Goal: Task Accomplishment & Management: Complete application form

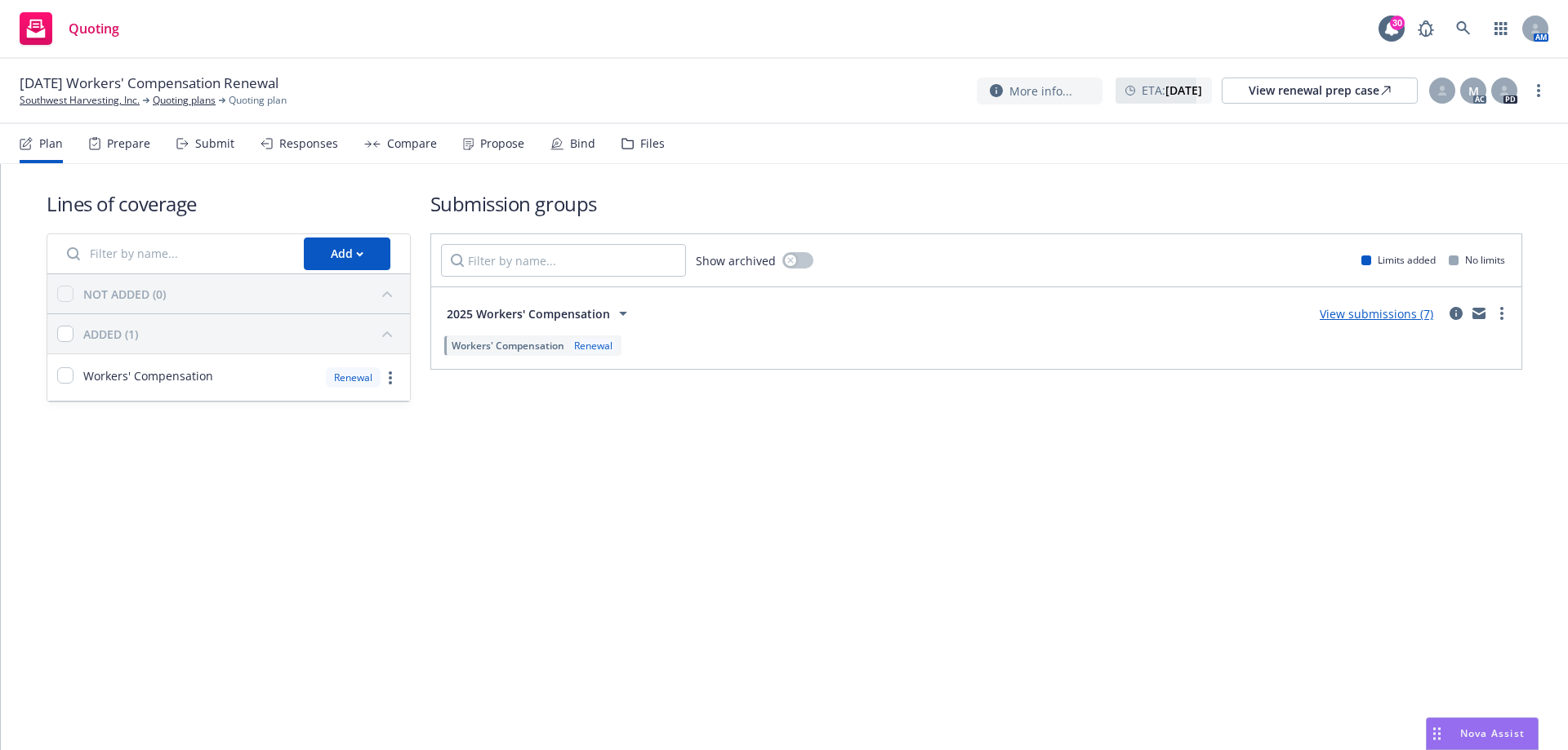
click at [295, 158] on div "Responses" at bounding box center [299, 143] width 77 height 40
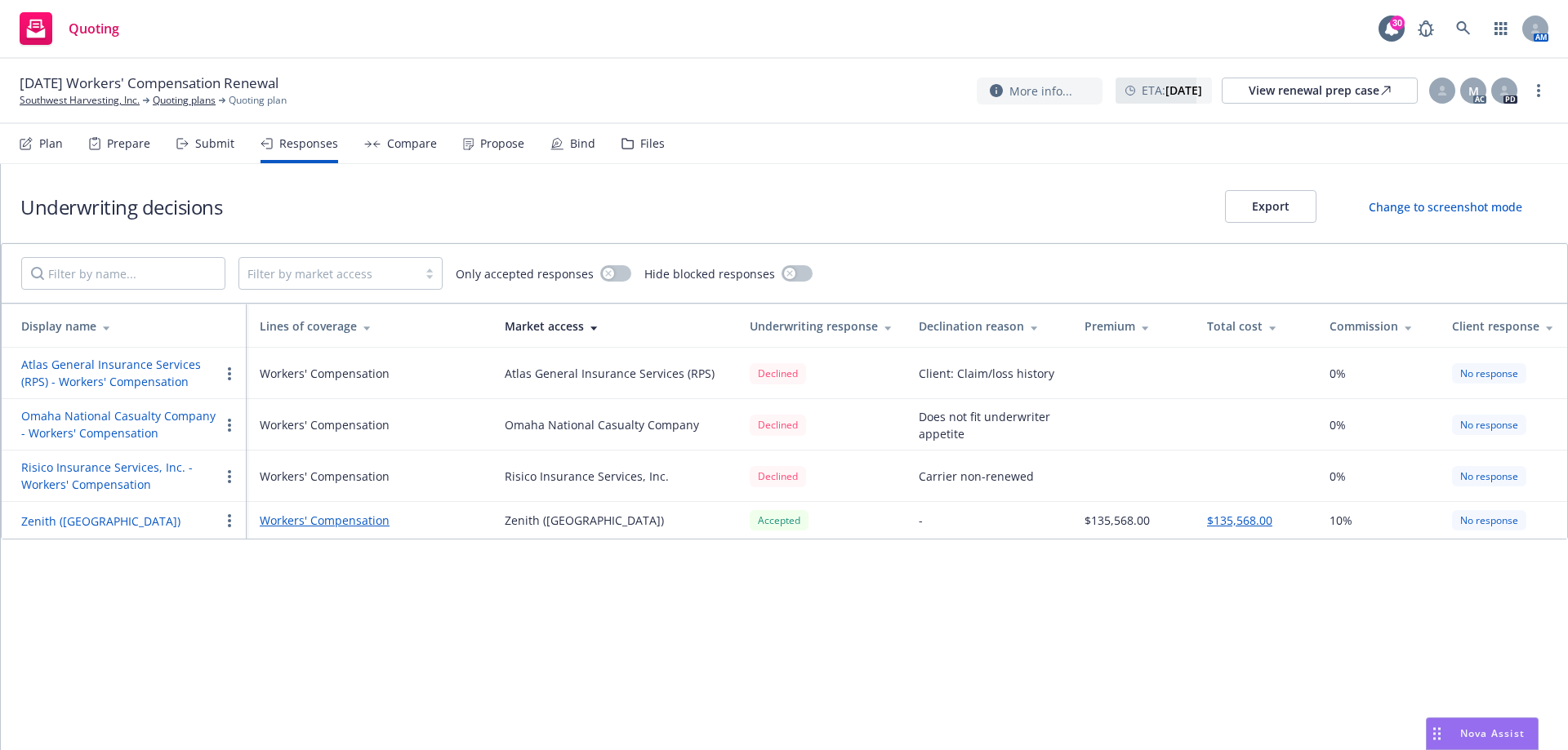
click at [219, 152] on div "Submit" at bounding box center [205, 143] width 58 height 40
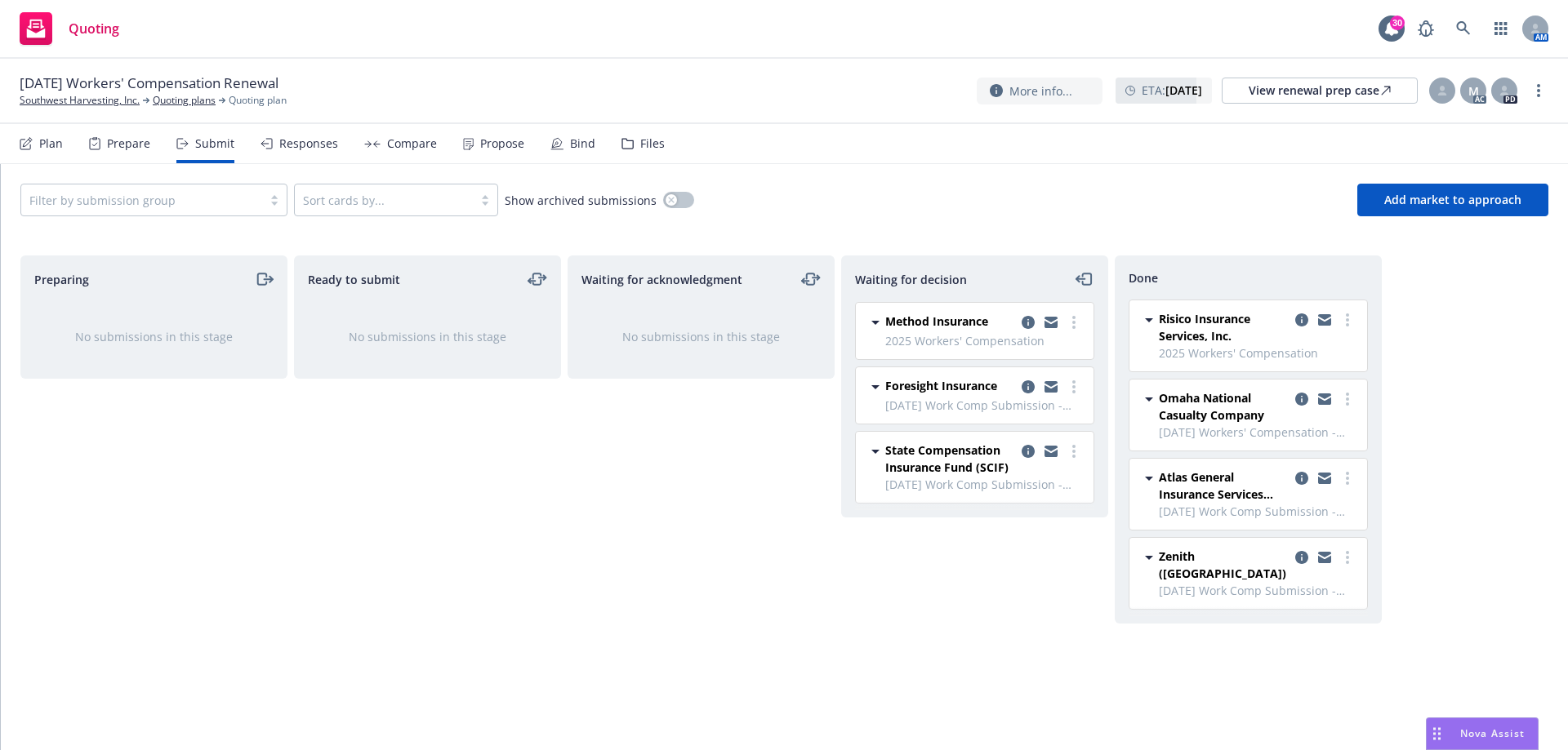
click at [873, 322] on icon at bounding box center [875, 322] width 8 height 4
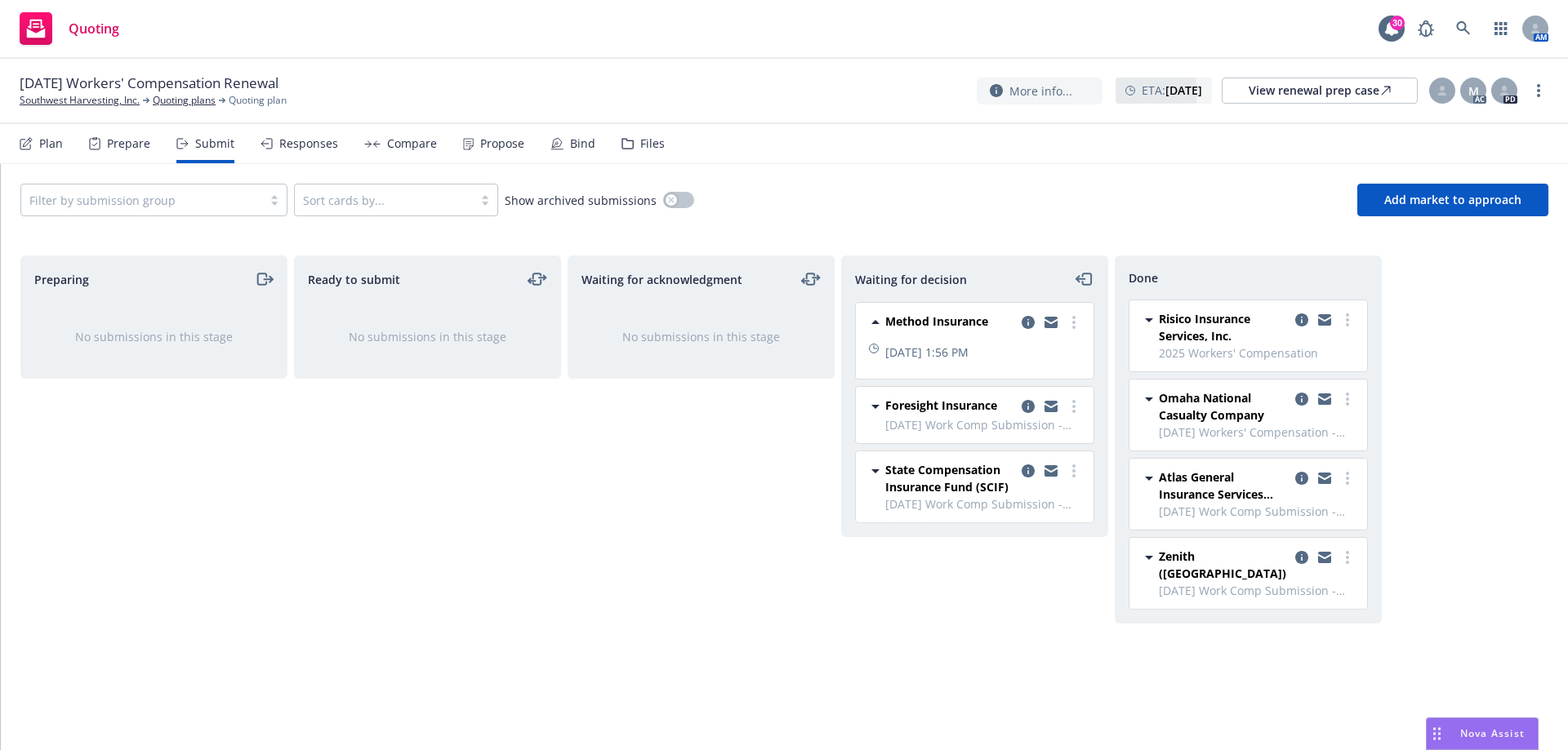
click at [873, 322] on icon at bounding box center [875, 321] width 8 height 4
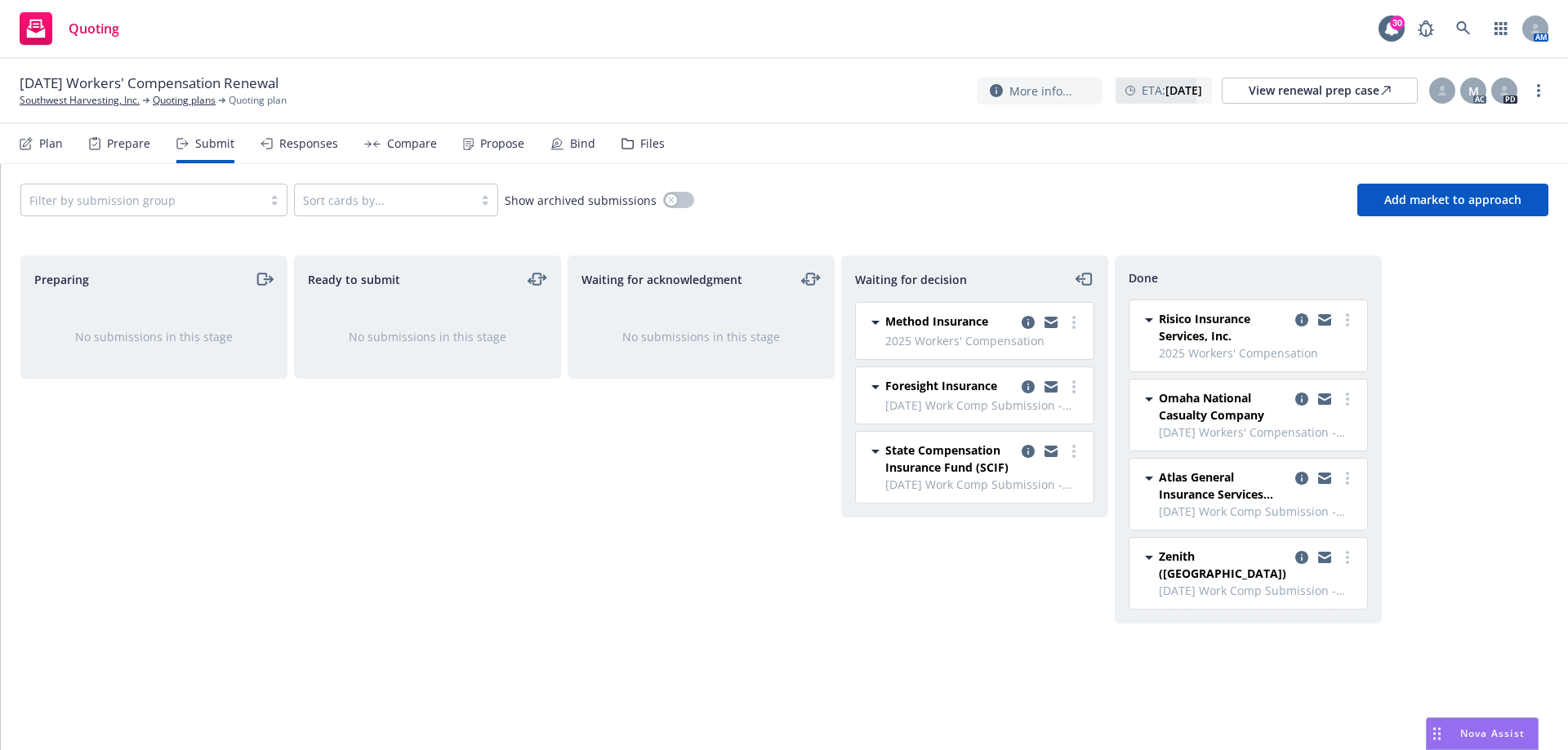
click at [1018, 326] on div "Method Insurance" at bounding box center [984, 322] width 199 height 20
click at [1025, 384] on icon "copy logging email" at bounding box center [1027, 387] width 13 height 13
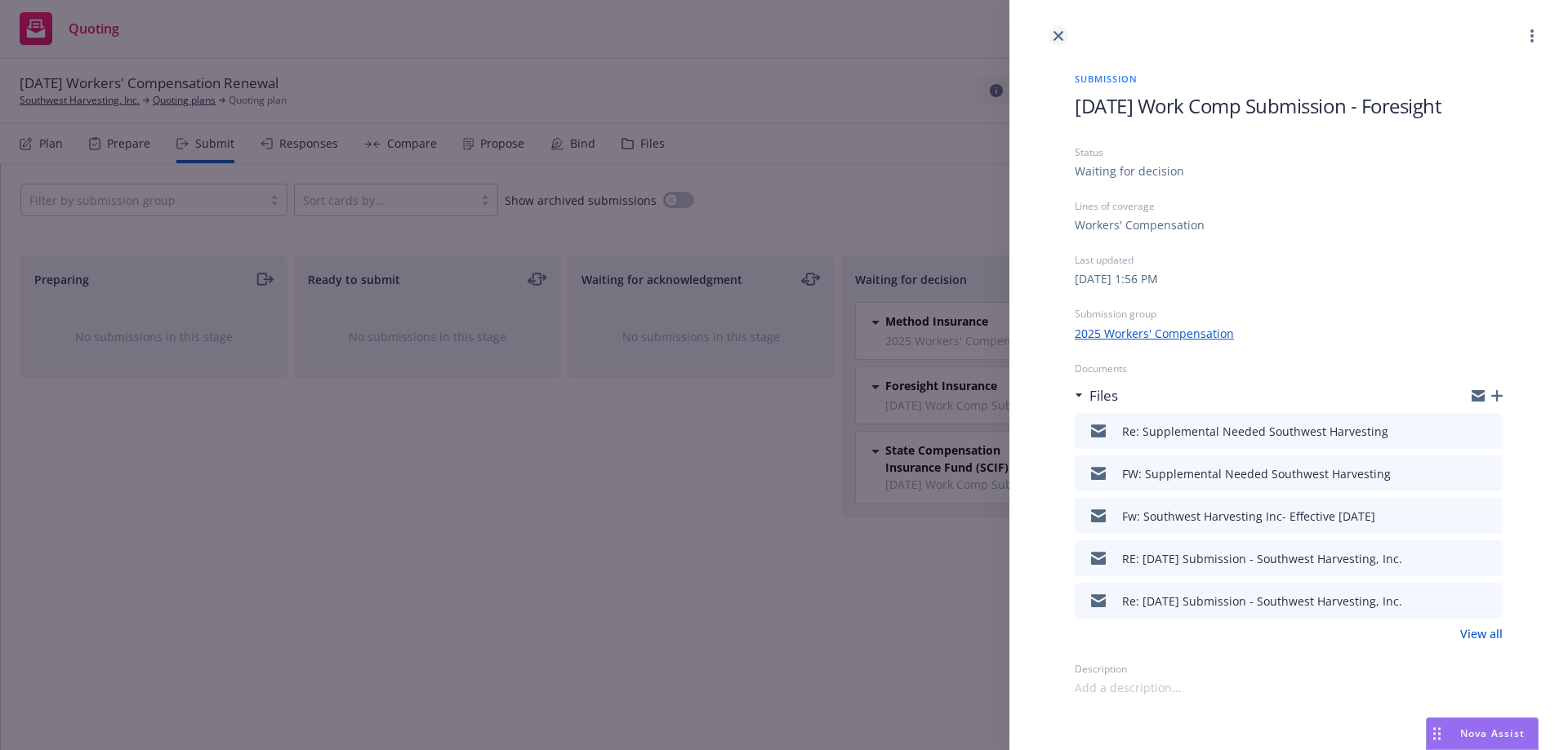
click at [1057, 43] on link "close" at bounding box center [1058, 35] width 20 height 20
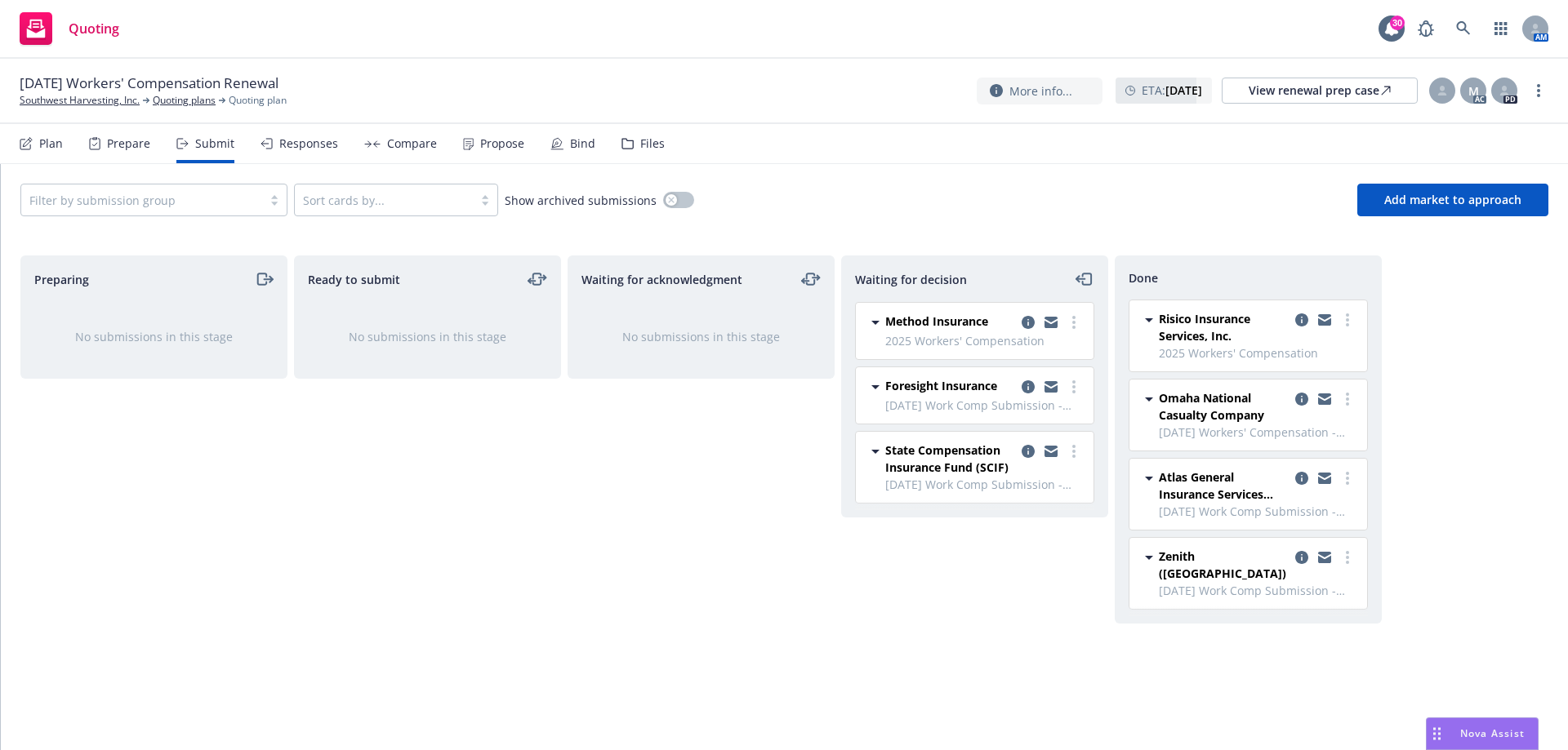
click at [873, 322] on icon at bounding box center [875, 322] width 8 height 4
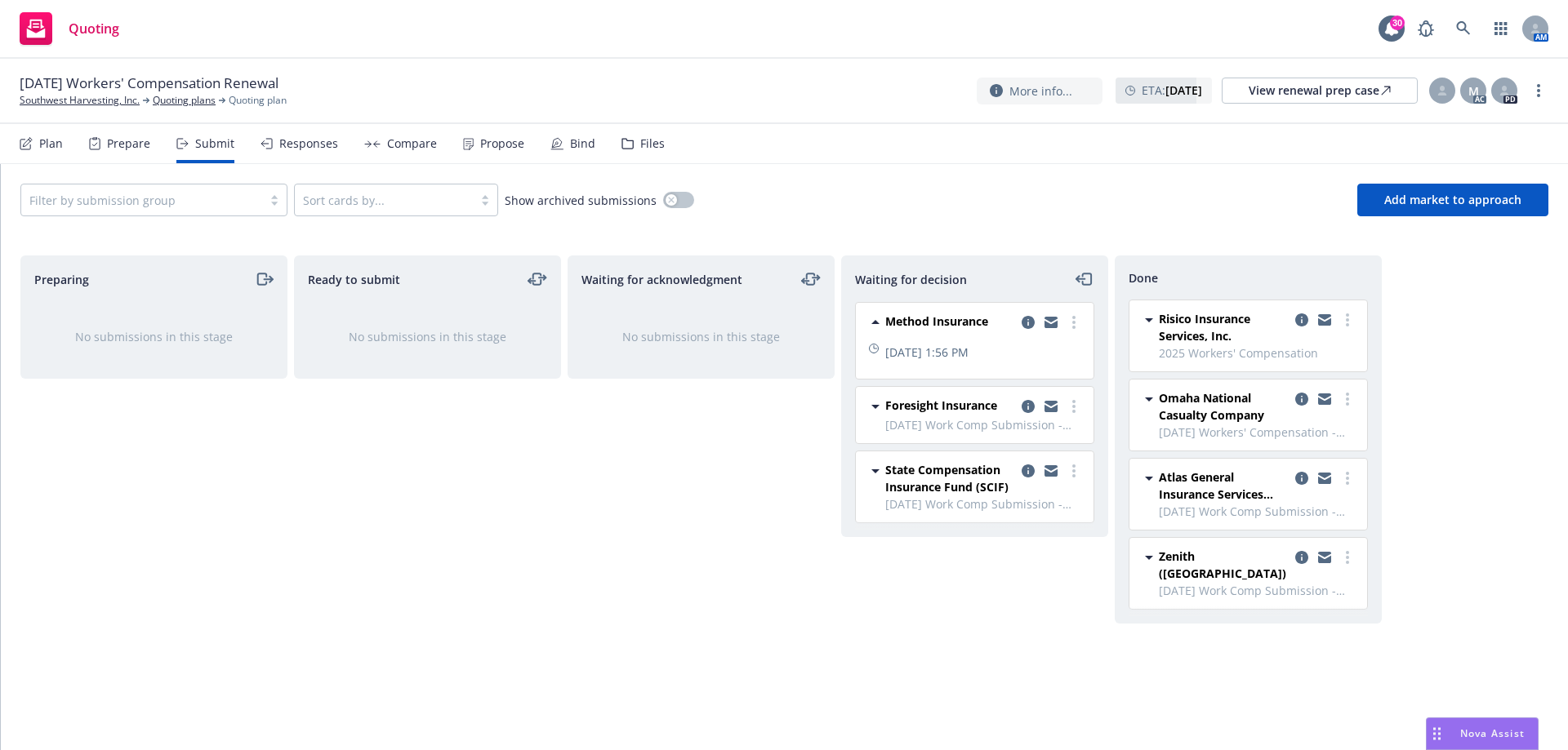
click at [873, 322] on icon at bounding box center [875, 321] width 8 height 4
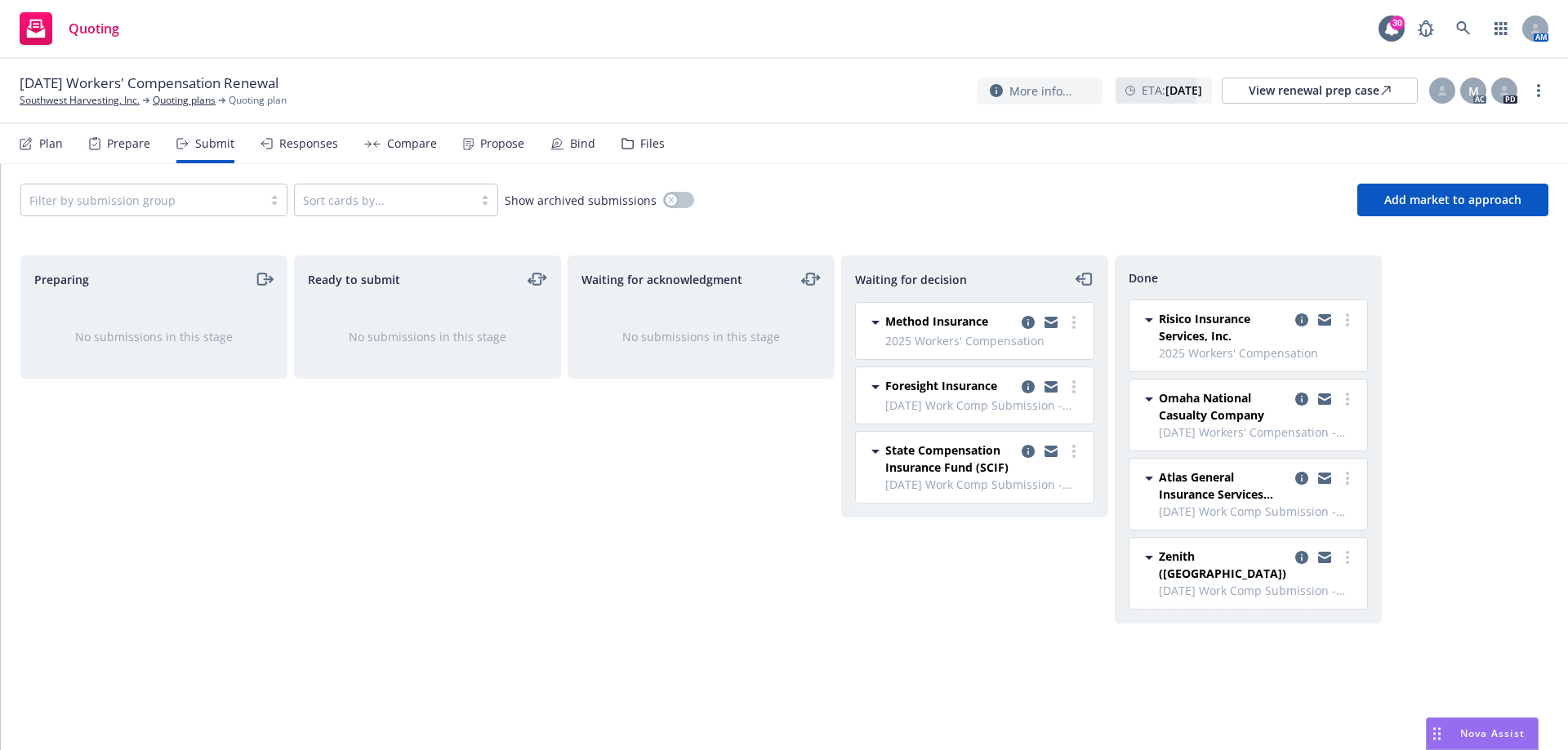
click at [295, 151] on div "Responses" at bounding box center [299, 143] width 77 height 40
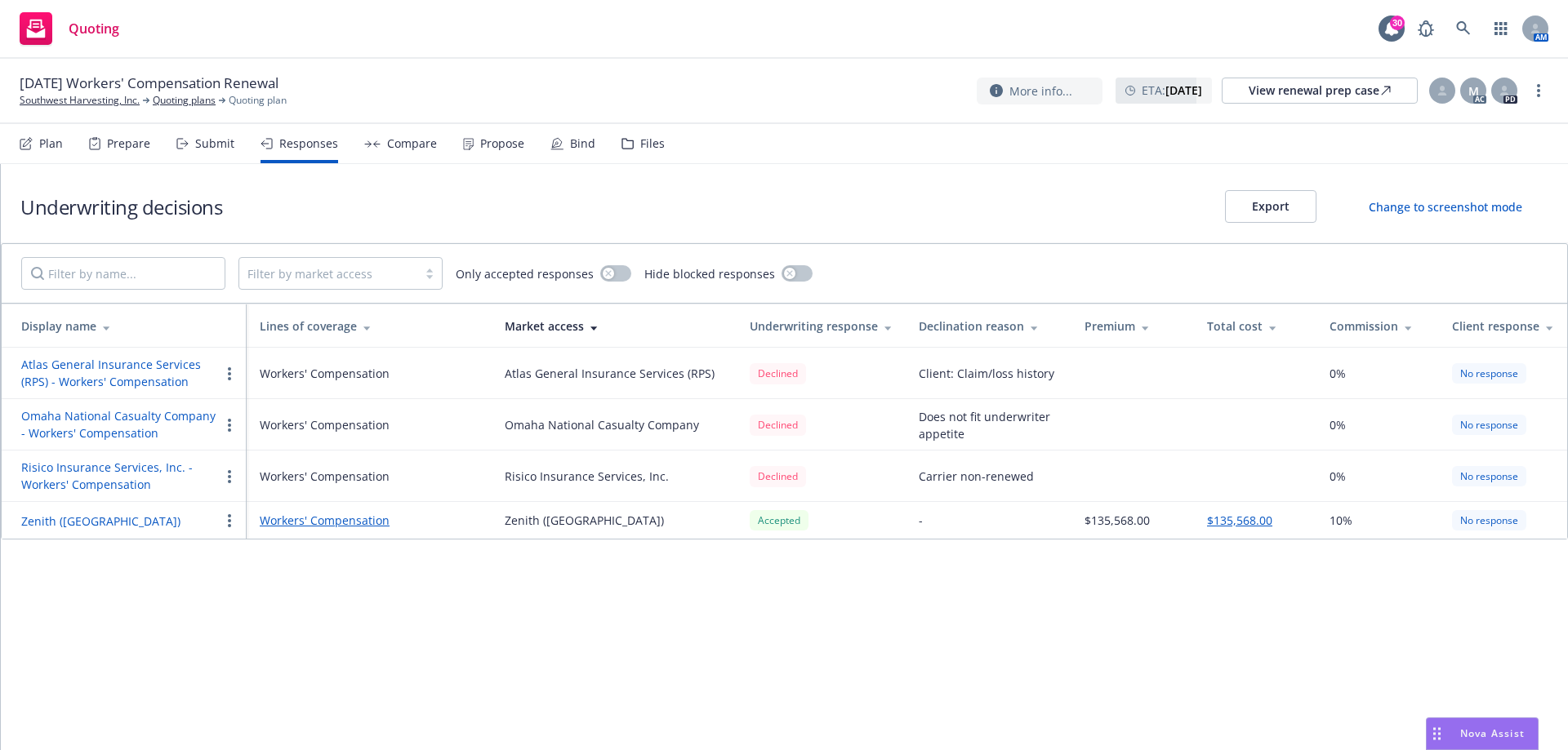
click at [219, 140] on div "Submit" at bounding box center [215, 143] width 40 height 13
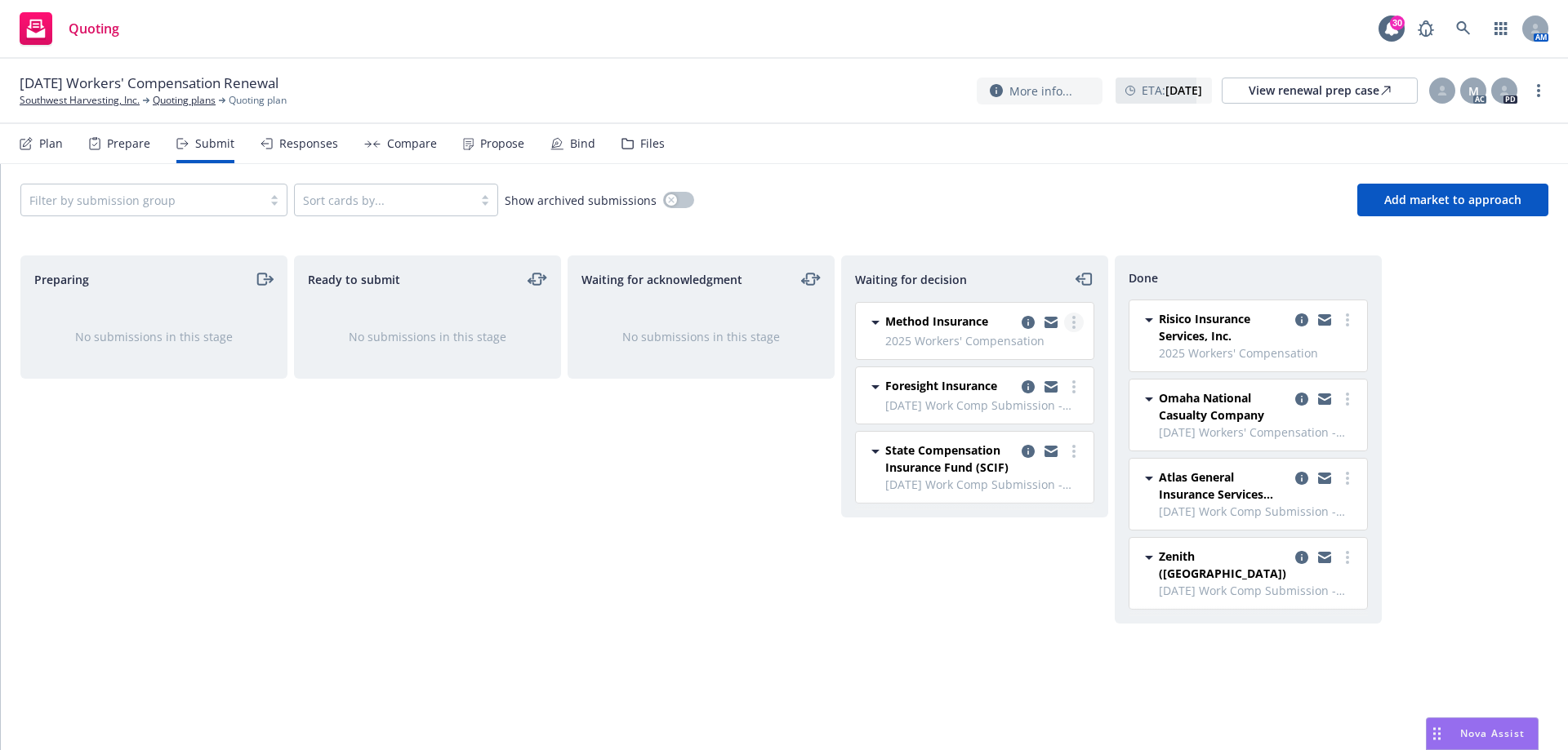
click at [1072, 318] on circle "more" at bounding box center [1074, 318] width 3 height 3
drag, startPoint x: 1004, startPoint y: 427, endPoint x: 1001, endPoint y: 416, distance: 11.4
click at [1003, 427] on span "Add accepted decision" at bounding box center [1001, 421] width 163 height 15
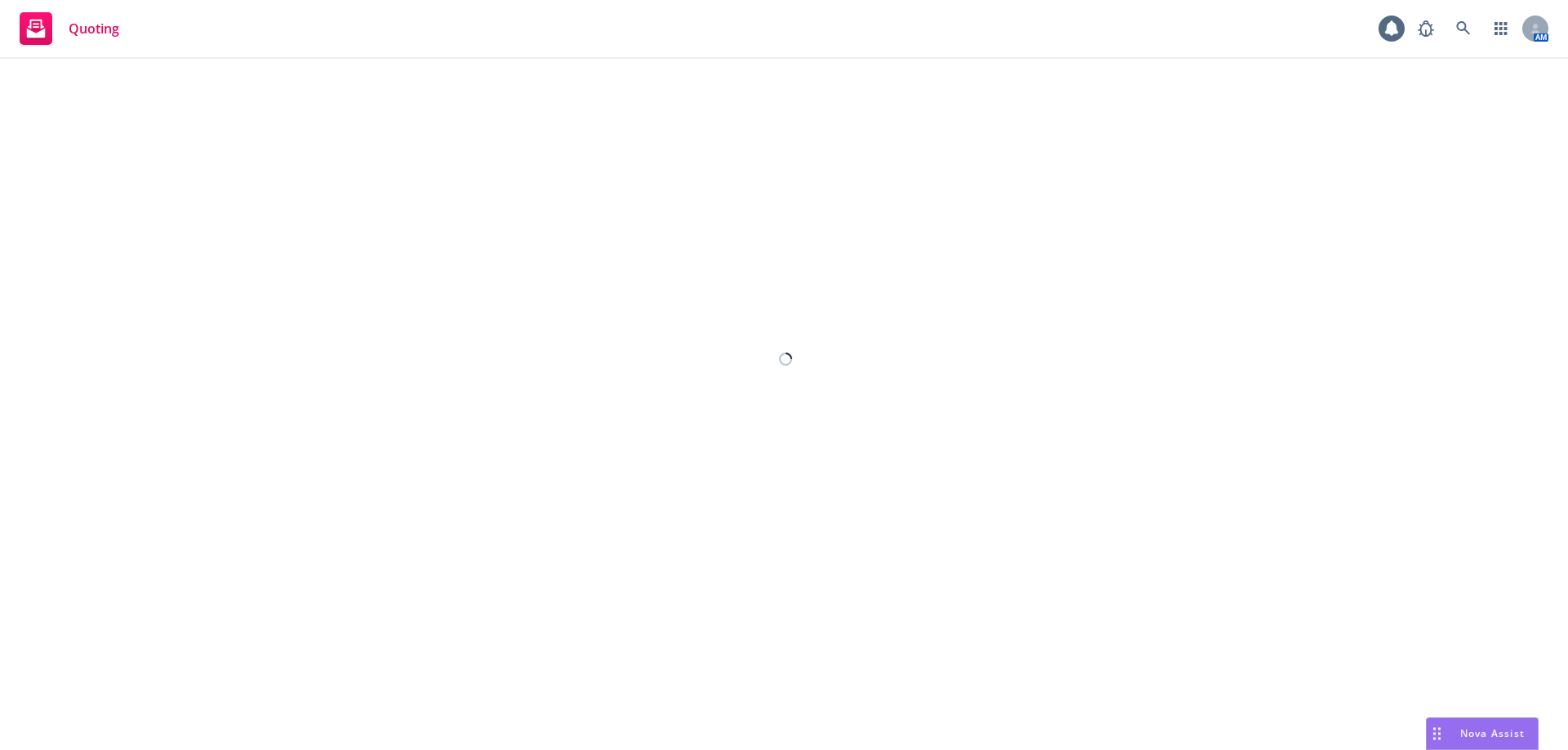
select select "12"
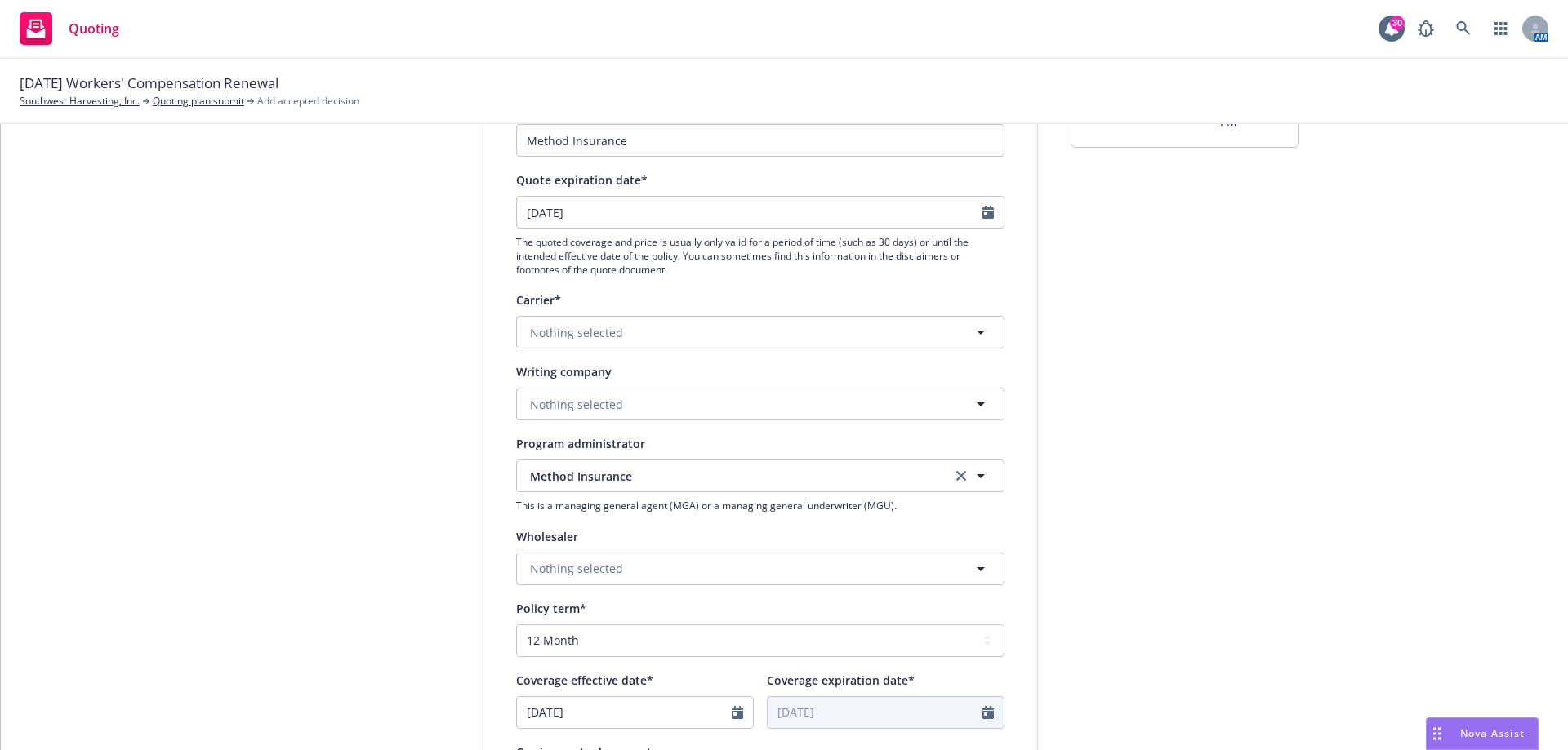
scroll to position [326, 0]
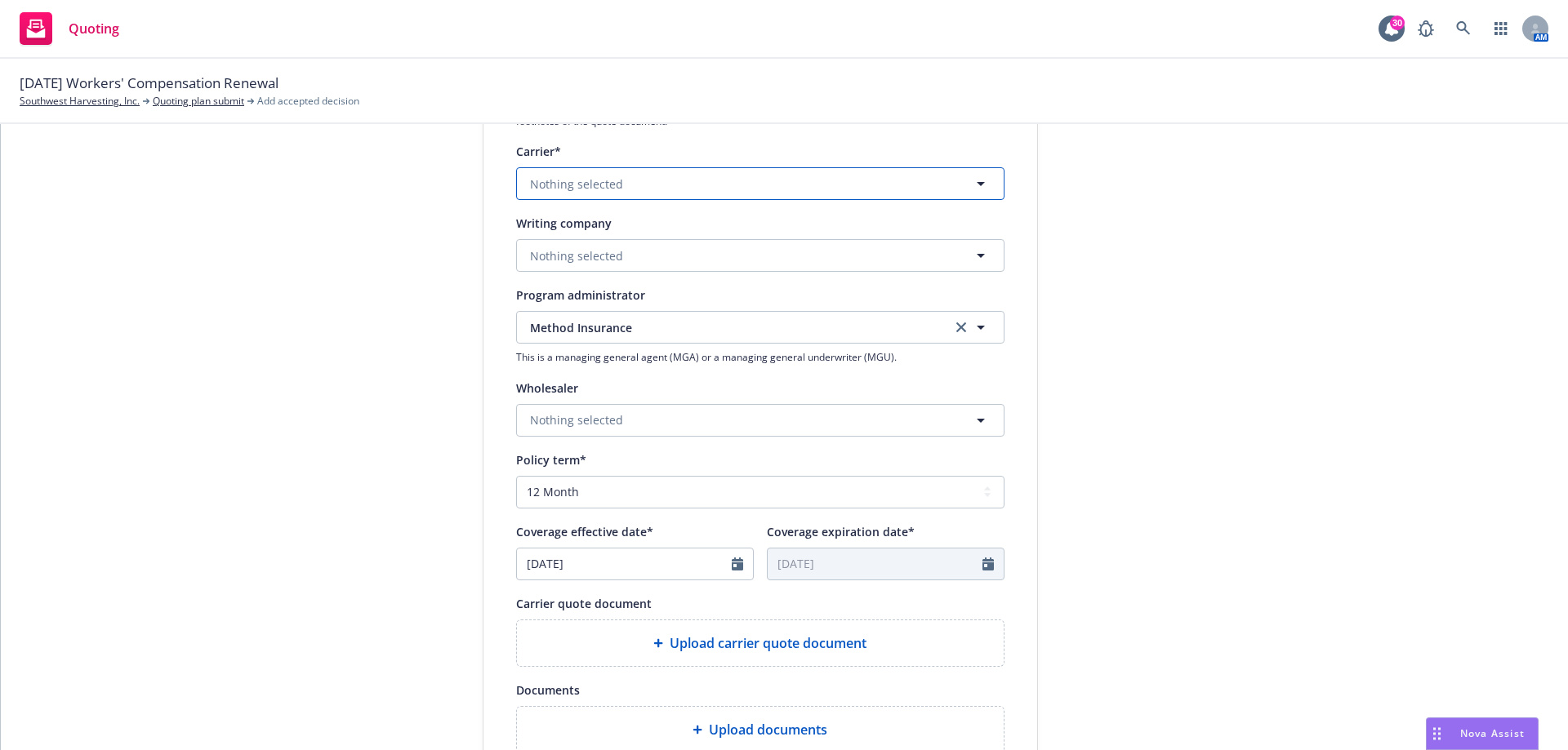
click at [597, 182] on span "Nothing selected" at bounding box center [576, 184] width 93 height 17
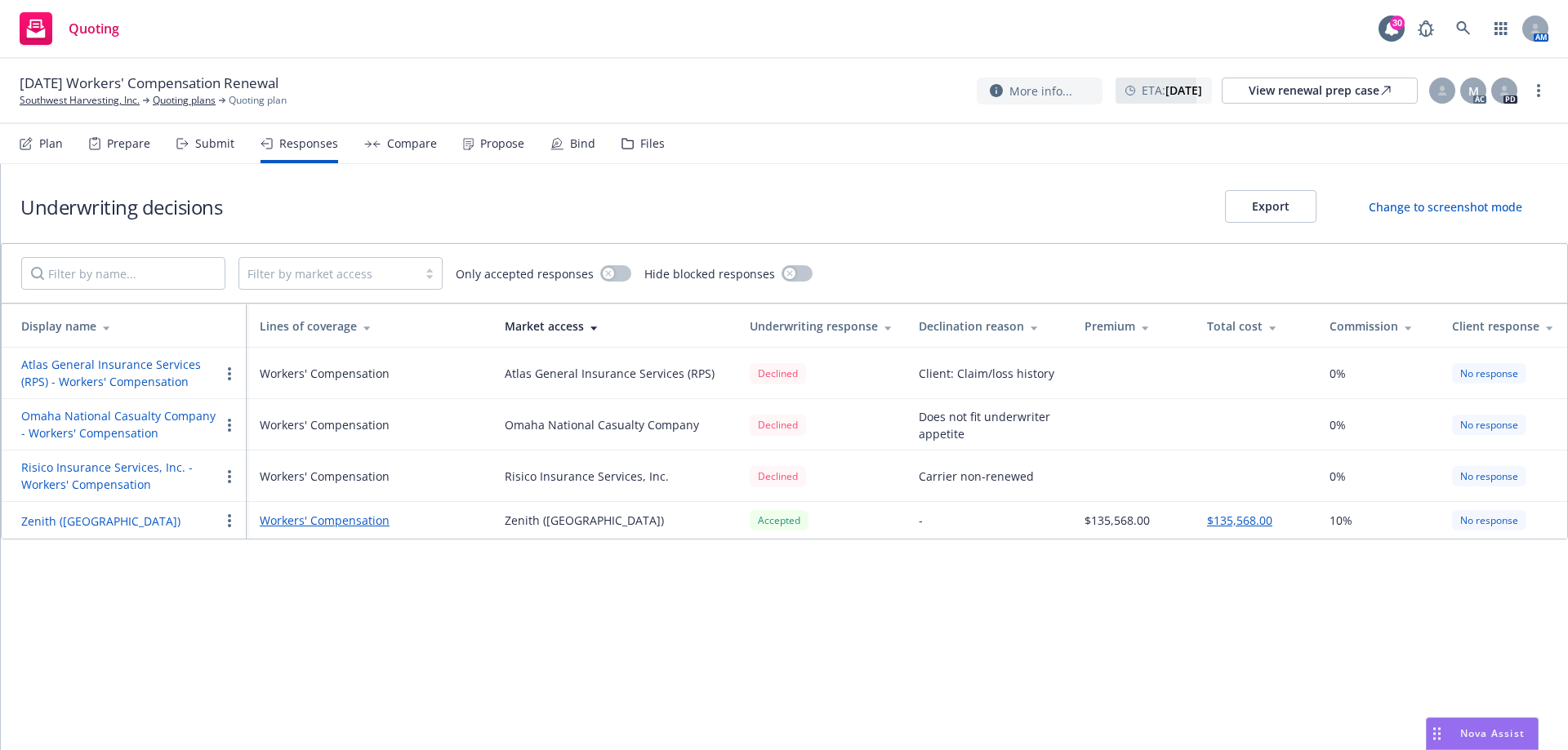
click at [183, 139] on icon at bounding box center [182, 143] width 12 height 11
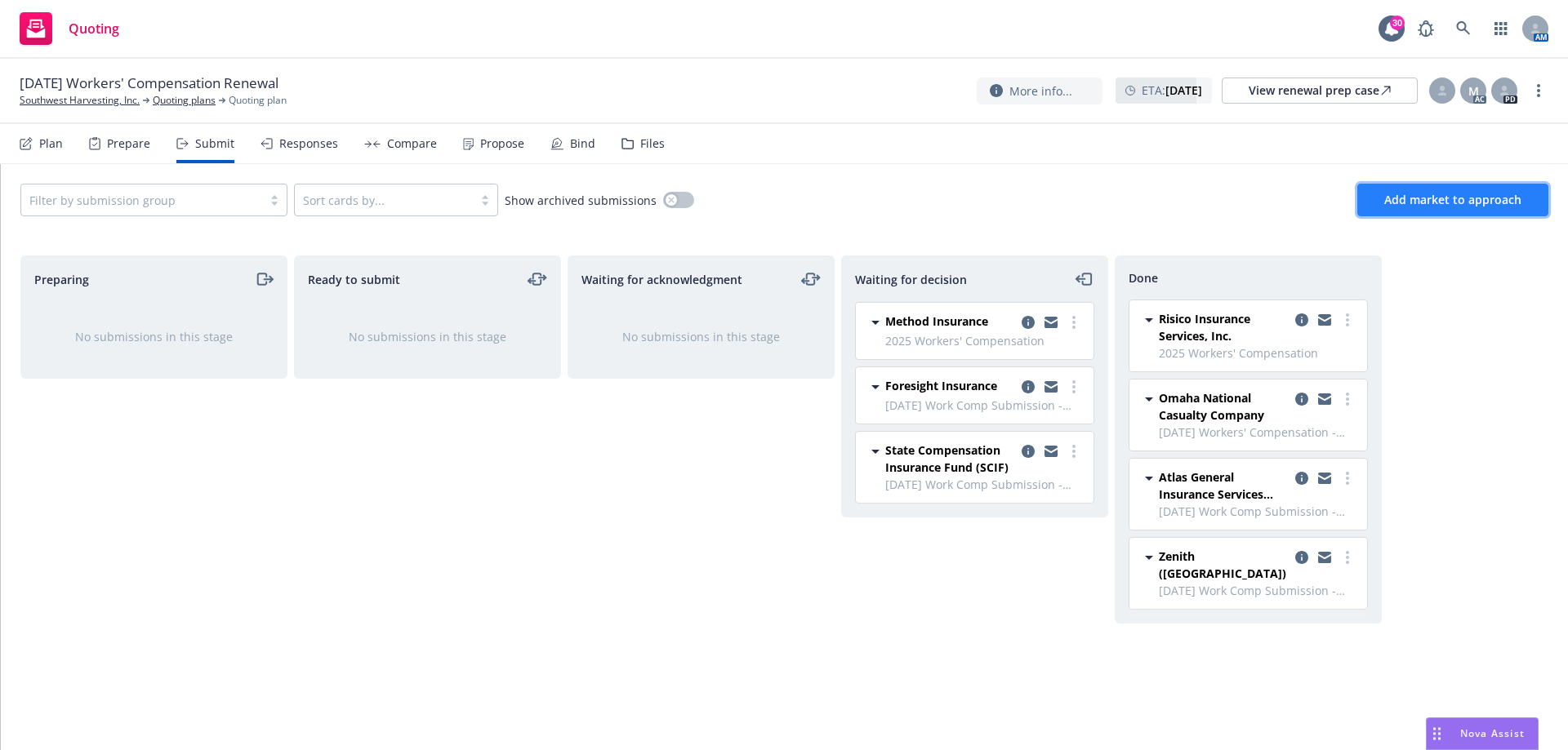
click at [1410, 202] on span "Add market to approach" at bounding box center [1453, 199] width 138 height 15
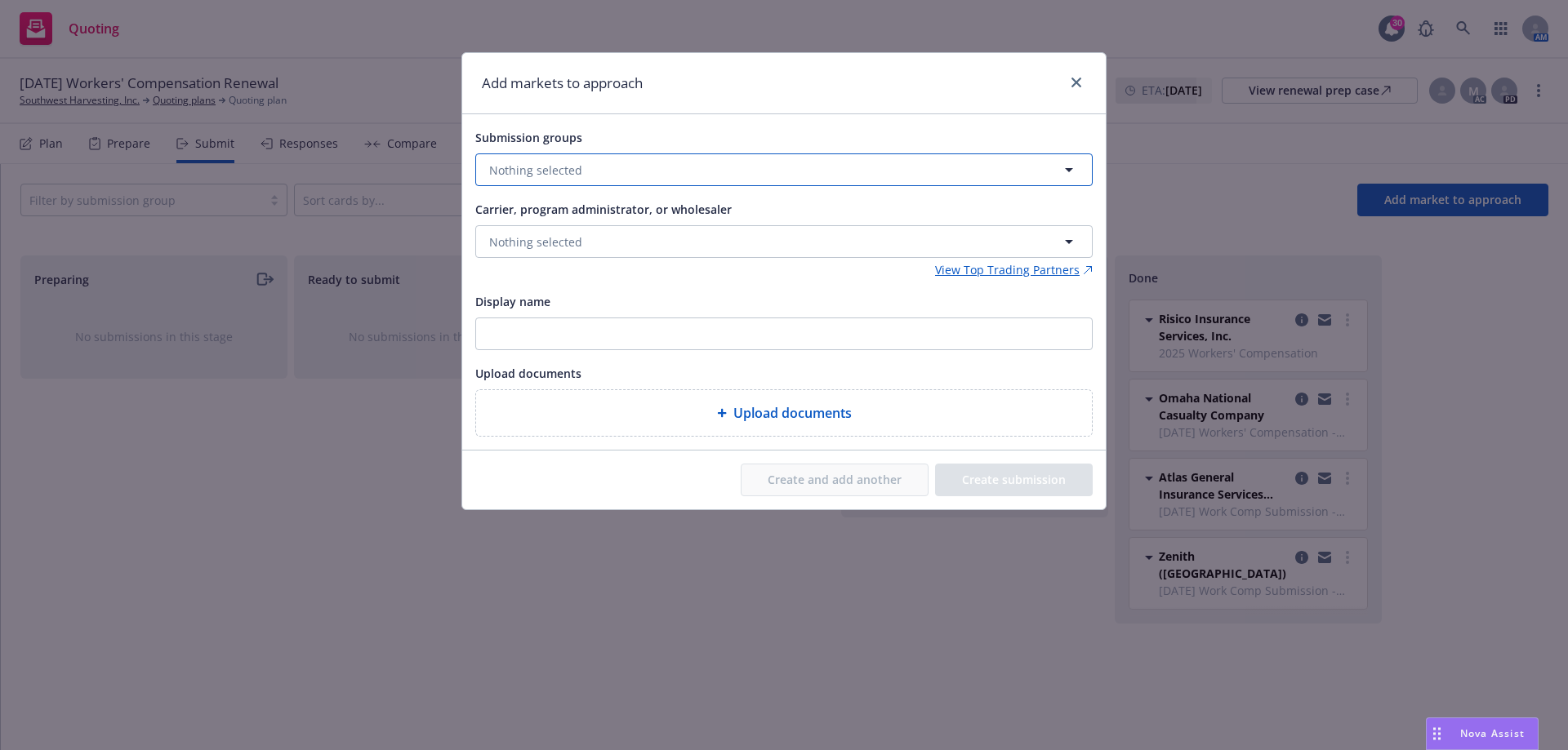
click at [594, 168] on button "Nothing selected" at bounding box center [784, 170] width 617 height 33
click at [377, 418] on div "Add markets to approach Submission groups Nothing selected Select all 2025 Work…" at bounding box center [784, 375] width 1568 height 750
click at [559, 235] on span "Nothing selected" at bounding box center [536, 242] width 93 height 17
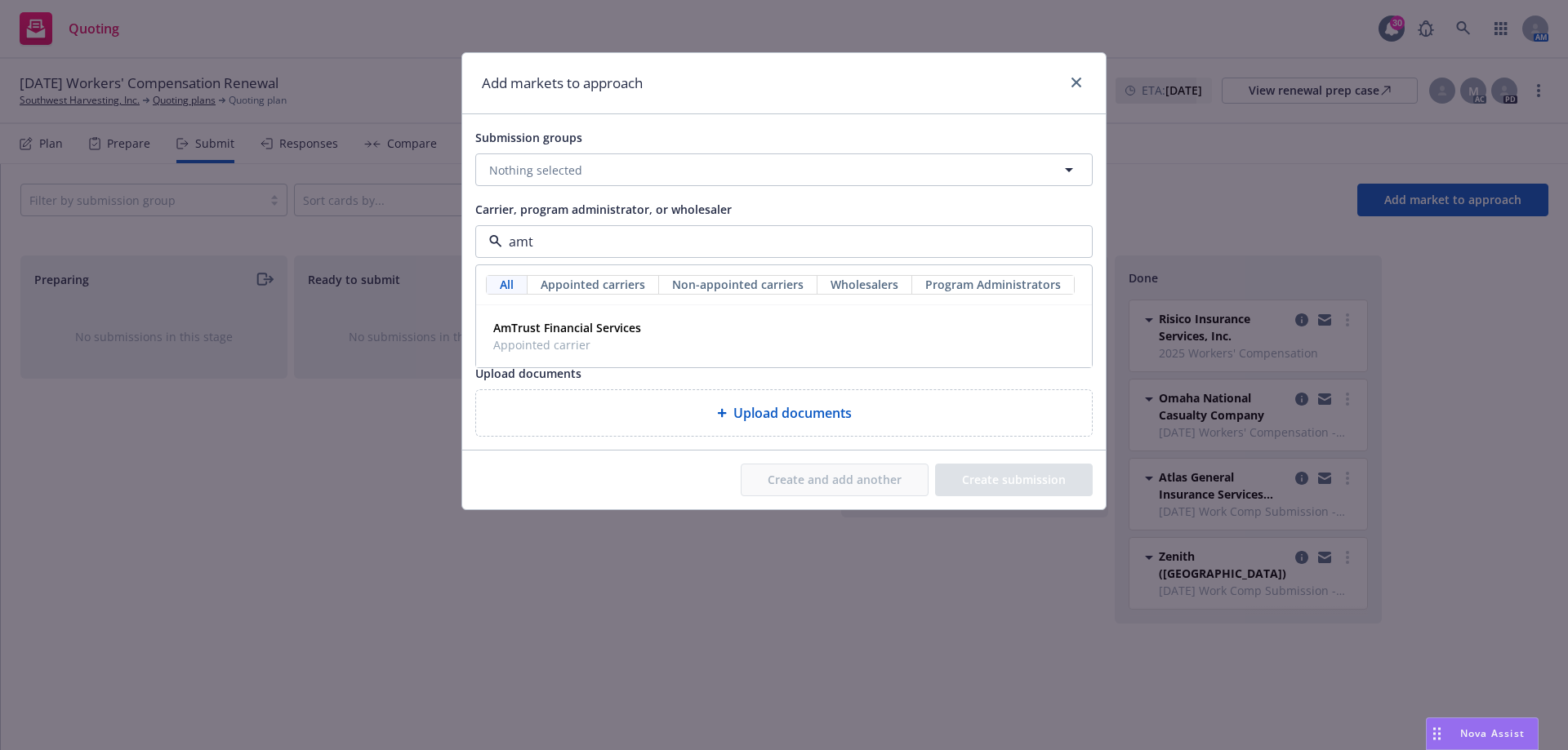
type input "amtr"
click at [585, 341] on span "Appointed carrier" at bounding box center [567, 345] width 148 height 17
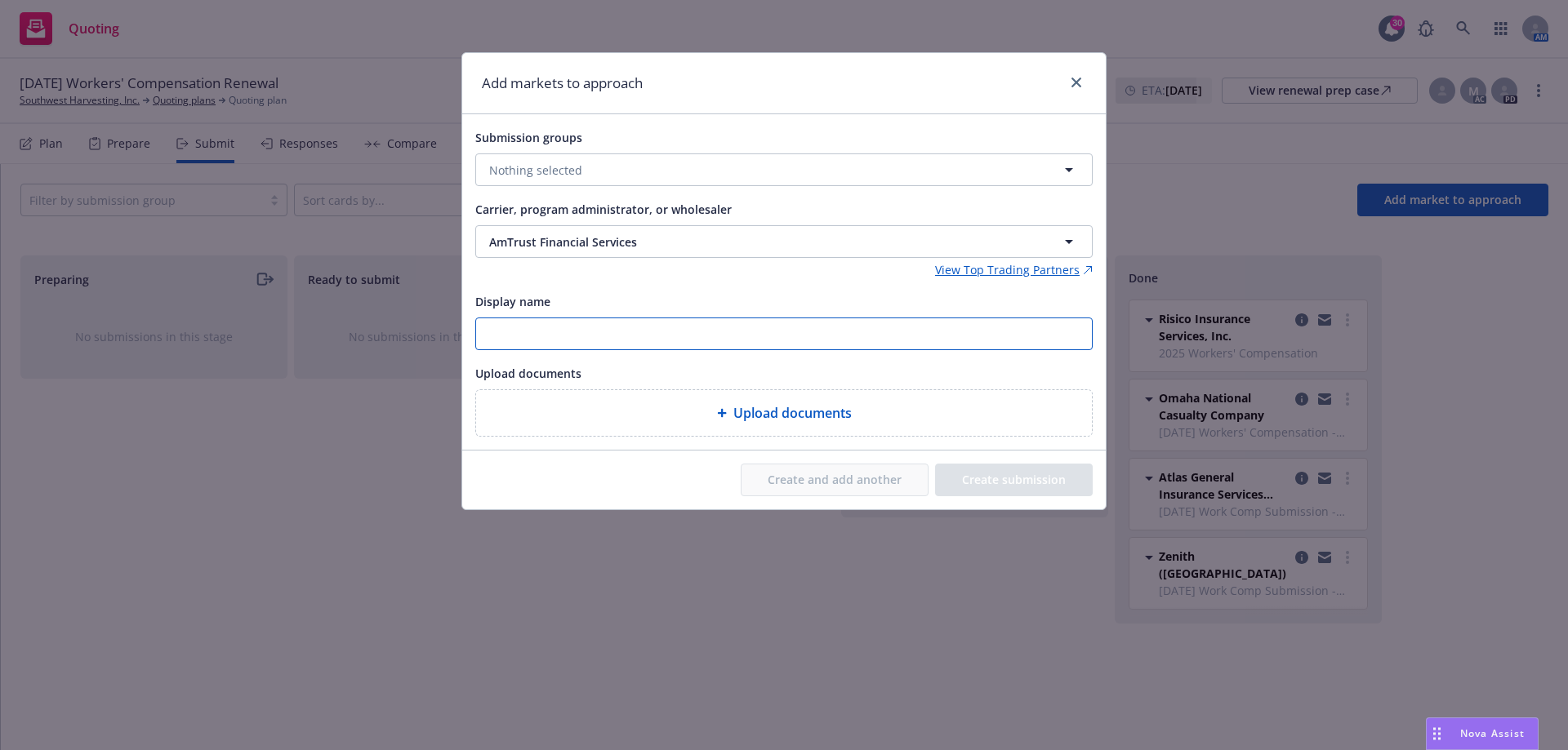
click at [614, 341] on input "Display name" at bounding box center [784, 333] width 616 height 31
click at [693, 290] on div "Submission groups Nothing selected Carrier, program administrator, or wholesale…" at bounding box center [784, 282] width 617 height 309
click at [554, 162] on span "Nothing selected" at bounding box center [536, 170] width 93 height 17
click at [501, 253] on input "checkbox" at bounding box center [501, 251] width 16 height 16
checkbox input "true"
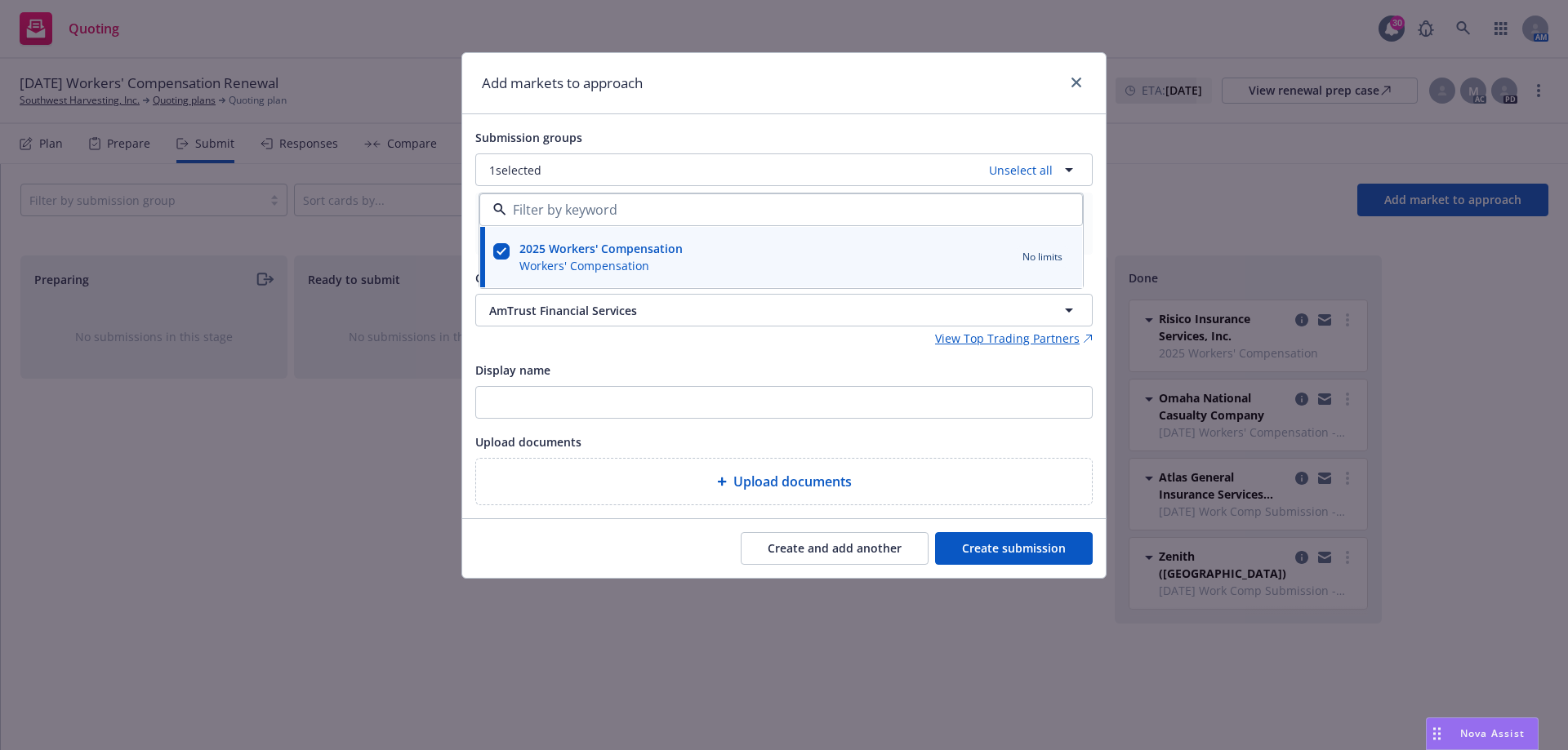
click at [723, 348] on div "Submission groups 1 selected Unselect all 2025 Workers' Compensation Workers' C…" at bounding box center [784, 316] width 617 height 378
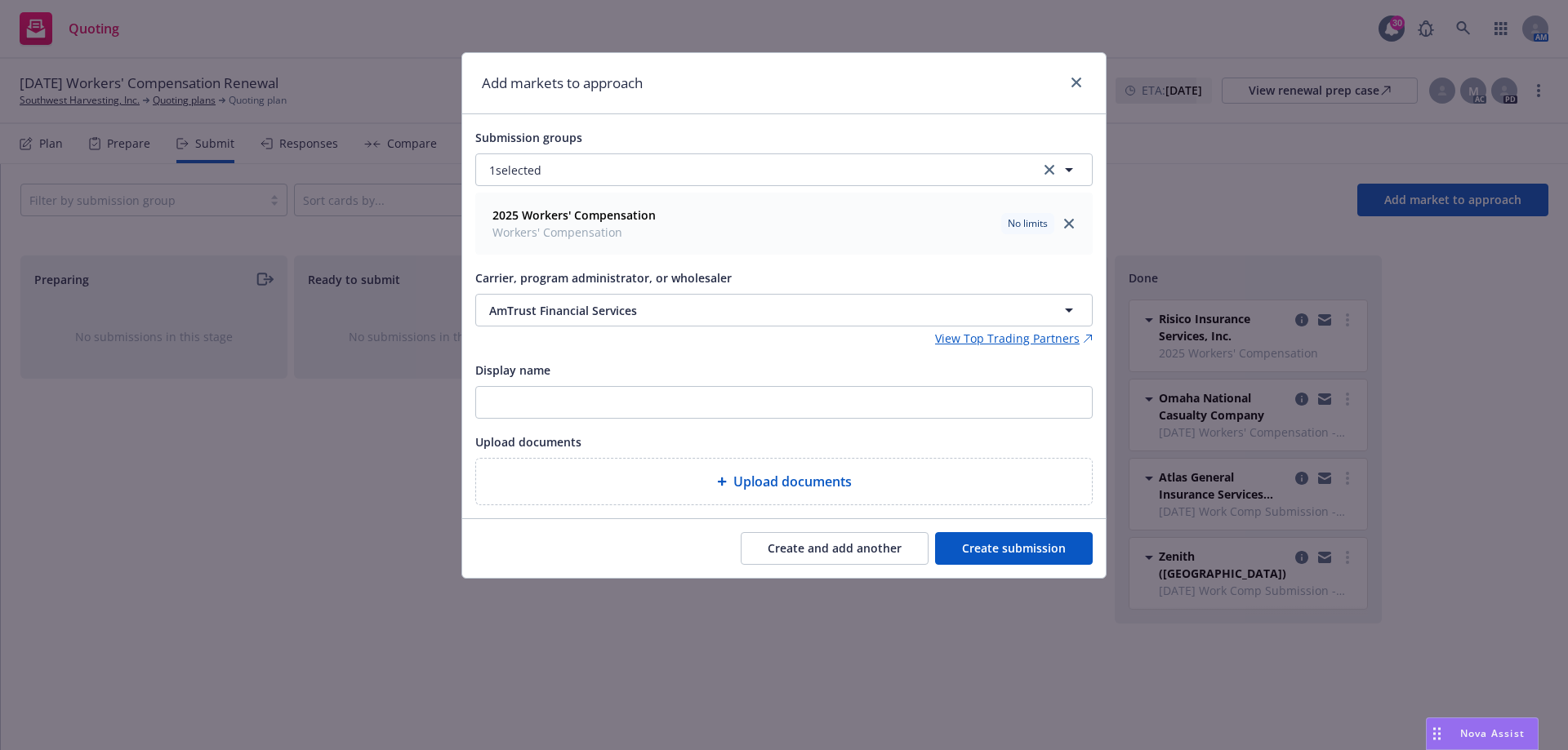
click at [1035, 552] on button "Create submission" at bounding box center [1014, 548] width 157 height 33
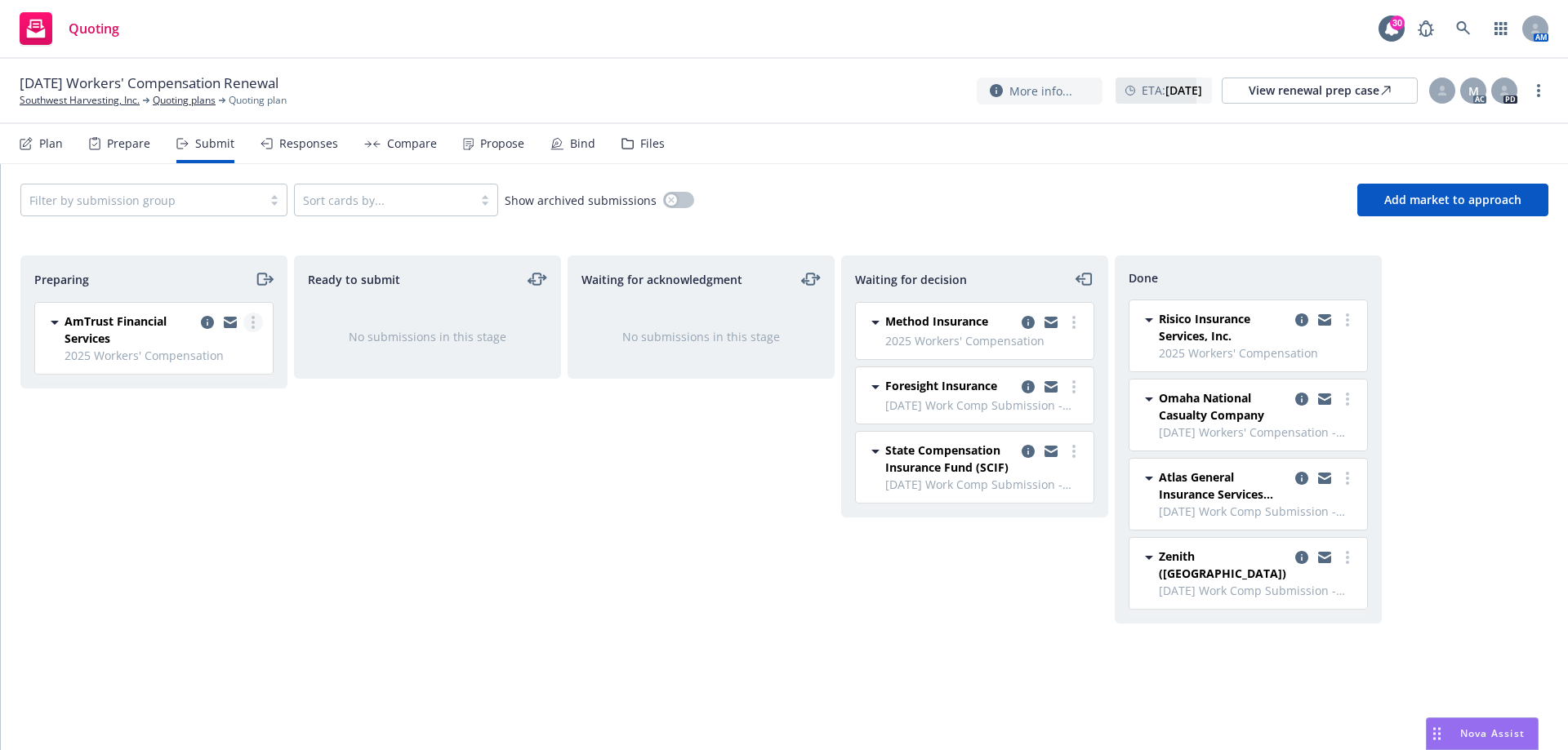
click at [244, 318] on link "more" at bounding box center [253, 322] width 20 height 20
click at [188, 452] on span "Add accepted decision" at bounding box center [181, 454] width 163 height 15
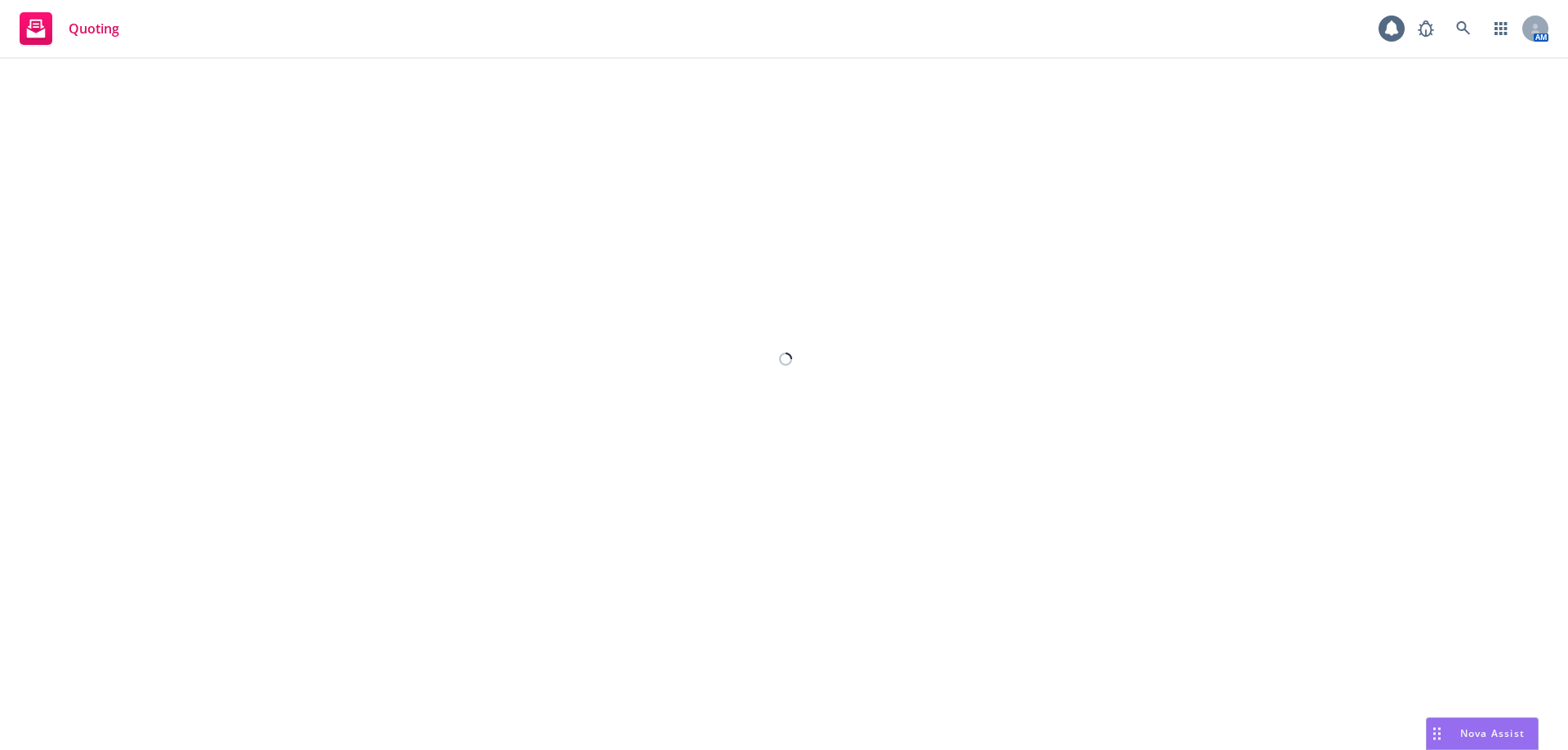
select select "12"
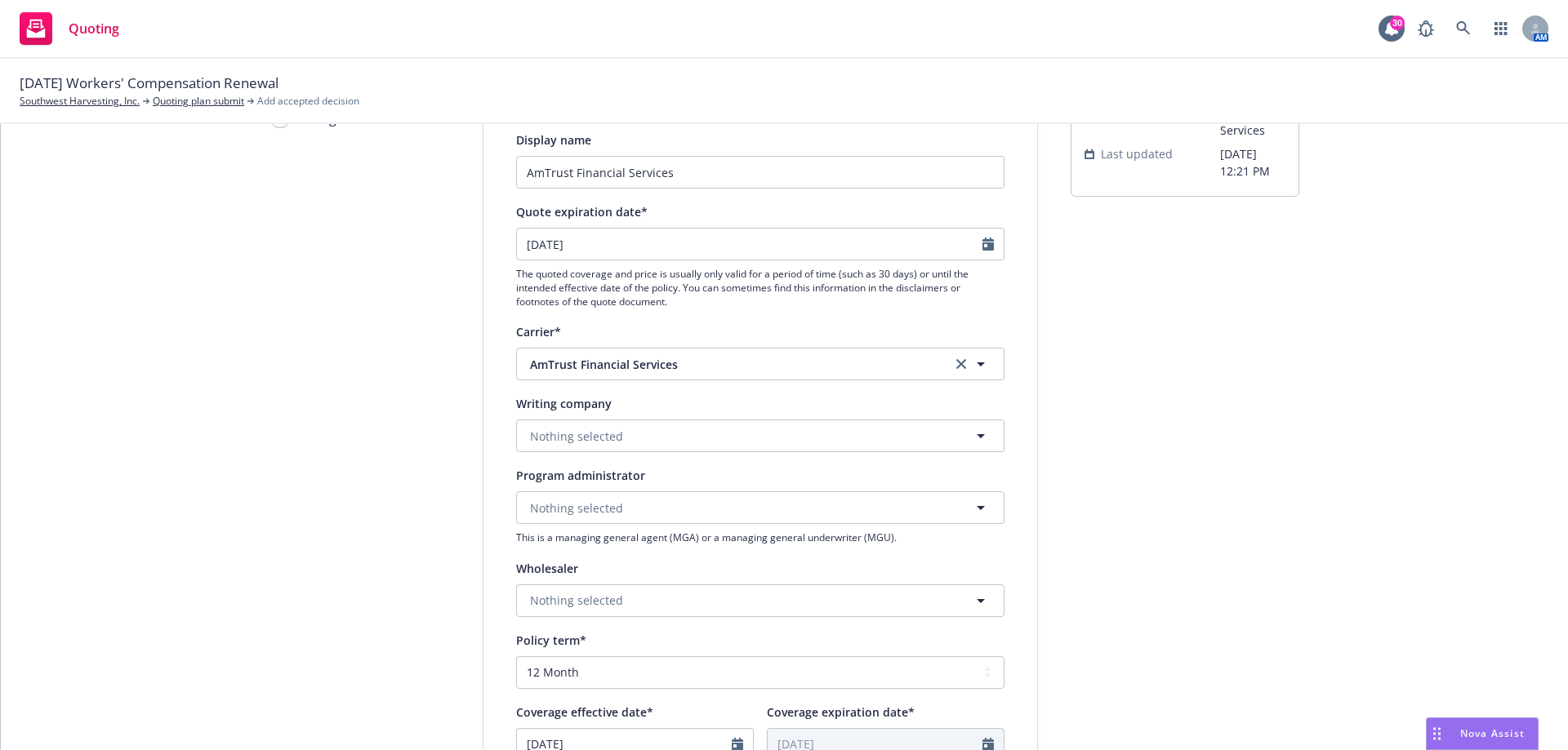
scroll to position [245, 0]
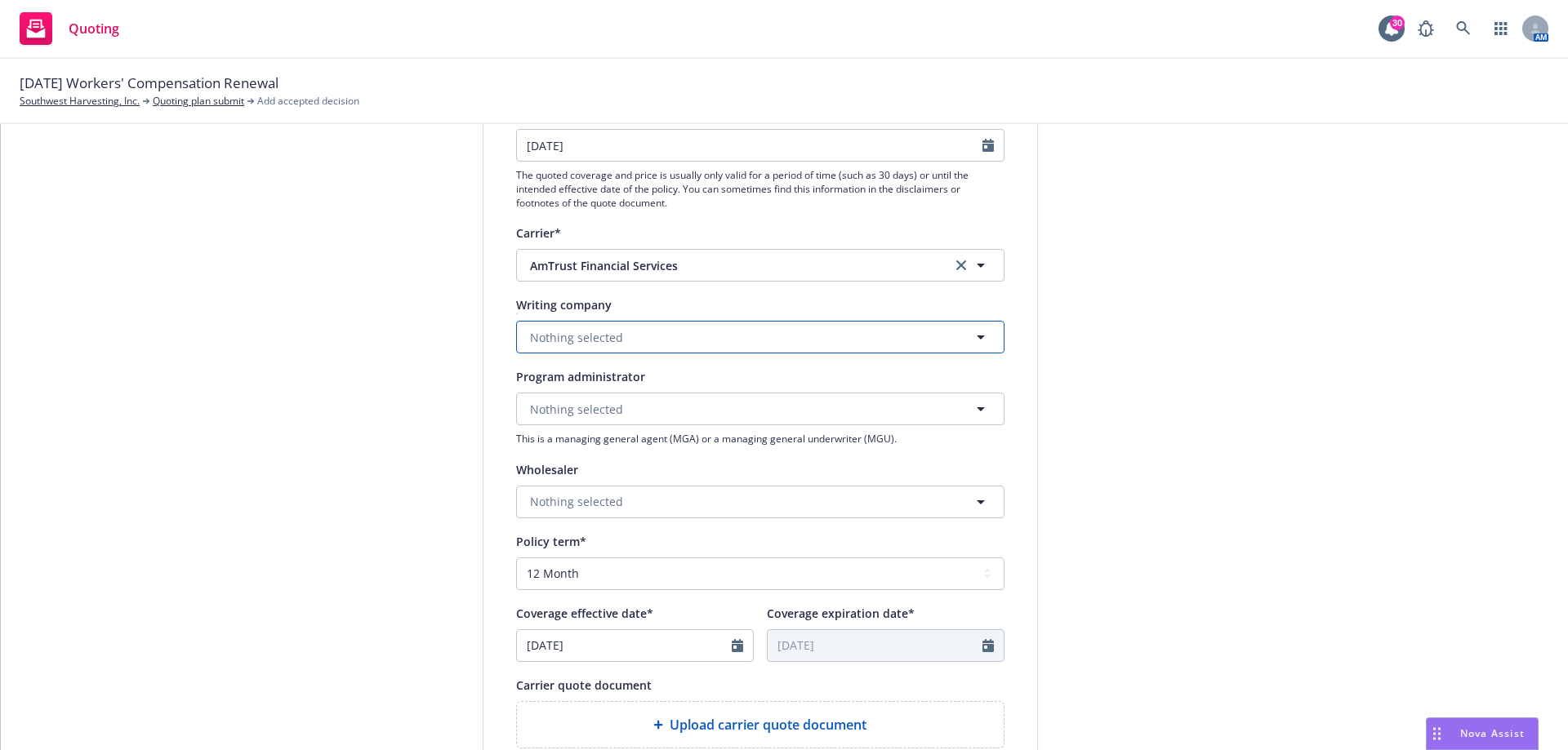
click at [586, 335] on span "Nothing selected" at bounding box center [576, 338] width 93 height 17
type input "r"
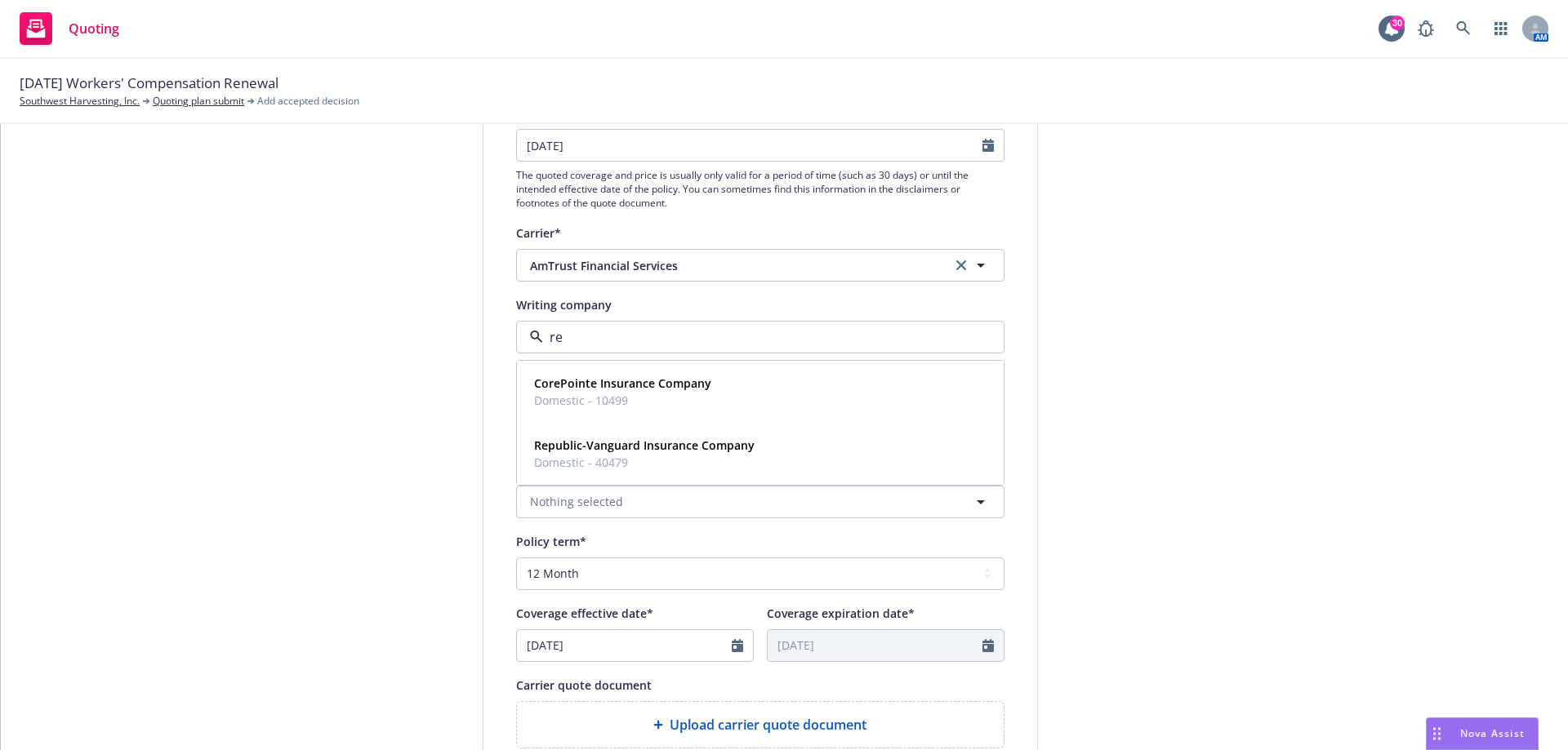
type input "red"
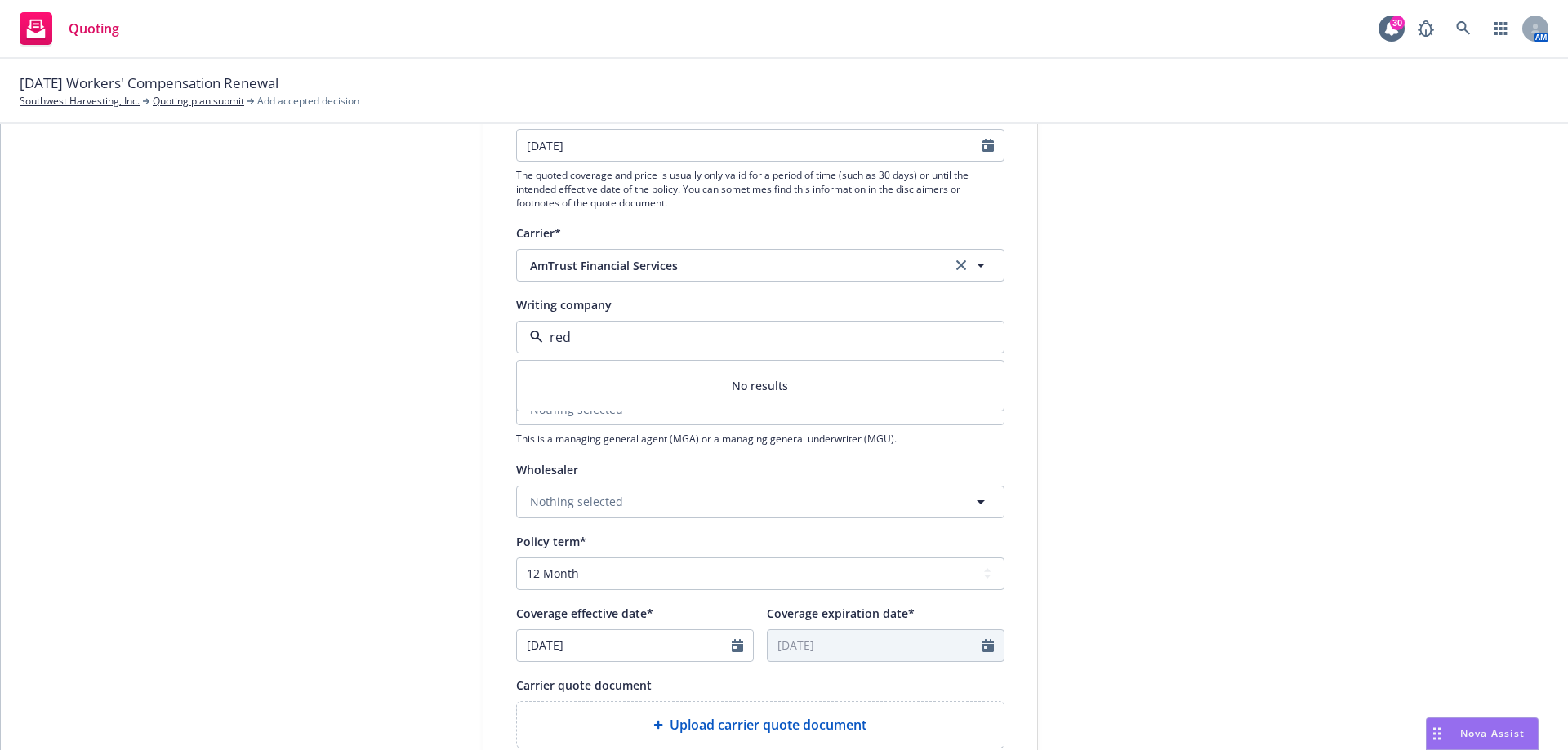
drag, startPoint x: 560, startPoint y: 342, endPoint x: 478, endPoint y: 332, distance: 82.6
click at [483, 331] on div "Display name AmTrust Financial Services Quote expiration date* 09/20/2025 The q…" at bounding box center [760, 485] width 554 height 908
drag, startPoint x: 591, startPoint y: 328, endPoint x: 491, endPoint y: 337, distance: 100.4
click at [491, 337] on div "Display name AmTrust Financial Services Quote expiration date* 09/20/2025 The q…" at bounding box center [760, 485] width 554 height 908
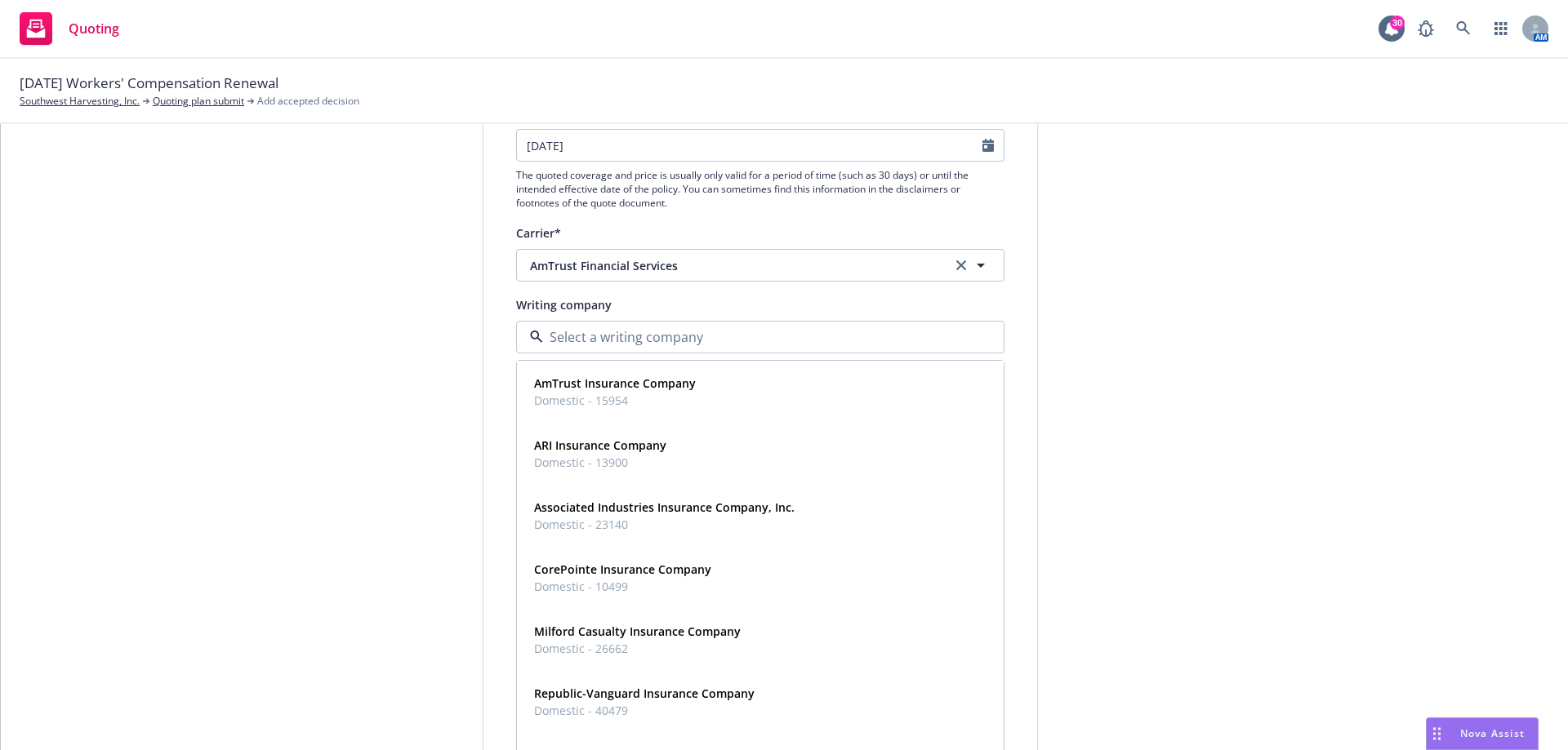
click at [322, 416] on div "1 Quote initiation 2 Coverage selection 3 Billing info" at bounding box center [359, 491] width 180 height 1095
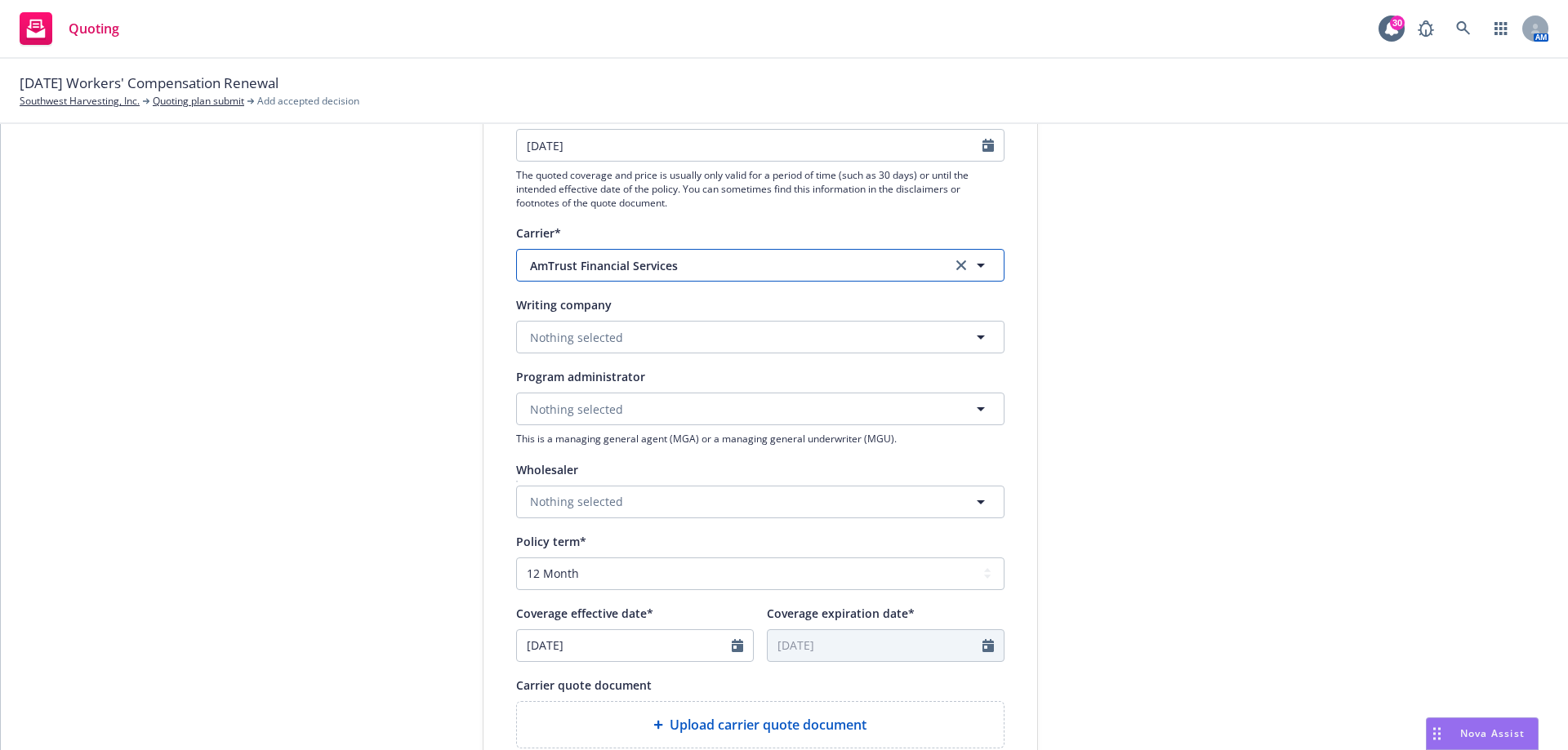
click at [604, 264] on span "AmTrust Financial Services" at bounding box center [728, 265] width 397 height 17
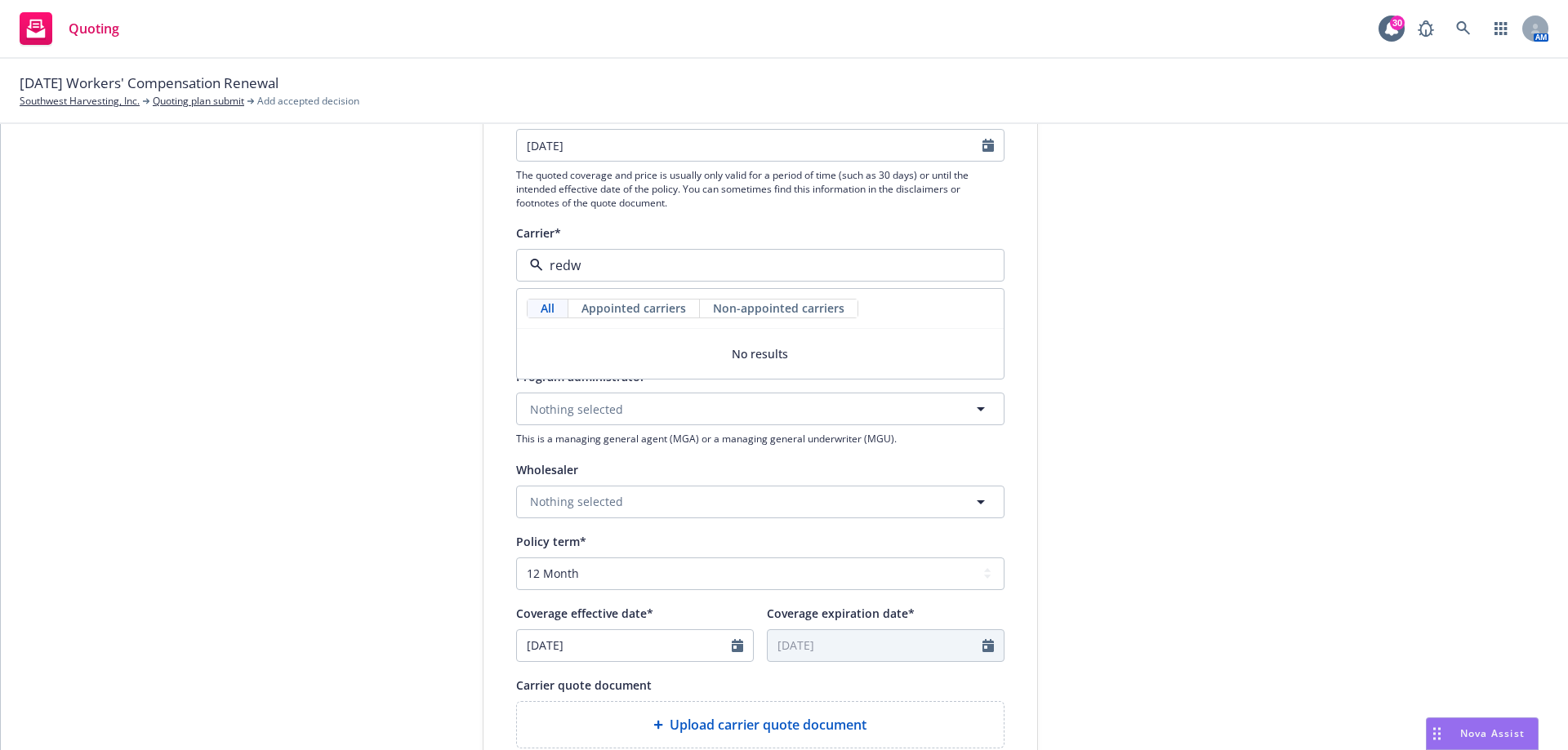
drag, startPoint x: 597, startPoint y: 271, endPoint x: 476, endPoint y: 273, distance: 121.0
click at [482, 273] on div "Quote initiation Display name AmTrust Financial Services Quote expiration date*…" at bounding box center [760, 491] width 555 height 1095
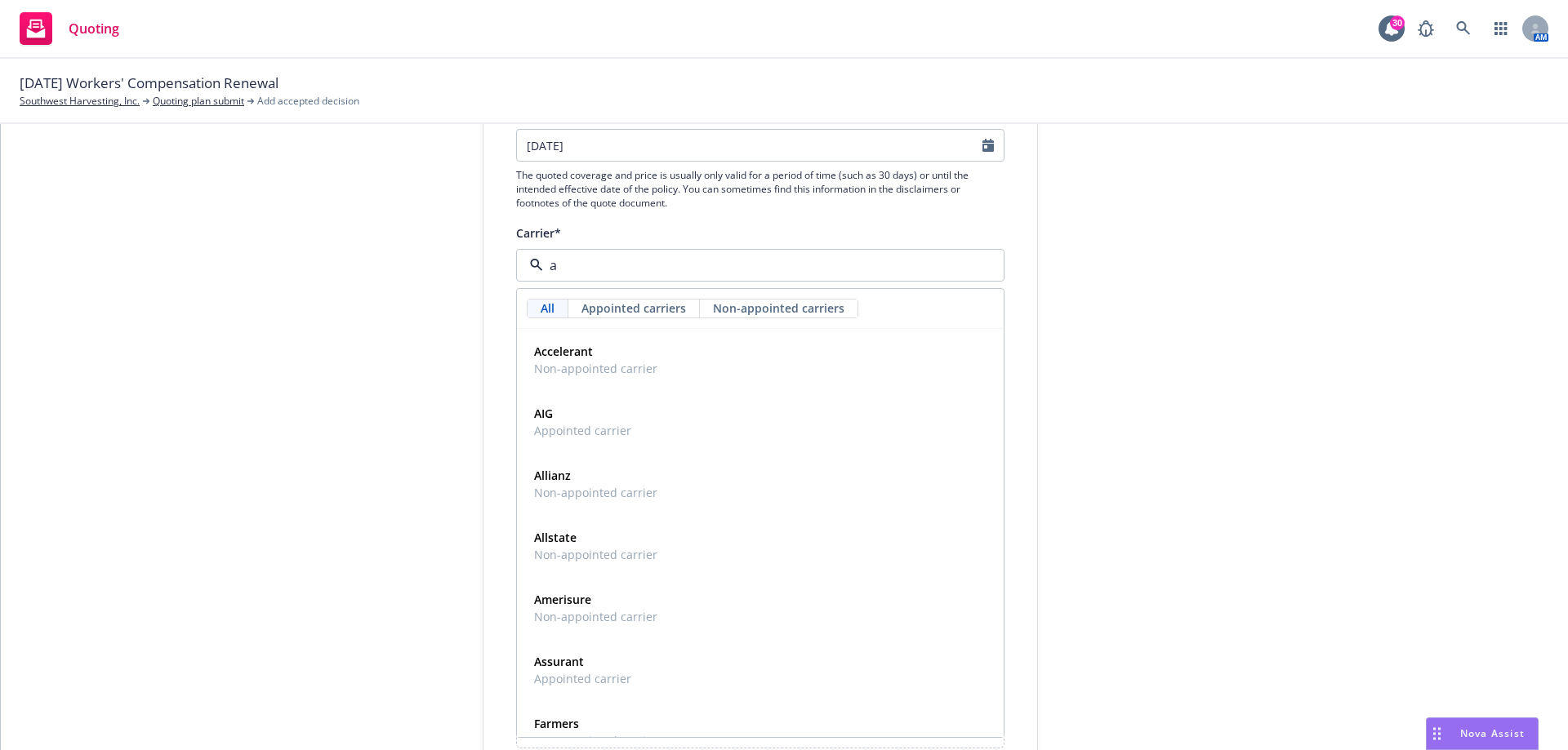
type input "am"
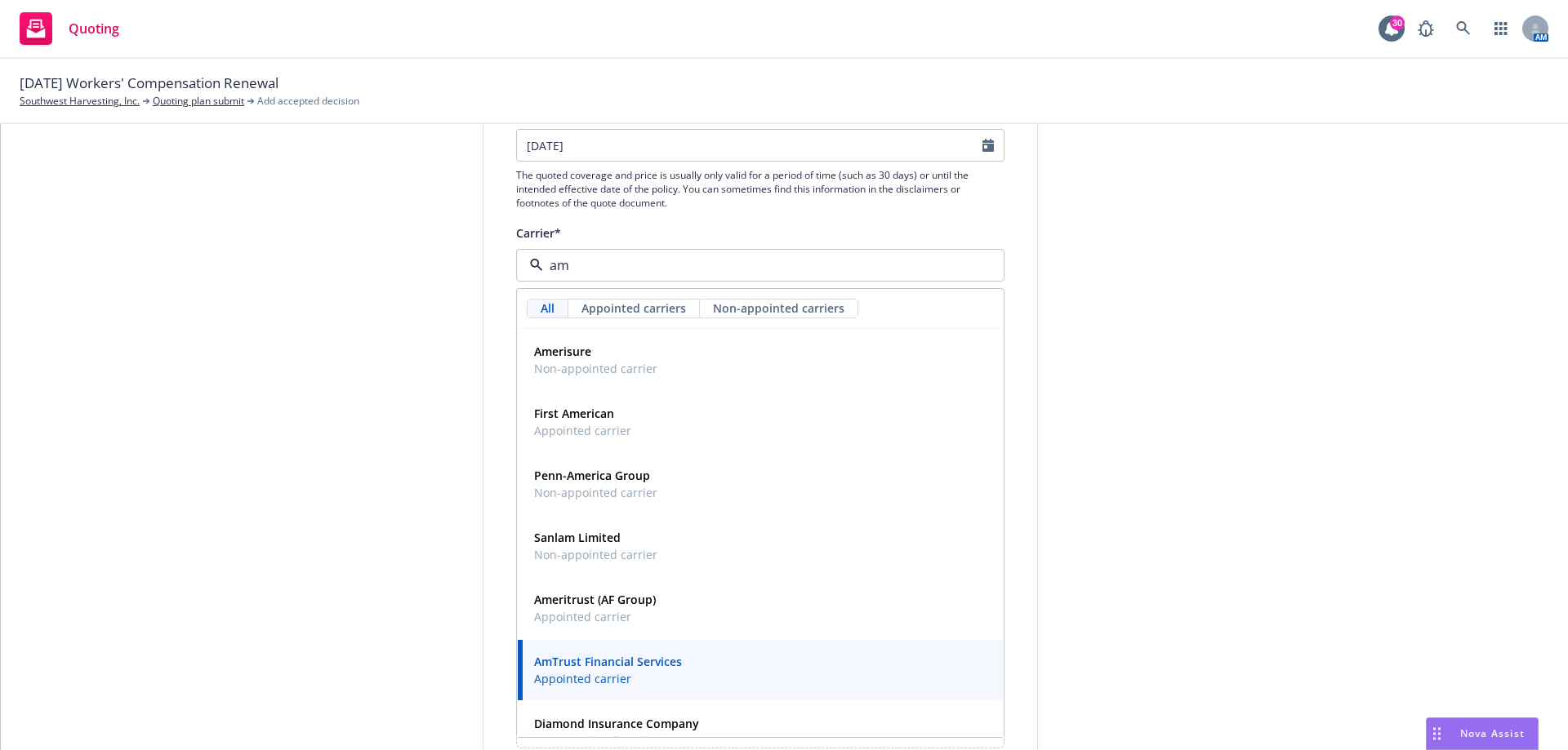
click at [609, 670] on span "AmTrust Financial Services" at bounding box center [608, 662] width 148 height 17
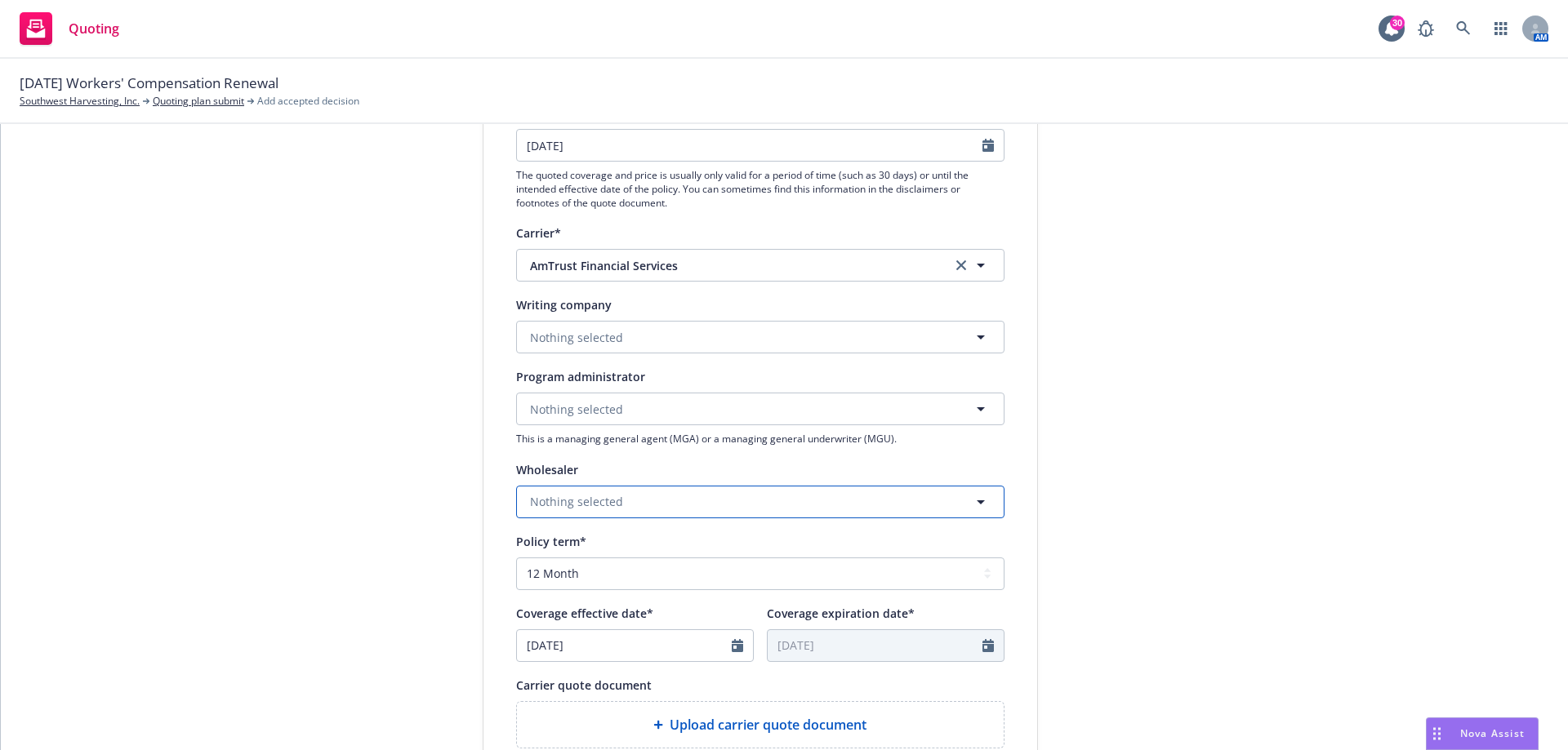
click at [560, 515] on button "Nothing selected" at bounding box center [760, 502] width 488 height 33
type input "a"
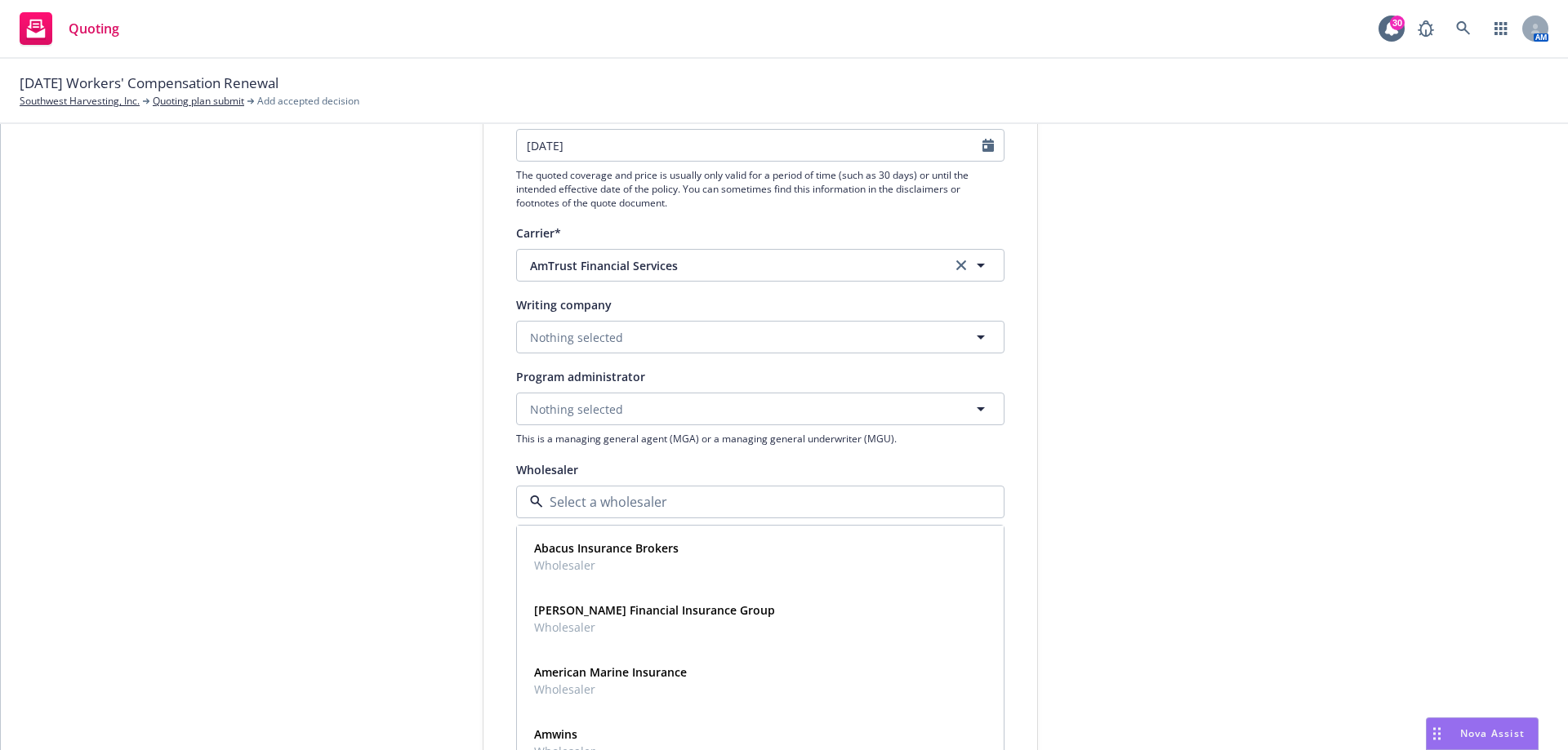
click at [530, 390] on div "Program administrator Nothing selected This is a managing general agent (MGA) o…" at bounding box center [760, 406] width 488 height 79
click at [560, 408] on span "Nothing selected" at bounding box center [576, 409] width 93 height 17
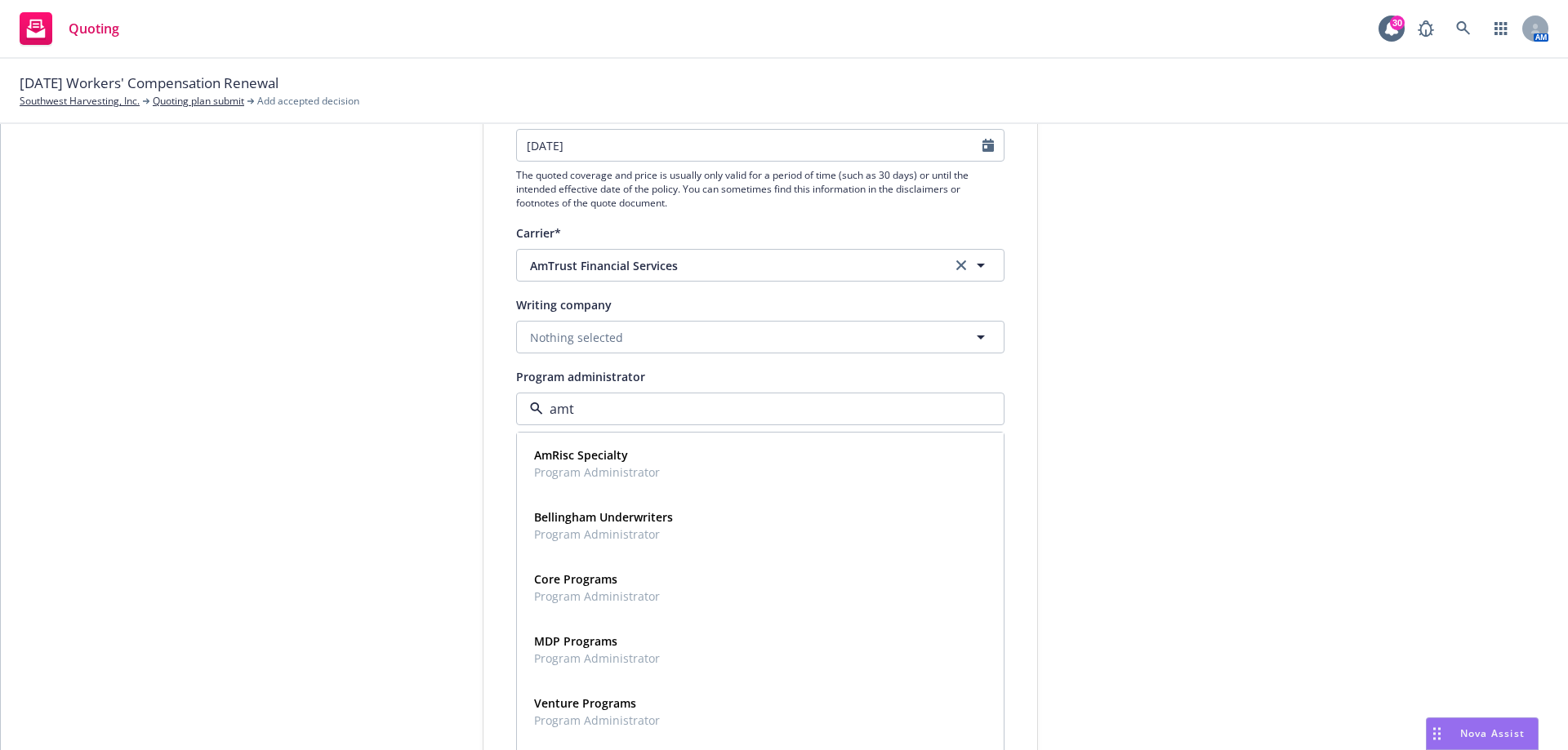
type input "amtr"
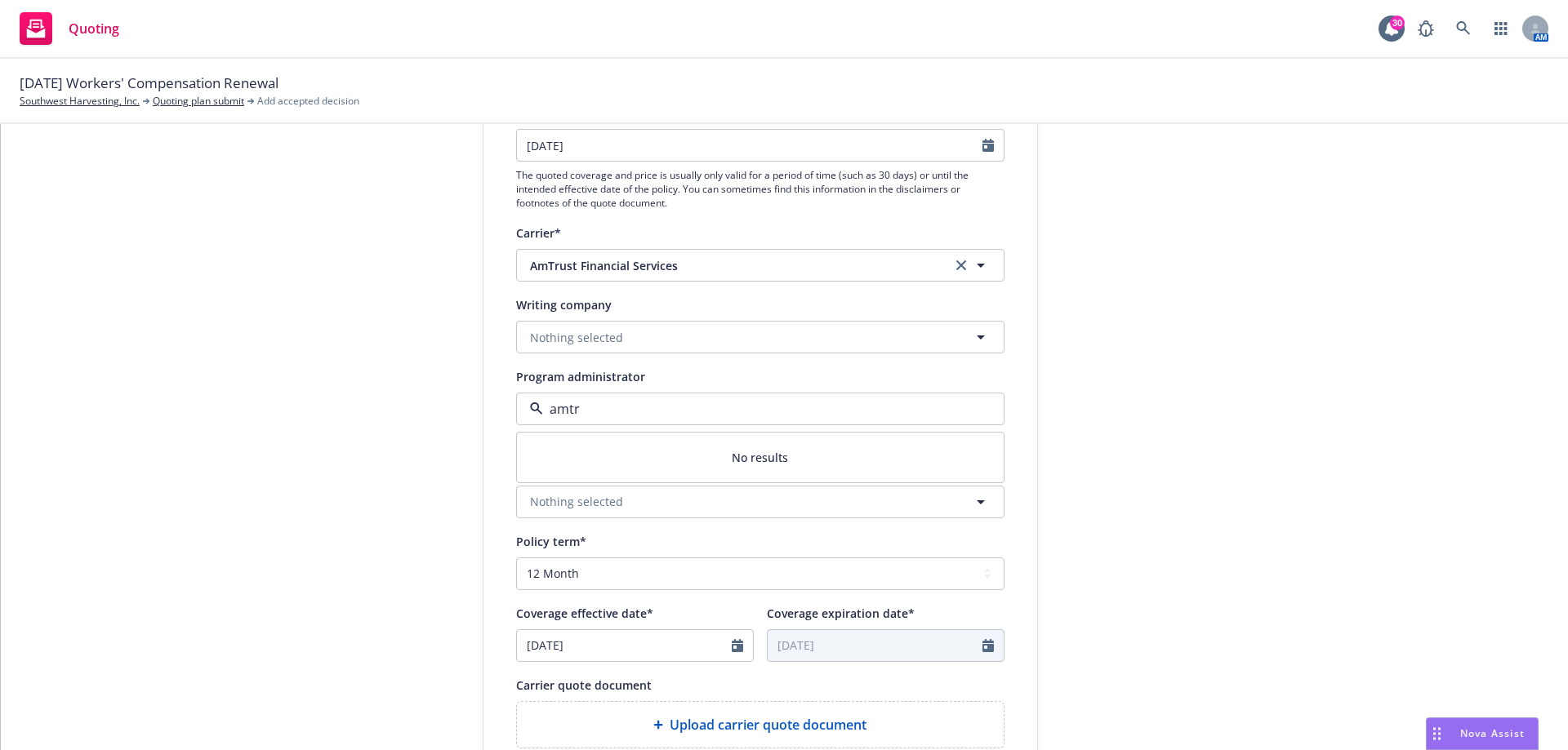
drag, startPoint x: 579, startPoint y: 404, endPoint x: 505, endPoint y: 416, distance: 75.0
click at [505, 416] on div "Display name AmTrust Financial Services Quote expiration date* 09/20/2025 The q…" at bounding box center [760, 485] width 554 height 908
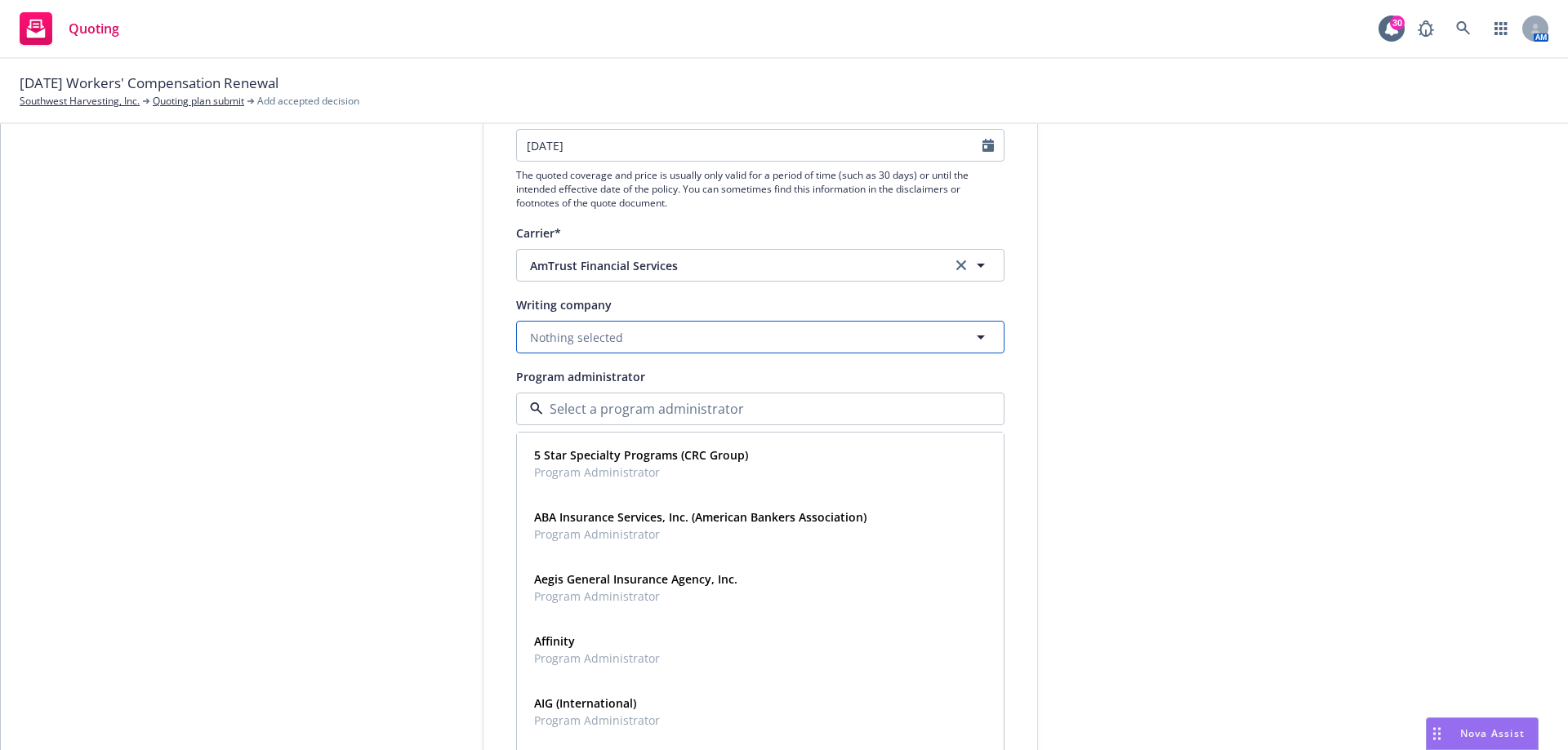
click at [641, 333] on button "Nothing selected" at bounding box center [760, 337] width 488 height 33
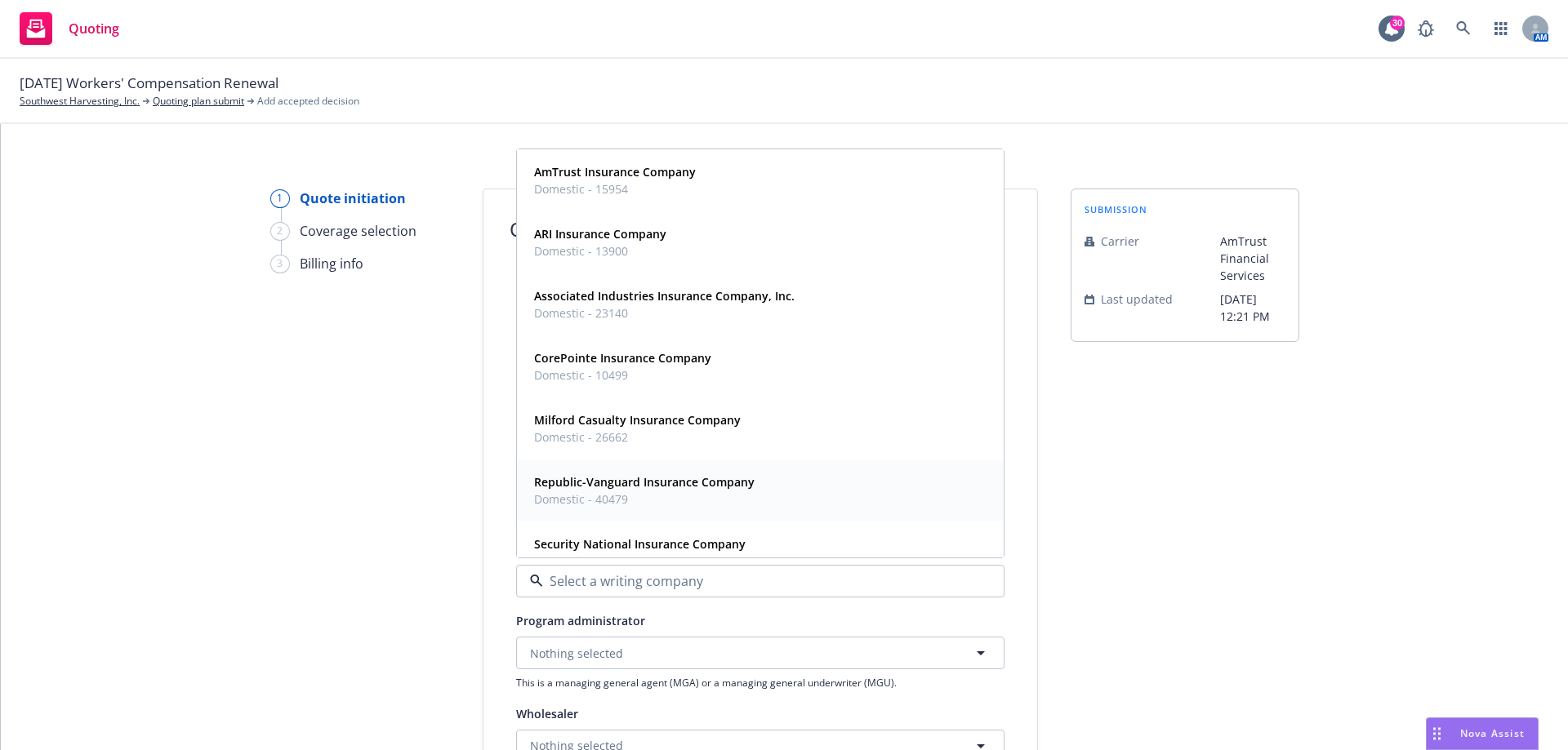
scroll to position [0, 0]
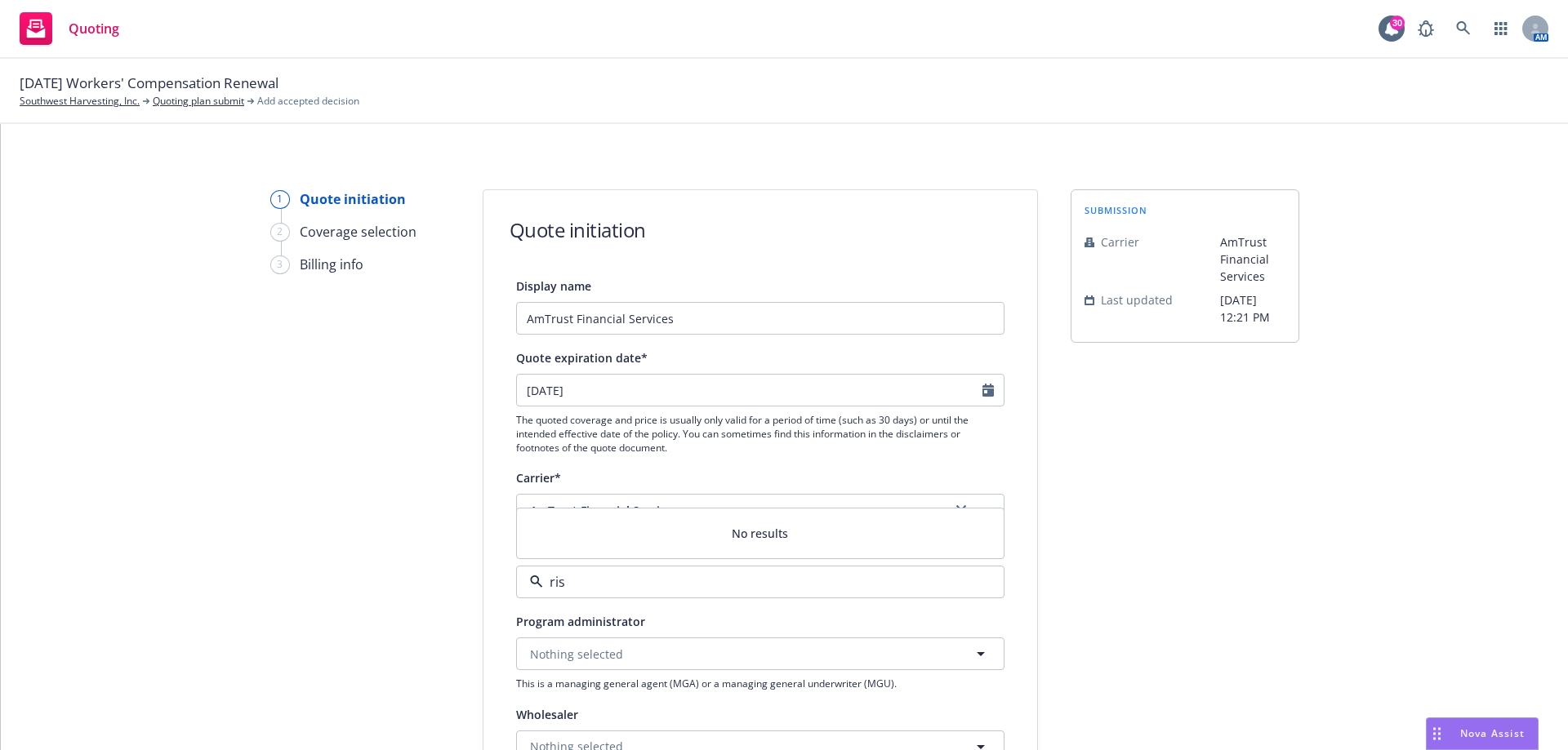
type input "ris"
click at [226, 431] on div "1 Quote initiation 2 Coverage selection 3 Billing info Quote initiation Display…" at bounding box center [784, 736] width 1528 height 1095
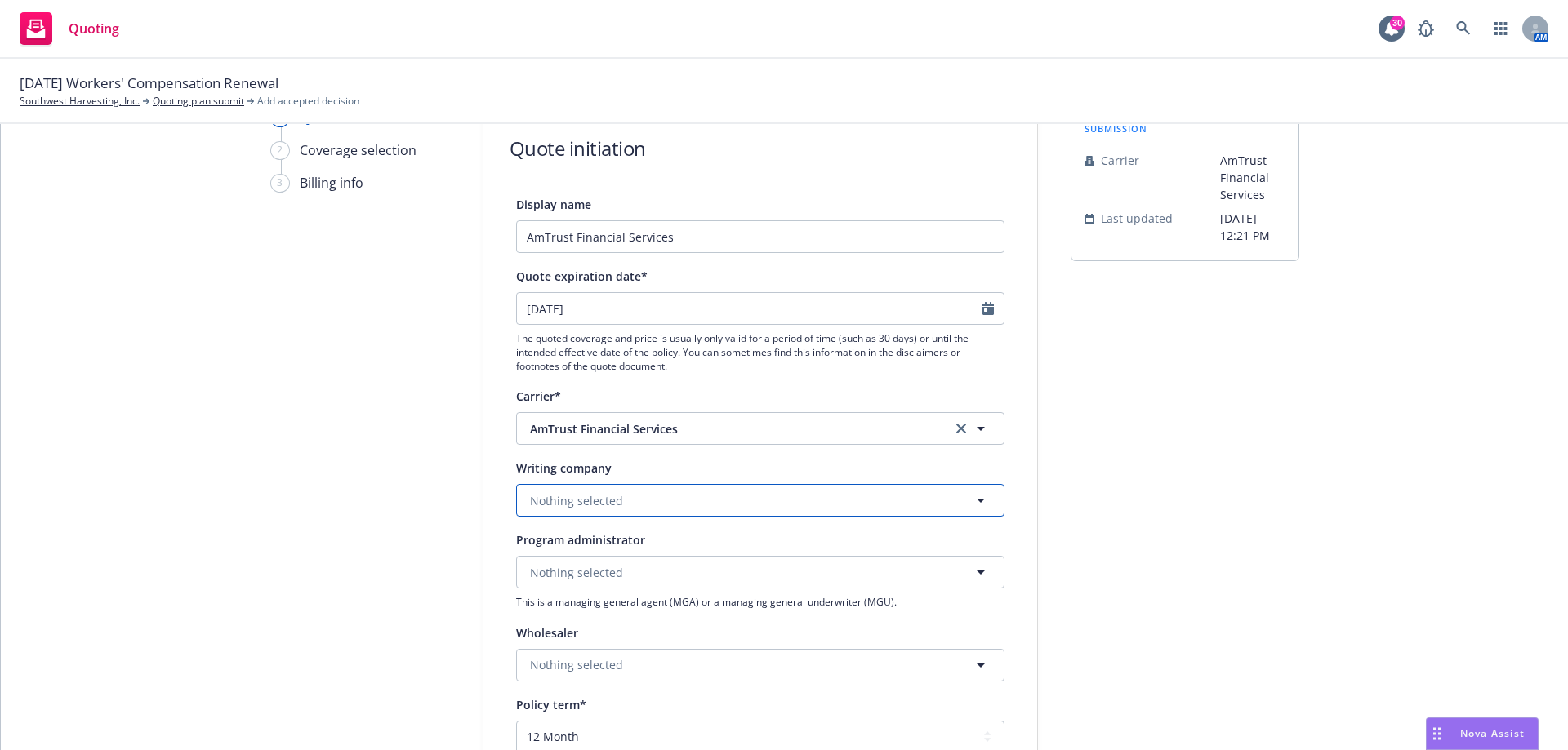
click at [560, 489] on button "Nothing selected" at bounding box center [760, 500] width 488 height 33
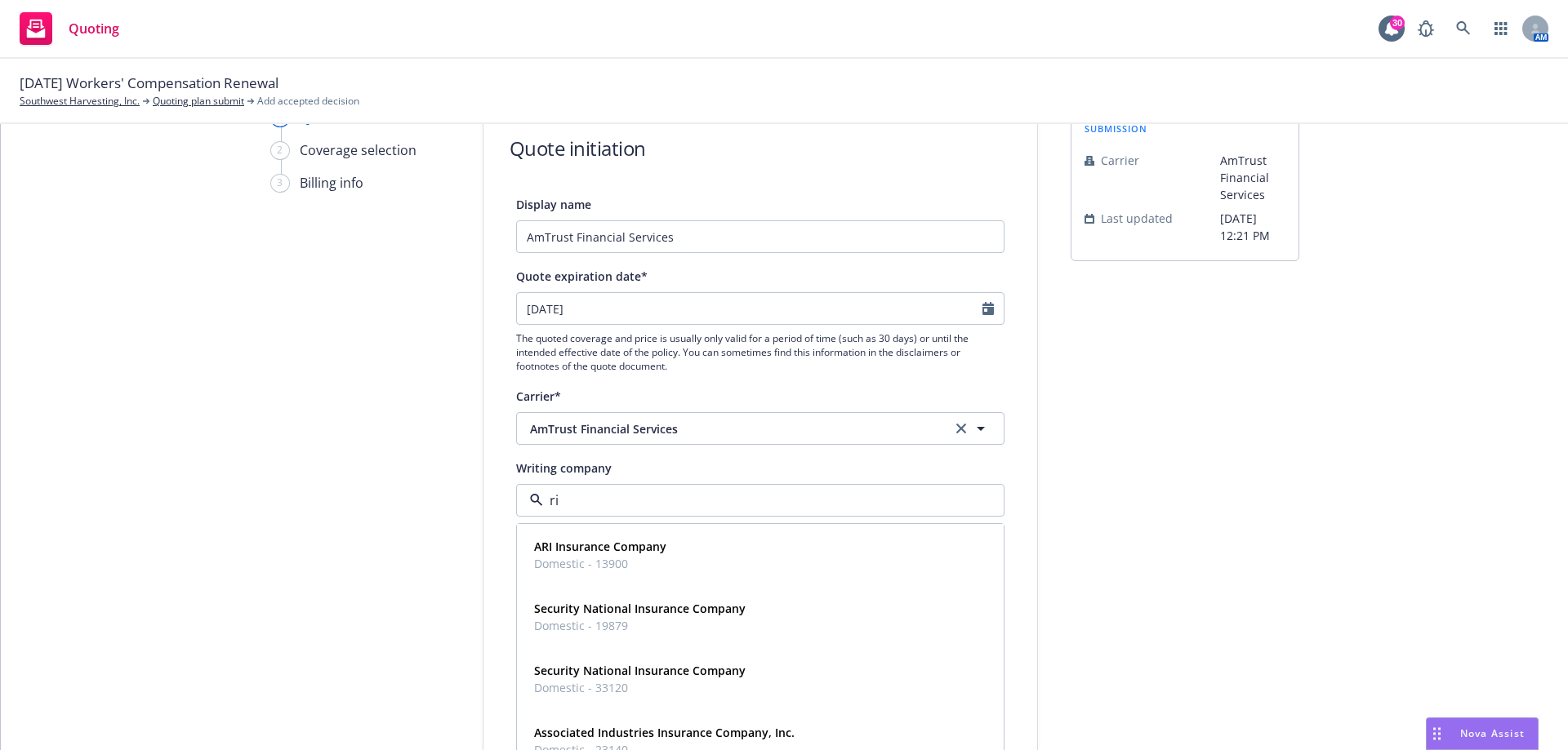
type input "r"
click at [127, 546] on div "1 Quote initiation 2 Coverage selection 3 Billing info Quote initiation Display…" at bounding box center [784, 655] width 1528 height 1095
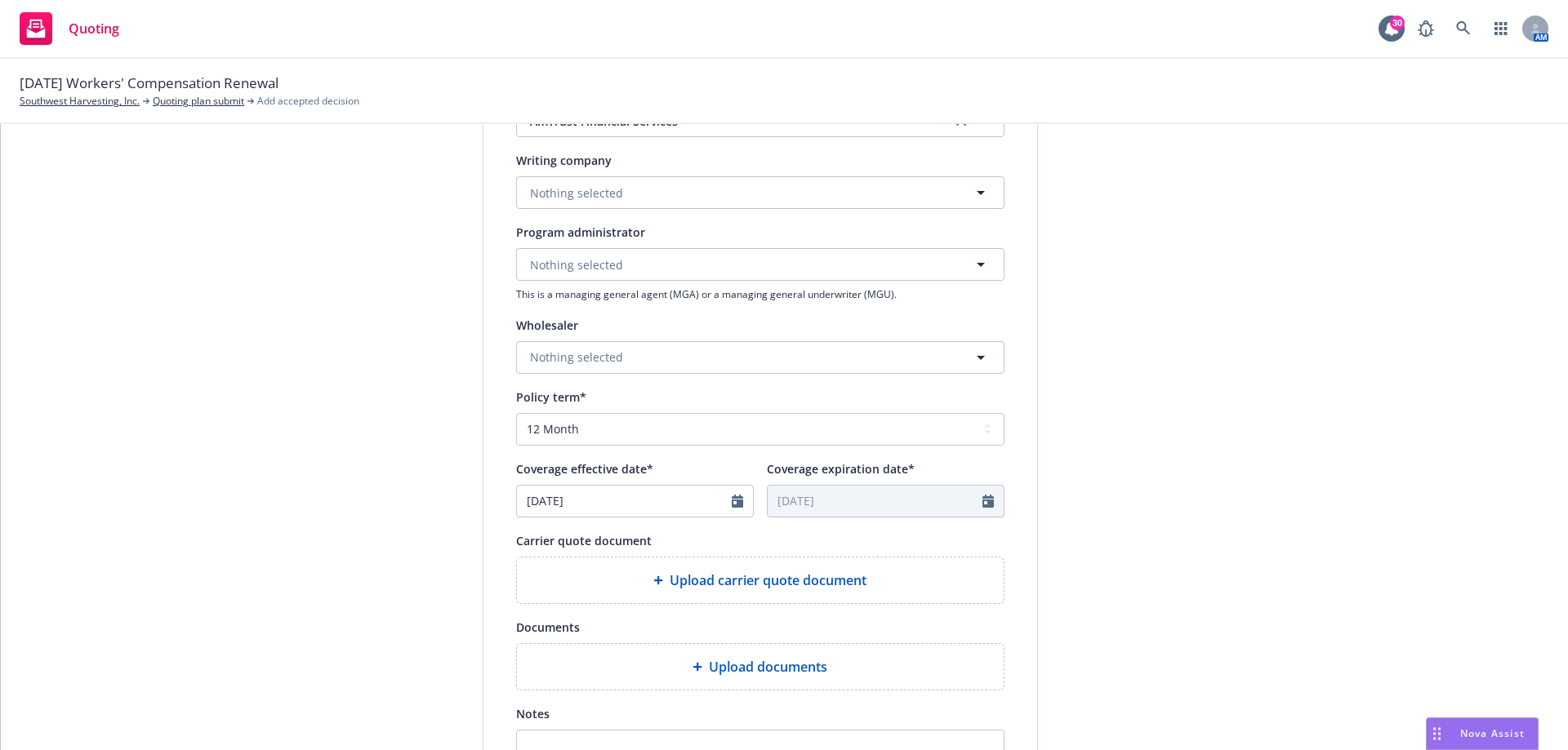
scroll to position [272, 0]
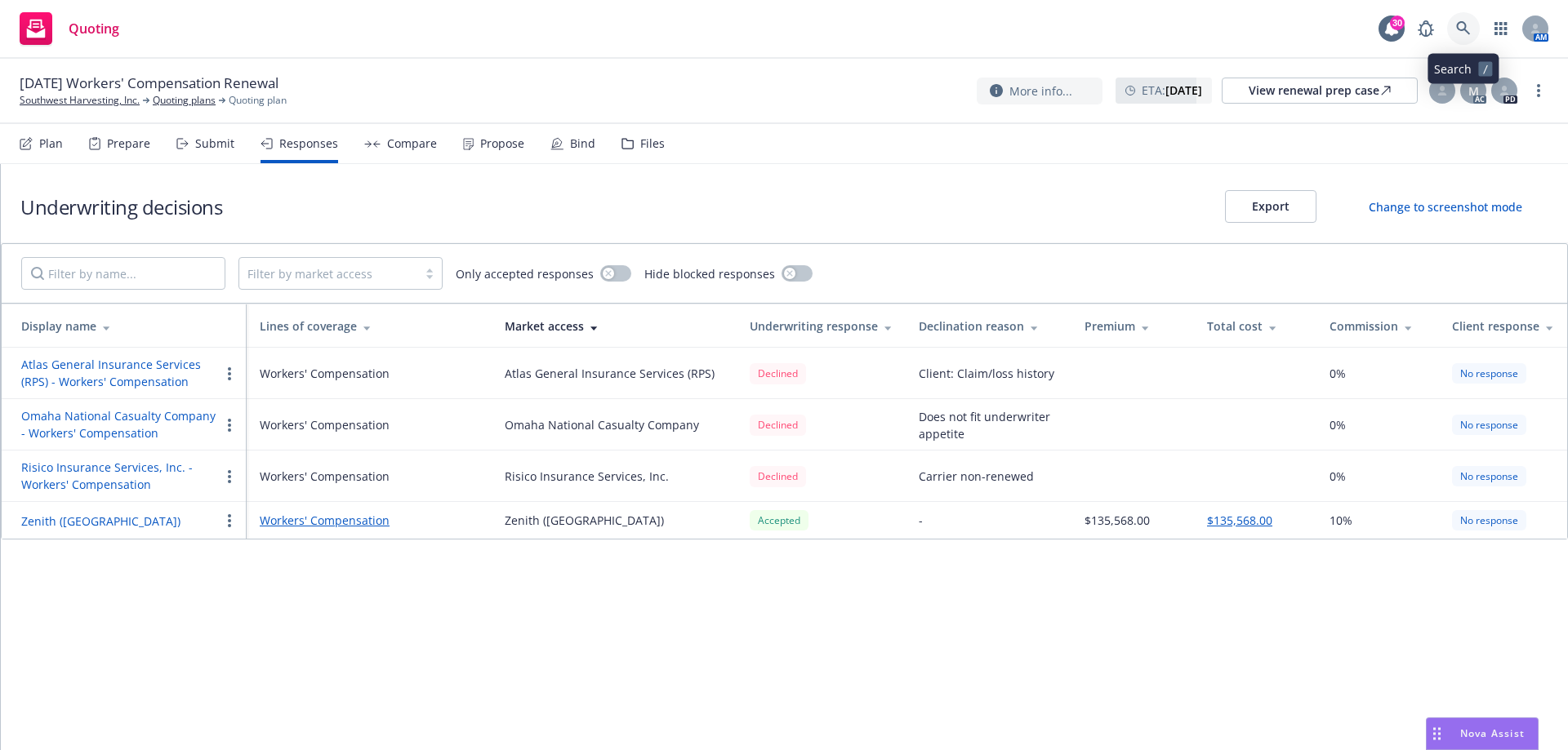
click at [1455, 28] on link at bounding box center [1463, 28] width 33 height 33
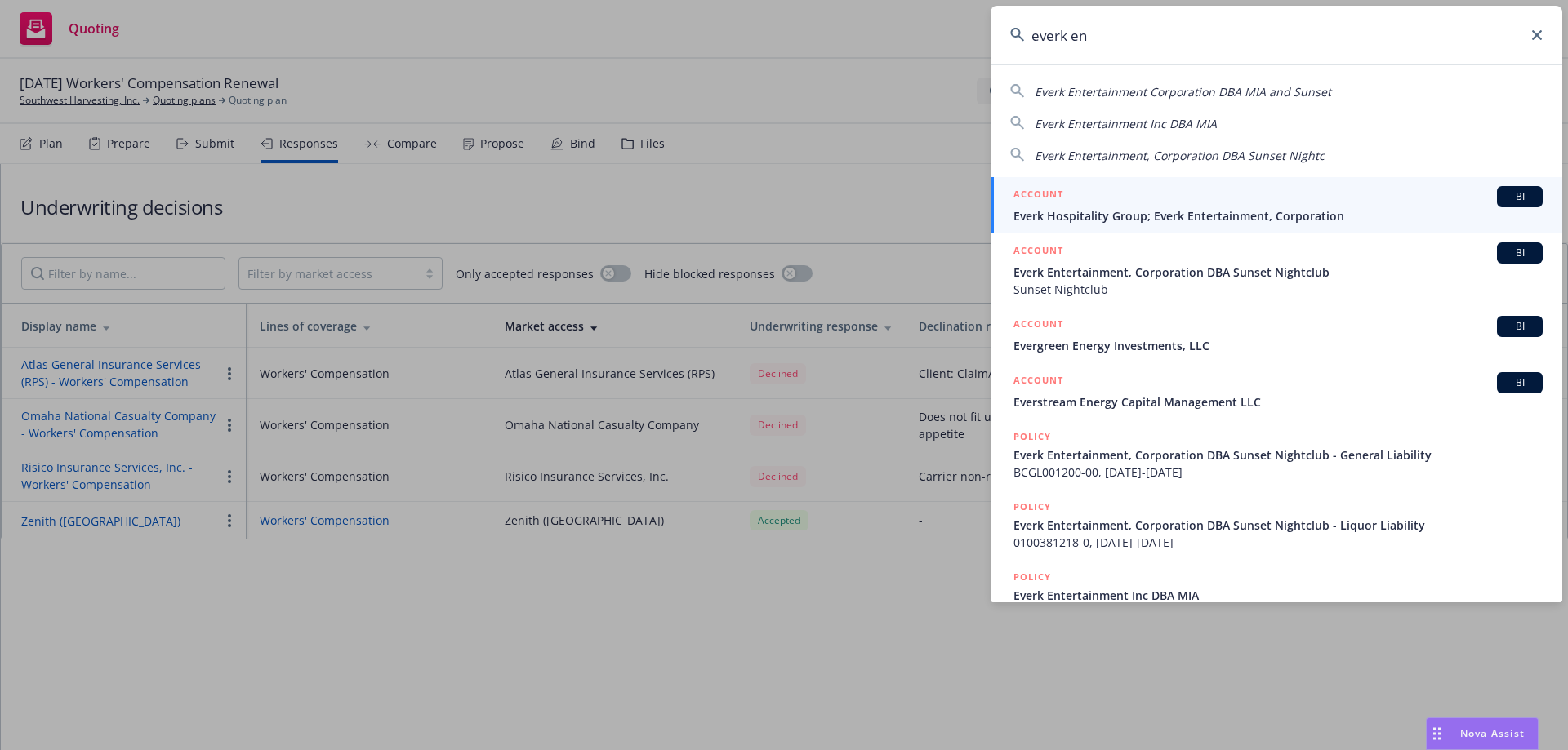
type input "everk en"
click at [1076, 269] on span "Everk Entertainment, Corporation DBA Sunset Nightclub" at bounding box center [1278, 272] width 530 height 17
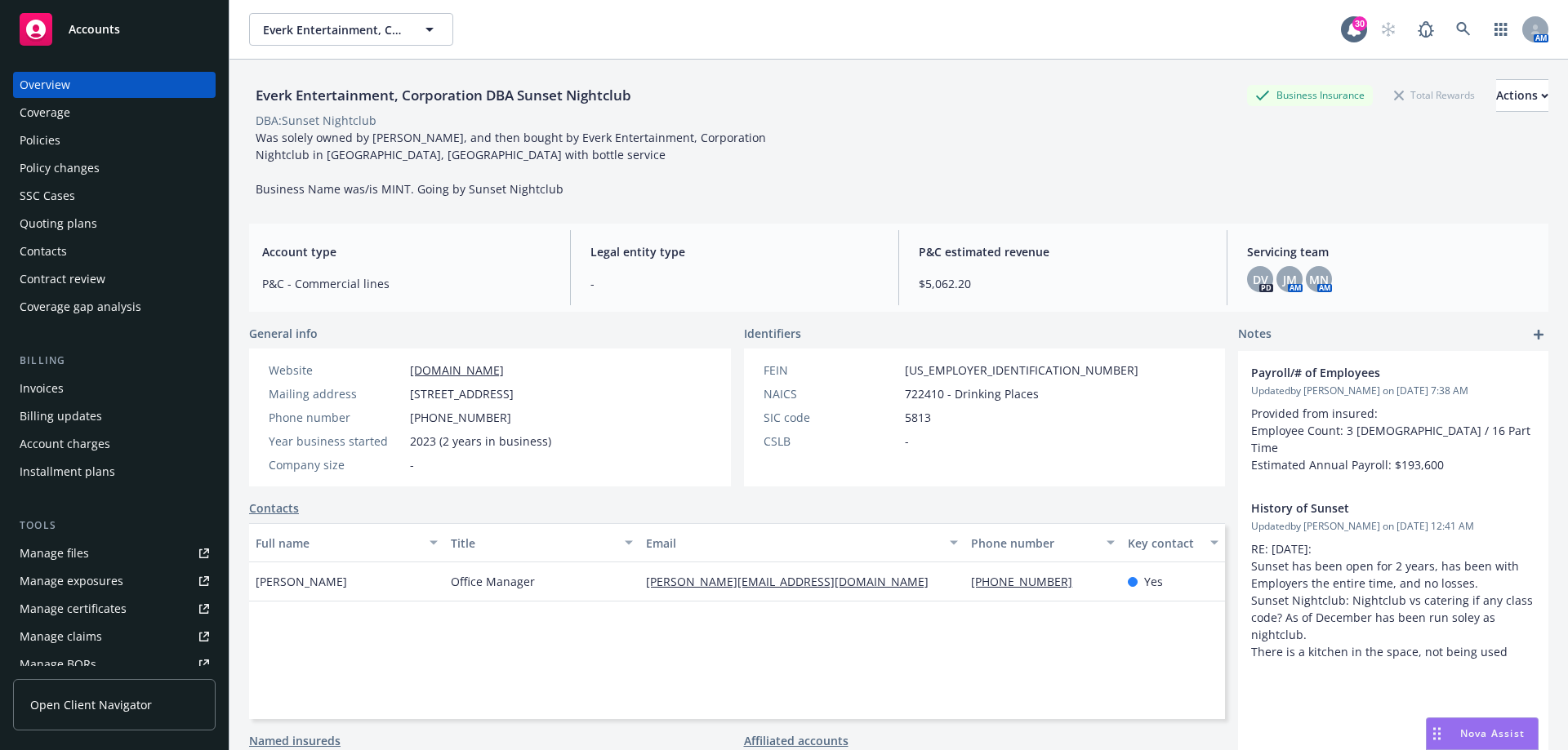
click at [88, 557] on link "Manage files" at bounding box center [114, 553] width 203 height 26
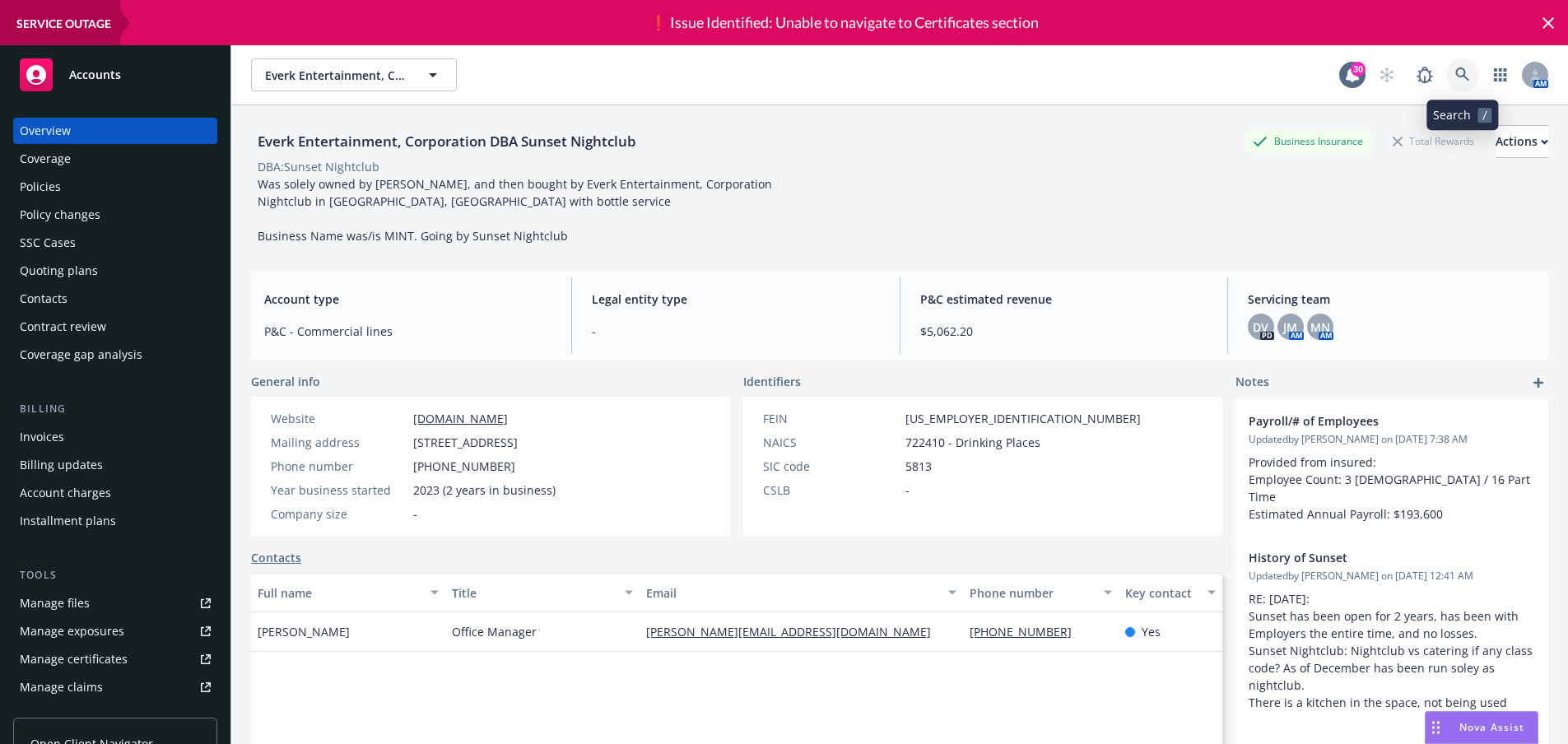
click at [1467, 82] on link at bounding box center [1462, 74] width 33 height 33
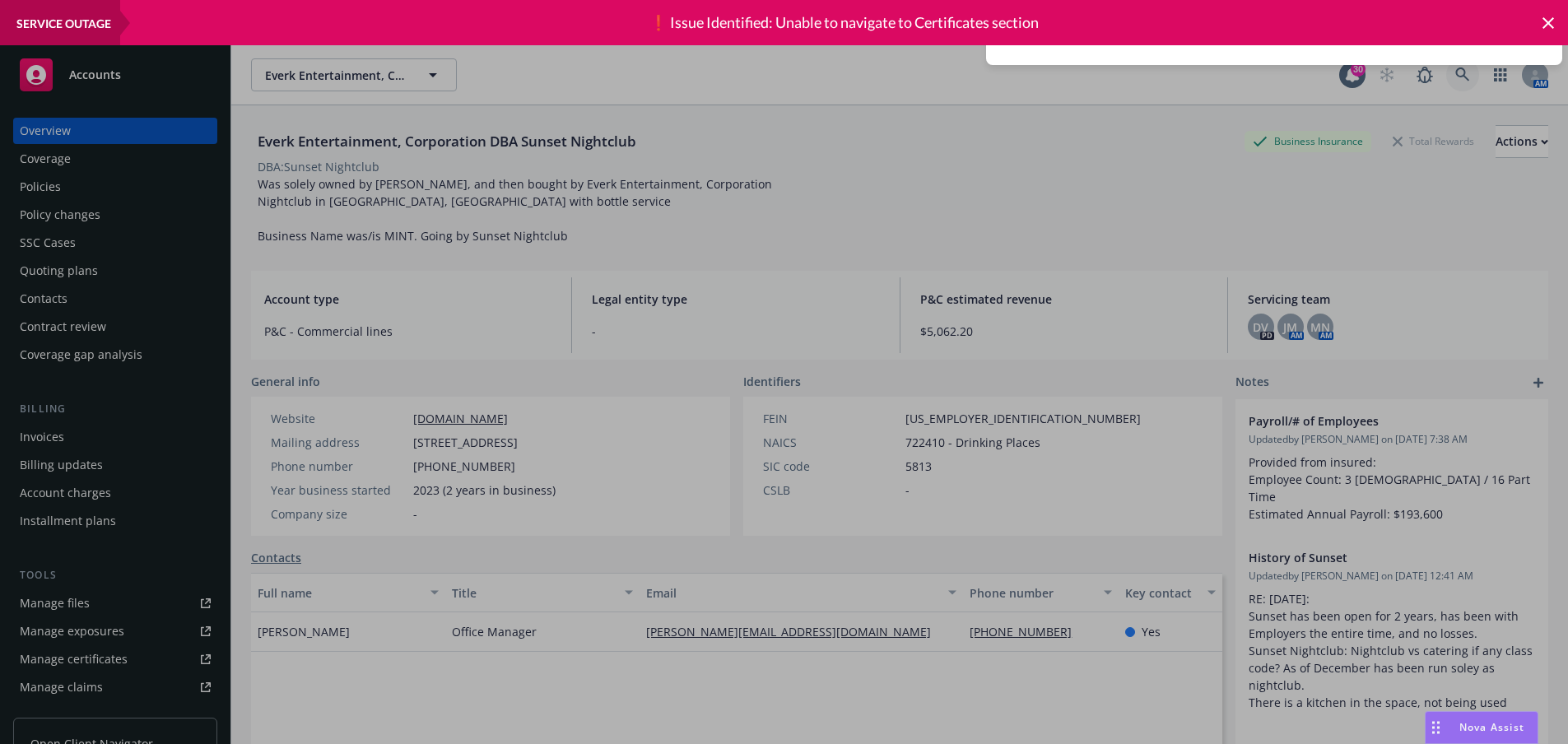
type input "EIG 5334111 01"
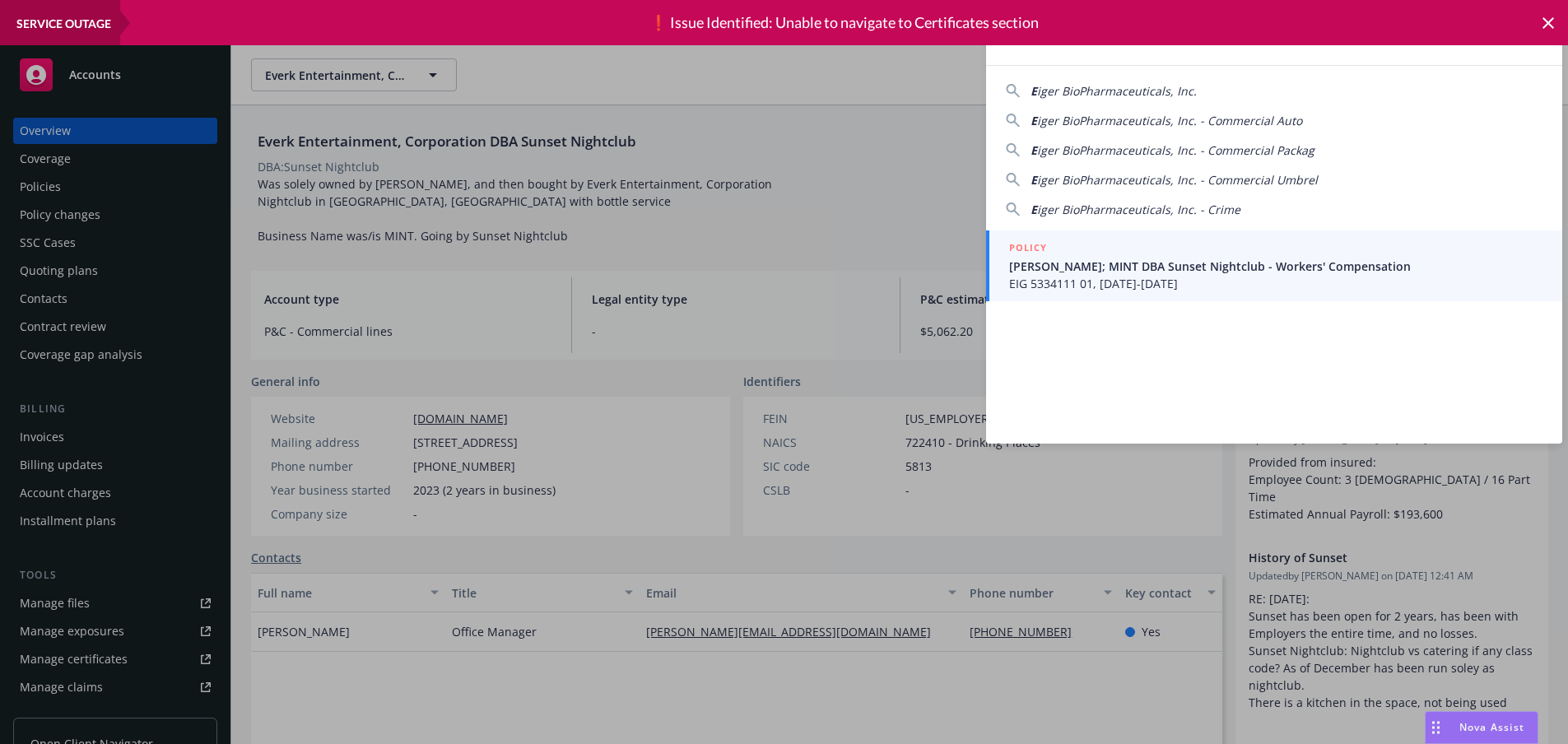
click at [1549, 18] on icon at bounding box center [1547, 23] width 20 height 20
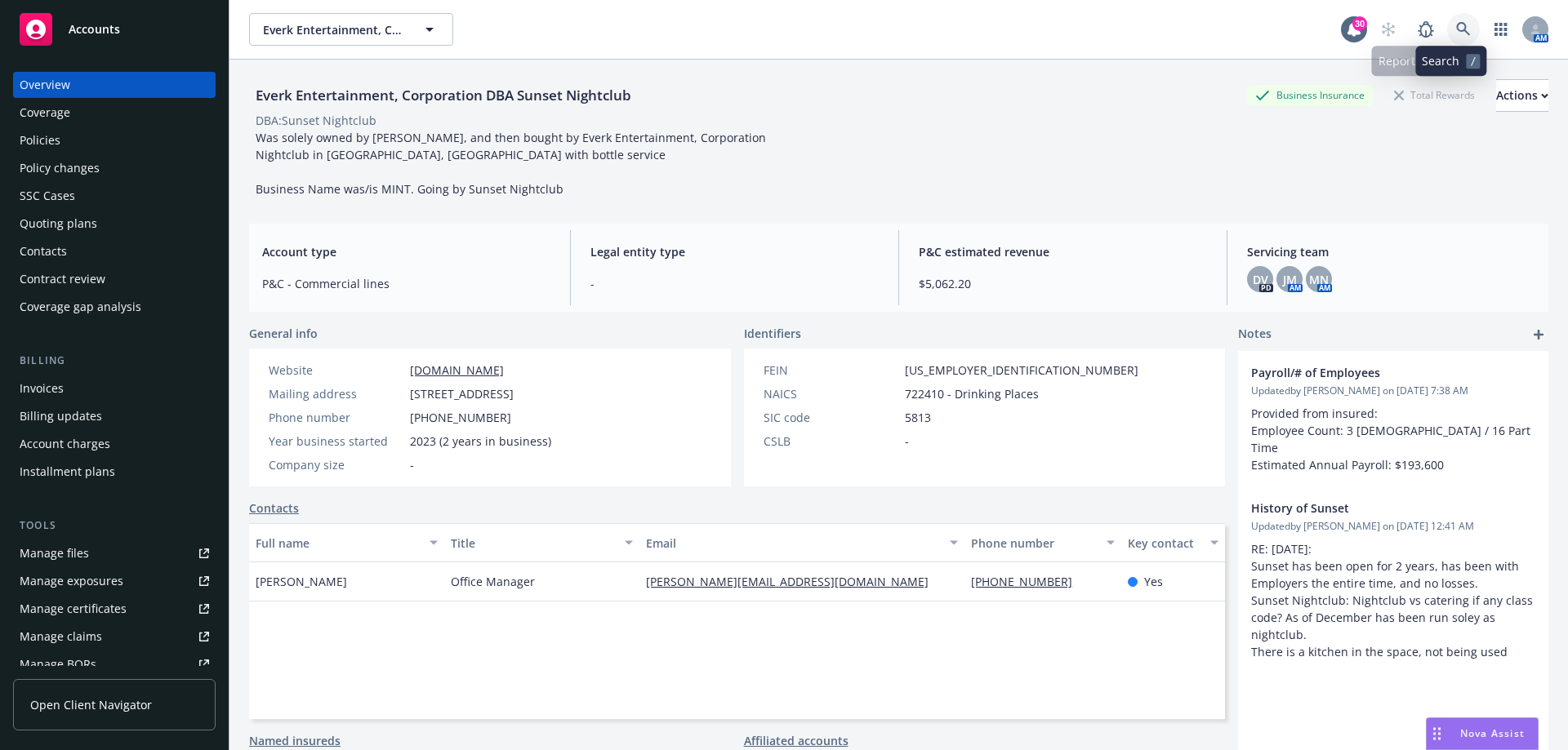
click at [1456, 24] on icon at bounding box center [1463, 29] width 15 height 15
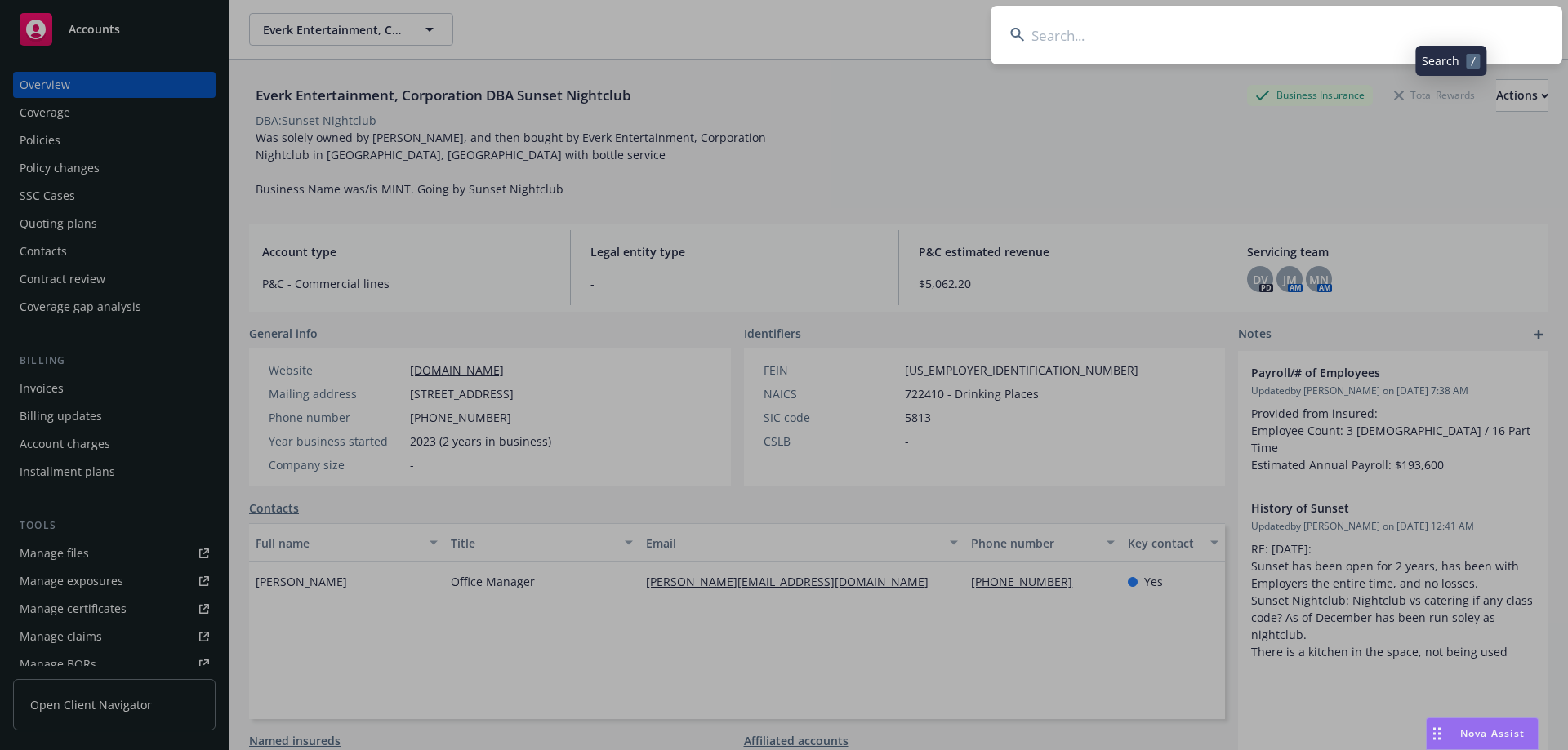
click at [1136, 44] on input at bounding box center [1276, 35] width 572 height 58
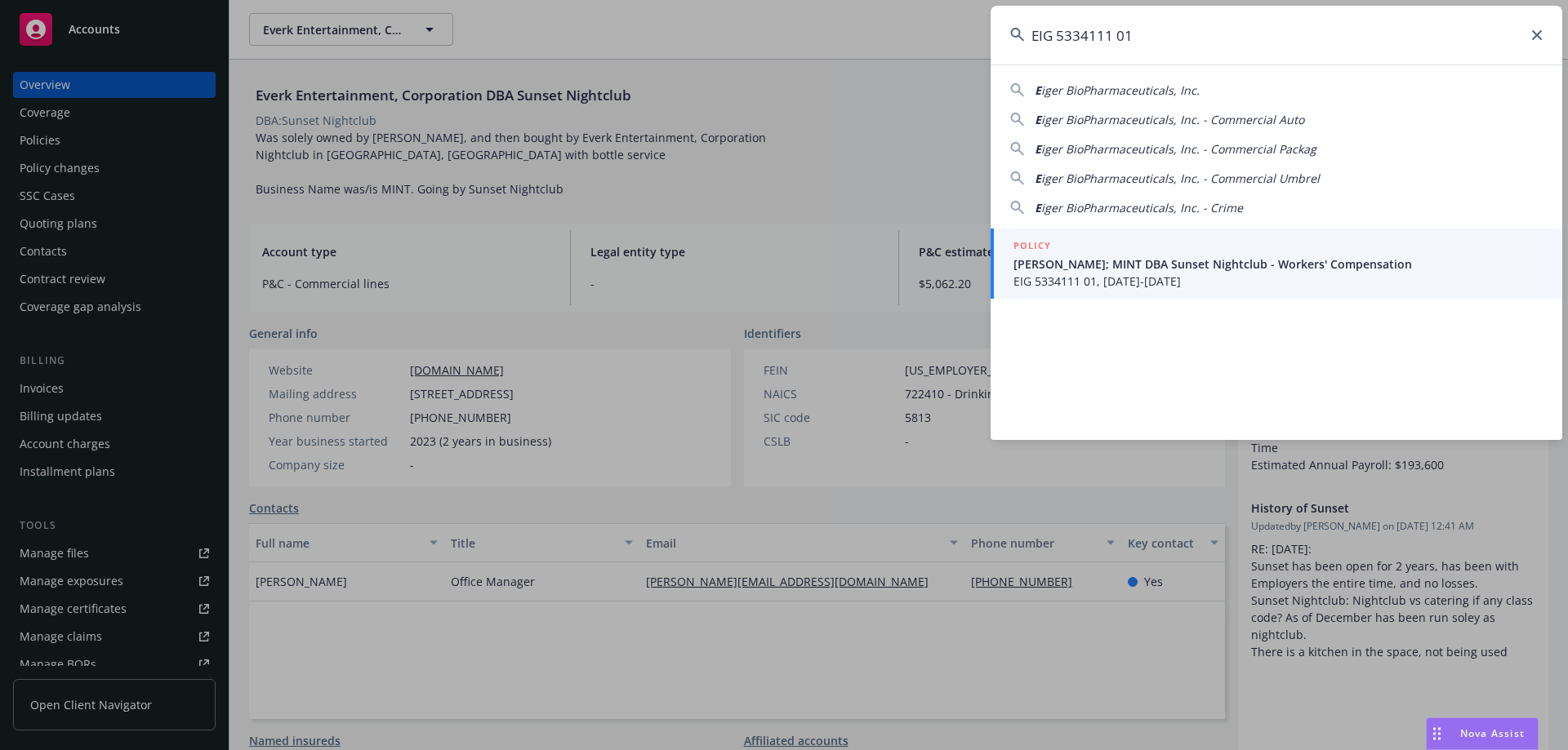
type input "EIG 5334111 01"
click at [1081, 251] on div "POLICY" at bounding box center [1278, 246] width 530 height 18
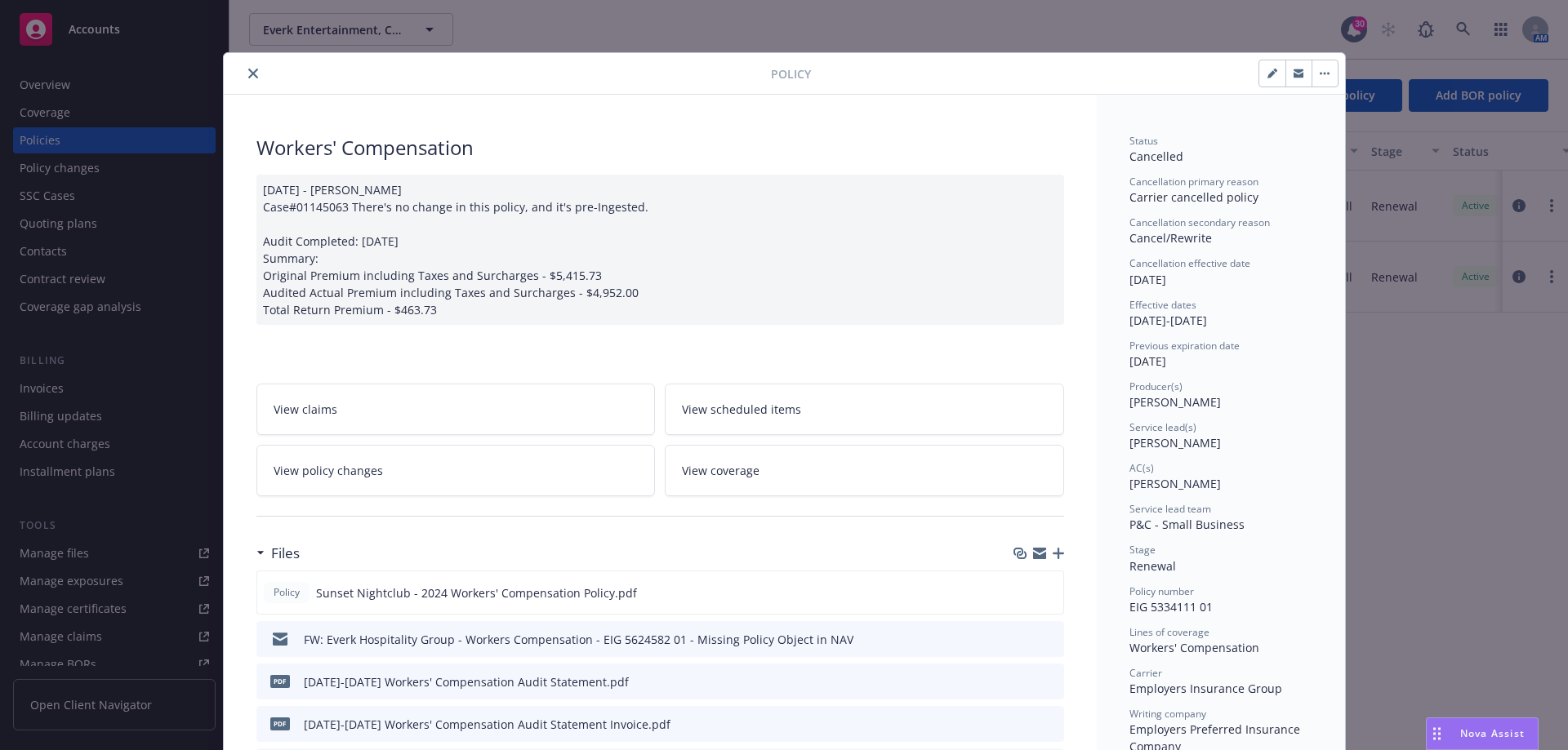
click at [248, 76] on icon "close" at bounding box center [253, 73] width 9 height 9
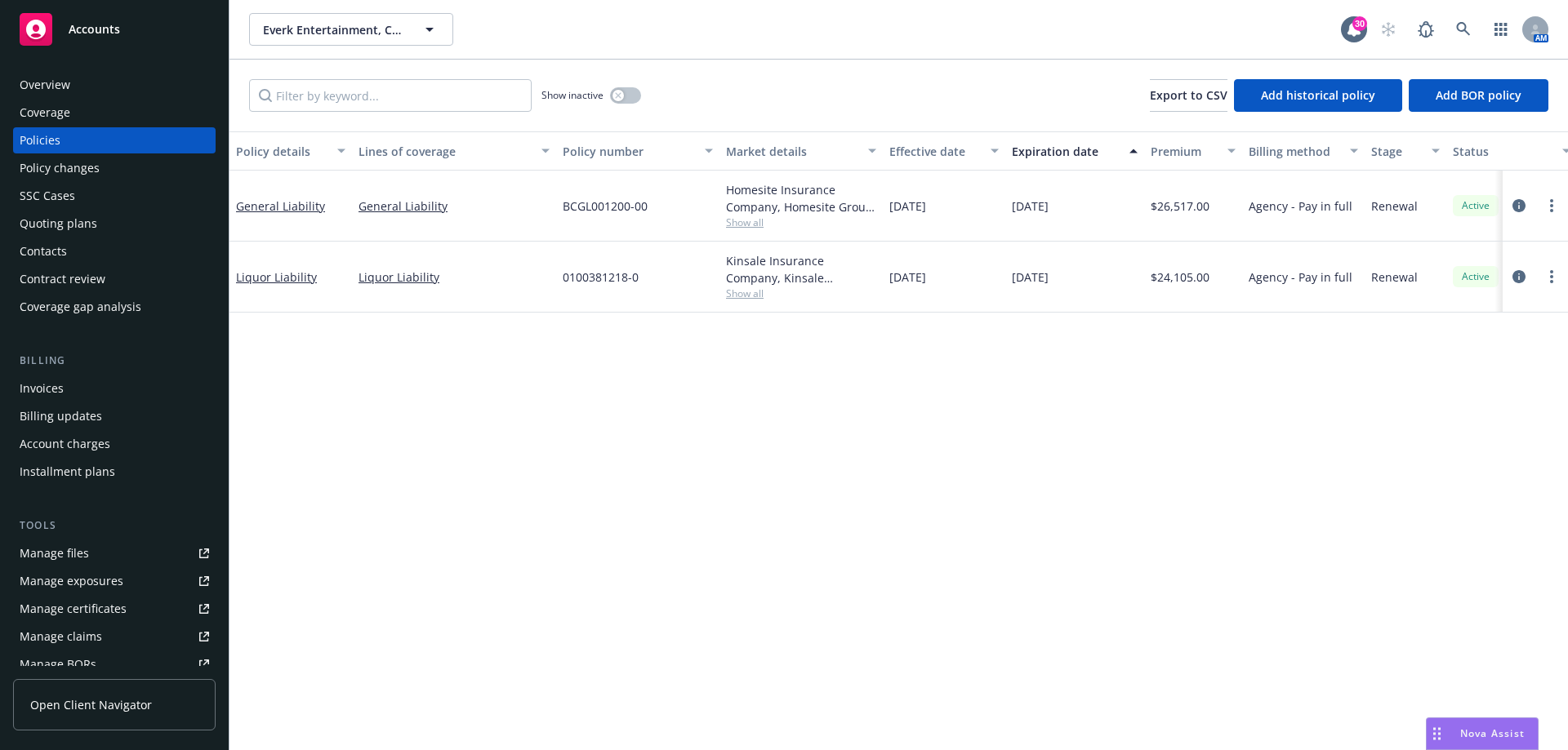
click at [95, 83] on div "Overview" at bounding box center [114, 85] width 189 height 26
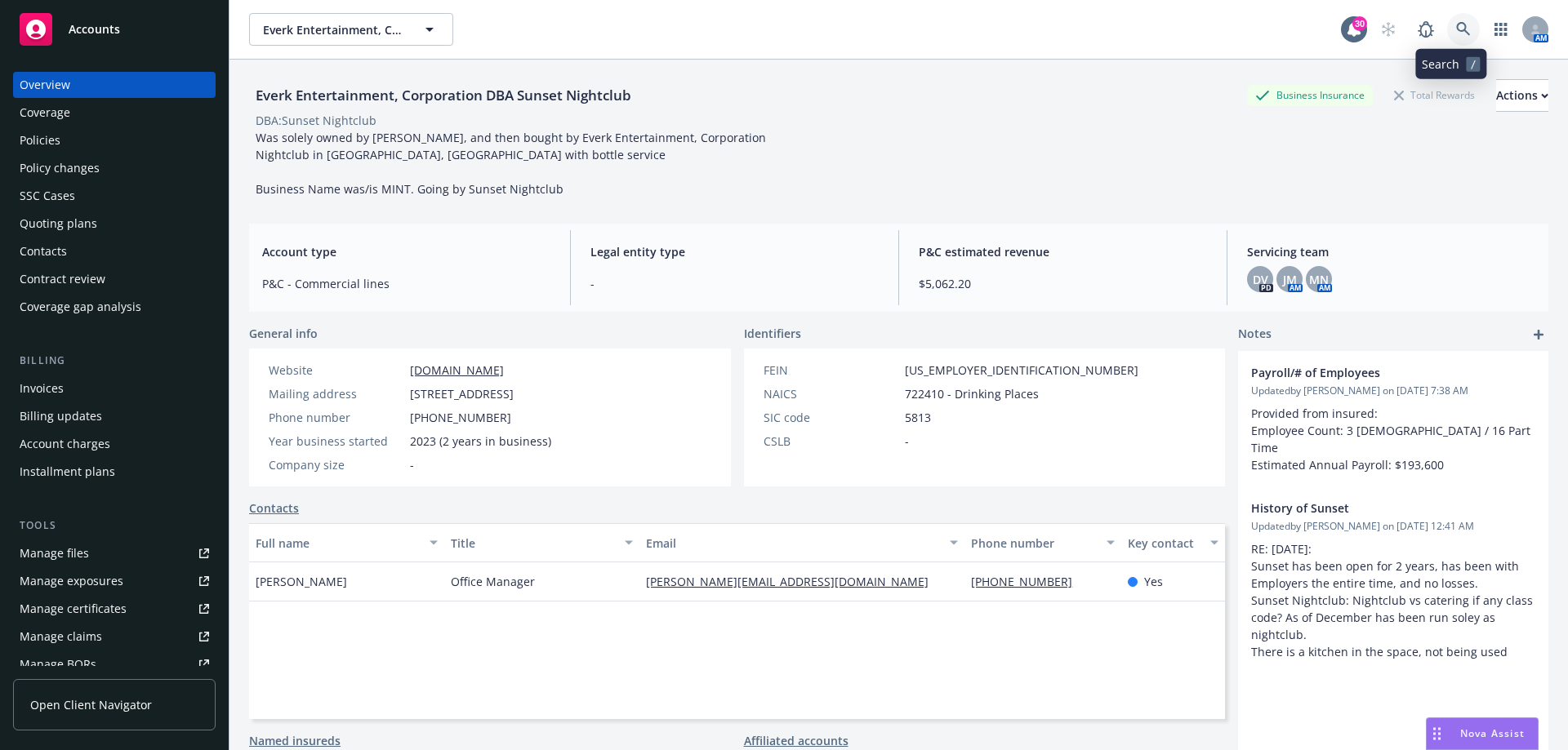
click at [1456, 32] on icon at bounding box center [1463, 29] width 15 height 15
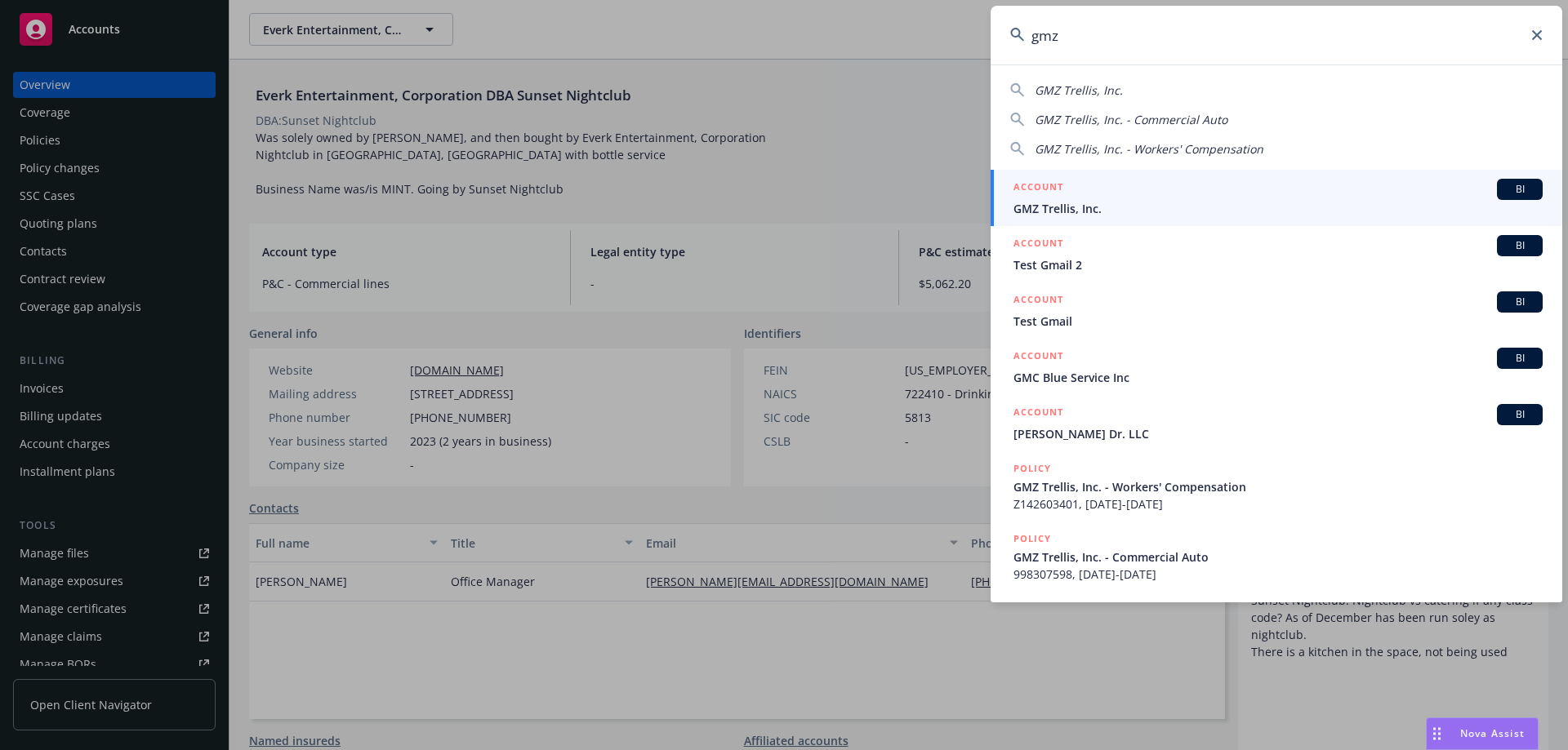
type input "gmz"
click at [1074, 182] on div "ACCOUNT BI" at bounding box center [1278, 189] width 530 height 21
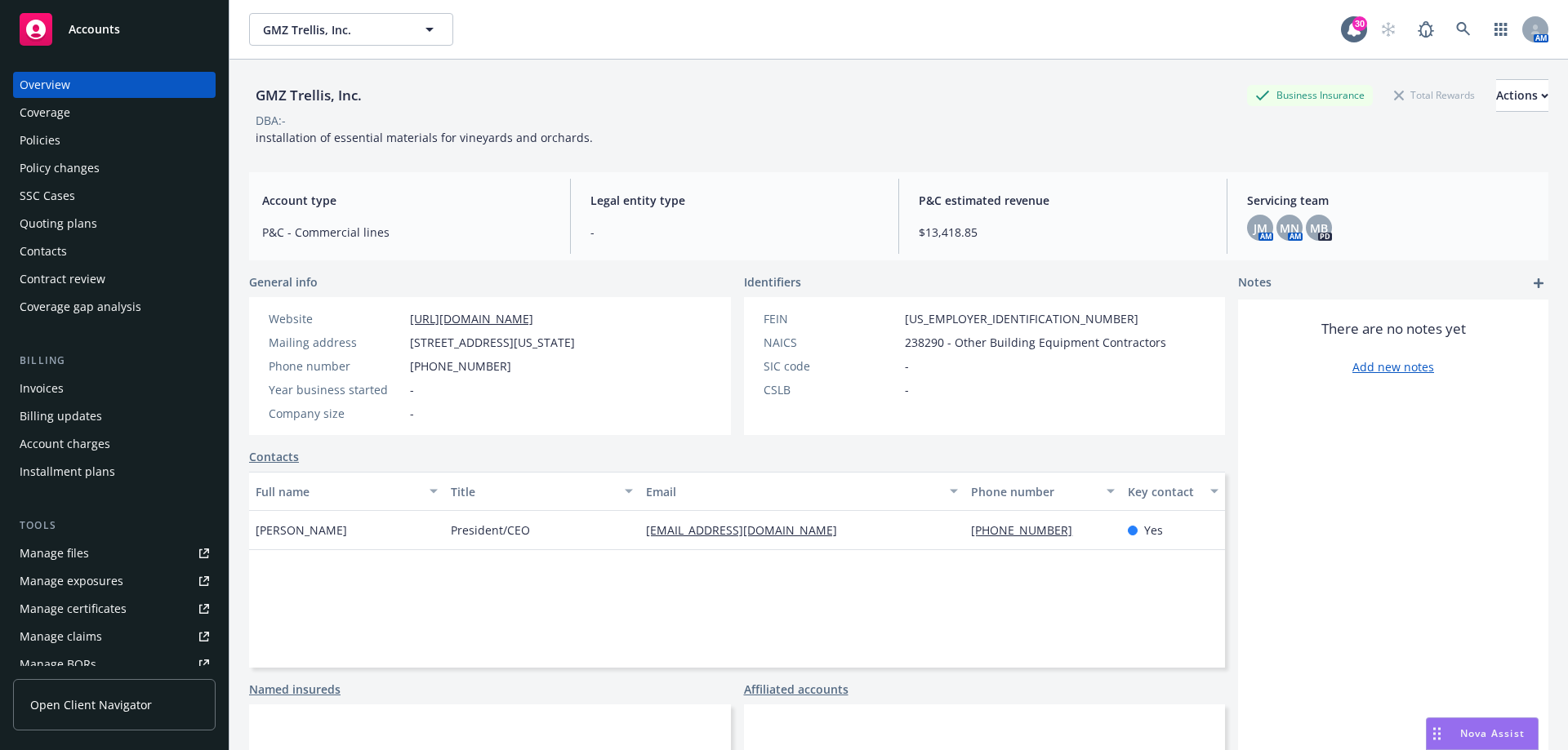
click at [92, 146] on div "Policies" at bounding box center [114, 140] width 189 height 26
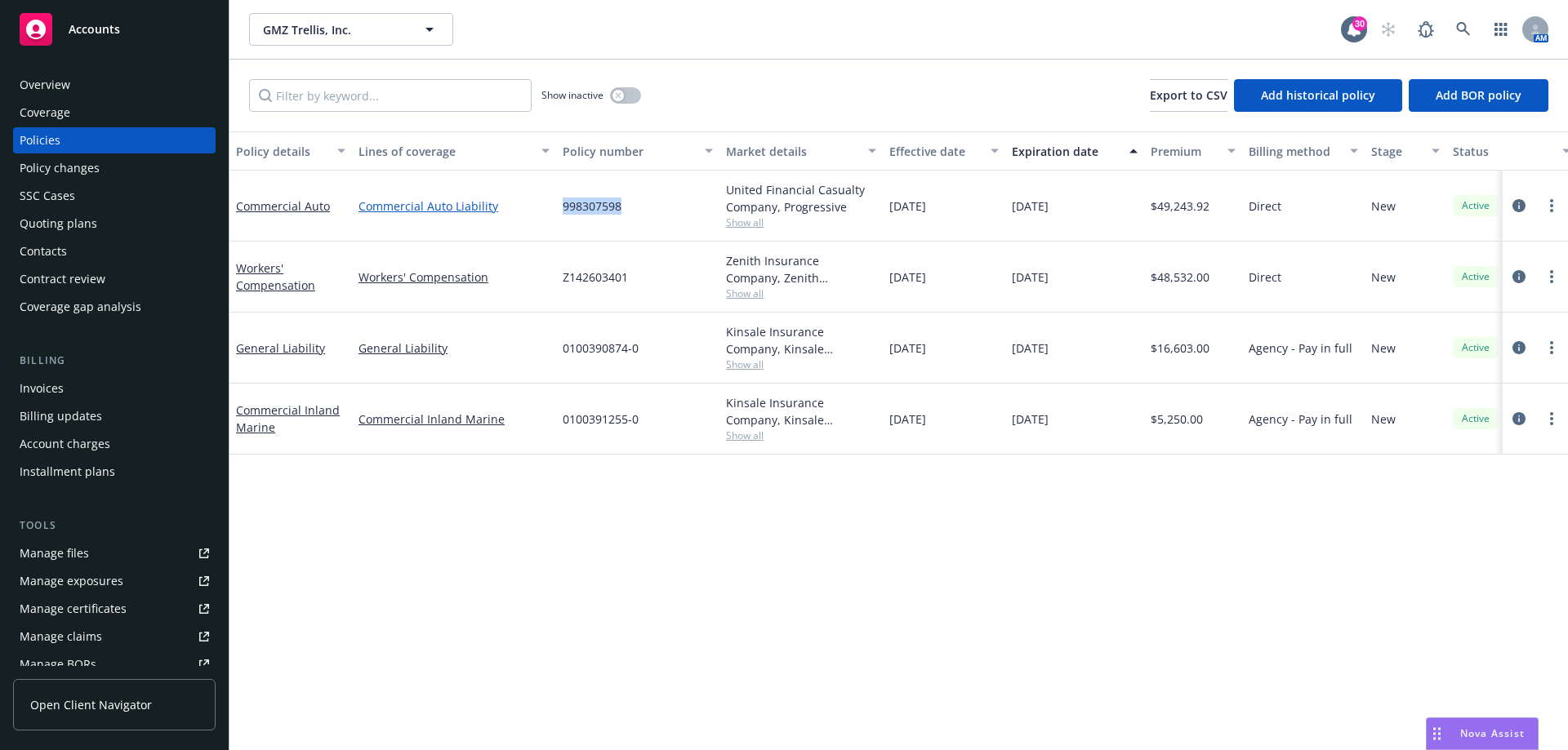
drag, startPoint x: 611, startPoint y: 204, endPoint x: 539, endPoint y: 208, distance: 72.1
click at [539, 208] on div "Commercial Auto Commercial Auto Liability 998307598 United Financial Casualty C…" at bounding box center [1017, 206] width 1576 height 71
copy div "998307598"
click at [1549, 204] on link "more" at bounding box center [1551, 205] width 20 height 20
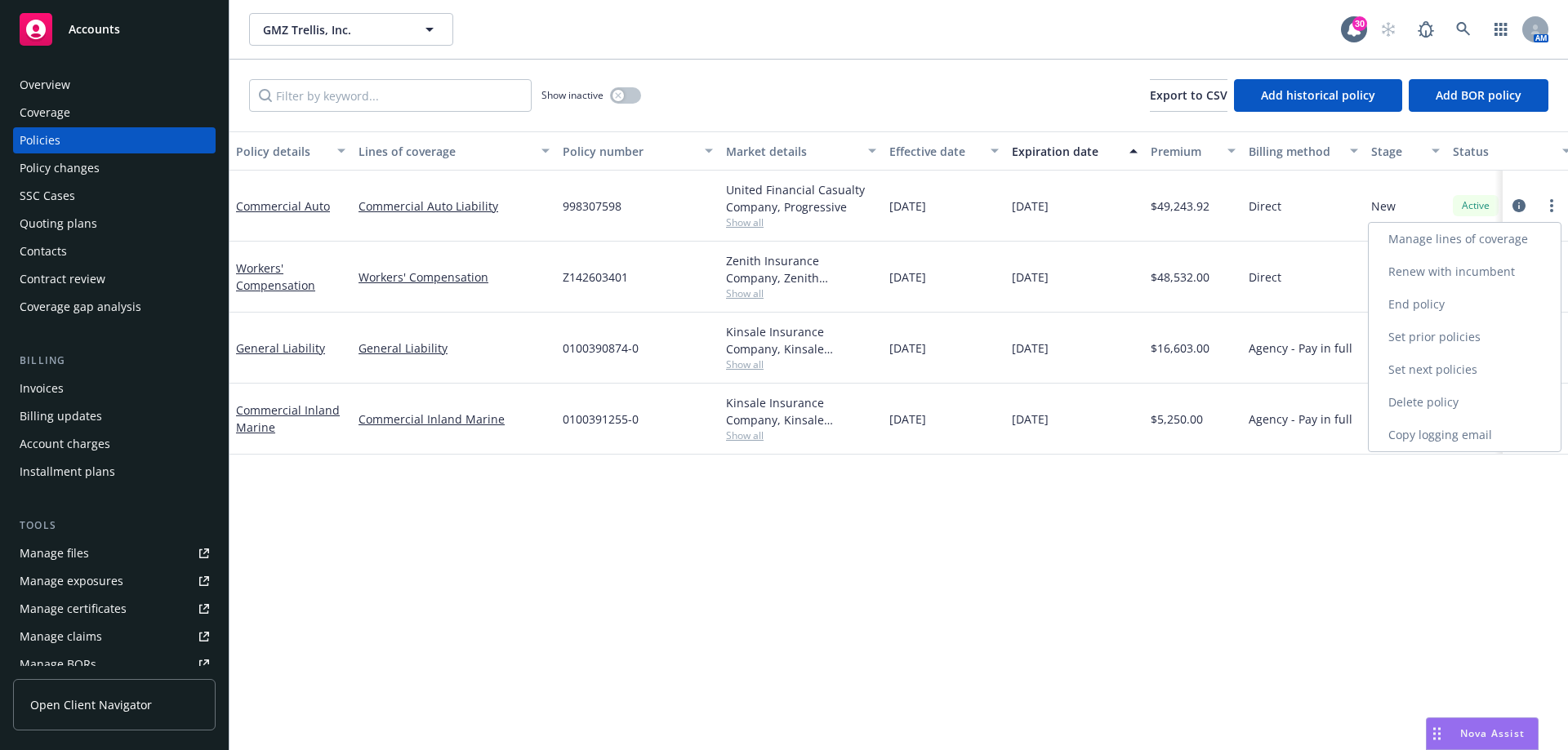
click at [1452, 432] on link "Copy logging email" at bounding box center [1464, 435] width 192 height 33
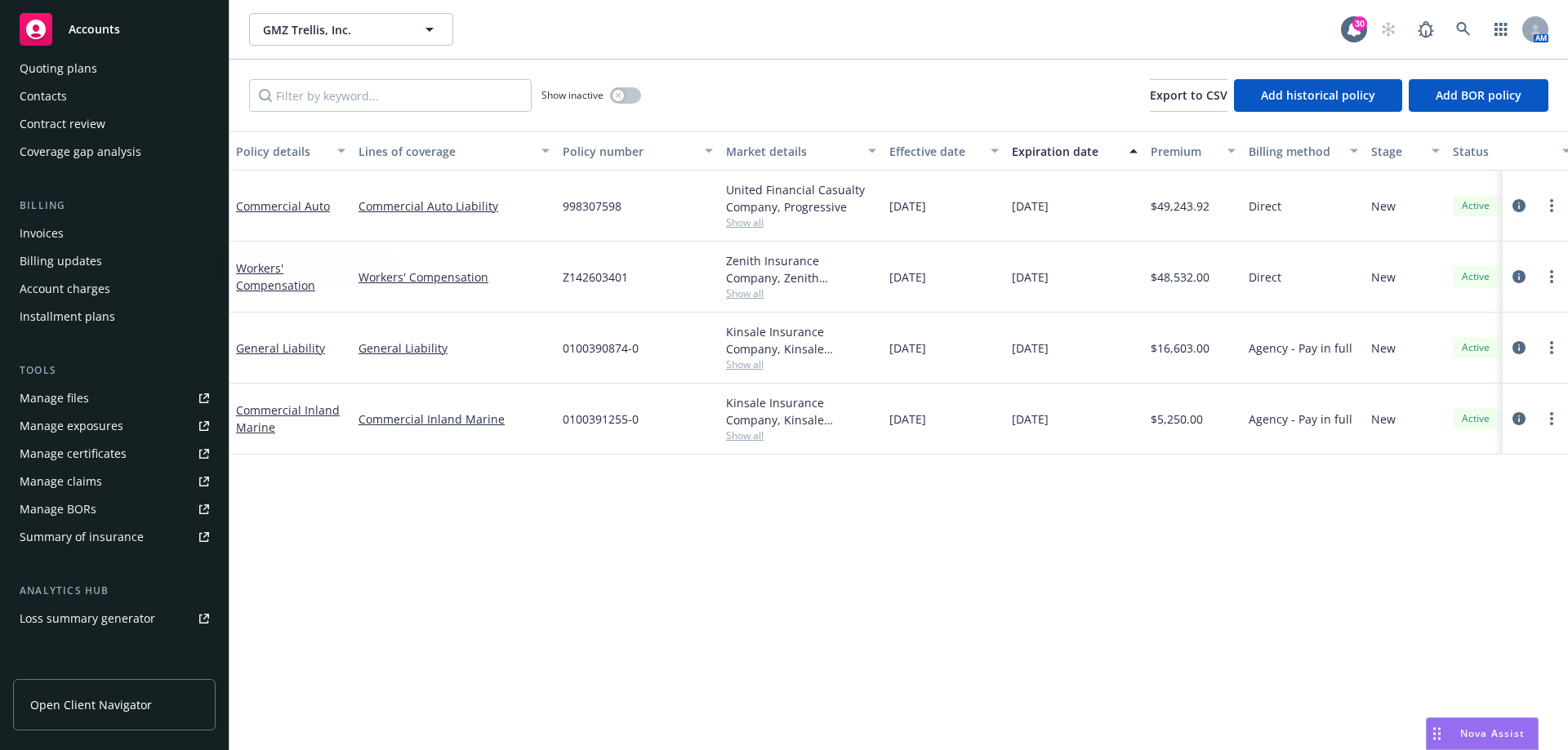
scroll to position [314, 0]
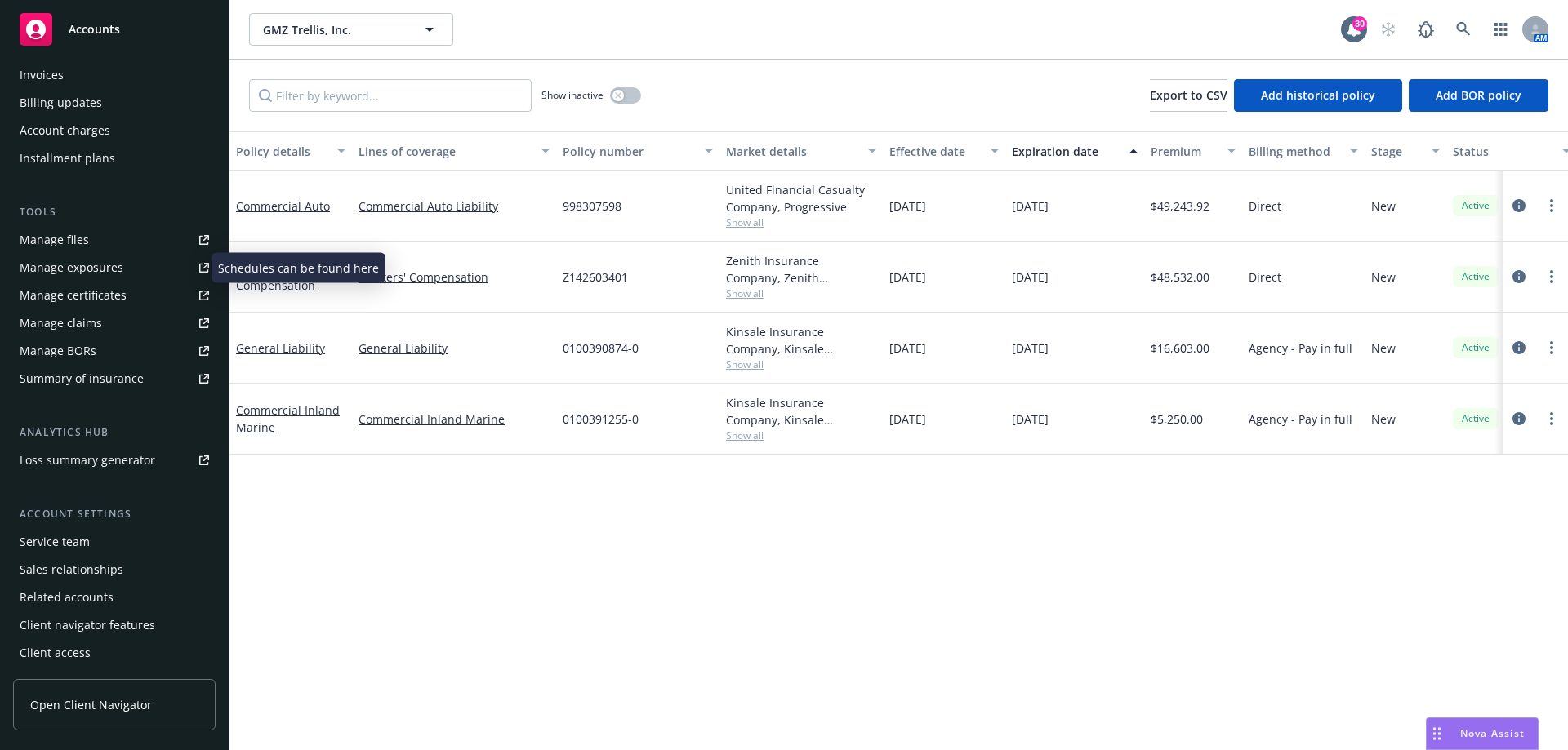
click at [84, 261] on div "Manage exposures" at bounding box center [71, 267] width 104 height 26
click at [280, 208] on link "Commercial Auto" at bounding box center [283, 206] width 94 height 15
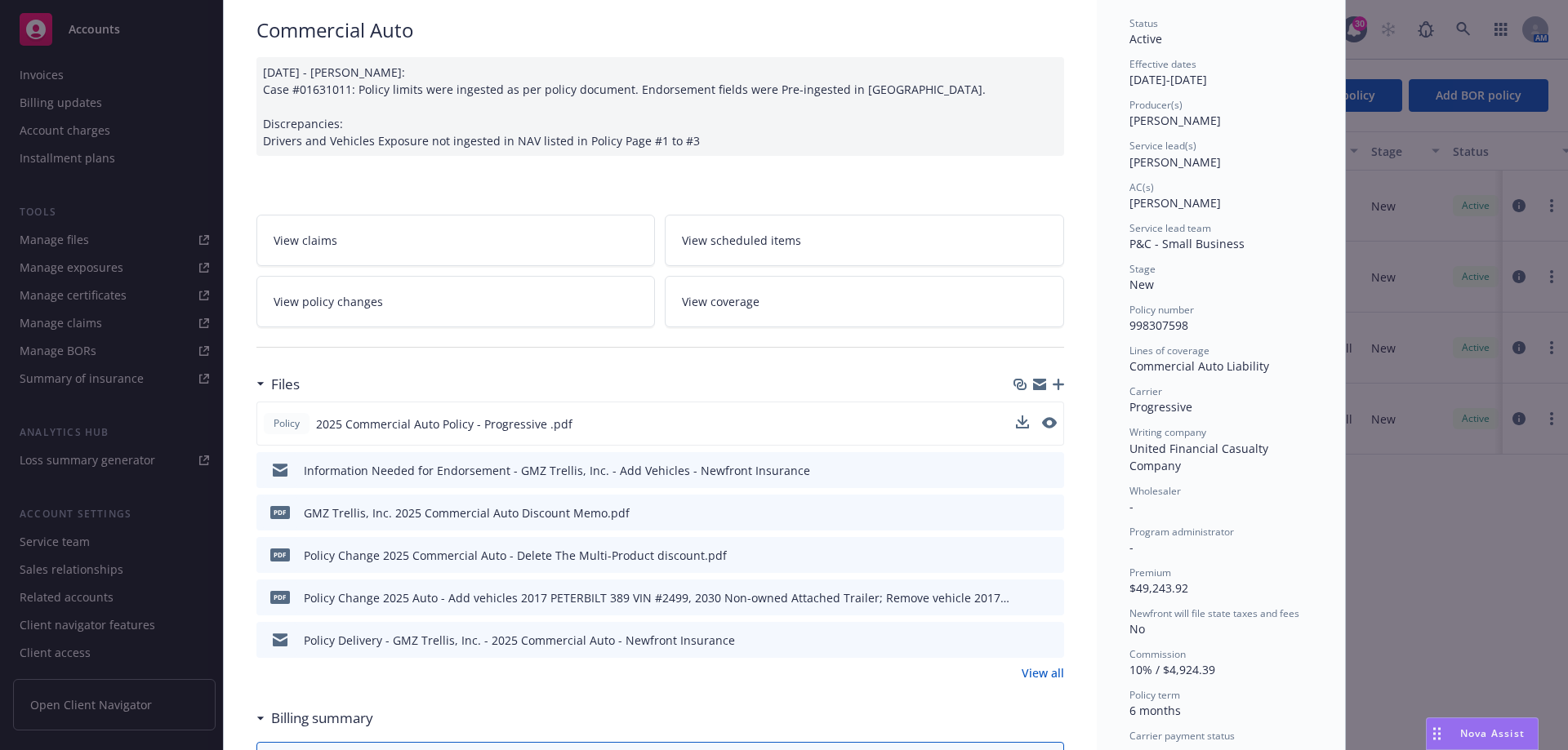
scroll to position [245, 0]
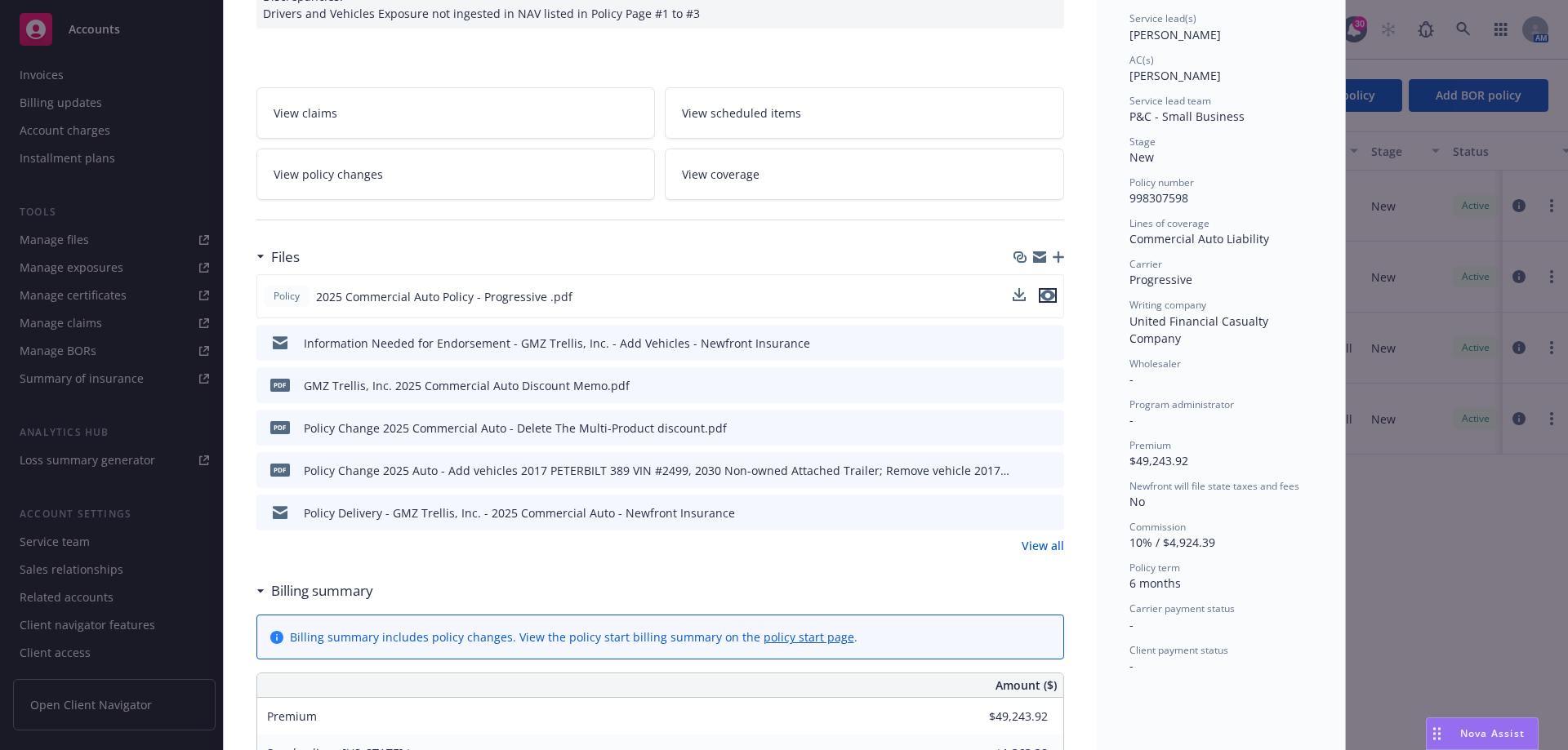
click at [1044, 295] on icon "preview file" at bounding box center [1047, 295] width 15 height 11
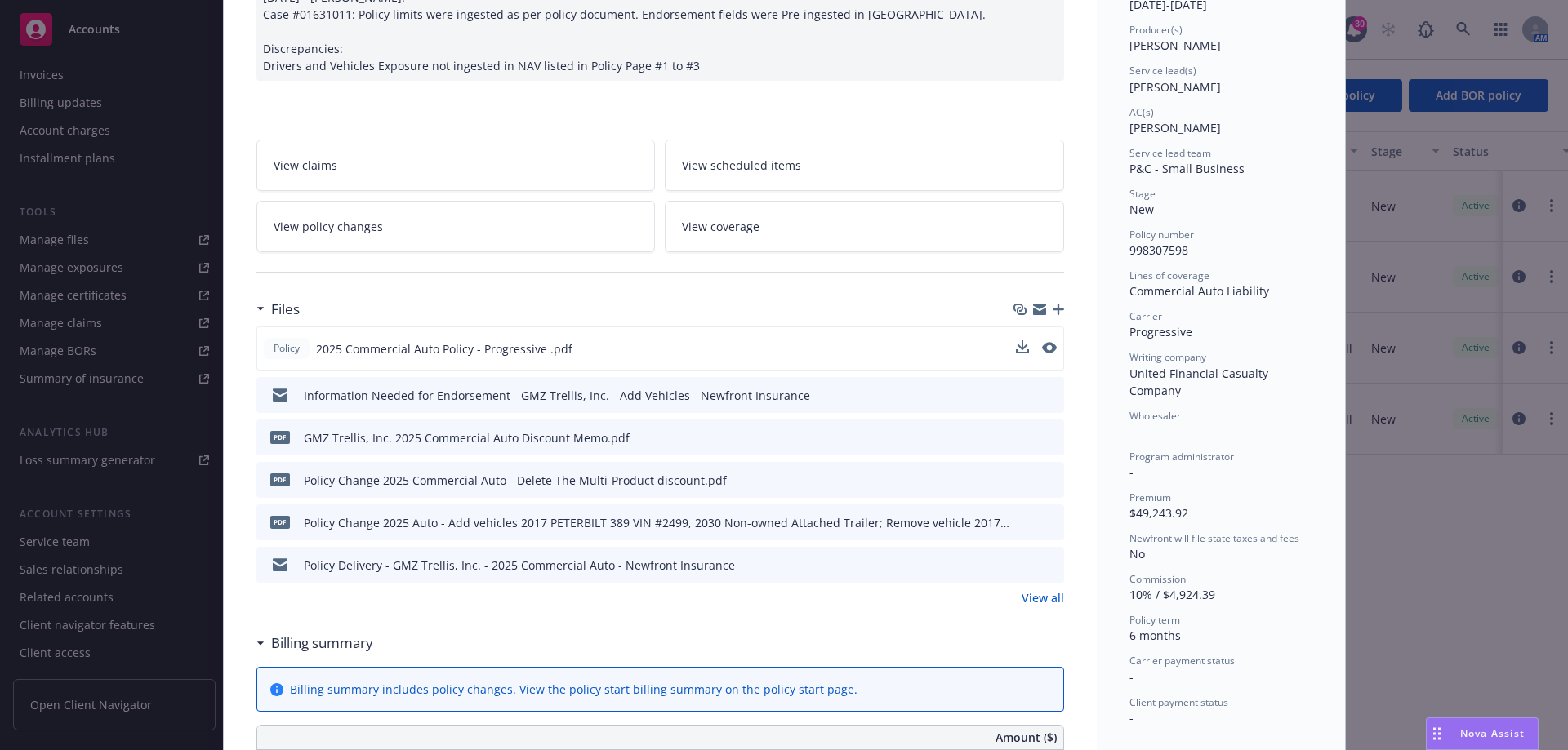
scroll to position [0, 0]
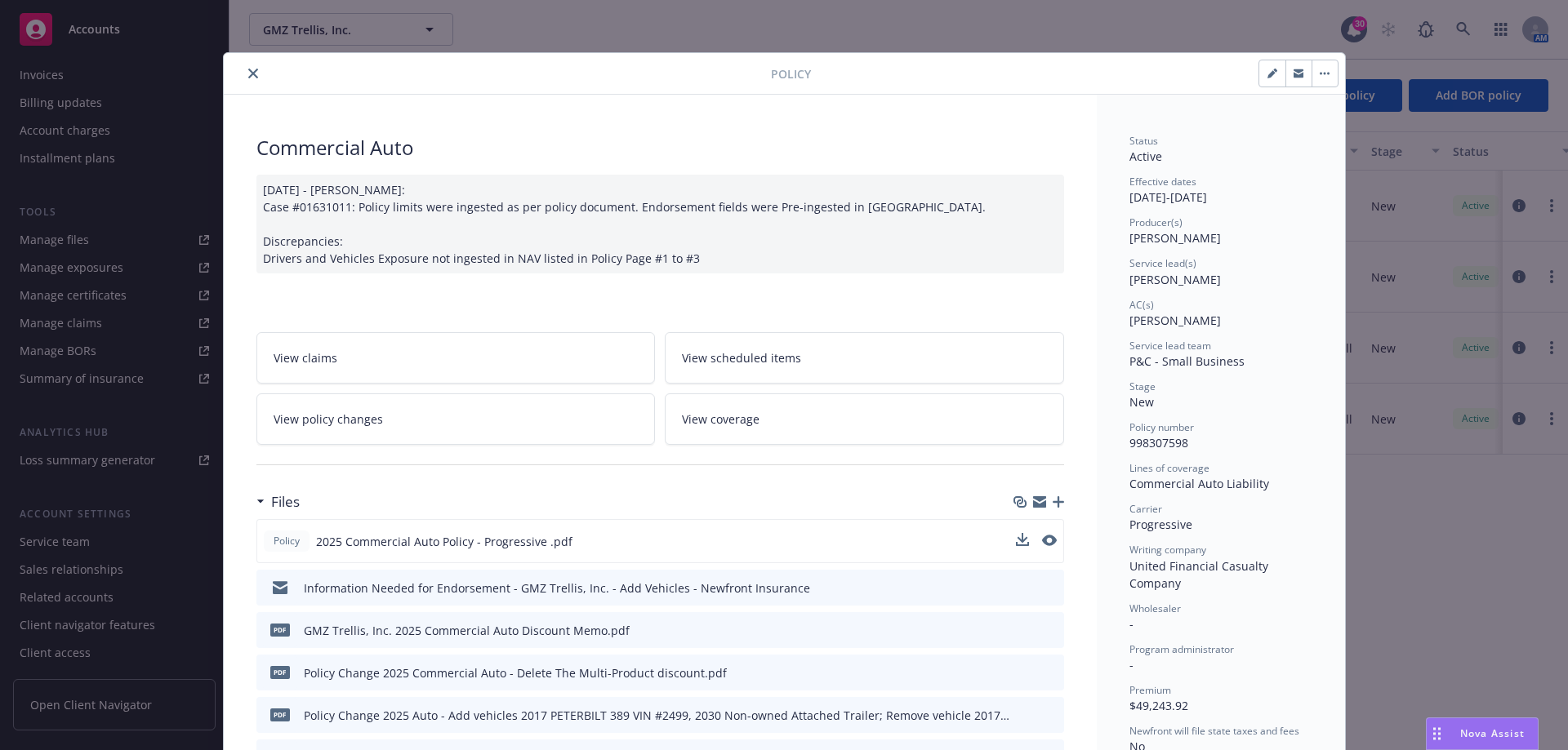
click at [248, 75] on icon "close" at bounding box center [253, 73] width 9 height 9
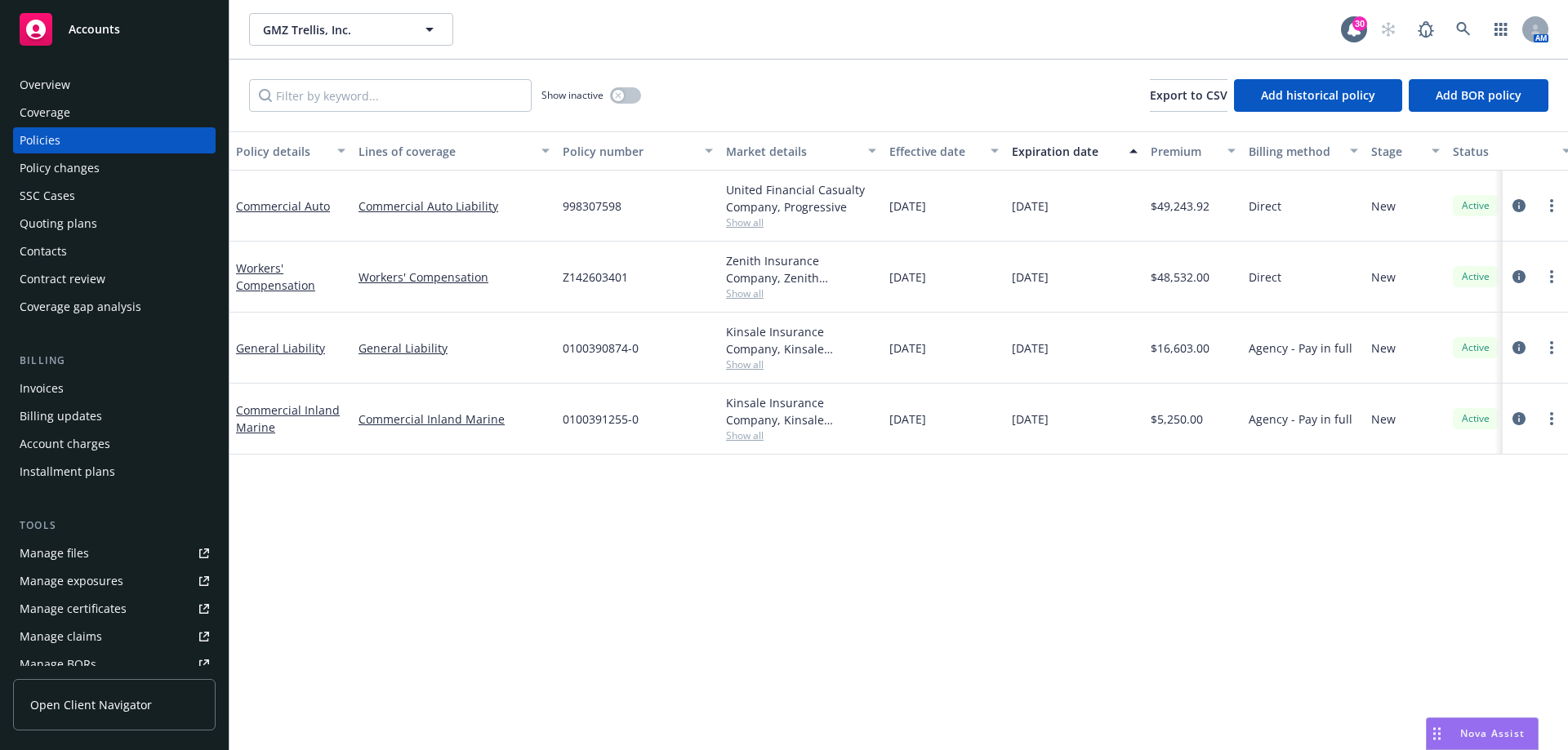
click at [79, 169] on div "Policy changes" at bounding box center [59, 168] width 80 height 26
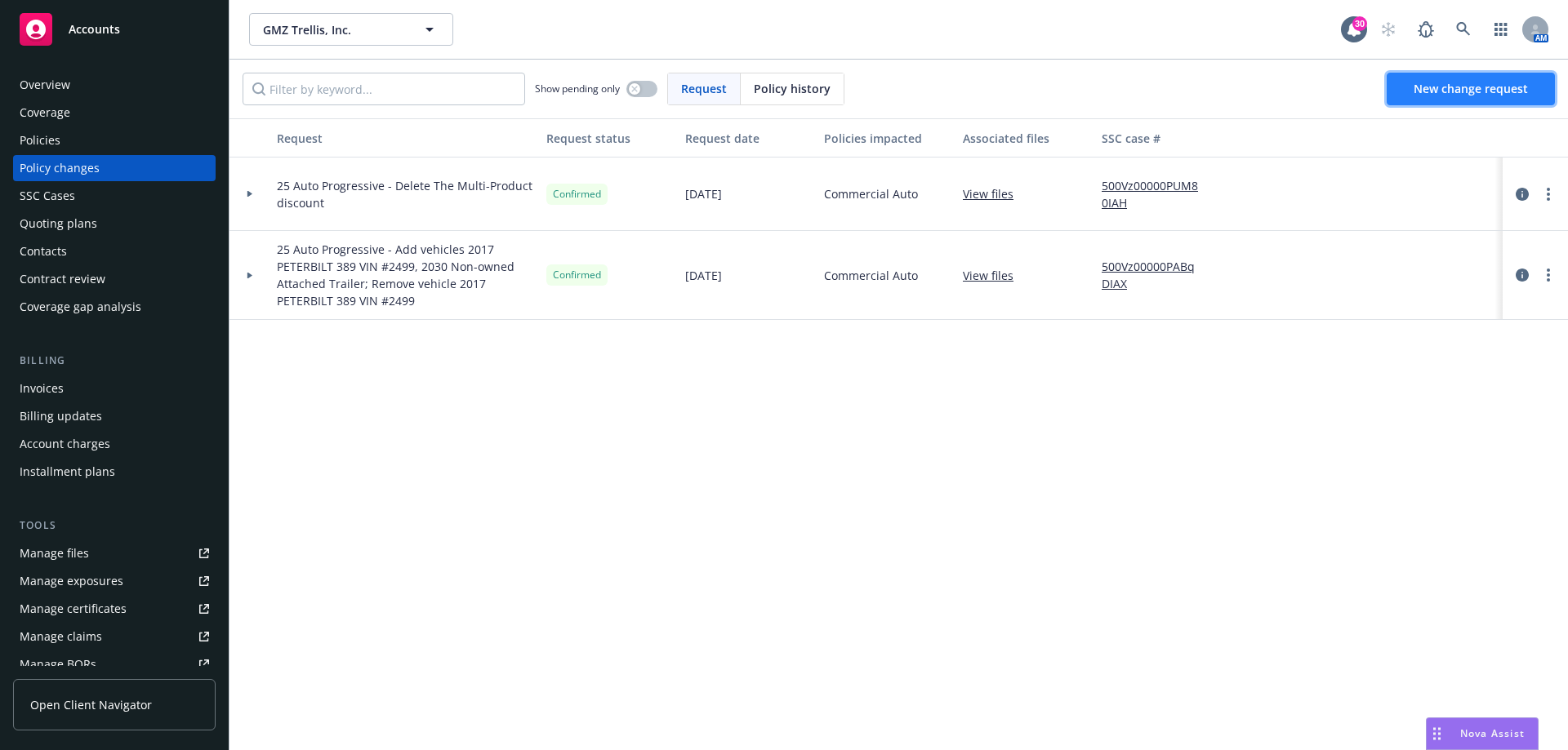
click at [1436, 88] on span "New change request" at bounding box center [1470, 88] width 114 height 15
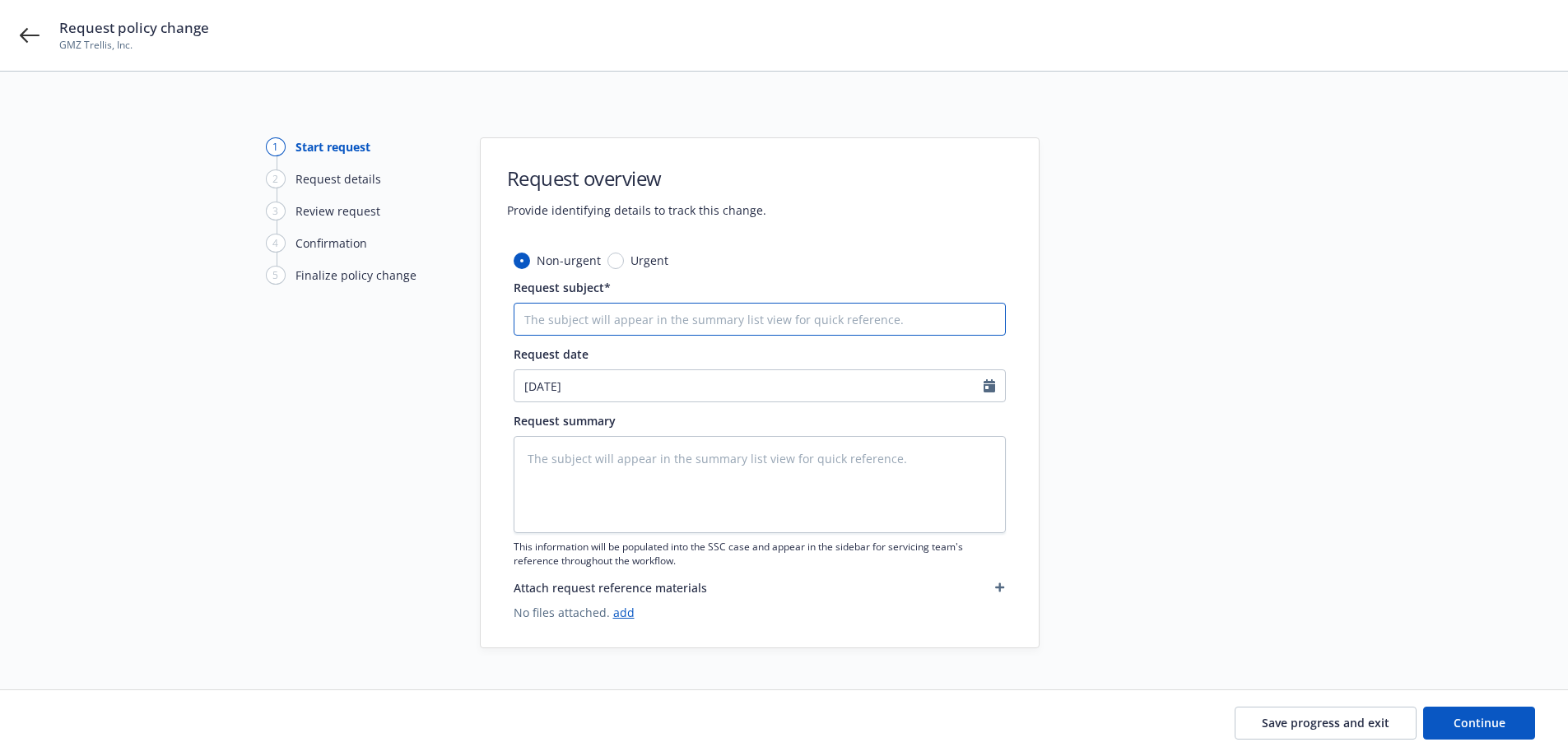
click at [595, 325] on input "Request subject*" at bounding box center [760, 320] width 492 height 33
type textarea "x"
type input "A"
type textarea "x"
type input "Ad"
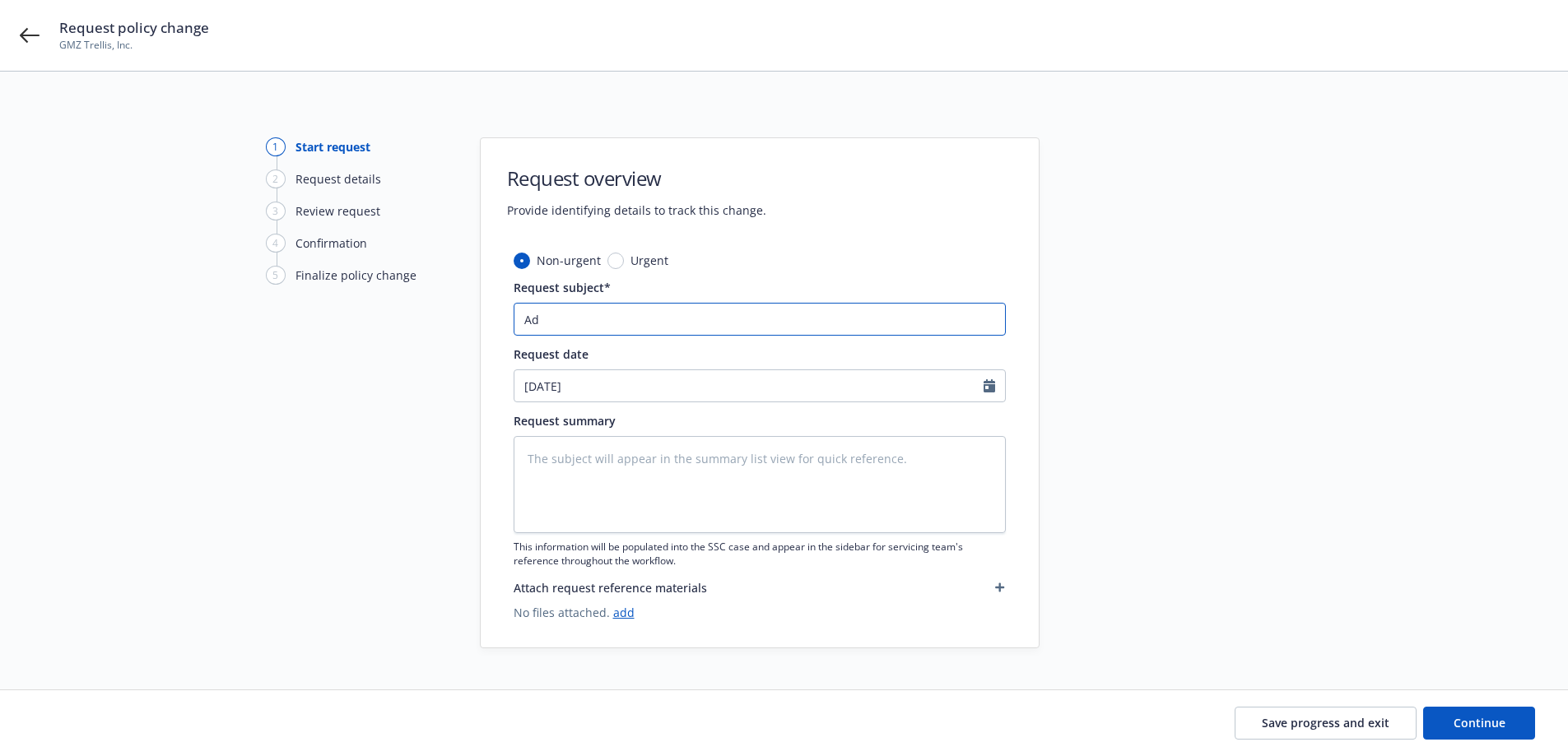
type textarea "x"
type input "Add"
type textarea "x"
type input "Add"
type textarea "x"
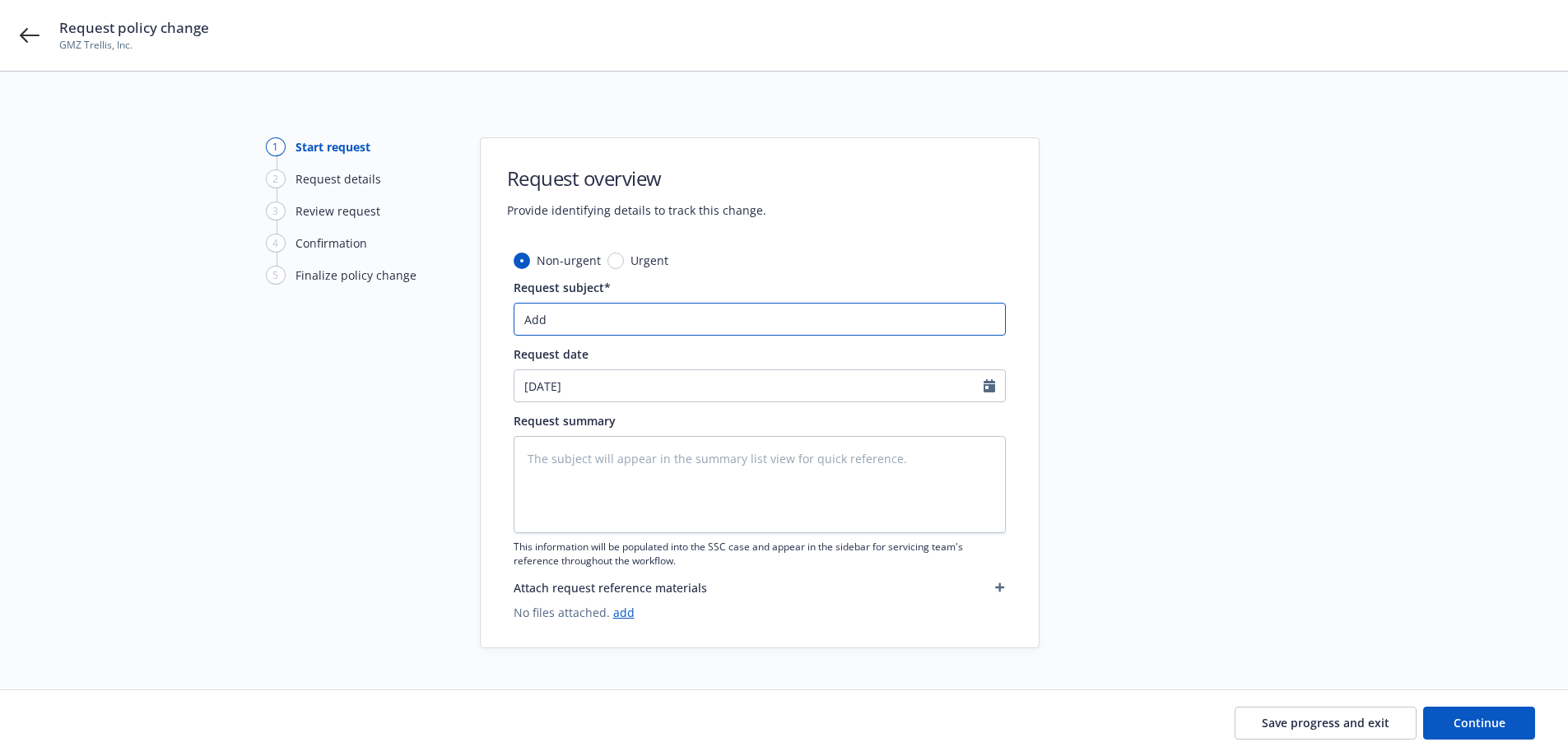
type input "Add V"
type textarea "x"
type input "Add Ve"
type textarea "x"
type input "Add Veh"
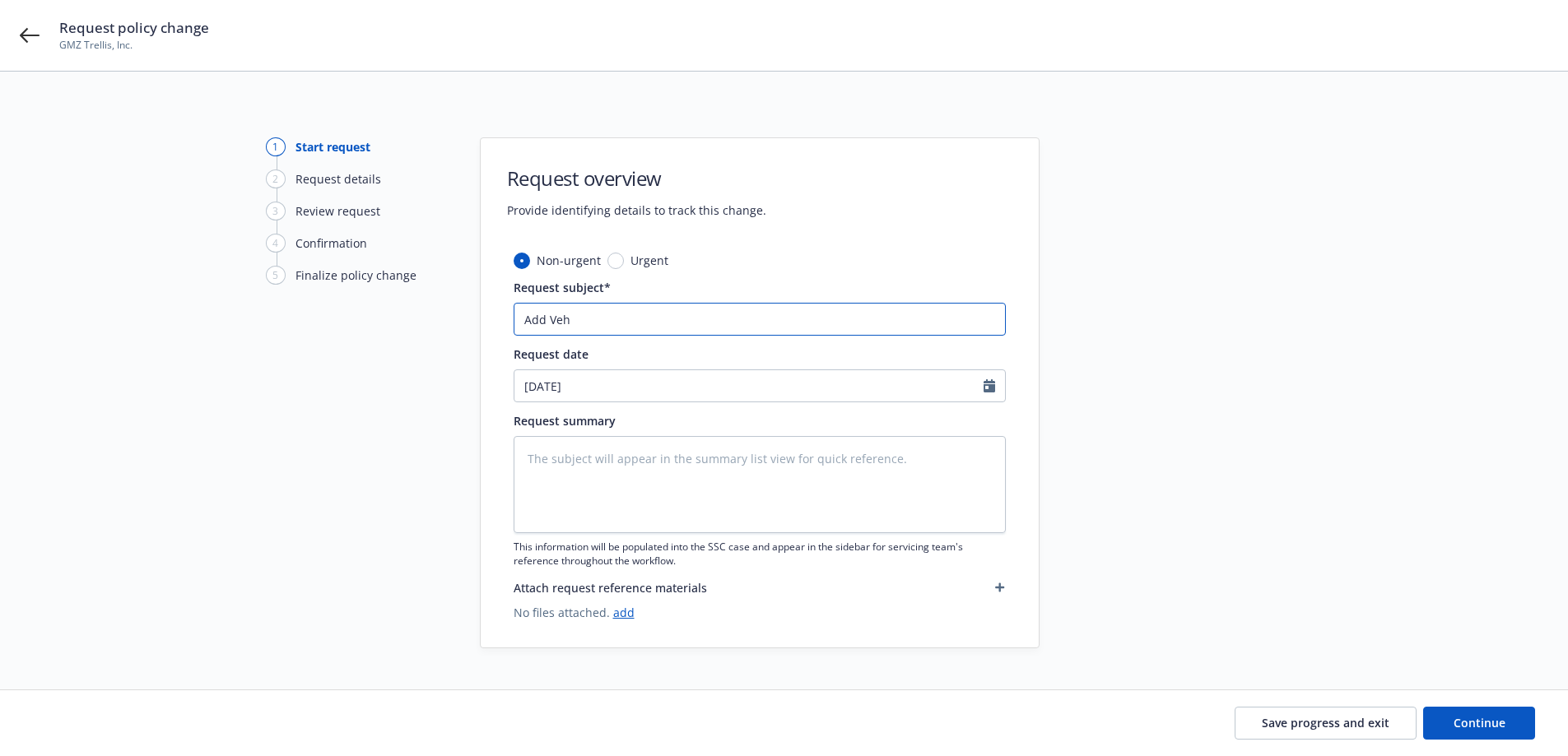
type textarea "x"
type input "Add Vehi"
type textarea "x"
type input "Add Vehicl"
type textarea "x"
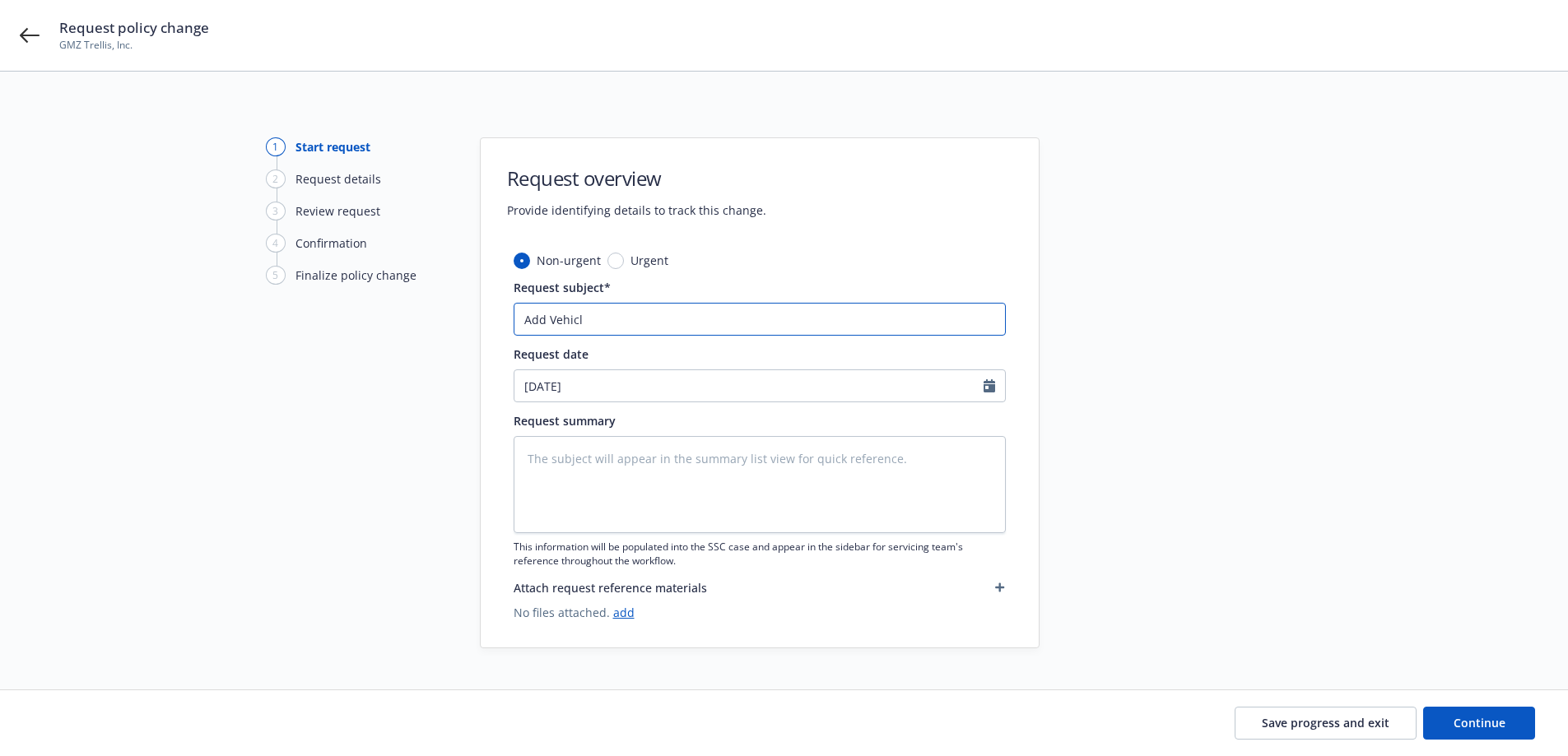
type input "Add Vehicle"
type textarea "x"
type input "Add Vehicles"
type textarea "x"
type input "Add Vehicles"
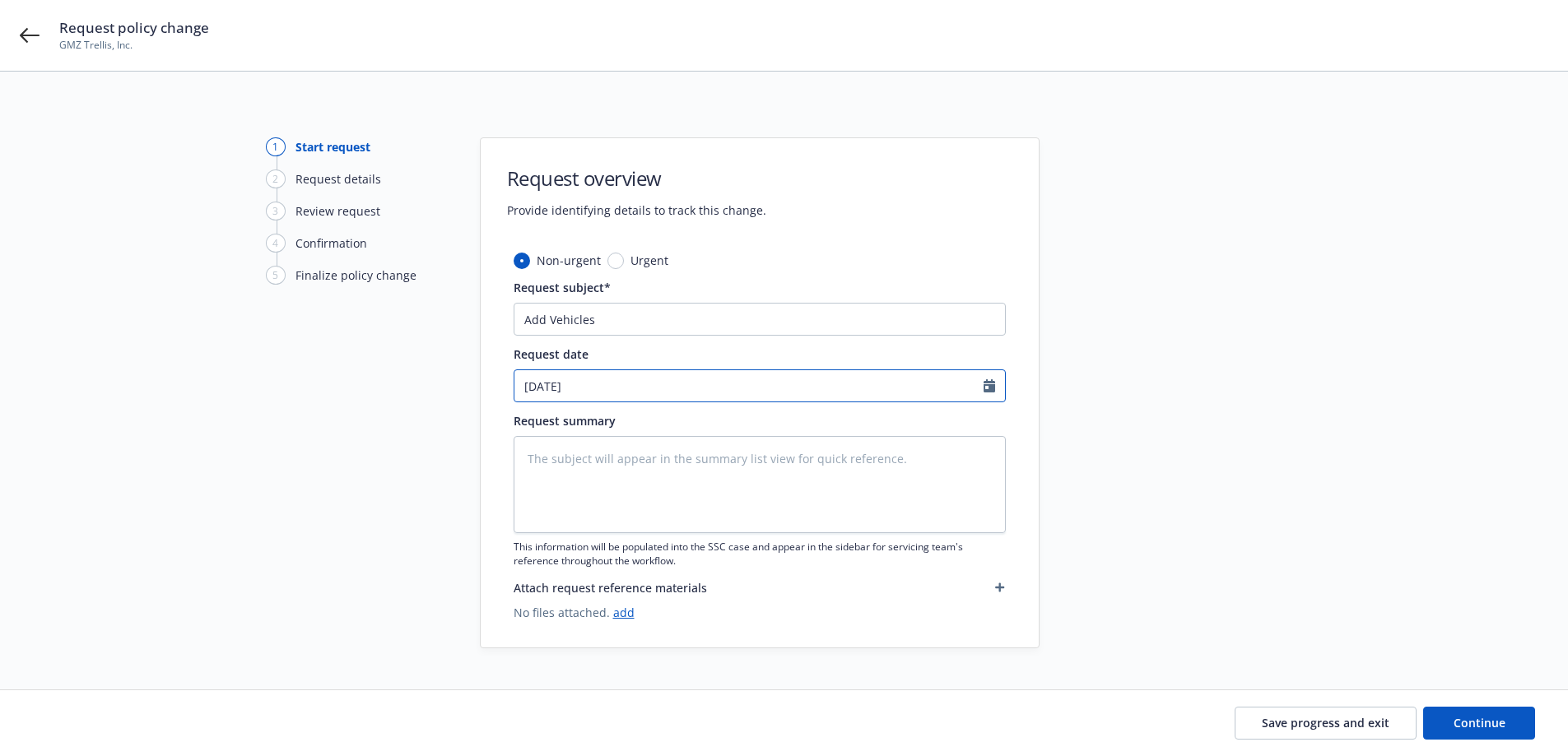
click at [599, 390] on input "08/21/2025" at bounding box center [748, 385] width 469 height 31
select select "8"
click at [586, 552] on span "19" at bounding box center [589, 556] width 23 height 21
type textarea "x"
type input "08/19/2025"
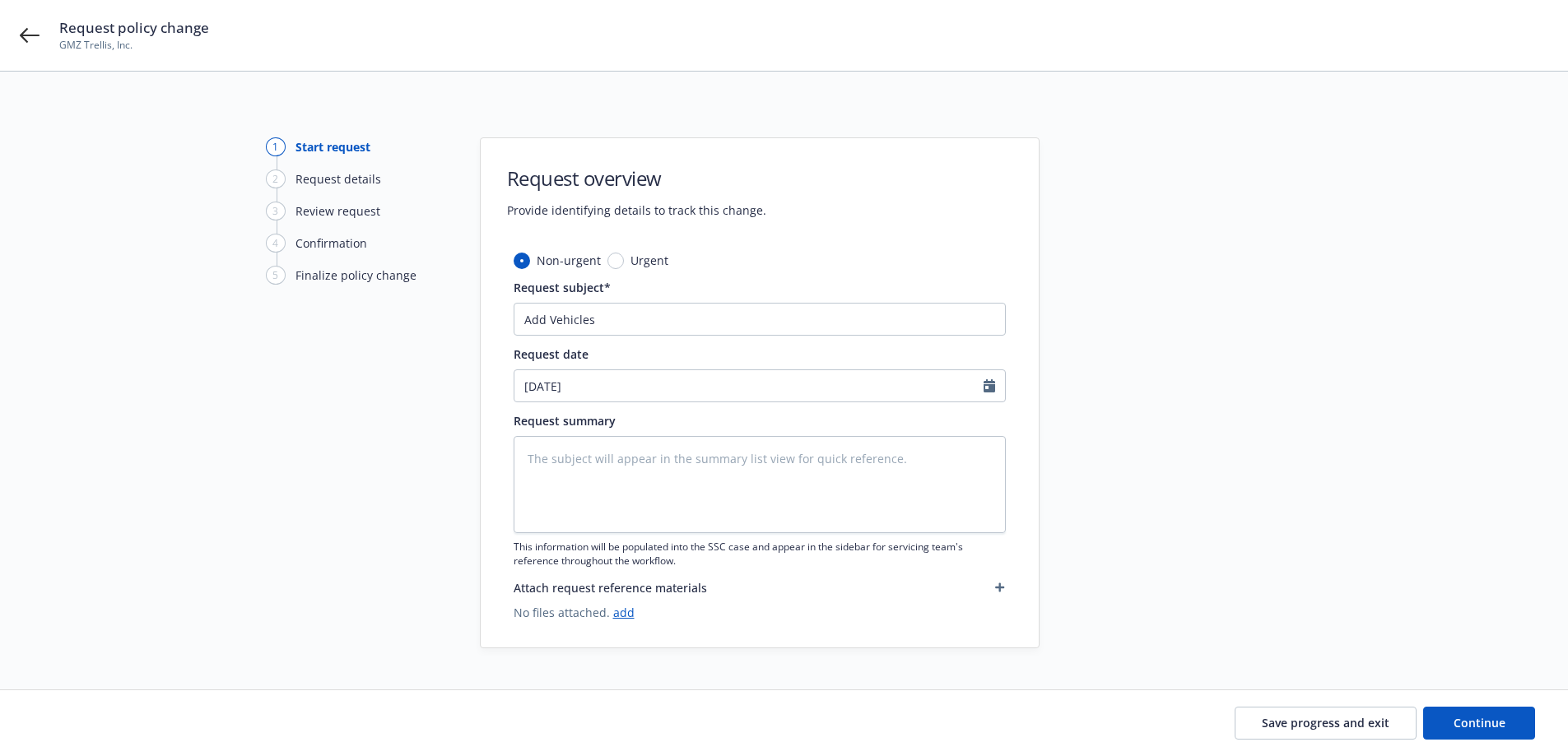
click at [270, 544] on div "1 Start request 2 Request details 3 Review request 4 Confirmation 5 Finalize po…" at bounding box center [356, 393] width 181 height 511
click at [536, 469] on textarea at bounding box center [760, 484] width 492 height 97
type textarea "x"
type textarea "A"
type textarea "x"
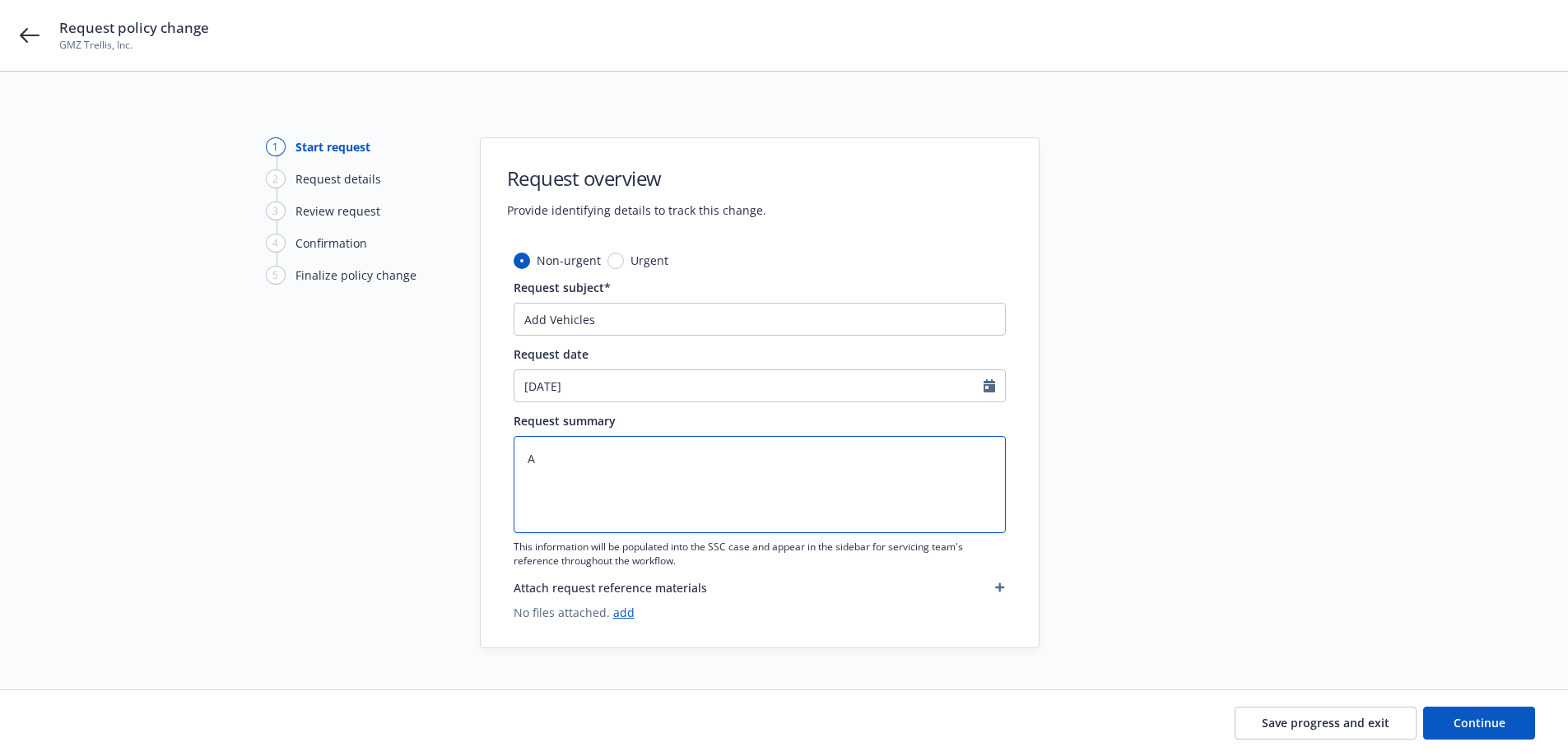
type textarea "Ad"
type textarea "x"
type textarea "Add"
type textarea "x"
type textarea "Add"
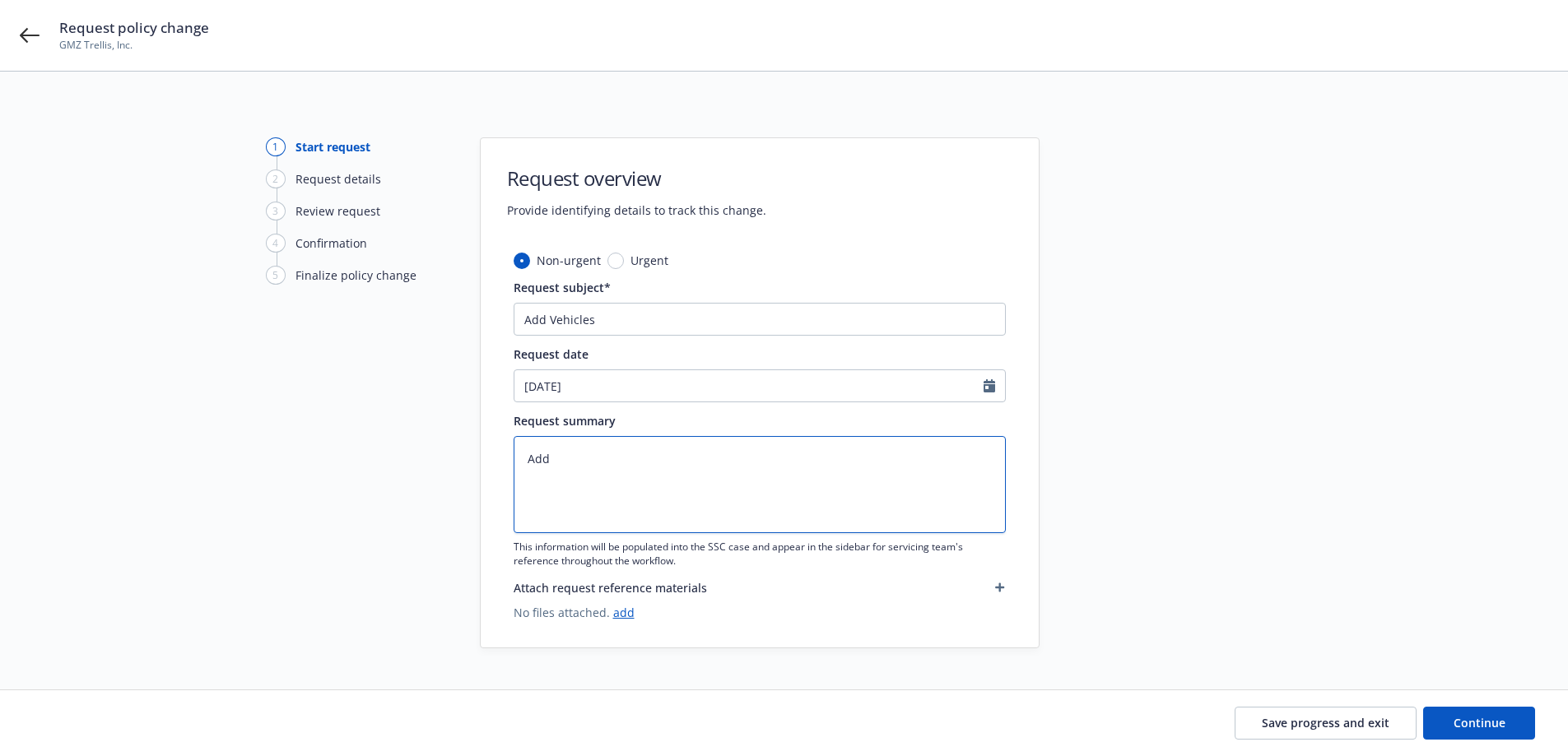
type textarea "x"
type textarea "Add"
type textarea "x"
type textarea "Add:"
type textarea "x"
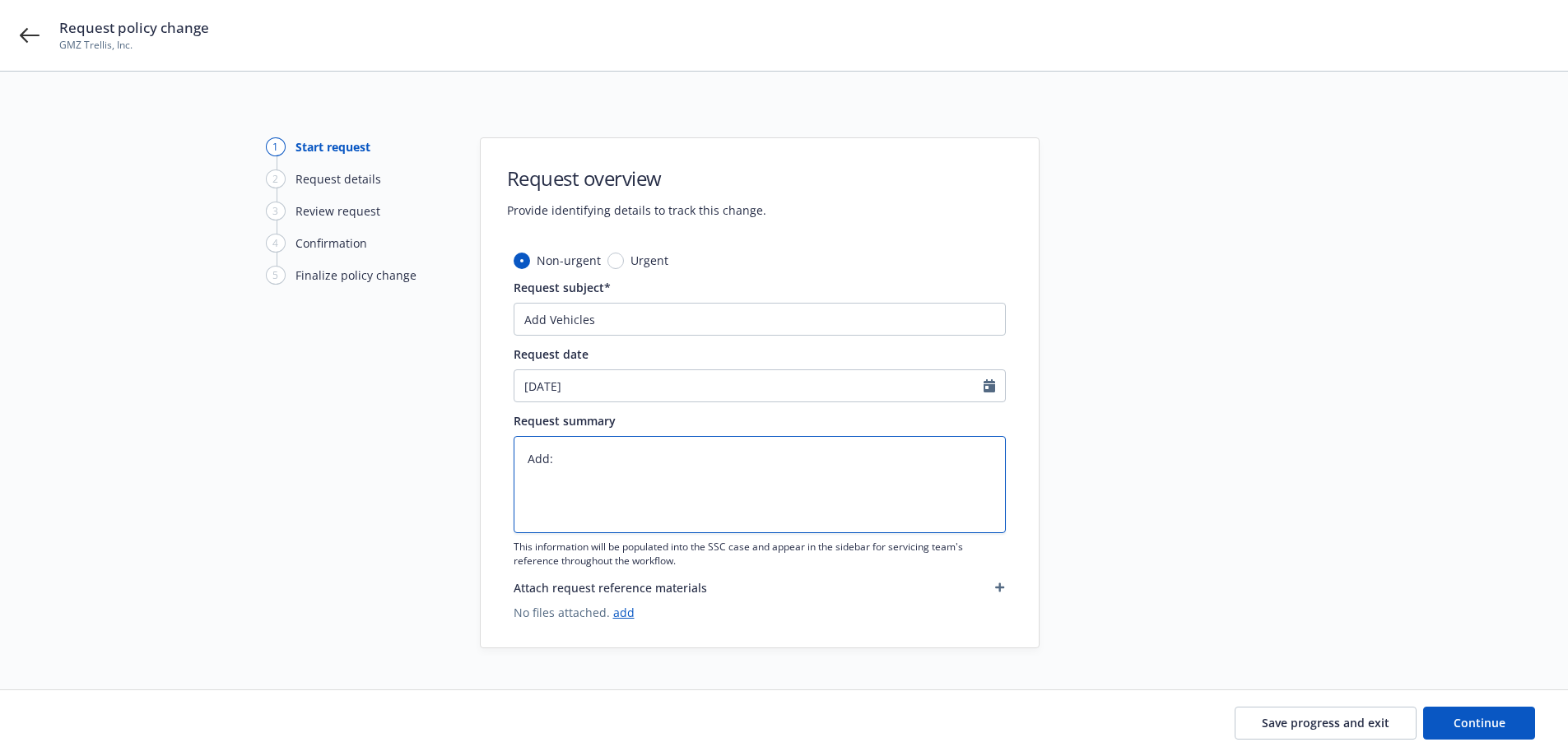
type textarea "Add:"
click at [539, 480] on textarea "Add:" at bounding box center [760, 484] width 492 height 97
paste textarea "2026"
type textarea "x"
type textarea "Add: 2026"
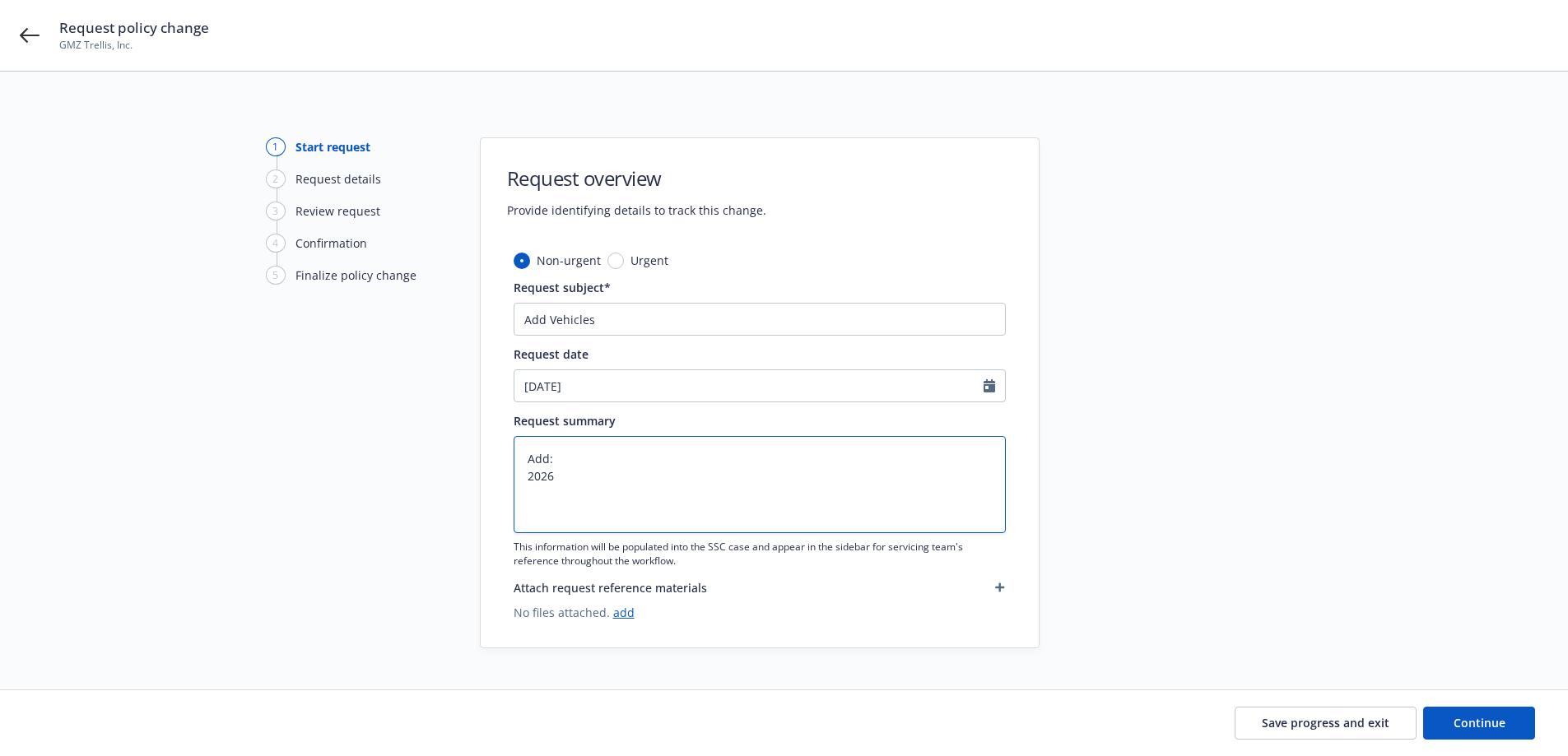
type textarea "x"
type textarea "Add: 2026"
type textarea "x"
type textarea "Add: 2026 C"
type textarea "x"
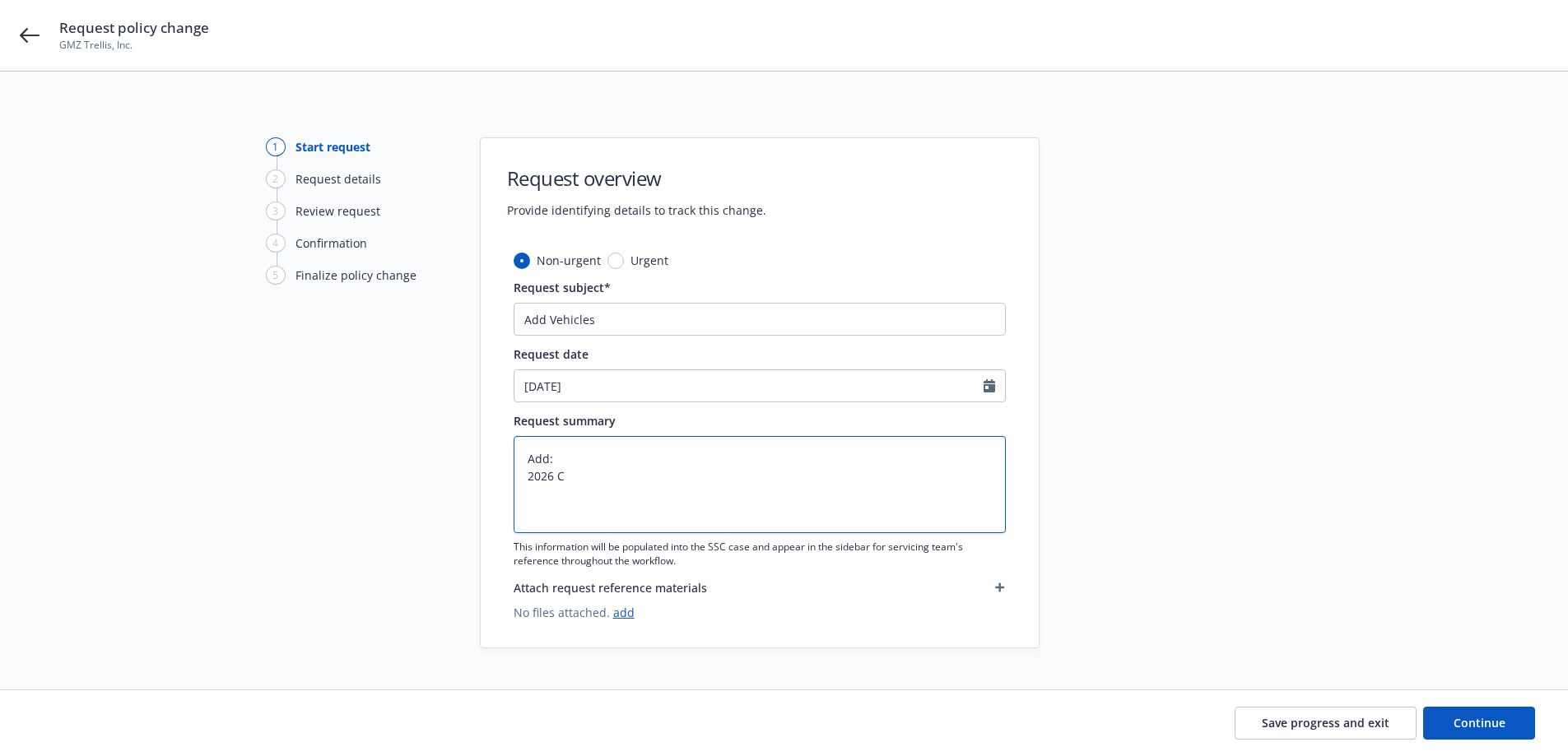
type textarea "Add: 2026 Ca"
type textarea "x"
type textarea "Add: 2026 Cad"
type textarea "x"
type textarea "Add: 2026 Cadi"
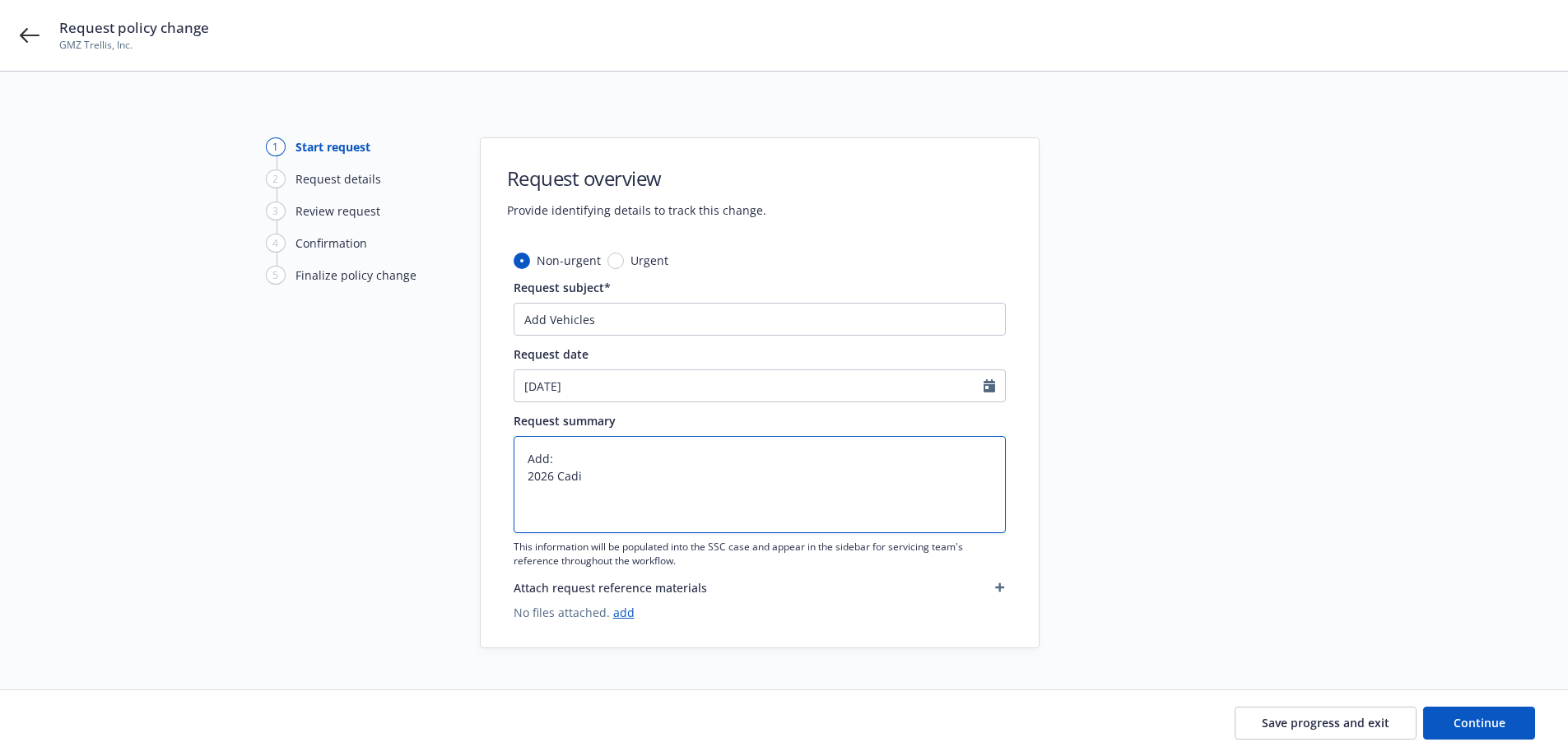
type textarea "x"
type textarea "Add: 2026 Cadil"
type textarea "x"
type textarea "Add: 2026 Cadill"
type textarea "x"
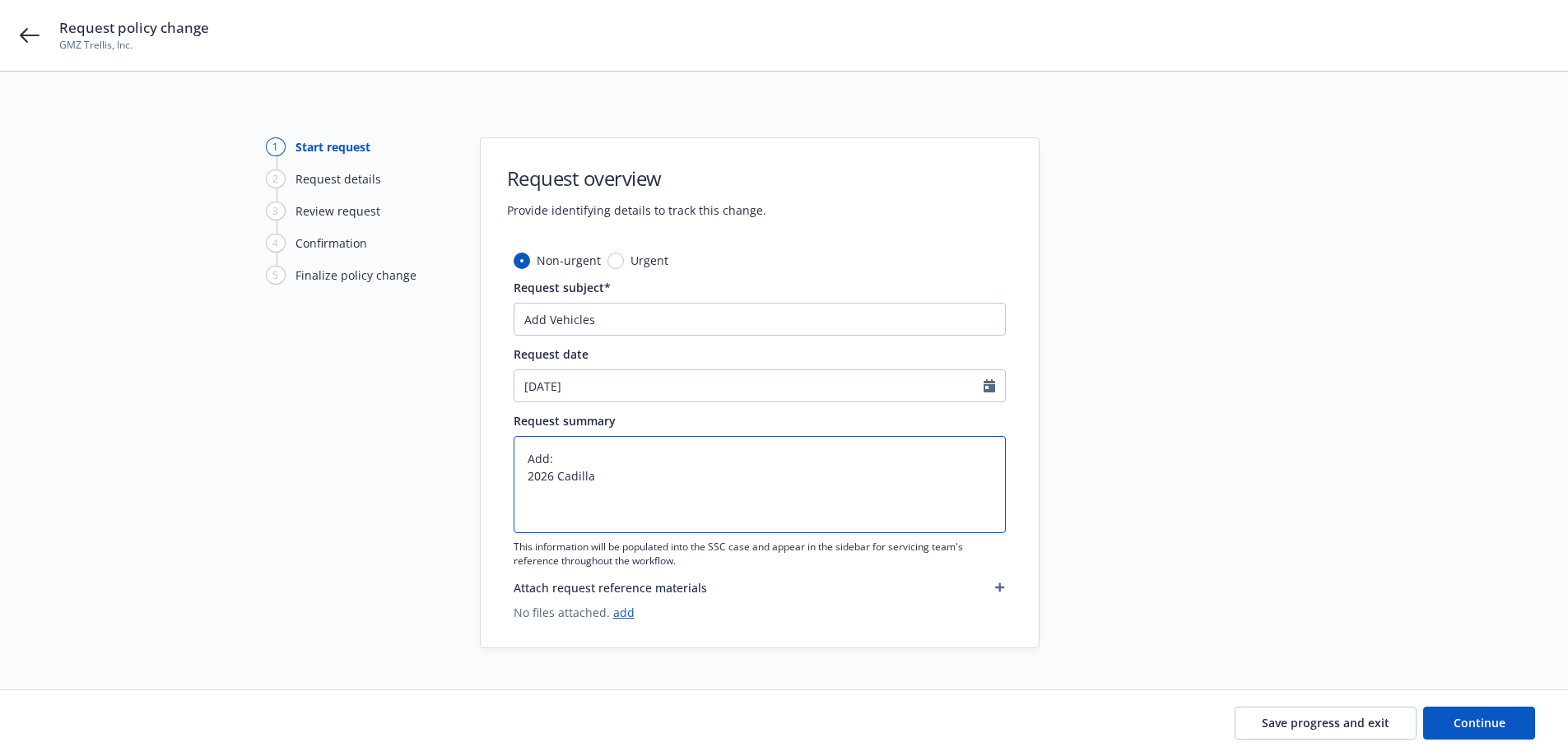
type textarea "Add: 2026 Cadillac"
type textarea "x"
type textarea "Add: 2026 Cadillac"
type textarea "x"
type textarea "Add: 2026 Cadillac"
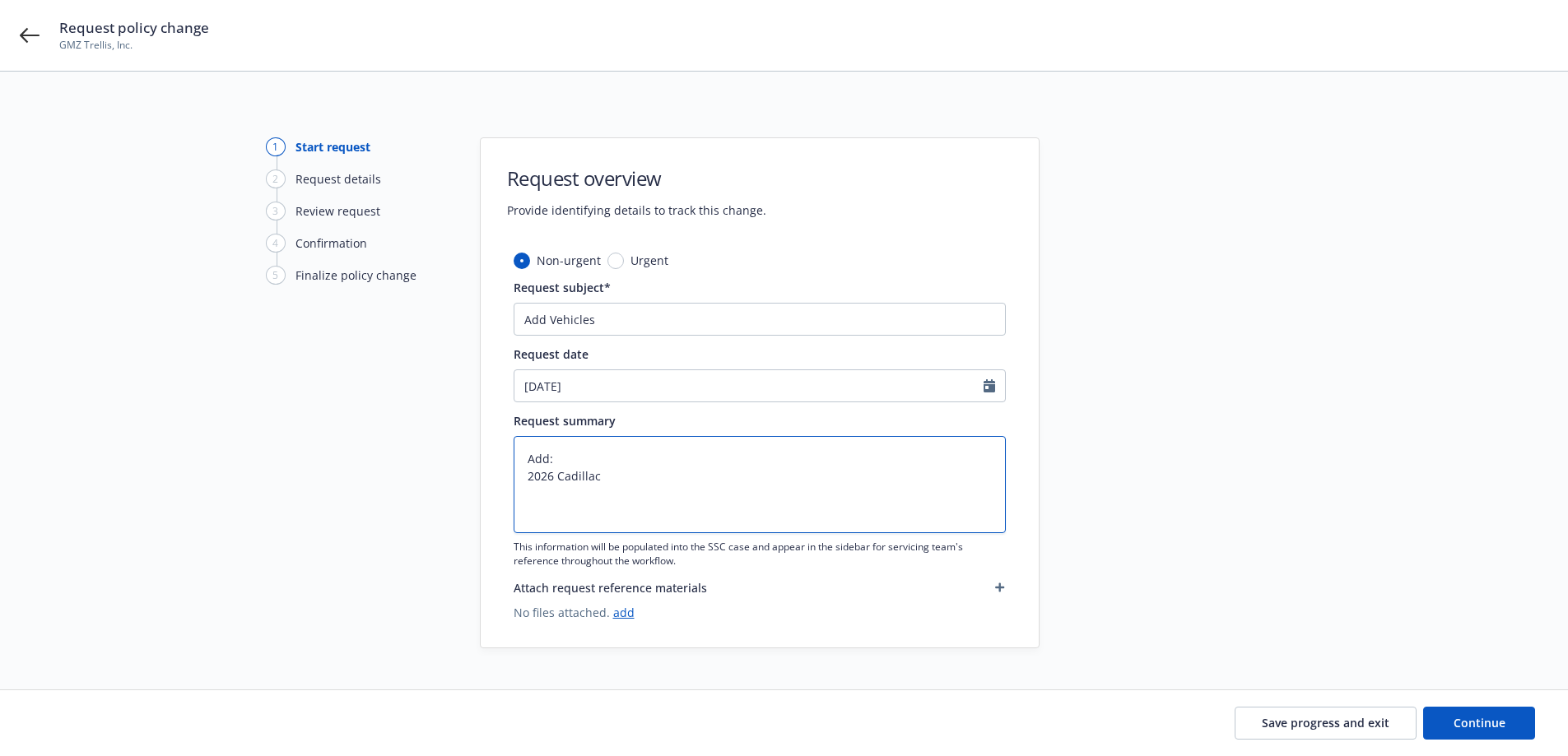
type textarea "x"
type textarea "Add: 2026 Cadillac V"
type textarea "x"
type textarea "Add: 2026 Cadillac VI"
type textarea "x"
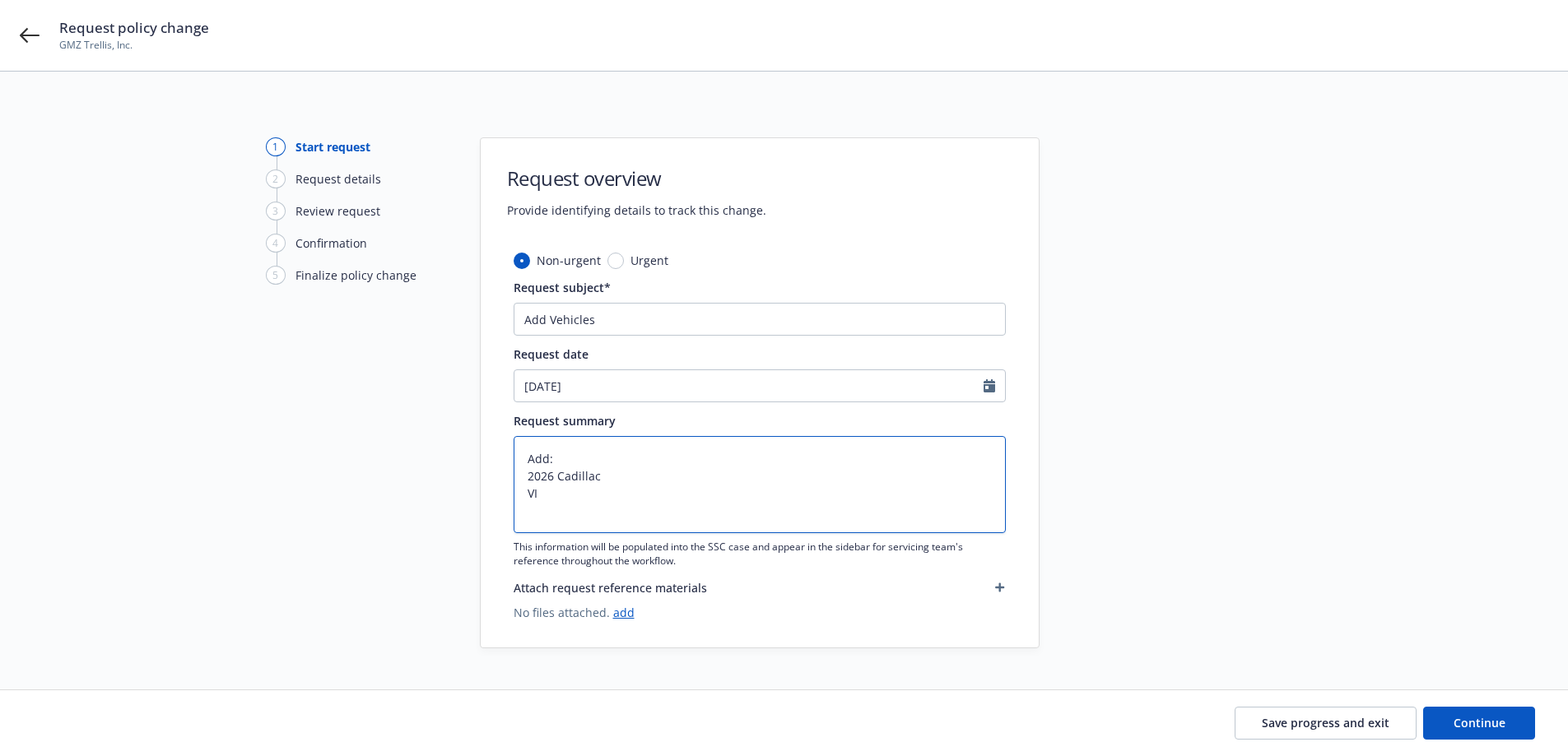
type textarea "Add: 2026 Cadillac VIN"
type textarea "x"
type textarea "Add: 2026 Cadillac VIN:"
type textarea "x"
type textarea "Add: 2026 Cadillac VIN:"
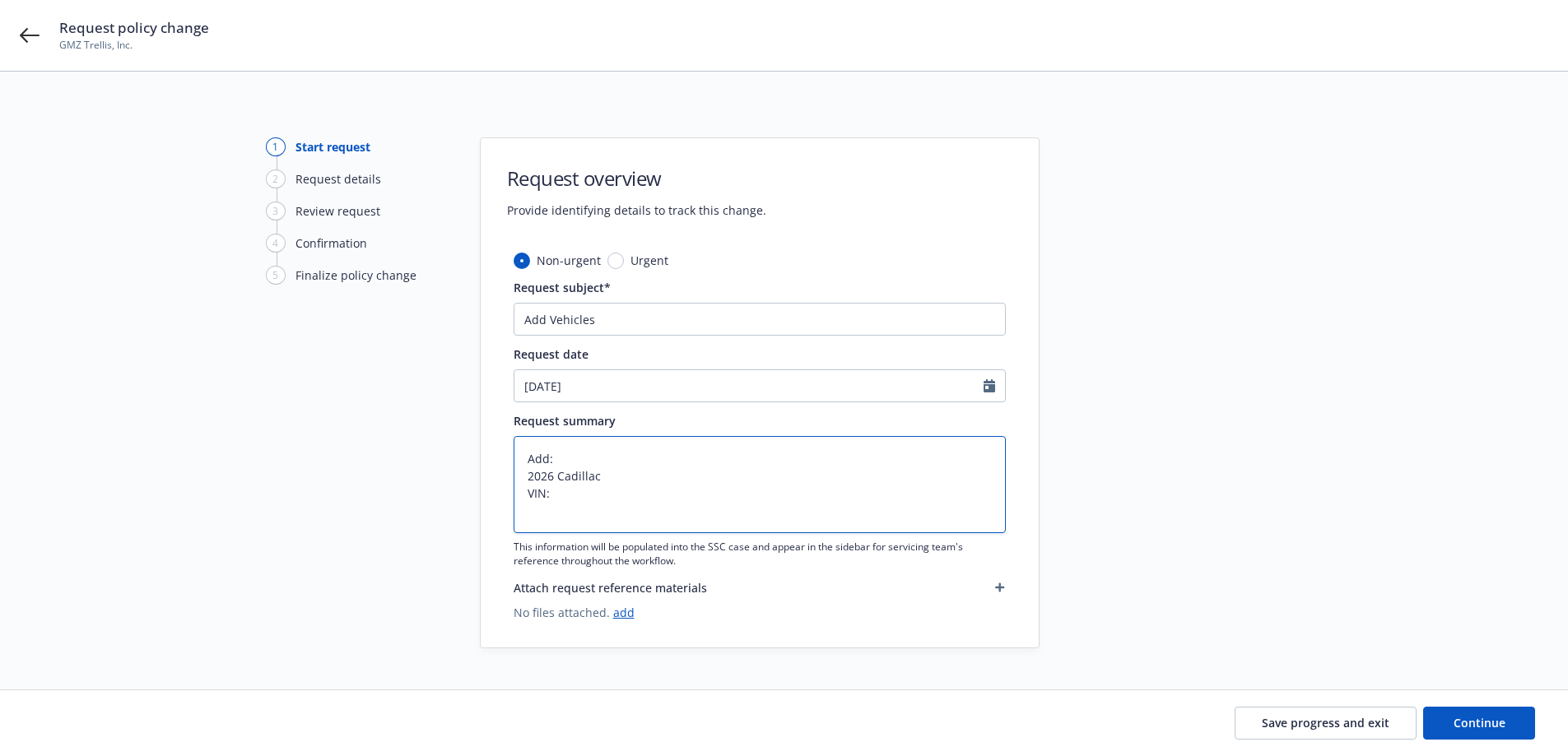
click at [567, 495] on textarea "Add: 2026 Cadillac VIN:" at bounding box center [760, 484] width 492 height 97
paste textarea "[US_VEHICLE_IDENTIFICATION_NUMBER]"
type textarea "x"
type textarea "Add: 2026 Cadillac VIN: 1G6DN5RK7T0102441"
type textarea "x"
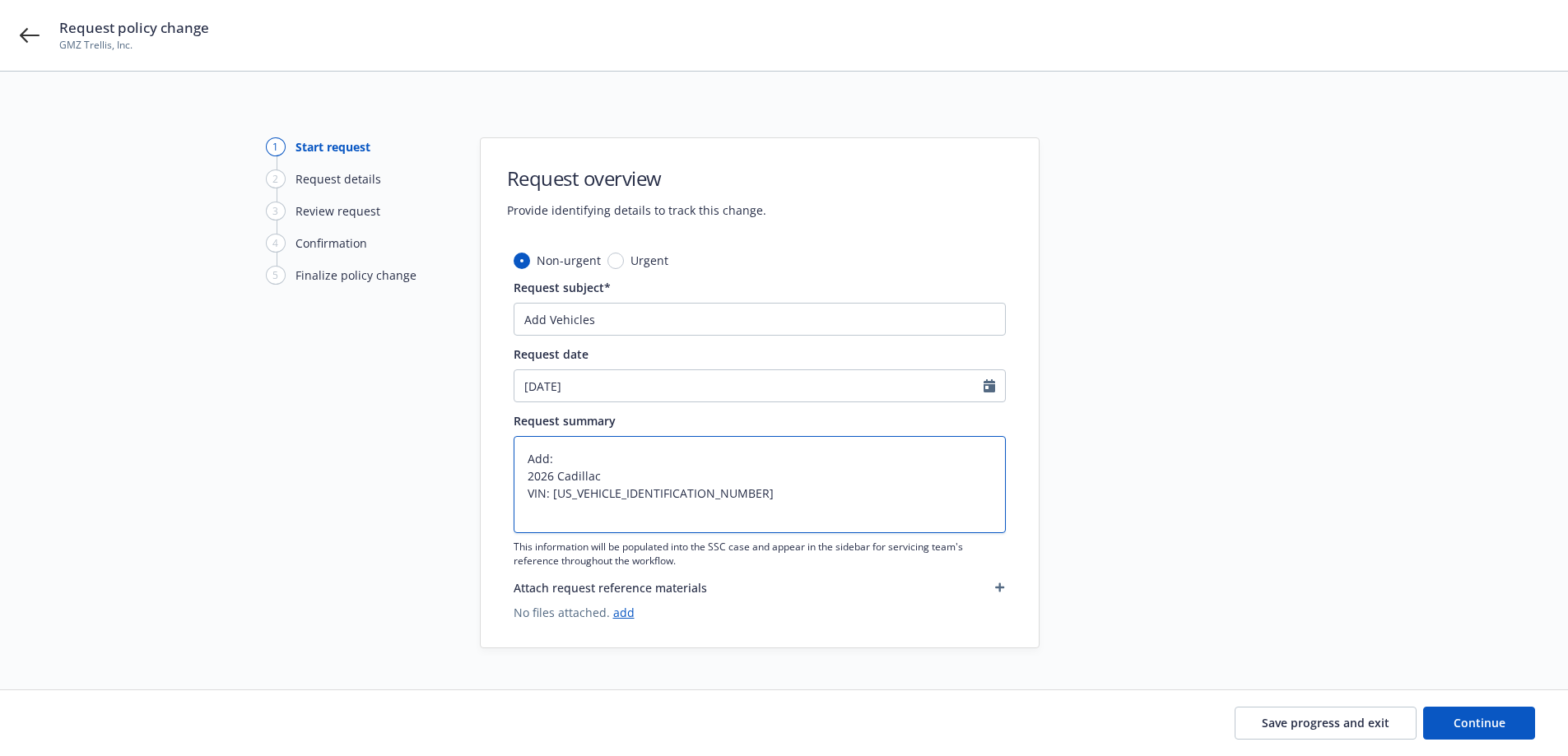
type textarea "Add: 2026 Cadillac VIN: 1G6DN5RK7T0102441"
type textarea "x"
type textarea "Add: 2026 Cadillac VIN: 1G6DN5RK7T0102441"
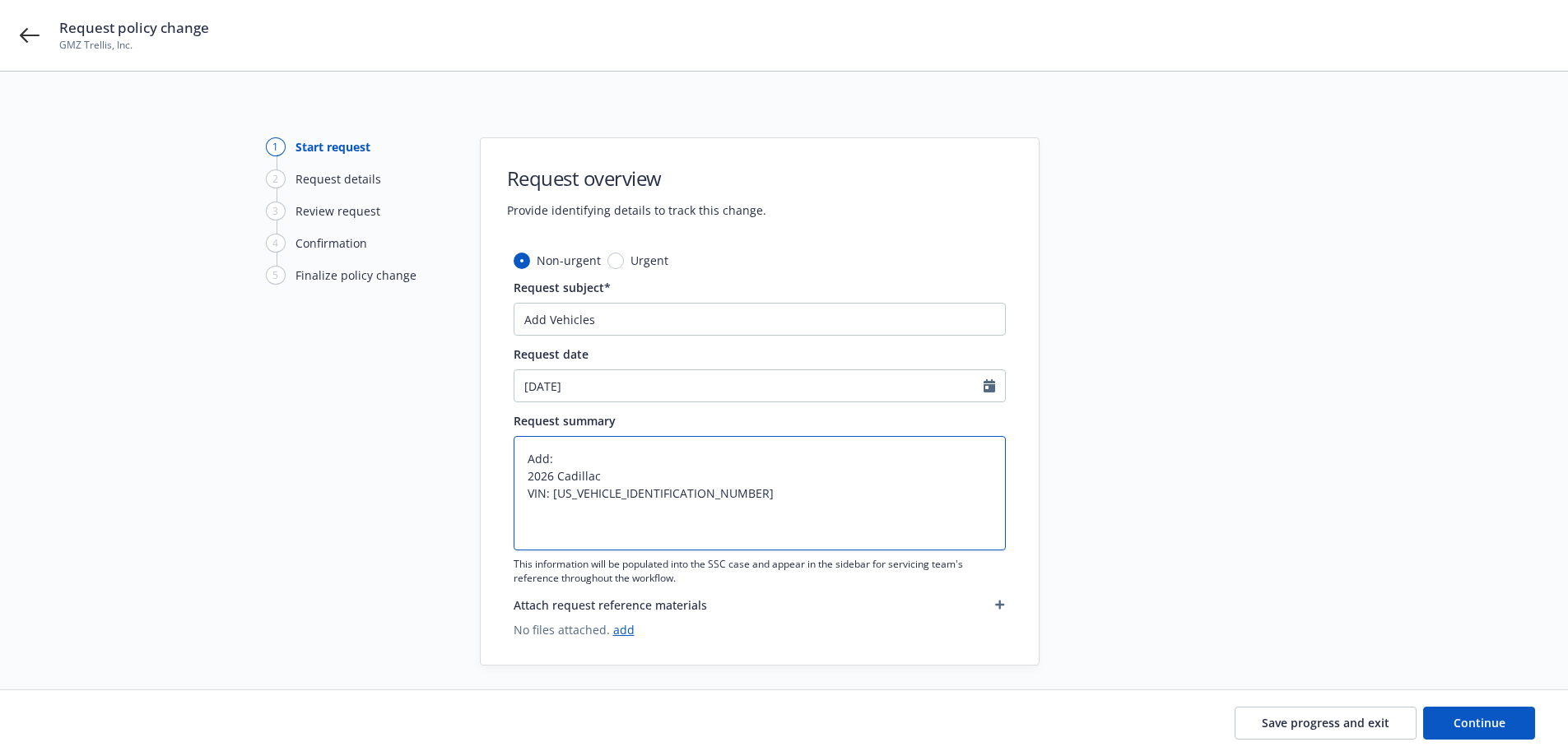
type textarea "x"
type textarea "Add: 2026 Cadillac VIN: 1G6DN5RK7T0102441 2"
type textarea "x"
type textarea "Add: 2026 Cadillac VIN: 1G6DN5RK7T0102441 20"
type textarea "x"
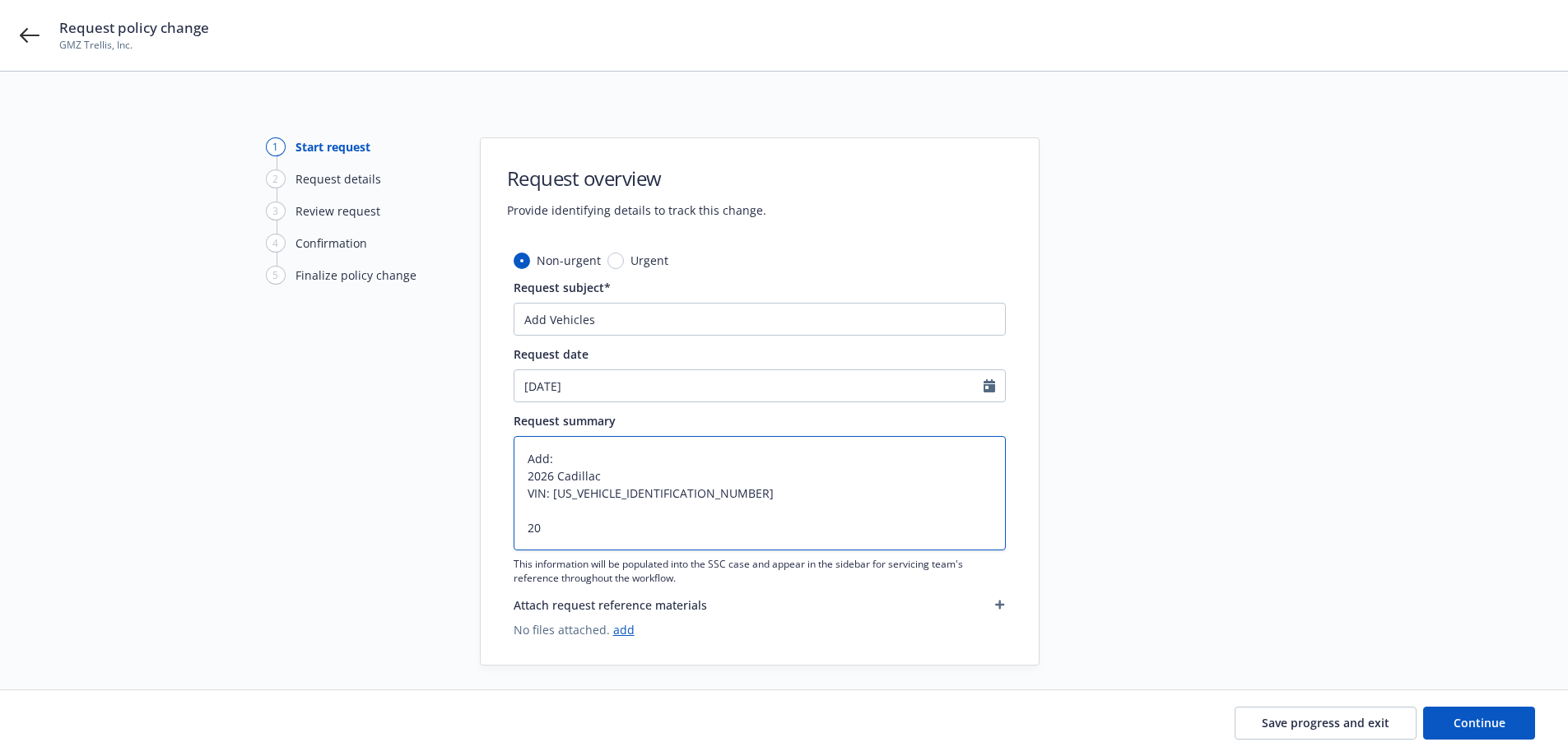
type textarea "Add: 2026 Cadillac VIN: 1G6DN5RK7T0102441 201"
type textarea "x"
type textarea "Add: 2026 Cadillac VIN: 1G6DN5RK7T0102441 2017"
type textarea "x"
type textarea "Add: 2026 Cadillac VIN: 1G6DN5RK7T0102441 2017"
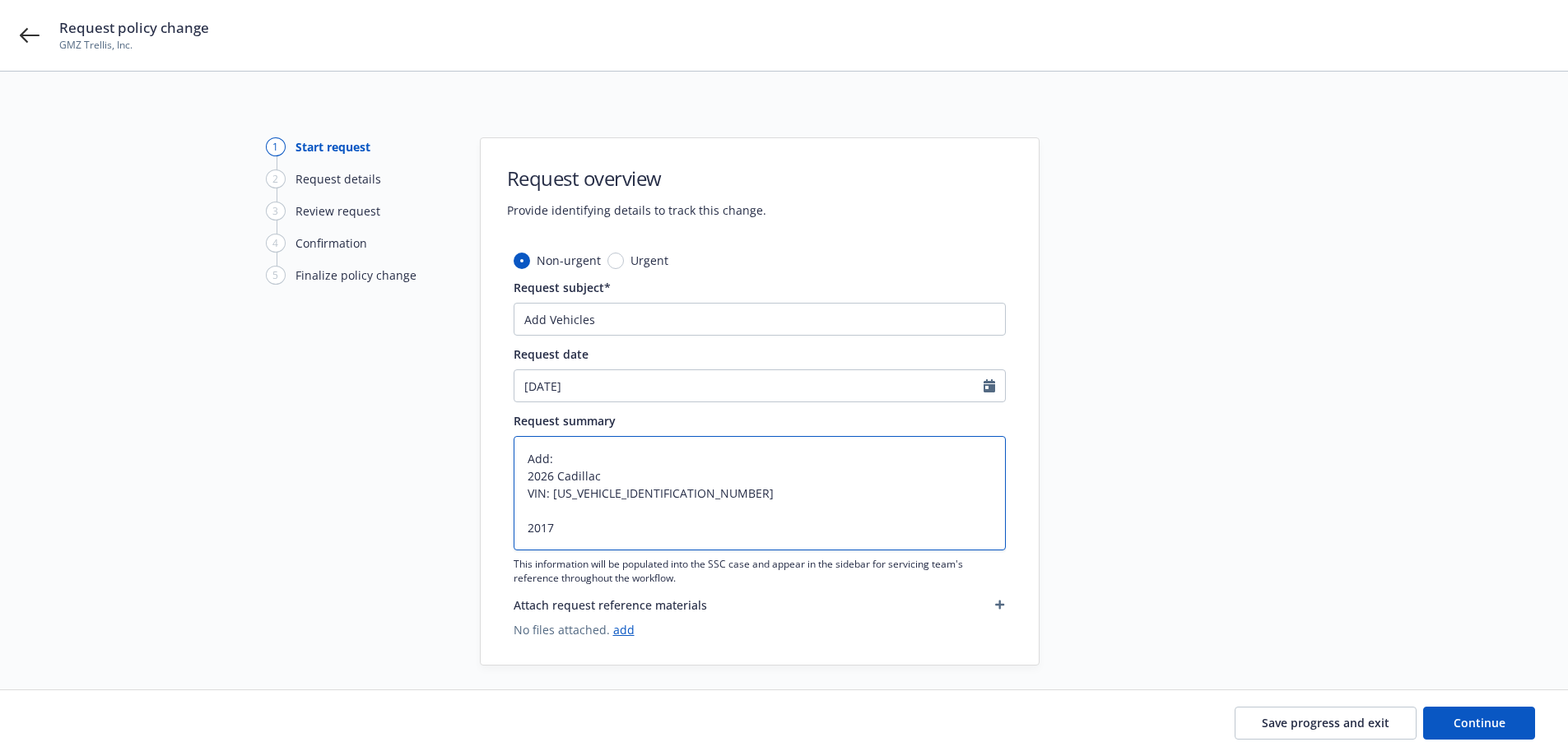
type textarea "x"
type textarea "Add: 2026 Cadillac VIN: 1G6DN5RK7T0102441 2017 F"
type textarea "x"
type textarea "Add: 2026 Cadillac VIN: 1G6DN5RK7T0102441 2017 Fo"
type textarea "x"
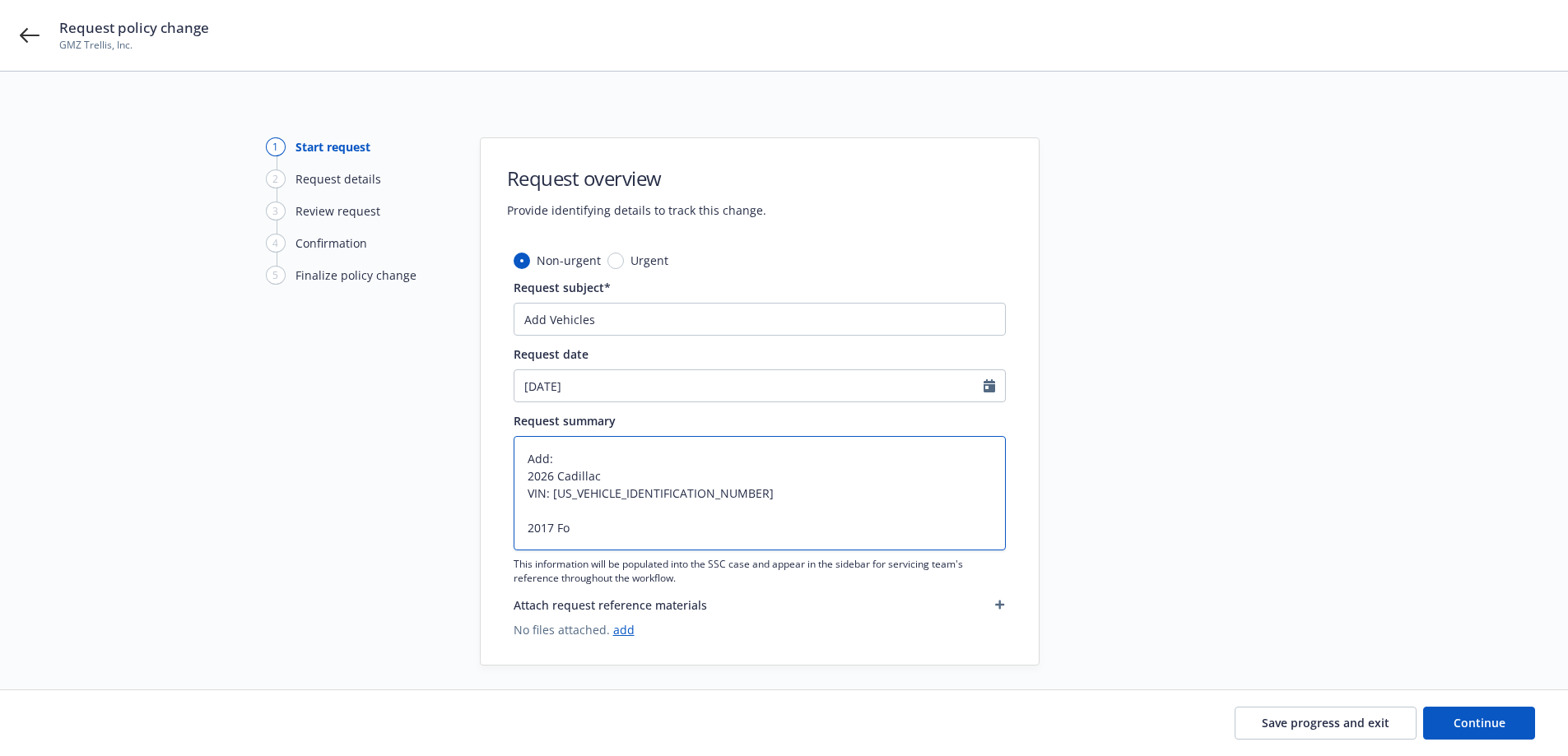
type textarea "Add: 2026 Cadillac VIN: 1G6DN5RK7T0102441 2017 For"
type textarea "x"
type textarea "Add: 2026 Cadillac VIN: 1G6DN5RK7T0102441 2017 Ford"
type textarea "x"
type textarea "Add: 2026 Cadillac VIN: 1G6DN5RK7T0102441 2017 Ford"
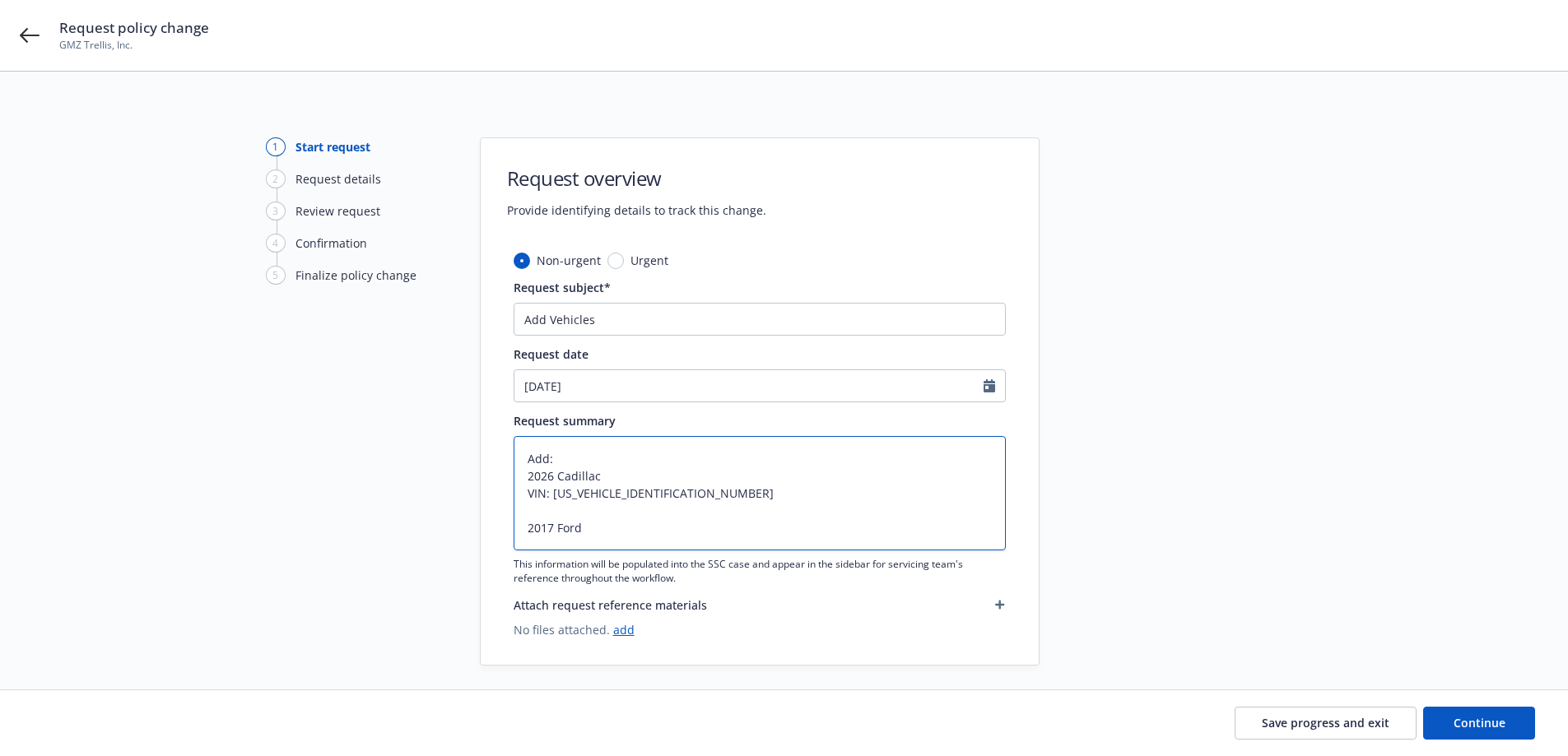
type textarea "x"
type textarea "Add: 2026 Cadillac VIN: 1G6DN5RK7T0102441 2017 Ford W"
type textarea "x"
type textarea "Add: 2026 Cadillac VIN: 1G6DN5RK7T0102441 2017 Ford"
type textarea "x"
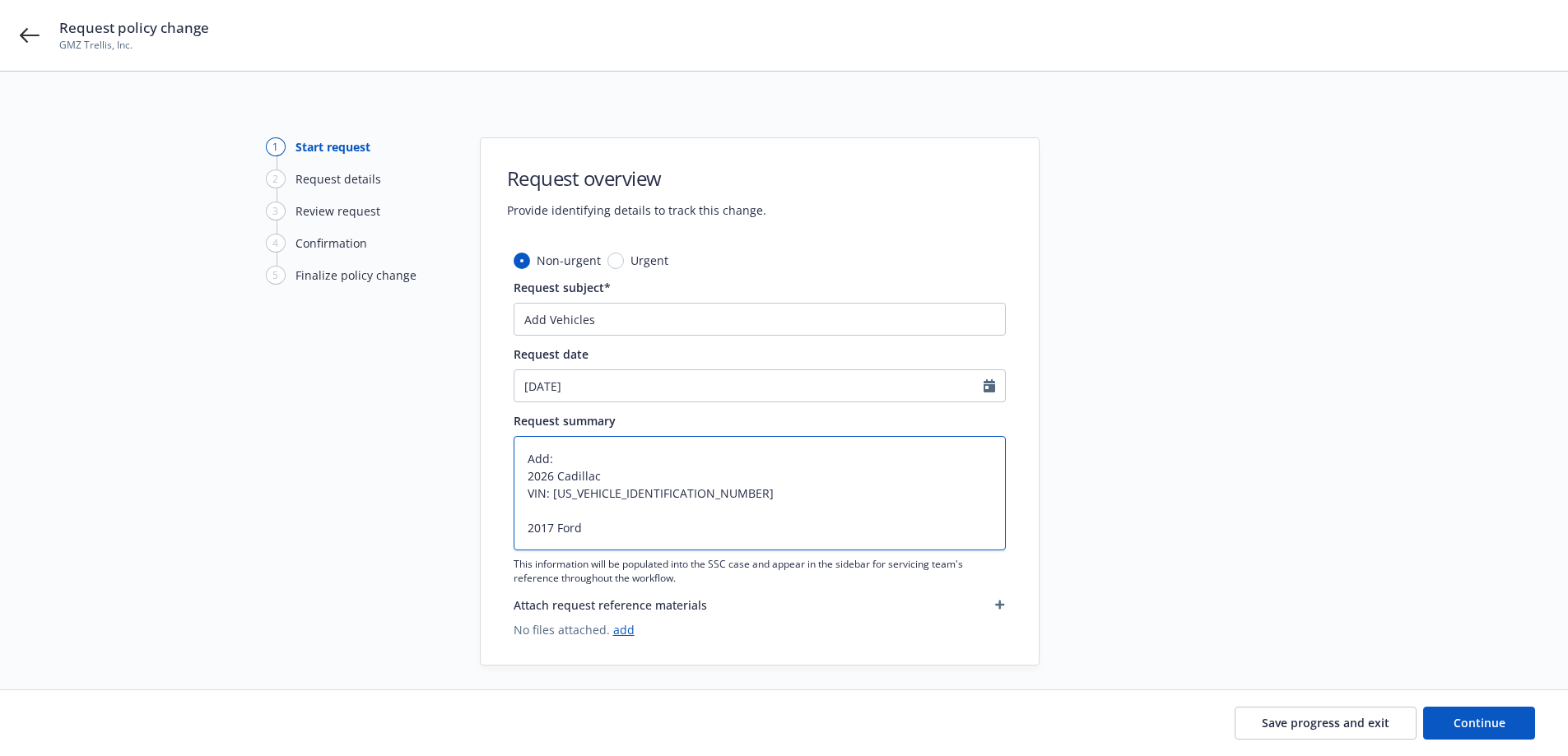
type textarea "Add: 2026 Cadillac VIN: 1G6DN5RK7T0102441 2017 Ford E"
type textarea "x"
type textarea "Add: 2026 Cadillac VIN: 1G6DN5RK7T0102441 2017 Ford Ed"
type textarea "x"
type textarea "Add: 2026 Cadillac VIN: 1G6DN5RK7T0102441 2017 Ford Edg"
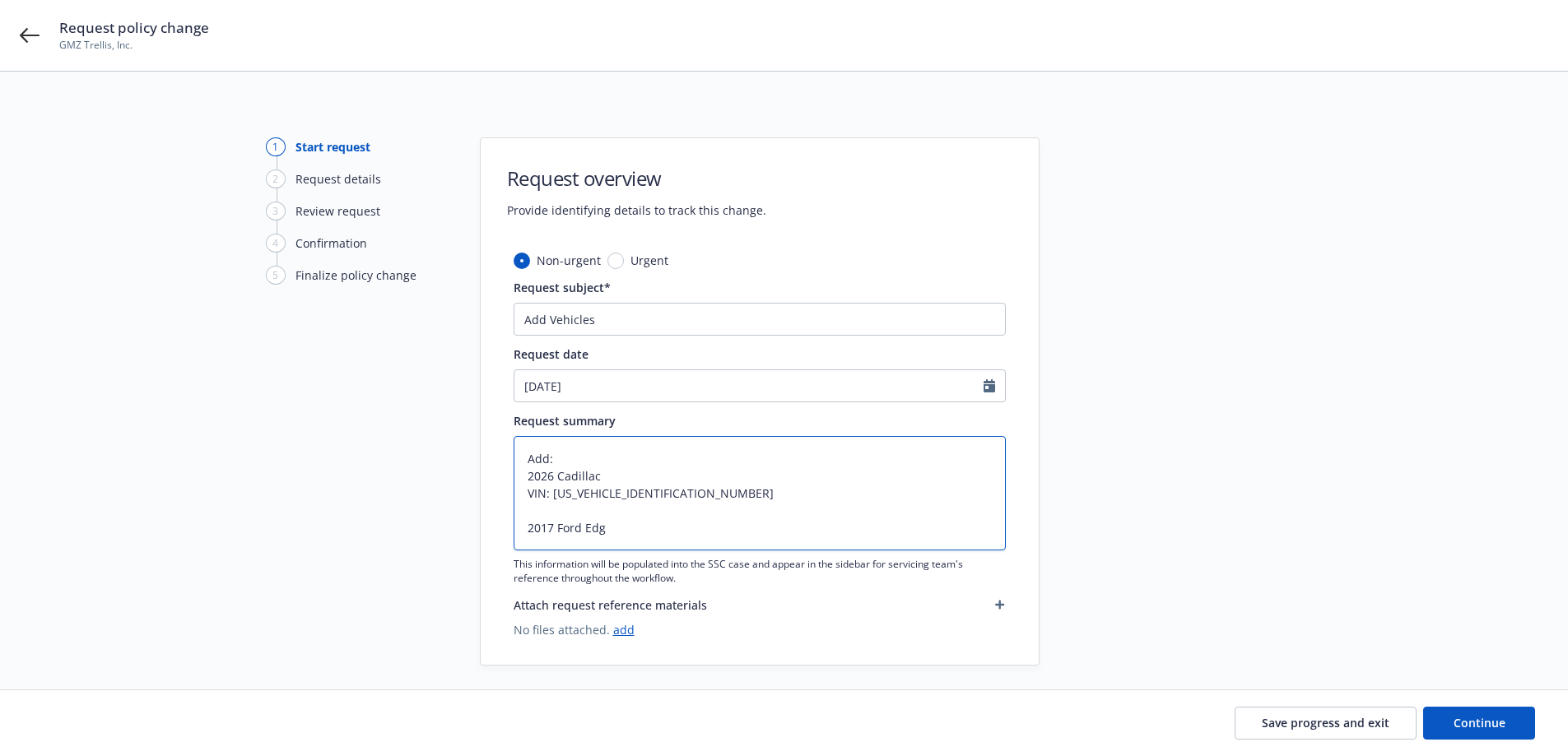
type textarea "x"
type textarea "Add: 2026 Cadillac VIN: 1G6DN5RK7T0102441 2017 Ford Edge"
click at [616, 481] on textarea "Add: 2026 Cadillac VIN: 1G6DN5RK7T0102441 2017 Ford Edge" at bounding box center [760, 493] width 492 height 114
paste textarea "CT5"
type textarea "x"
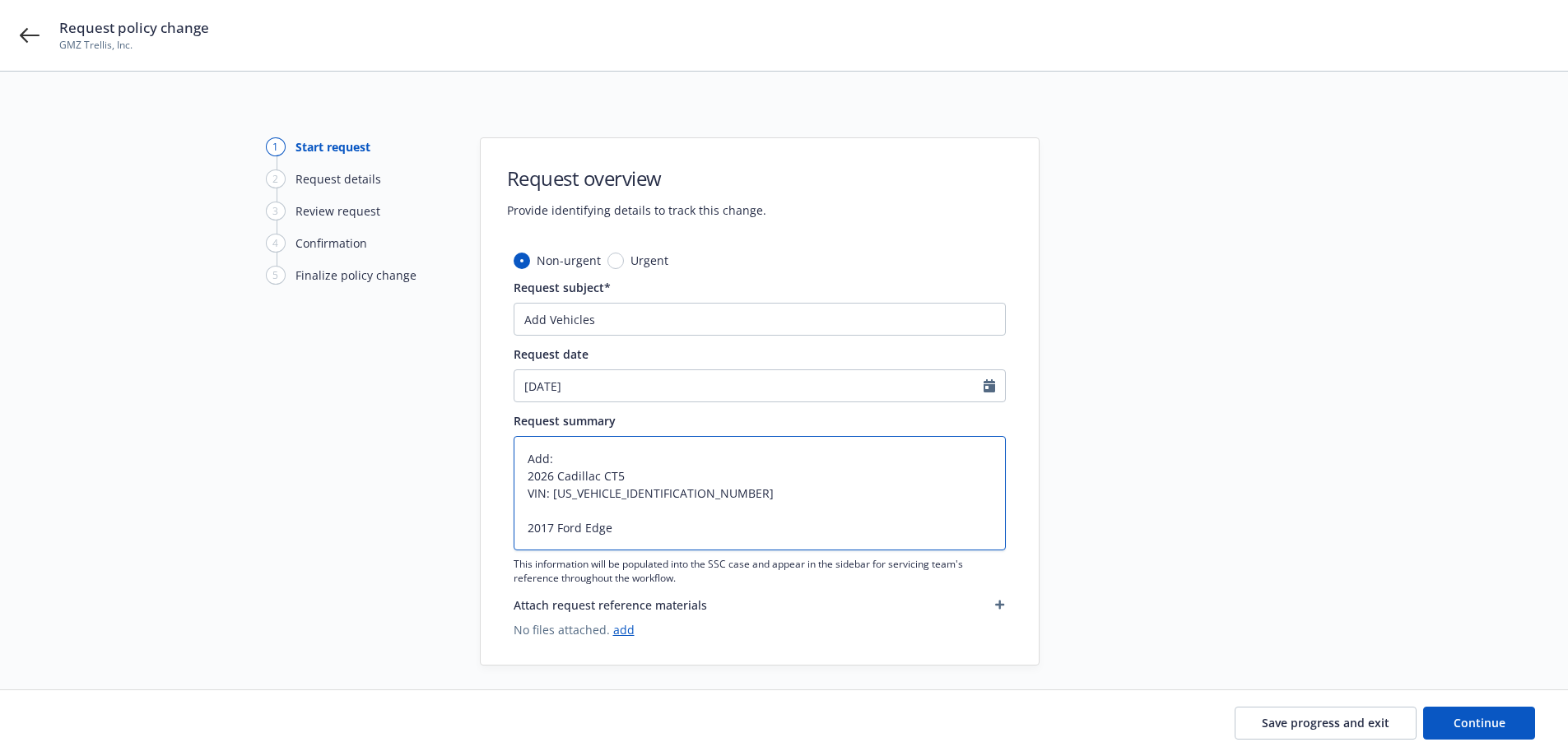
type textarea "Add: 2026 Cadillac CT5 VIN: 1G6DN5RK7T0102441 2017 Ford Edge"
click at [630, 521] on textarea "Add: 2026 Cadillac CT5 VIN: 1G6DN5RK7T0102441 2017 Ford Edge" at bounding box center [760, 493] width 492 height 114
type textarea "x"
type textarea "Add: 2026 Cadillac CT5 VIN: 1G6DN5RK7T0102441 2017 Ford Edge"
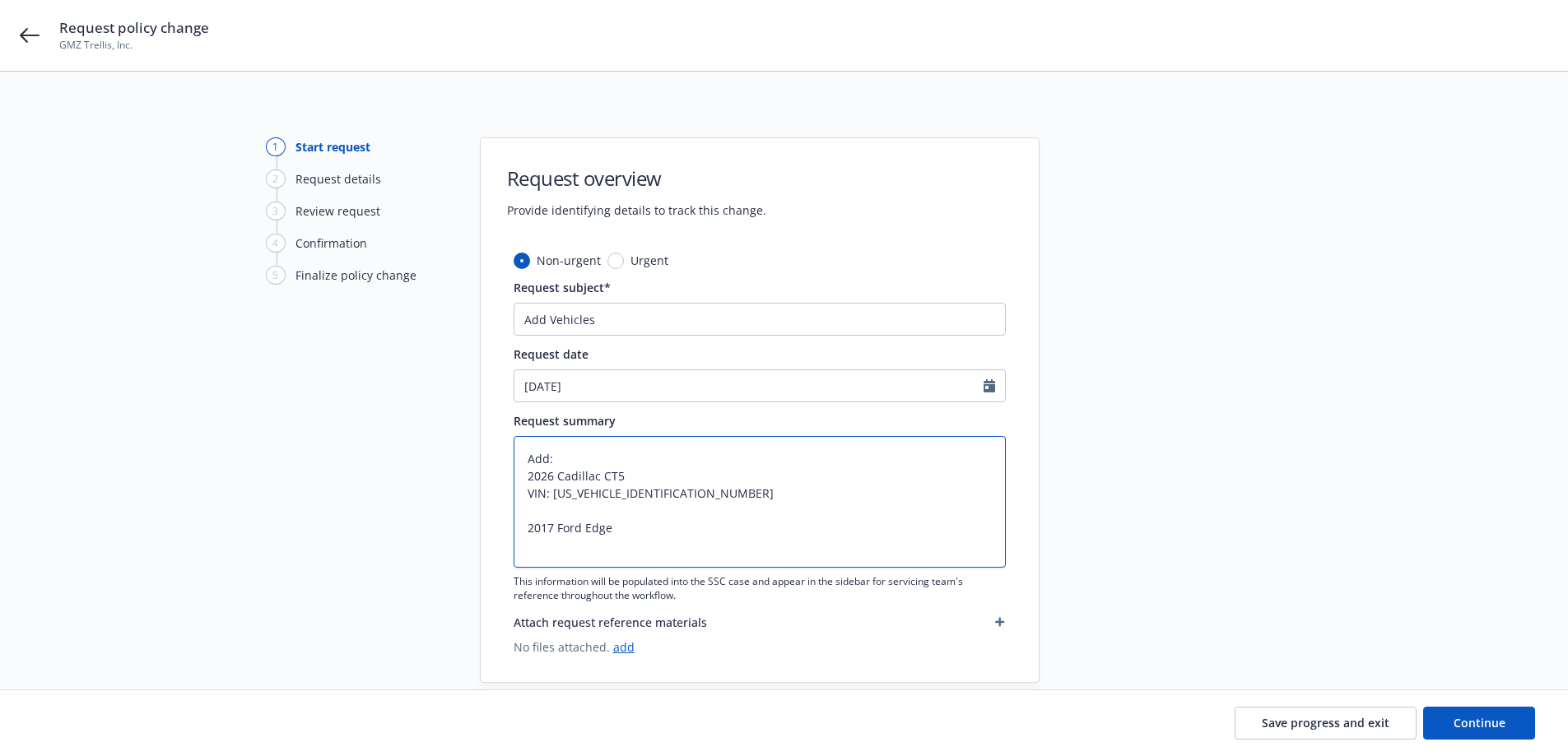
type textarea "x"
type textarea "Add: 2026 Cadillac CT5 VIN: 1G6DN5RK7T0102441 2017 Ford Edge V"
type textarea "x"
type textarea "Add: 2026 Cadillac CT5 VIN: 1G6DN5RK7T0102441 2017 Ford Edge VI"
type textarea "x"
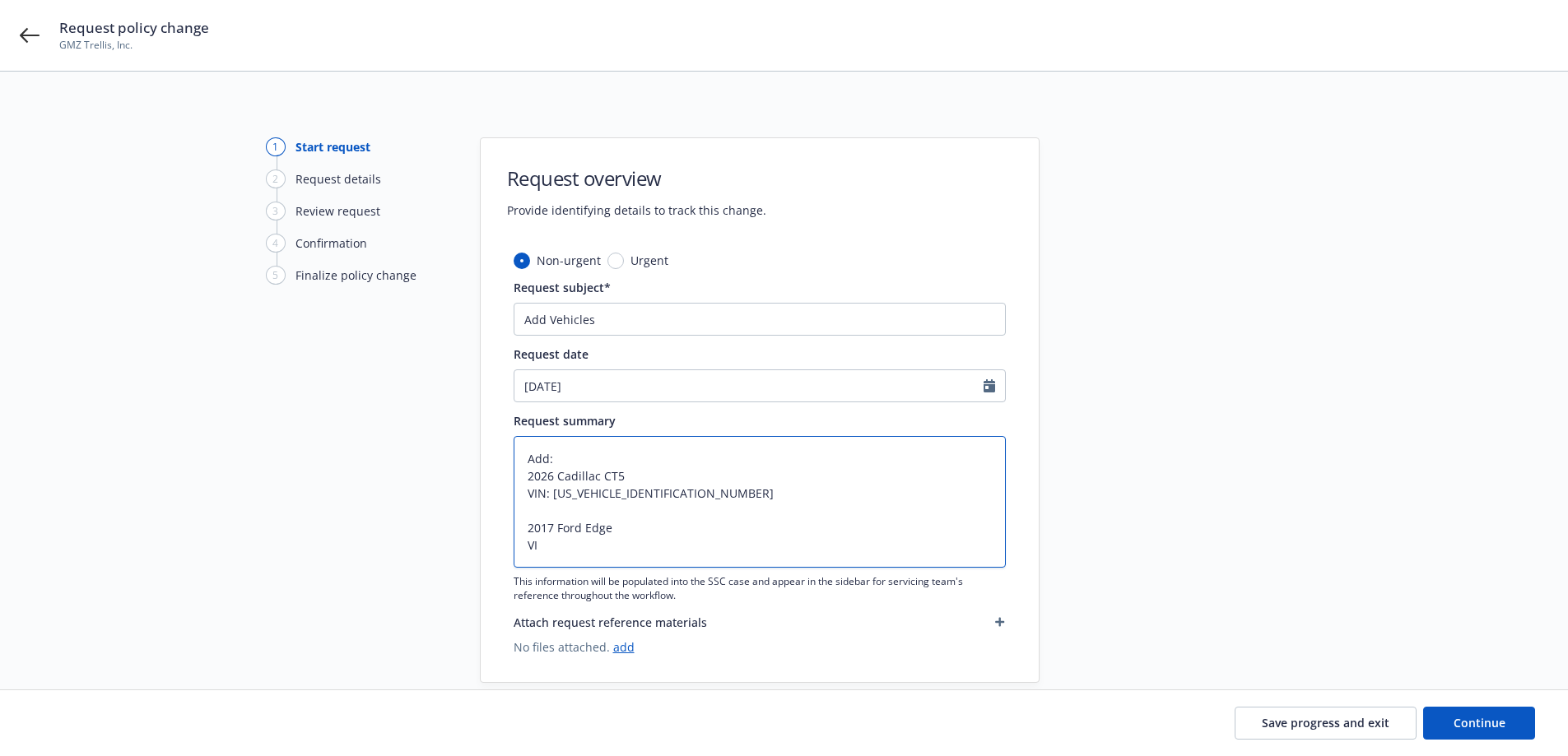
type textarea "Add: 2026 Cadillac CT5 VIN: 1G6DN5RK7T0102441 2017 Ford Edge VIN"
type textarea "x"
type textarea "Add: 2026 Cadillac CT5 VIN: 1G6DN5RK7T0102441 2017 Ford Edge VIN:"
type textarea "x"
type textarea "Add: 2026 Cadillac CT5 VIN: 1G6DN5RK7T0102441 2017 Ford Edge VIN:"
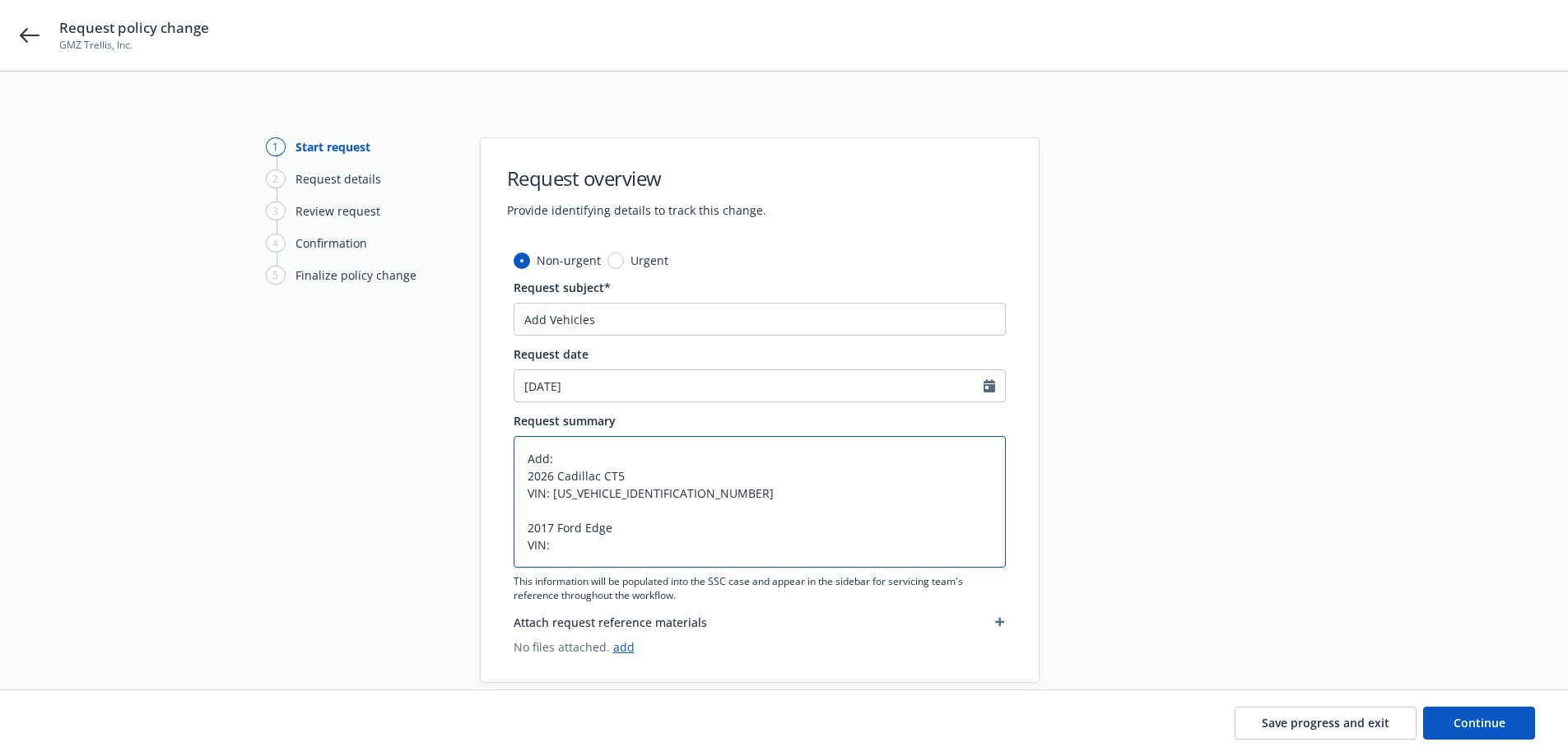
paste textarea "[US_VEHICLE_IDENTIFICATION_NUMBER]"
type textarea "x"
type textarea "Add: 2026 Cadillac CT5 VIN: 1G6DN5RK7T0102441 2017 Ford Edge VIN: 2FMPK4J99HBB3…"
click at [1476, 726] on span "Continue" at bounding box center [1480, 722] width 52 height 16
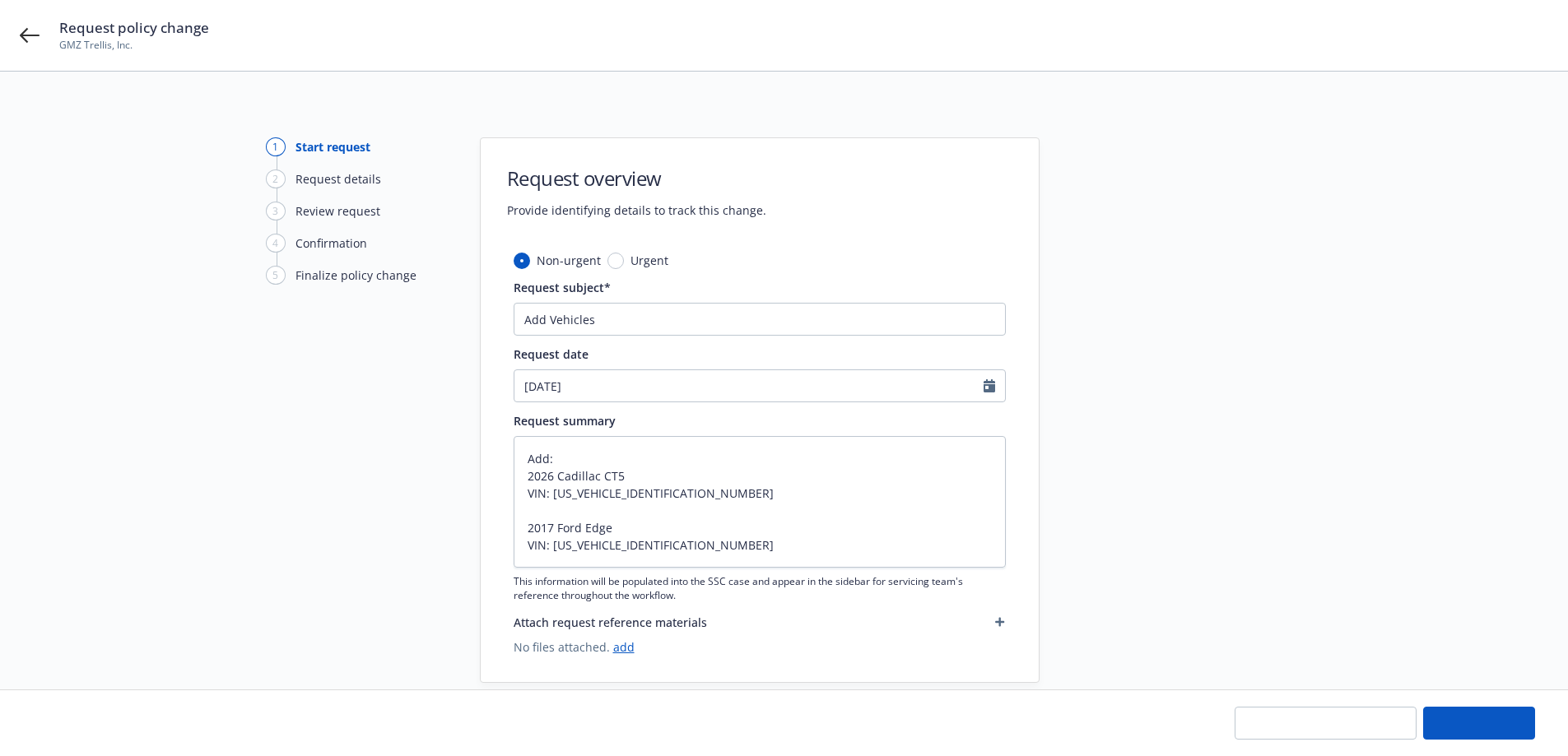
type textarea "x"
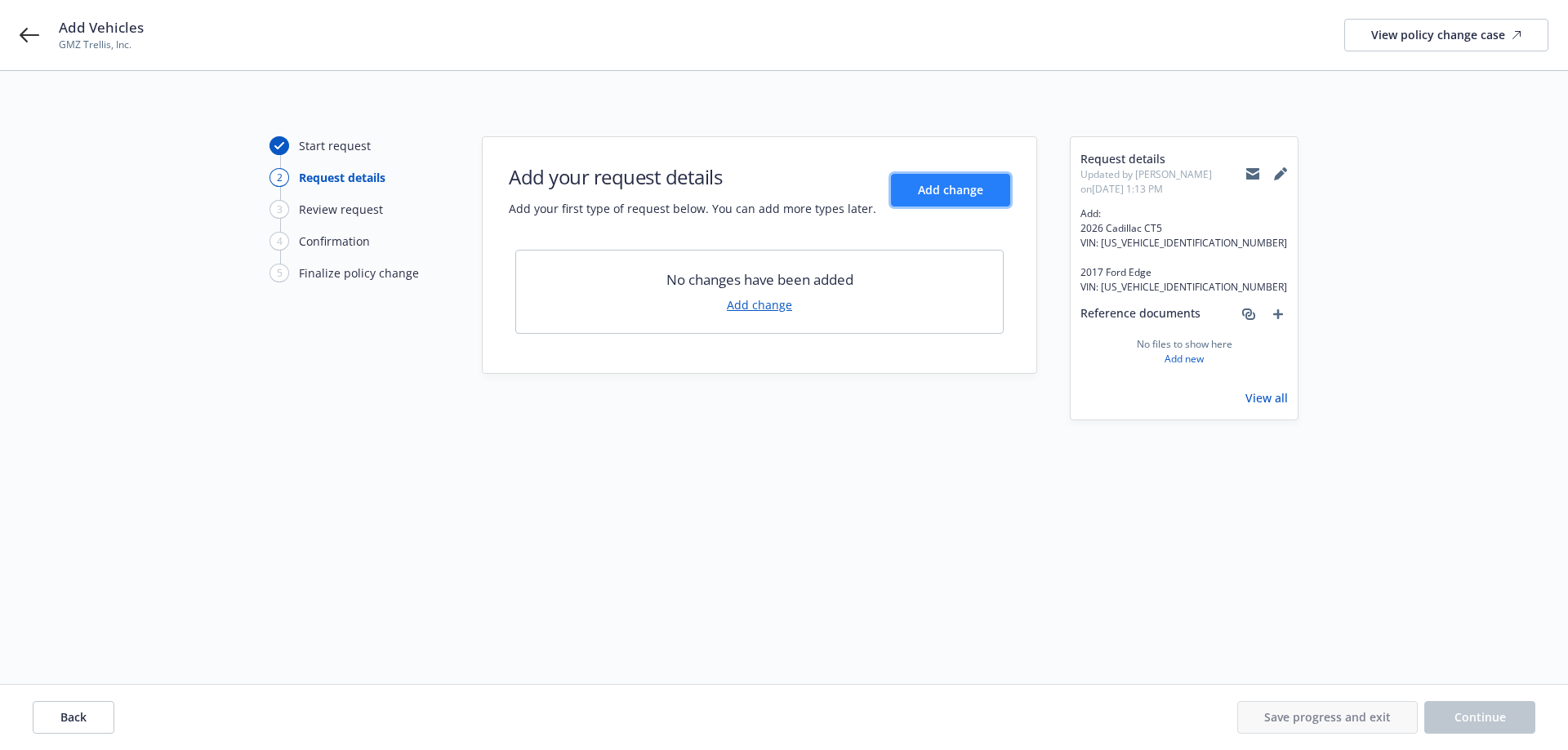
click at [926, 196] on span "Add change" at bounding box center [951, 190] width 65 height 15
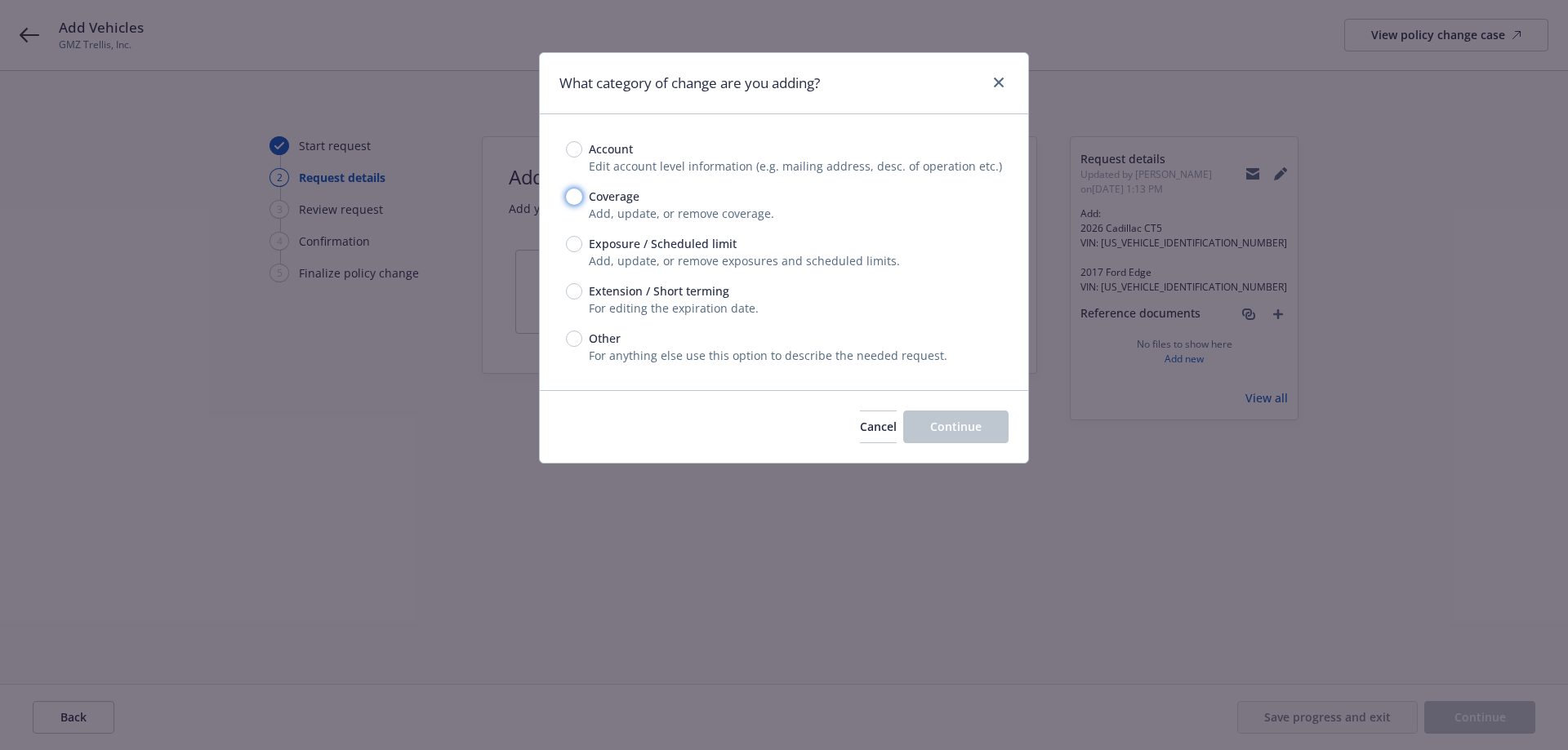
click at [572, 202] on input "Coverage" at bounding box center [573, 196] width 16 height 16
radio input "true"
click at [961, 430] on span "Continue" at bounding box center [956, 426] width 52 height 15
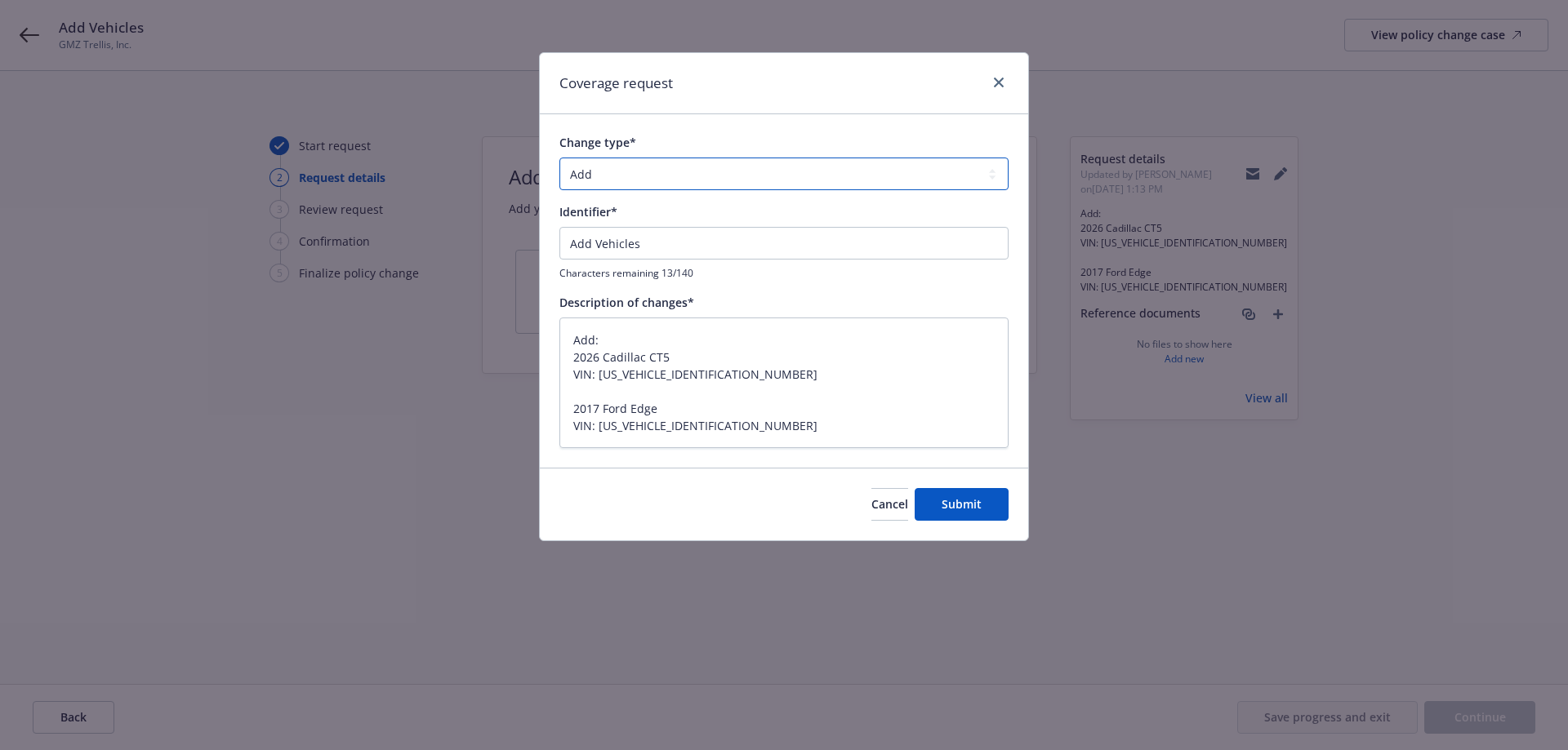
click at [686, 180] on select "Add Audit Change Remove" at bounding box center [784, 174] width 449 height 33
click at [560, 157] on select "Add Audit Change Remove" at bounding box center [784, 174] width 449 height 33
click at [962, 505] on span "Submit" at bounding box center [961, 504] width 40 height 15
type textarea "x"
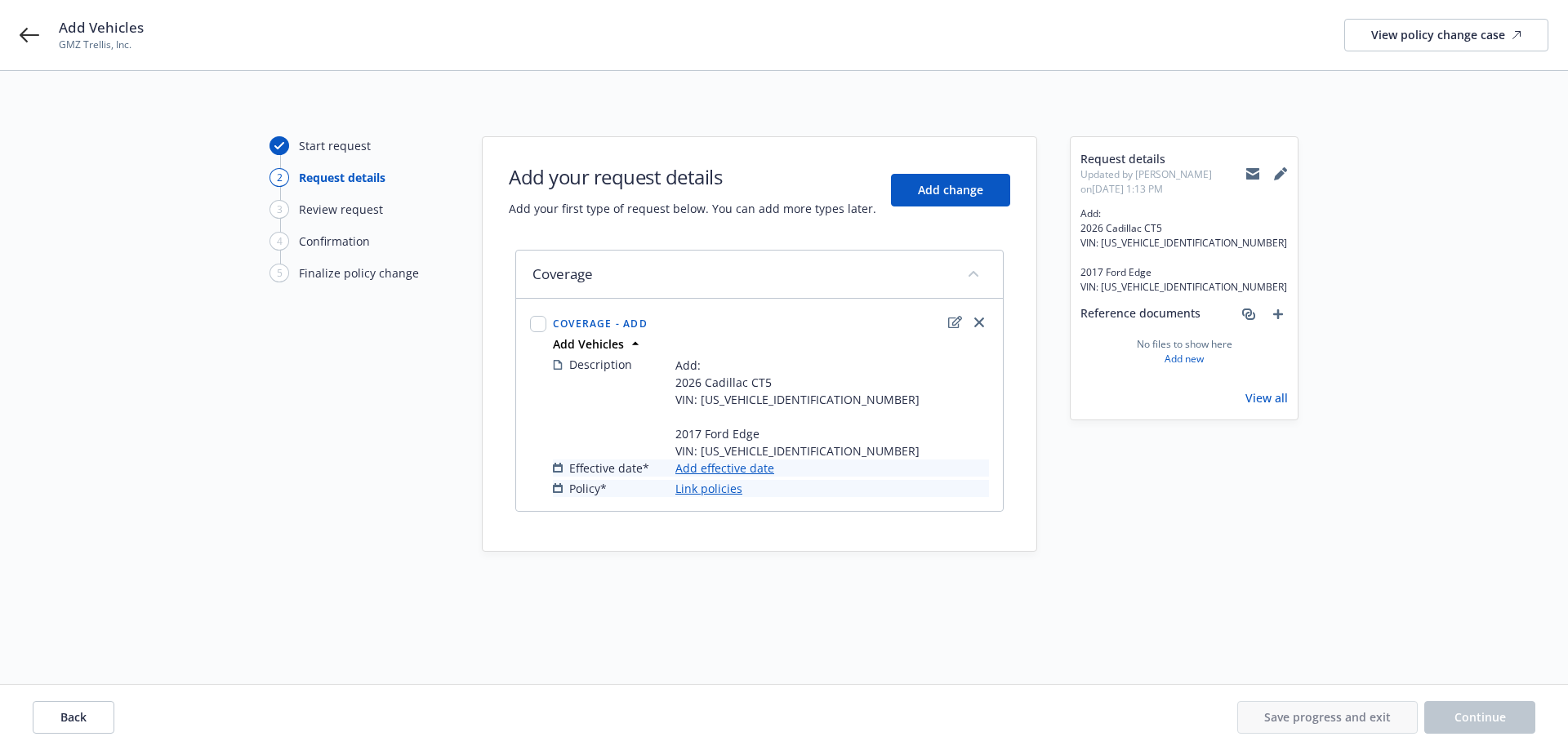
click at [713, 474] on link "Add effective date" at bounding box center [725, 468] width 99 height 17
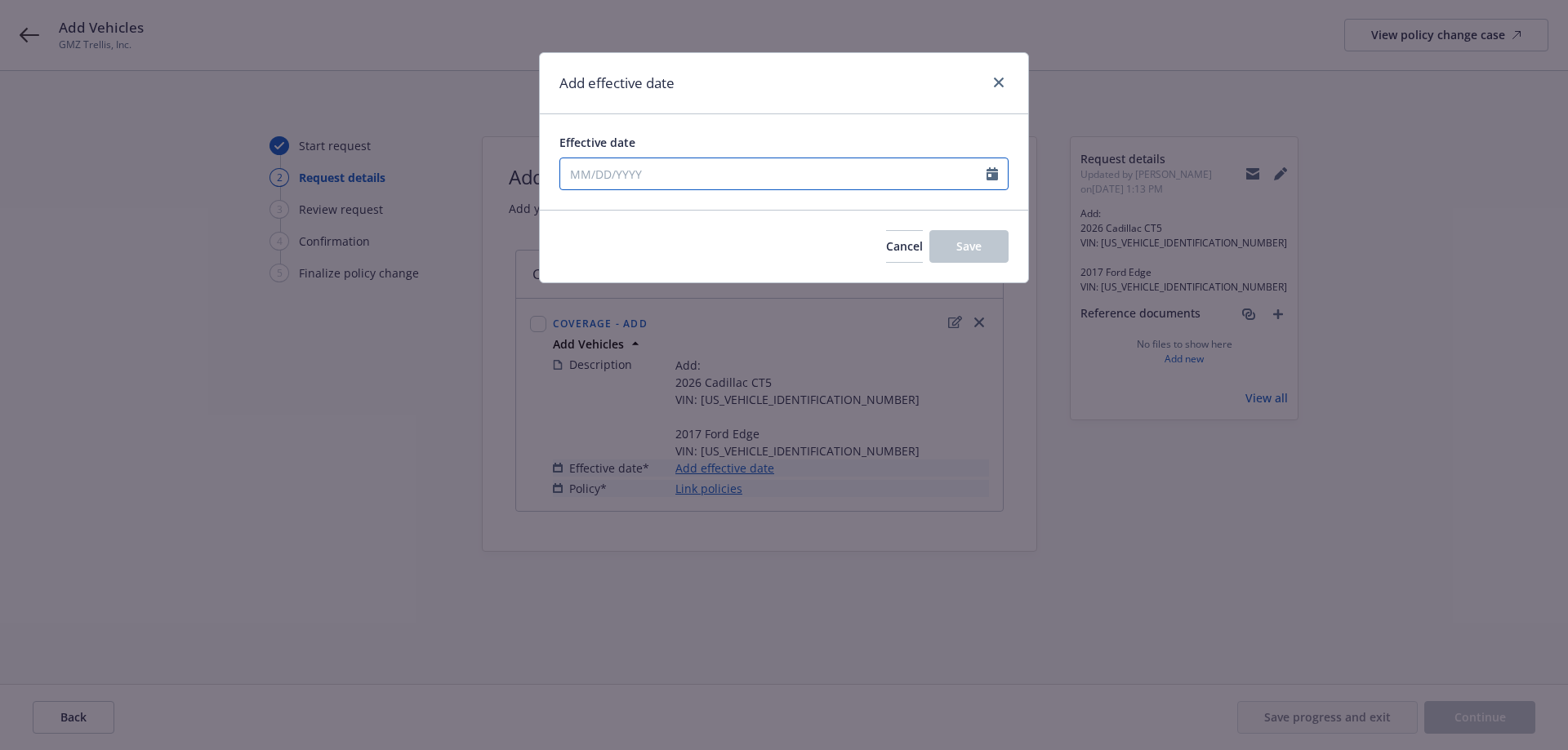
click at [689, 187] on div at bounding box center [784, 174] width 449 height 33
select select "8"
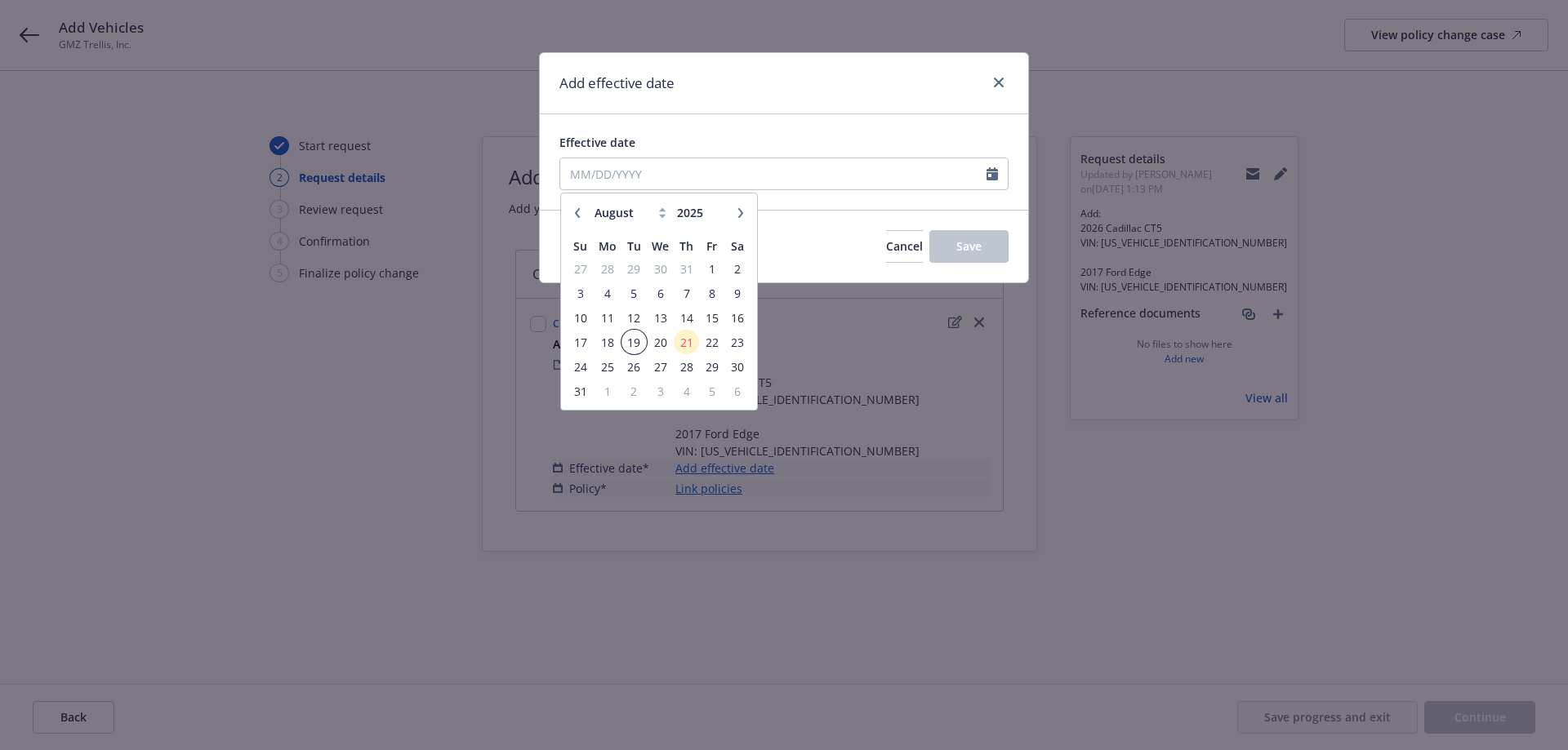
click at [627, 344] on span "19" at bounding box center [634, 343] width 22 height 21
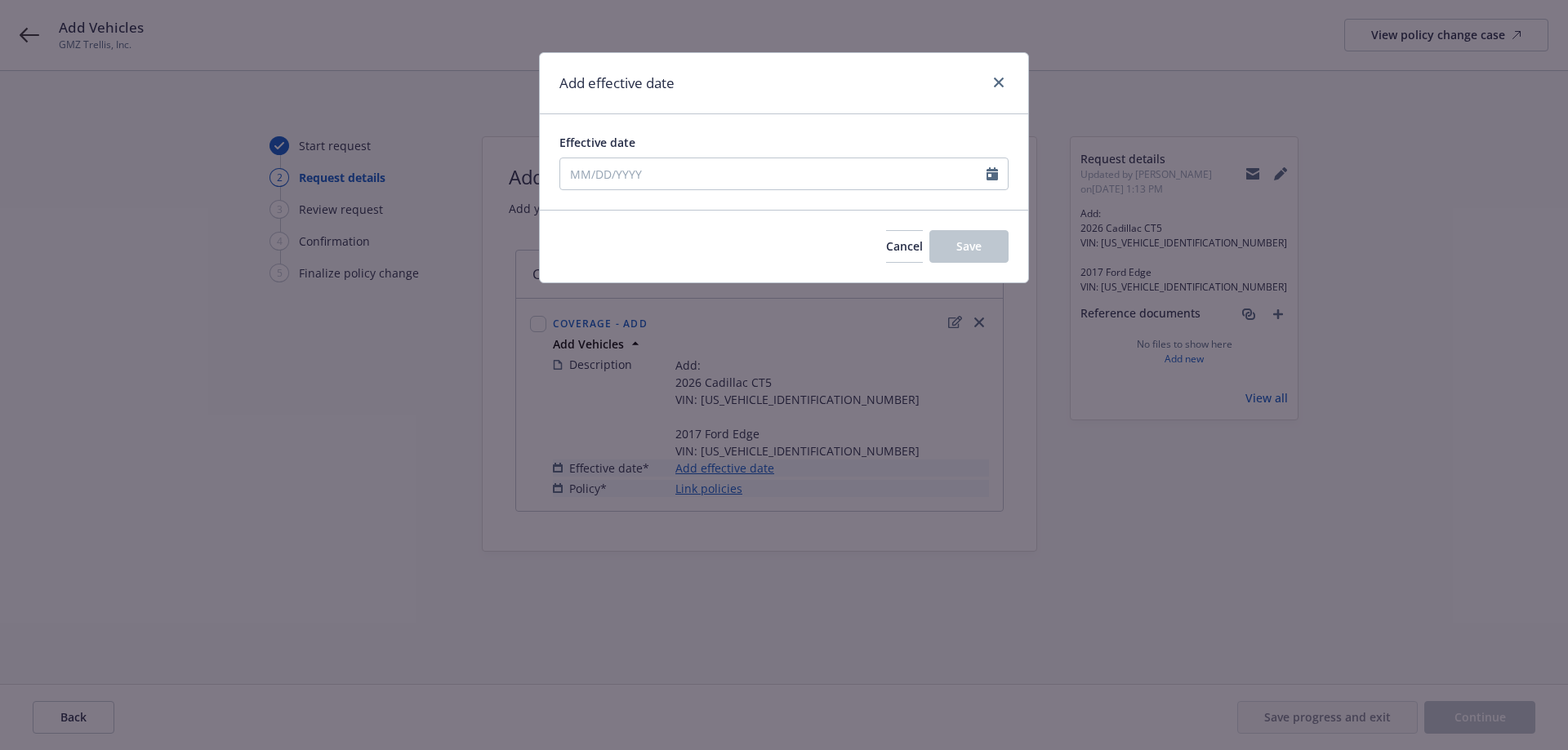
type input "08/19/2025"
click at [954, 250] on button "Save" at bounding box center [969, 247] width 79 height 33
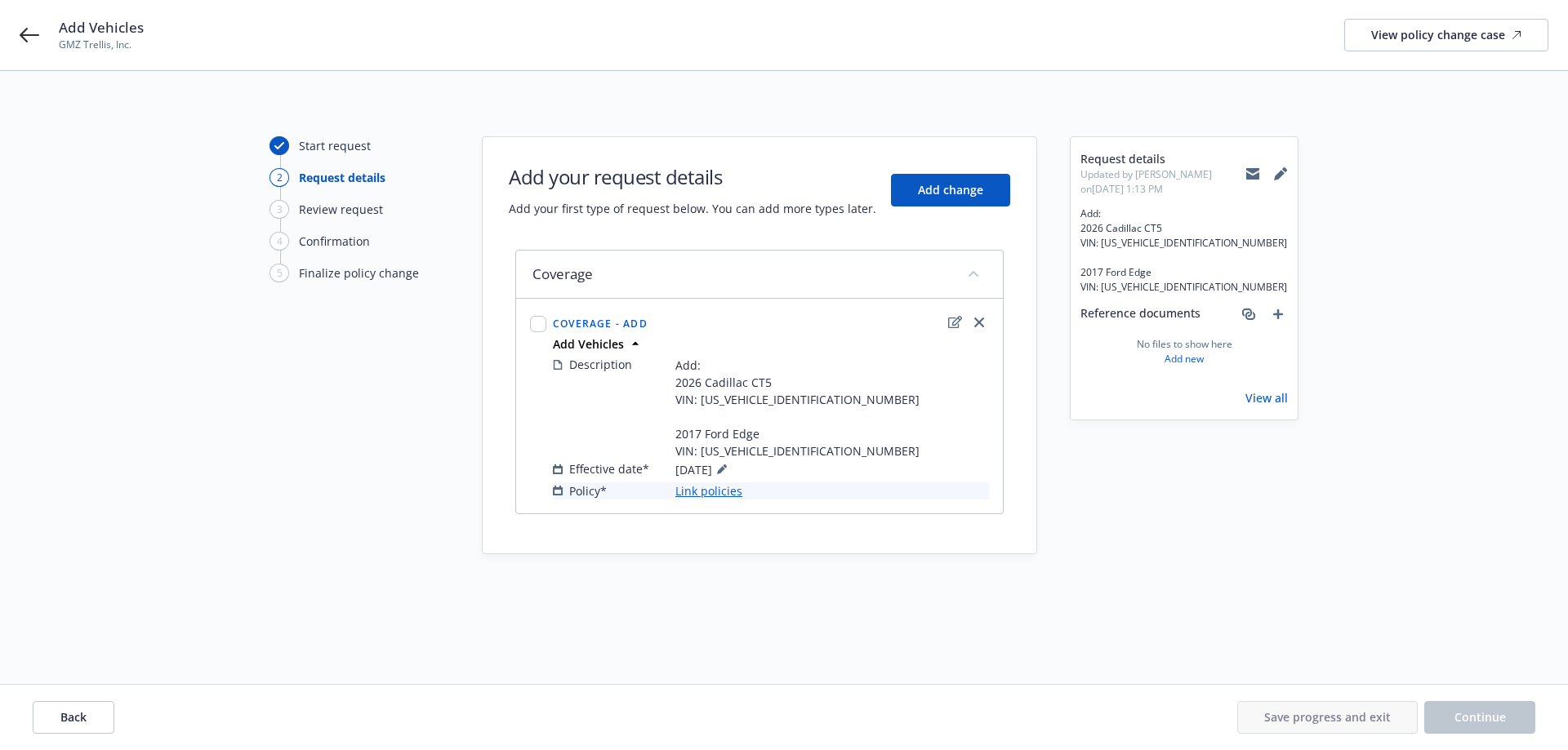
click at [709, 485] on link "Link policies" at bounding box center [709, 491] width 67 height 17
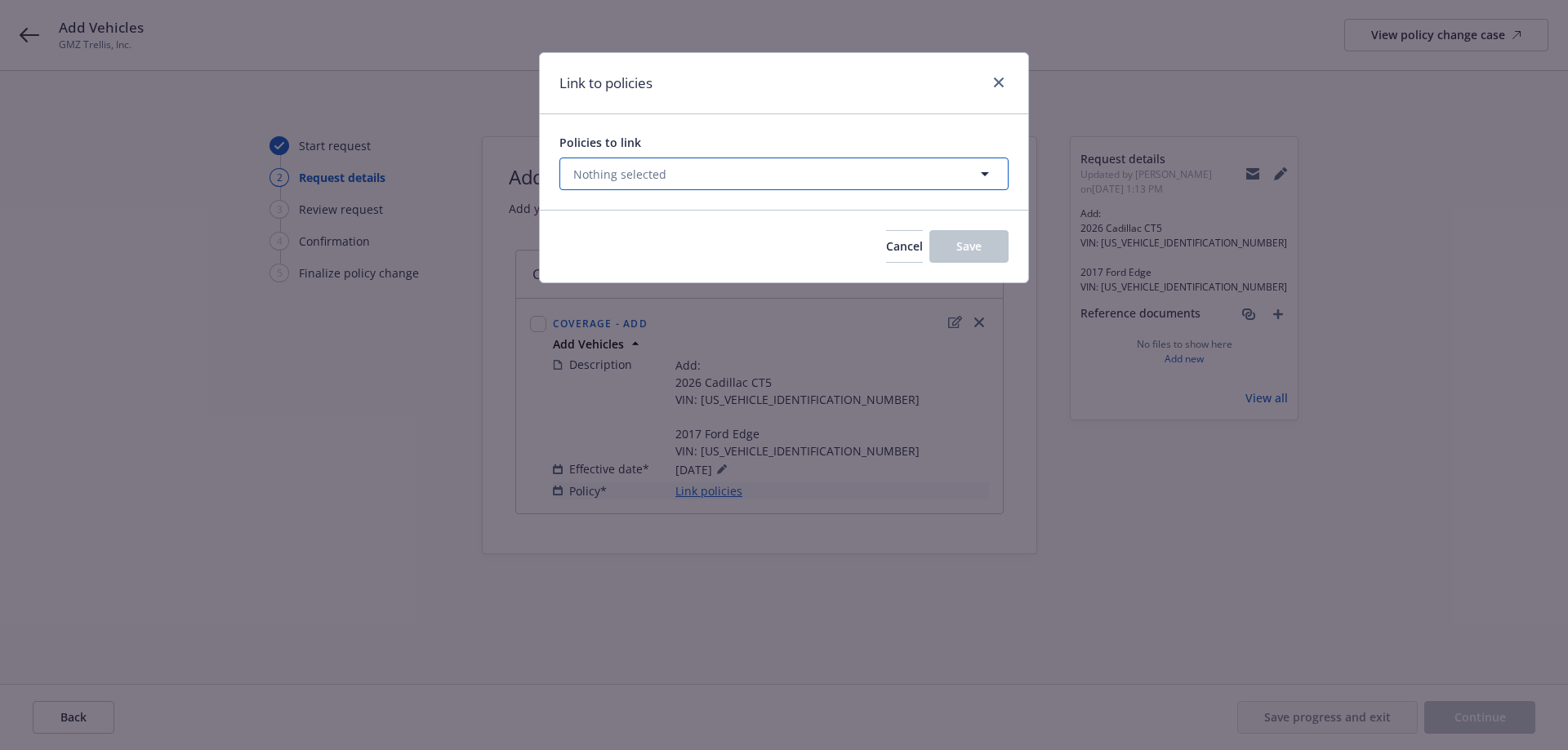
click at [674, 180] on button "Nothing selected" at bounding box center [784, 174] width 449 height 33
select select "ACTIVE"
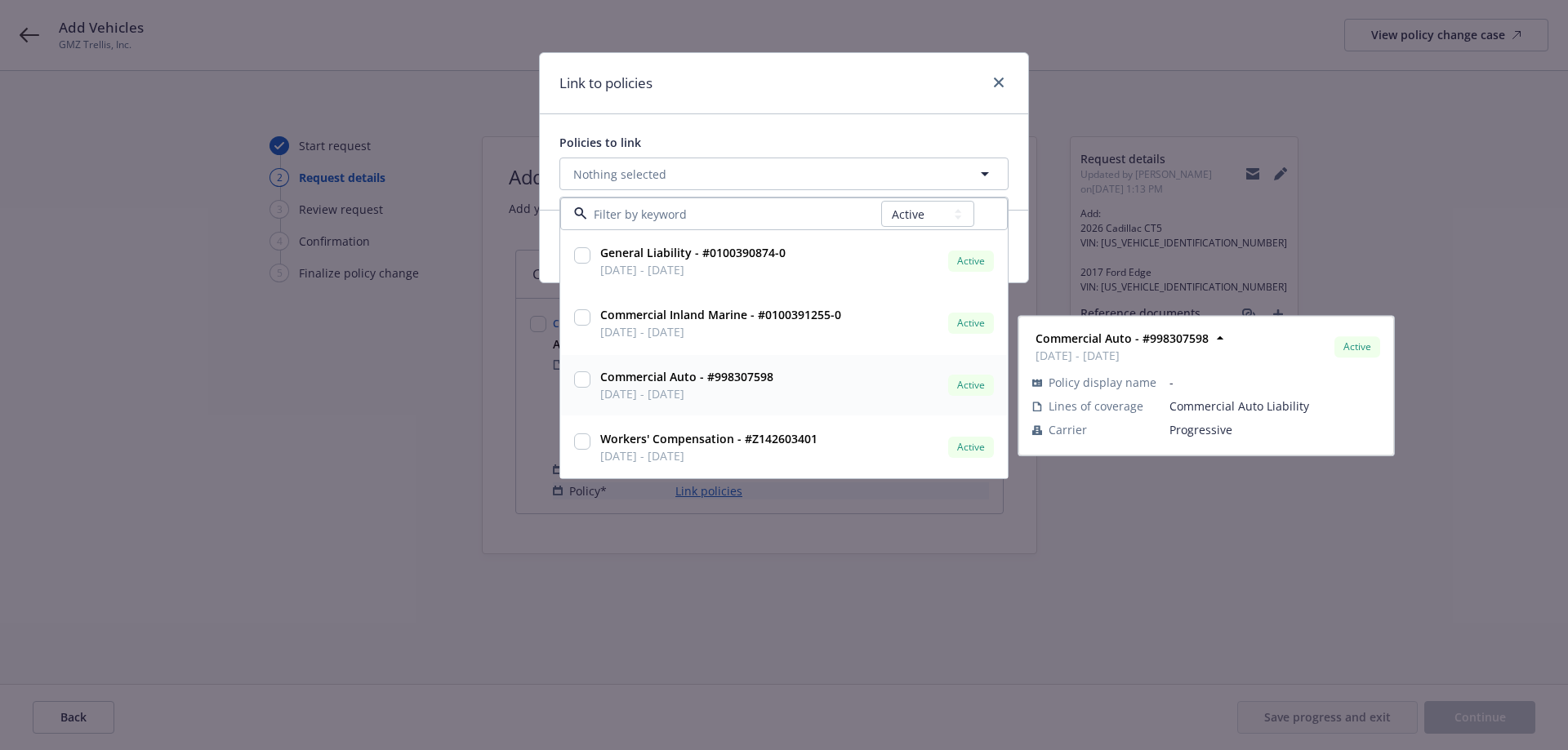
click at [584, 381] on input "checkbox" at bounding box center [582, 379] width 16 height 16
checkbox input "true"
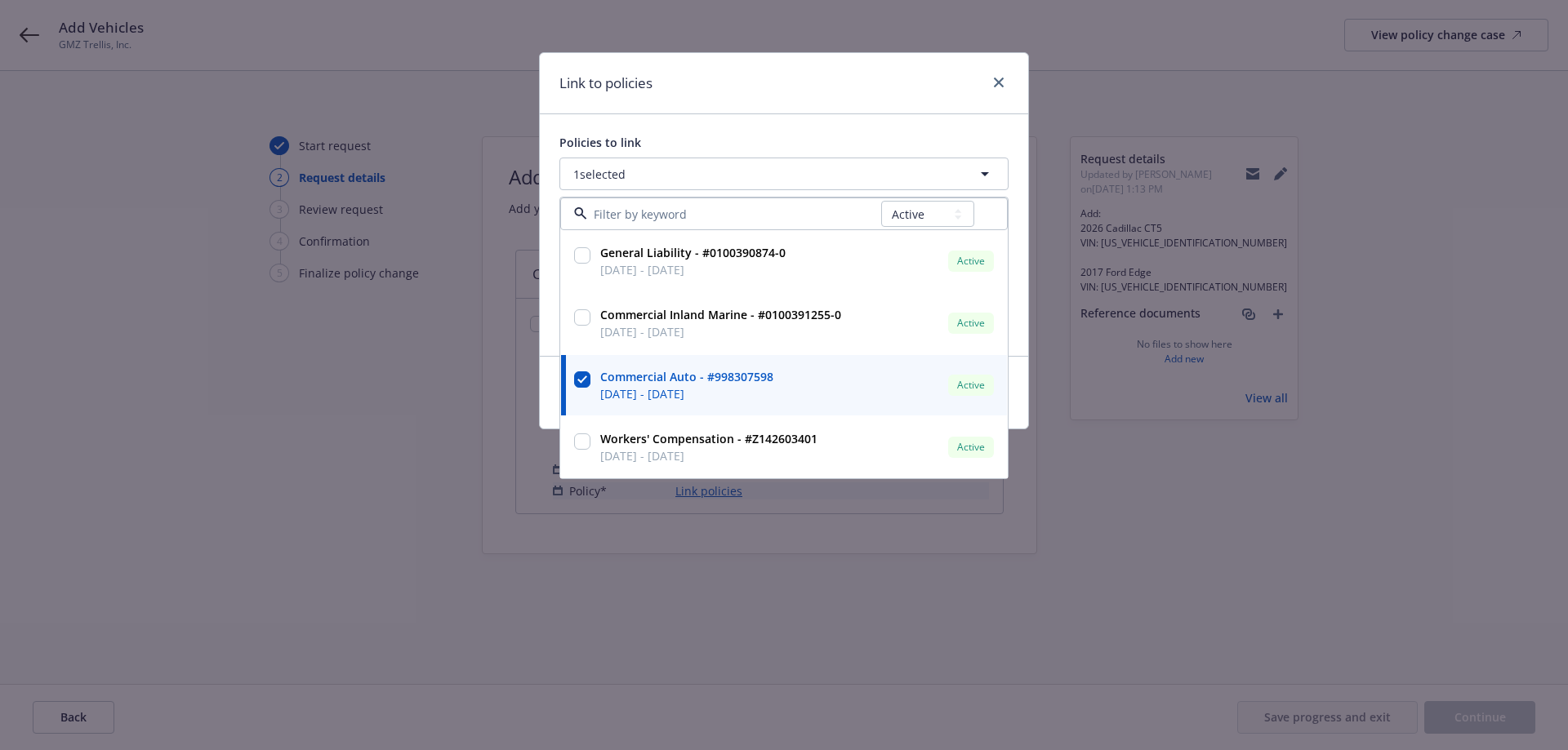
click at [877, 92] on div "Link to policies" at bounding box center [784, 83] width 488 height 61
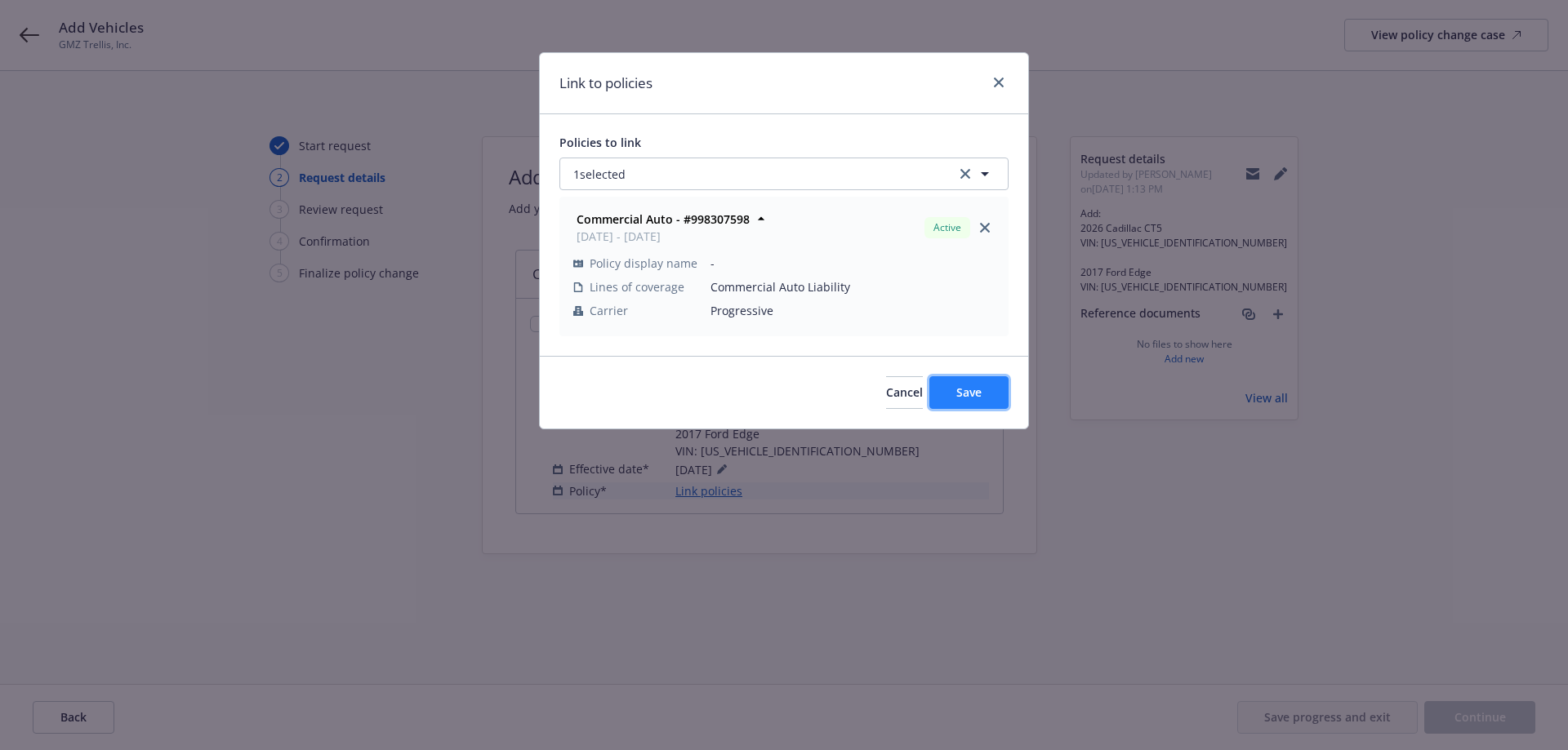
click at [965, 390] on span "Save" at bounding box center [968, 392] width 25 height 15
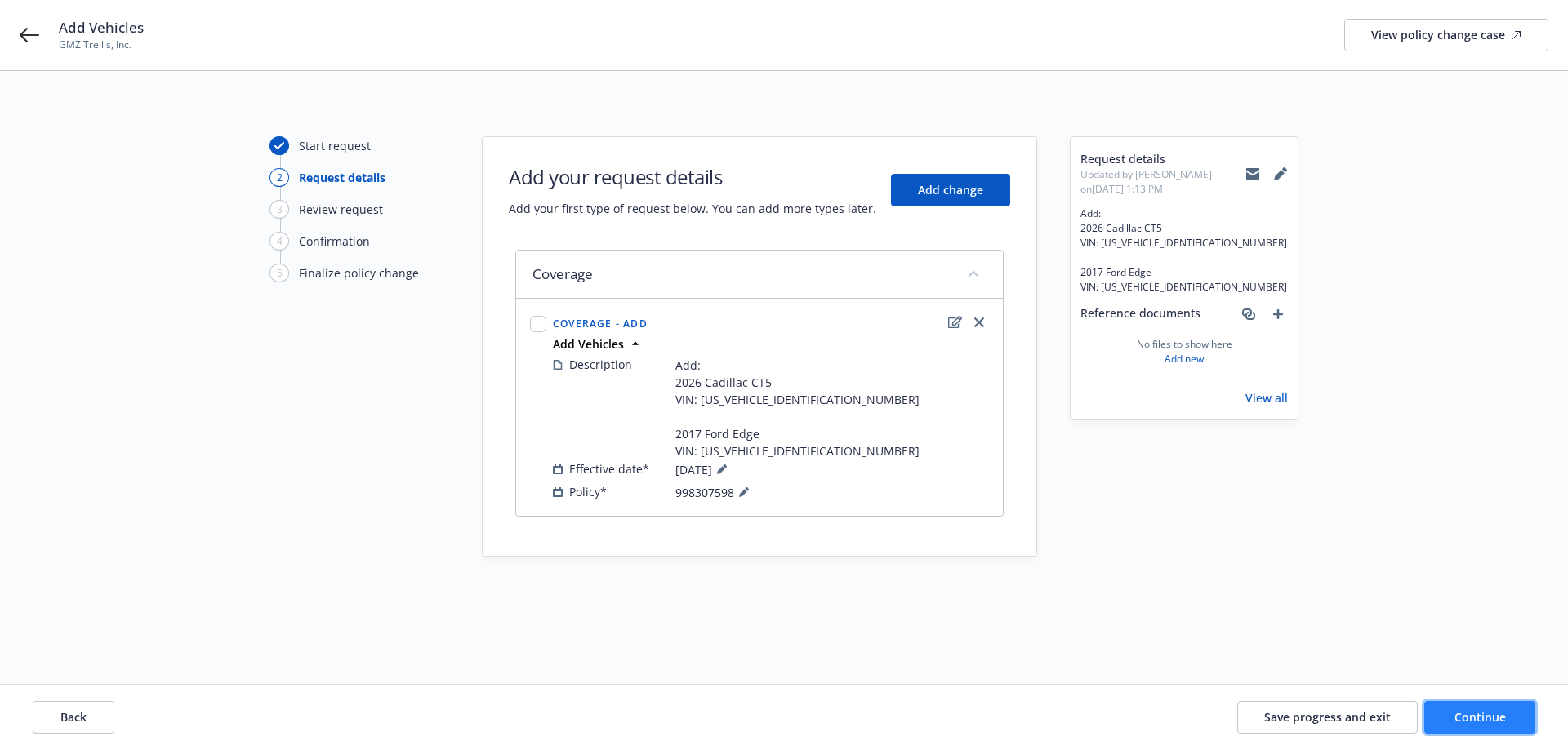
click at [1450, 719] on button "Continue" at bounding box center [1479, 717] width 111 height 33
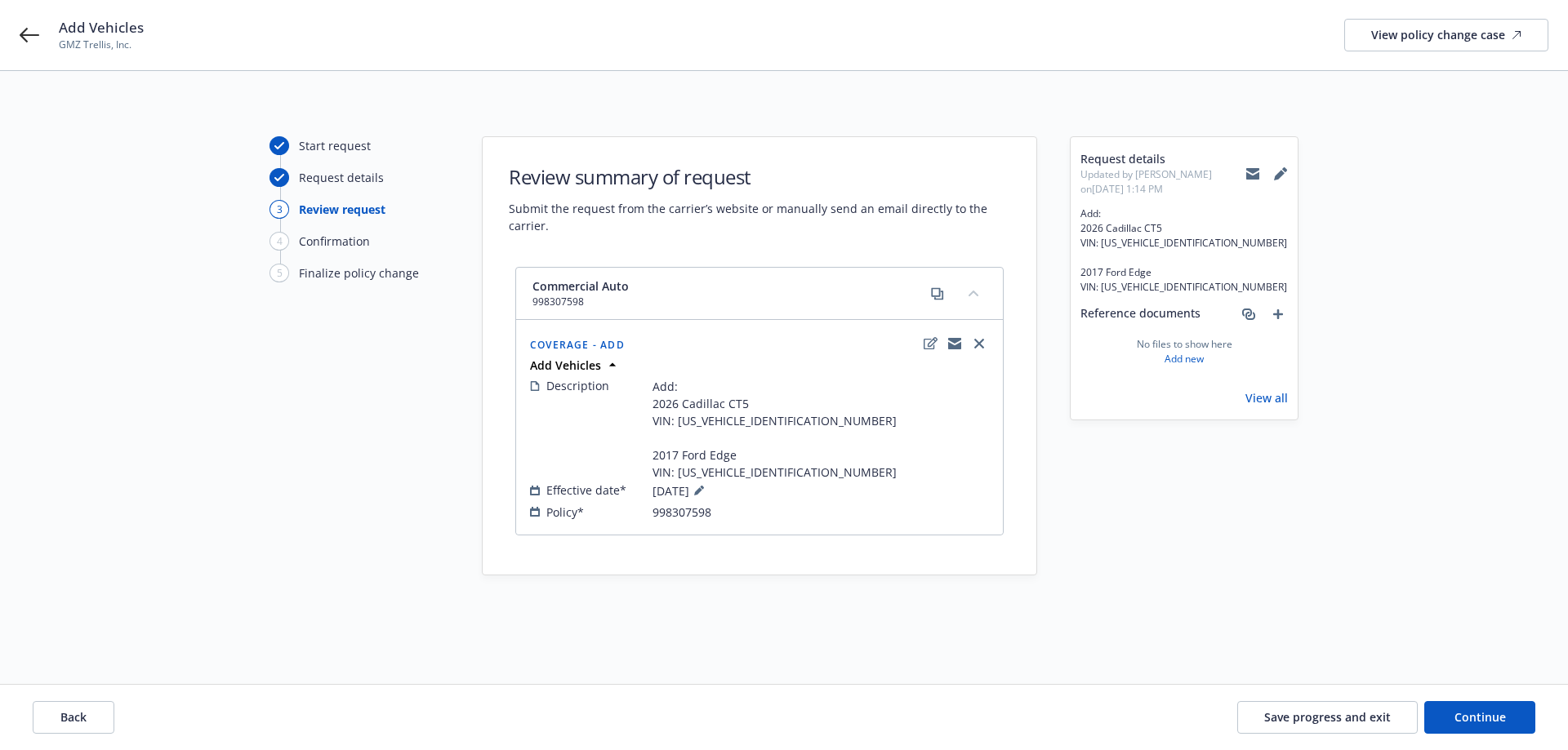
click at [973, 300] on button "collapse content" at bounding box center [973, 293] width 26 height 26
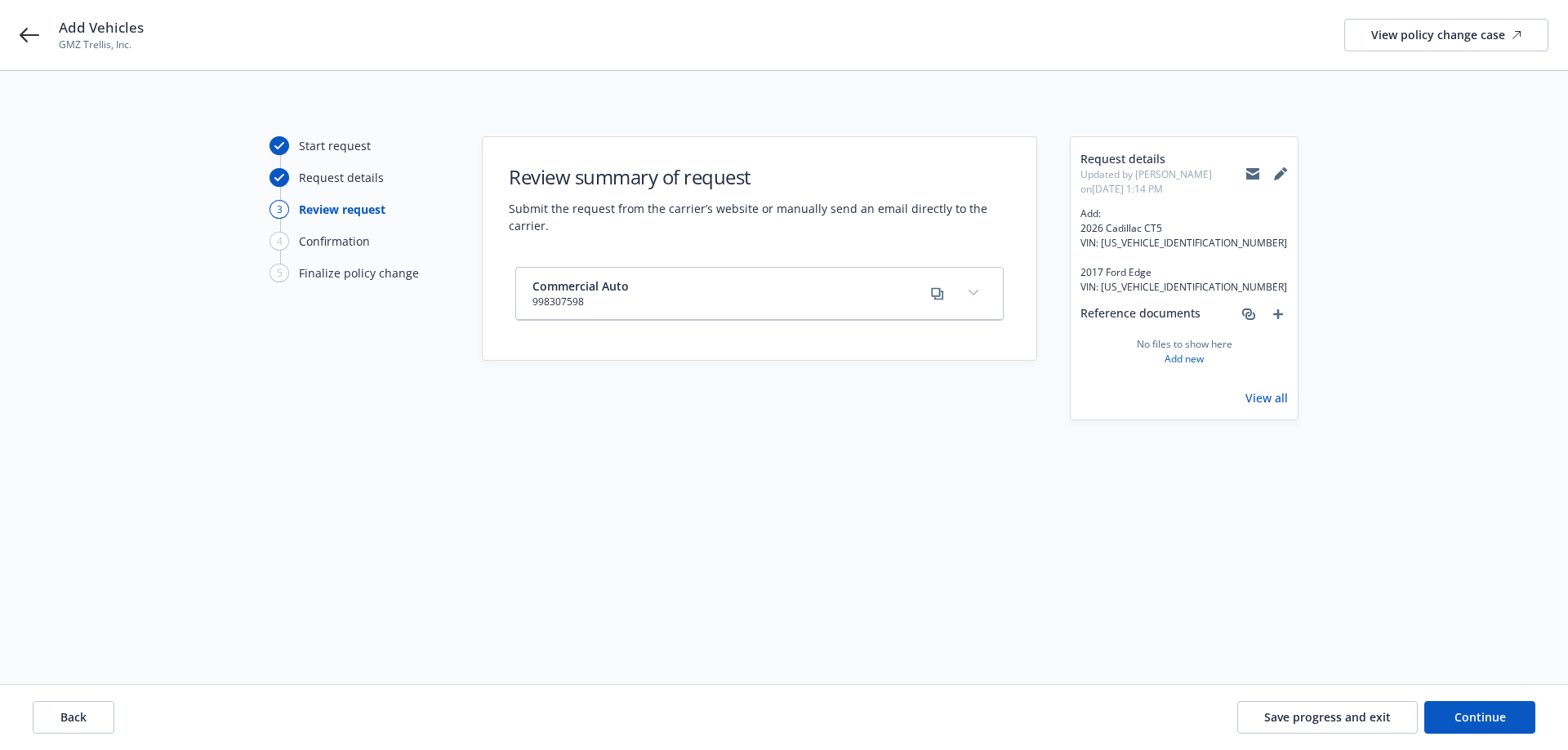
click at [973, 300] on button "expand content" at bounding box center [973, 293] width 26 height 26
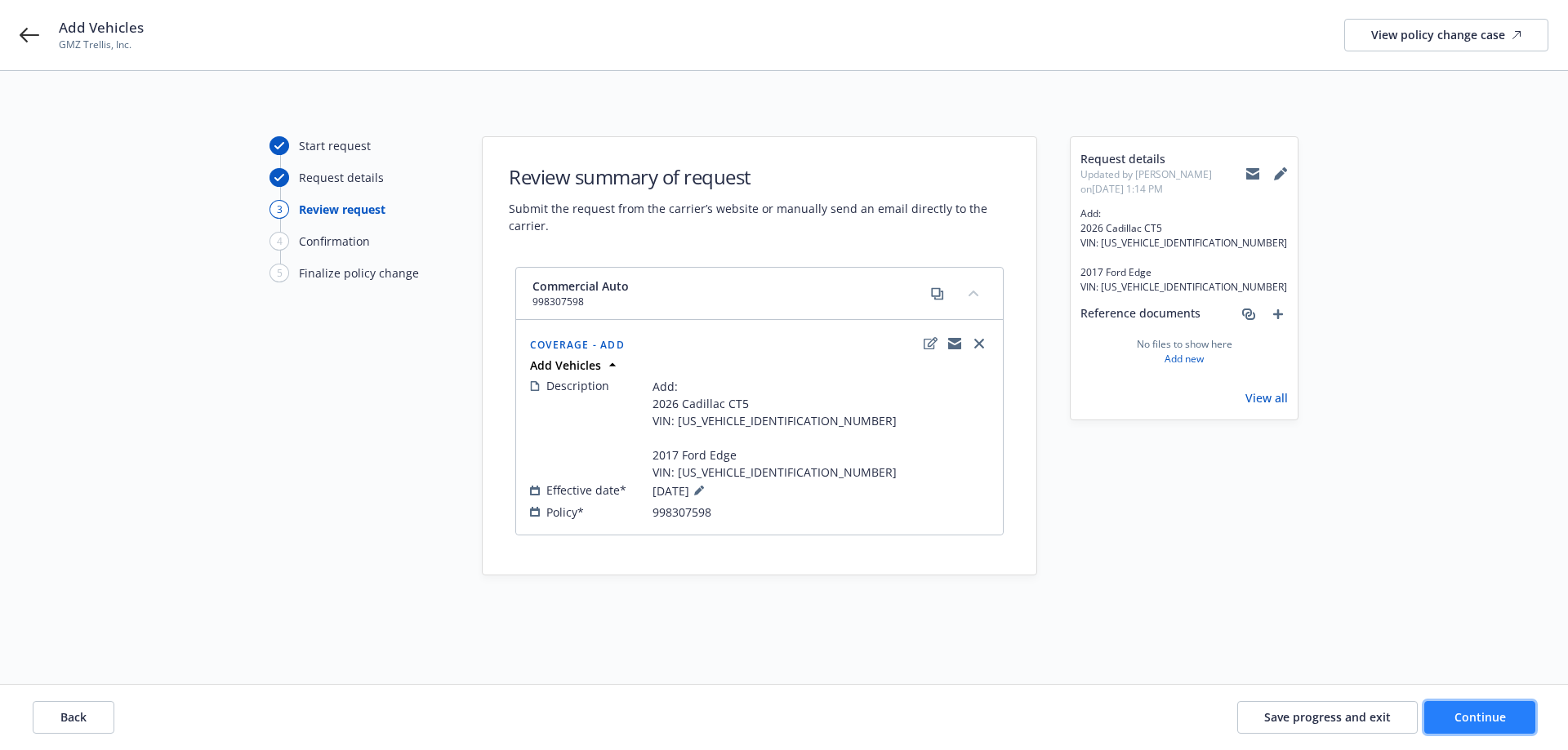
click at [1477, 723] on span "Continue" at bounding box center [1480, 716] width 52 height 15
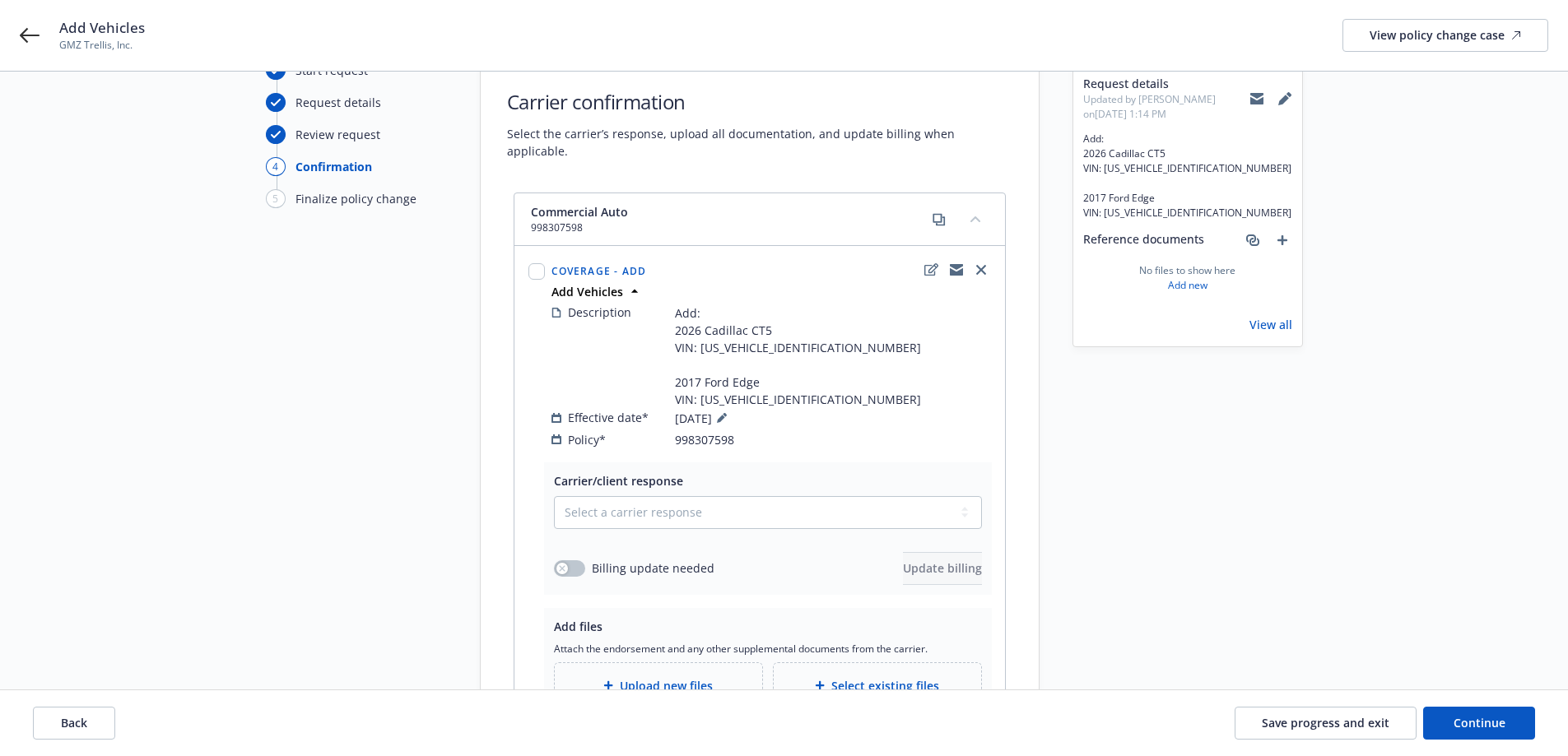
scroll to position [165, 0]
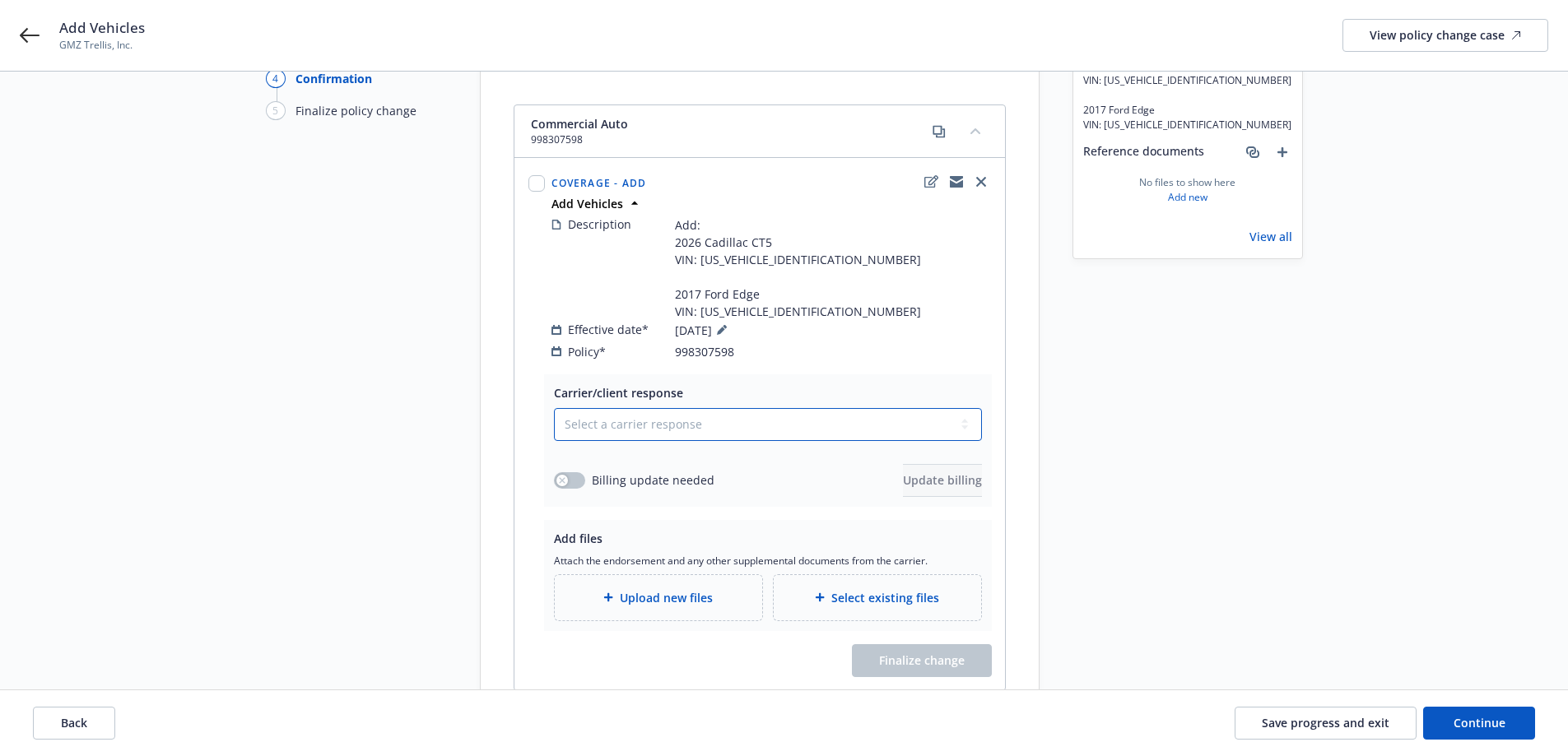
click at [658, 413] on select "Select a carrier response Accepted Accepted with revision No endorsement needed…" at bounding box center [768, 424] width 428 height 33
select select "ACCEPTED"
click at [554, 408] on select "Select a carrier response Accepted Accepted with revision No endorsement needed…" at bounding box center [768, 424] width 428 height 33
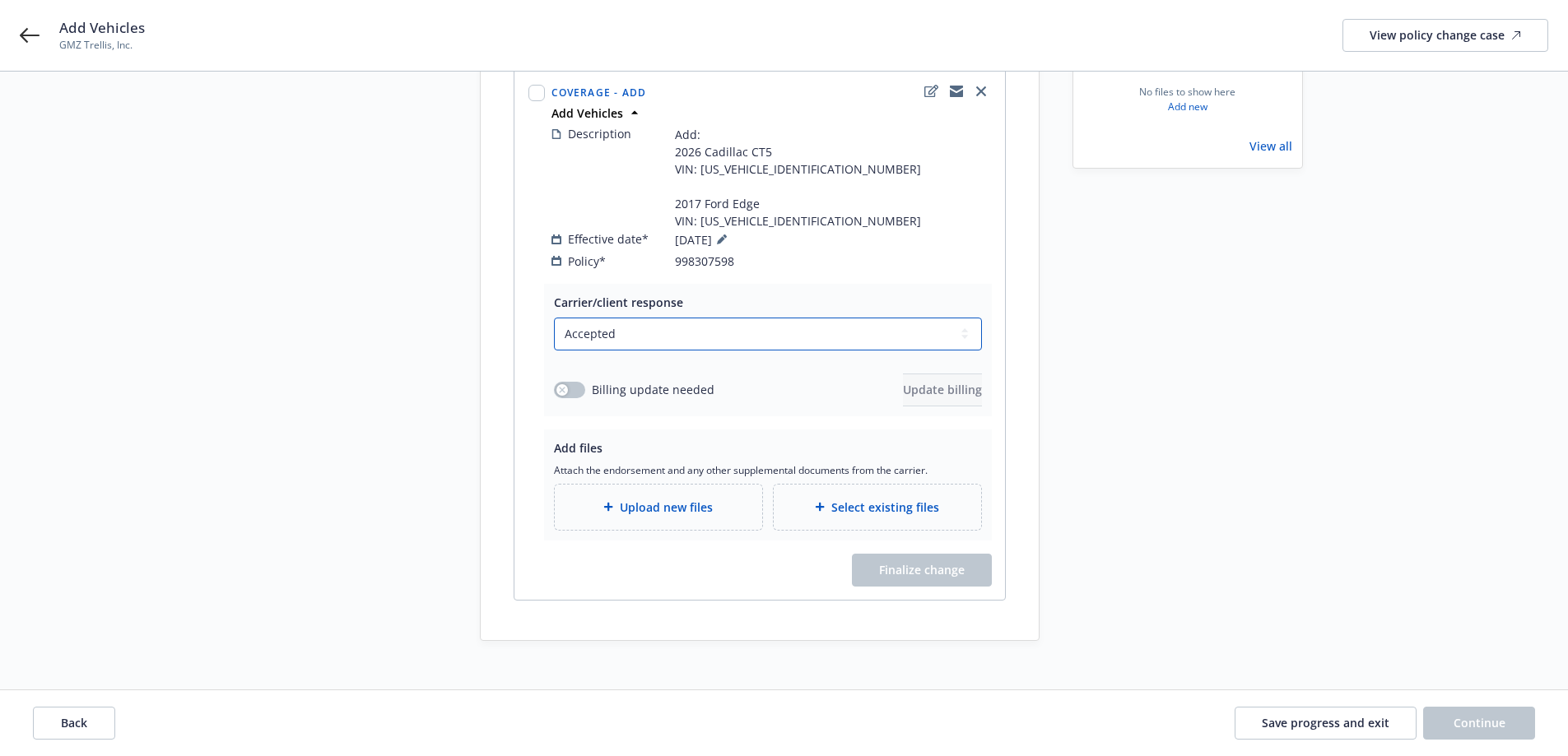
scroll to position [172, 0]
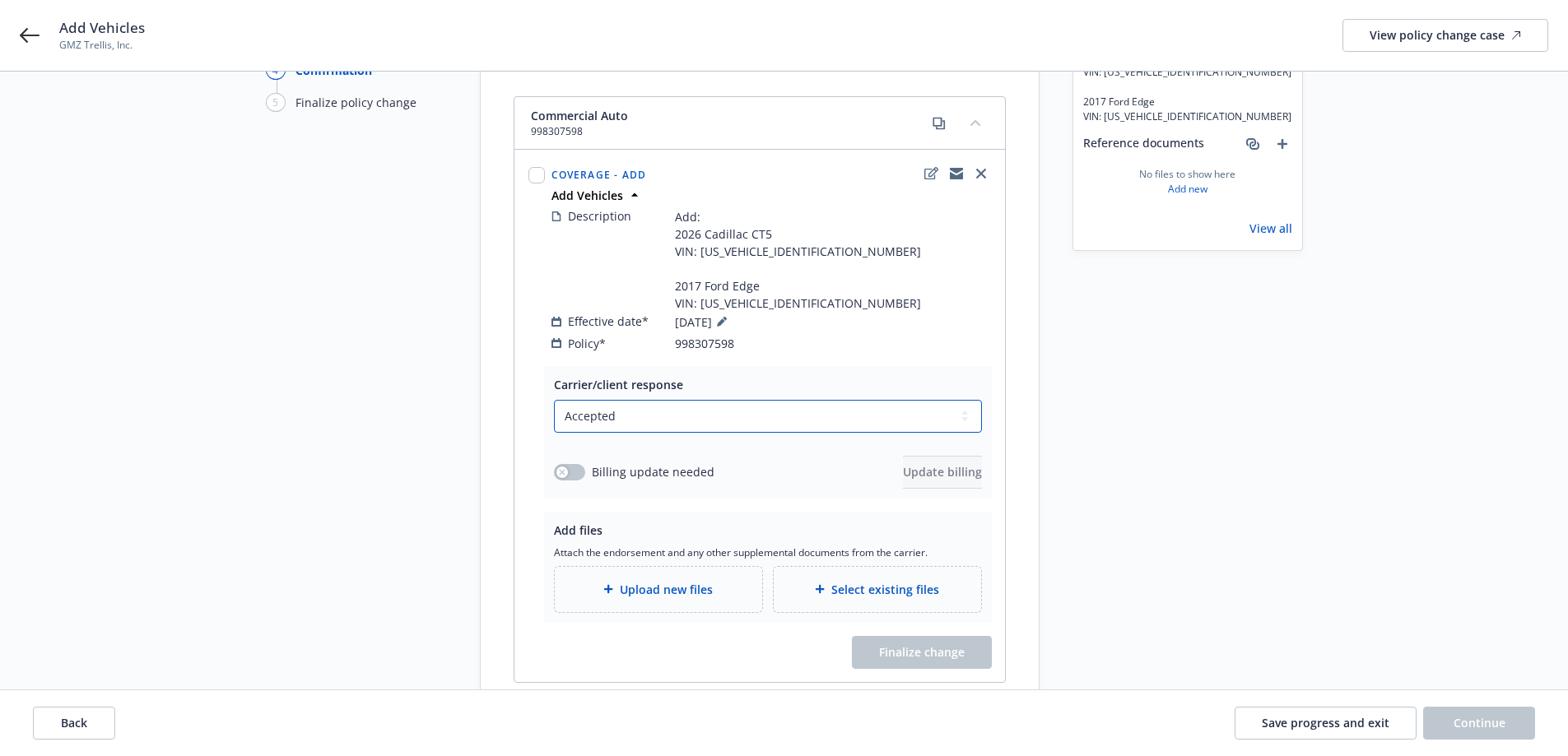
click at [698, 400] on select "Select a carrier response Accepted Accepted with revision No endorsement needed…" at bounding box center [768, 417] width 428 height 33
click at [698, 402] on select "Select a carrier response Accepted Accepted with revision No endorsement needed…" at bounding box center [768, 417] width 428 height 33
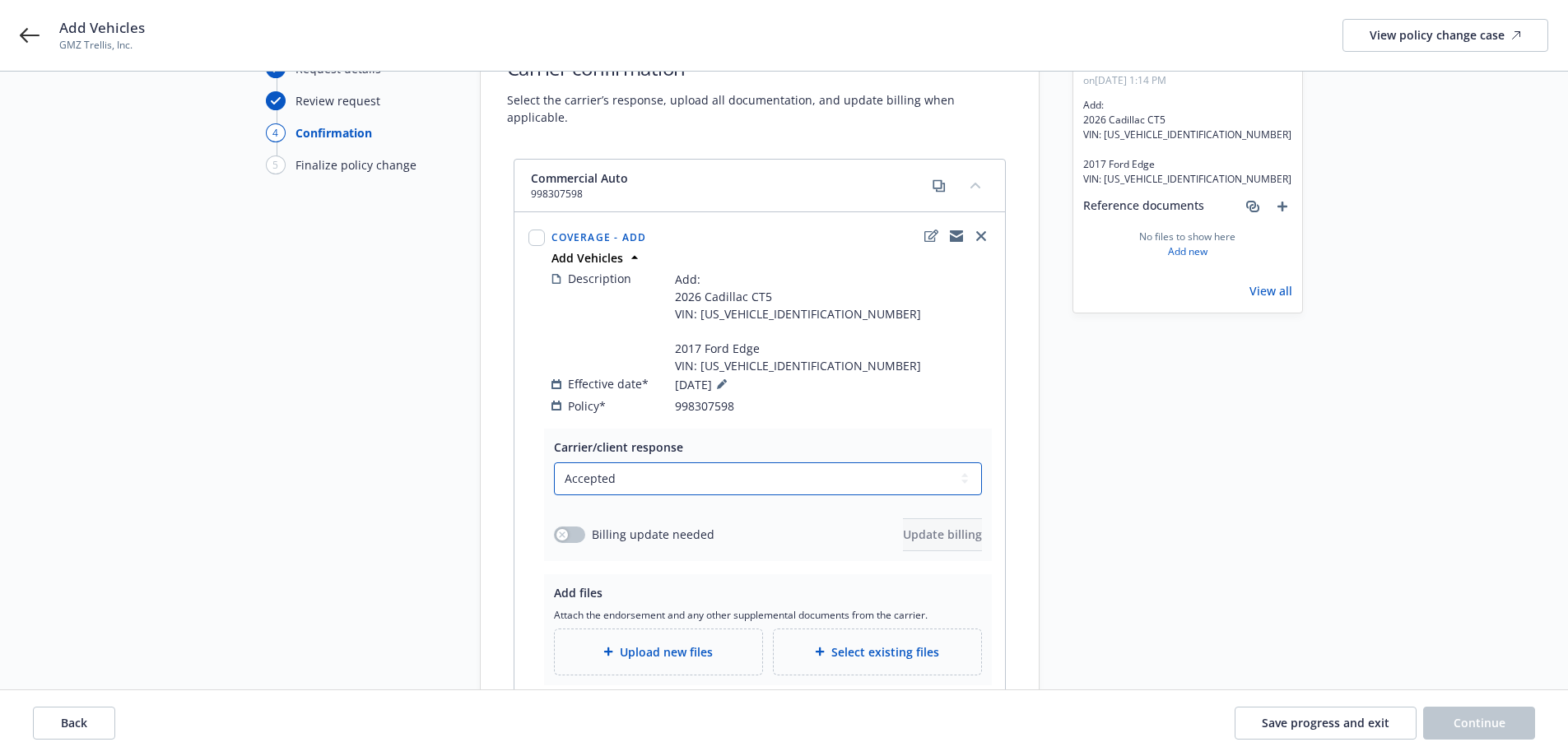
scroll to position [255, 0]
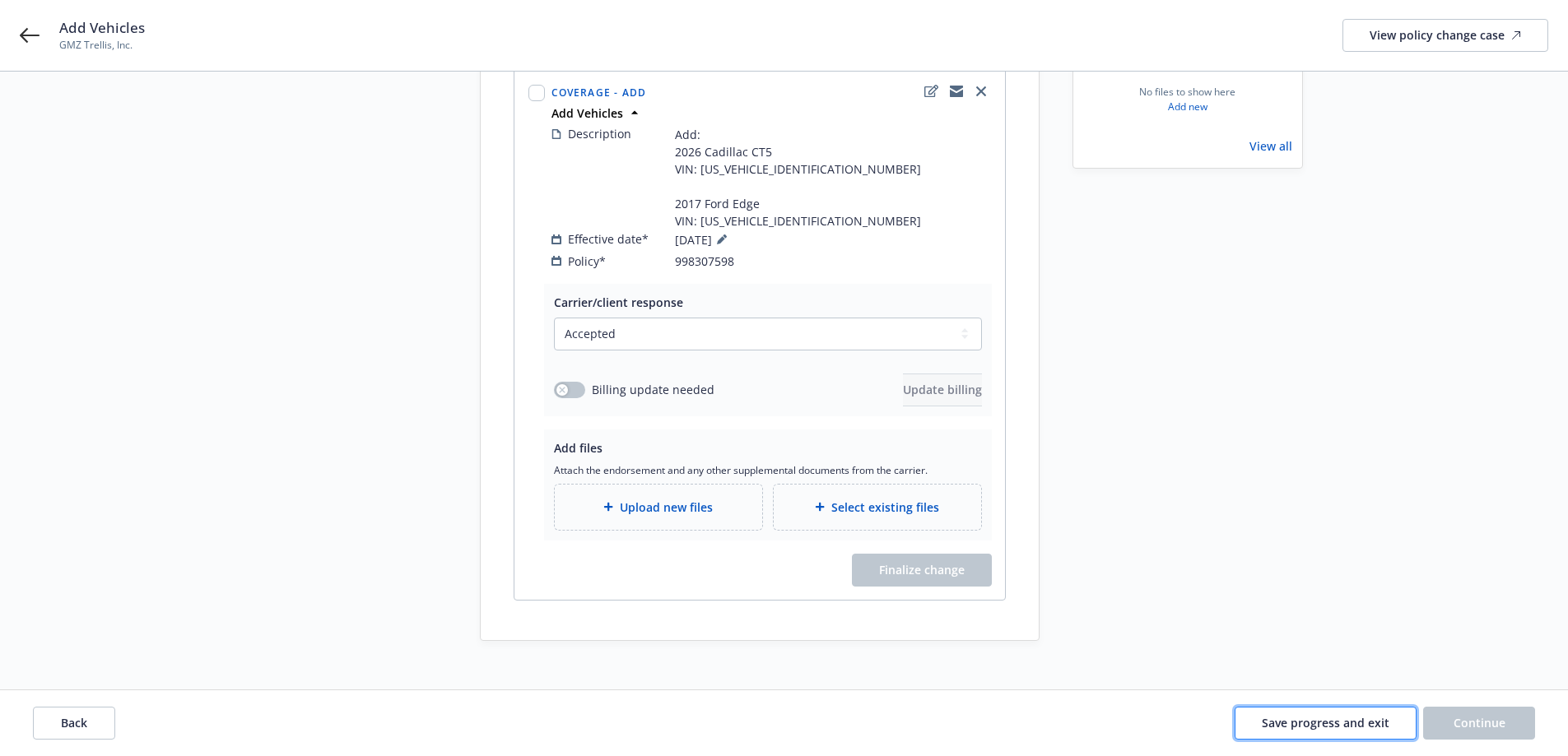
click at [1276, 723] on span "Save progress and exit" at bounding box center [1325, 722] width 127 height 16
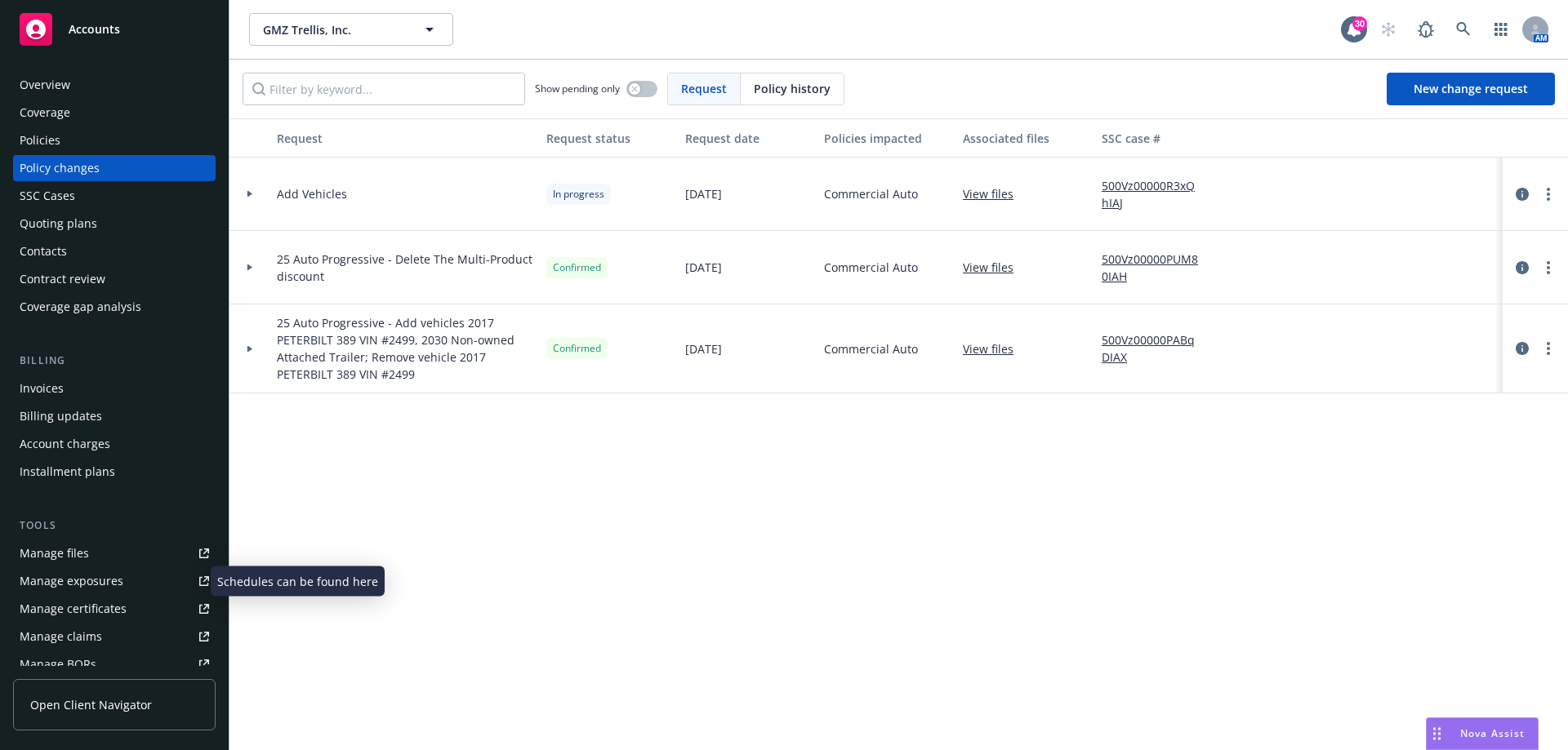
click at [99, 582] on div "Manage exposures" at bounding box center [71, 581] width 104 height 26
click at [244, 193] on div at bounding box center [250, 193] width 28 height 6
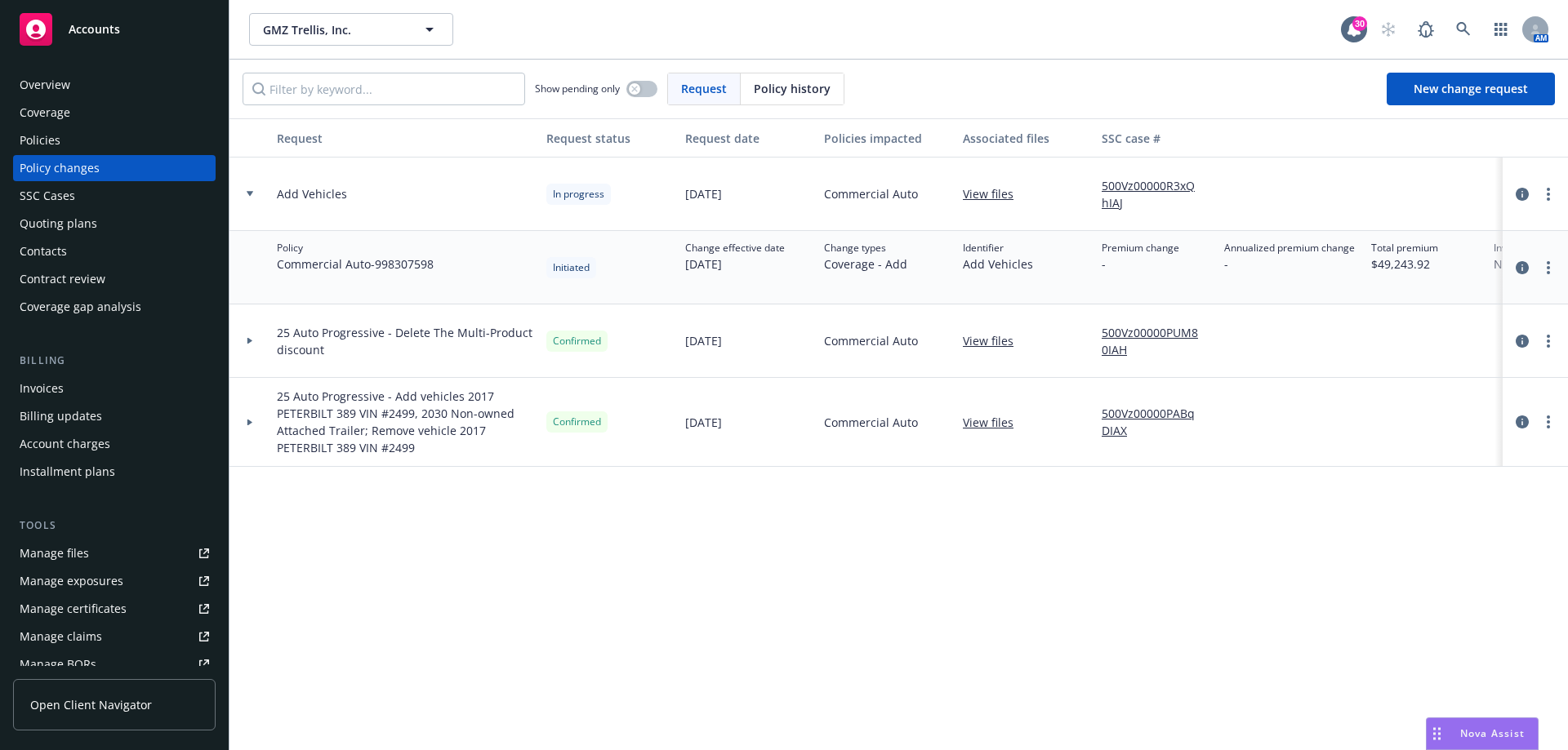
click at [253, 189] on div at bounding box center [249, 193] width 40 height 73
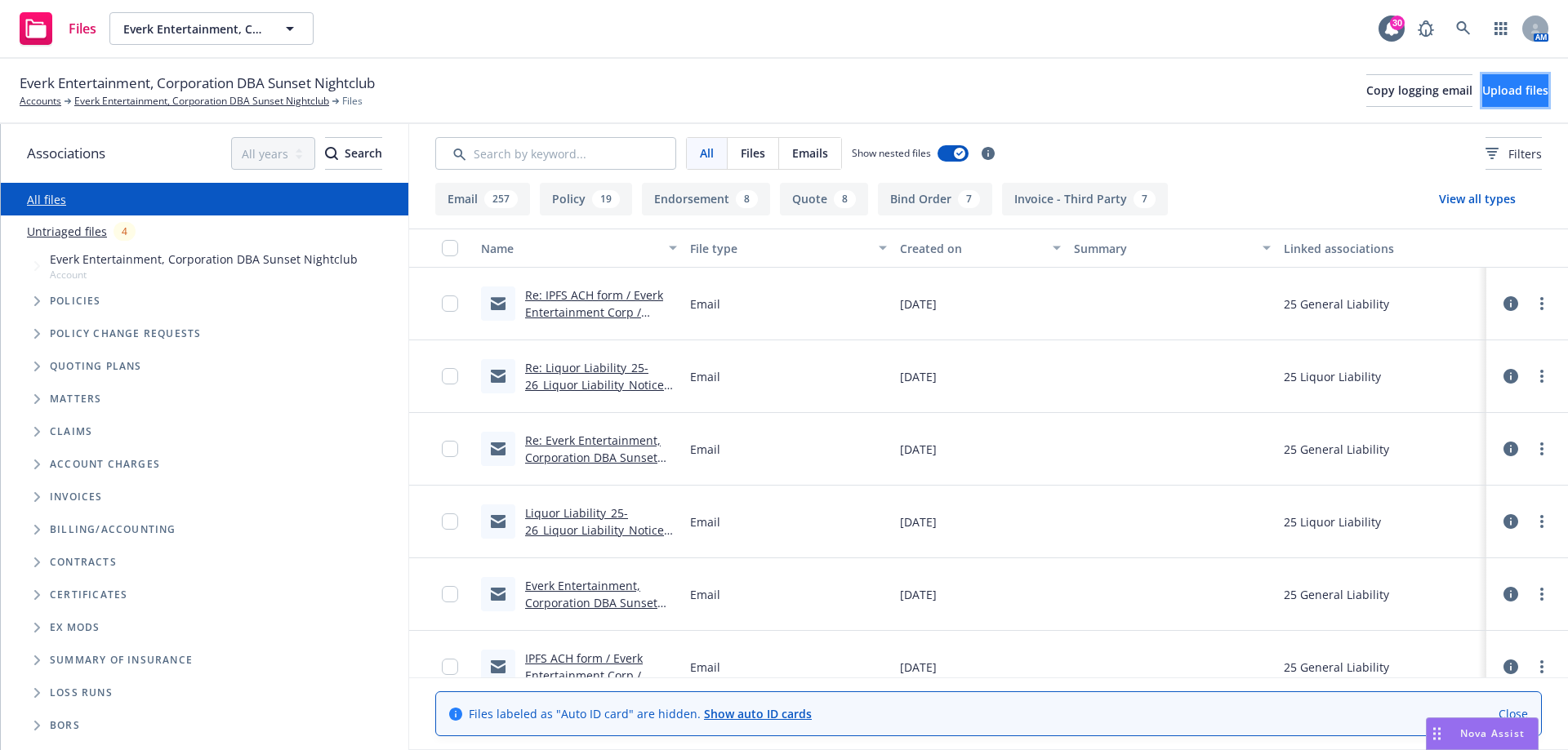
click at [1482, 91] on span "Upload files" at bounding box center [1515, 90] width 66 height 15
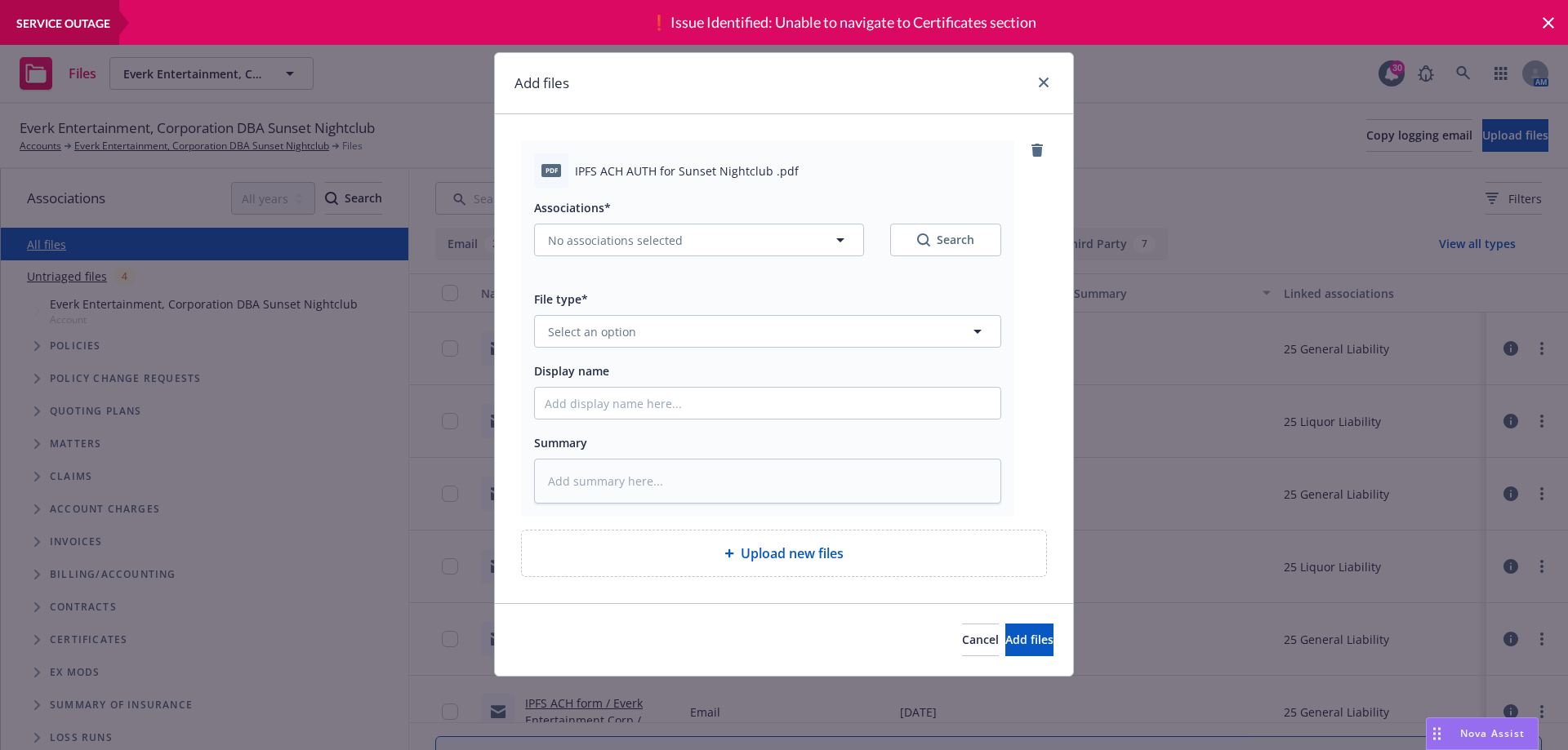
click at [635, 352] on div "Associations* No associations selected Search File type* Select an option Displ…" at bounding box center [767, 345] width 467 height 316
click at [630, 343] on button "Select an option" at bounding box center [767, 332] width 467 height 33
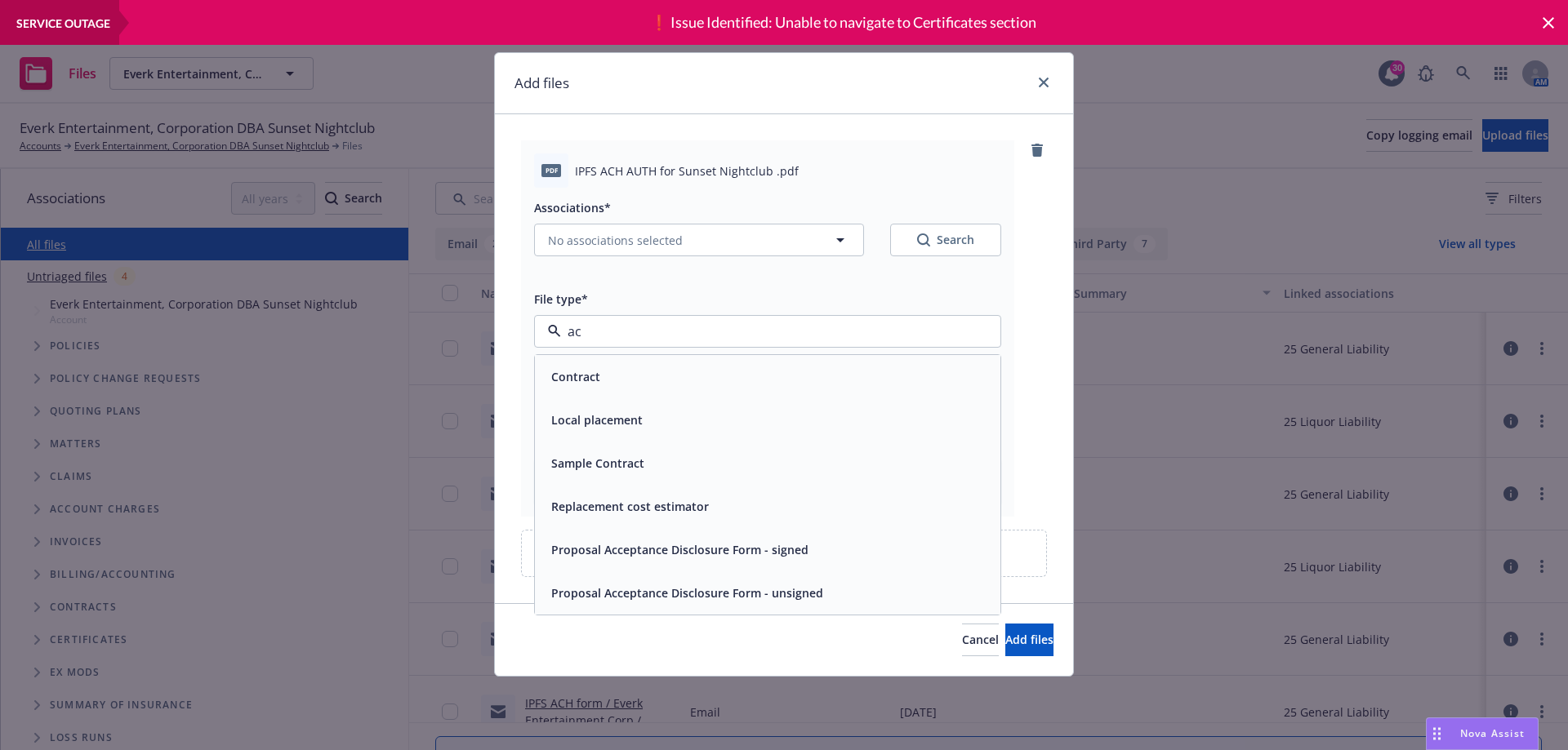
type input "ach"
type textarea "x"
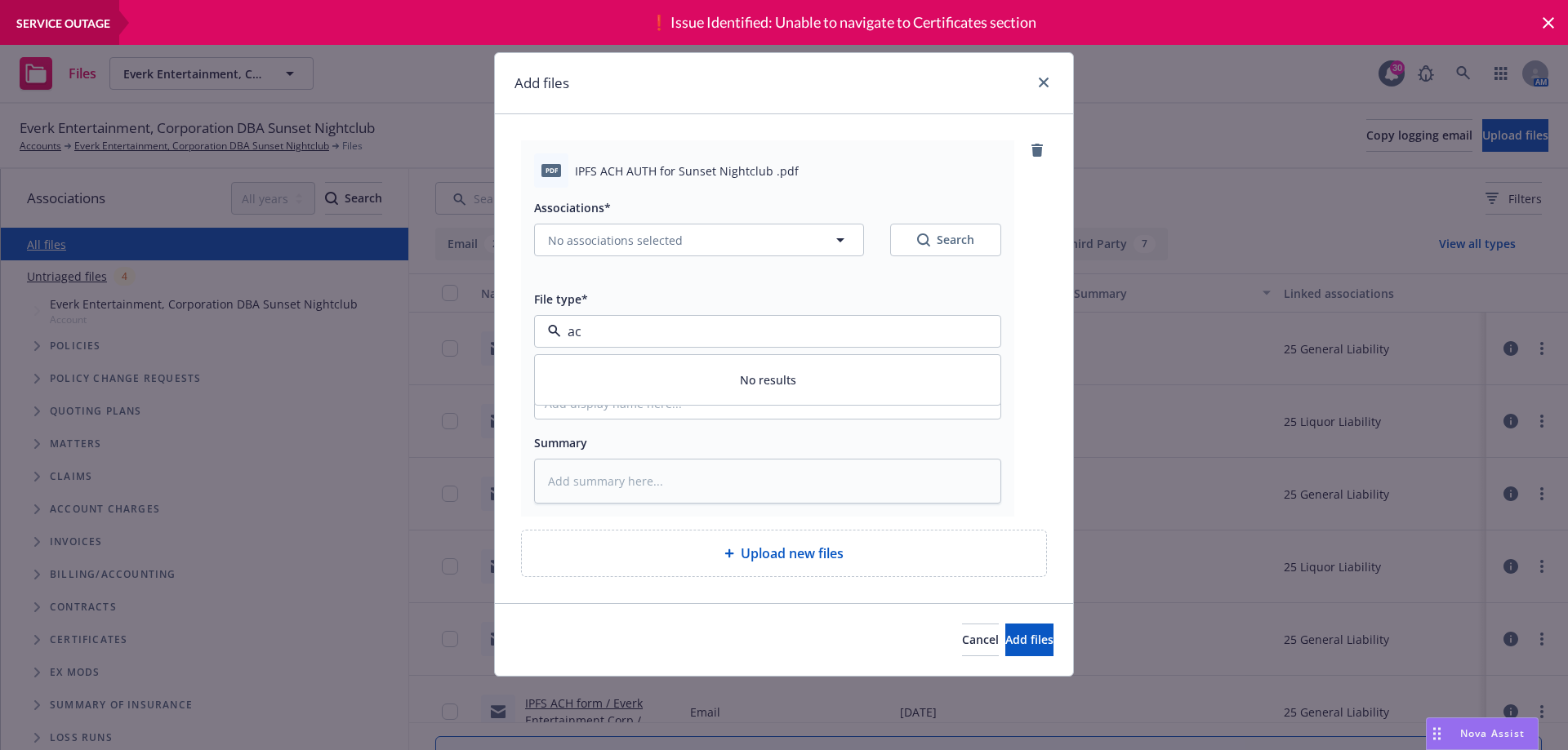
type input "a"
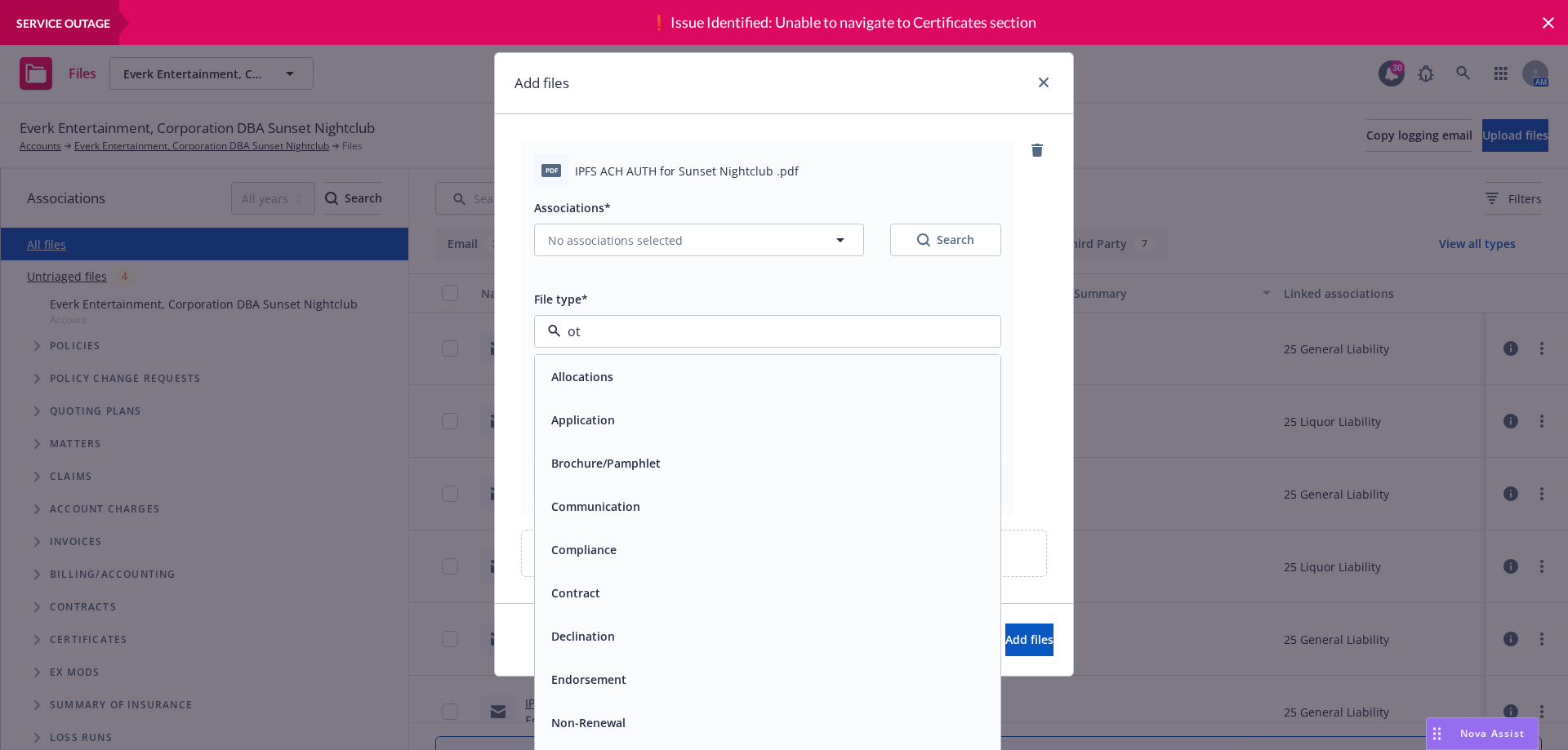
type input "oth"
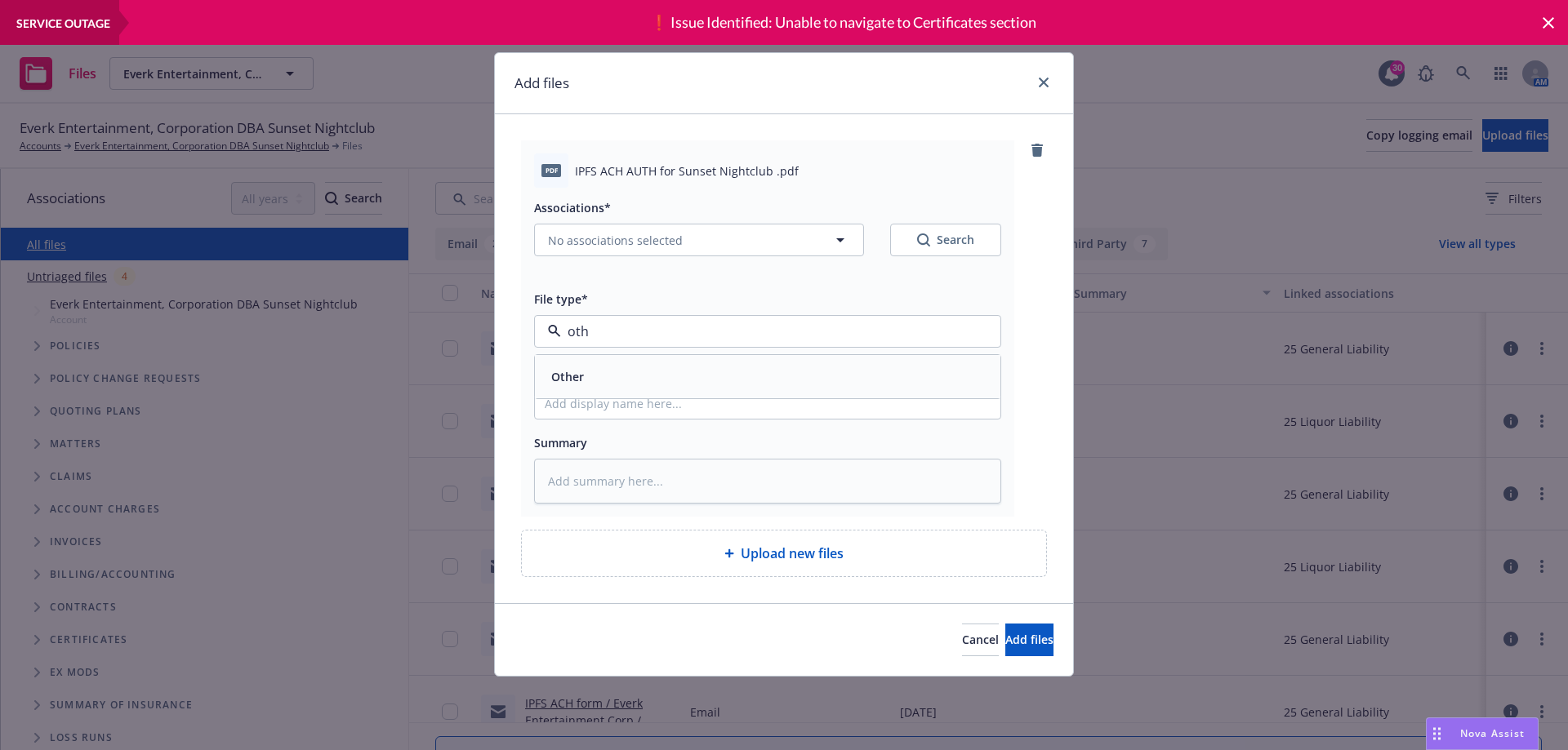
click at [634, 364] on div "Other" at bounding box center [767, 376] width 465 height 43
click at [644, 416] on div at bounding box center [767, 403] width 467 height 33
click at [643, 413] on input "Display name" at bounding box center [767, 403] width 465 height 31
type textarea "x"
type input "A"
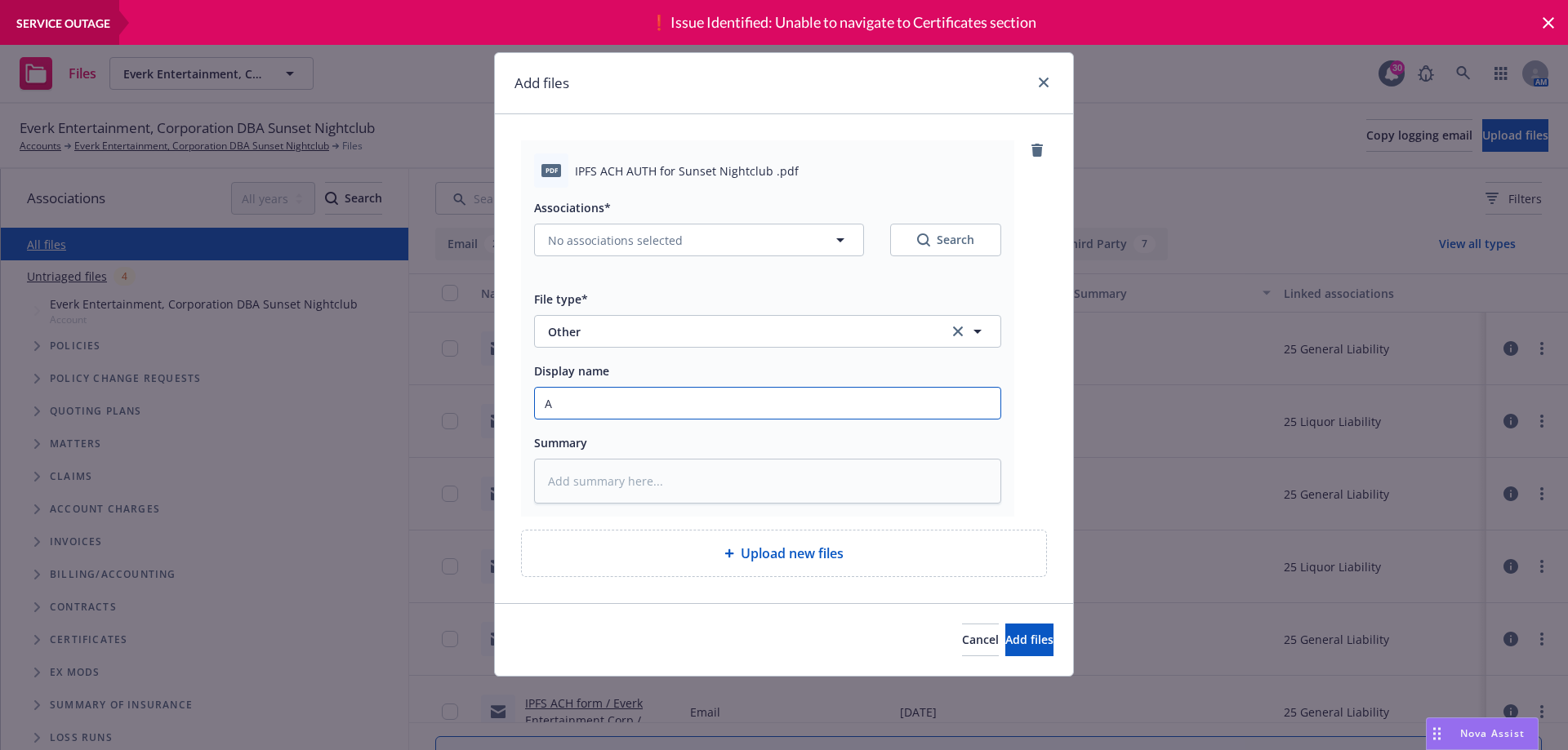
type textarea "x"
type input "AC"
type textarea "x"
type input "ACH"
type textarea "x"
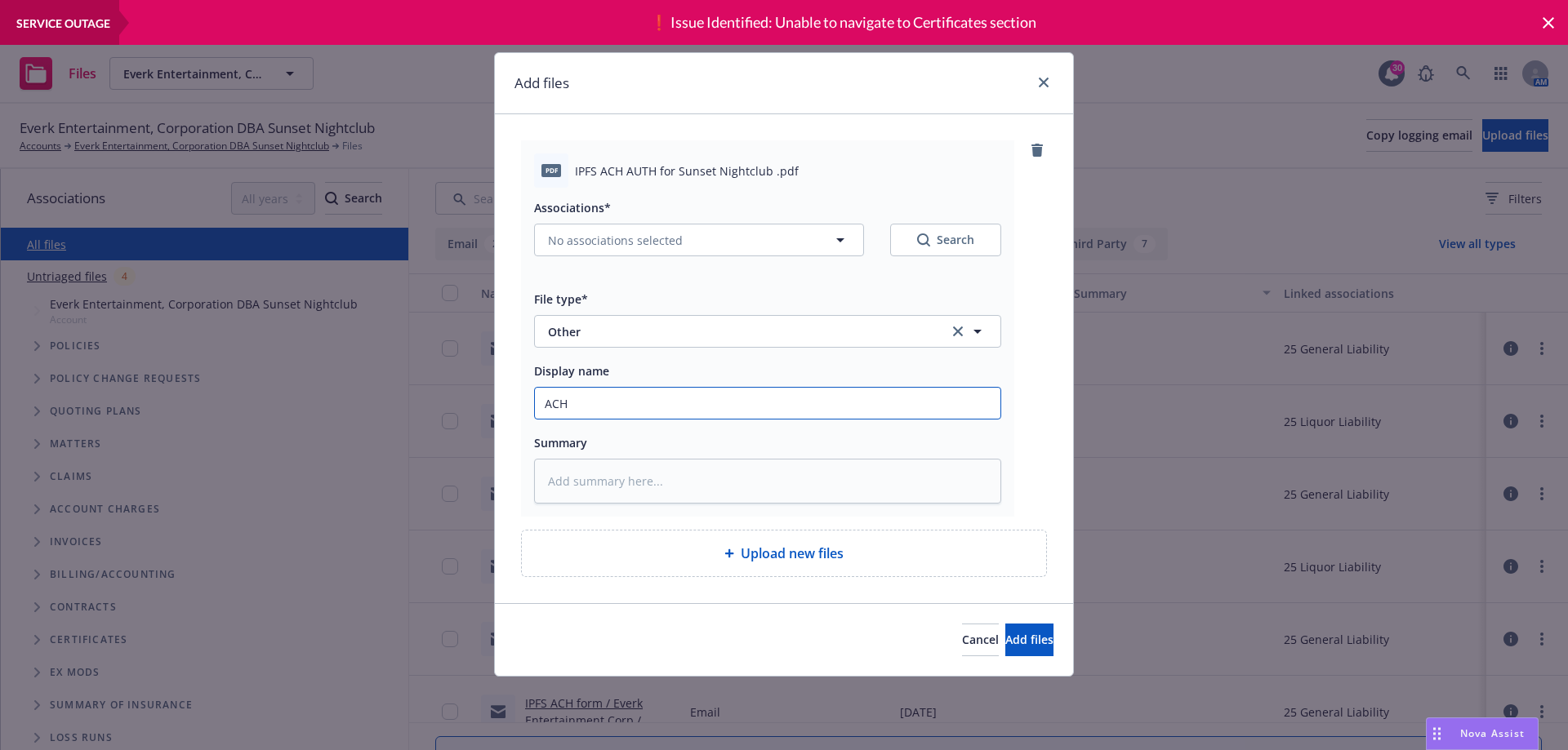
type input "ACH"
type textarea "x"
type input "ACH A"
type textarea "x"
type input "ACH Au"
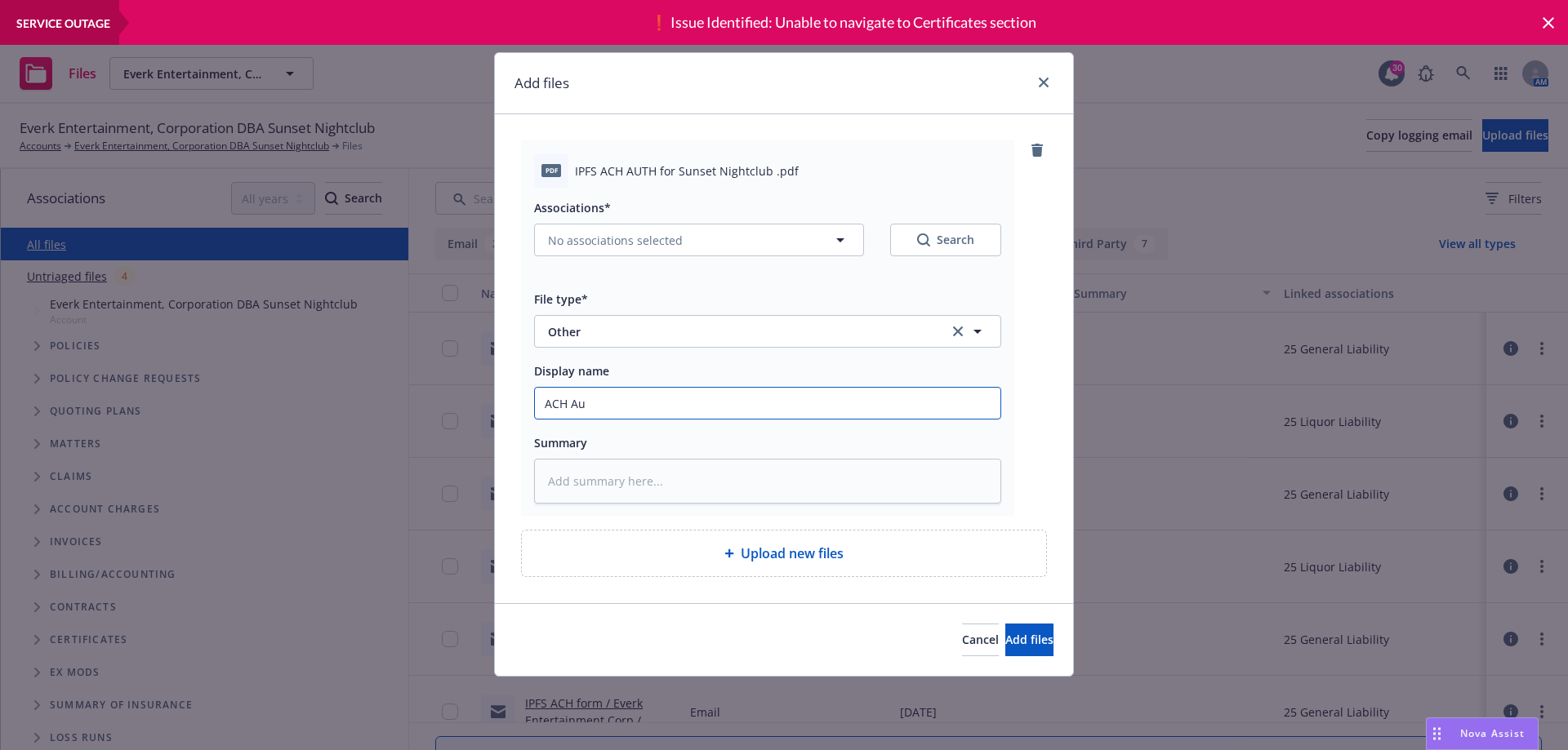
type textarea "x"
type input "ACH Aut"
type textarea "x"
type input "ACH Auth"
type textarea "x"
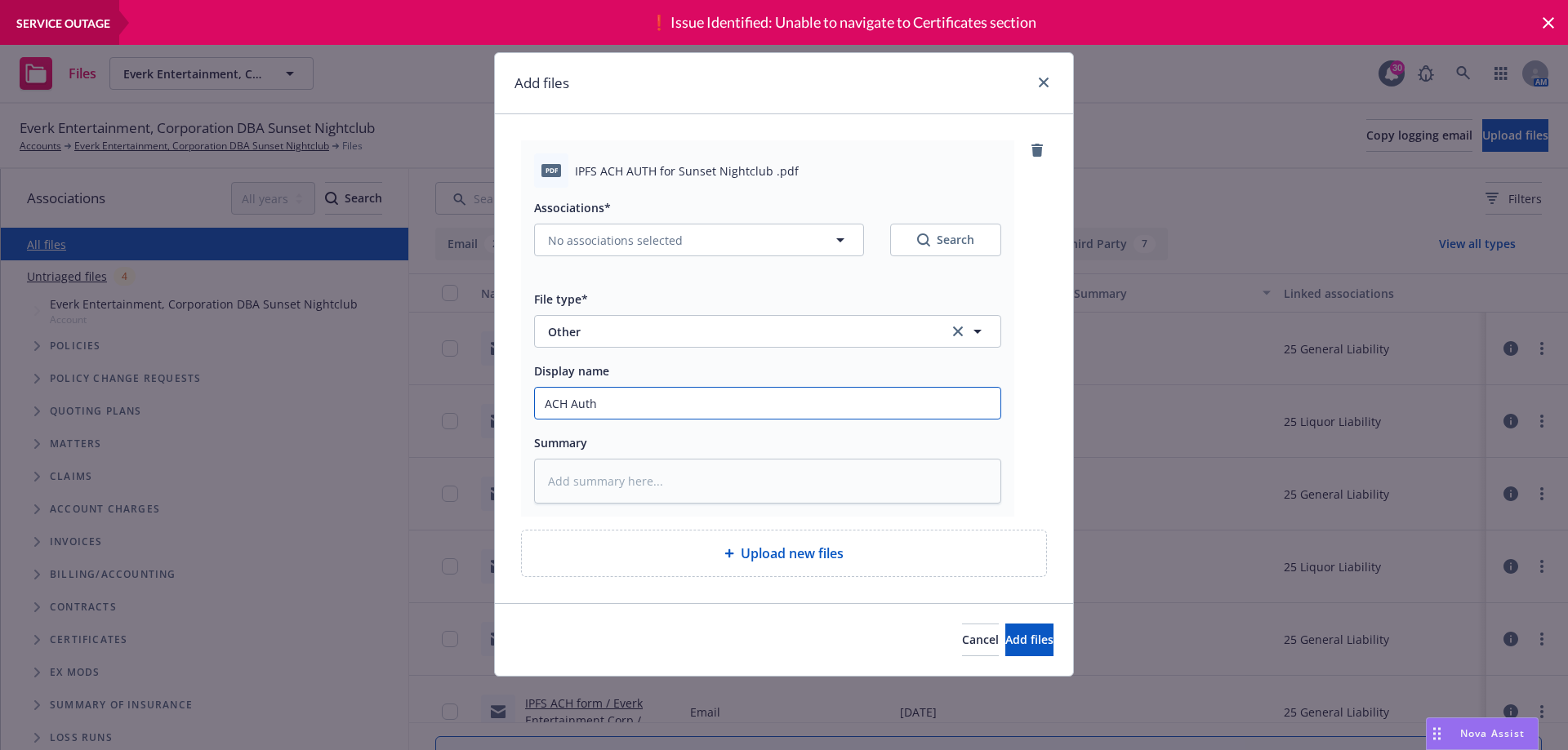
type input "ACH Authr"
type textarea "x"
type input "ACH Auth"
type textarea "x"
type input "ACH Autho"
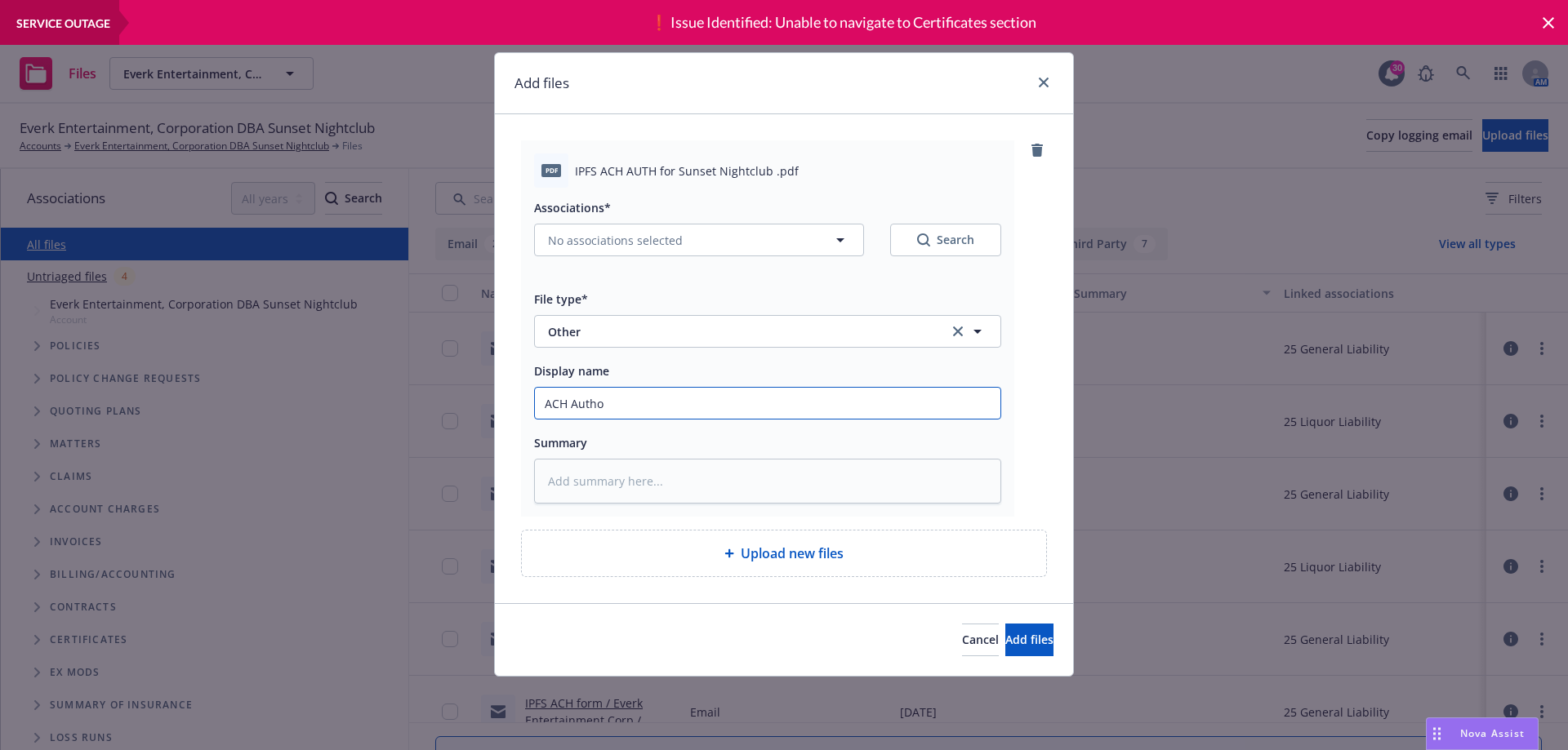
type textarea "x"
type input "ACH Author"
type textarea "x"
type input "ACH Authori"
type textarea "x"
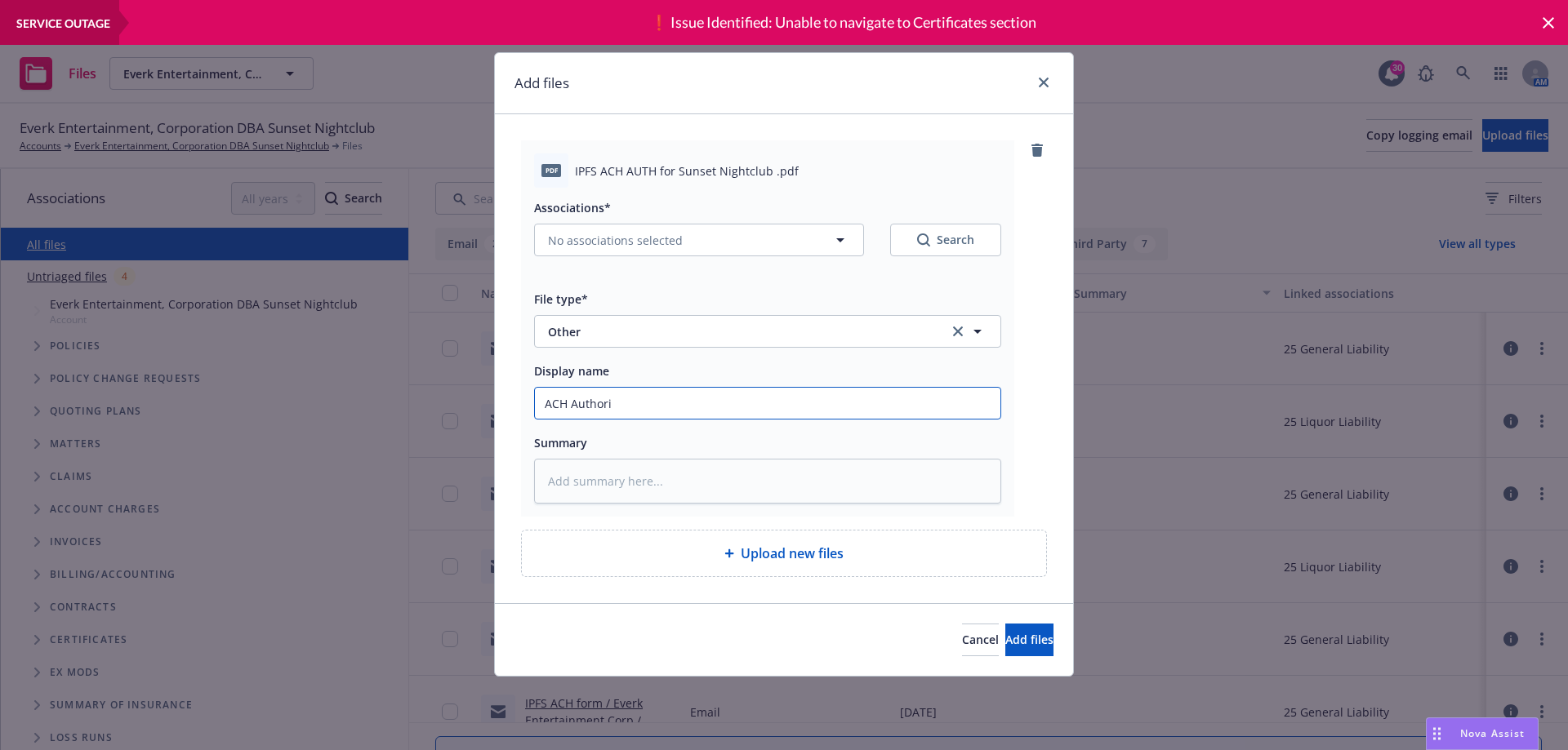
type input "ACH Authoris"
type textarea "x"
type input "ACH Authori"
type textarea "x"
type input "ACH Authoriz"
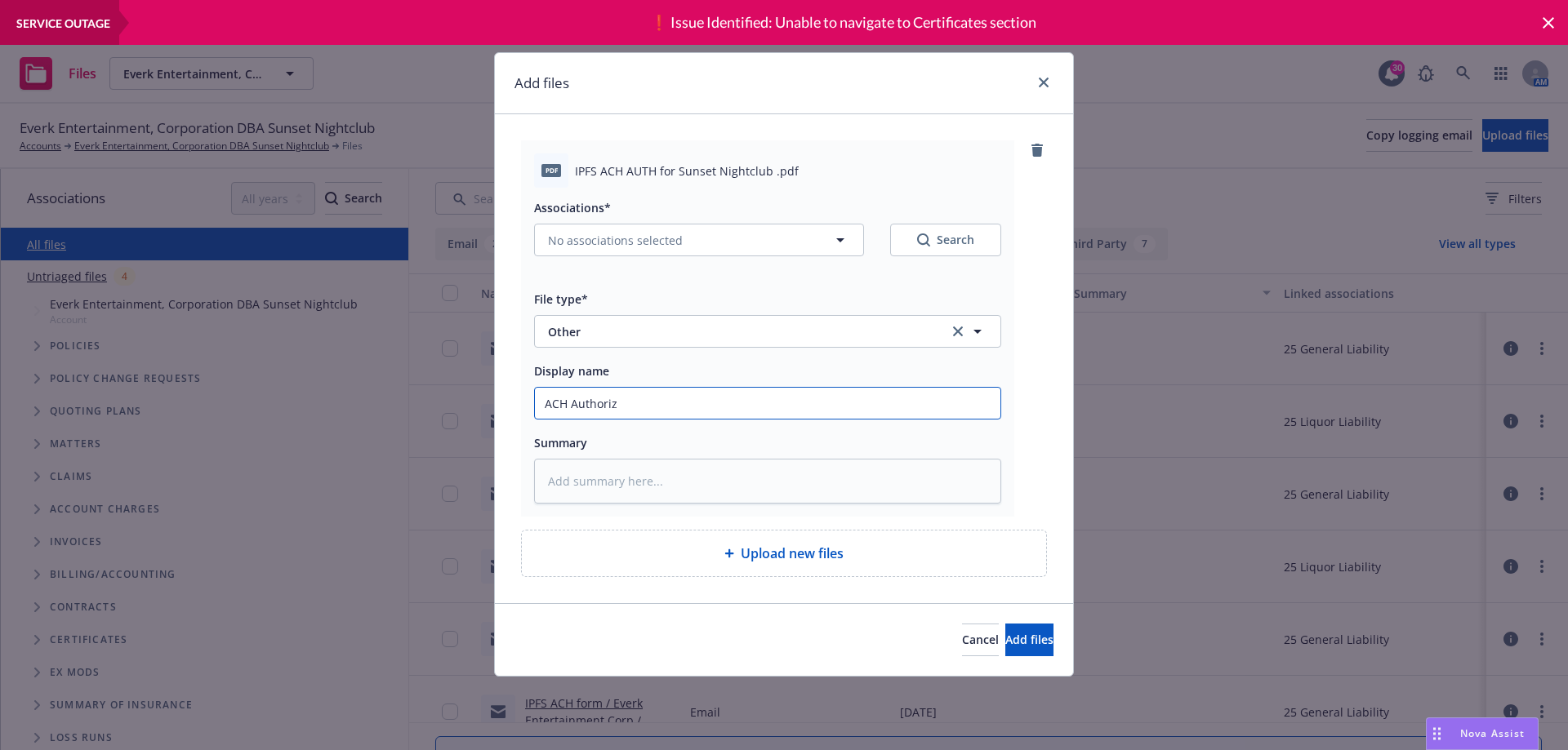
type textarea "x"
type input "ACH Authoriza"
type textarea "x"
type input "ACH Authorizat"
type textarea "x"
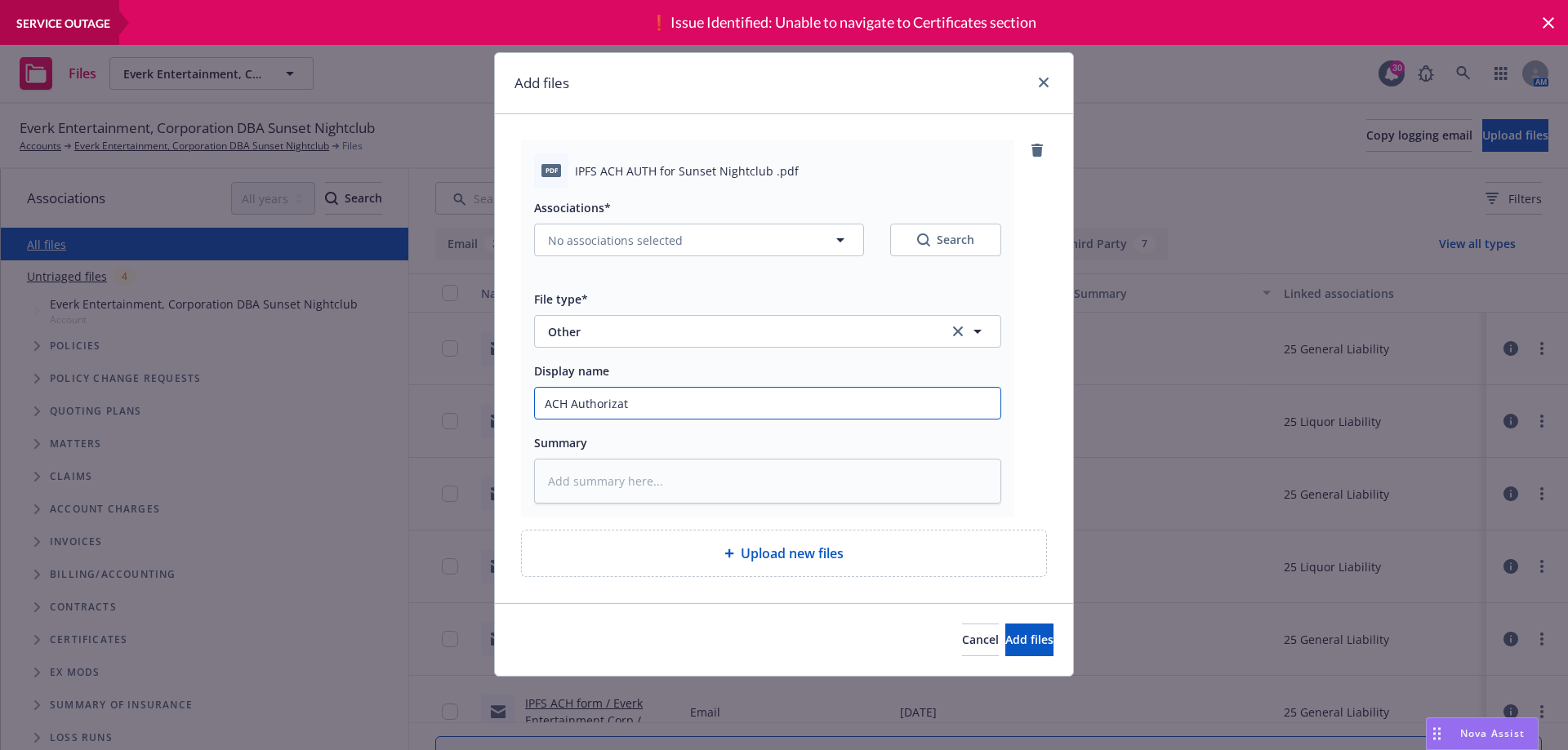
type input "ACH Authorizati"
type textarea "x"
type input "ACH Authorizatio"
type textarea "x"
type input "ACH Authorization"
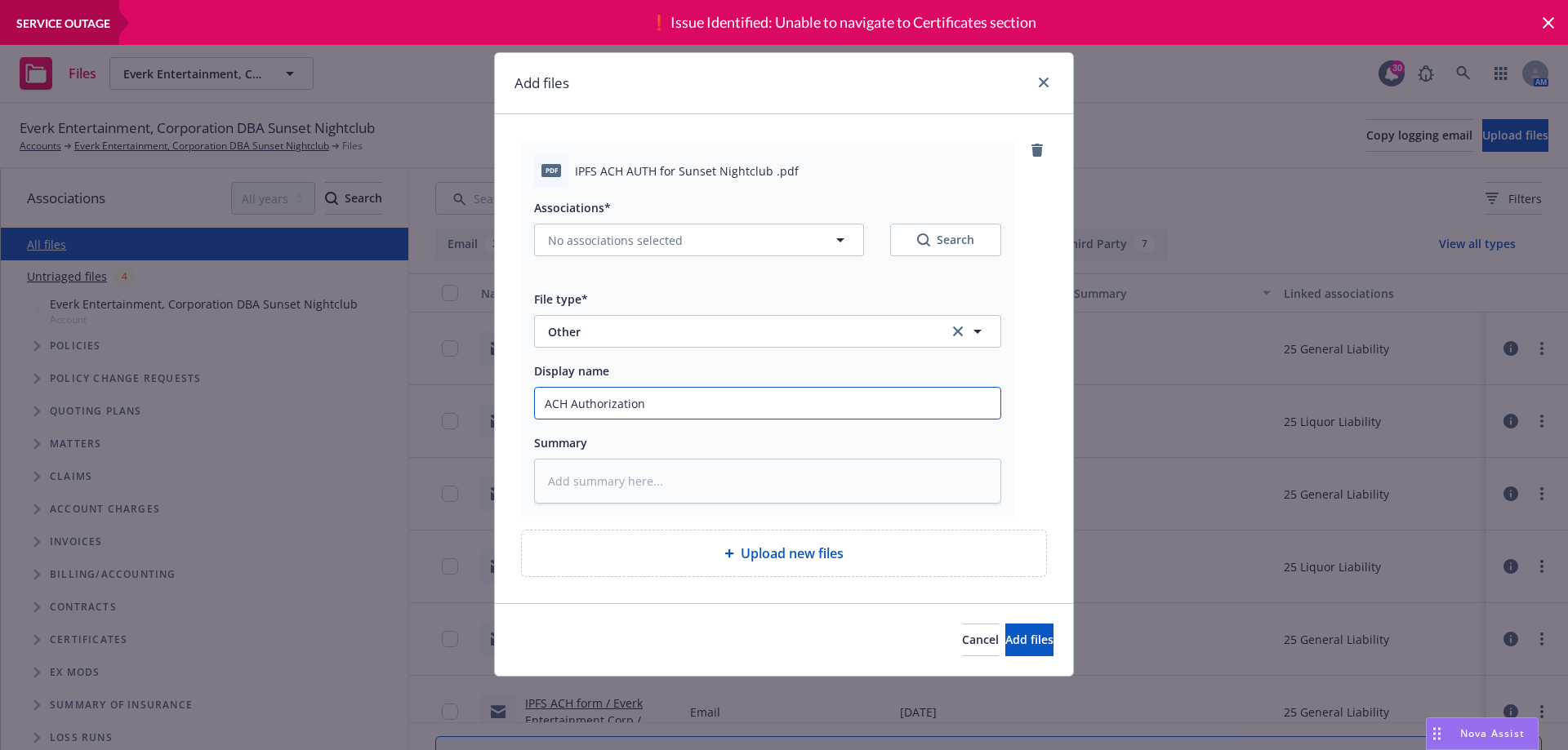
type textarea "x"
type input "ACH Authorization"
type textarea "x"
type input "ACH Authorization F"
type textarea "x"
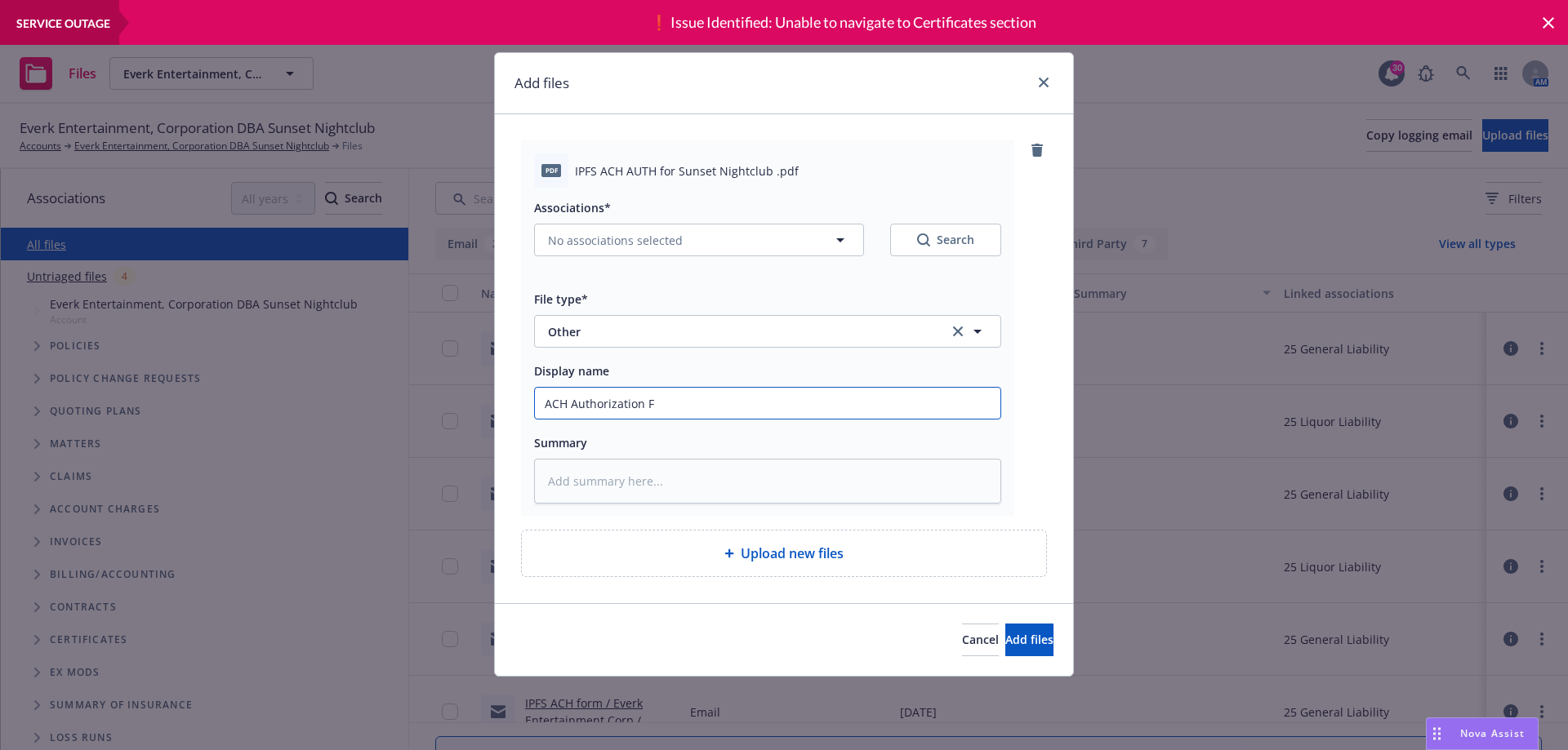
type input "ACH Authorization FD"
type textarea "x"
type input "ACH Authorization FDo"
type textarea "x"
type input "ACH Authorization FDor"
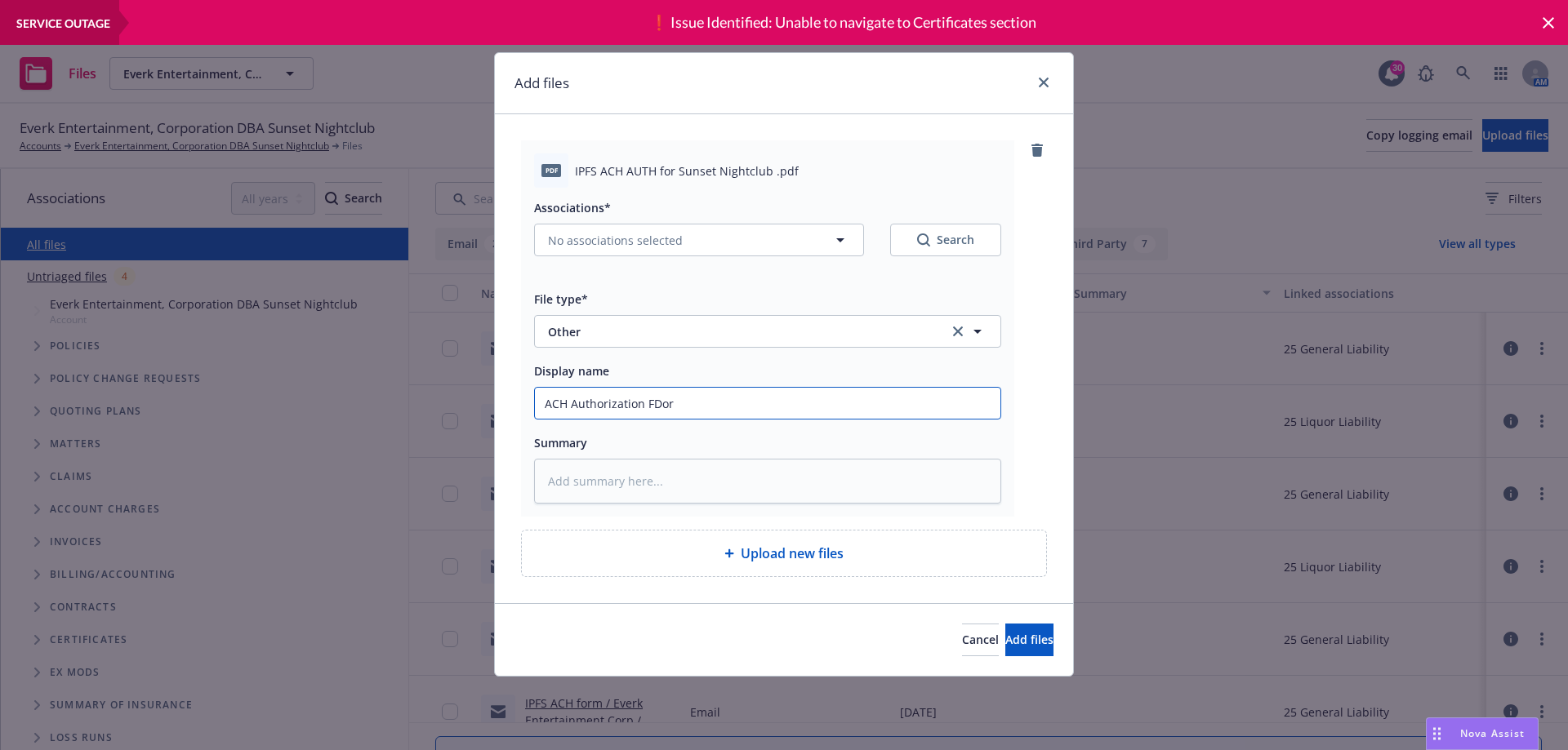
type textarea "x"
type input "ACH Authorization FDo"
type textarea "x"
type input "ACH Authorization FD"
type textarea "x"
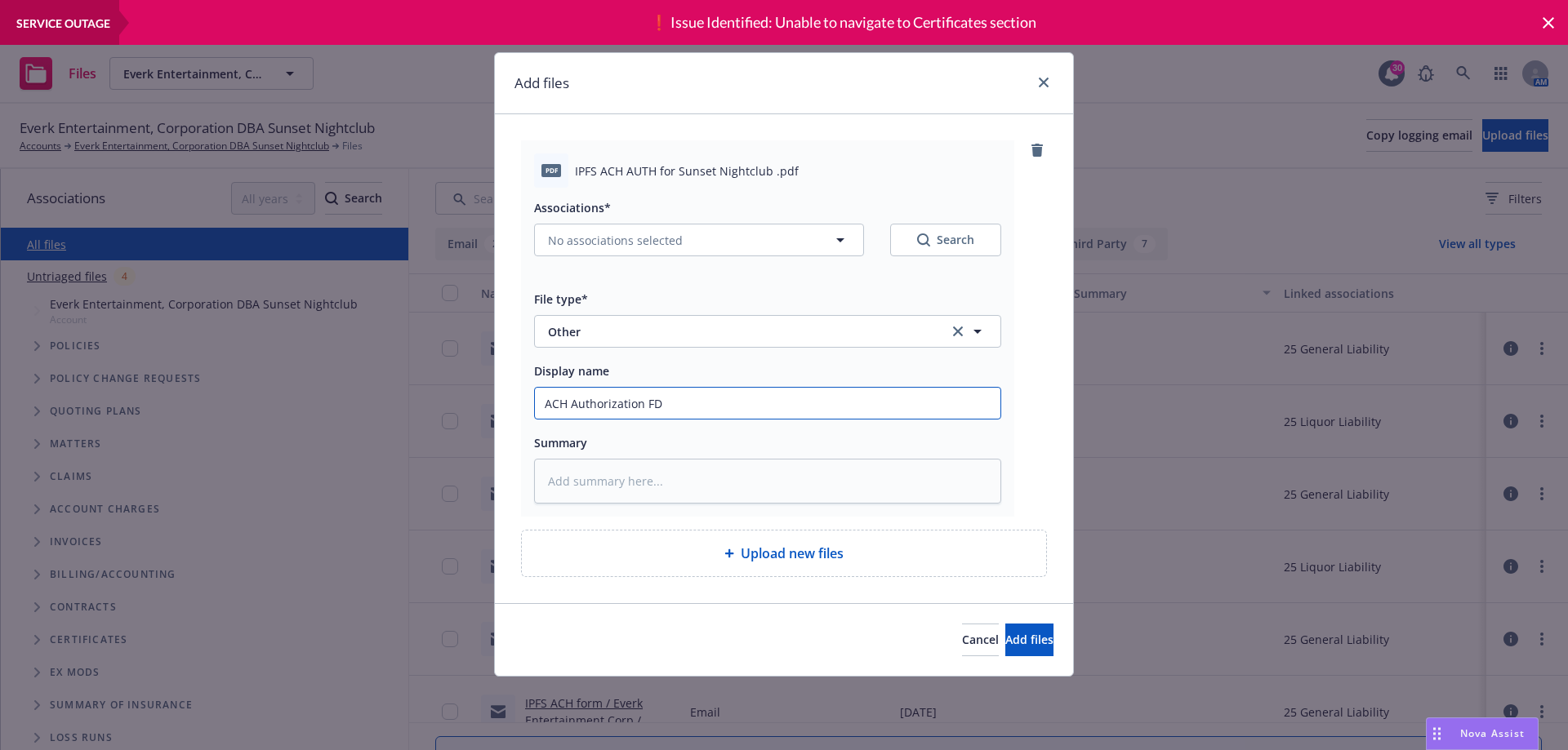
type input "ACH Authorization F"
type textarea "x"
type input "ACH Authorization Fo"
type textarea "x"
type input "ACH Authorization For"
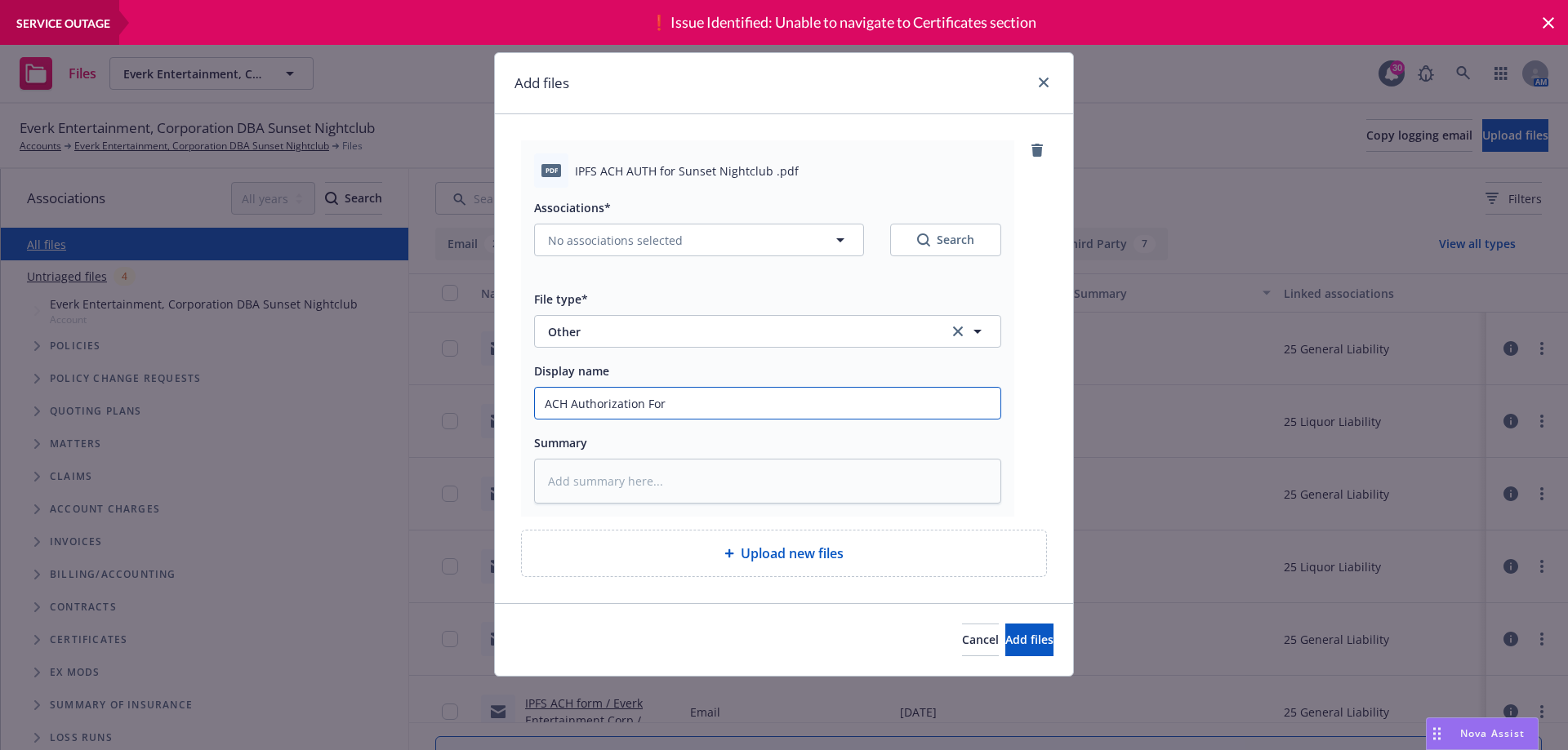
type textarea "x"
type input "ACH Authorization Form"
type textarea "x"
type input "ACH Authorization Form"
type textarea "x"
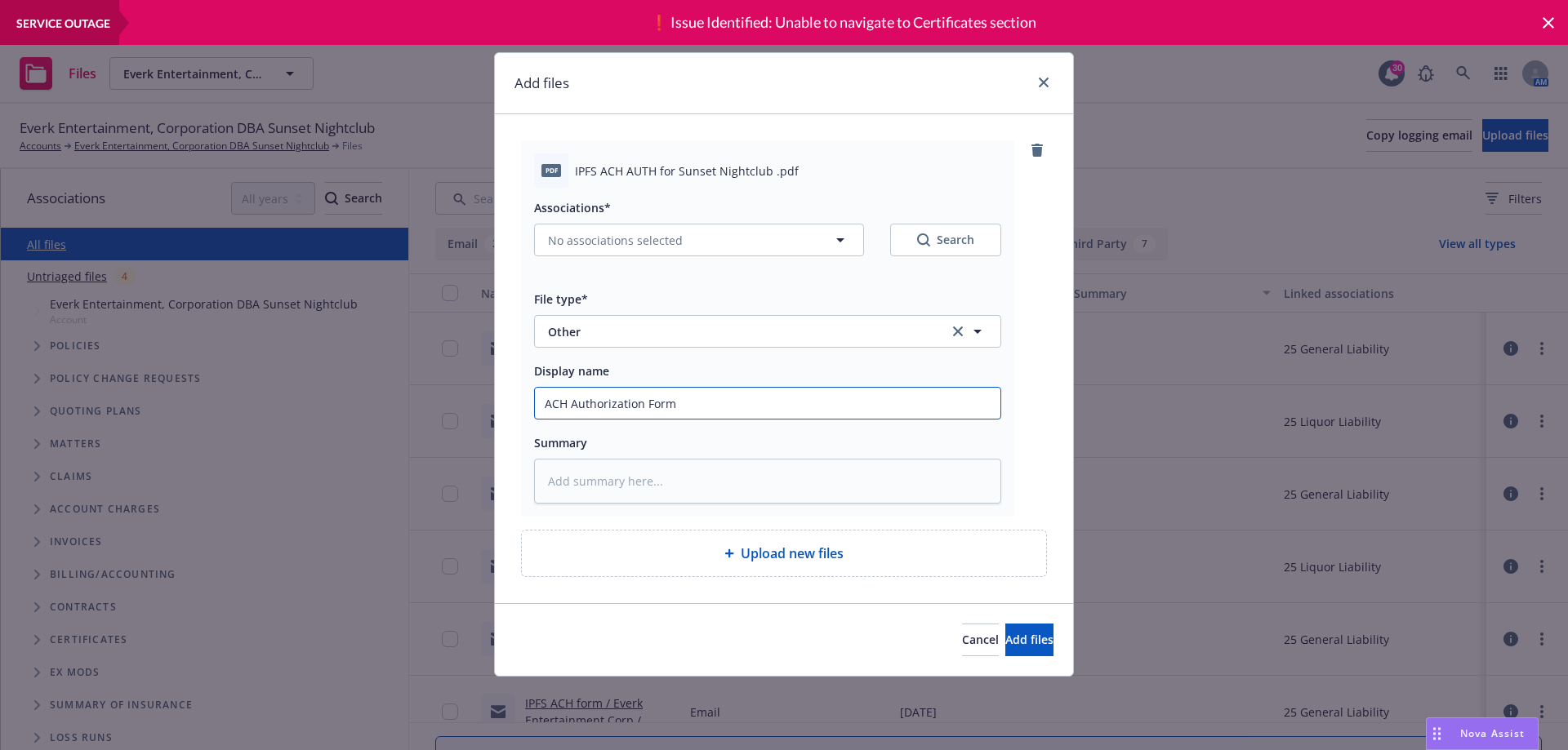
type input "ACH Authorization Form -"
type textarea "x"
type input "ACH Authorization Form -"
type textarea "x"
type input "ACH Authorization Form - I"
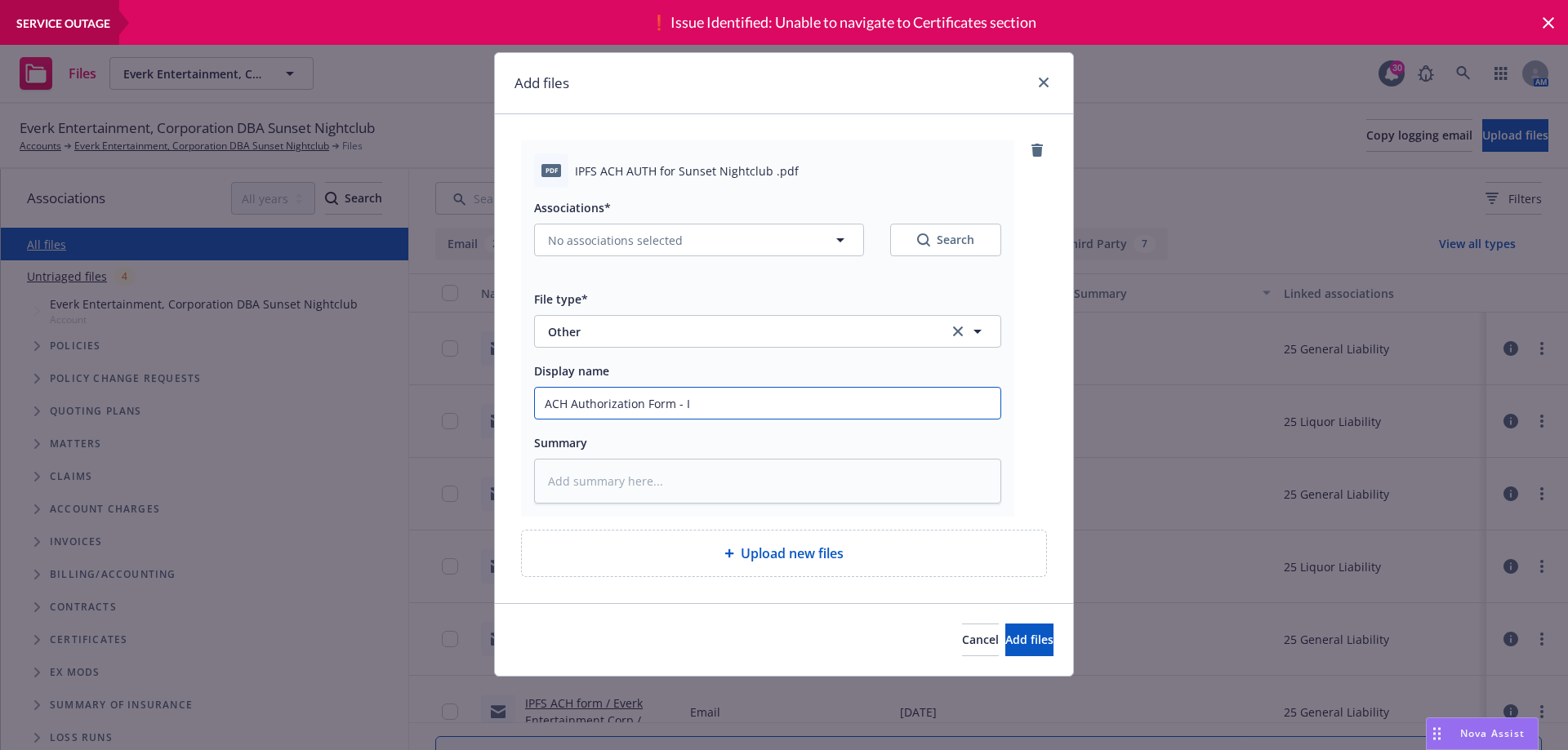
type textarea "x"
type input "ACH Authorization Form - IP"
type textarea "x"
type input "ACH Authorization Form - IPF"
type textarea "x"
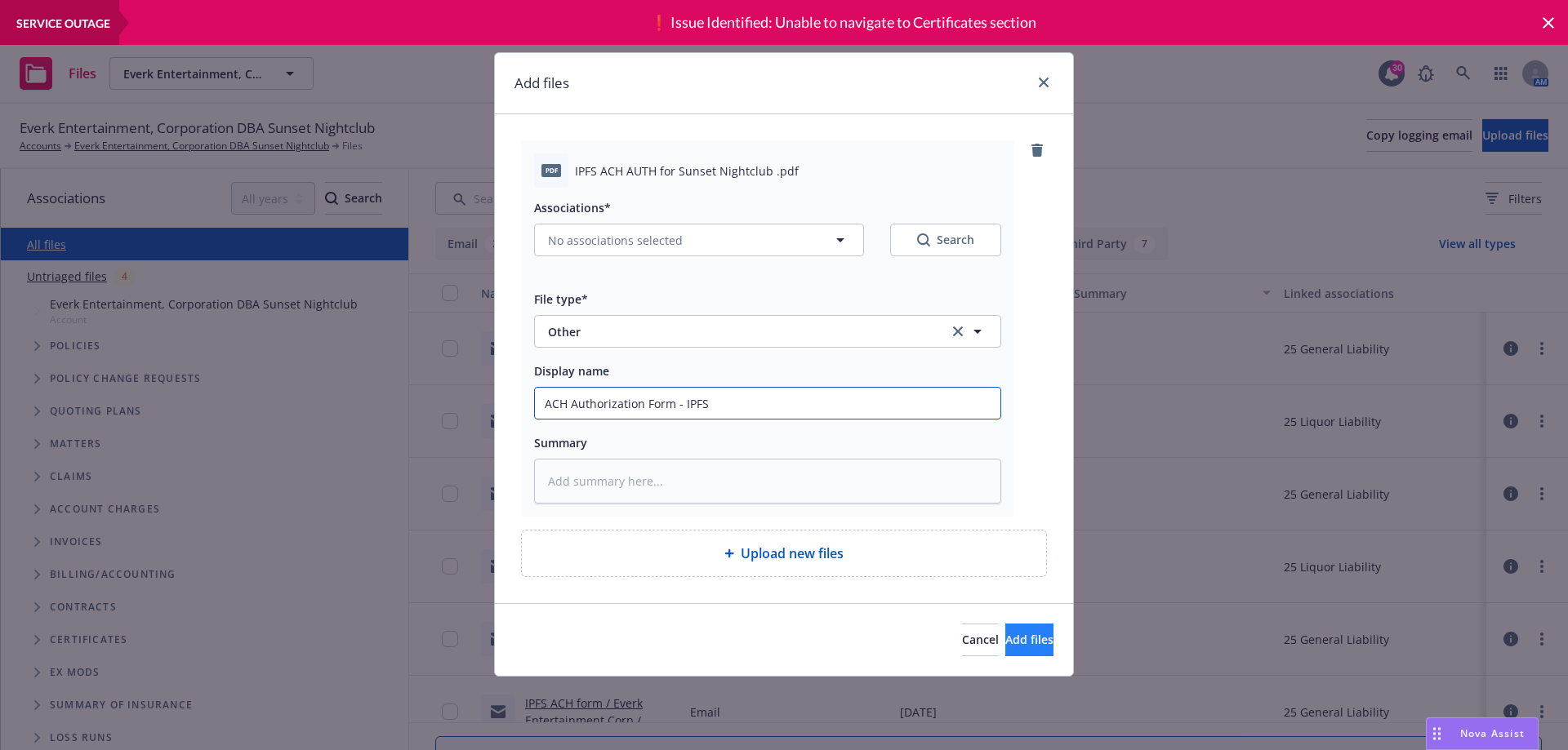
type input "ACH Authorization Form - IPFS"
click at [1029, 647] on button "Add files" at bounding box center [1029, 640] width 48 height 33
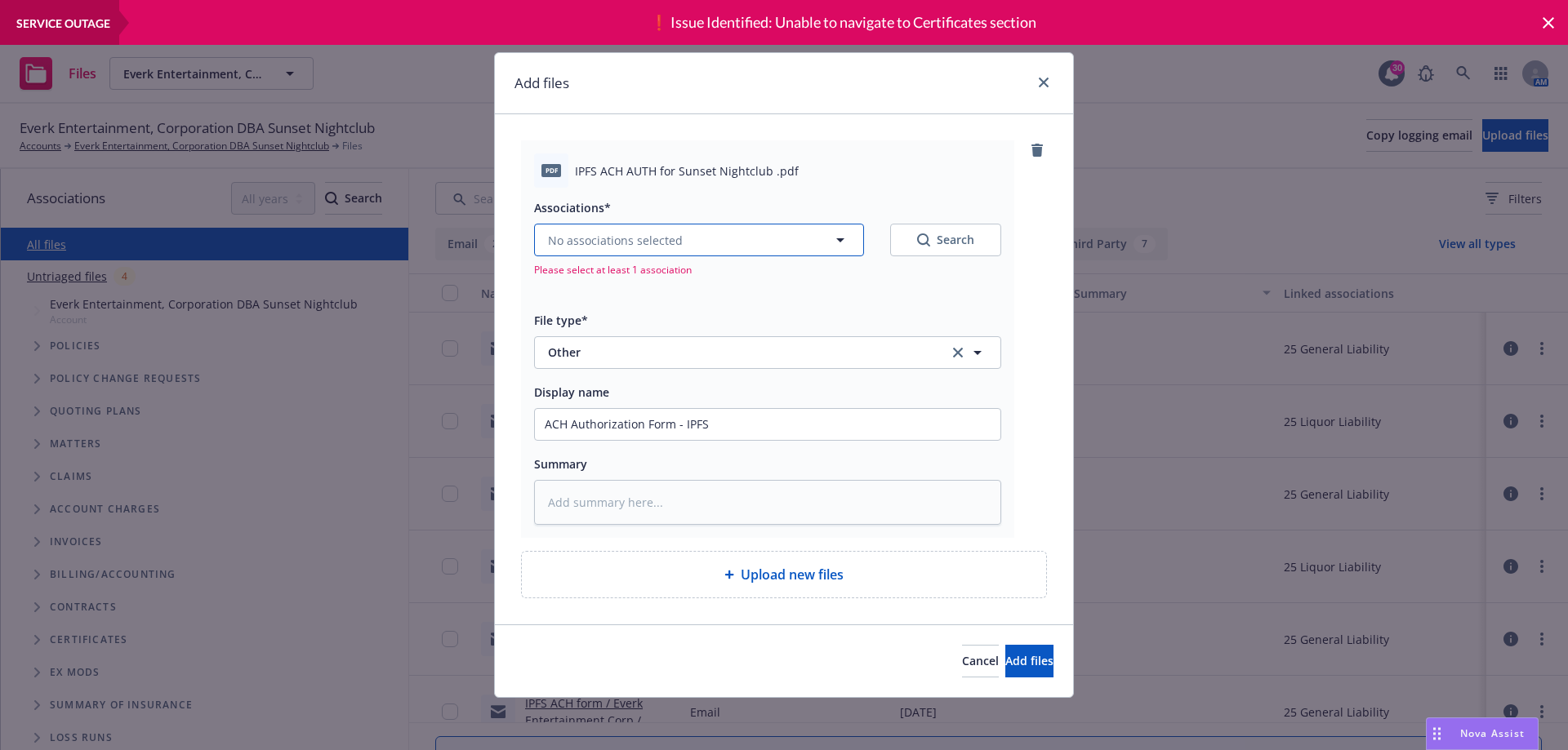
click at [601, 239] on span "No associations selected" at bounding box center [615, 241] width 135 height 17
type textarea "x"
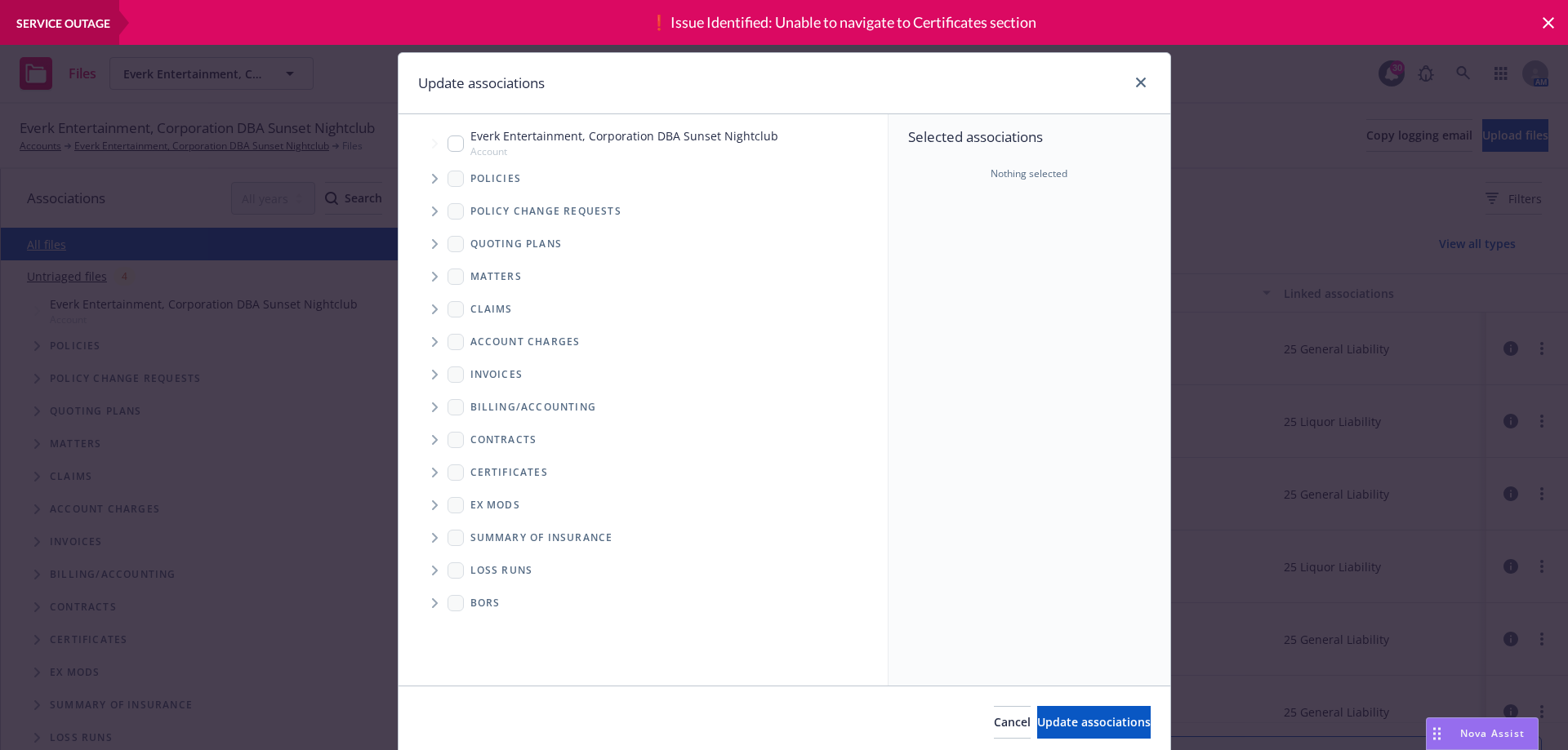
click at [432, 408] on icon "Folder Tree Example" at bounding box center [436, 406] width 7 height 9
click at [429, 408] on icon "Folder Tree Example" at bounding box center [433, 407] width 9 height 6
click at [432, 181] on icon "Tree Example" at bounding box center [435, 178] width 6 height 9
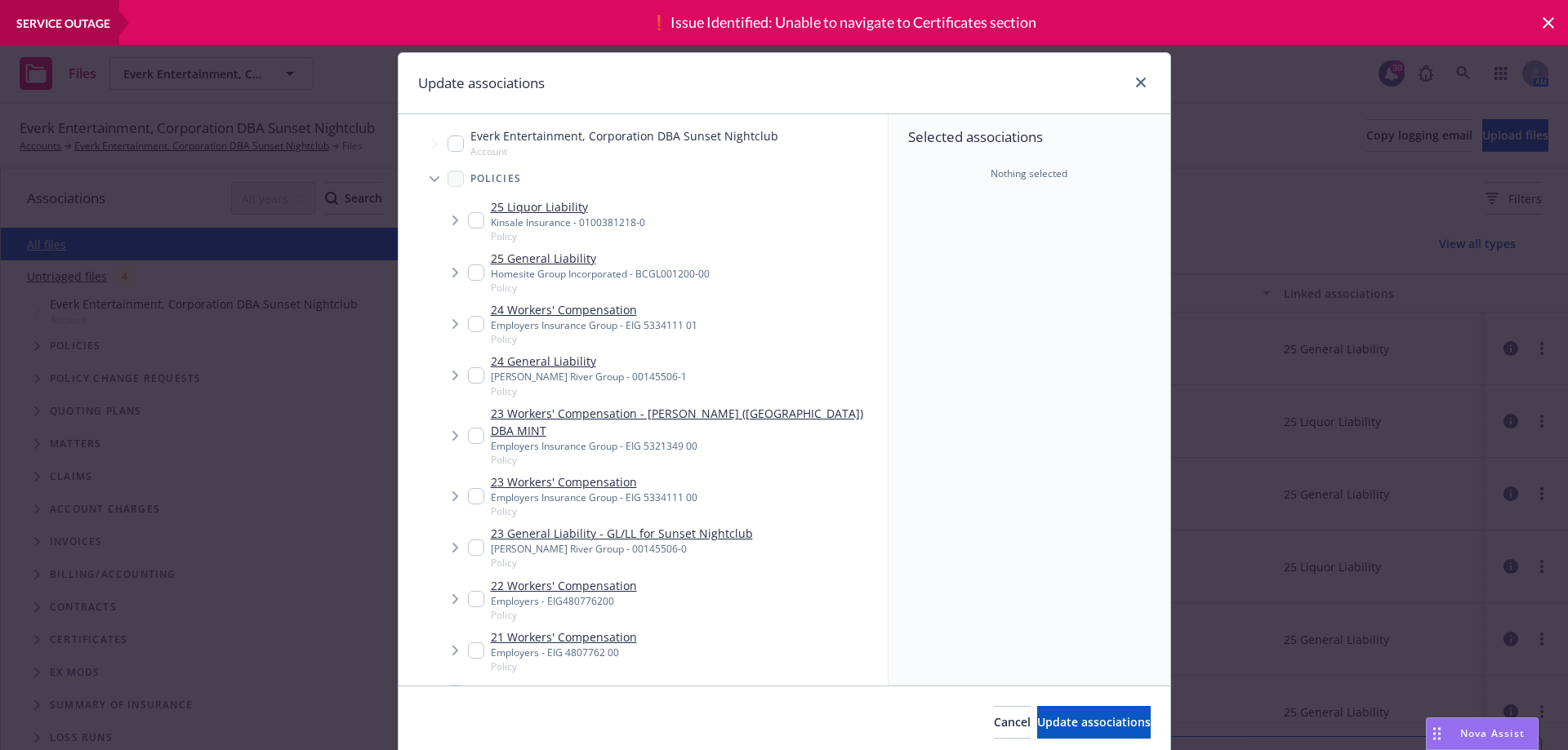
click at [468, 224] on input "Tree Example" at bounding box center [475, 220] width 16 height 16
checkbox input "true"
click at [419, 265] on ul "25 Liquor Liability Kinsale Insurance - 0100381218-0 Policy Policy 25 Liquor Li…" at bounding box center [652, 436] width 473 height 482
click at [468, 275] on input "Tree Example" at bounding box center [475, 272] width 16 height 16
checkbox input "true"
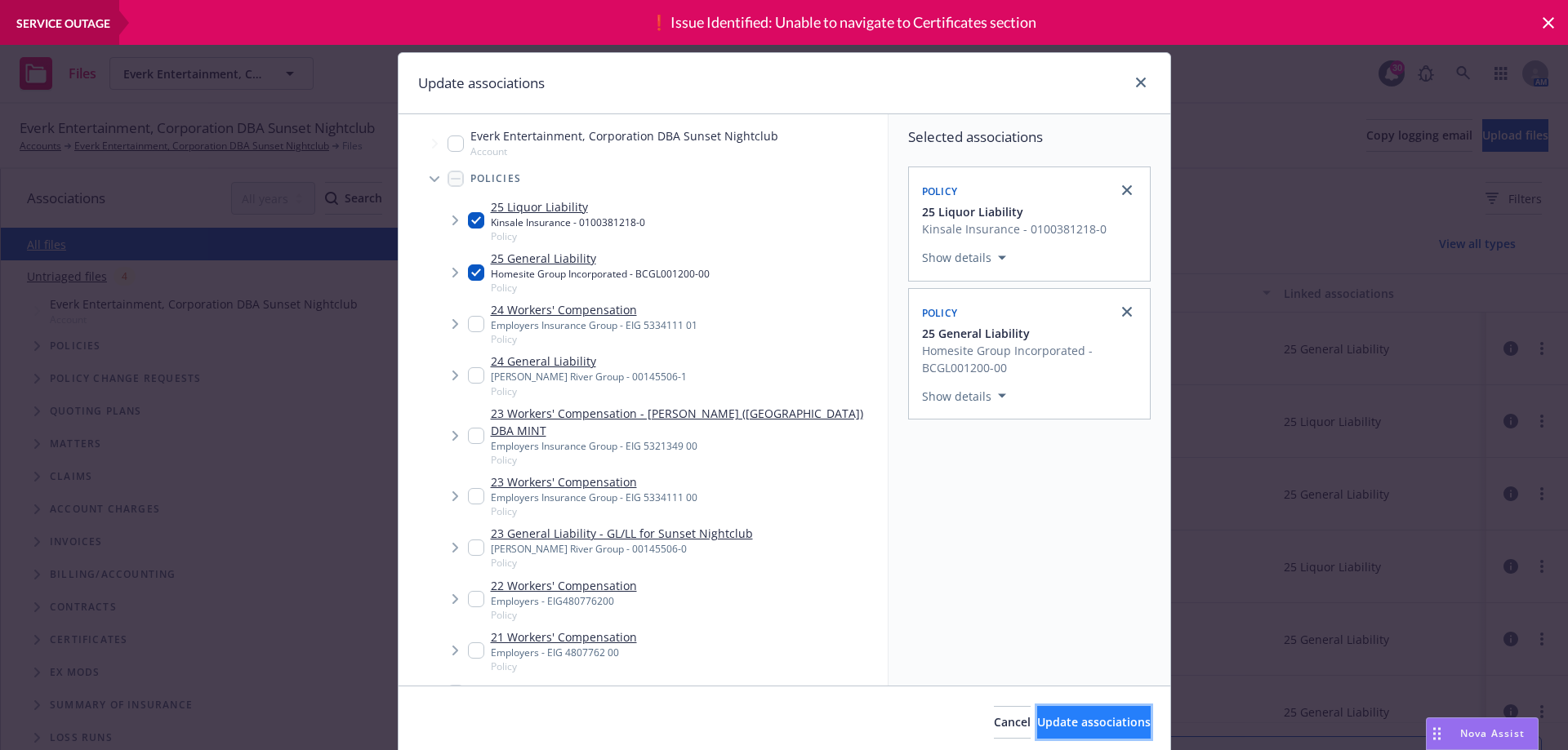
click at [1037, 717] on span "Update associations" at bounding box center [1093, 722] width 113 height 15
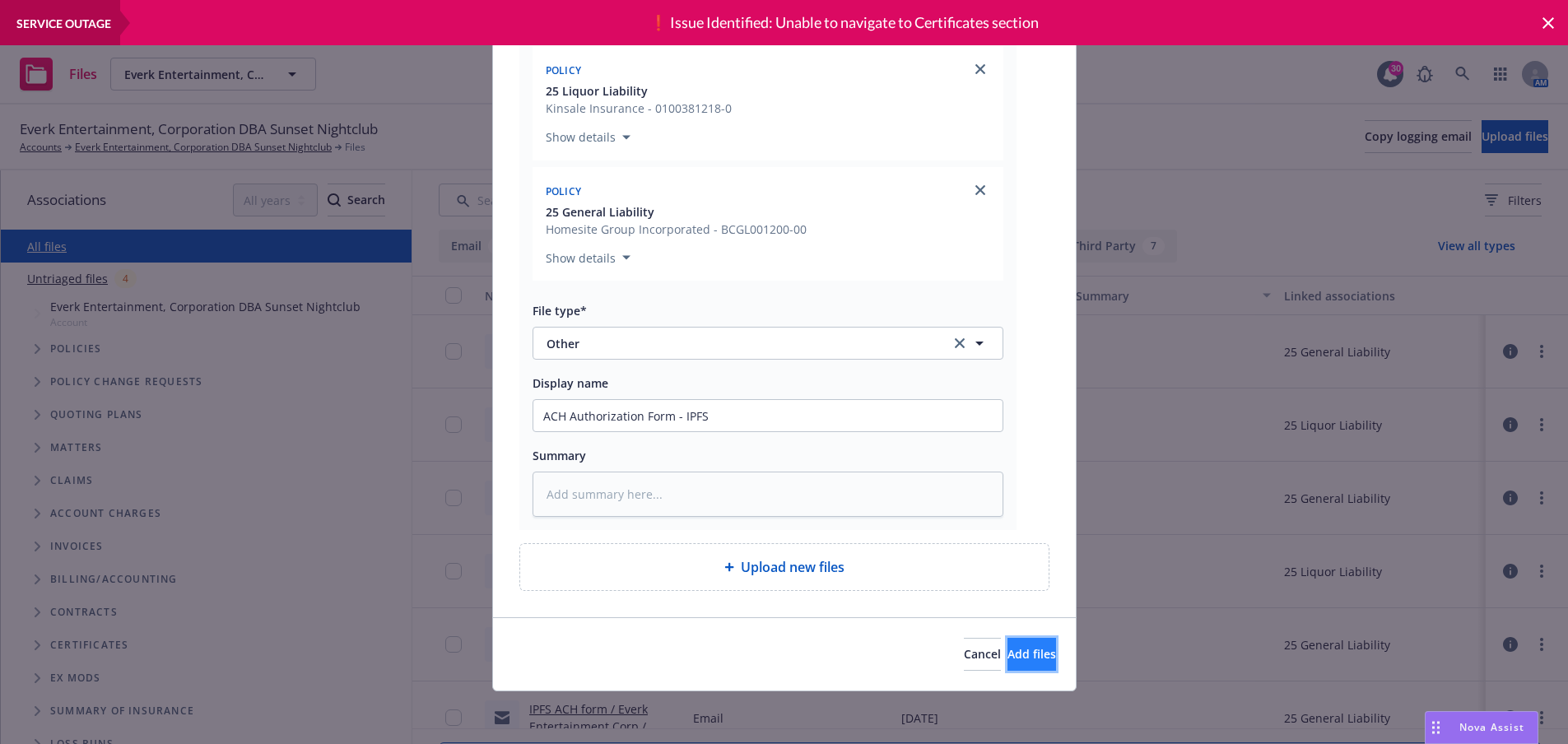
click at [1008, 645] on button "Add files" at bounding box center [1032, 654] width 49 height 33
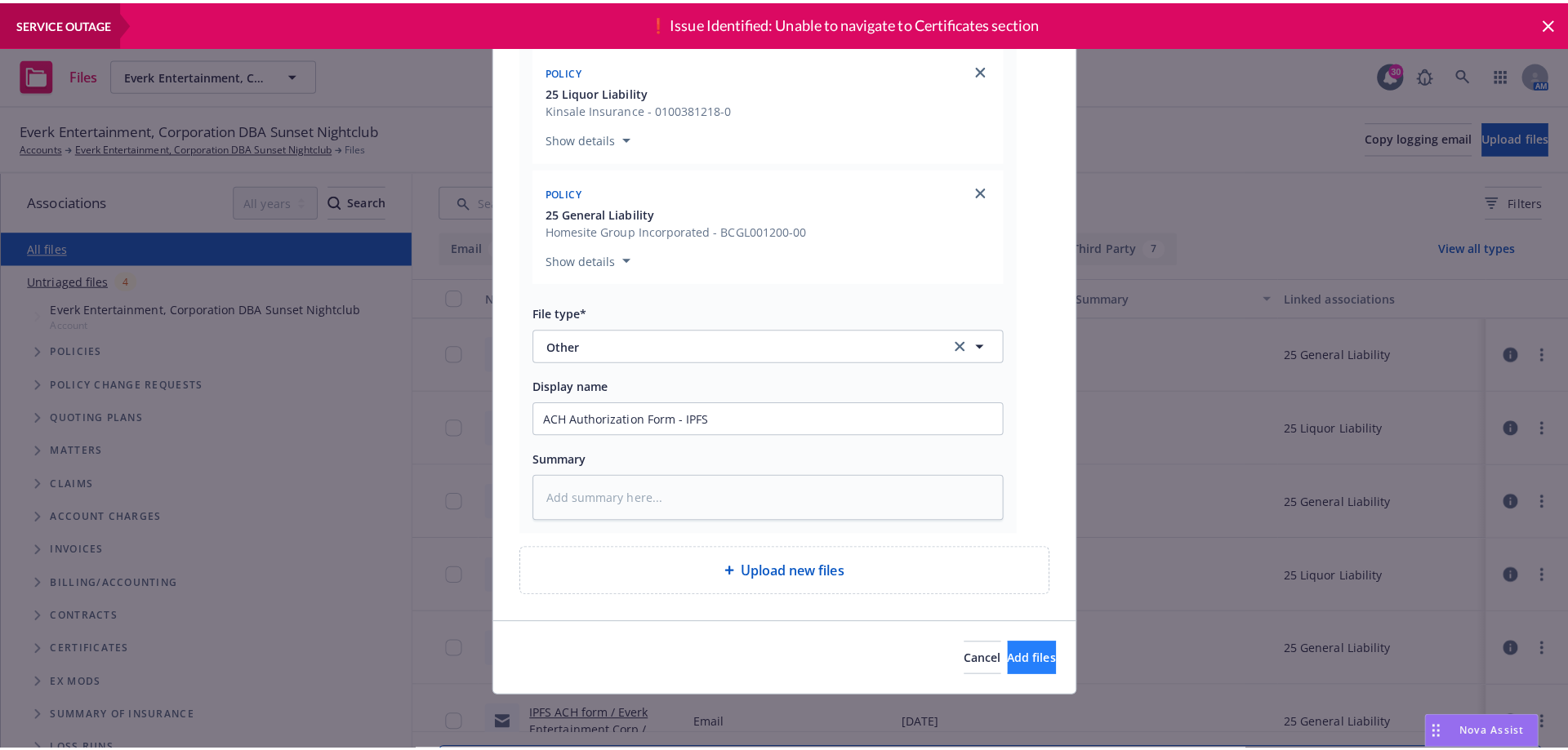
scroll to position [170, 0]
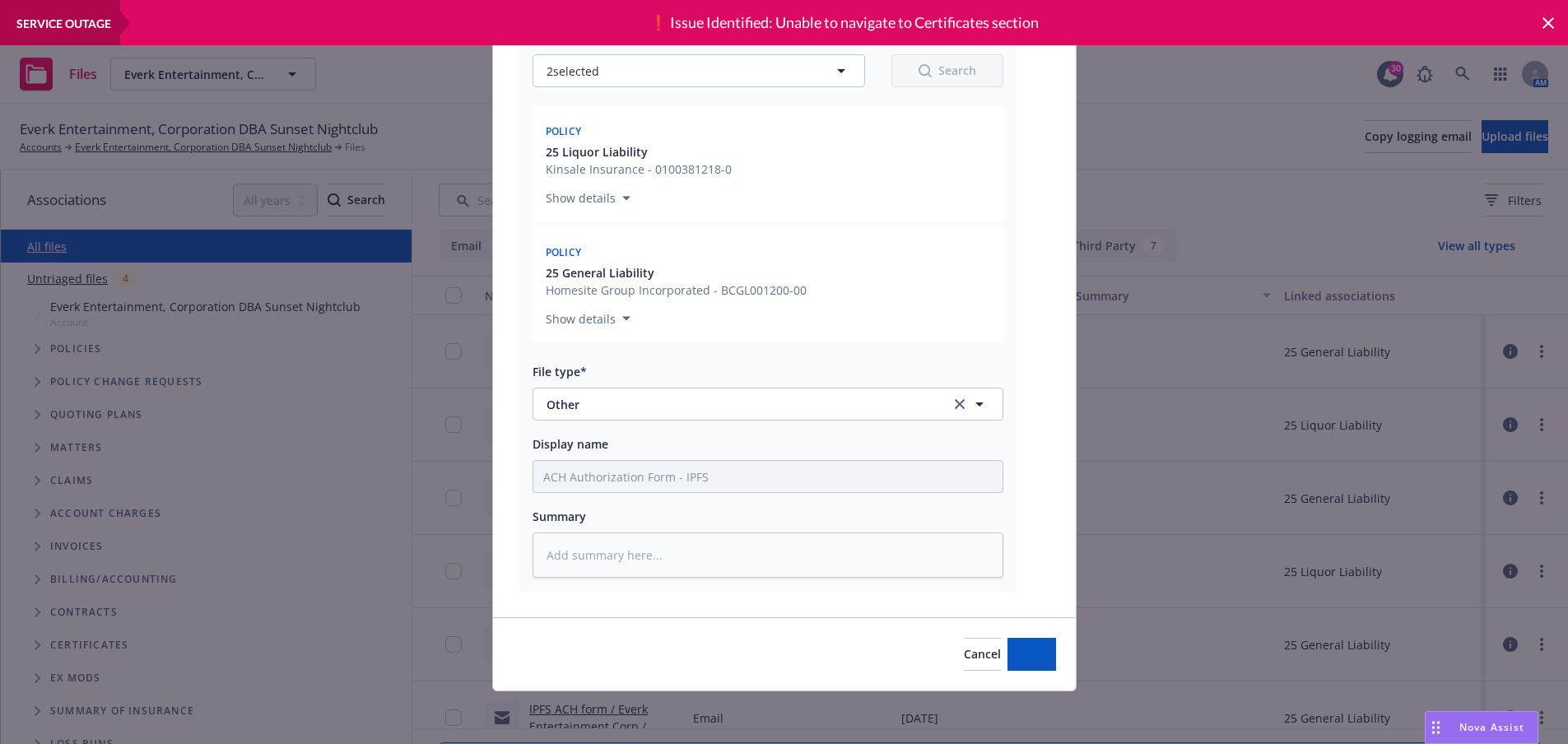
type textarea "x"
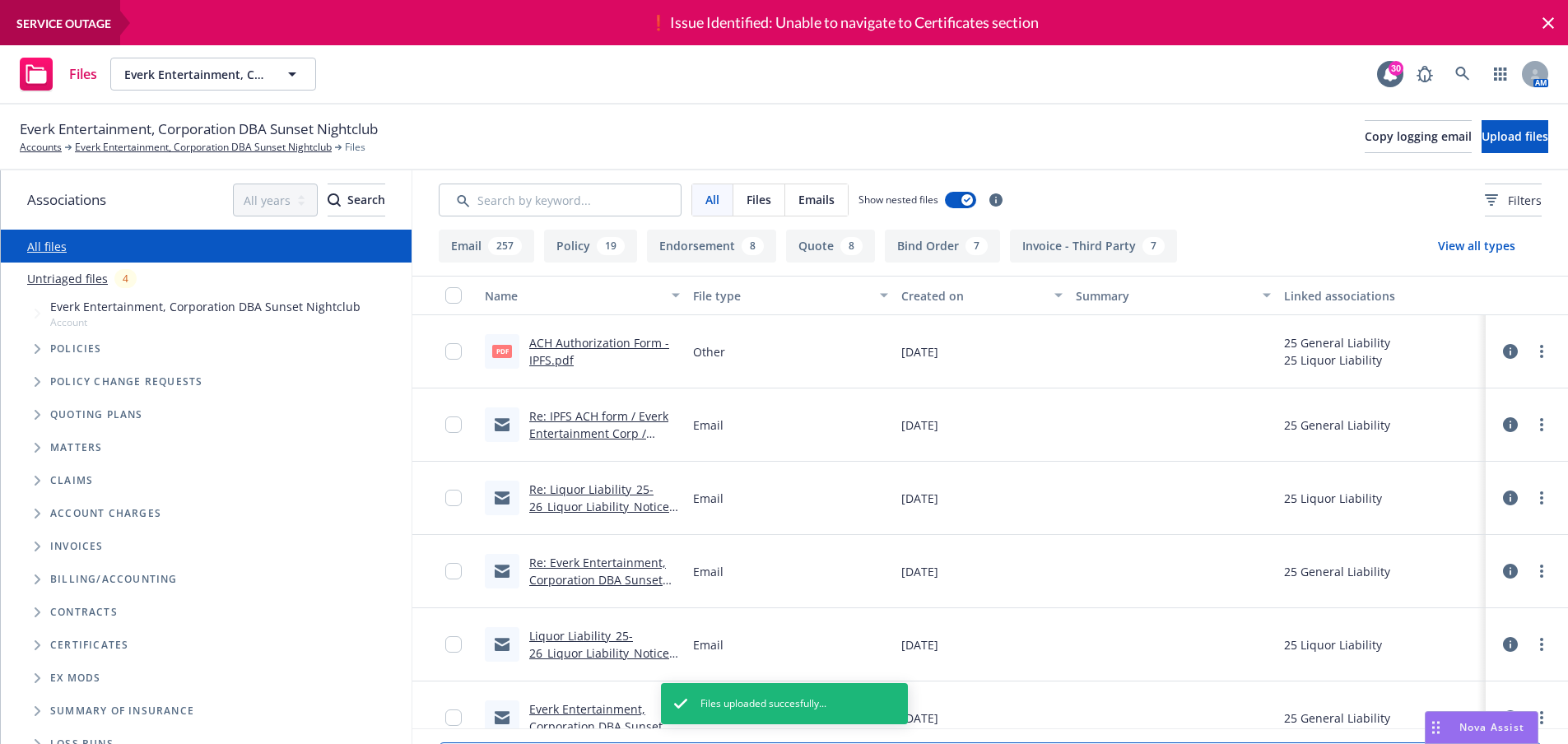
click at [63, 282] on link "Untriaged files" at bounding box center [67, 279] width 81 height 17
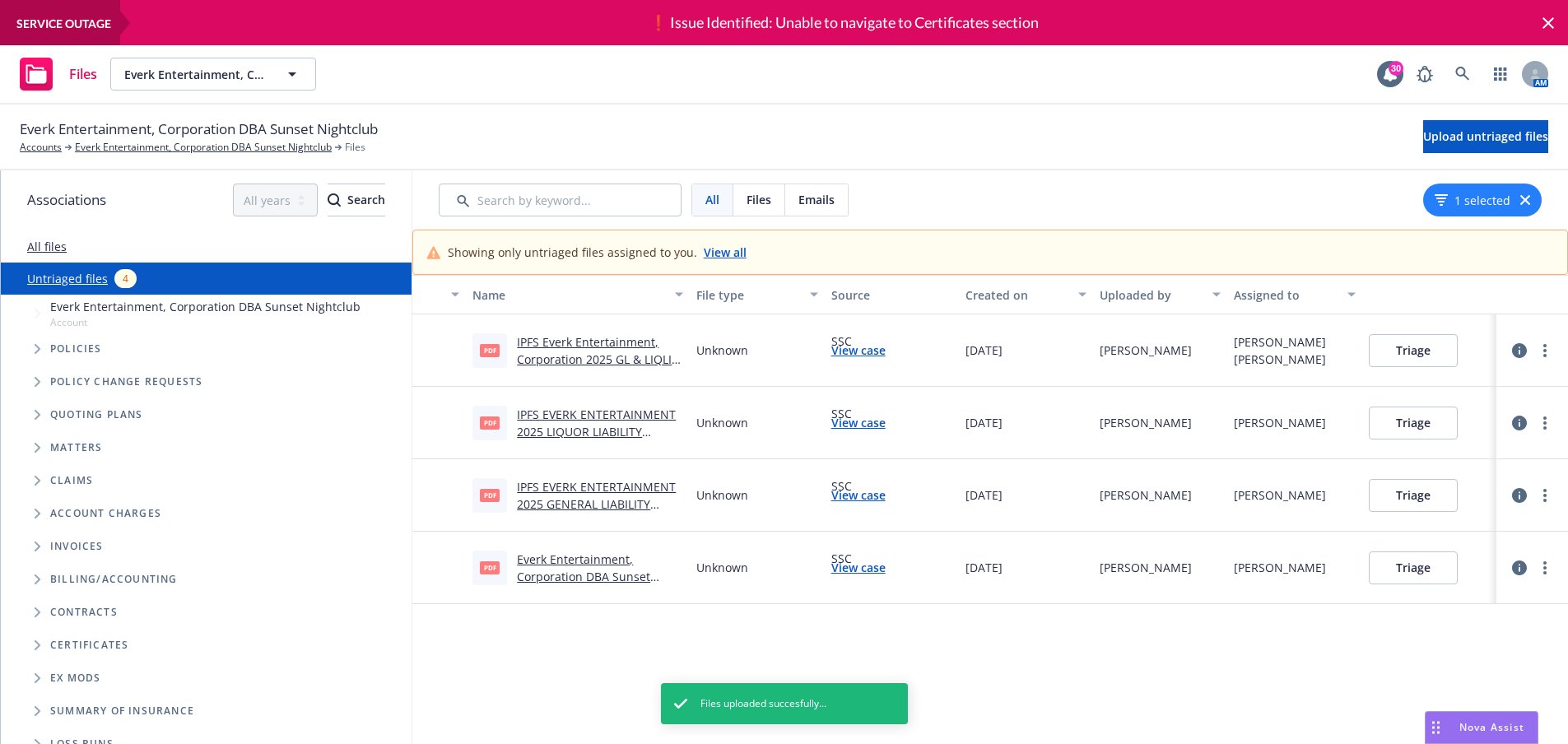
click at [590, 359] on link "IPFS Everk Entertainment, Corporation 2025 GL & LIQLIA NOTICE OF INTENT TO CANC…" at bounding box center [598, 368] width 162 height 68
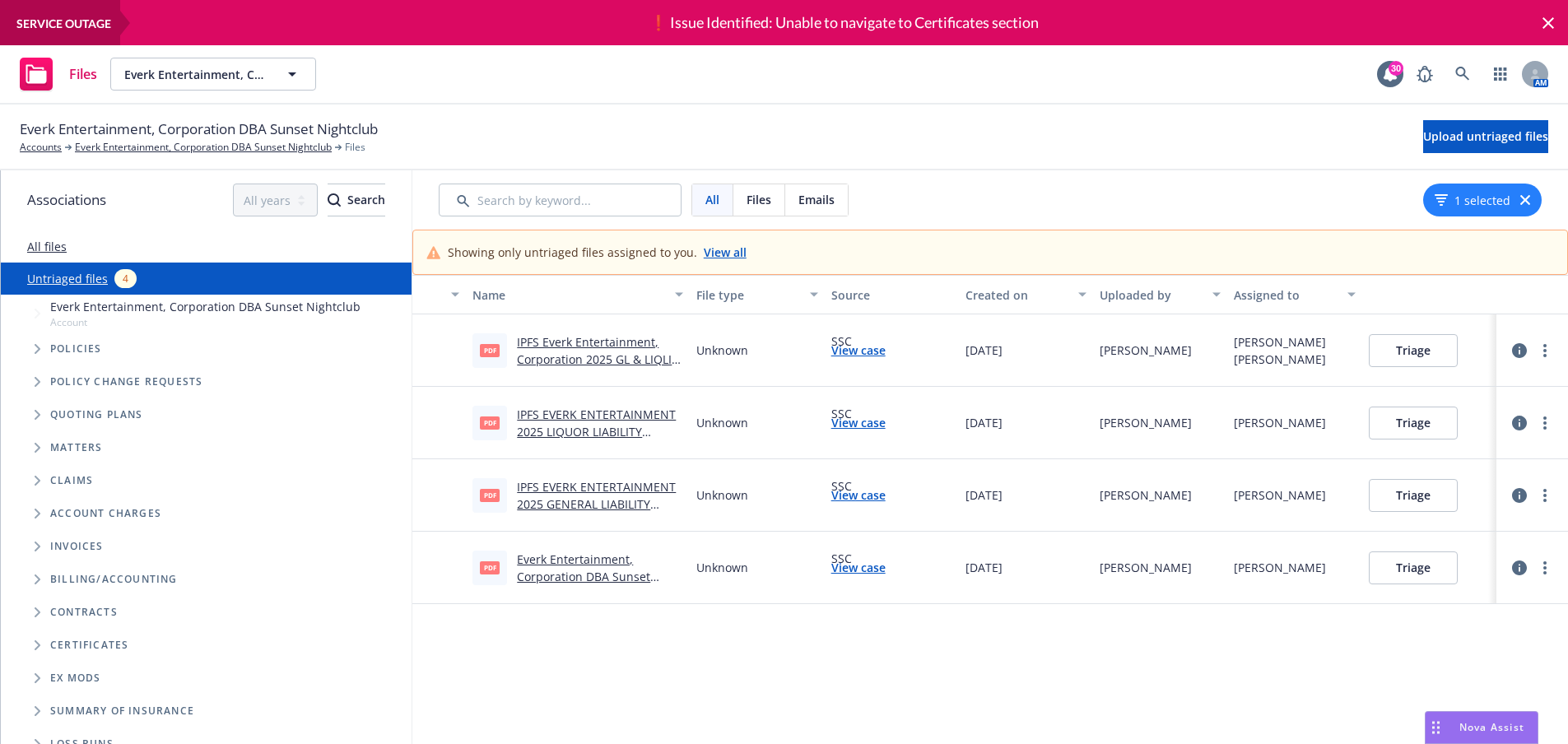
click at [1423, 347] on button "Triage" at bounding box center [1413, 351] width 89 height 33
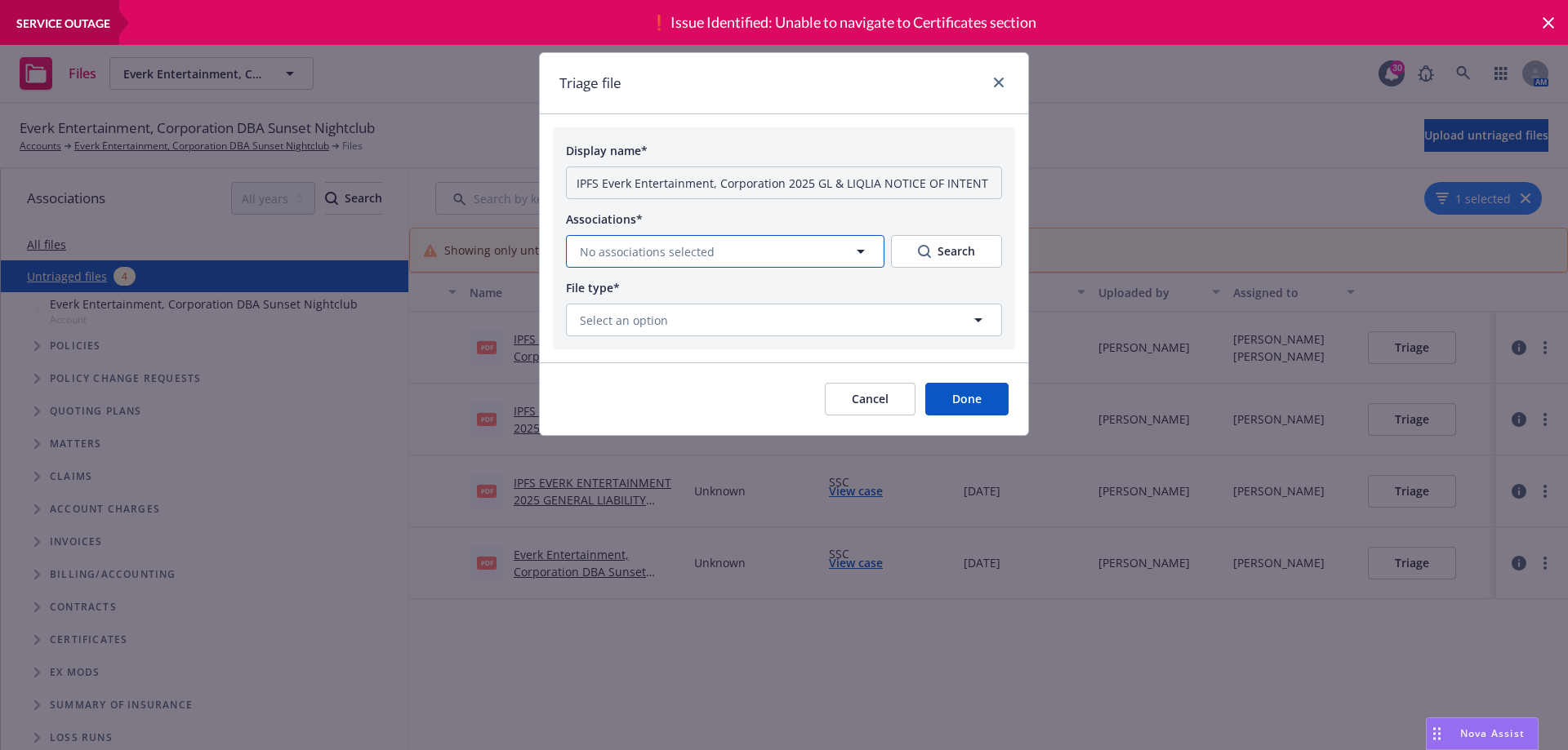
click at [654, 250] on span "No associations selected" at bounding box center [646, 252] width 135 height 17
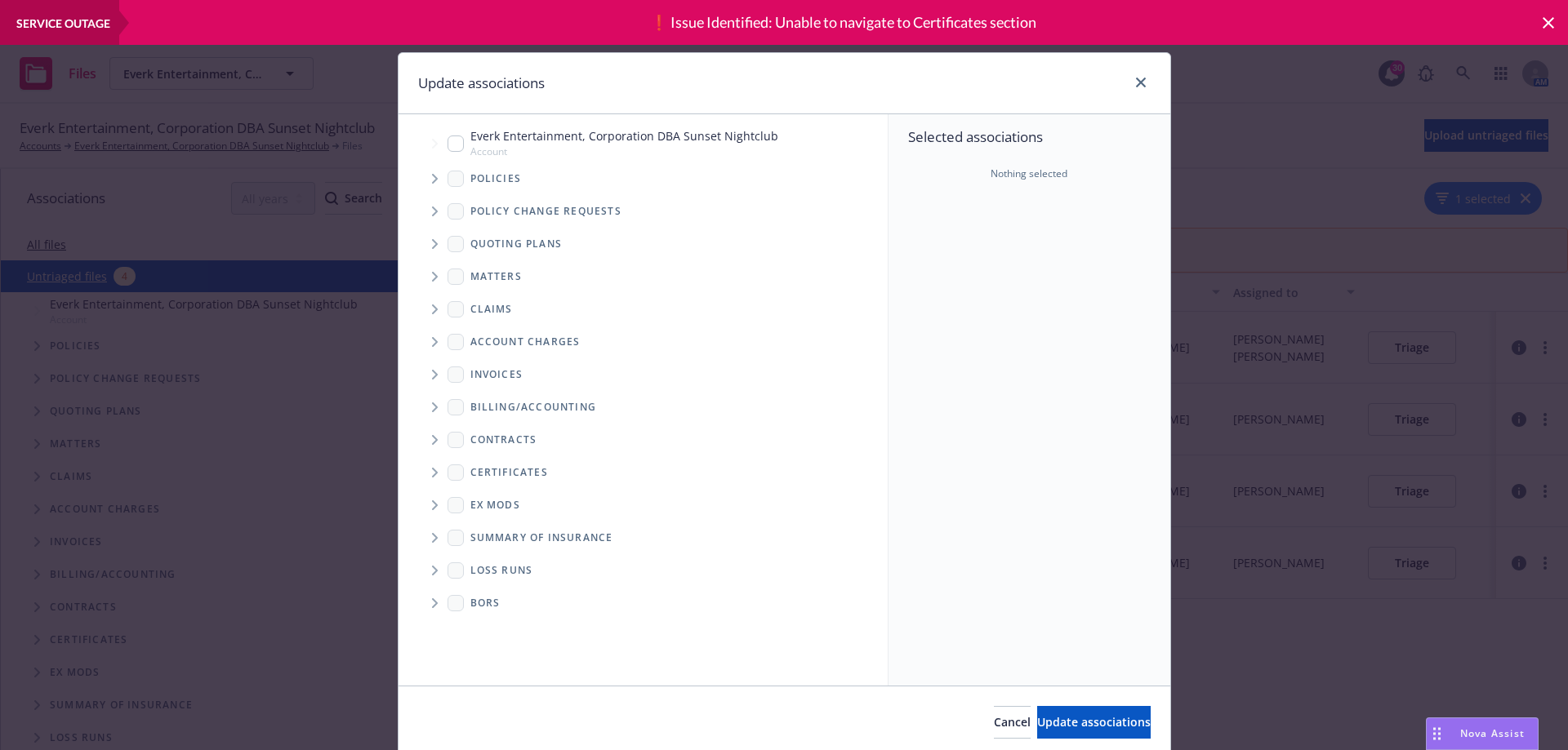
click at [432, 176] on icon "Tree Example" at bounding box center [436, 178] width 7 height 9
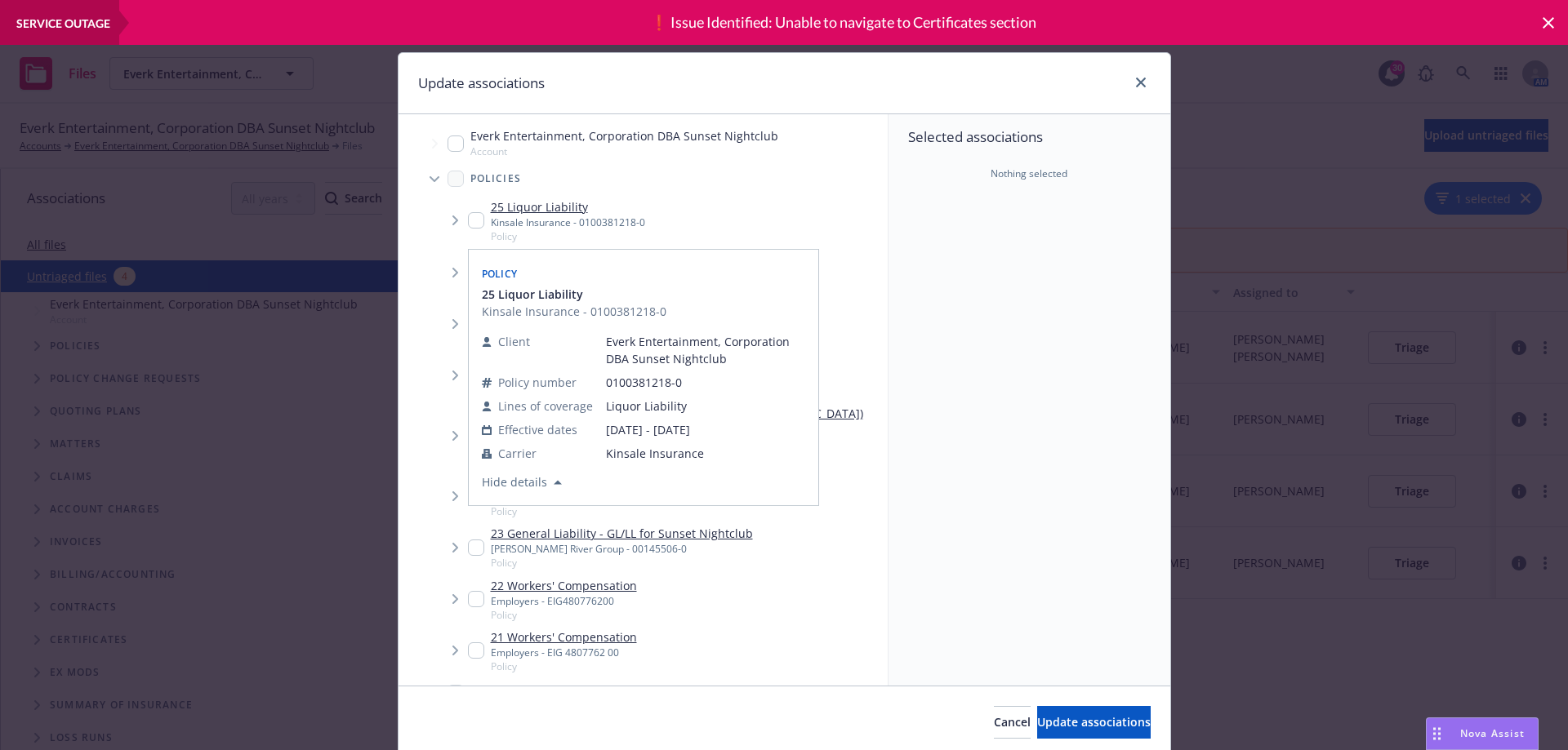
click at [468, 223] on input "Tree Example" at bounding box center [475, 220] width 16 height 16
checkbox input "true"
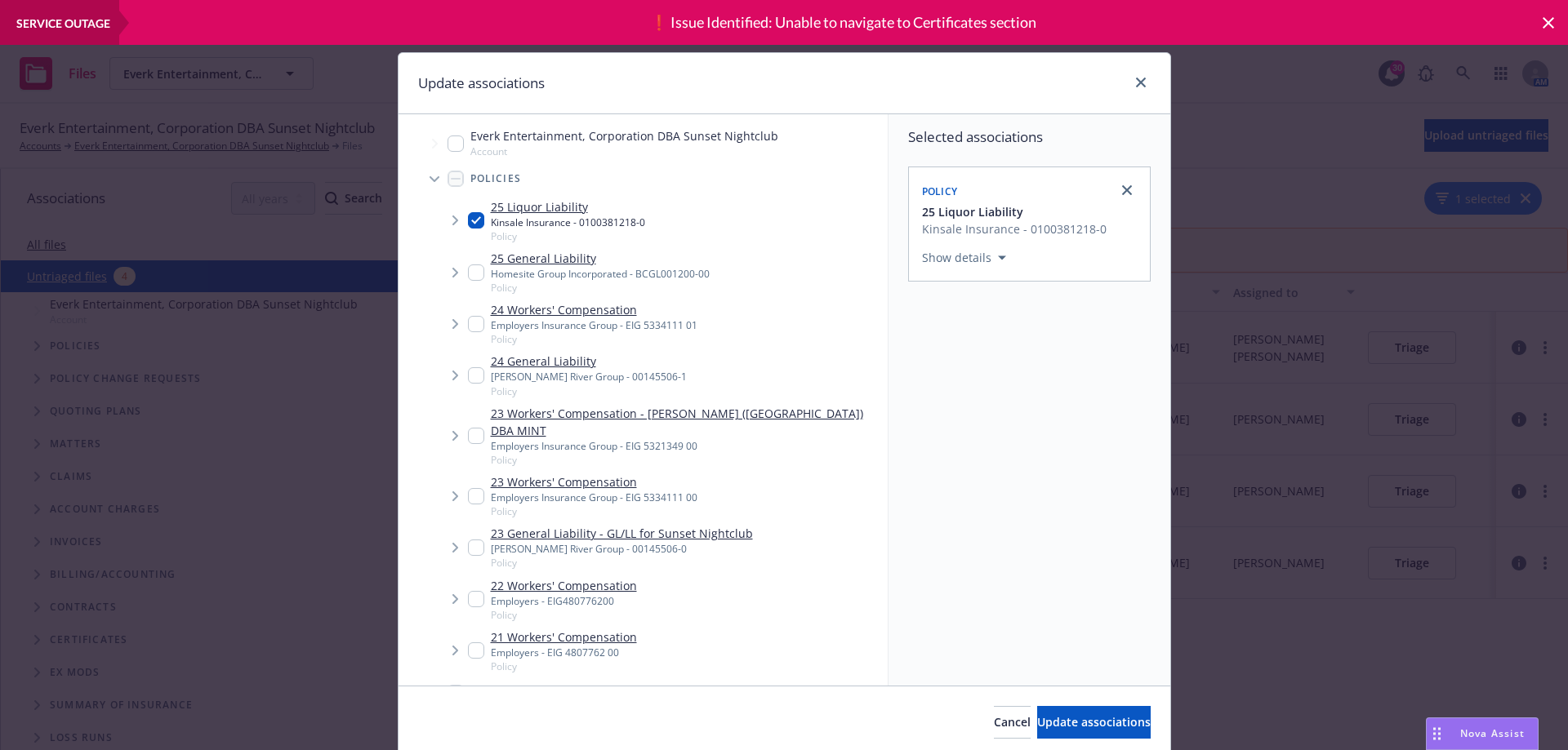
click at [415, 274] on ul "25 Liquor Liability Kinsale Insurance - 0100381218-0 Policy Policy 25 Liquor Li…" at bounding box center [652, 436] width 473 height 482
click at [468, 270] on input "Tree Example" at bounding box center [475, 272] width 16 height 16
checkbox input "true"
click at [1037, 724] on span "Update associations" at bounding box center [1093, 722] width 113 height 15
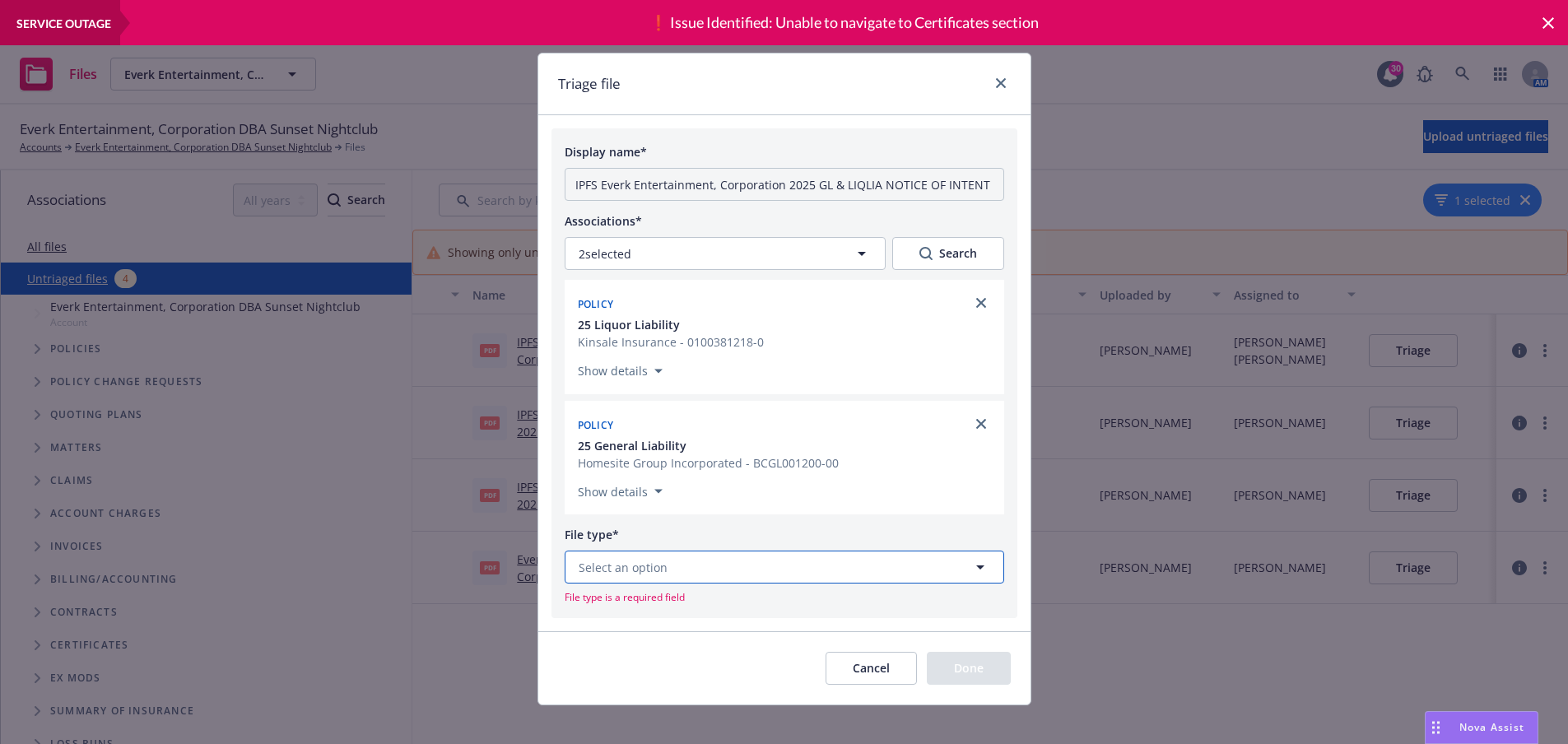
click at [652, 563] on span "Select an option" at bounding box center [623, 567] width 89 height 17
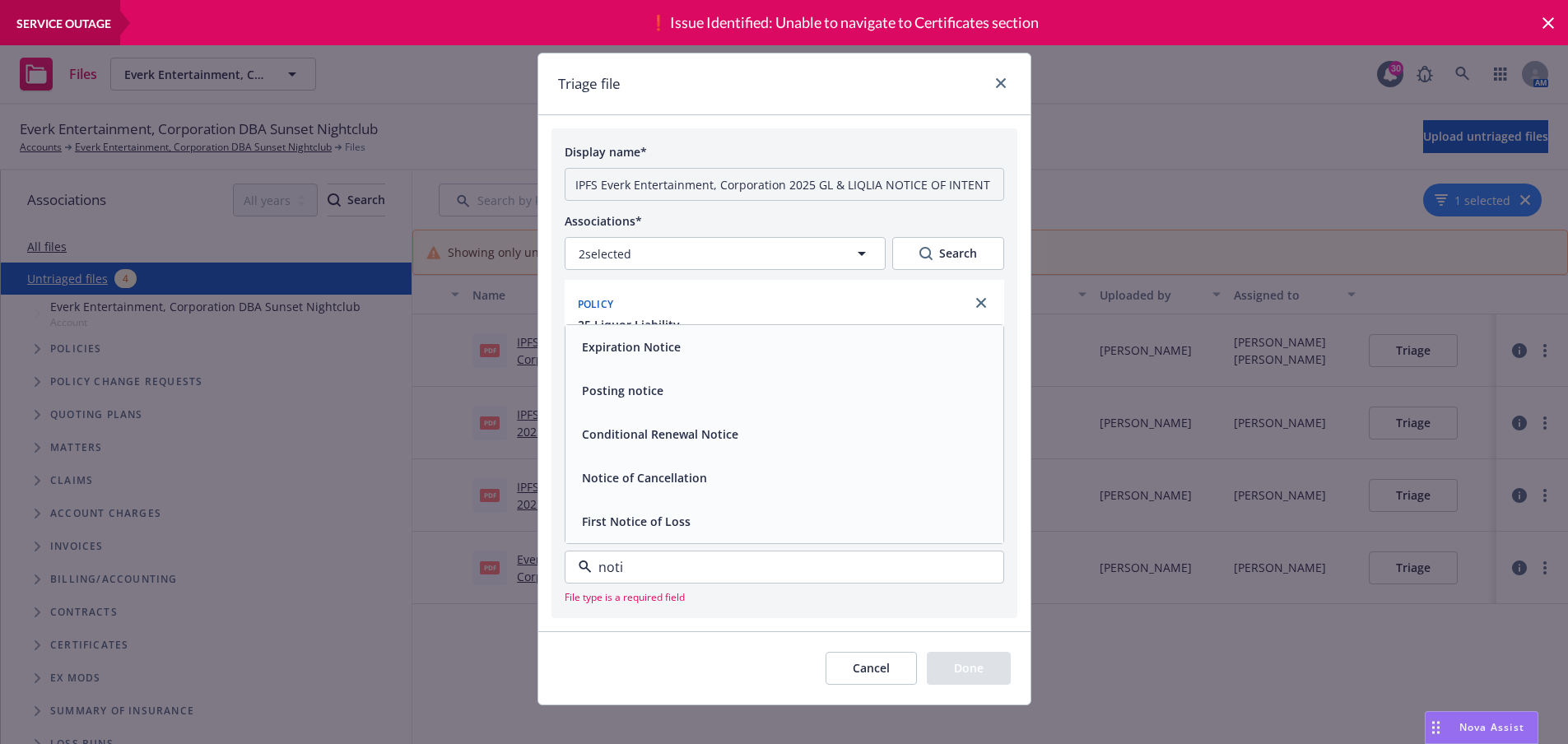
type input "noti"
click at [656, 660] on div "Cancel Done" at bounding box center [784, 668] width 492 height 74
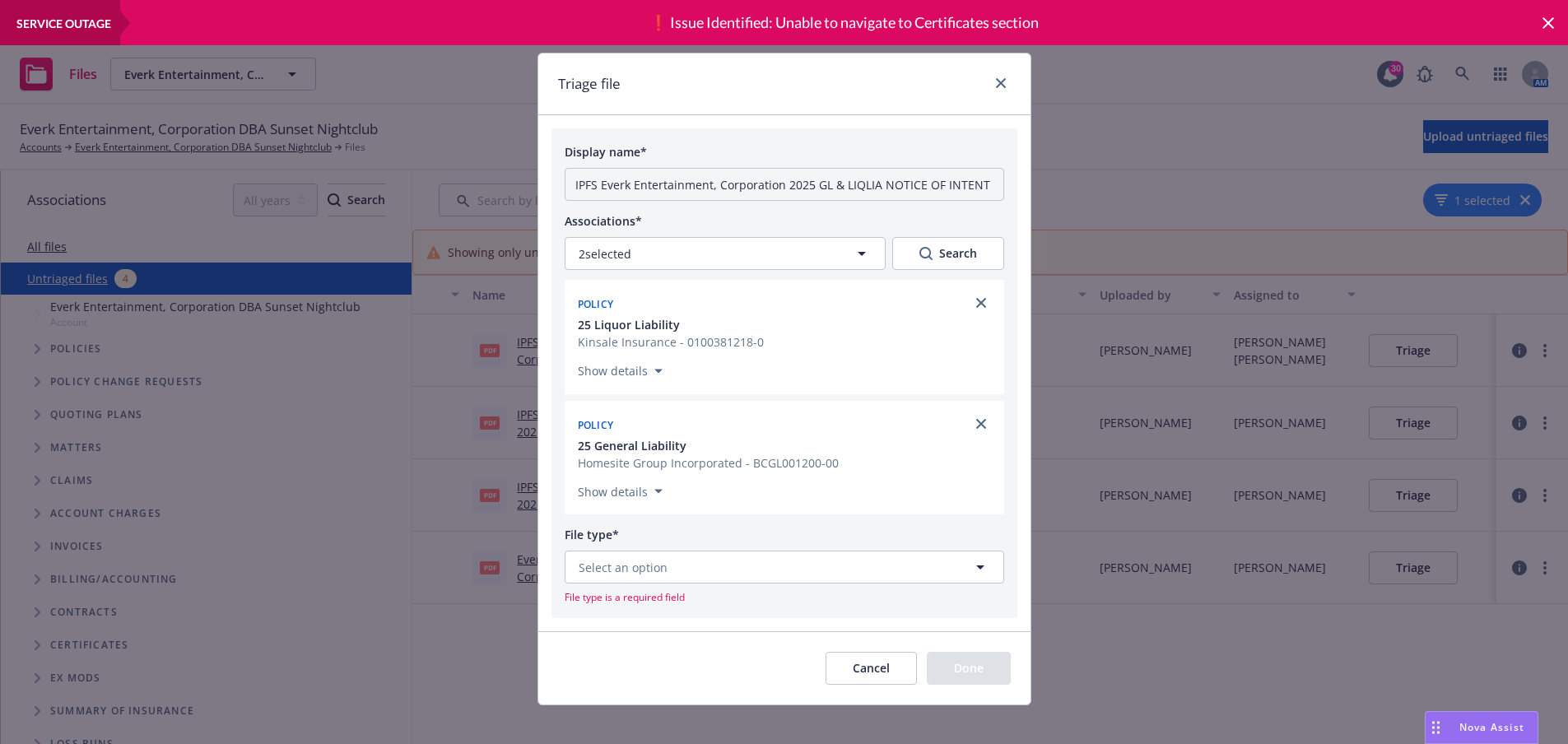
click at [852, 675] on button "Cancel" at bounding box center [871, 668] width 91 height 33
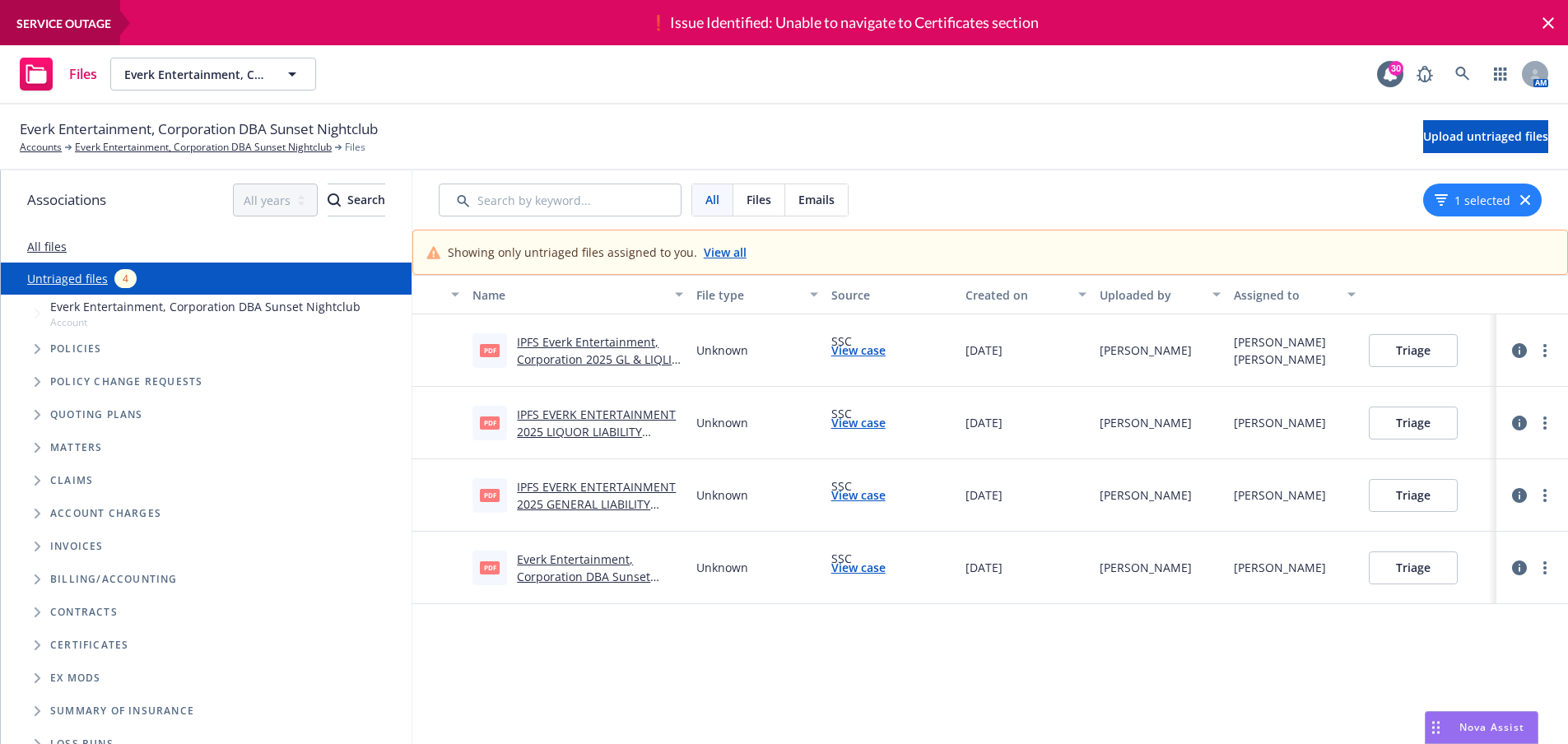
click at [550, 358] on link "IPFS Everk Entertainment, Corporation 2025 GL & LIQLIA NOTICE OF INTENT TO CANC…" at bounding box center [598, 368] width 162 height 68
click at [1418, 346] on button "Triage" at bounding box center [1413, 351] width 89 height 33
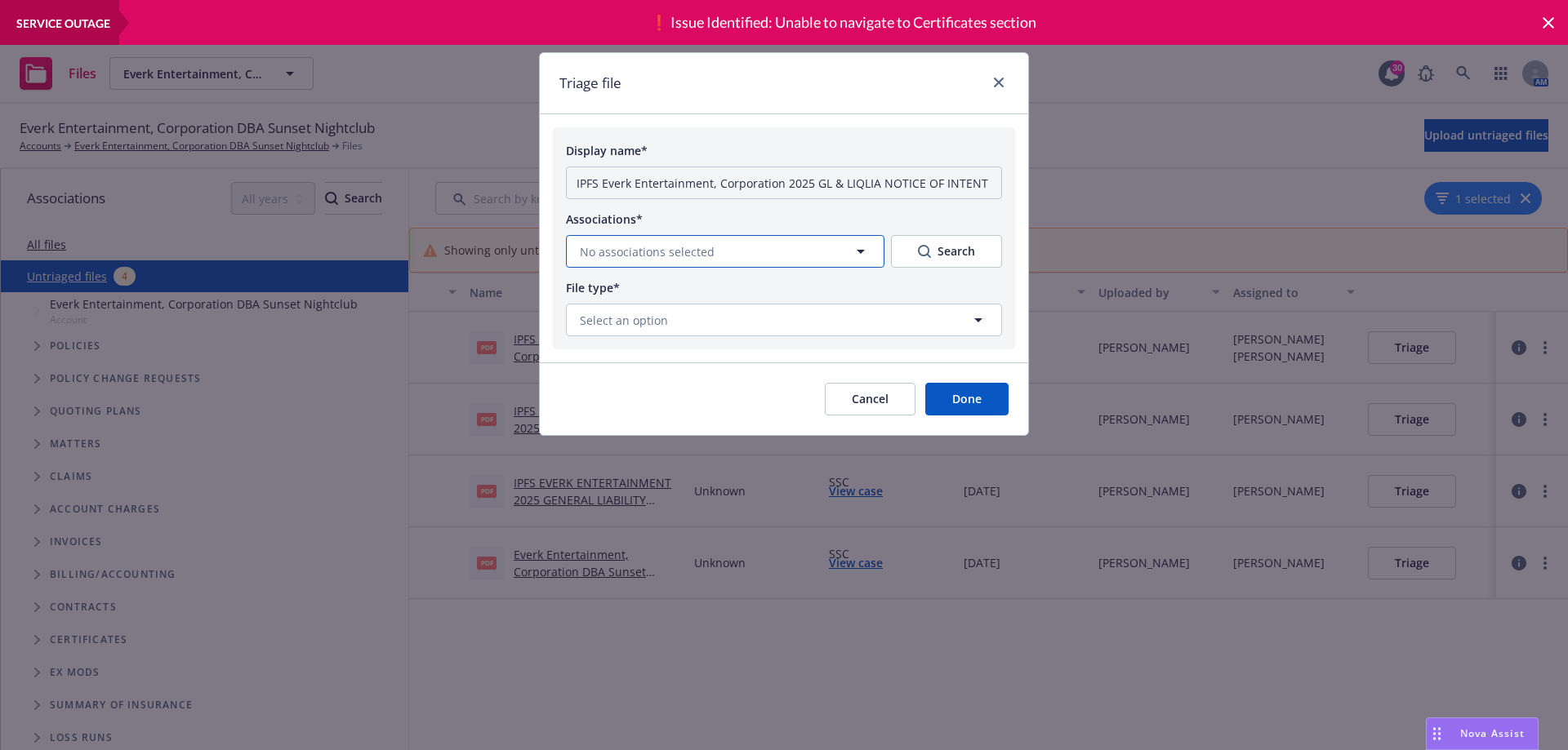
click at [595, 253] on span "No associations selected" at bounding box center [646, 252] width 135 height 17
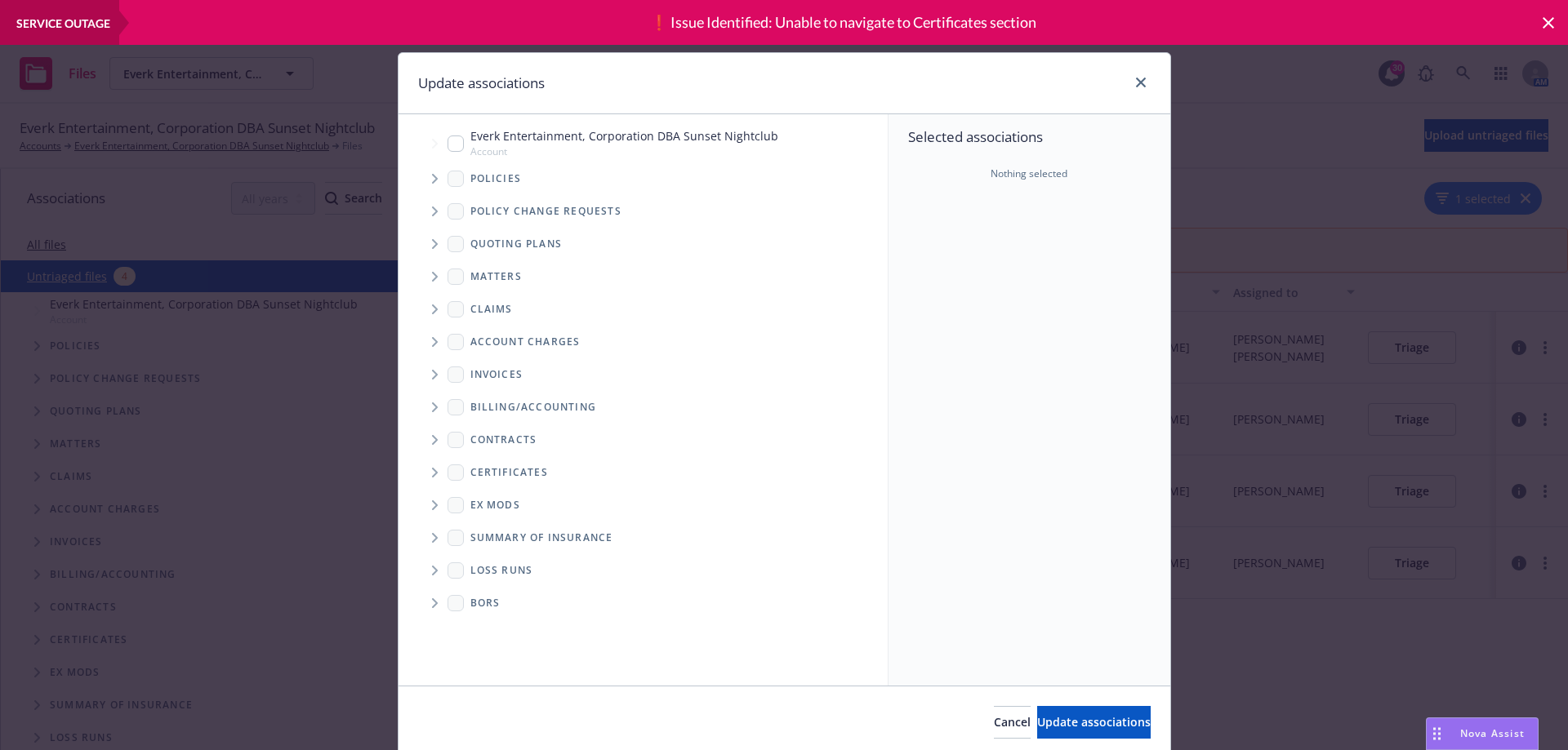
click at [425, 182] on span "Tree Example" at bounding box center [434, 179] width 26 height 26
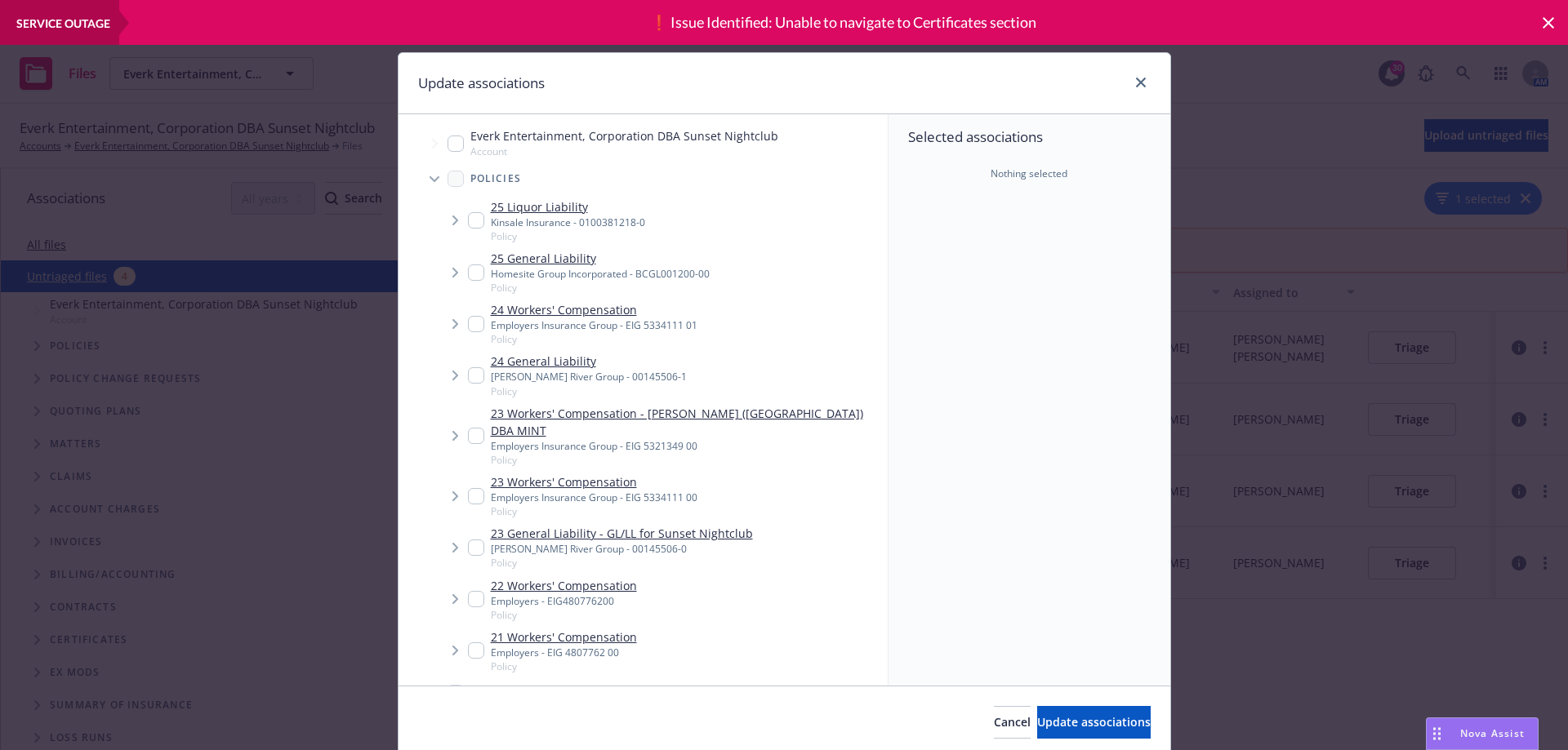
click at [468, 225] on input "Tree Example" at bounding box center [475, 220] width 16 height 16
checkbox input "true"
click at [468, 272] on input "Tree Example" at bounding box center [475, 272] width 16 height 16
checkbox input "true"
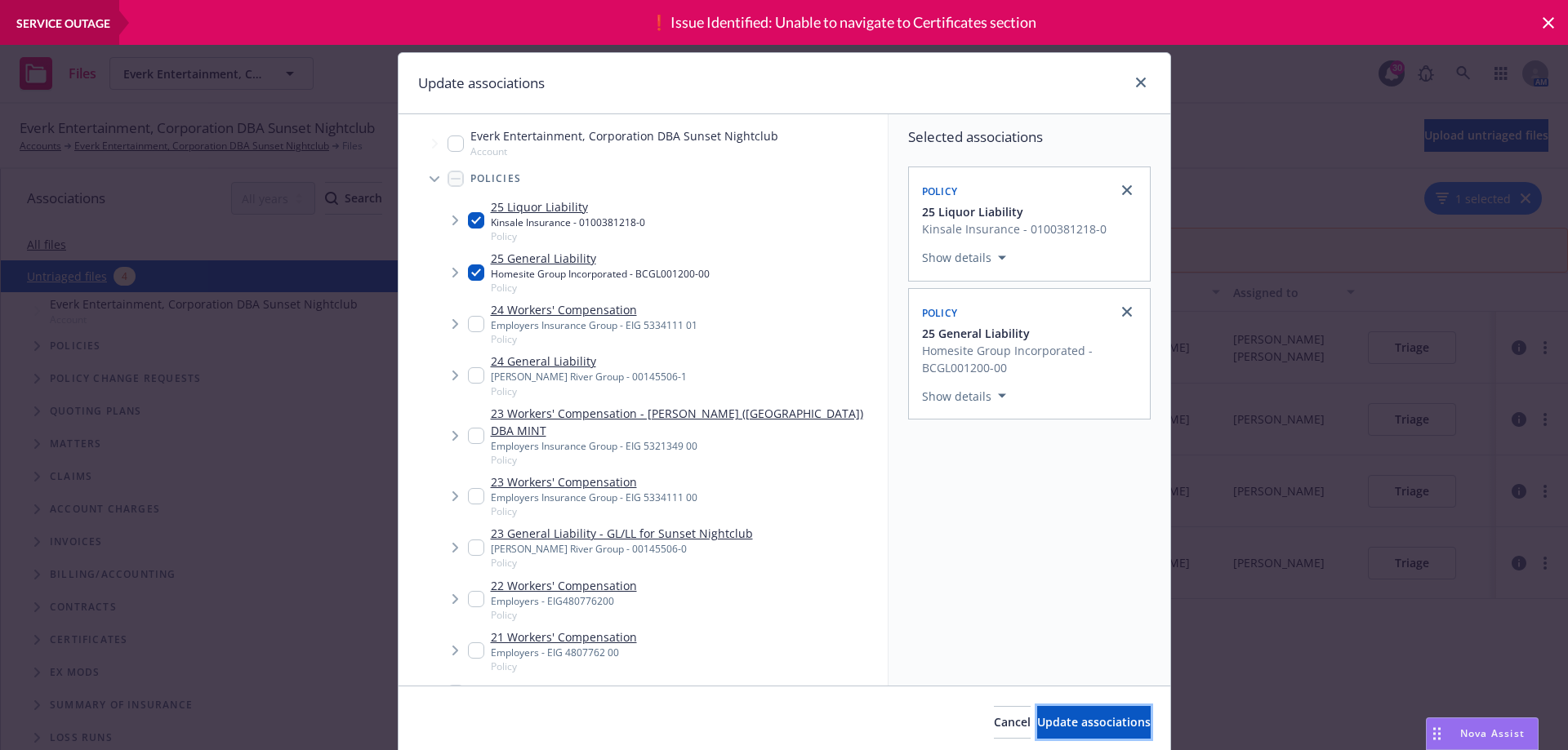
click at [1045, 733] on button "Update associations" at bounding box center [1093, 723] width 113 height 33
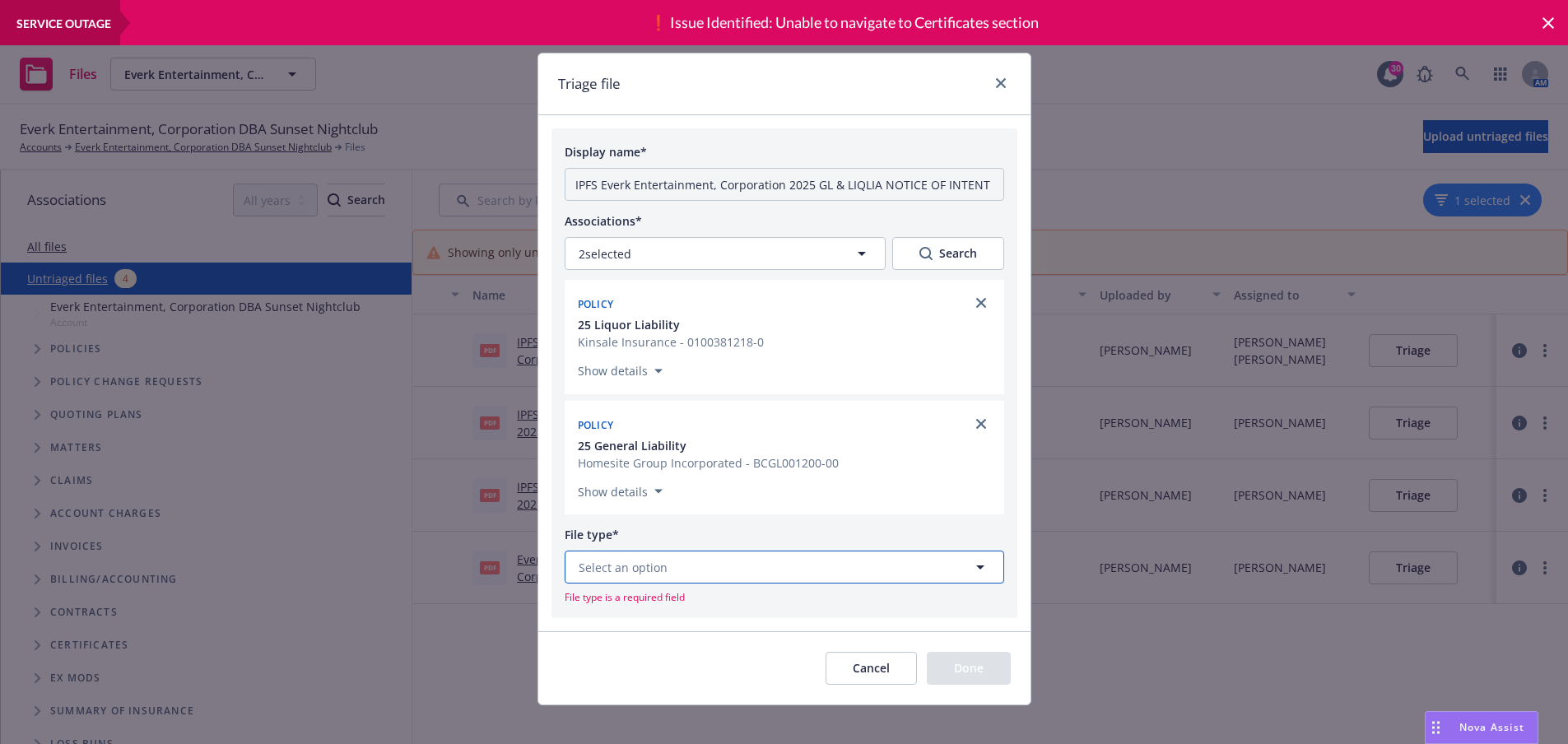
click at [672, 574] on button "Select an option" at bounding box center [784, 566] width 439 height 33
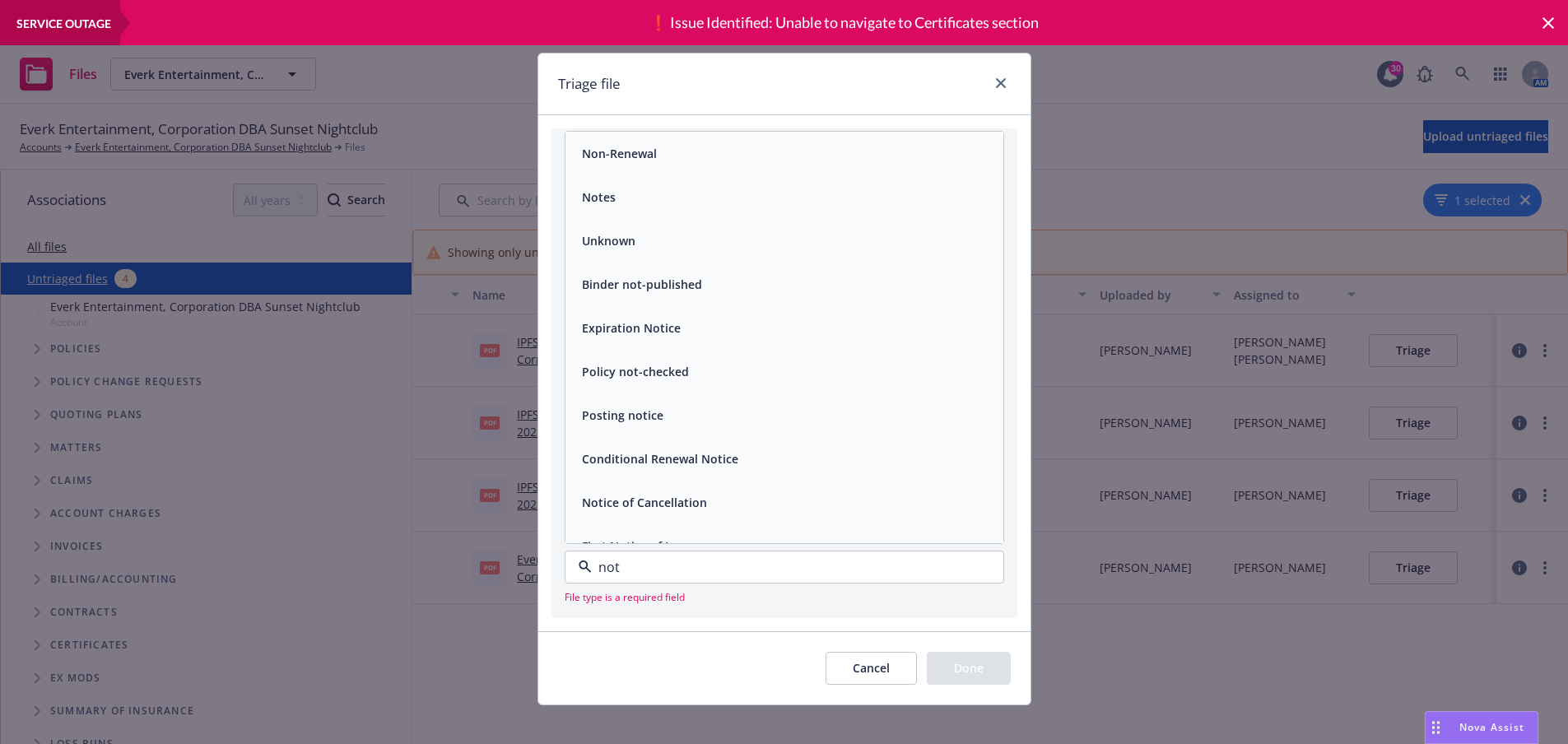
type input "noti"
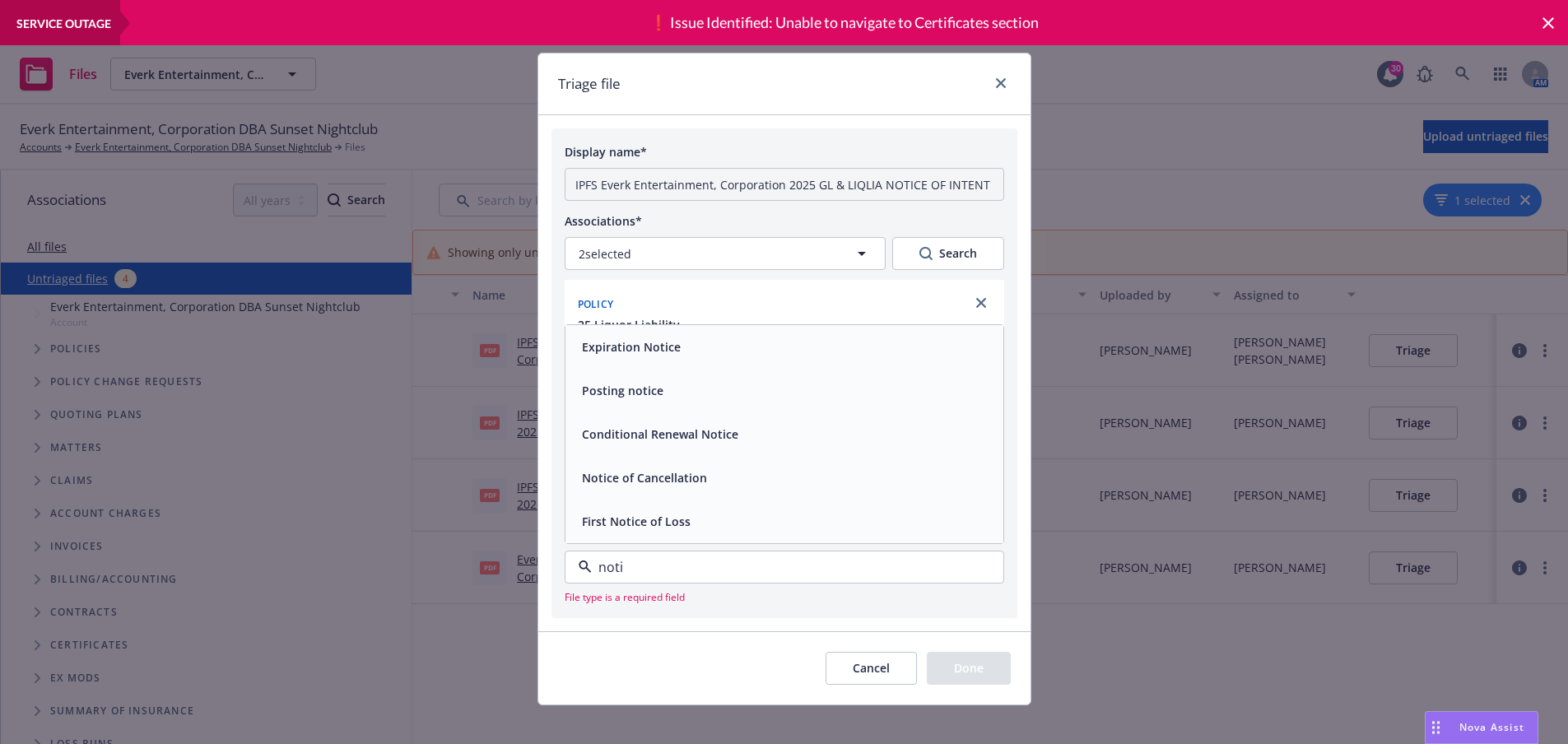
click at [703, 478] on div "Notice of Cancellation" at bounding box center [784, 478] width 418 height 24
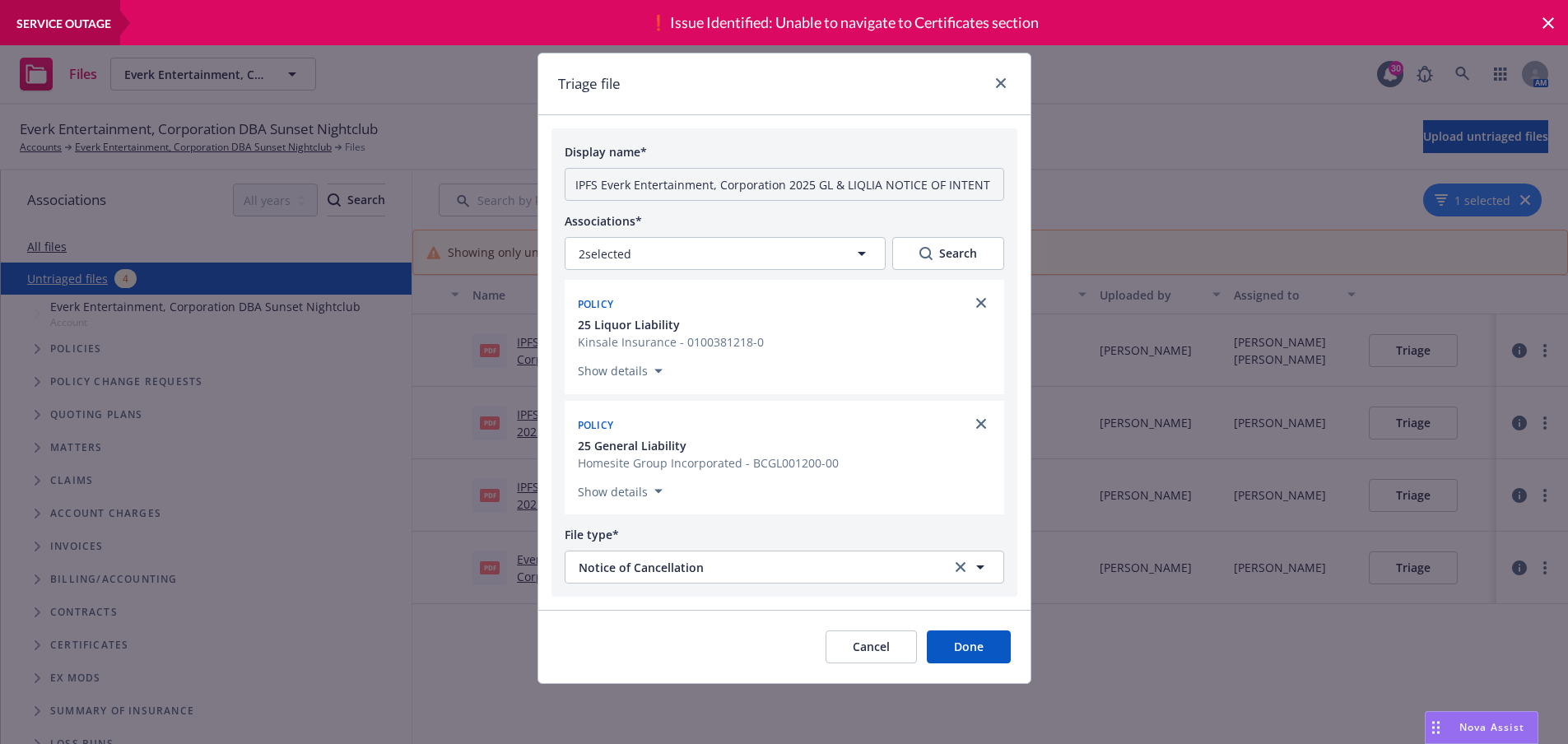
click at [960, 650] on button "Done" at bounding box center [969, 647] width 84 height 33
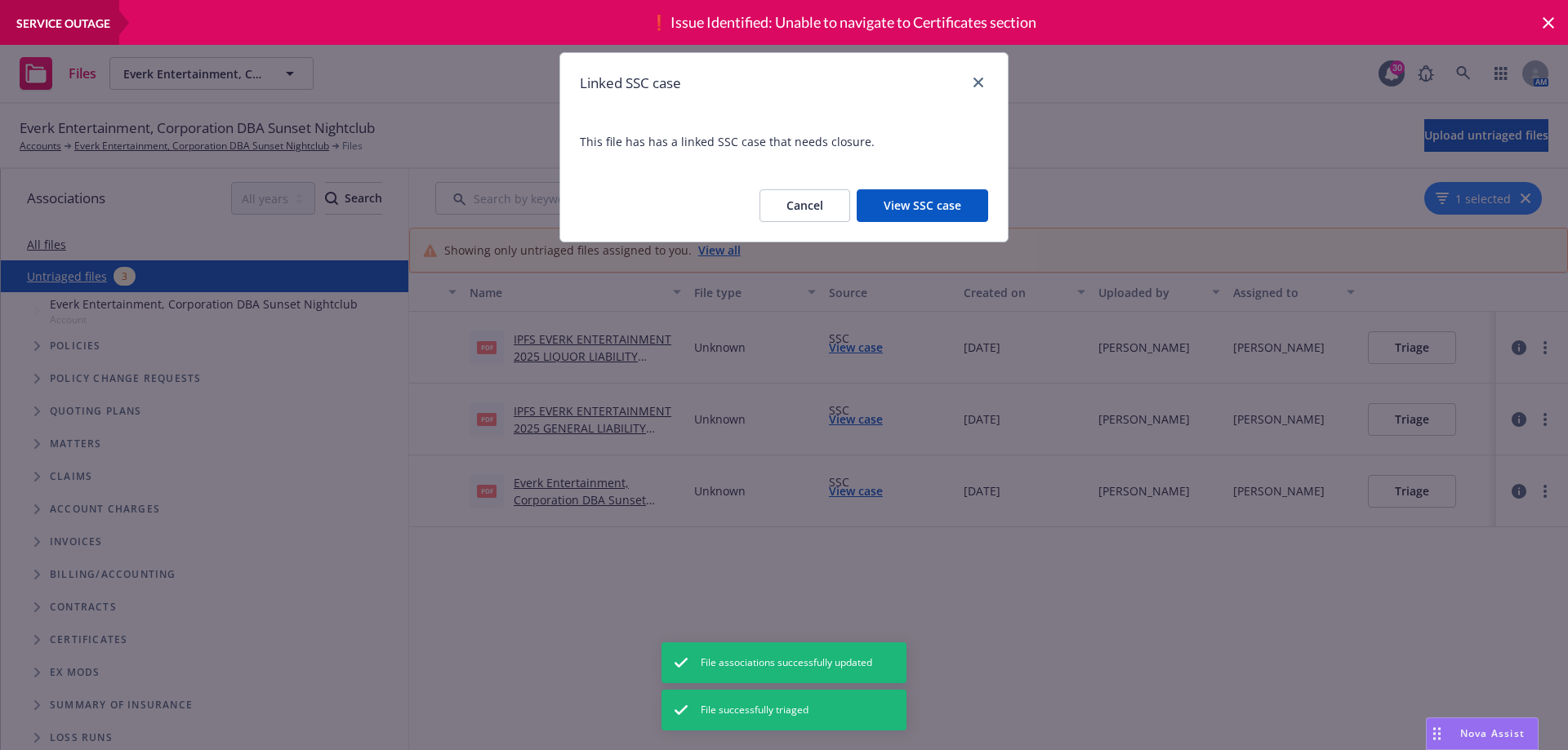
click at [911, 210] on button "View SSC case" at bounding box center [922, 205] width 132 height 33
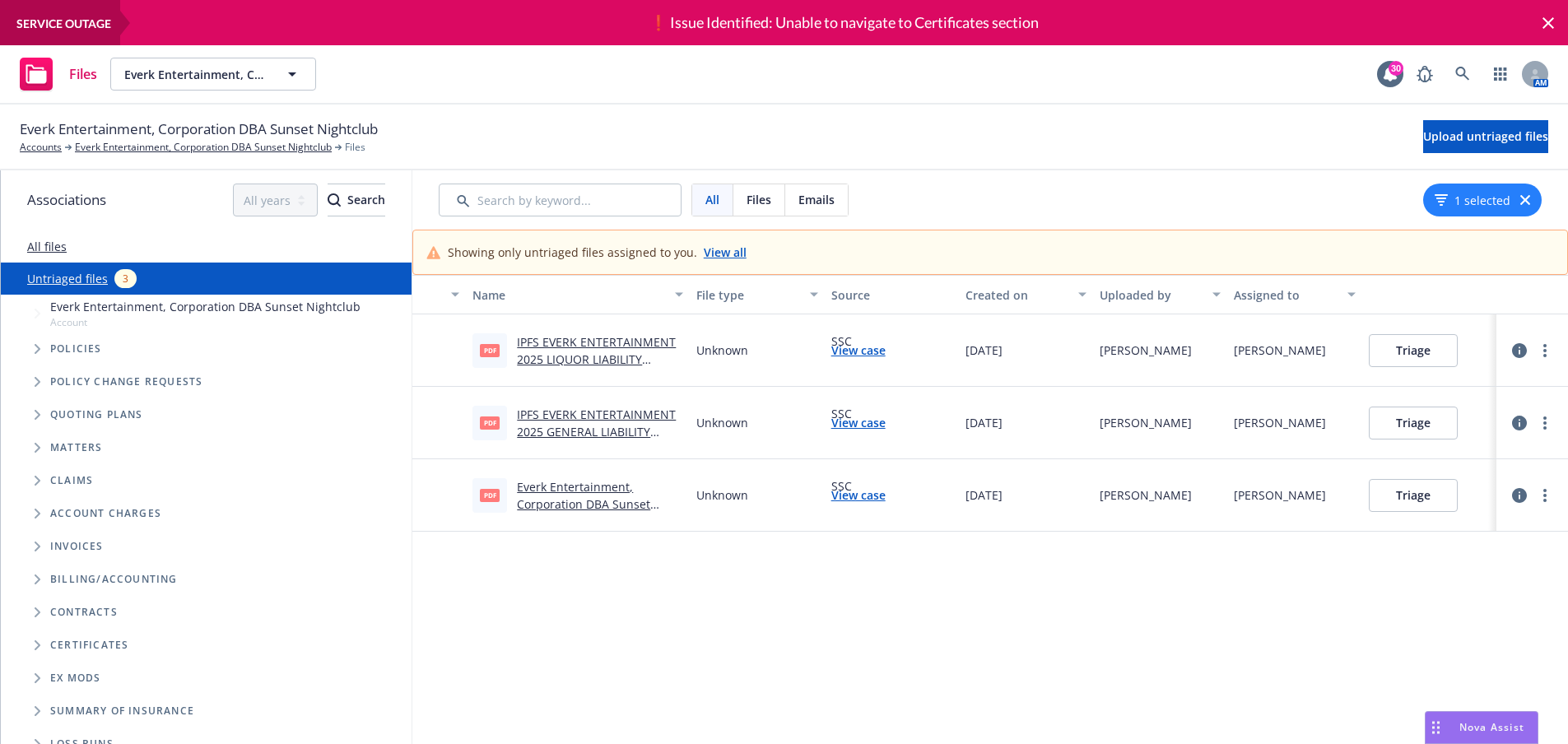
click at [587, 359] on link "IPFS EVERK ENTERTAINMENT 2025 LIQUOR LIABILITY PENDING POLICY NUMBER REQUEST.pdf" at bounding box center [596, 368] width 159 height 68
click at [1397, 349] on button "Triage" at bounding box center [1413, 351] width 89 height 33
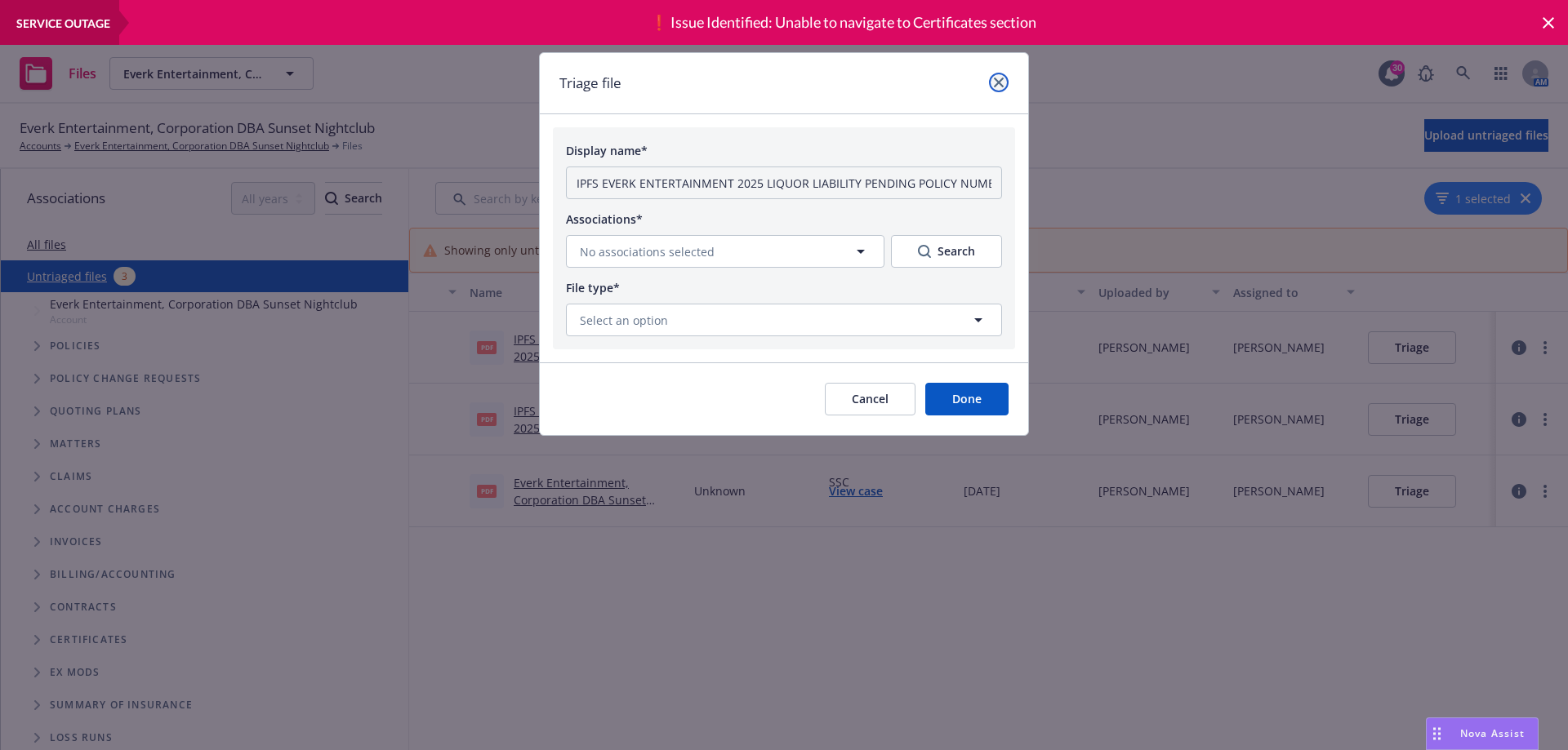
click at [996, 81] on icon "close" at bounding box center [998, 82] width 9 height 9
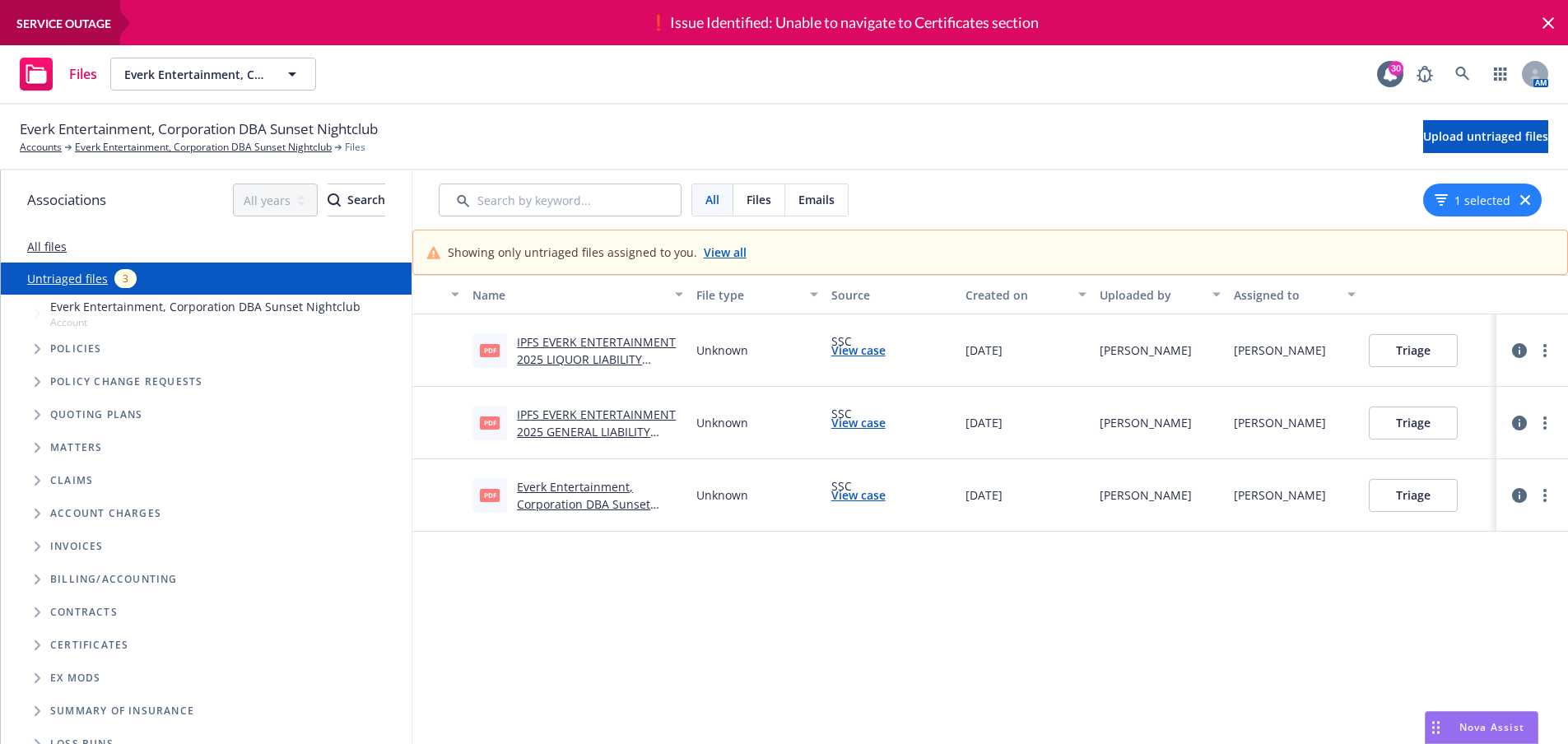
click at [1416, 352] on button "Triage" at bounding box center [1413, 351] width 89 height 33
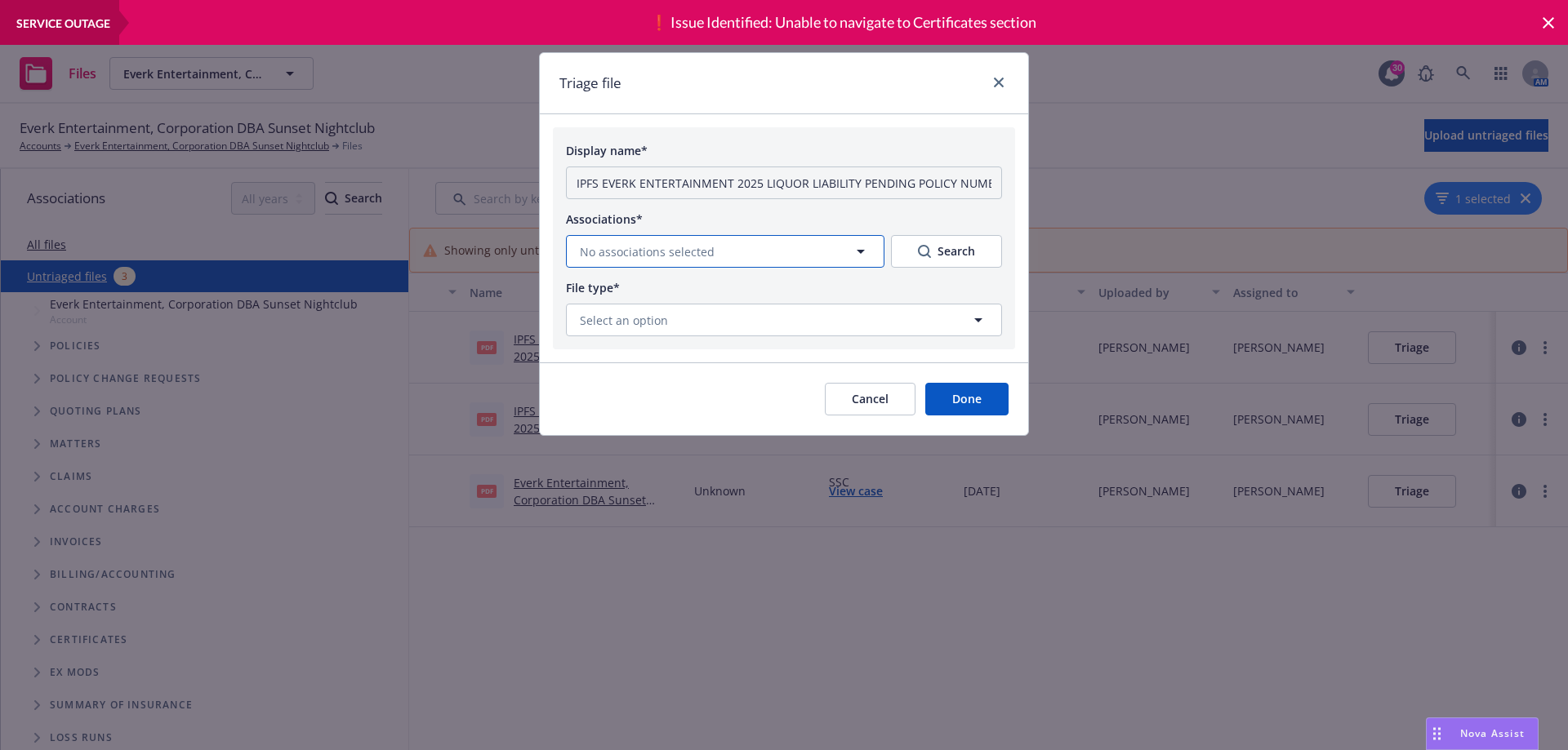
click at [721, 256] on button "No associations selected" at bounding box center [725, 252] width 318 height 33
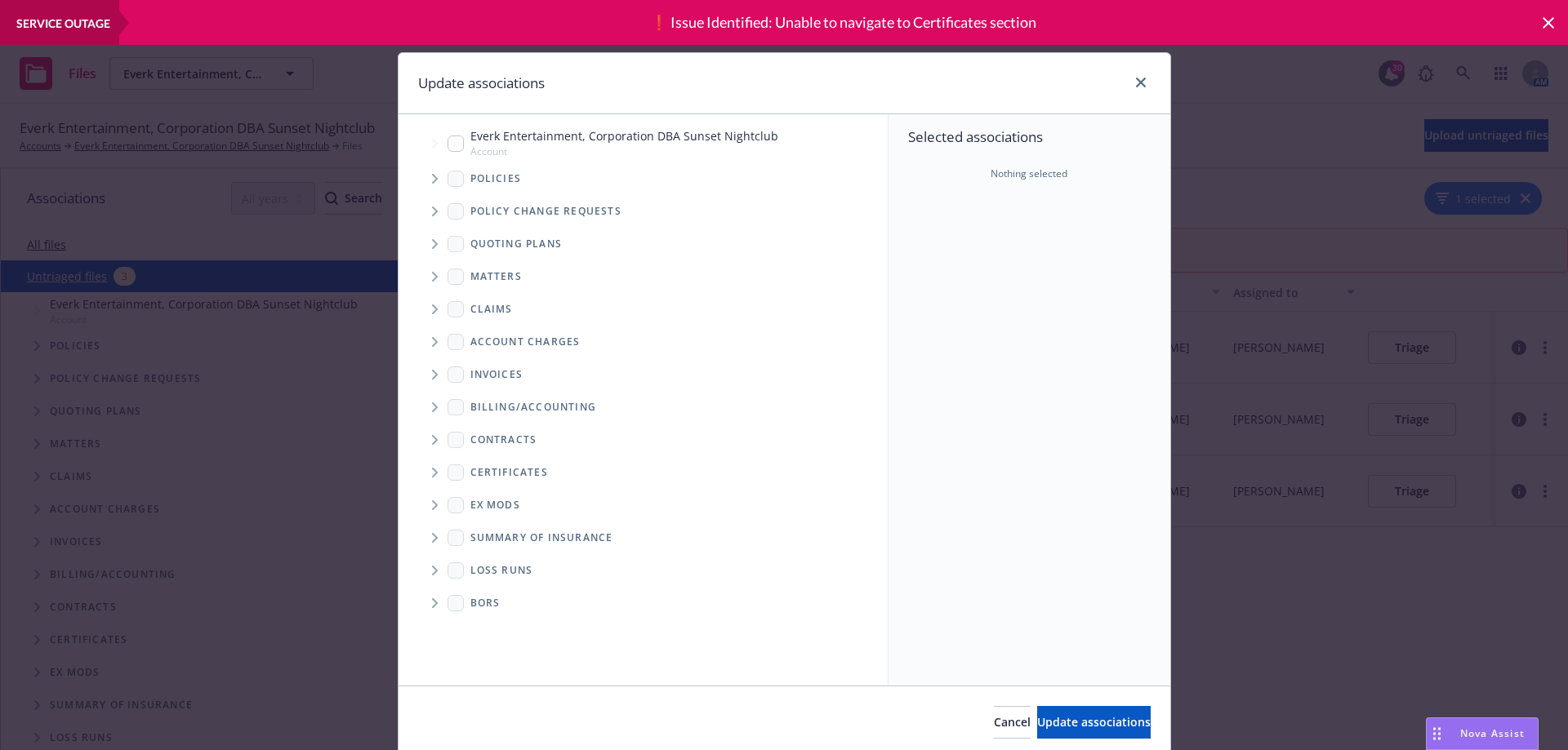
click at [432, 176] on icon "Tree Example" at bounding box center [435, 178] width 6 height 9
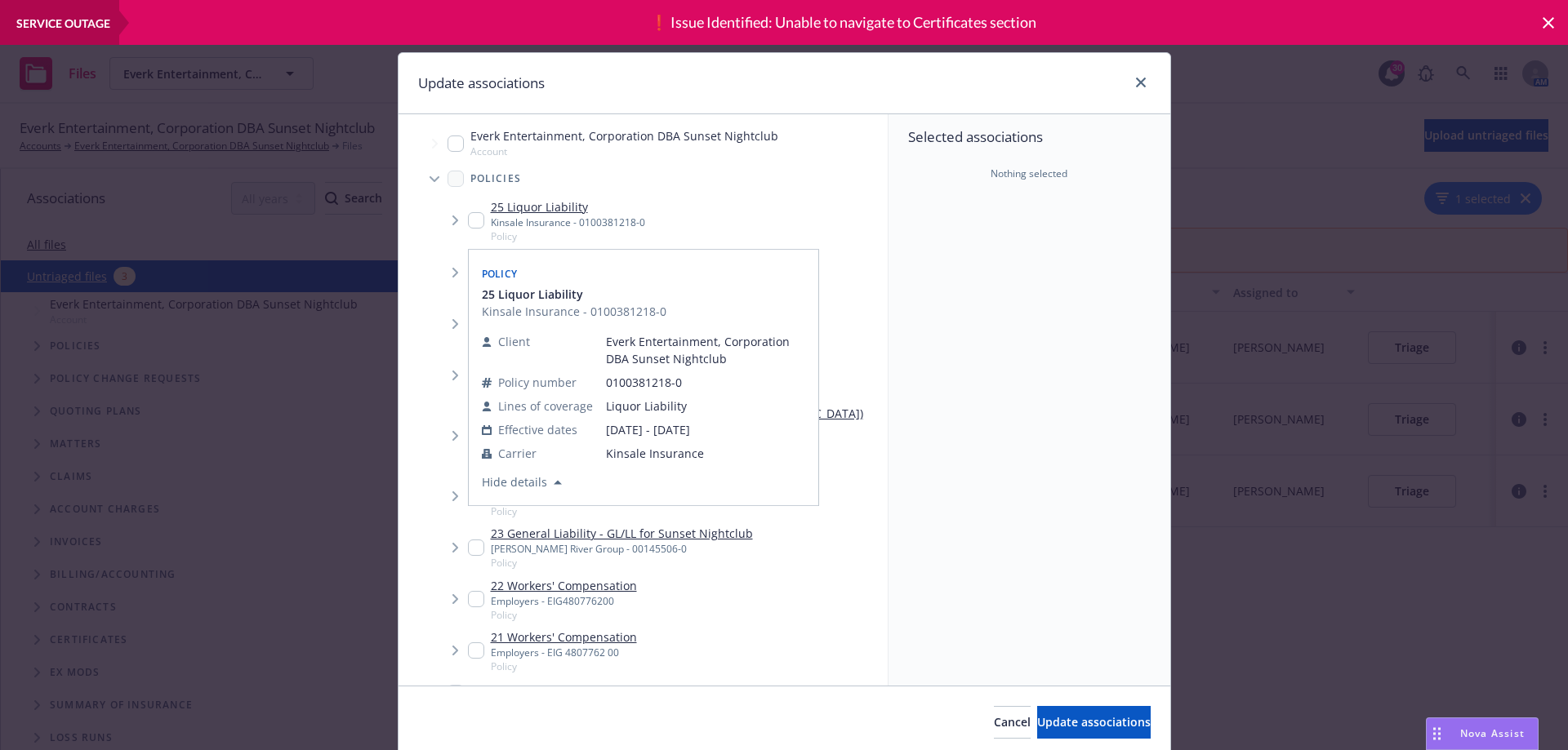
click at [468, 222] on input "Tree Example" at bounding box center [475, 220] width 16 height 16
checkbox input "true"
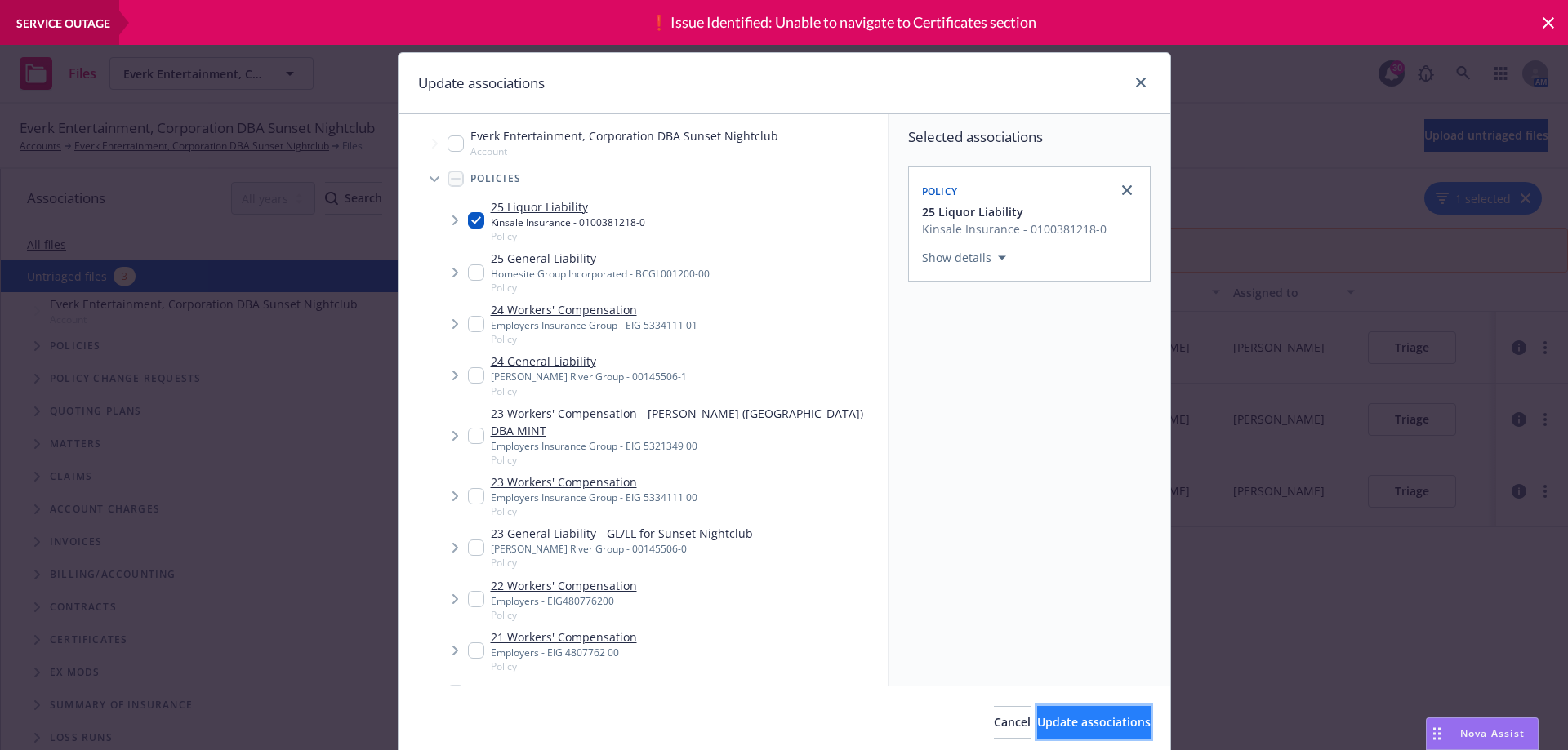
click at [1037, 718] on span "Update associations" at bounding box center [1093, 722] width 113 height 15
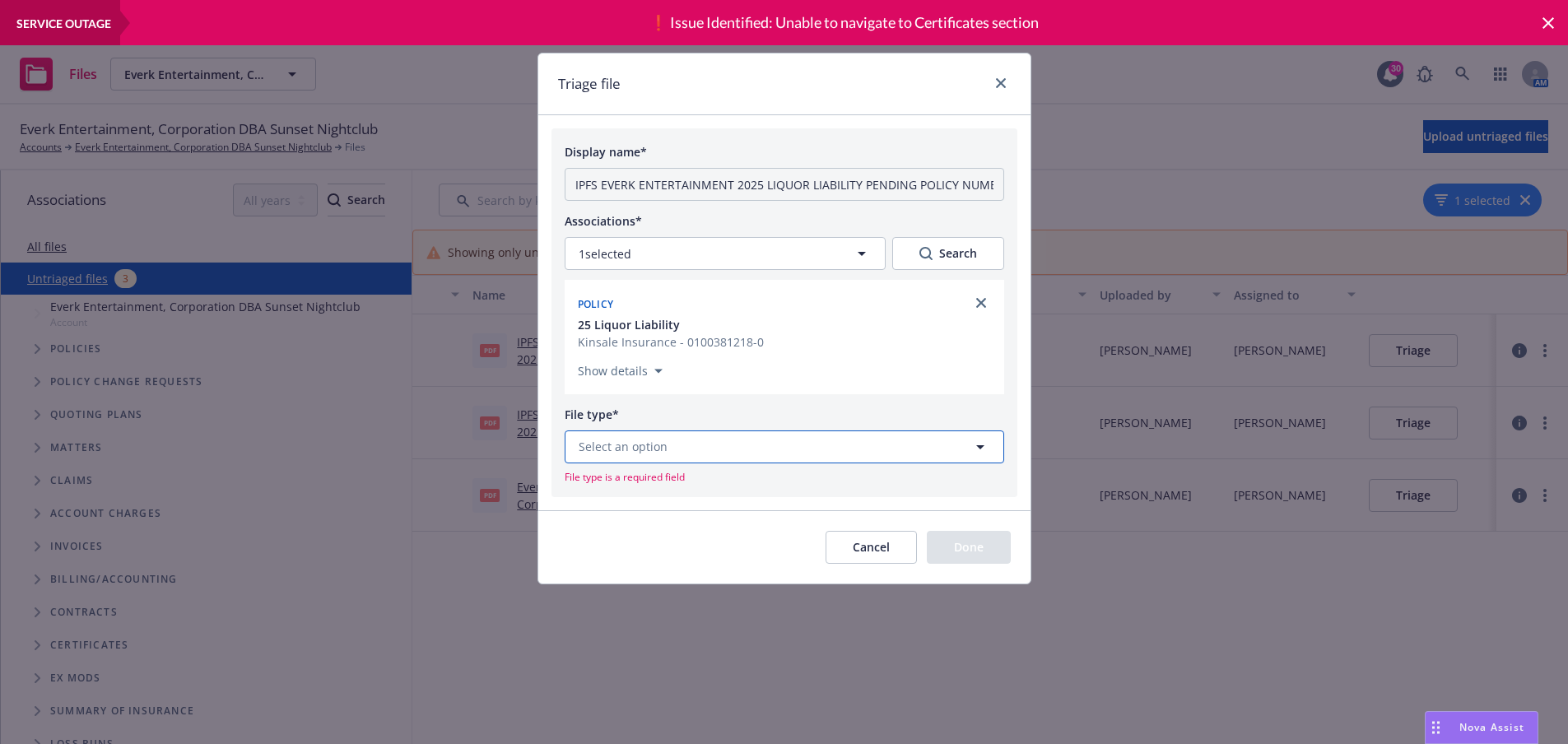
click at [666, 454] on button "Select an option" at bounding box center [784, 447] width 439 height 33
type input "i"
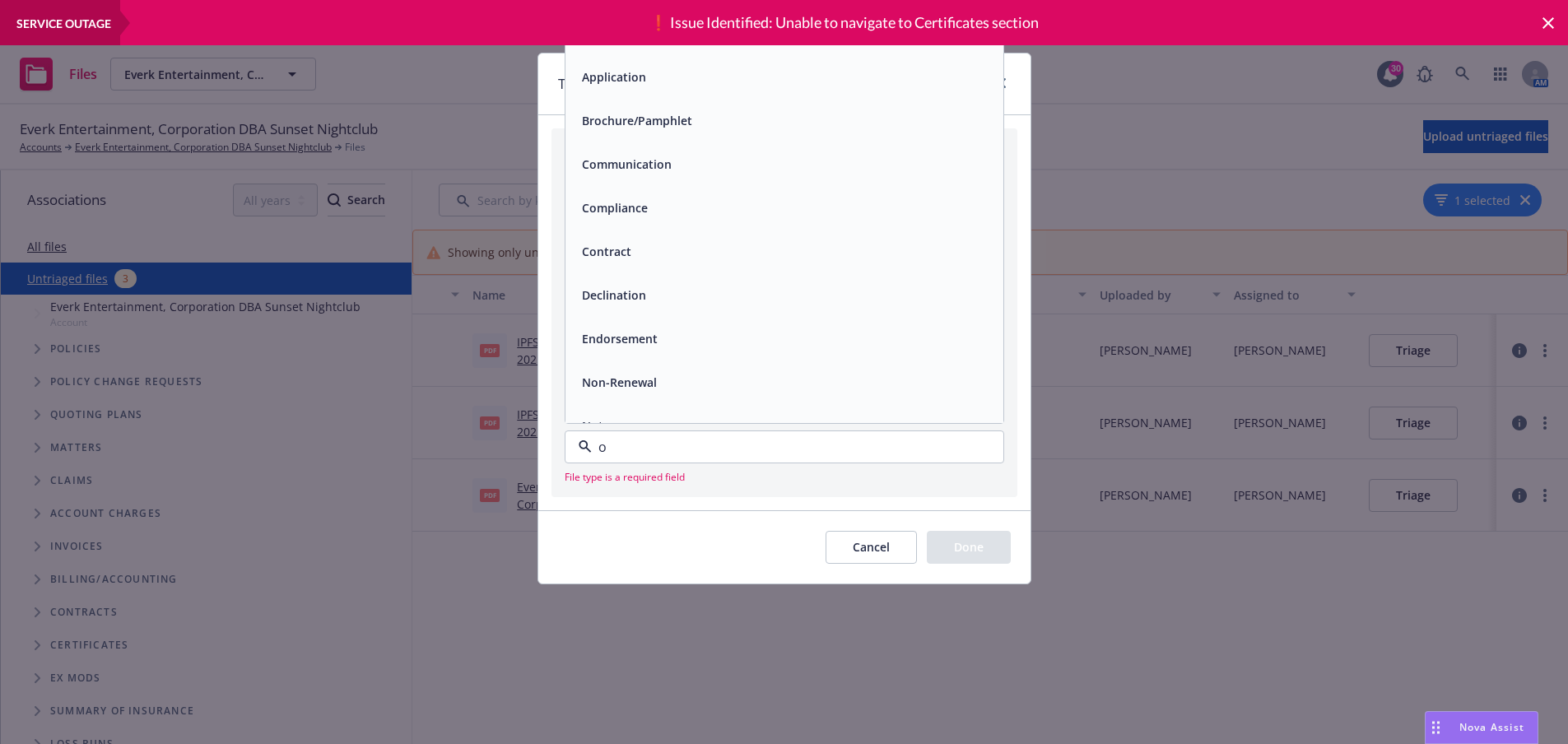
type input "ot"
click at [665, 86] on div "Other" at bounding box center [784, 77] width 418 height 24
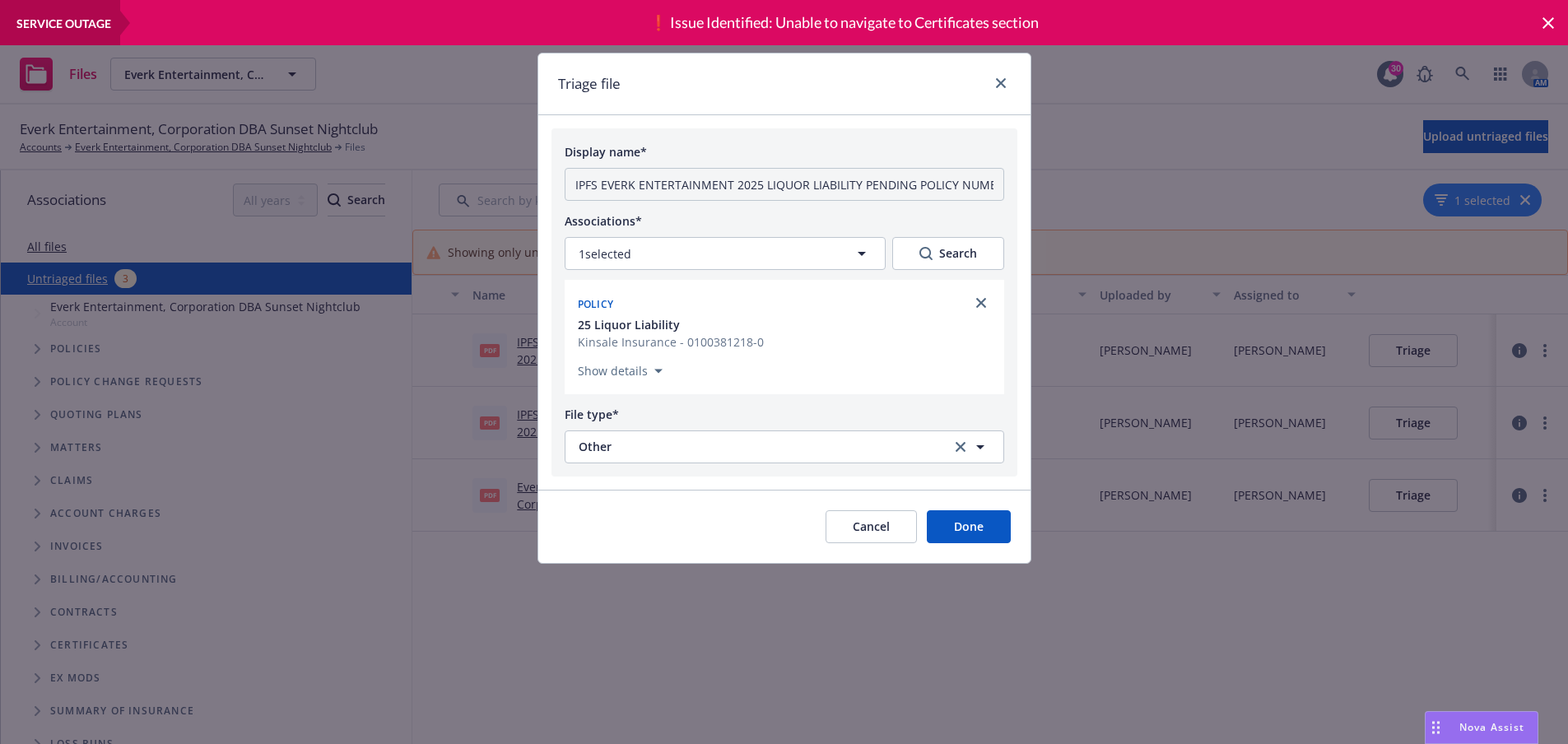
click at [959, 523] on button "Done" at bounding box center [969, 527] width 84 height 33
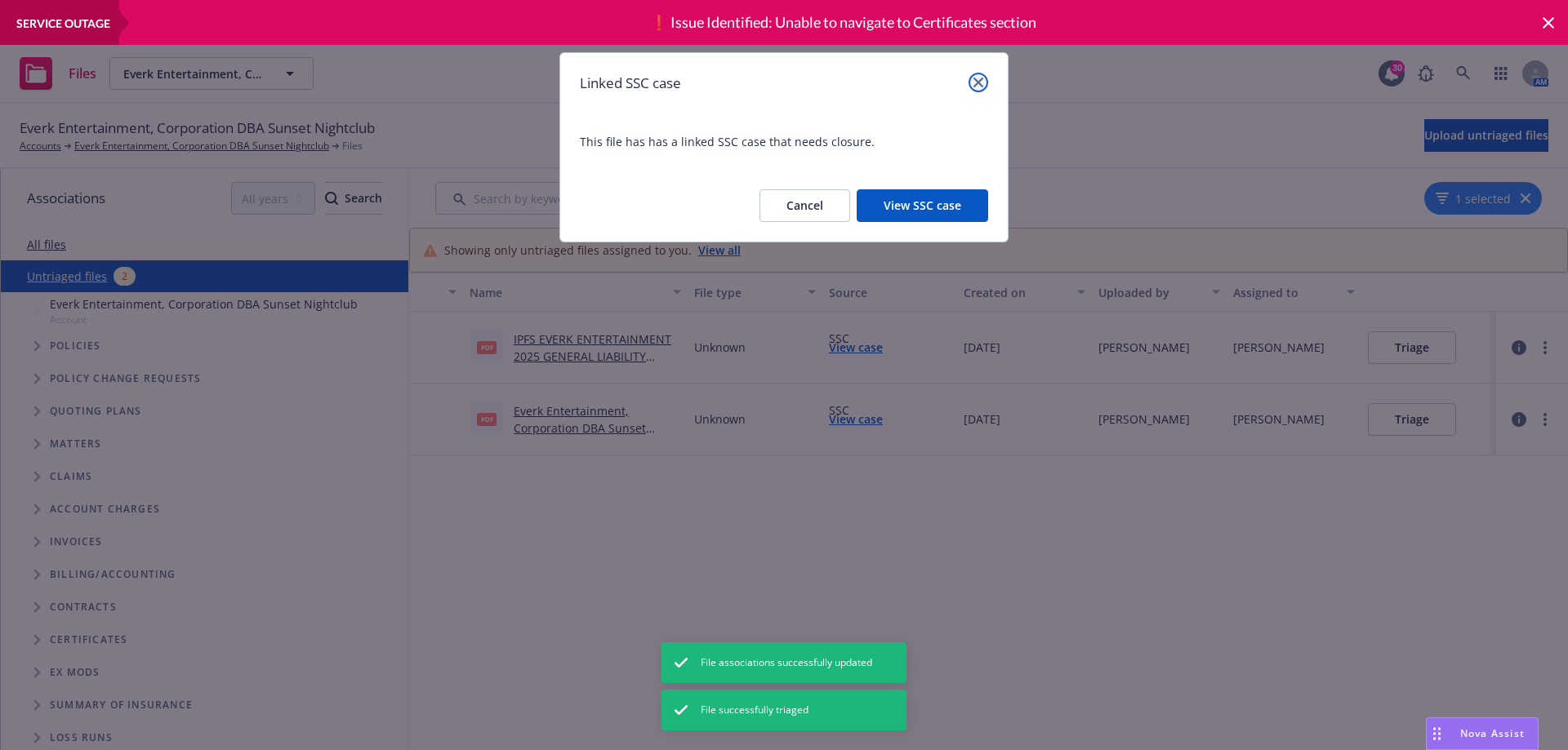
click at [980, 85] on icon "close" at bounding box center [977, 82] width 9 height 9
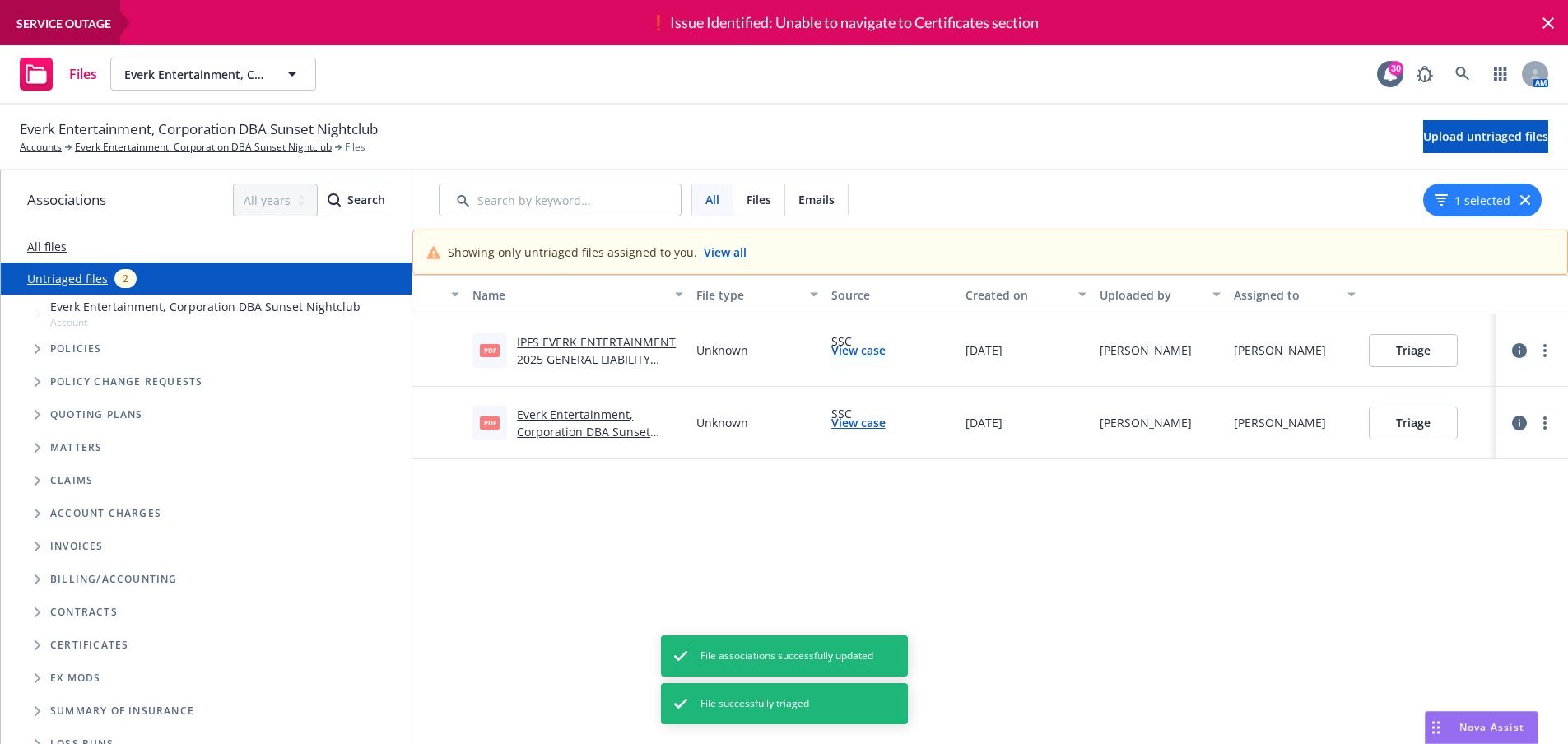
click at [562, 358] on link "IPFS EVERK ENTERTAINMENT 2025 GENERAL LIABILITY PENDING POLICY NUMBER REQUEST.p…" at bounding box center [596, 368] width 159 height 68
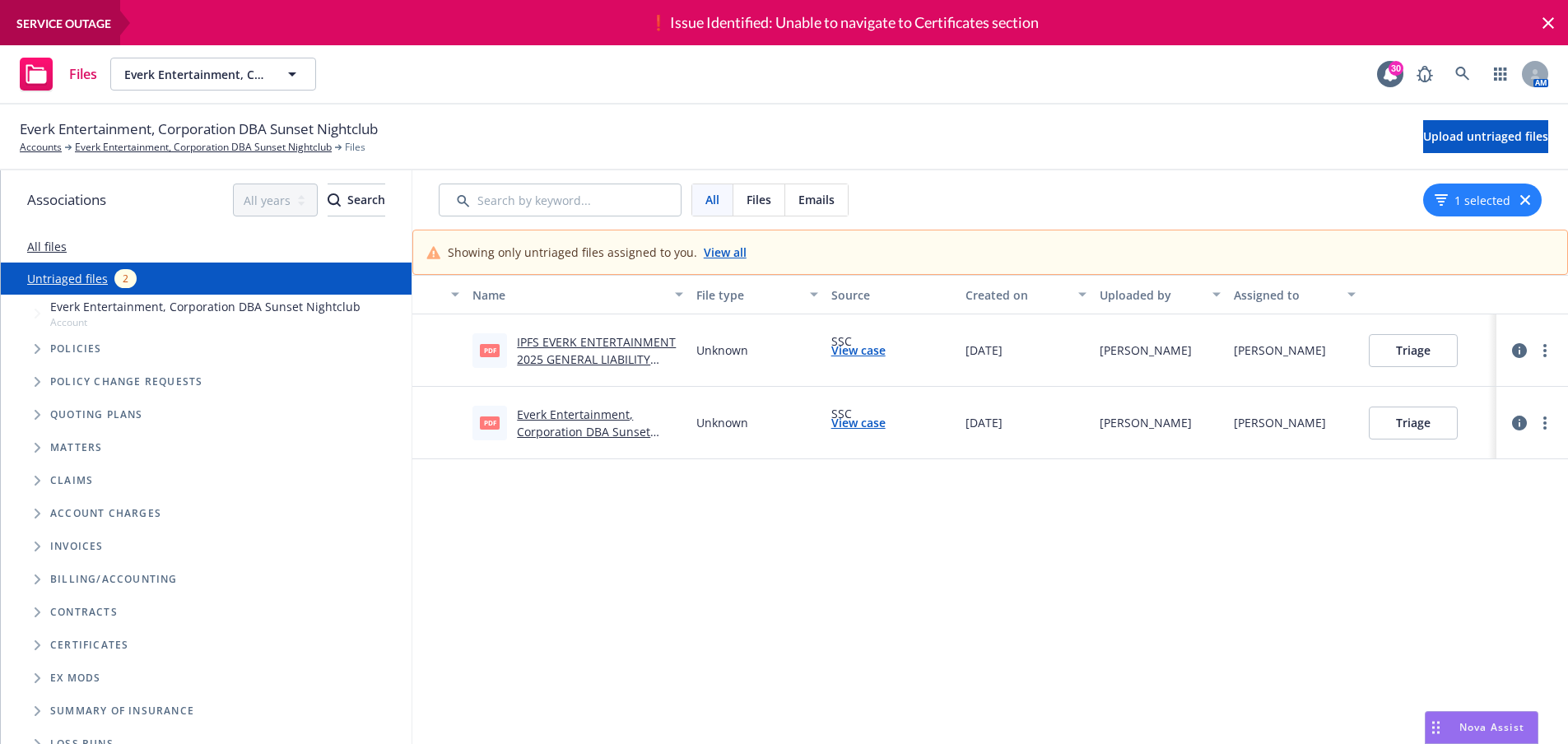
click at [1404, 333] on div "Triage" at bounding box center [1429, 351] width 134 height 73
click at [1404, 361] on button "Triage" at bounding box center [1413, 351] width 89 height 33
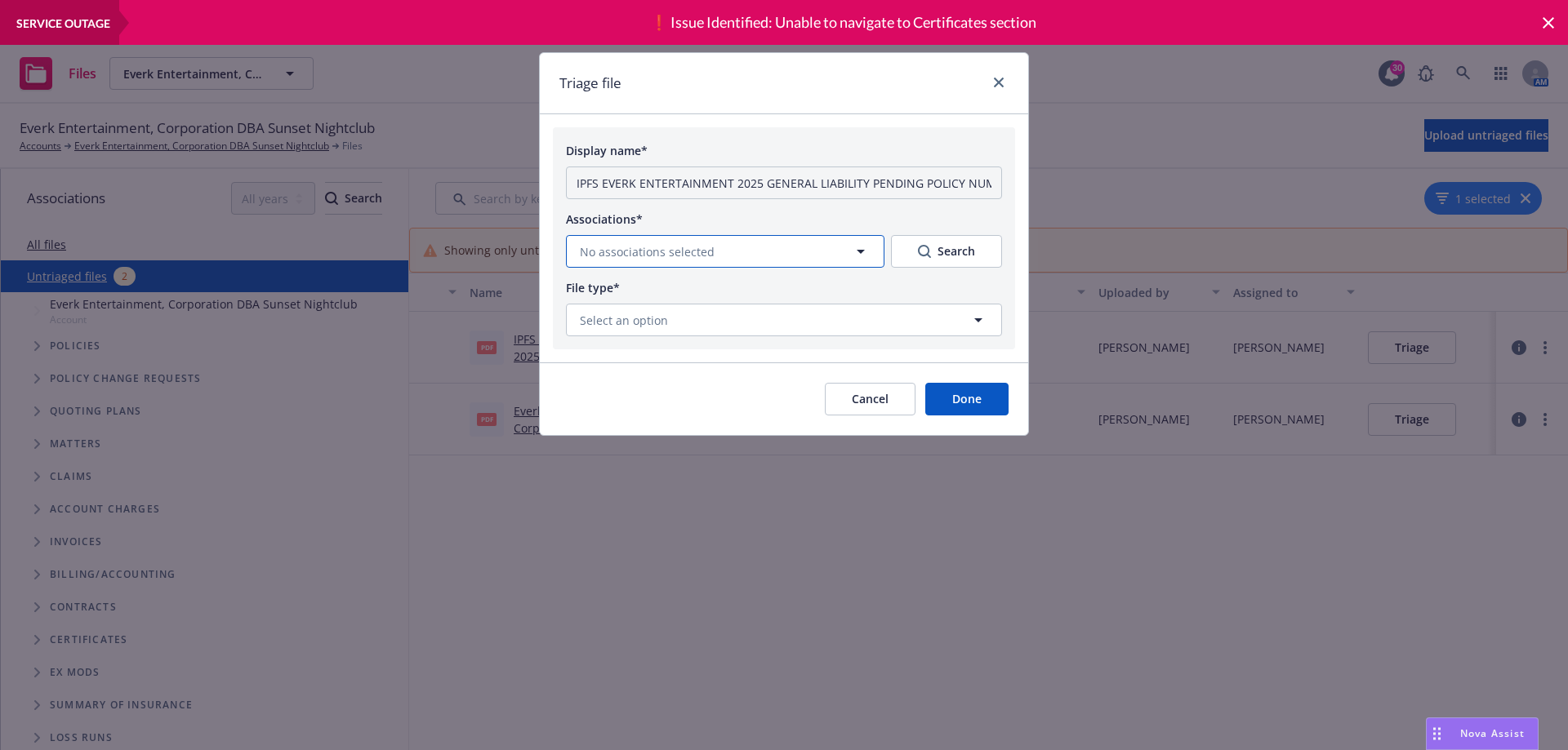
click at [656, 247] on span "No associations selected" at bounding box center [646, 252] width 135 height 17
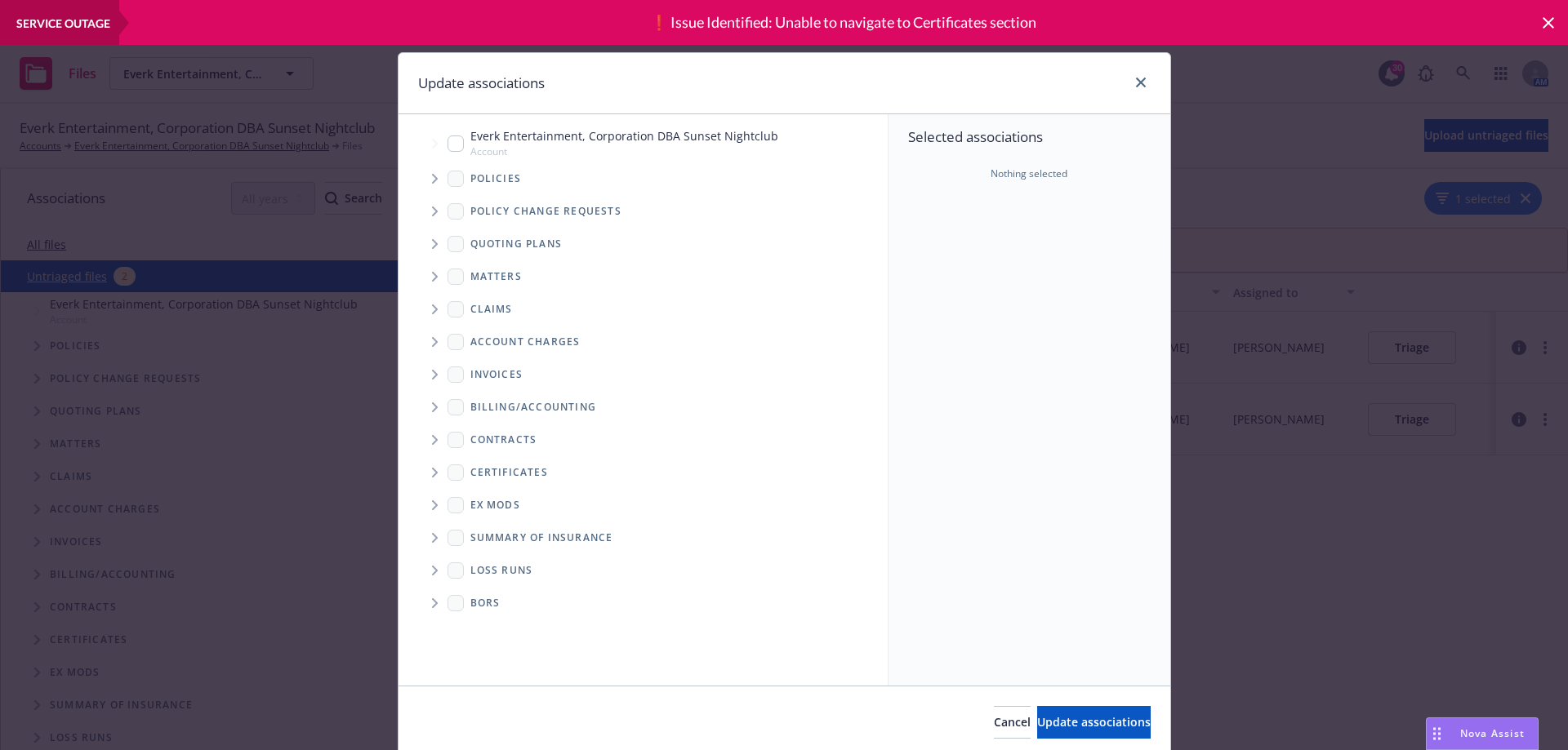
click at [432, 183] on icon "Tree Example" at bounding box center [435, 178] width 6 height 9
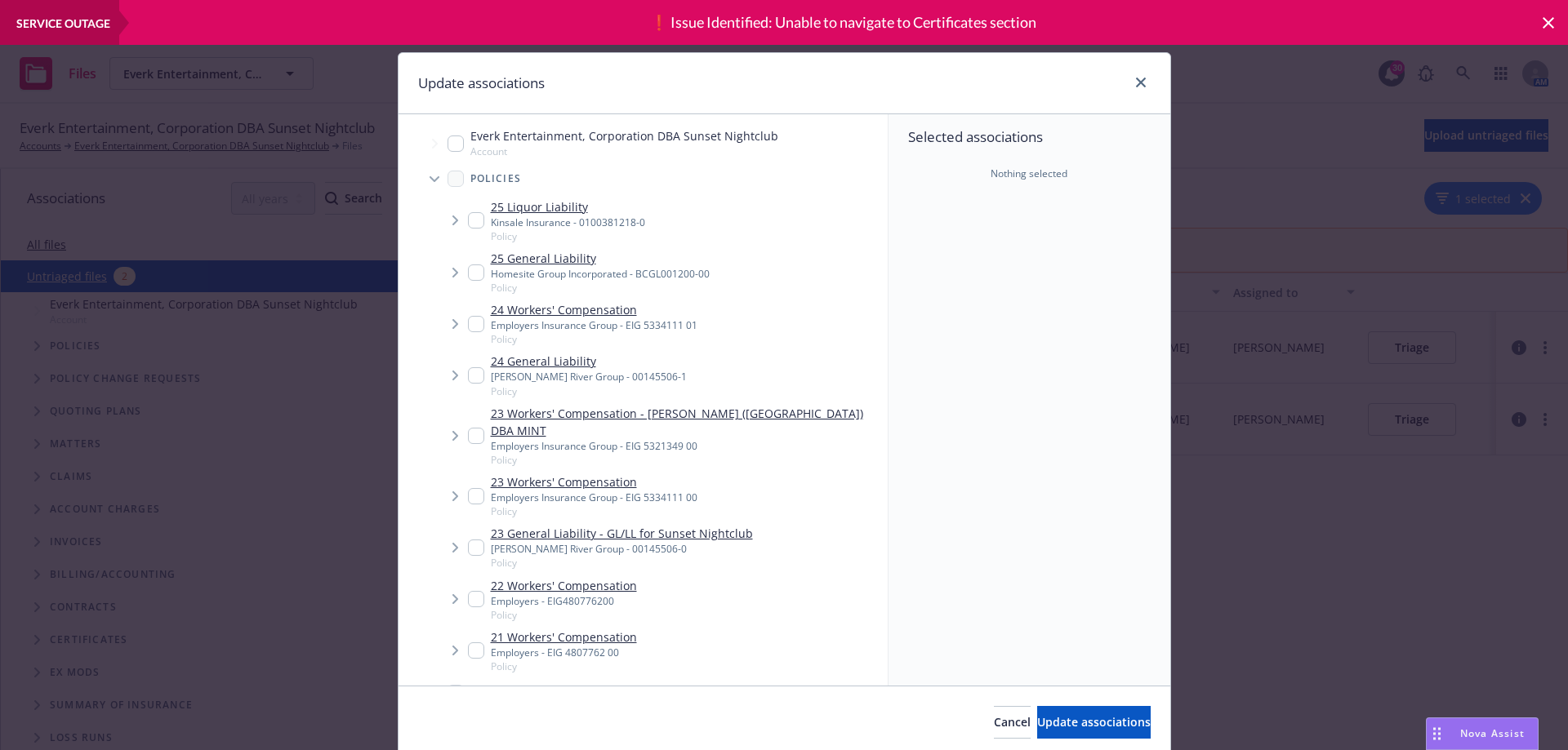
click at [468, 274] on input "Tree Example" at bounding box center [475, 272] width 16 height 16
checkbox input "true"
click at [1050, 710] on button "Update associations" at bounding box center [1093, 723] width 113 height 33
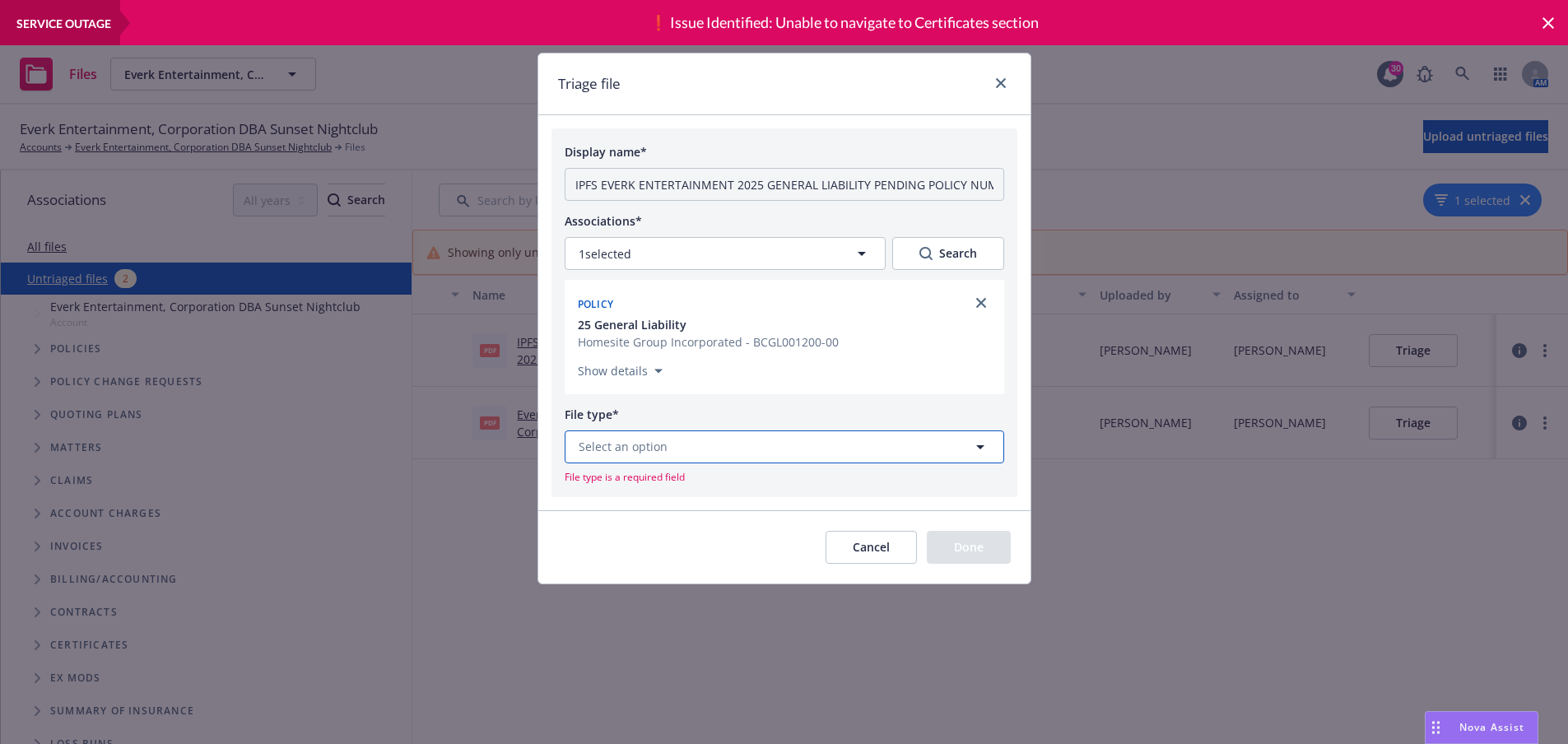
click at [680, 459] on button "Select an option" at bounding box center [784, 447] width 439 height 33
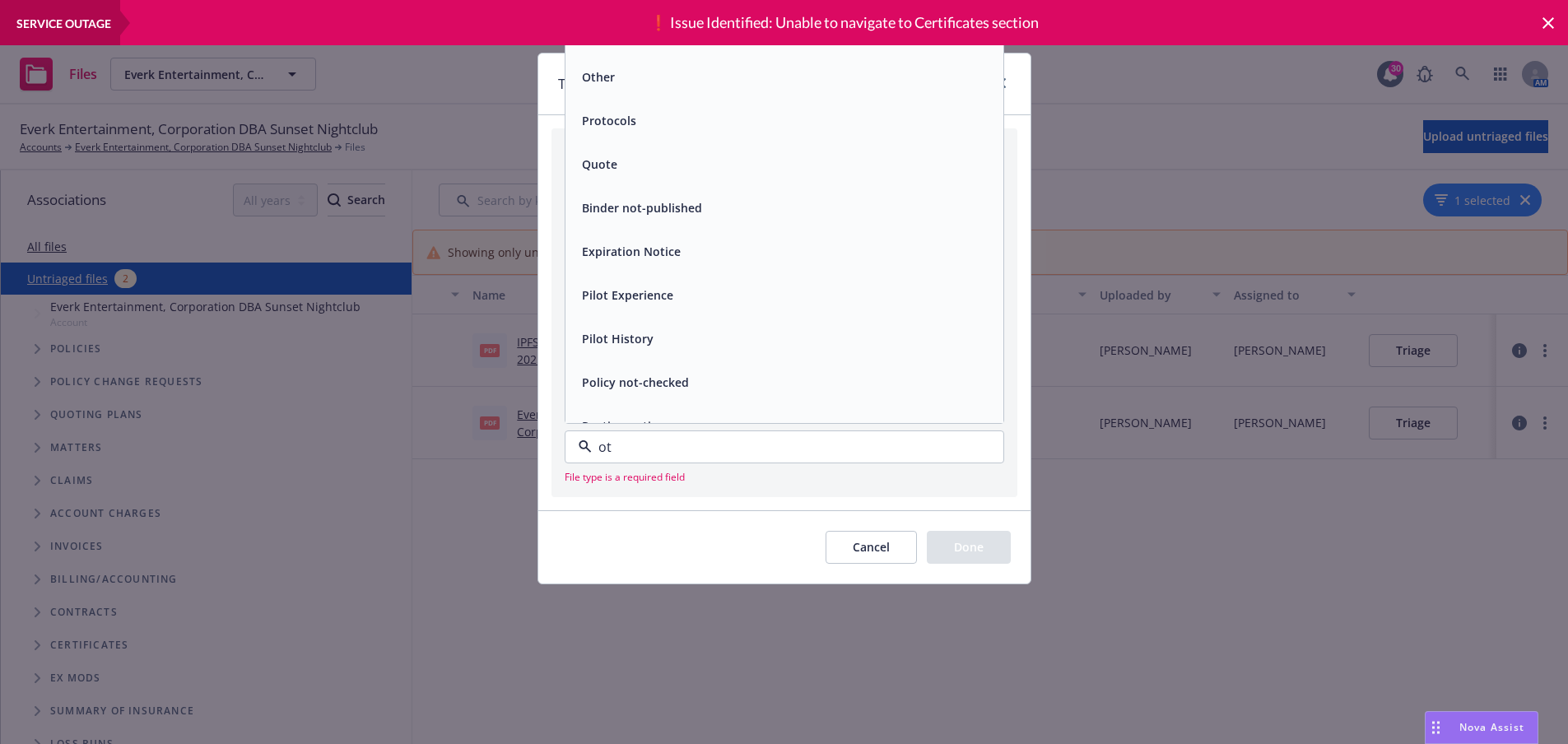
type input "oth"
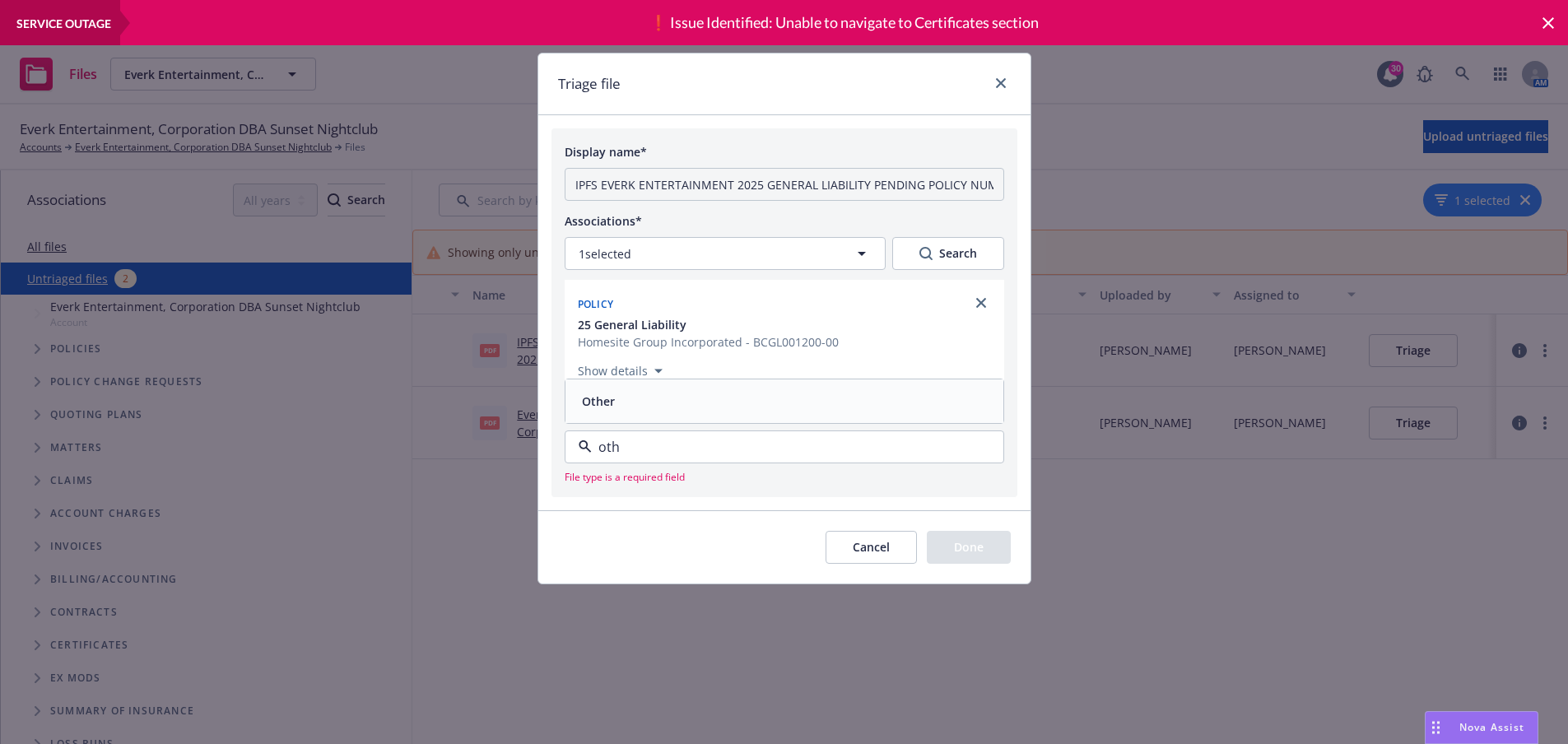
click at [658, 403] on div "Other" at bounding box center [784, 401] width 418 height 24
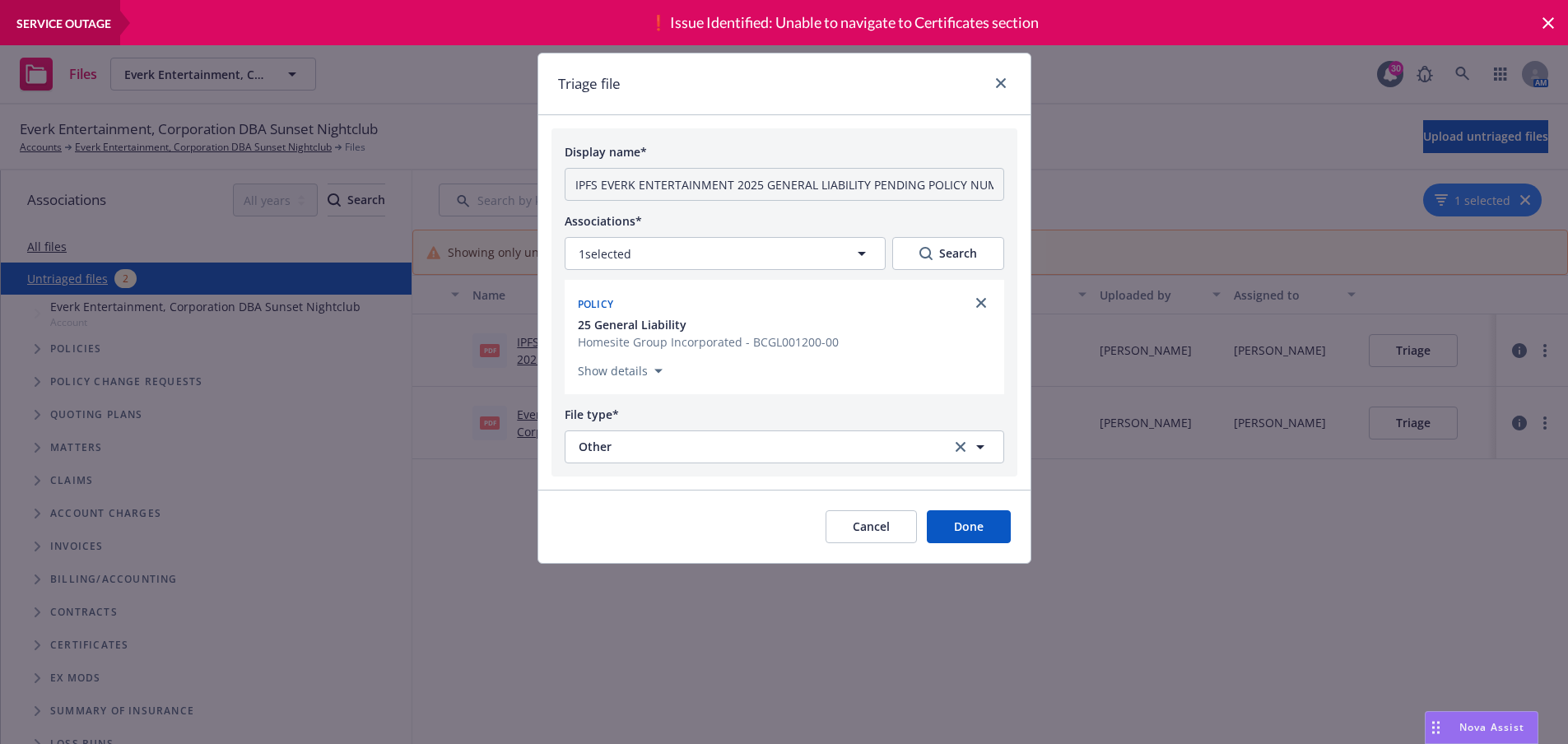
click at [984, 522] on button "Done" at bounding box center [969, 527] width 84 height 33
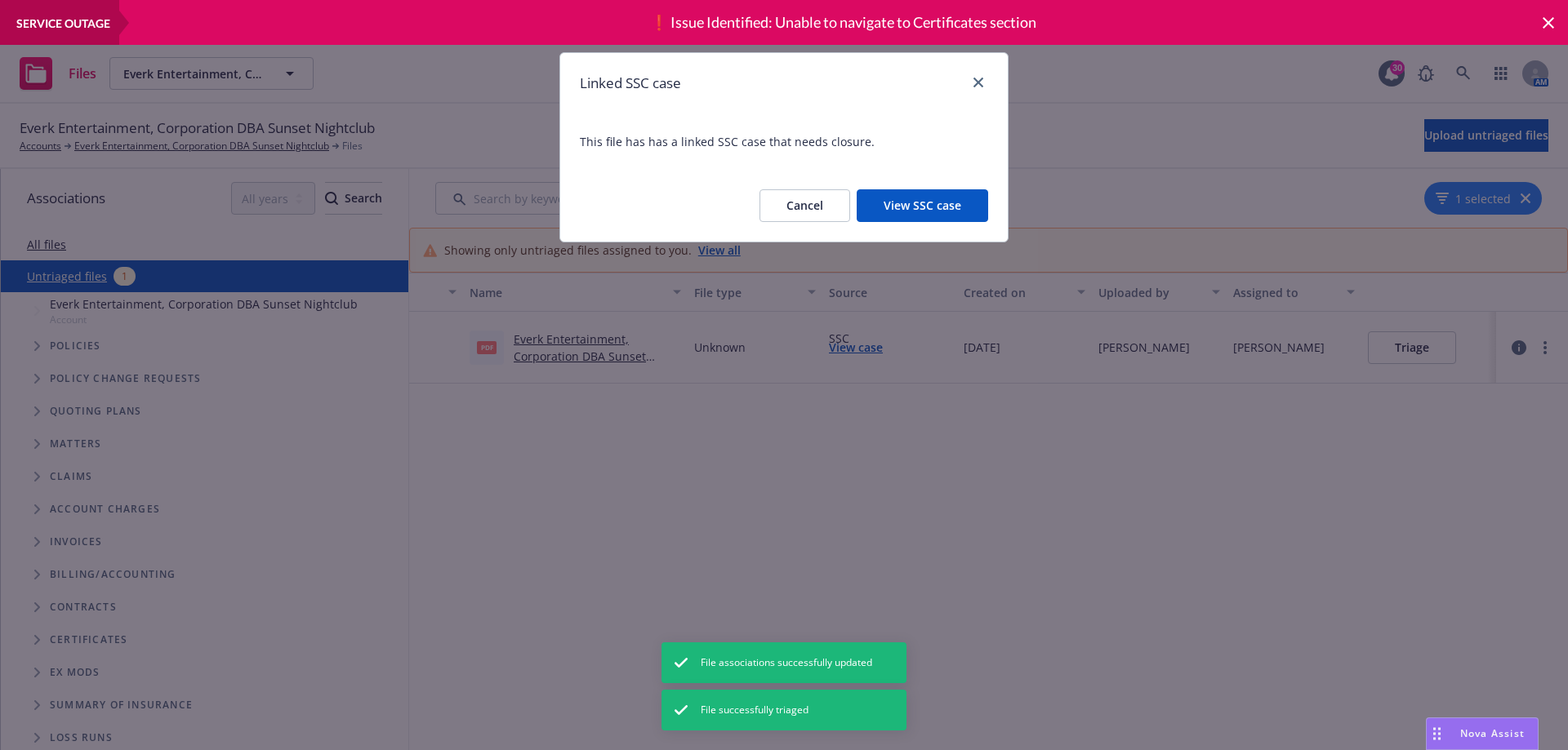
click at [966, 73] on div at bounding box center [975, 83] width 26 height 21
click at [989, 90] on div "Linked SSC case" at bounding box center [784, 83] width 448 height 60
click at [978, 78] on icon "close" at bounding box center [977, 82] width 9 height 9
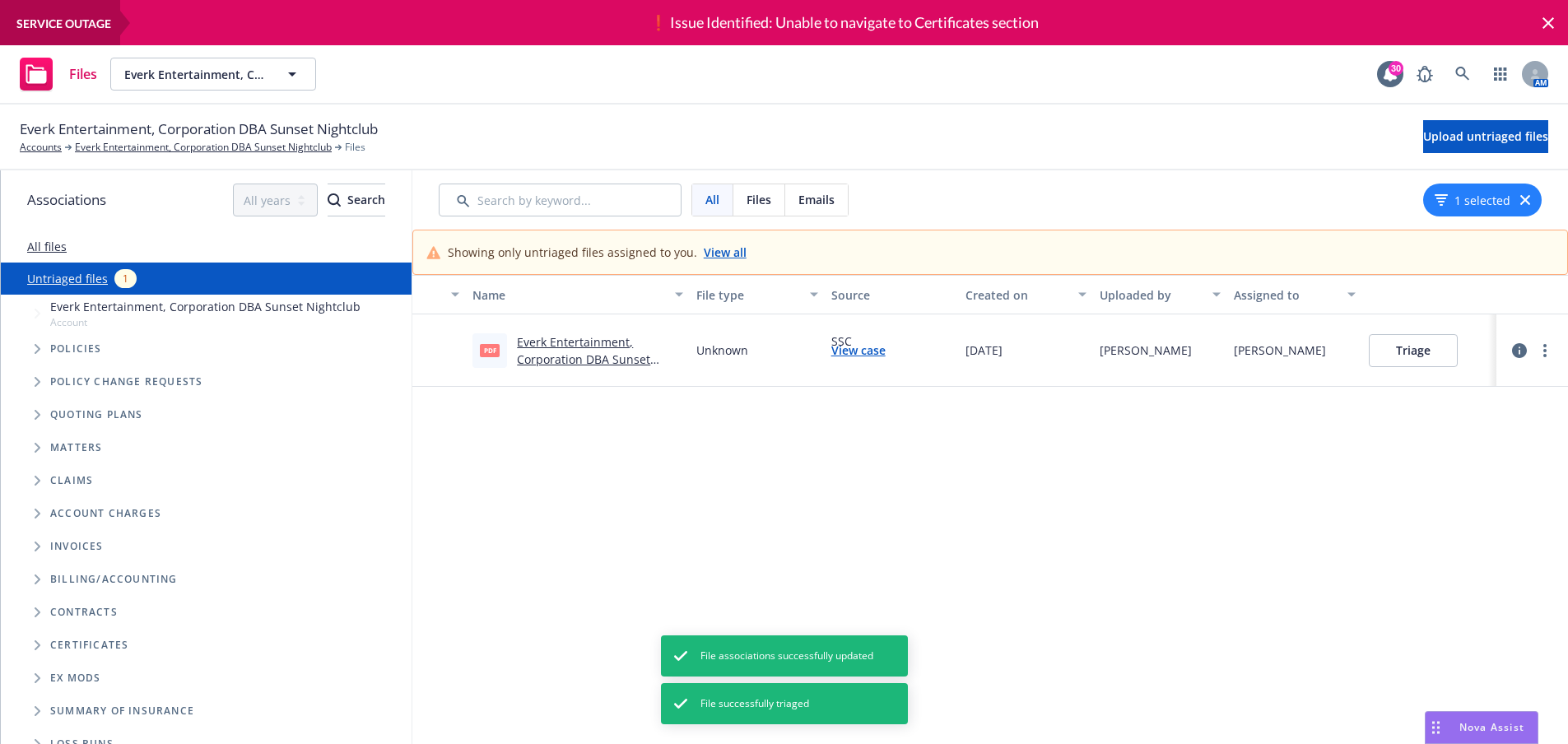
click at [570, 356] on link "Everk Entertainment, Corporation DBA Sunset Nightclub - 2024 - Workers Compensa…" at bounding box center [591, 377] width 147 height 85
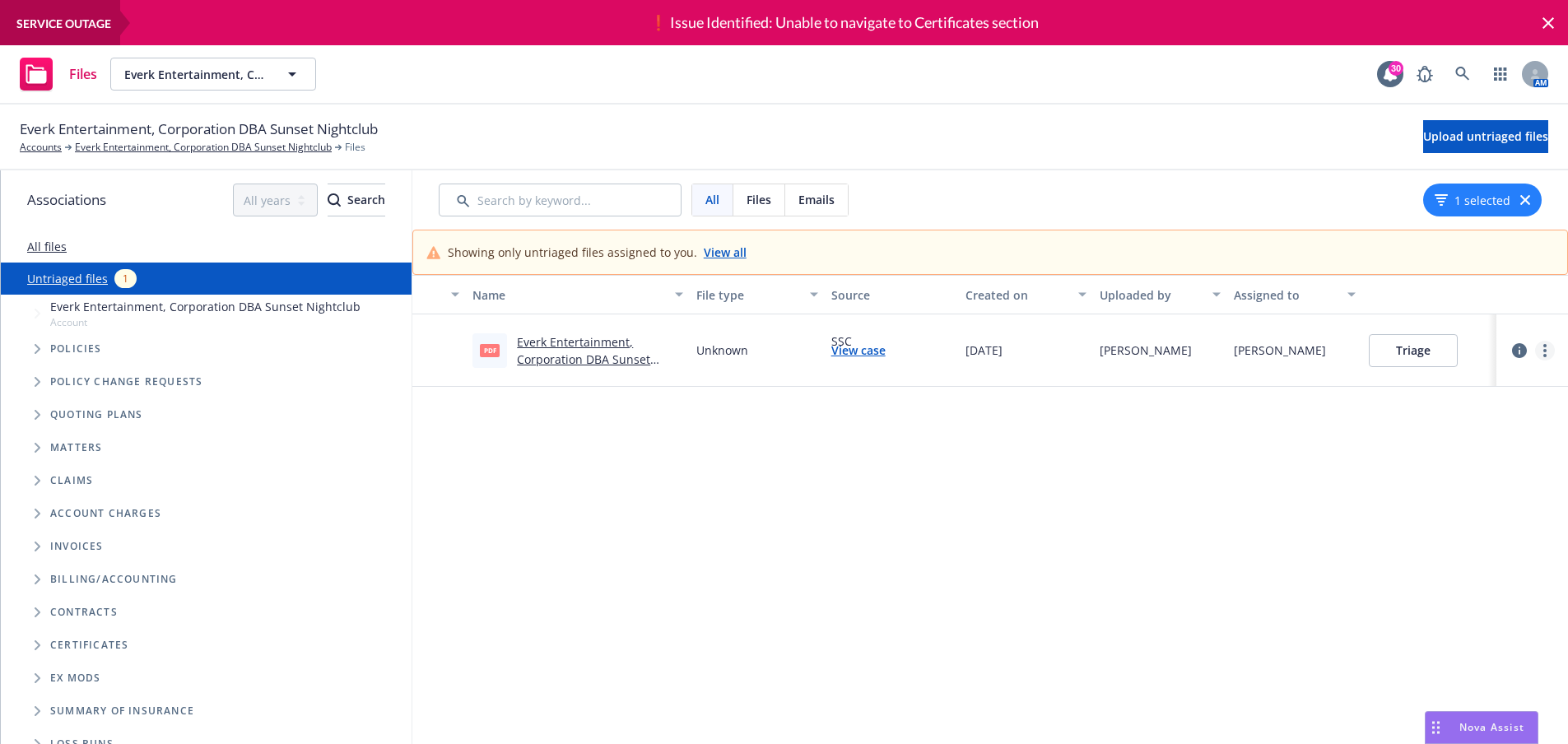
click at [1546, 351] on circle "more" at bounding box center [1545, 351] width 3 height 3
click at [1481, 451] on link "Change account" at bounding box center [1493, 450] width 145 height 33
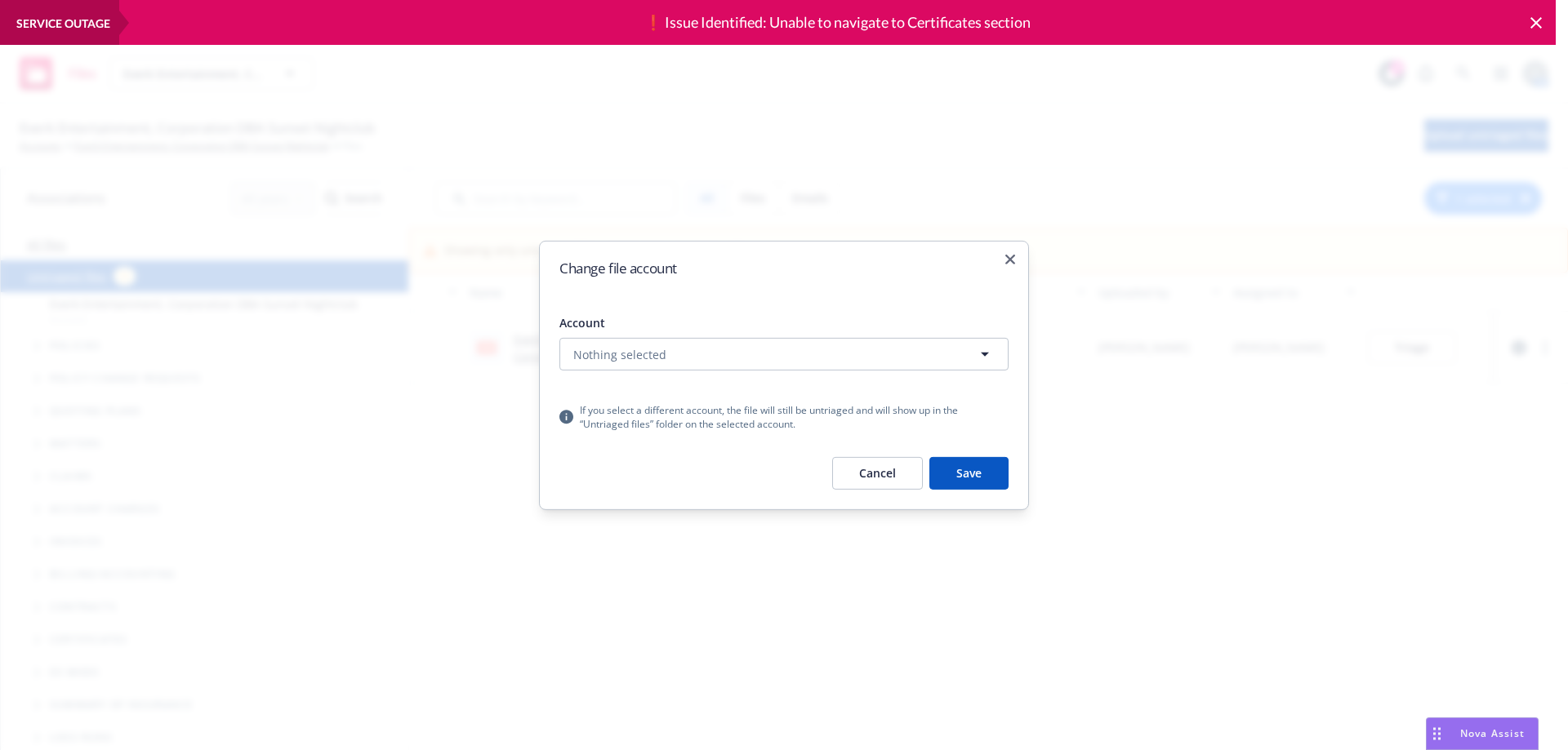
click at [707, 363] on button "Nothing selected" at bounding box center [784, 353] width 449 height 33
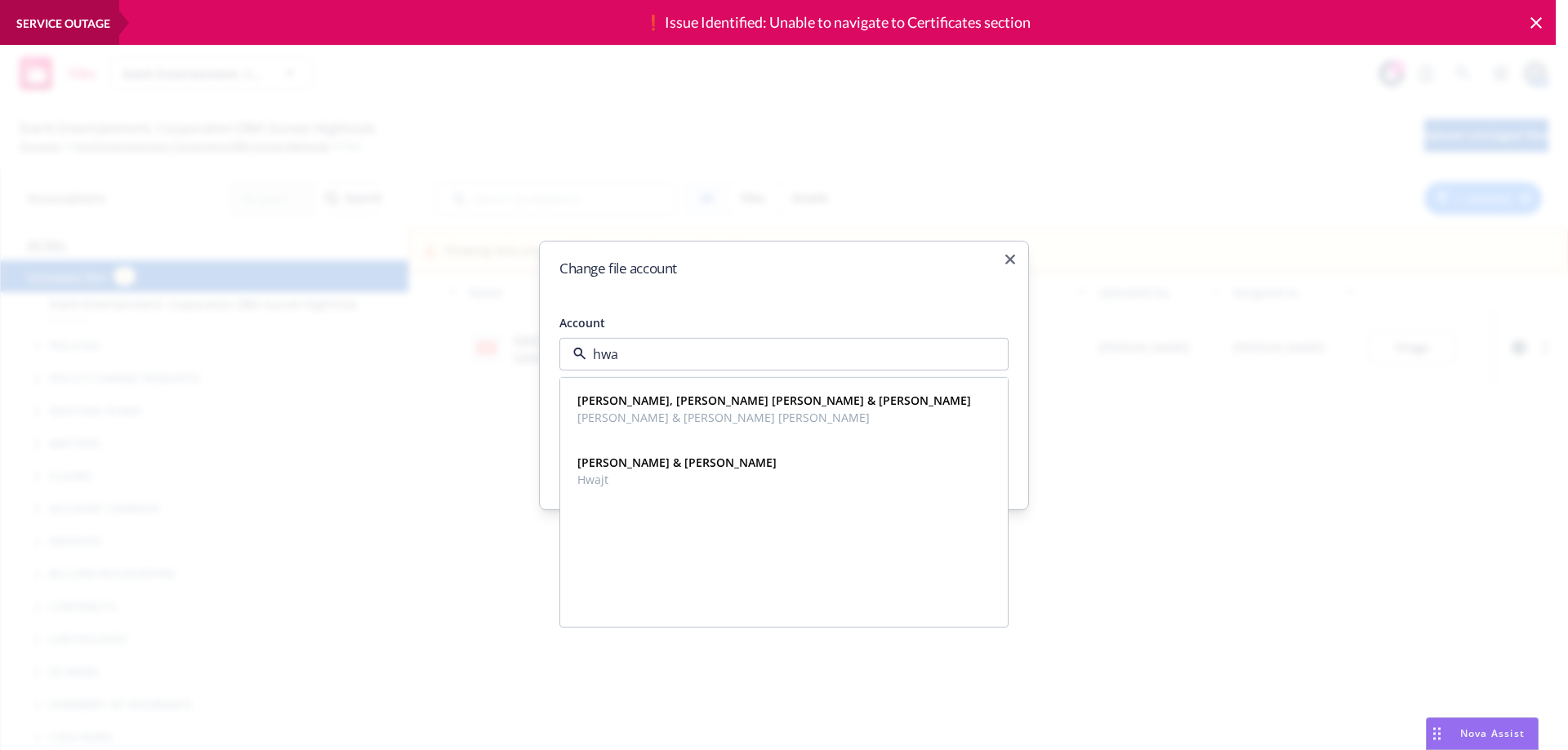
type input "hwa"
click at [1010, 266] on div "Change file account Account hwa William Tiao, Joe Ming Hwa Tiao & Inge Tsai Tia…" at bounding box center [784, 374] width 490 height 269
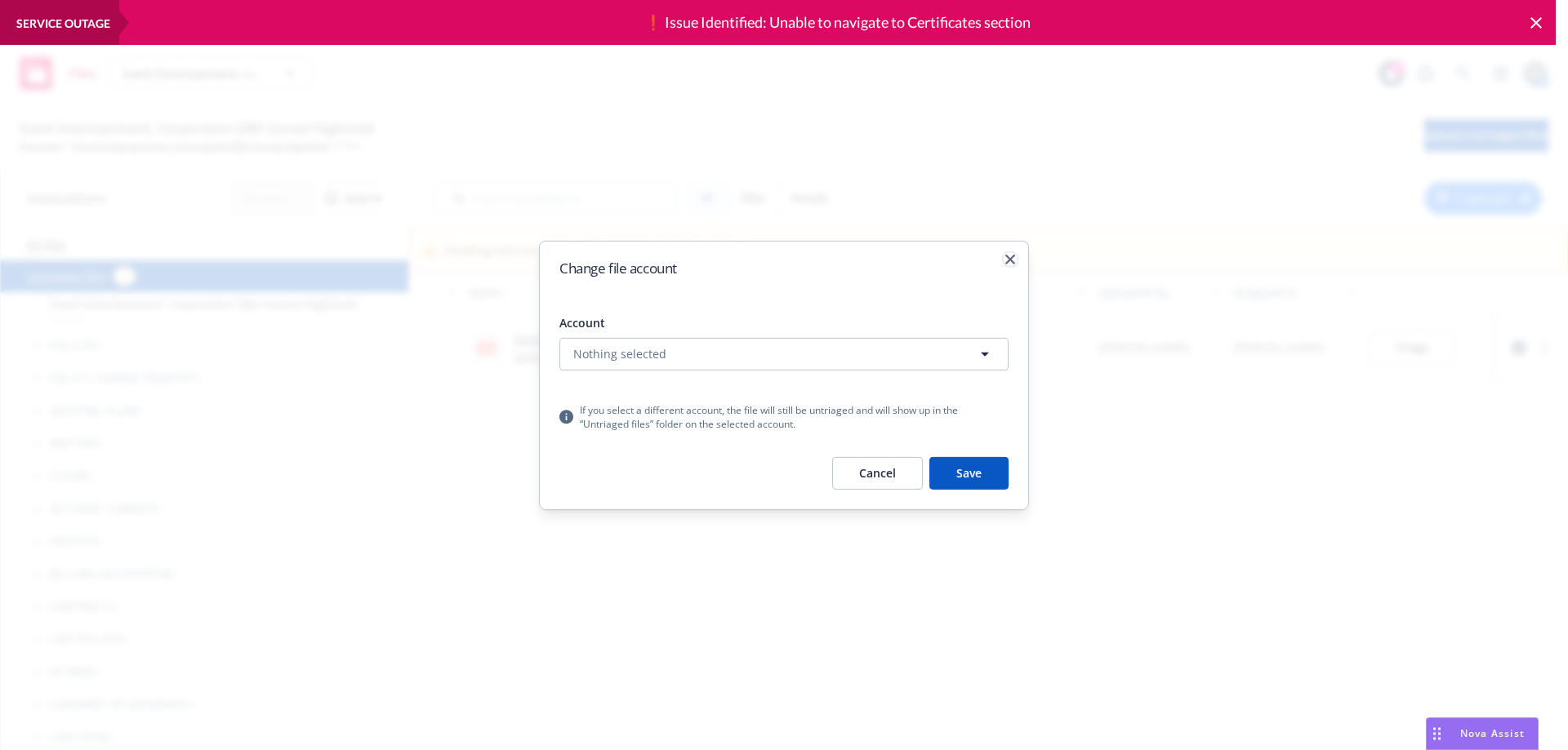
click at [1011, 260] on icon "button" at bounding box center [1009, 258] width 9 height 9
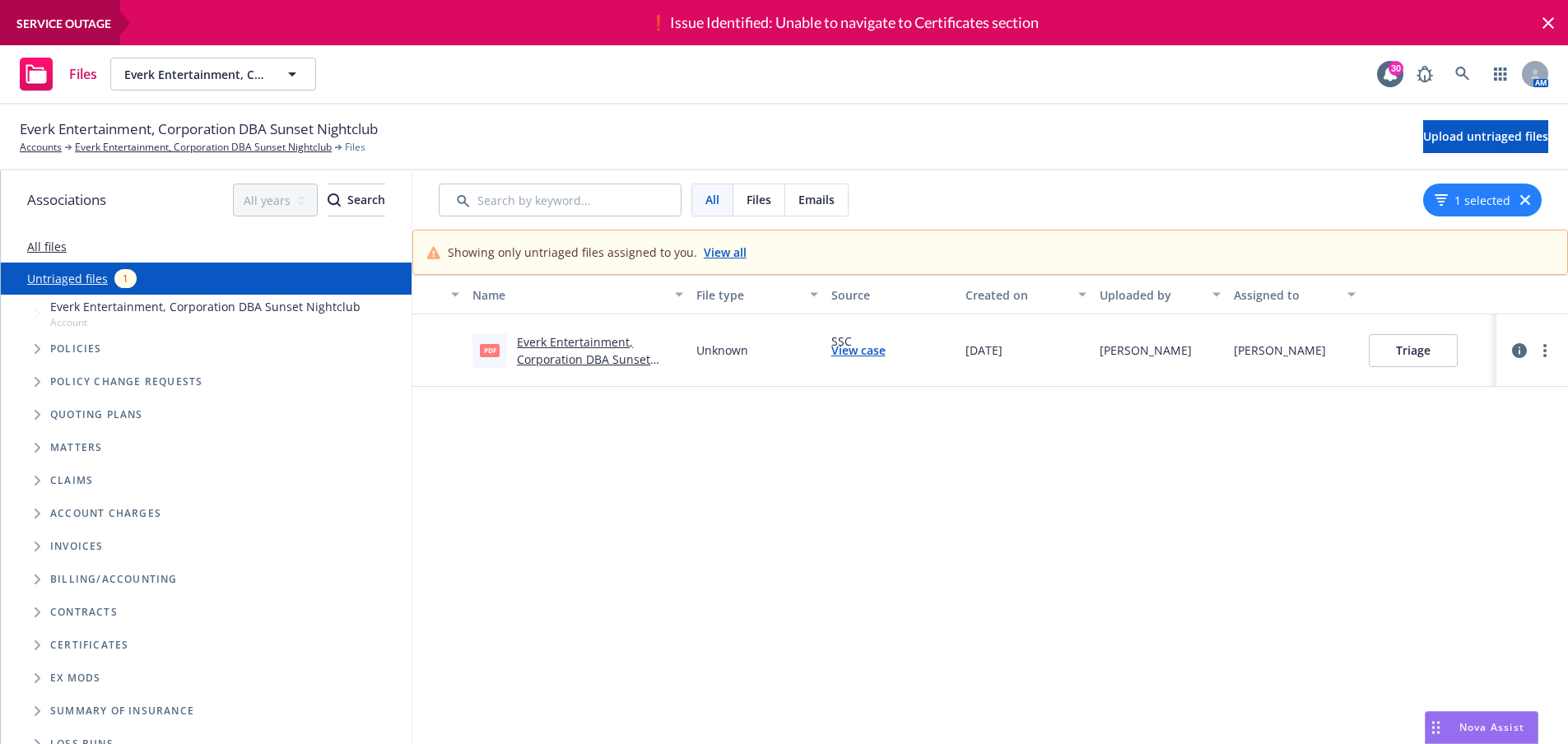
click at [560, 366] on link "Everk Entertainment, Corporation DBA Sunset Nightclub - 2024 - Workers Compensa…" at bounding box center [591, 377] width 147 height 85
click at [574, 356] on link "Everk Entertainment, Corporation DBA Sunset Nightclub - 2024 - Workers Compensa…" at bounding box center [591, 377] width 147 height 85
click at [1426, 345] on button "Triage" at bounding box center [1413, 351] width 89 height 33
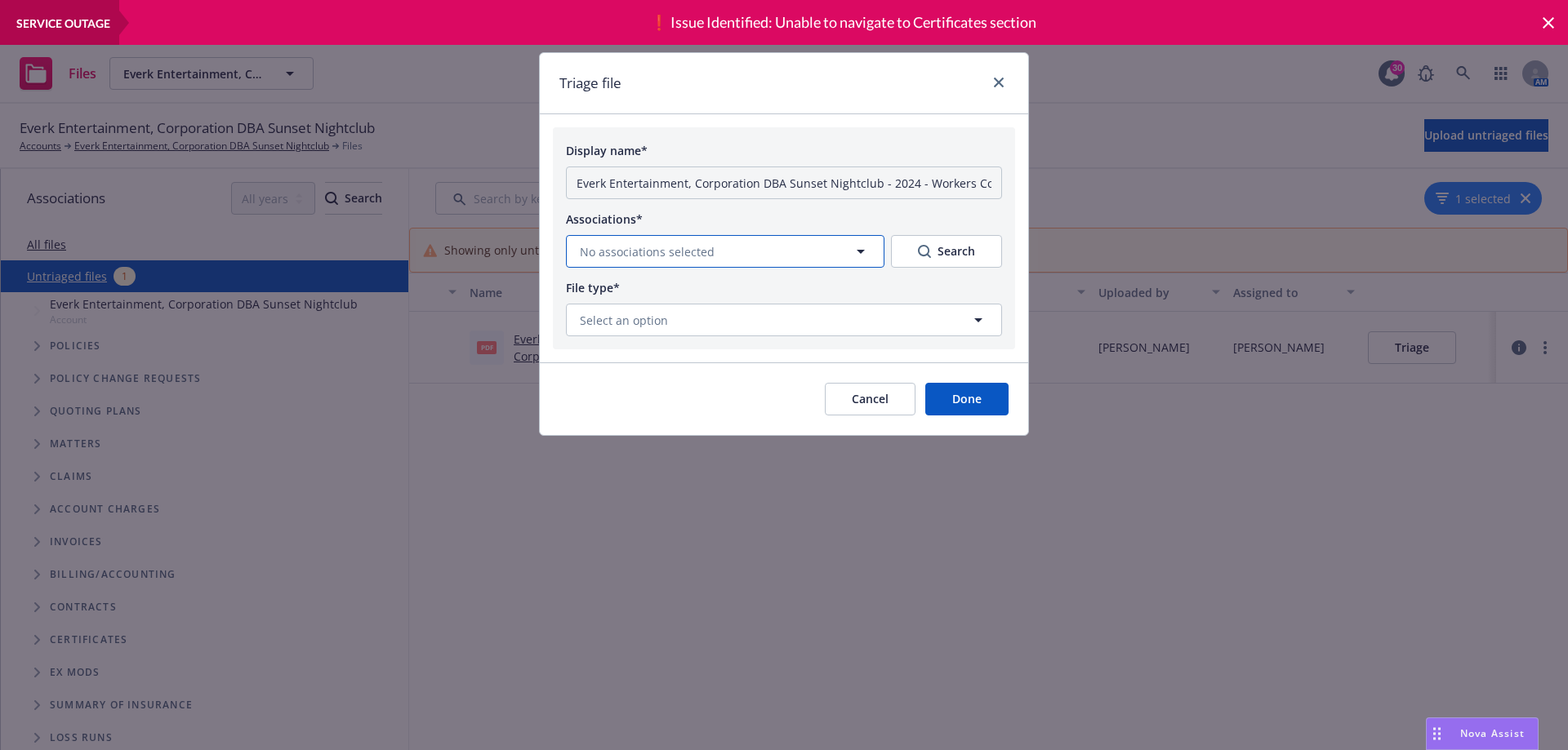
click at [676, 243] on span "No associations selected" at bounding box center [646, 252] width 135 height 17
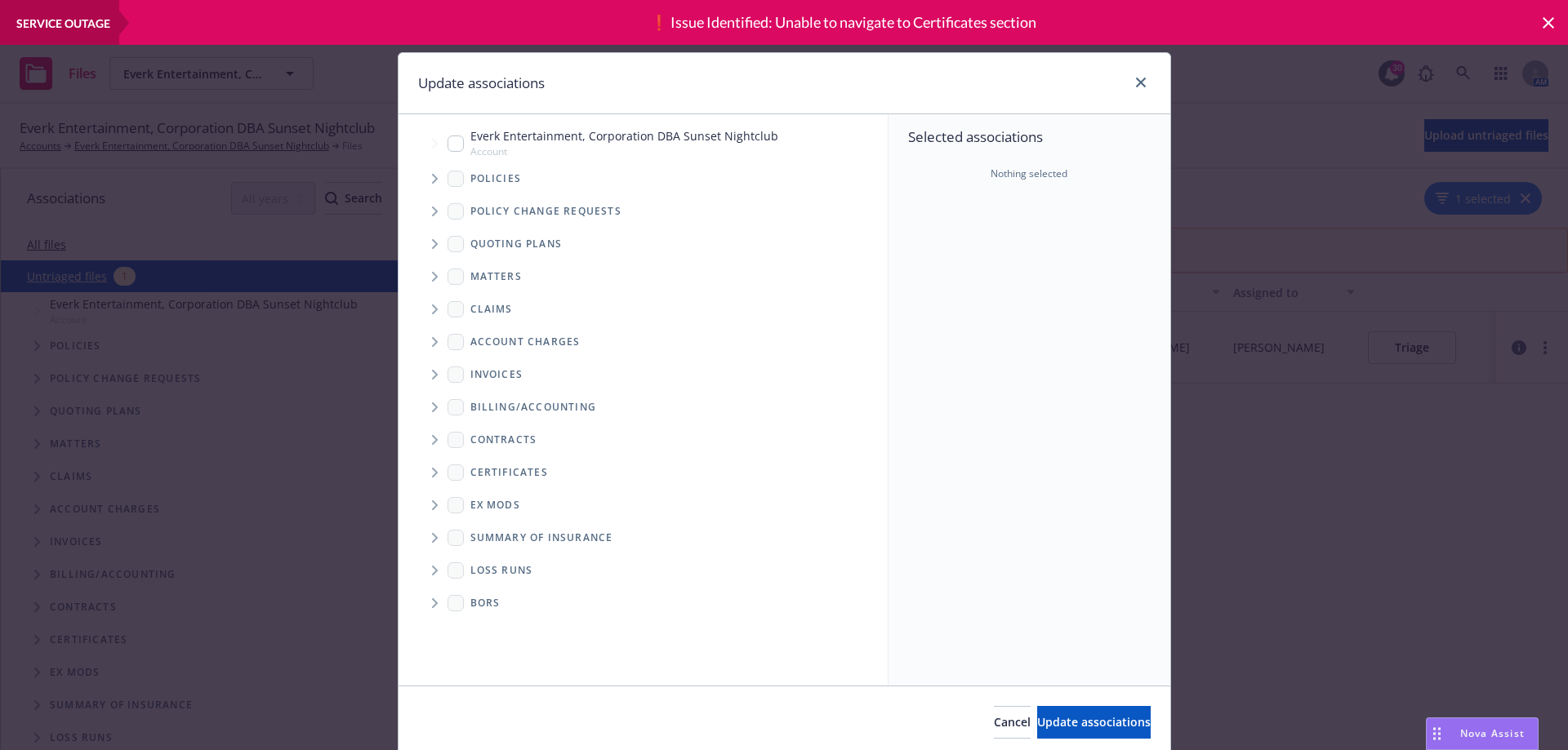
click at [421, 175] on span "Tree Example" at bounding box center [434, 179] width 26 height 26
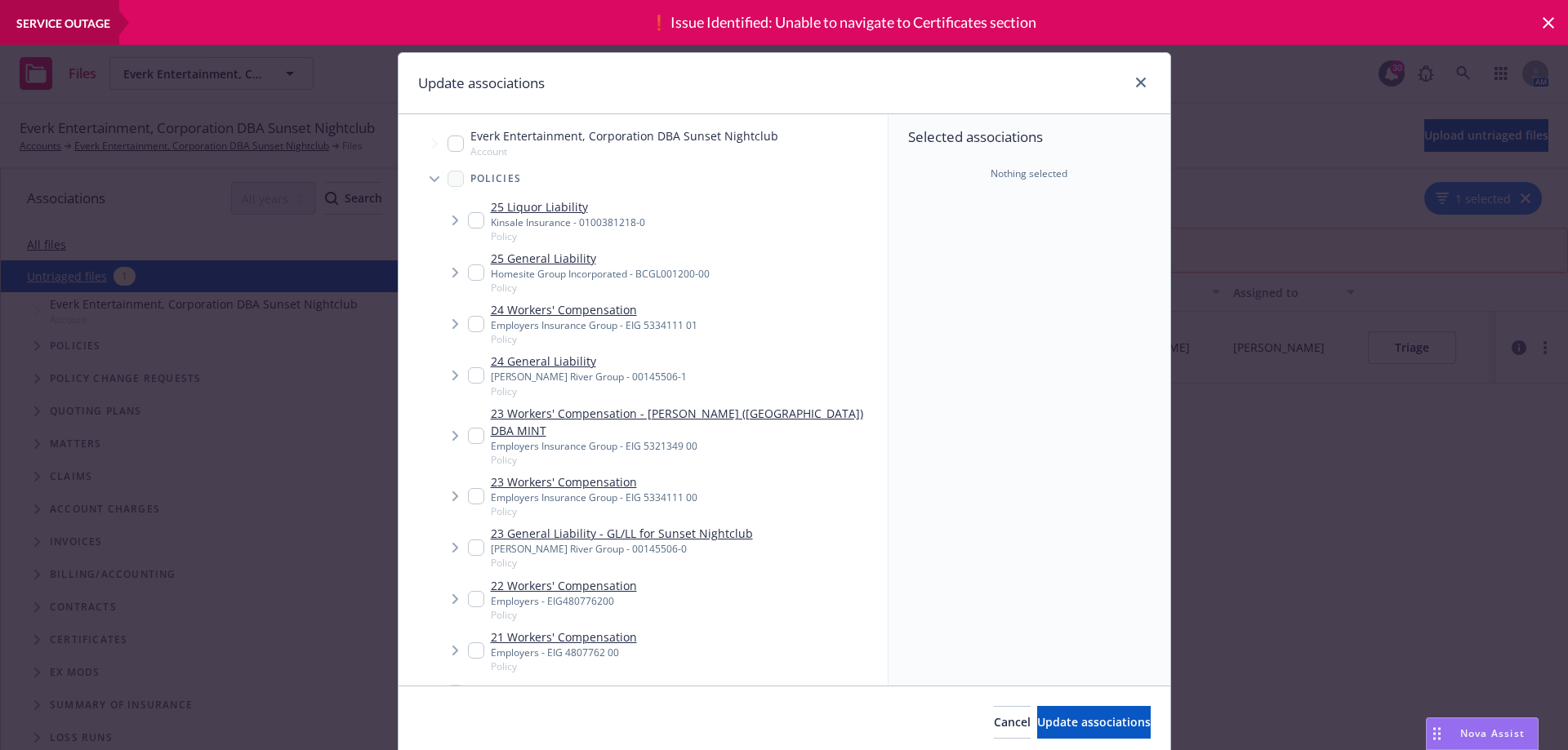
click at [468, 320] on input "Tree Example" at bounding box center [475, 324] width 16 height 16
checkbox input "true"
click at [1037, 722] on span "Update associations" at bounding box center [1093, 722] width 113 height 15
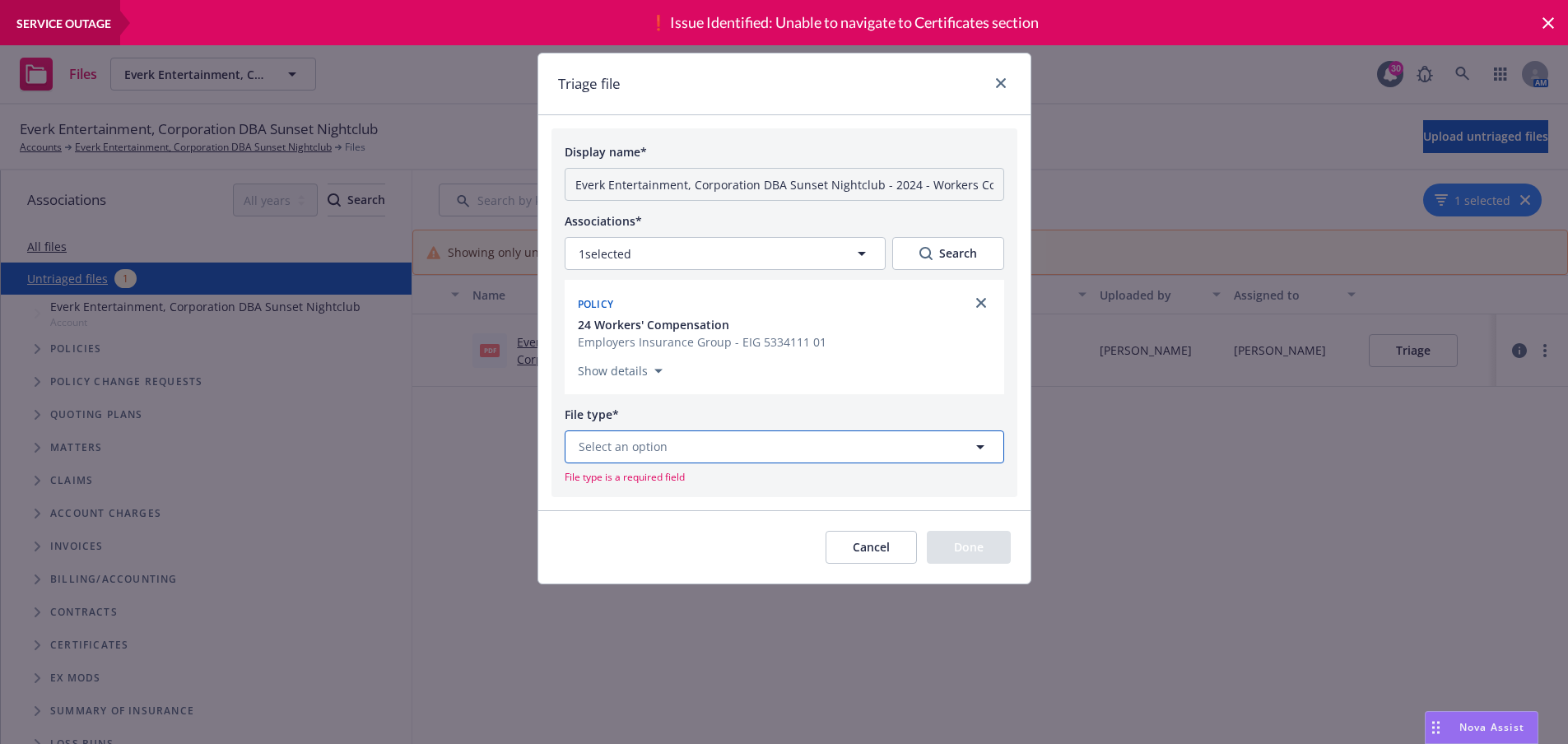
click at [616, 456] on button "Select an option" at bounding box center [784, 447] width 439 height 33
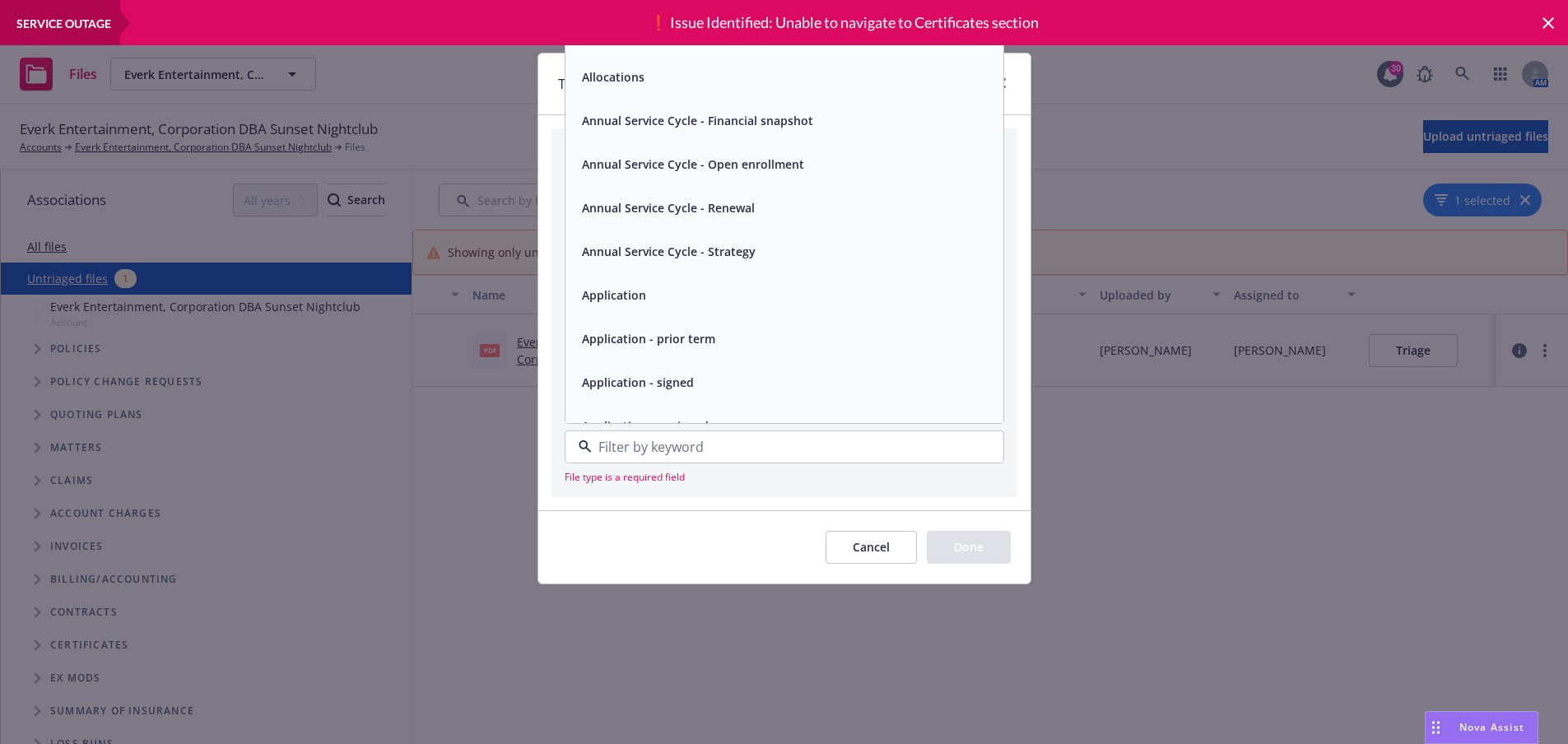
type input "a"
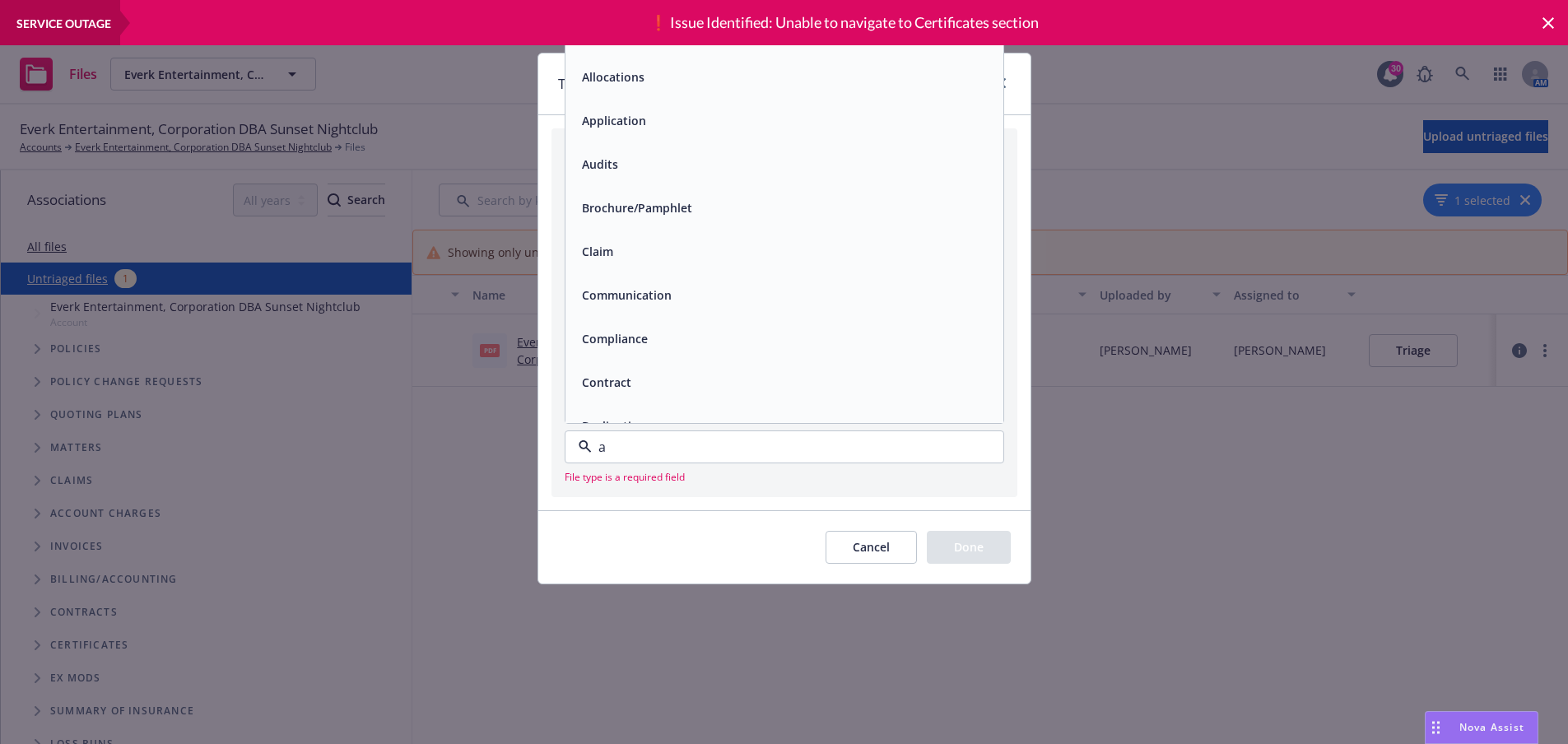
click at [633, 160] on div "Audits" at bounding box center [784, 165] width 418 height 24
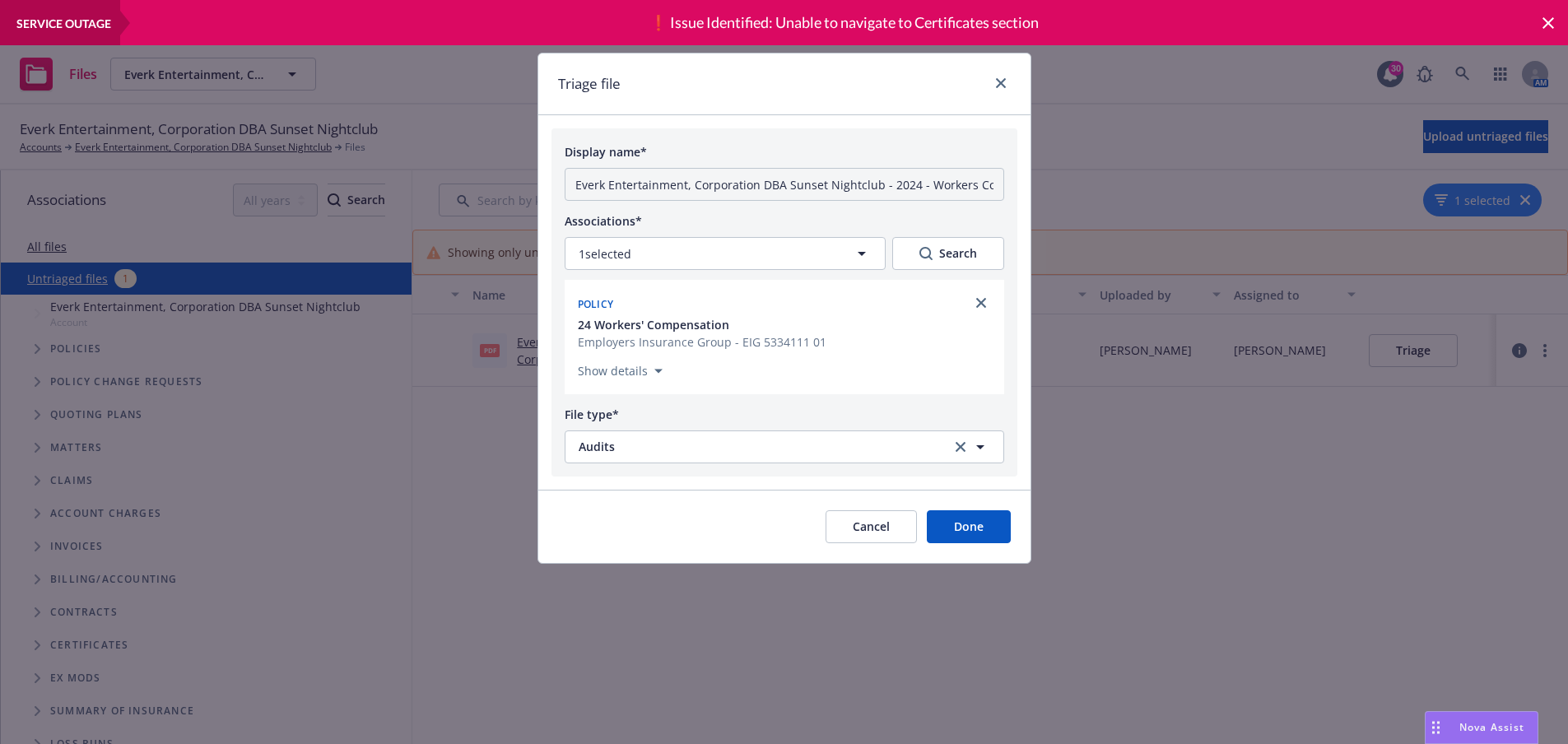
click at [973, 527] on button "Done" at bounding box center [969, 527] width 84 height 33
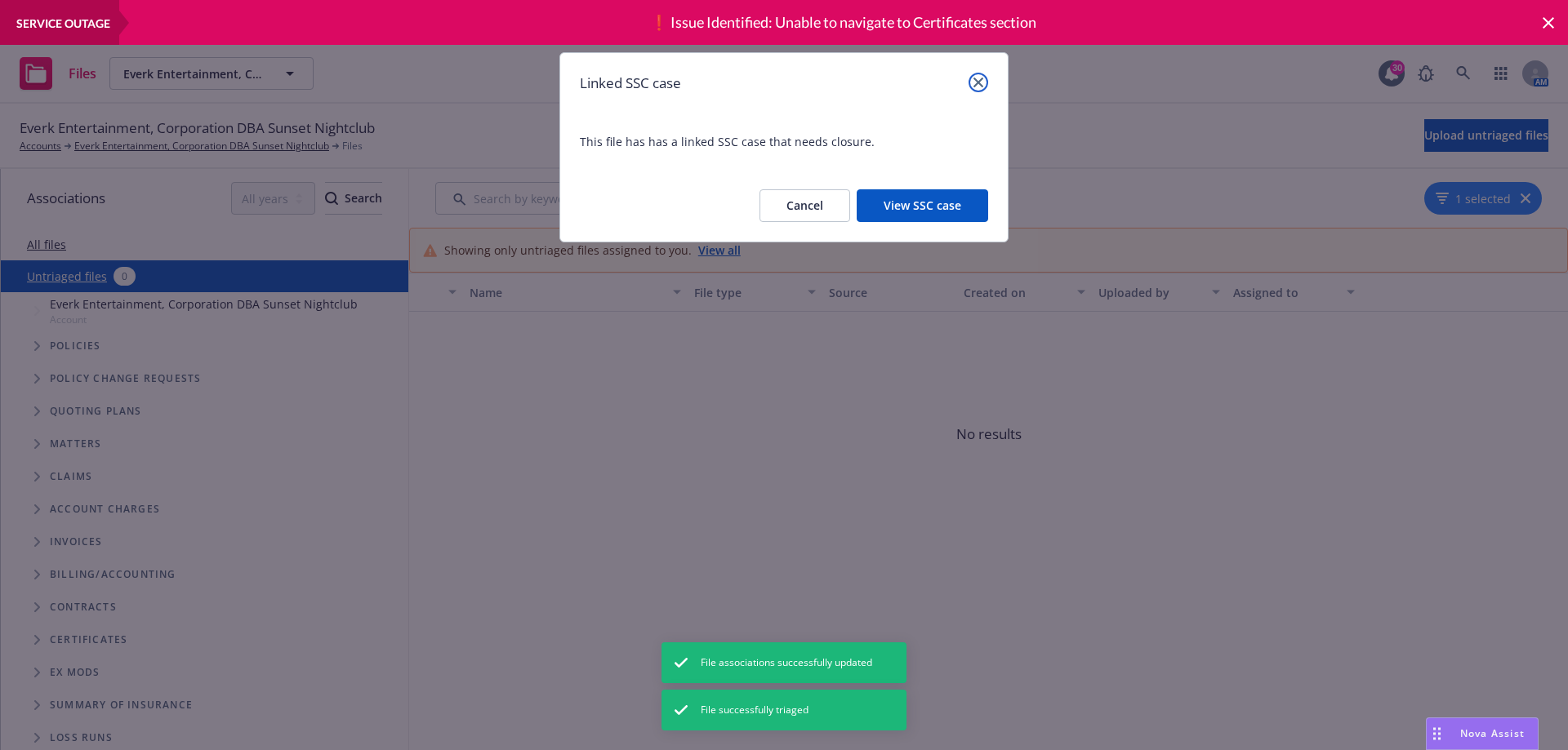
click at [976, 85] on icon "close" at bounding box center [977, 82] width 9 height 9
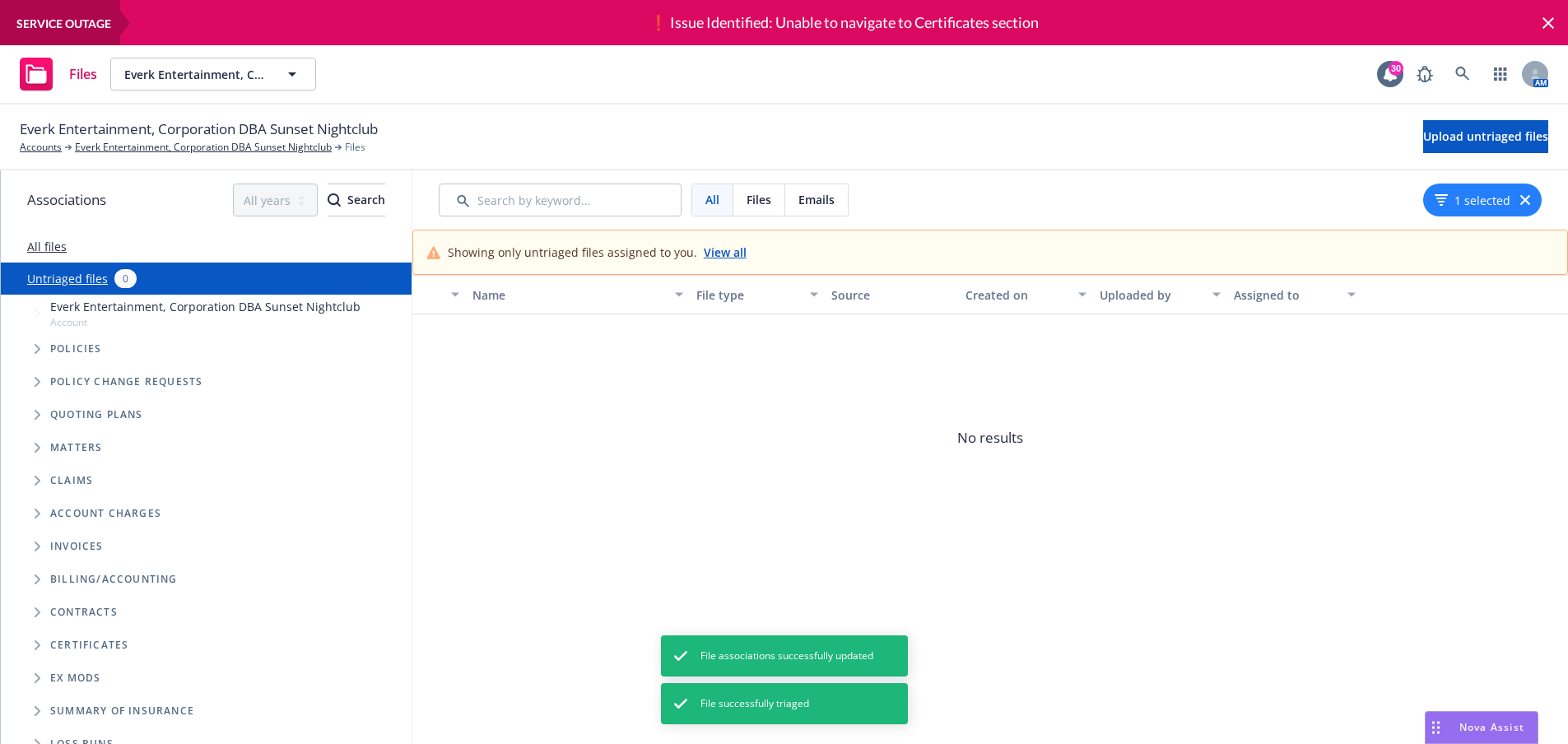
click at [55, 244] on link "All files" at bounding box center [47, 246] width 40 height 16
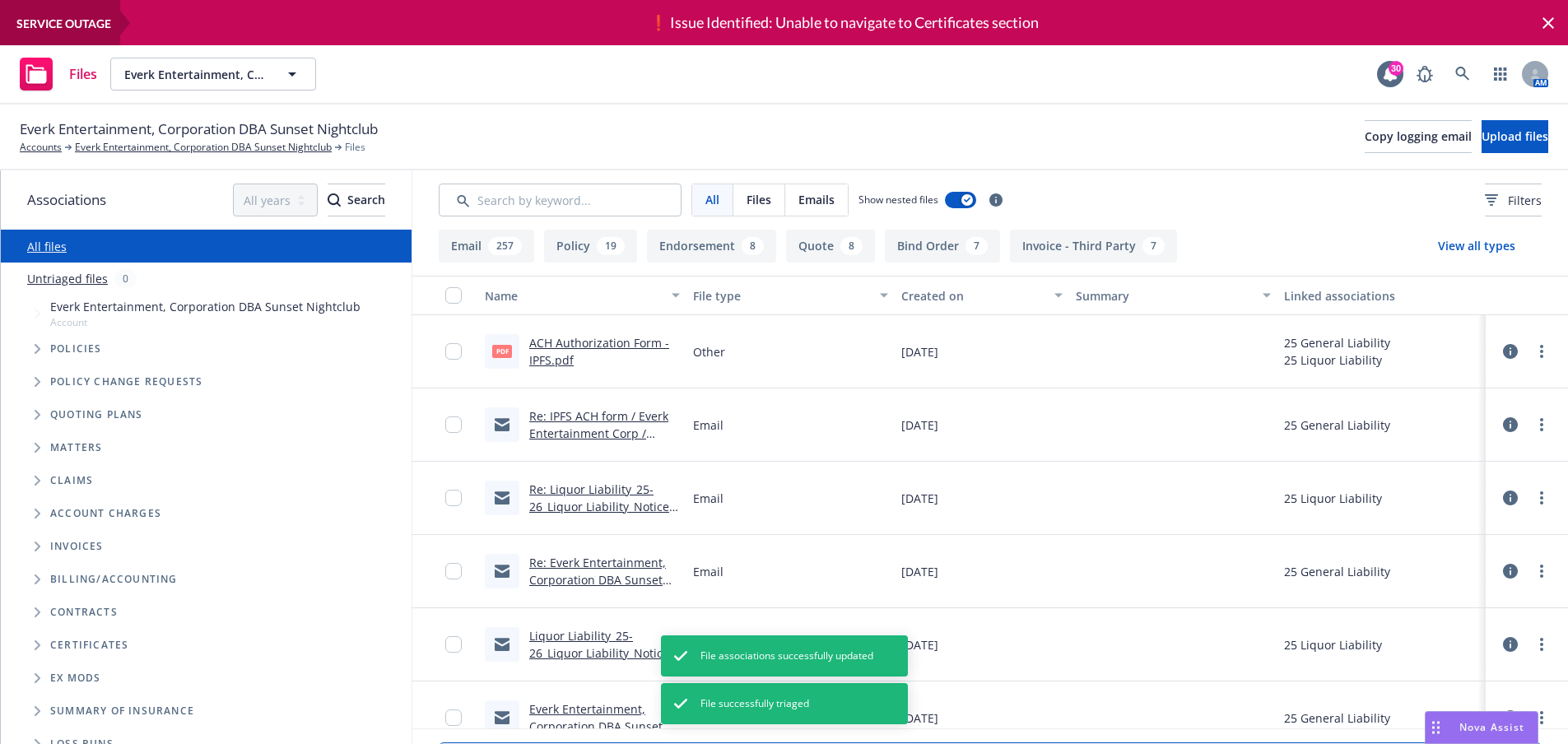
click at [126, 24] on div "❗ Issue Identified: Unable to navigate to Certificates section" at bounding box center [844, 23] width 1448 height 45
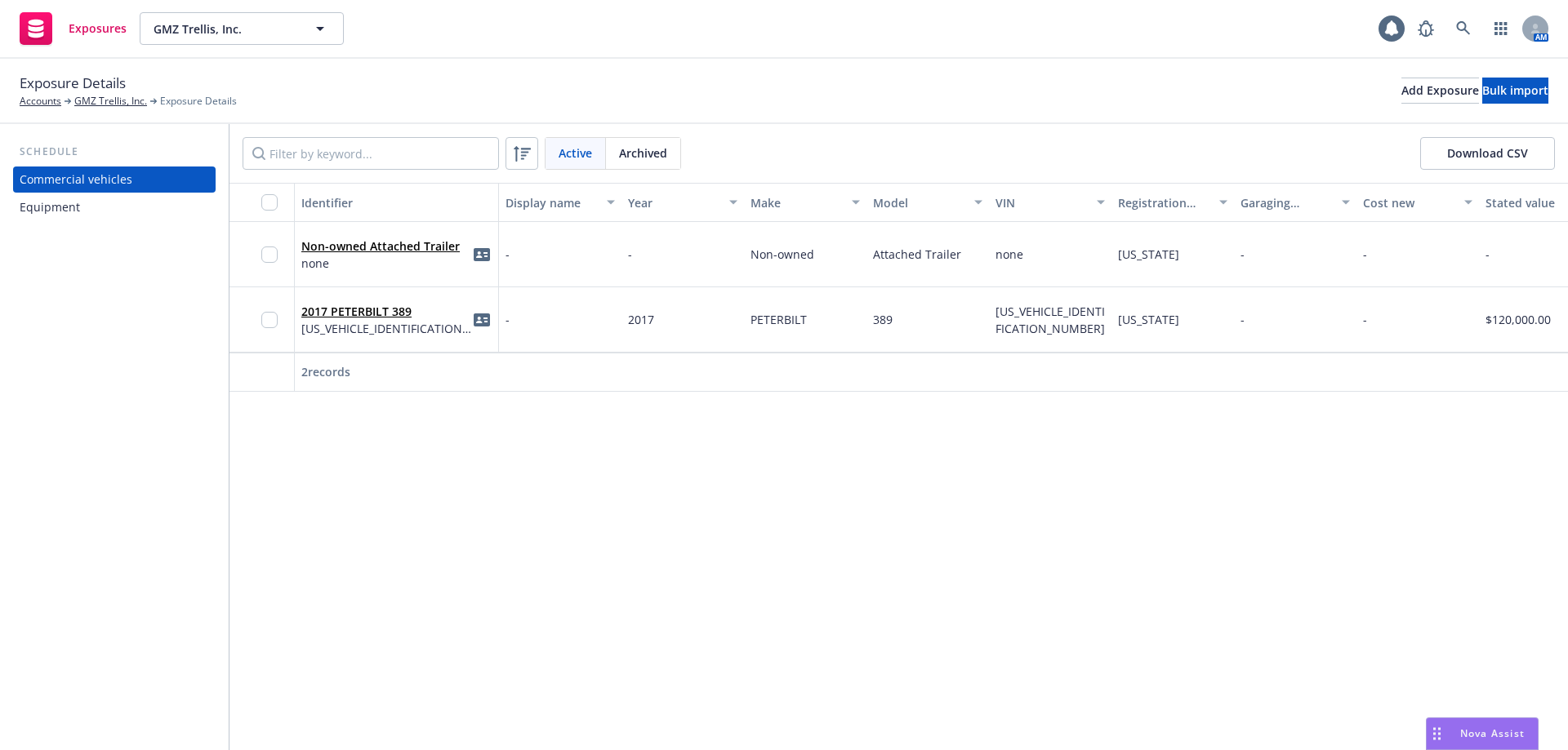
click at [76, 198] on div "Equipment" at bounding box center [50, 207] width 60 height 26
click at [1401, 93] on div "Add Exposure" at bounding box center [1440, 90] width 77 height 24
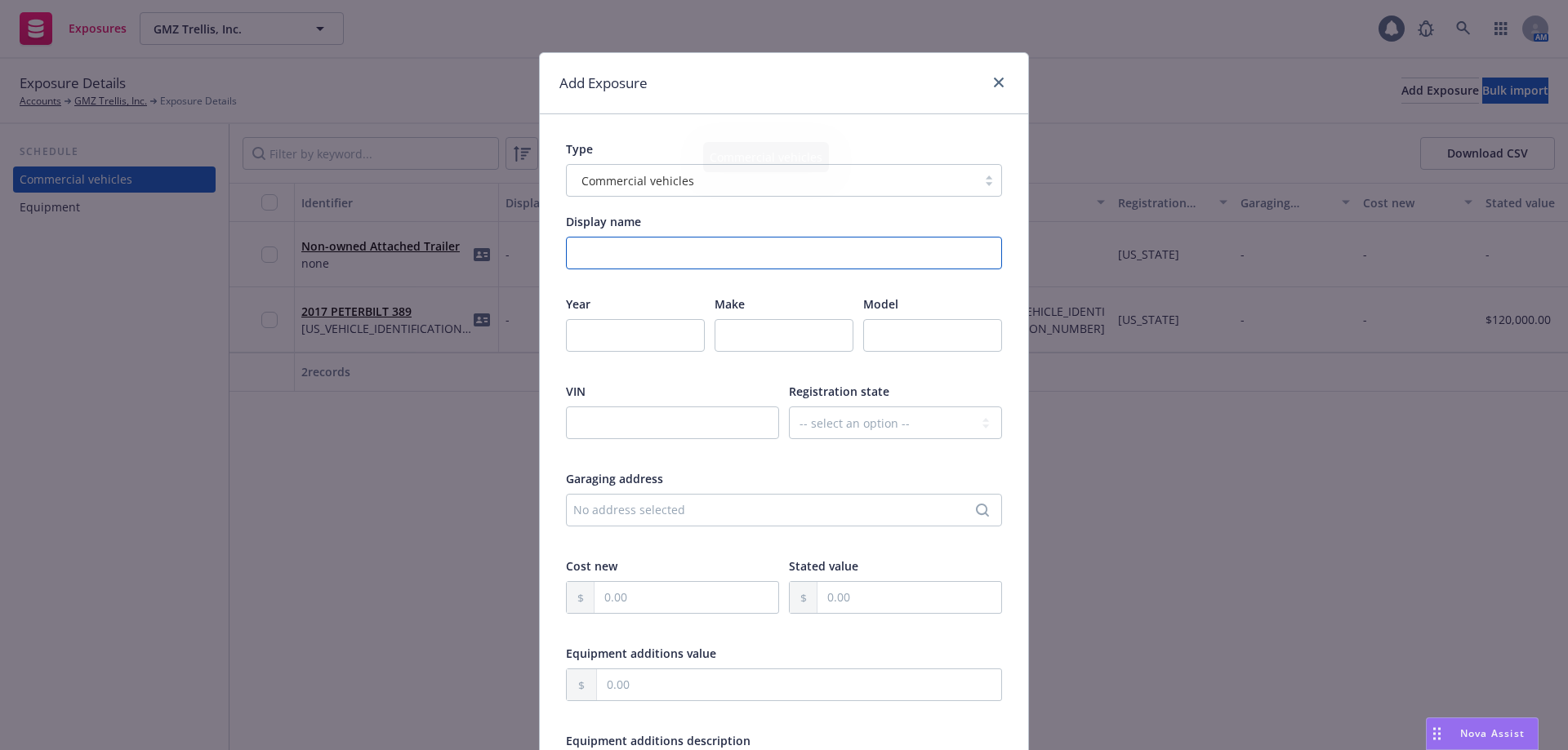
click at [646, 254] on input "Display name" at bounding box center [783, 253] width 436 height 33
type input "2026 Cadillac CT5"
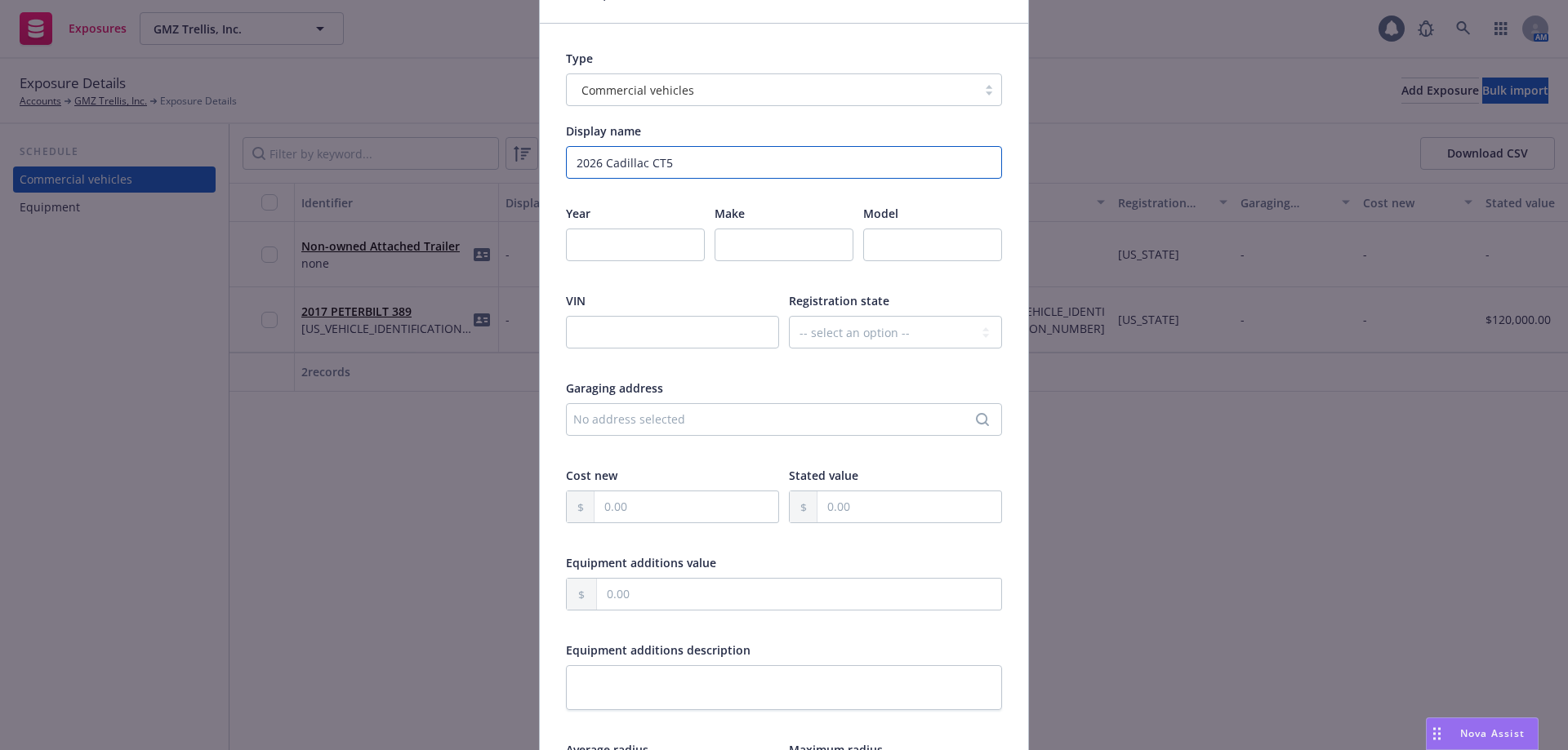
scroll to position [163, 0]
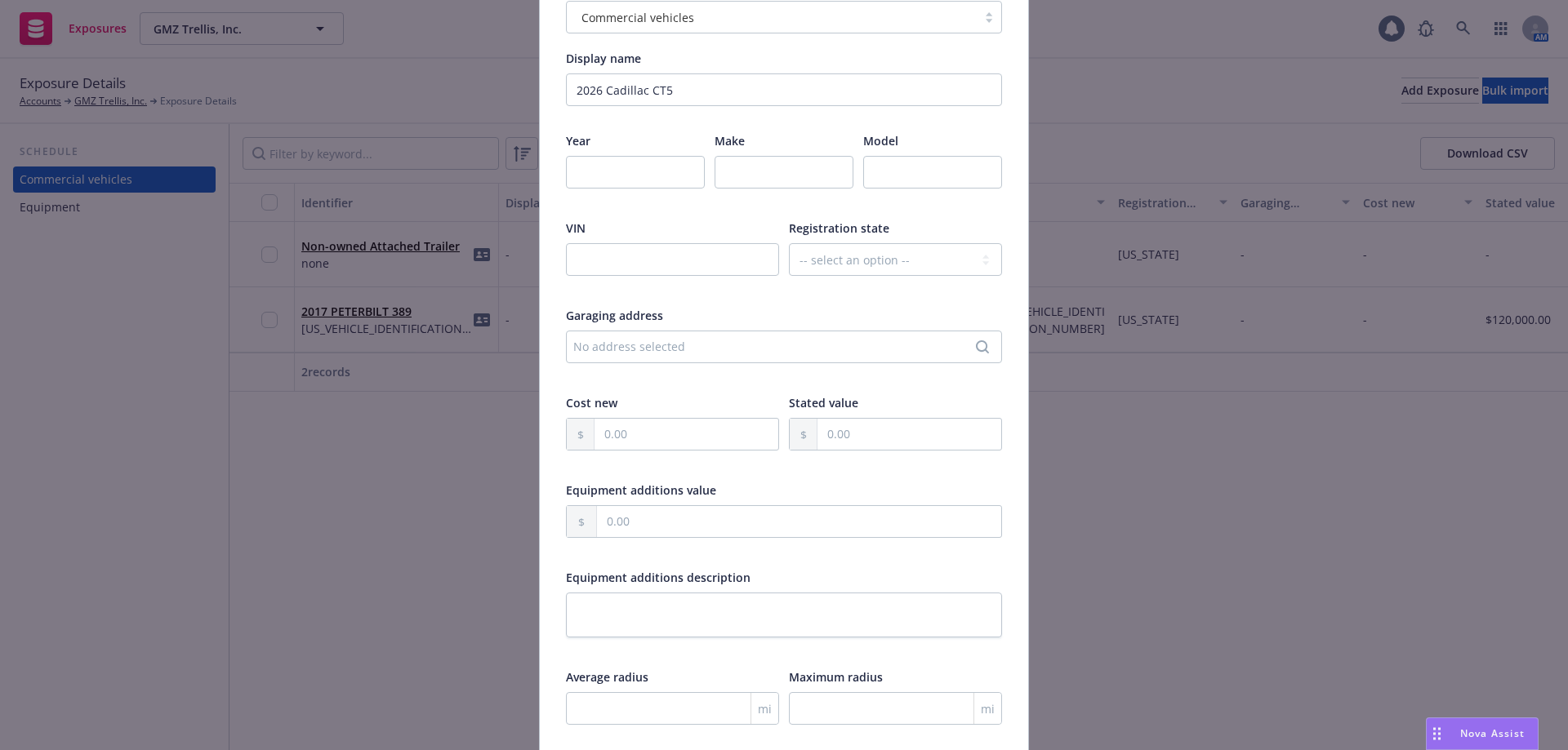
click at [583, 151] on div "Year" at bounding box center [634, 171] width 138 height 77
click at [591, 167] on input "number" at bounding box center [634, 172] width 138 height 33
type input "2026"
click at [579, 274] on input "text" at bounding box center [672, 259] width 213 height 33
paste input "[US_VEHICLE_IDENTIFICATION_NUMBER]"
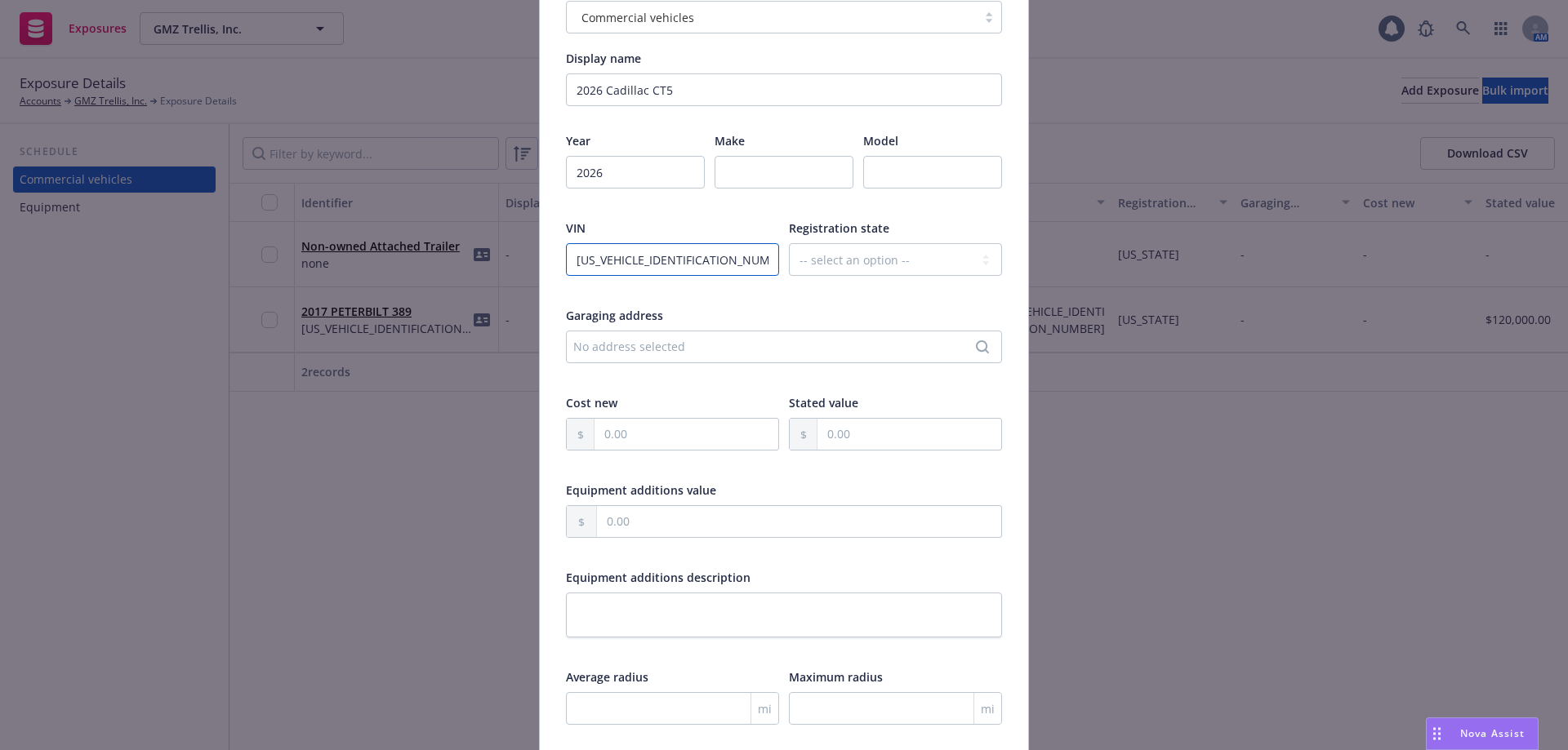
type input "[US_VEHICLE_IDENTIFICATION_NUMBER]"
click at [644, 357] on div "No address selected" at bounding box center [783, 347] width 436 height 33
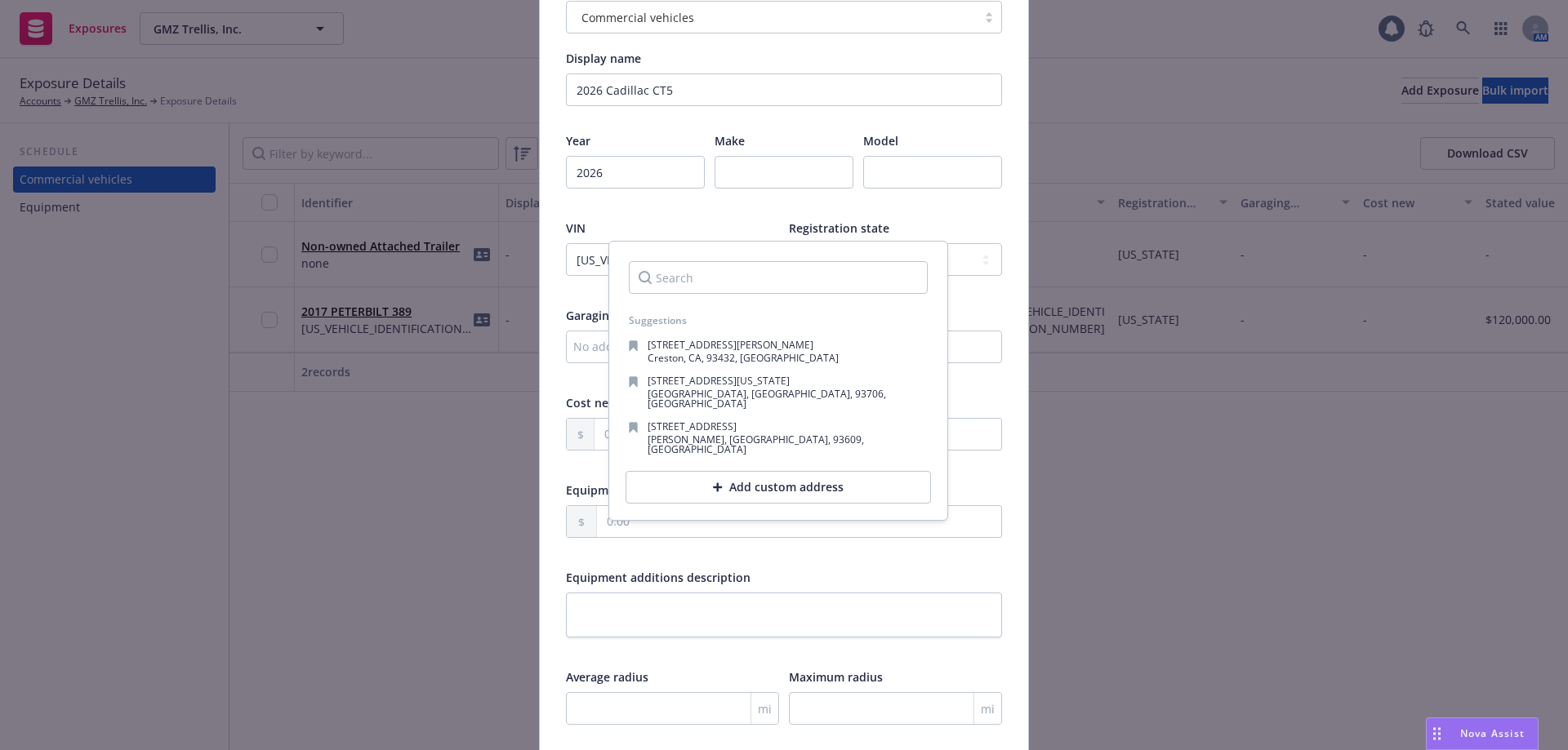
click at [683, 209] on div at bounding box center [634, 202] width 138 height 15
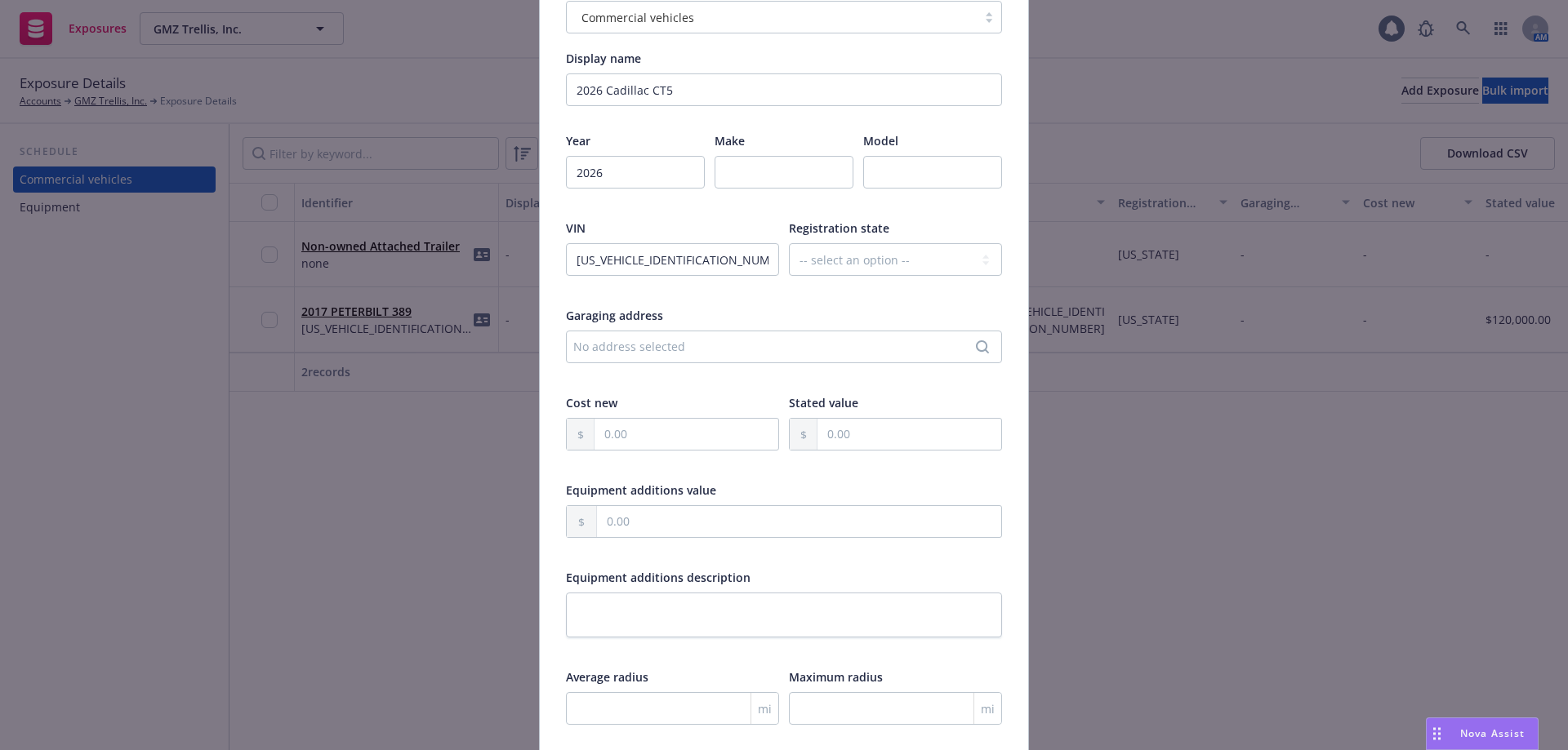
click at [689, 347] on div "No address selected" at bounding box center [775, 346] width 405 height 17
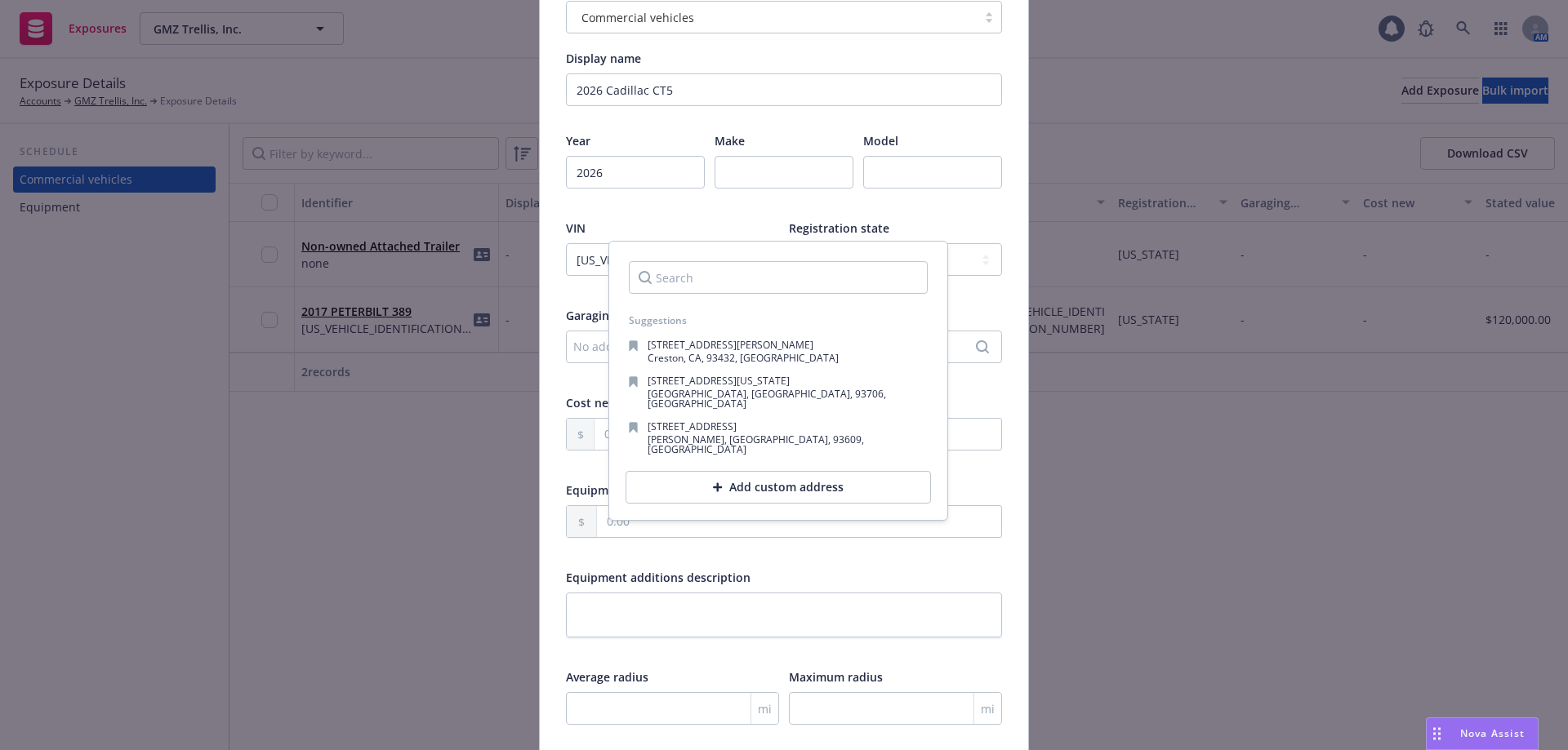
click at [670, 228] on div "VIN" at bounding box center [672, 229] width 213 height 17
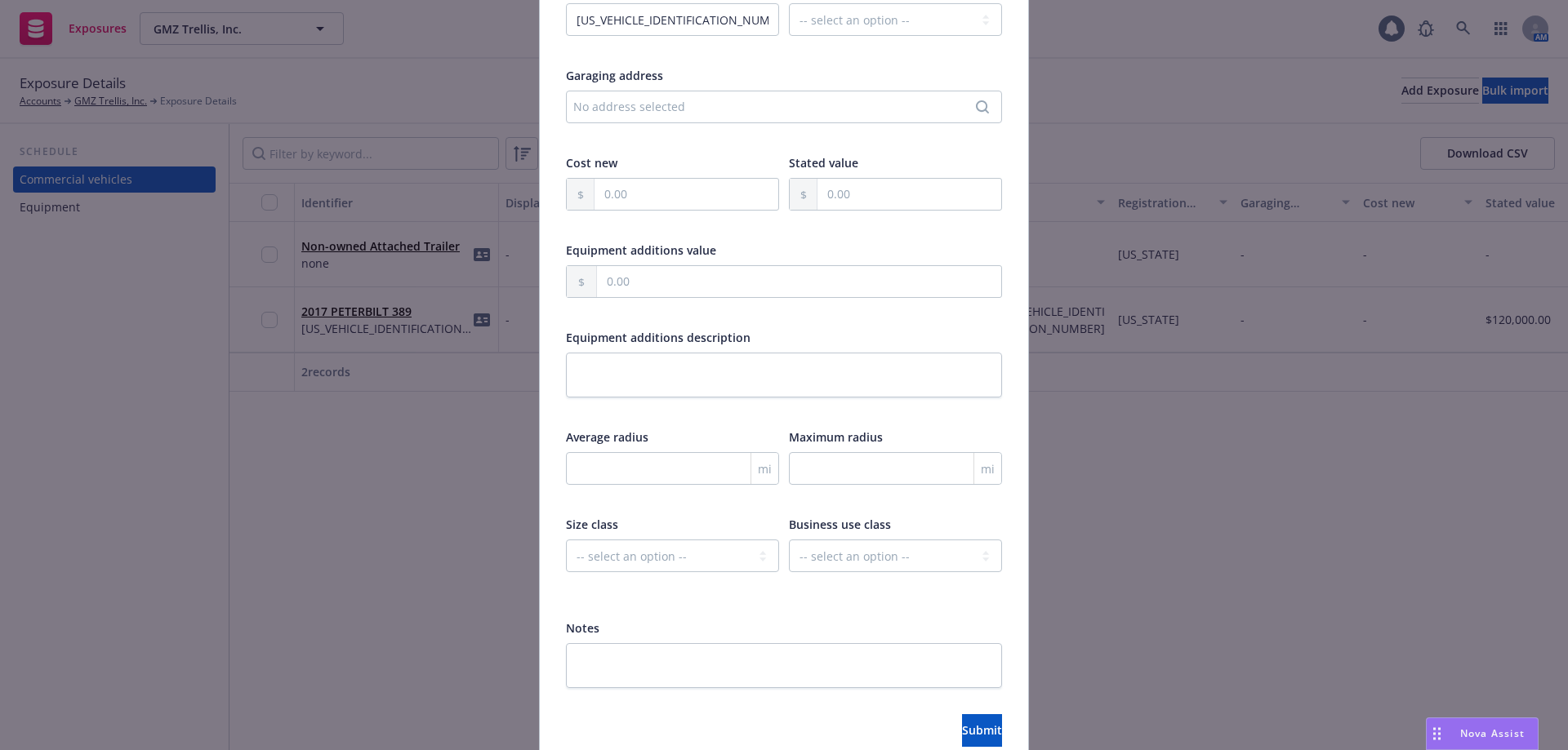
scroll to position [408, 0]
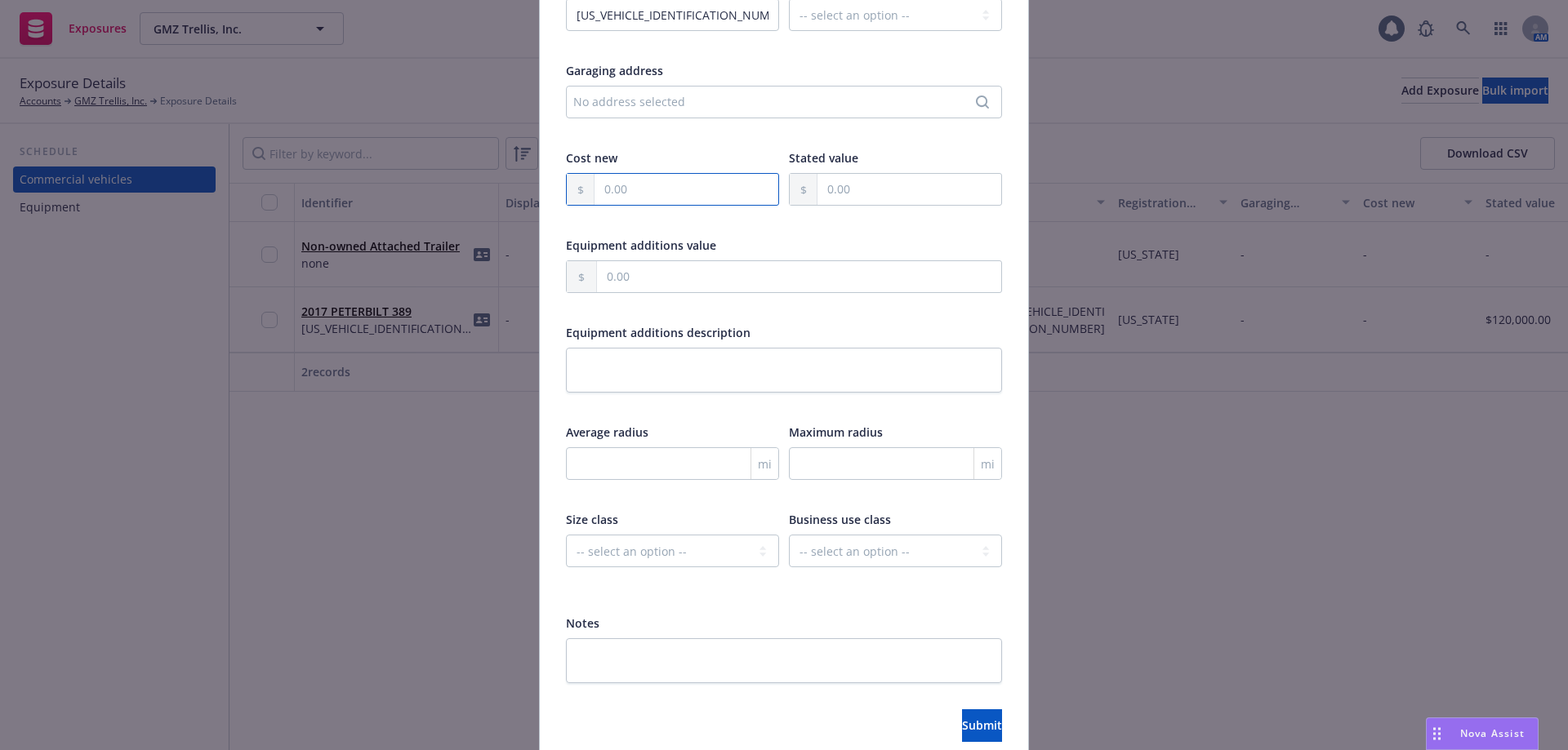
click at [648, 193] on input "text" at bounding box center [687, 189] width 184 height 31
click at [849, 202] on input "text" at bounding box center [910, 189] width 184 height 31
type input "45,000.00"
click at [779, 242] on div "Equipment additions value" at bounding box center [783, 245] width 436 height 17
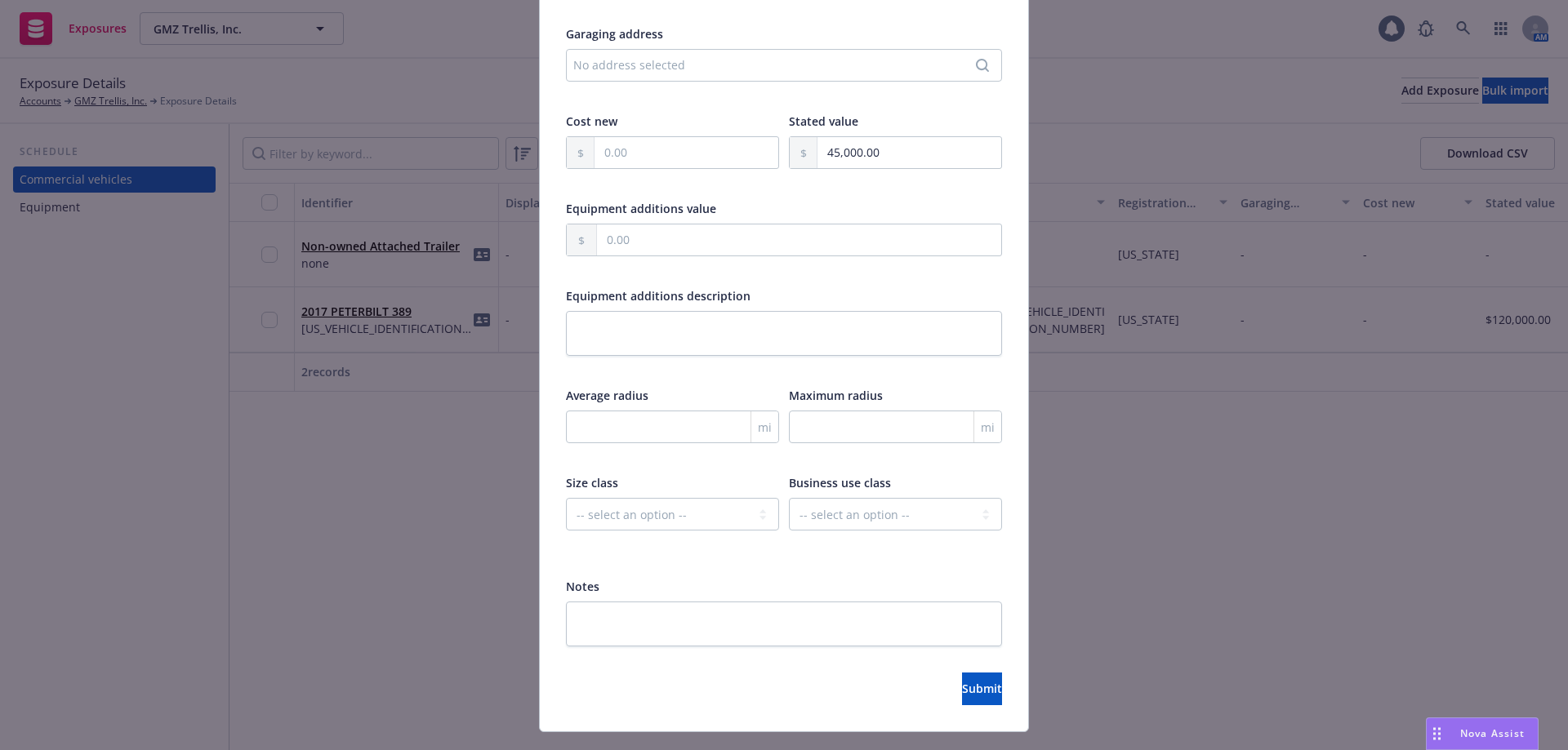
scroll to position [479, 0]
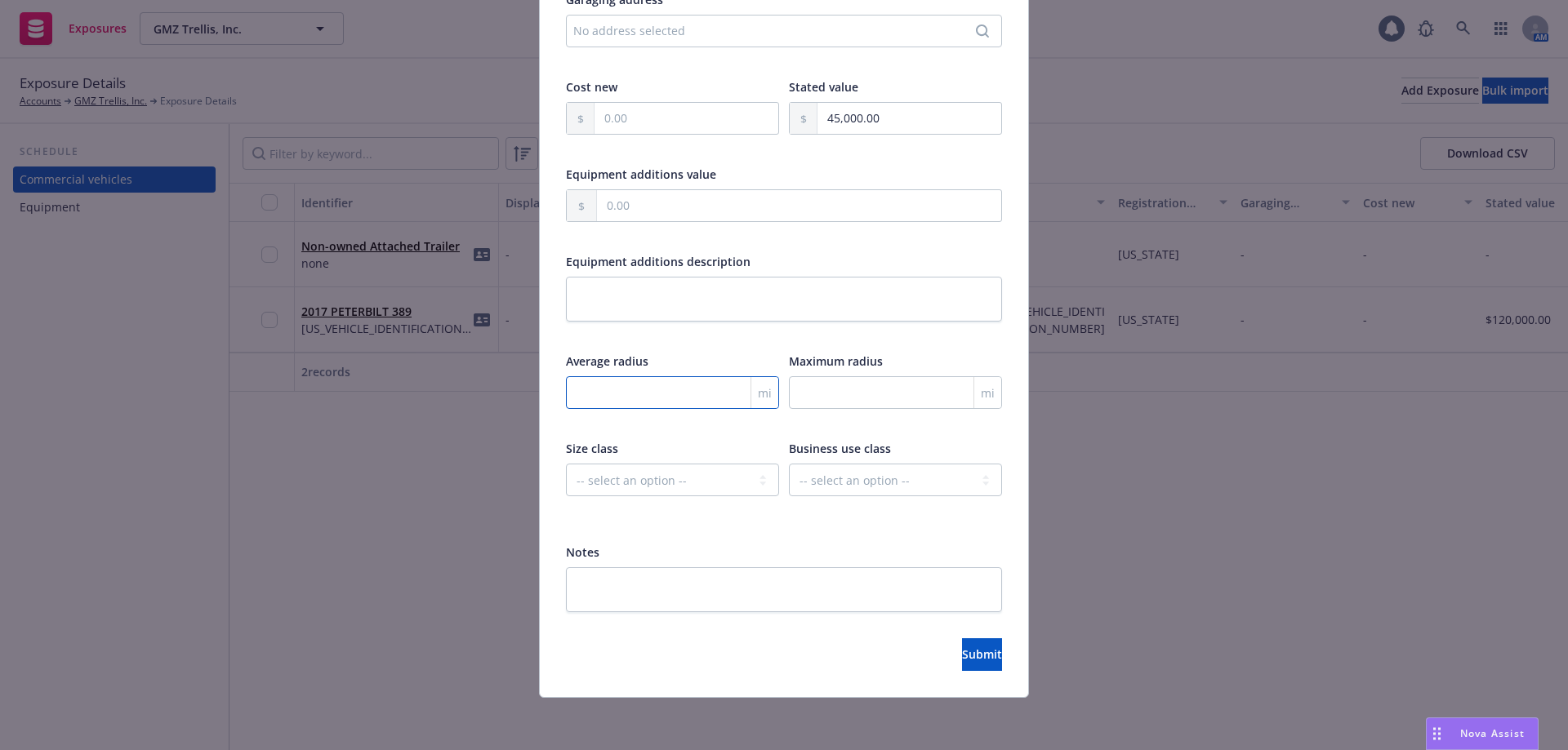
click at [639, 390] on input "number" at bounding box center [672, 393] width 213 height 33
click at [756, 320] on textarea at bounding box center [783, 299] width 436 height 45
click at [724, 351] on div "Year 2026 Make Model VIN 1G6DN5RK7T0102441 Registration state -- select an opti…" at bounding box center [783, 167] width 436 height 701
click at [962, 656] on span "Submit" at bounding box center [982, 654] width 40 height 15
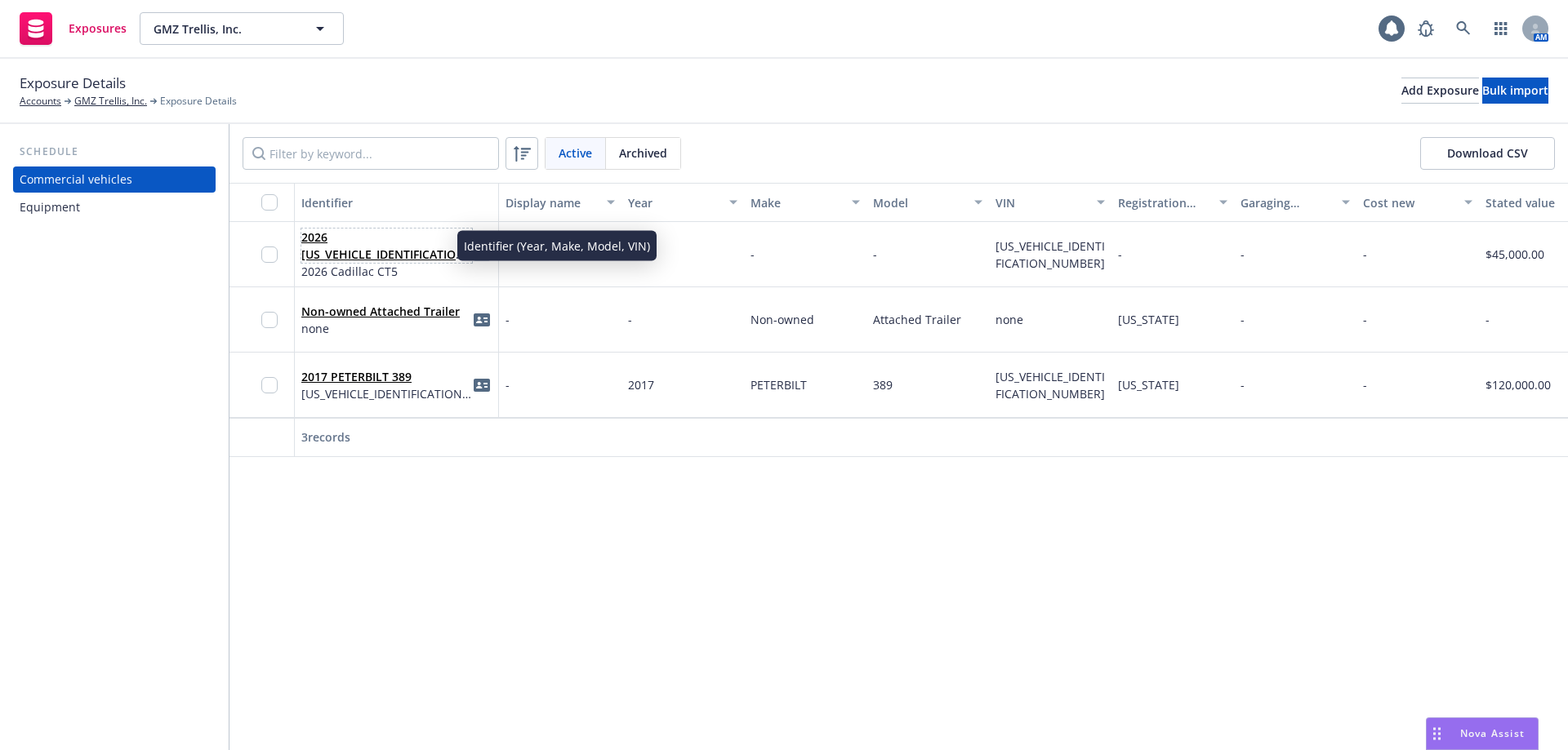
click at [338, 244] on link "2026 1G6DN5RK7T0102441" at bounding box center [386, 254] width 168 height 50
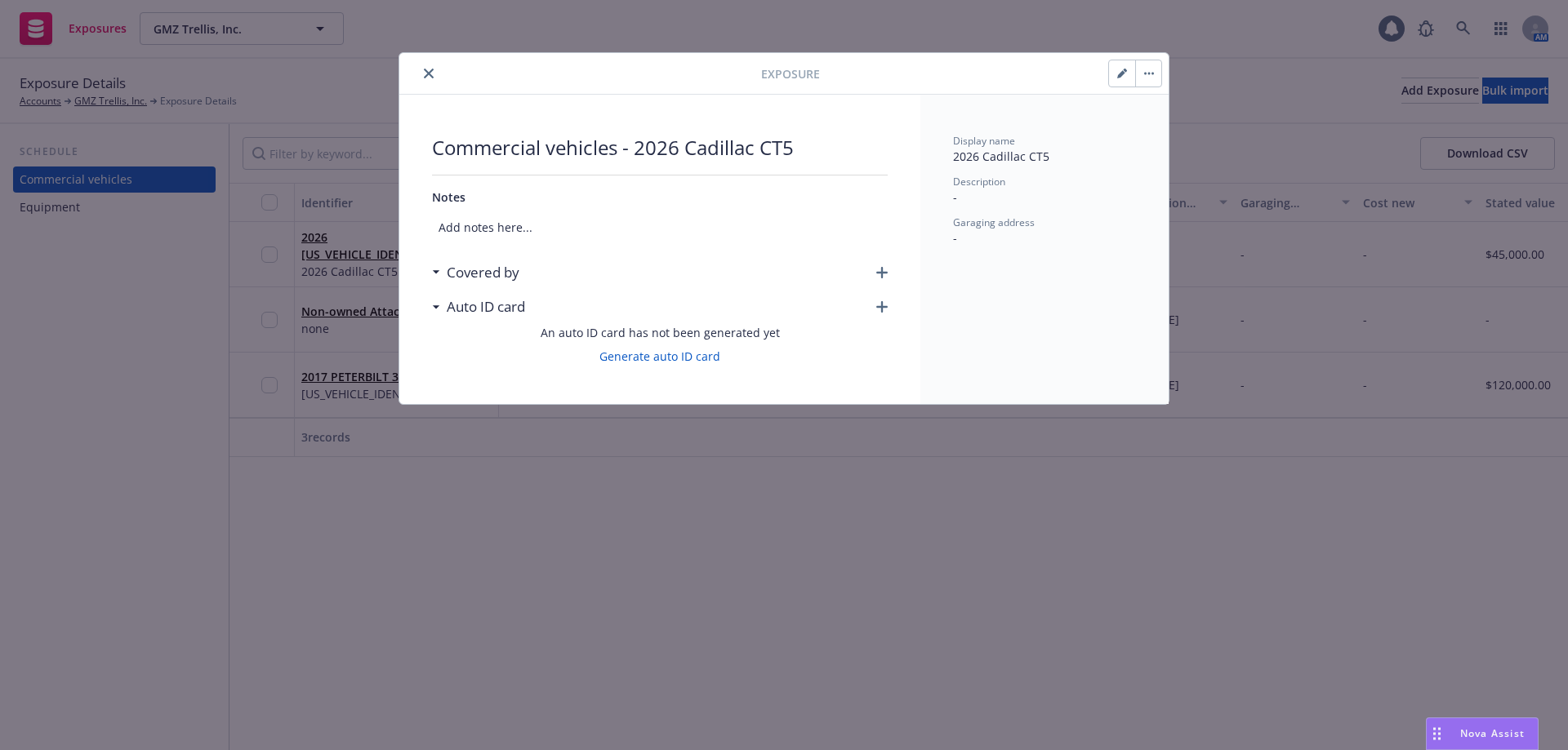
click at [470, 275] on h3 "Covered by" at bounding box center [483, 272] width 73 height 21
click at [879, 271] on icon "button" at bounding box center [881, 272] width 11 height 11
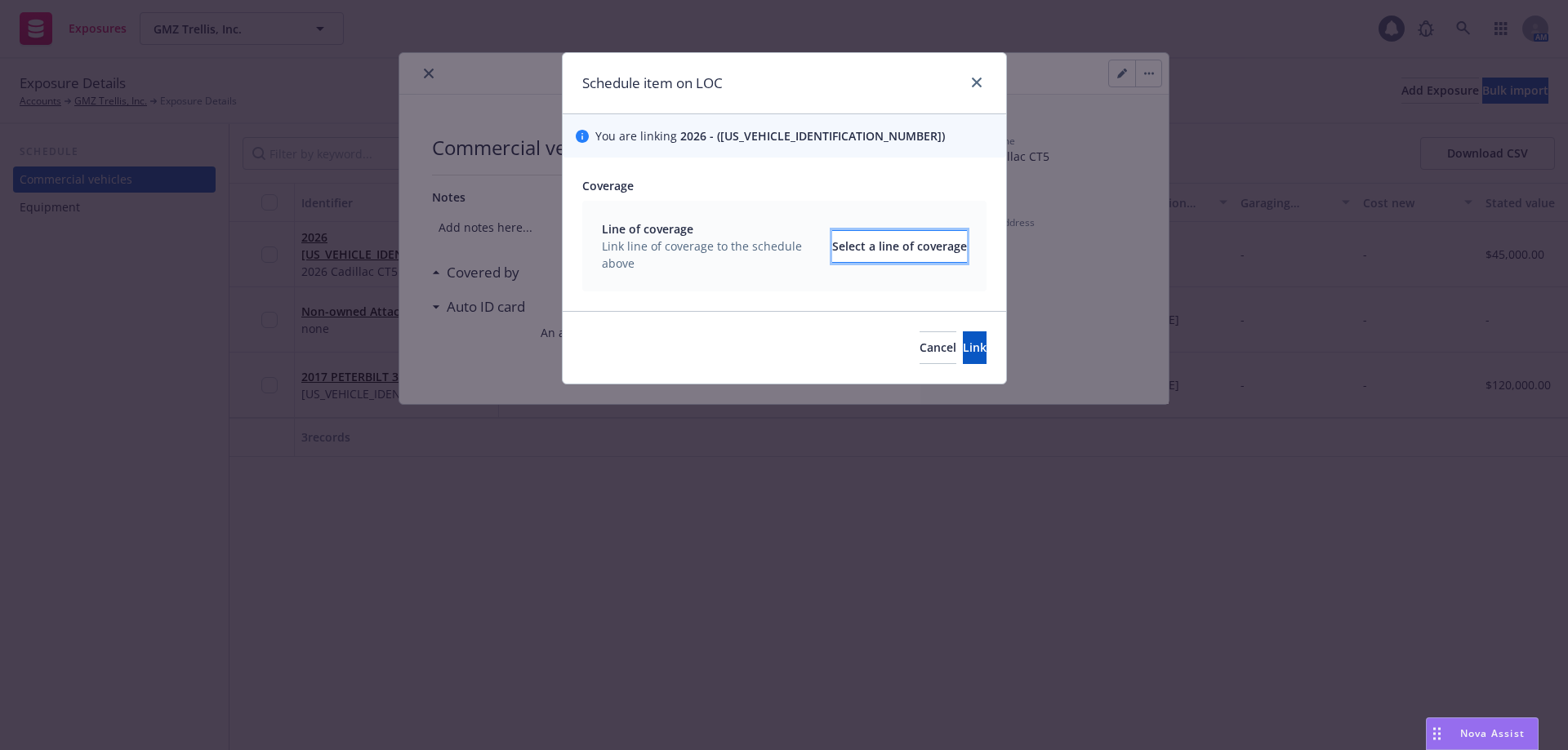
click at [875, 243] on div "Select a line of coverage" at bounding box center [899, 247] width 135 height 31
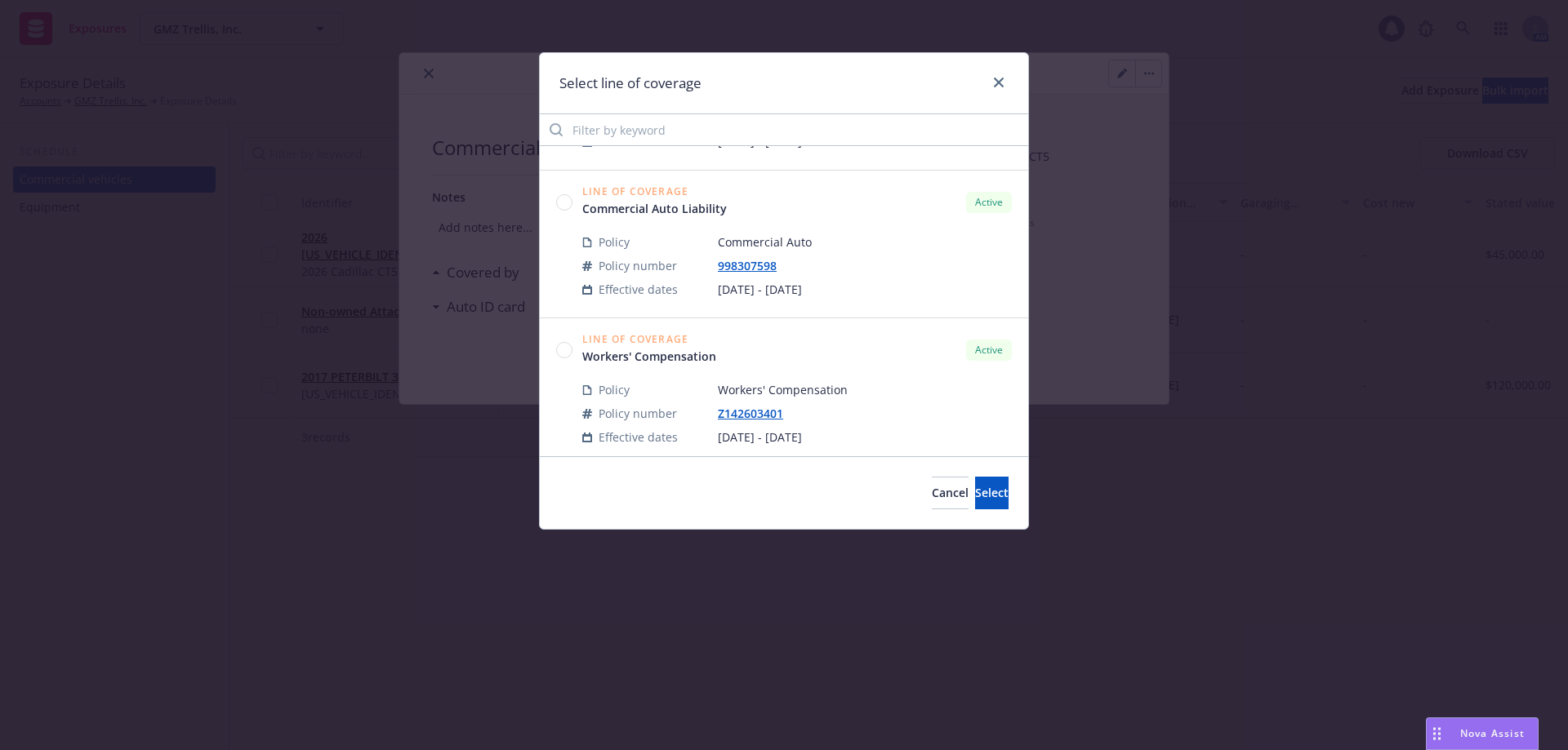
scroll to position [294, 0]
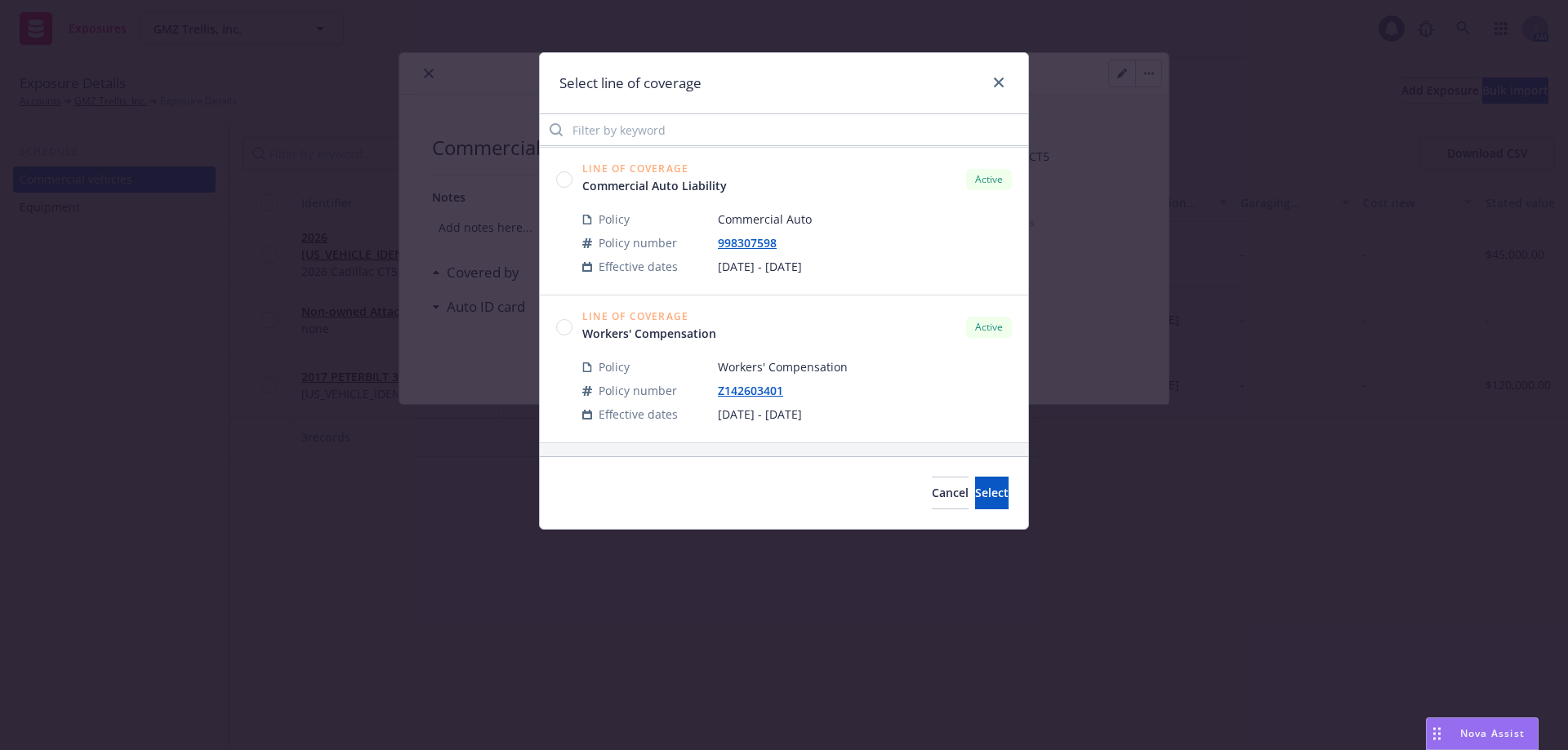
click at [566, 180] on circle at bounding box center [565, 179] width 15 height 15
click at [1020, 492] on div "Cancel Select" at bounding box center [784, 492] width 488 height 73
click at [975, 487] on span "Select" at bounding box center [991, 492] width 34 height 15
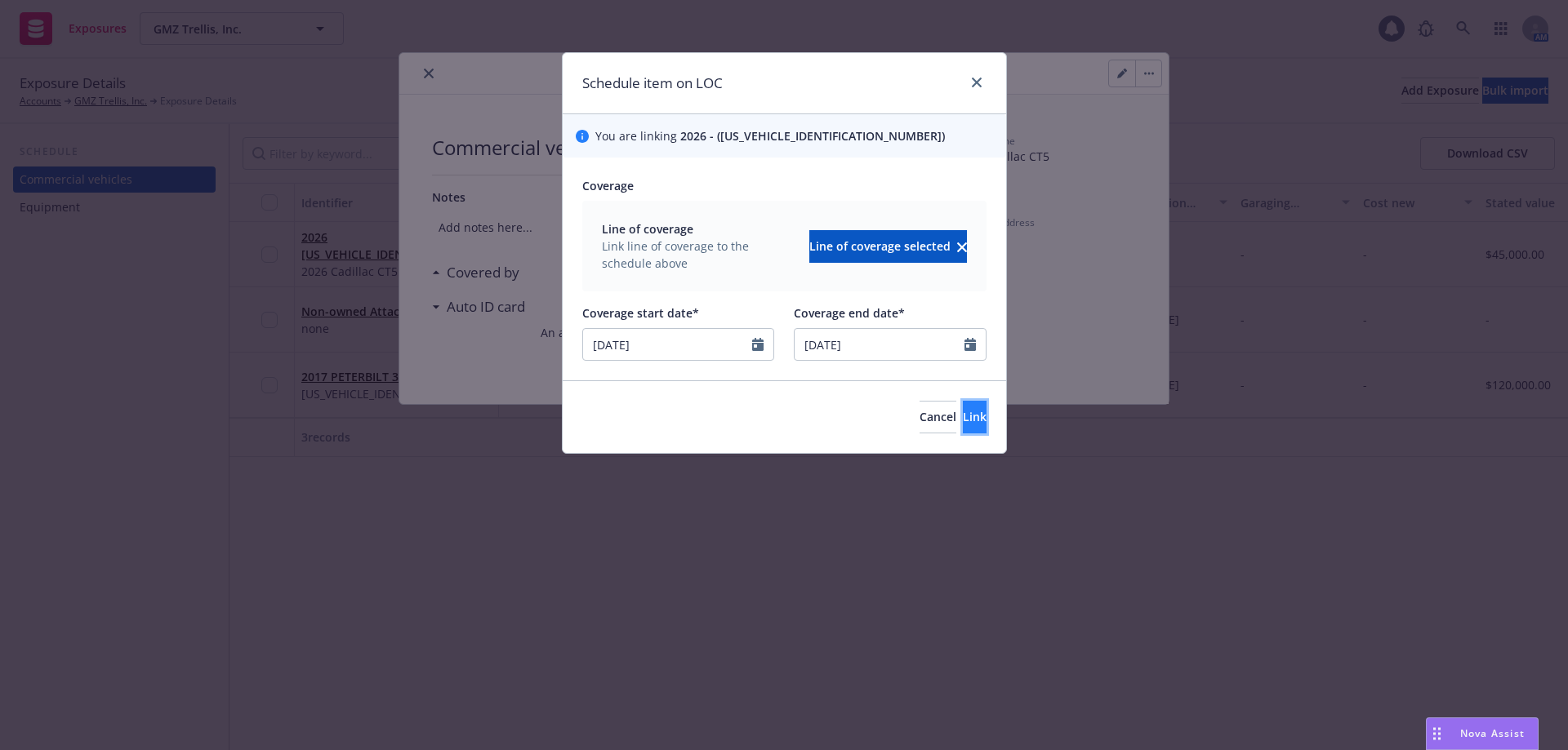
click at [963, 420] on span "Link" at bounding box center [975, 417] width 24 height 15
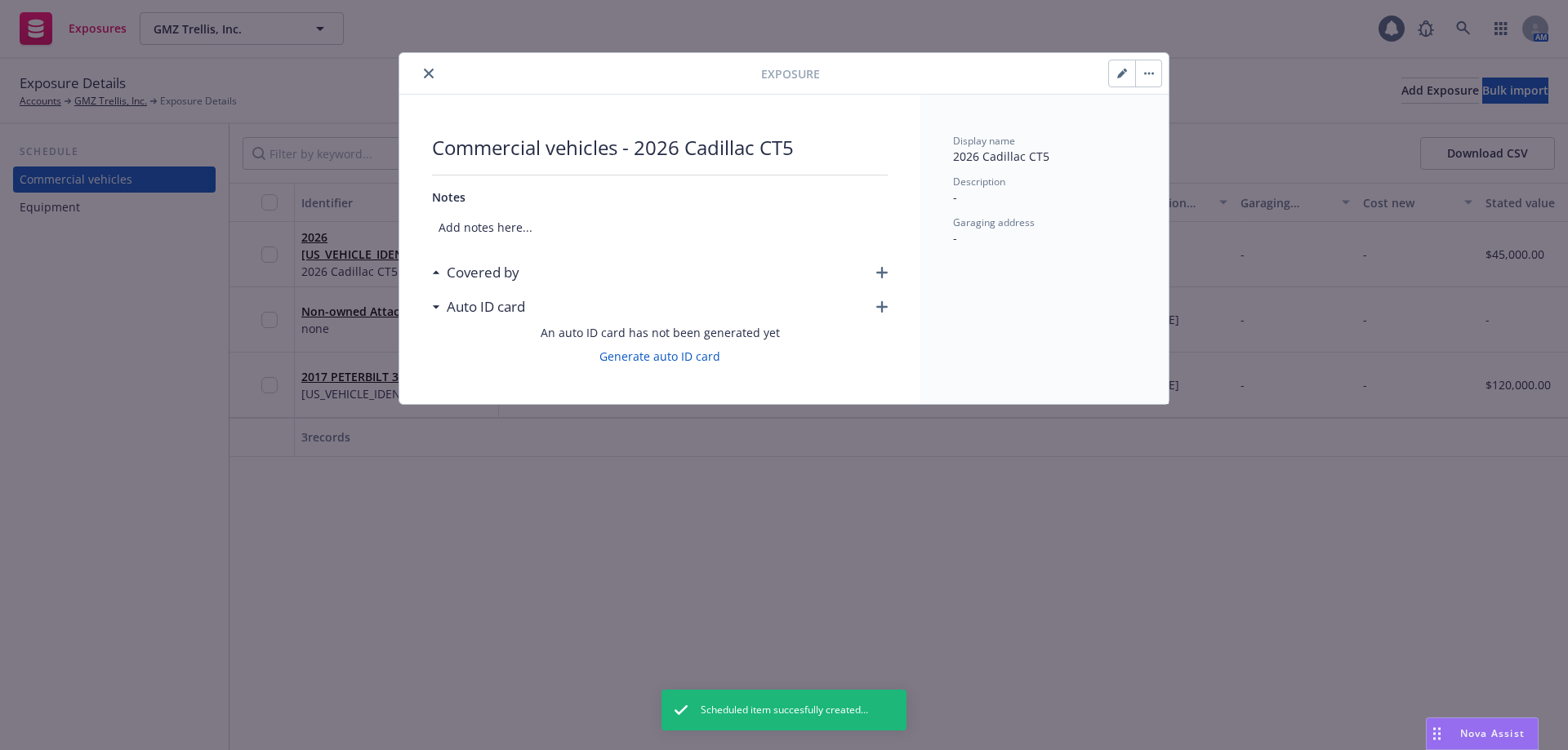
click at [433, 73] on button "close" at bounding box center [428, 73] width 20 height 20
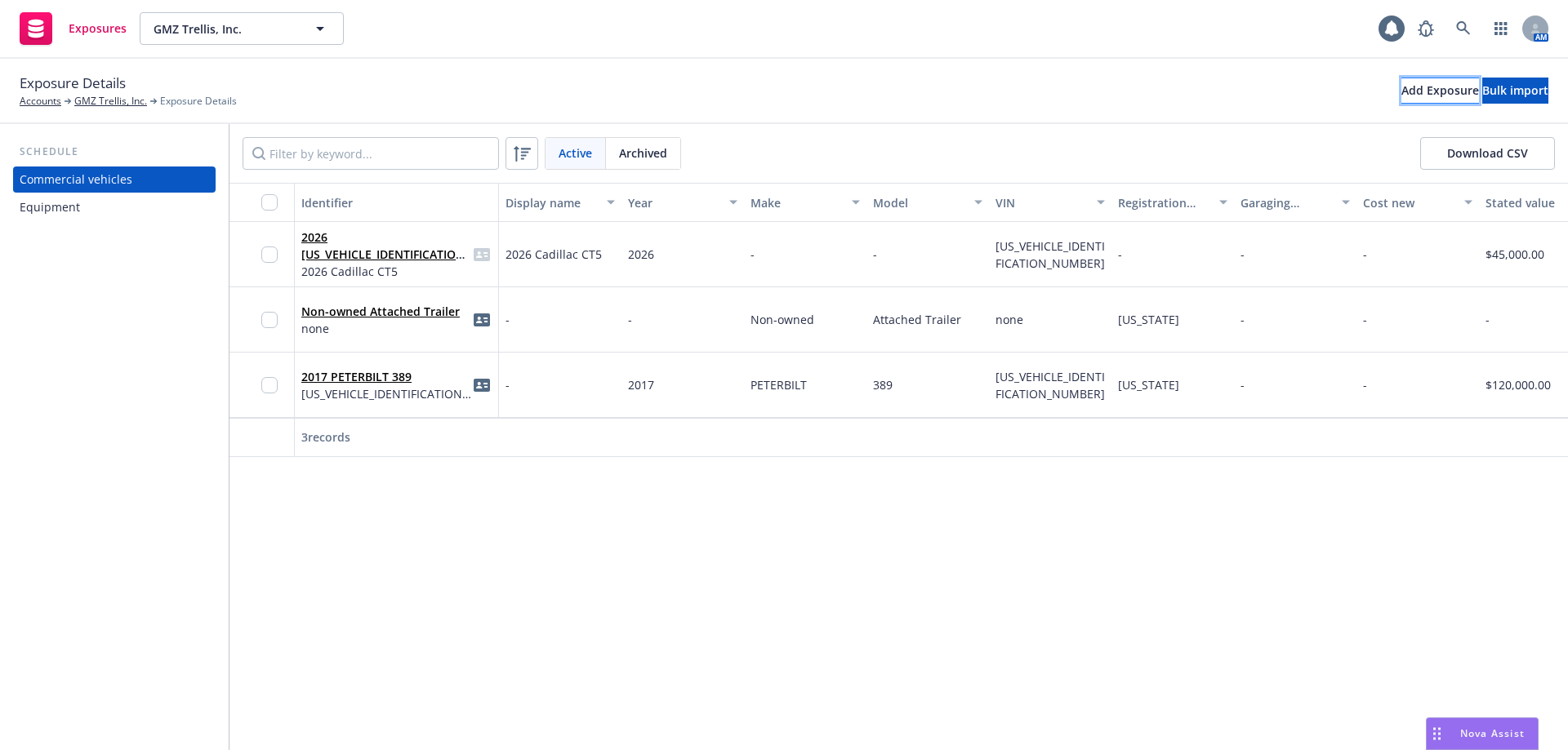
click at [1401, 91] on button "Add Exposure" at bounding box center [1440, 90] width 77 height 26
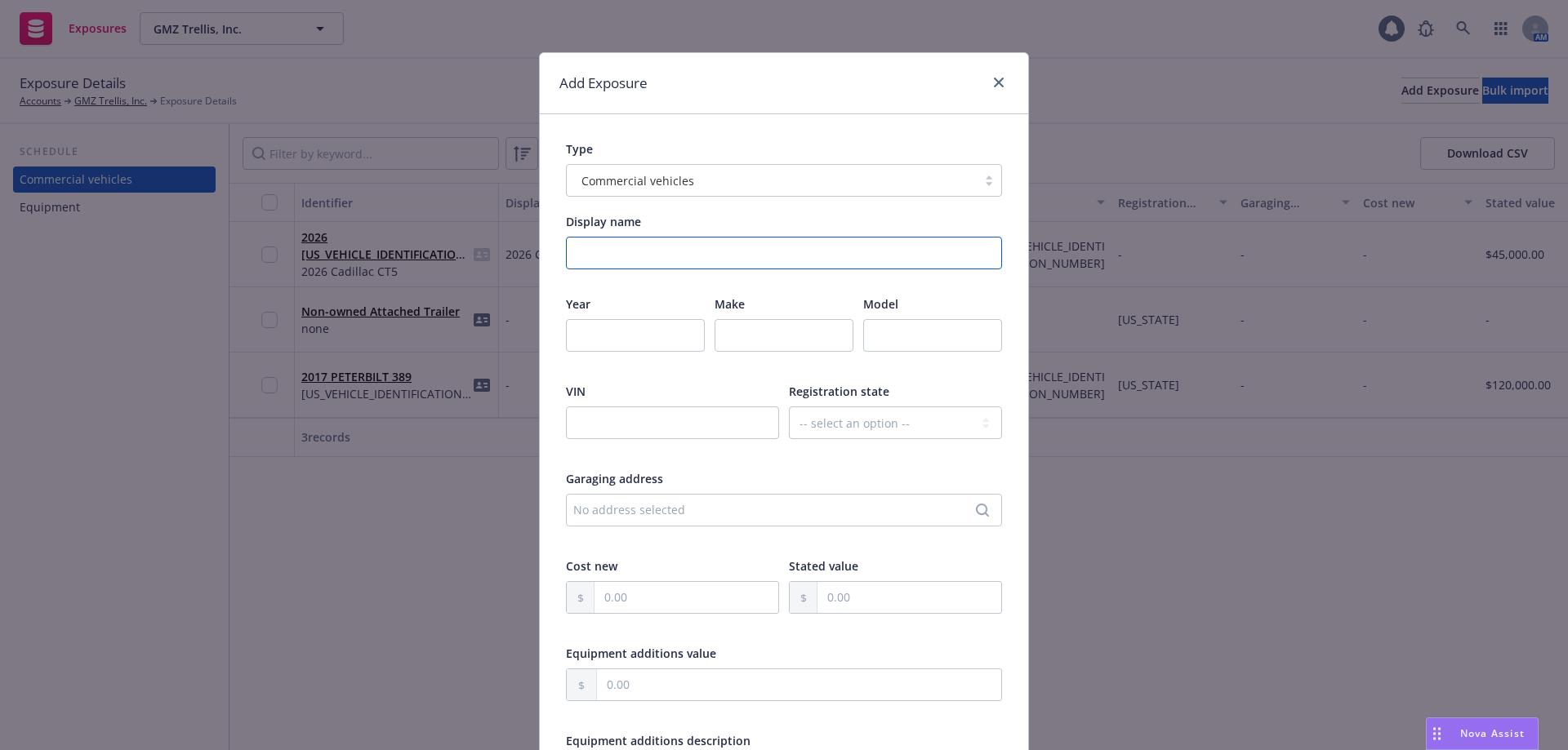
click at [622, 248] on input "Display name" at bounding box center [783, 253] width 436 height 33
type input "2017 Ford Edge"
click at [597, 334] on input "number" at bounding box center [634, 335] width 138 height 33
type input "2017"
click at [762, 351] on input "text" at bounding box center [783, 335] width 138 height 33
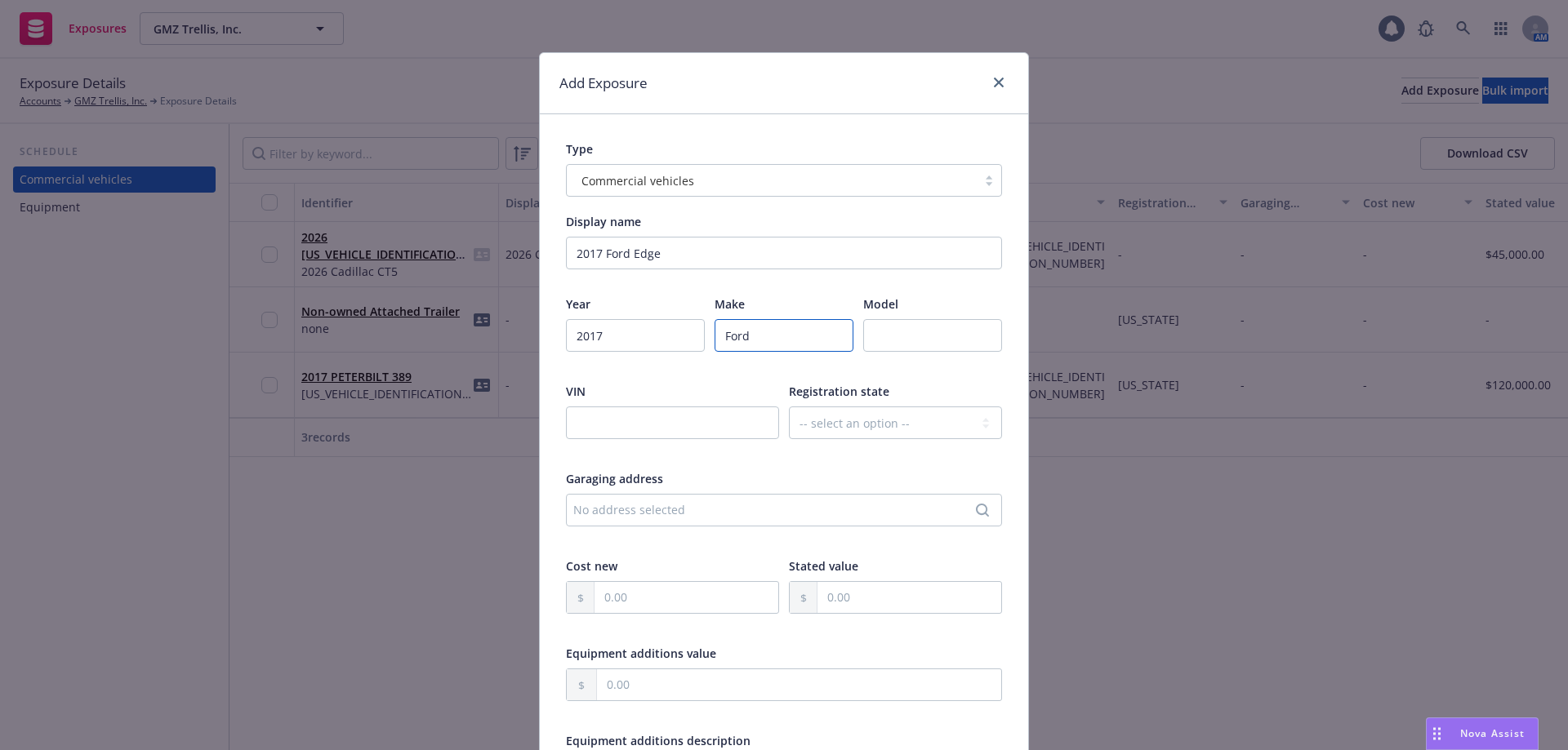
type input "Ford"
click at [941, 328] on input "text" at bounding box center [932, 335] width 138 height 33
type input "Edge"
click at [853, 454] on div at bounding box center [896, 453] width 213 height 15
click at [623, 410] on input "text" at bounding box center [672, 423] width 213 height 33
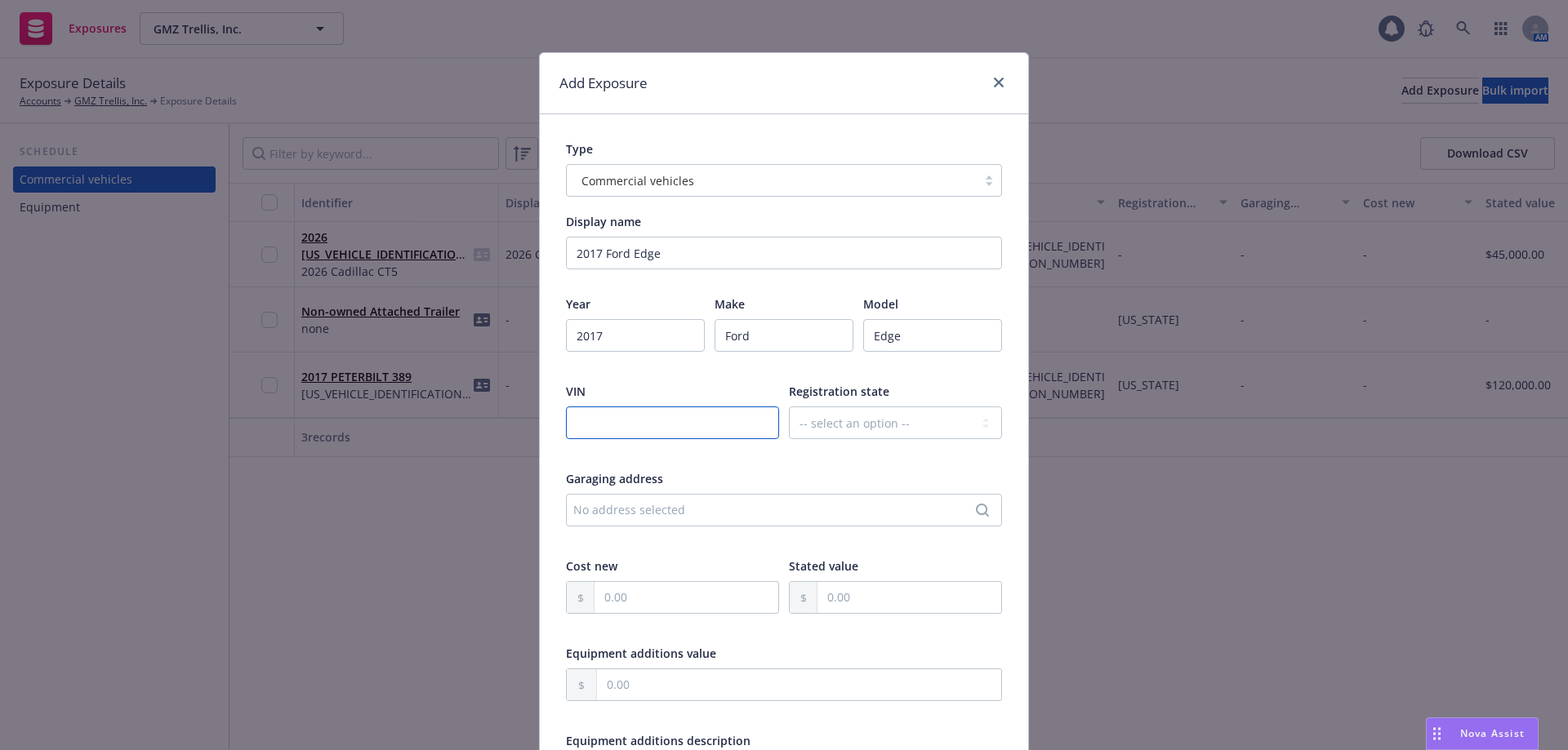
click at [591, 425] on input "text" at bounding box center [672, 423] width 213 height 33
paste input "2FMPK4J99HBB37991"
type input "2FMPK4J99HBB37991"
click at [633, 380] on div "Year 2017 Make Ford Model Edge VIN 2FMPK4J99HBB37991 Registration state -- sele…" at bounding box center [783, 646] width 436 height 701
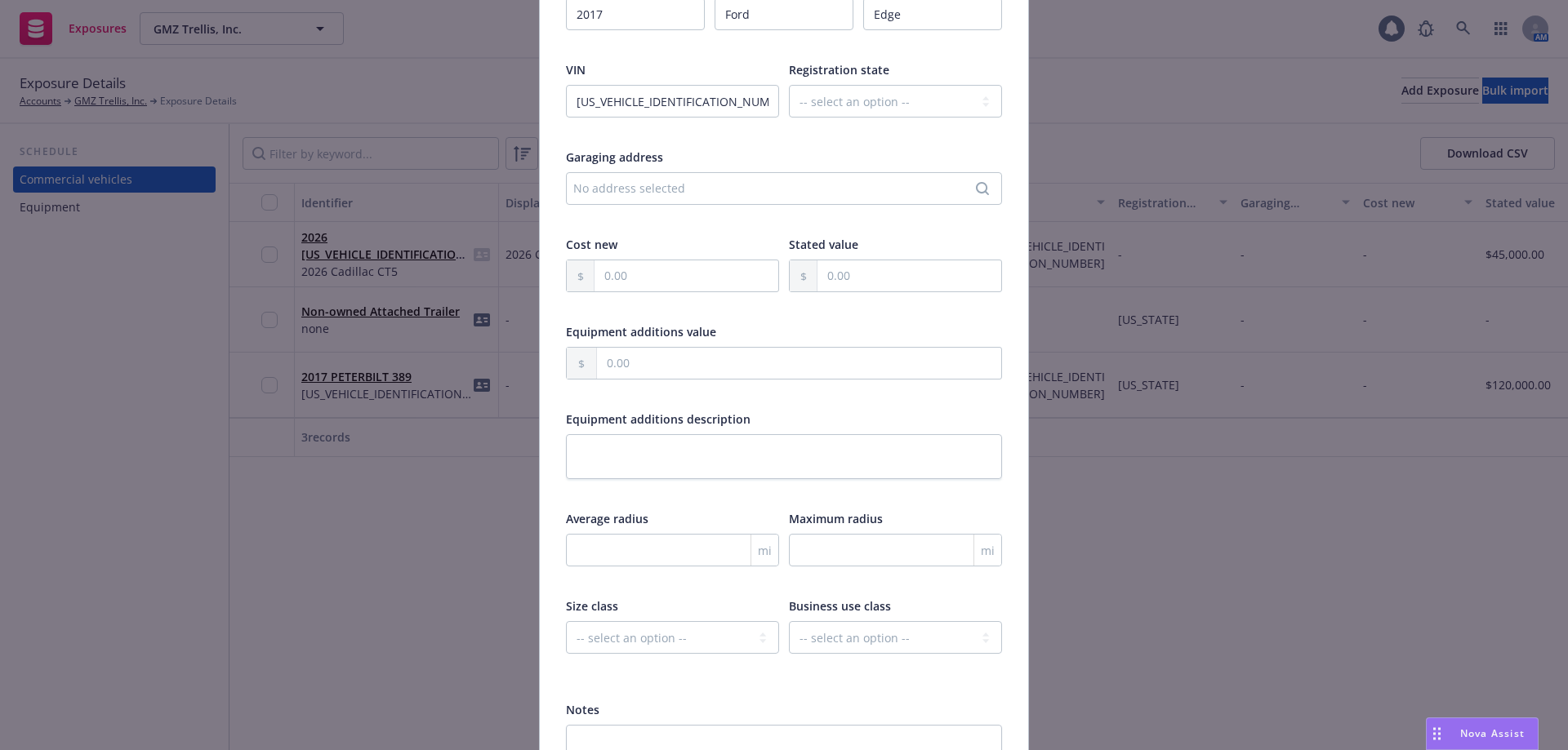
scroll to position [408, 0]
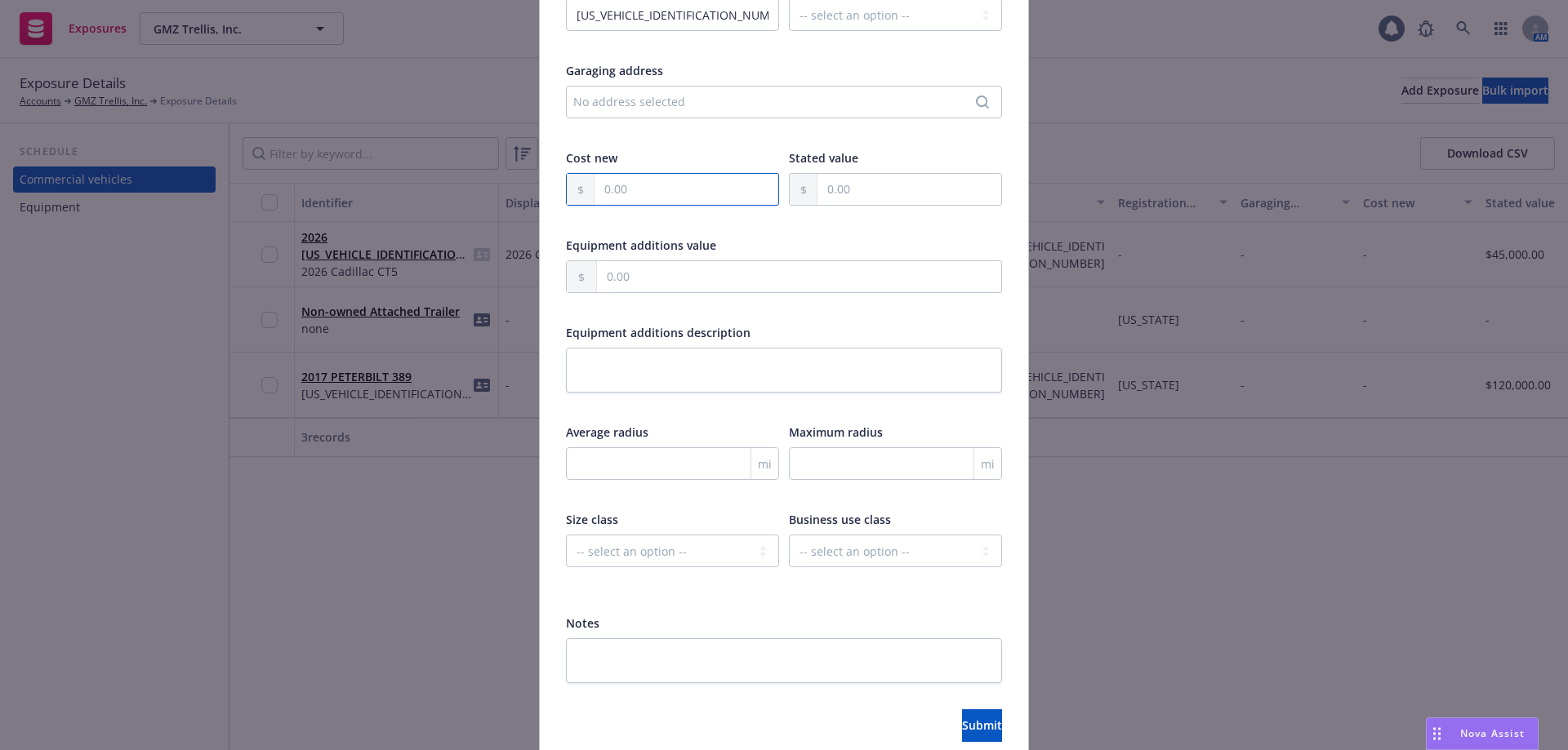
click at [651, 192] on input "text" at bounding box center [687, 189] width 184 height 31
click at [908, 193] on input "text" at bounding box center [910, 189] width 184 height 31
click at [814, 464] on input "number" at bounding box center [896, 464] width 213 height 33
click at [850, 180] on input "text" at bounding box center [910, 189] width 184 height 31
type input "18,000.00"
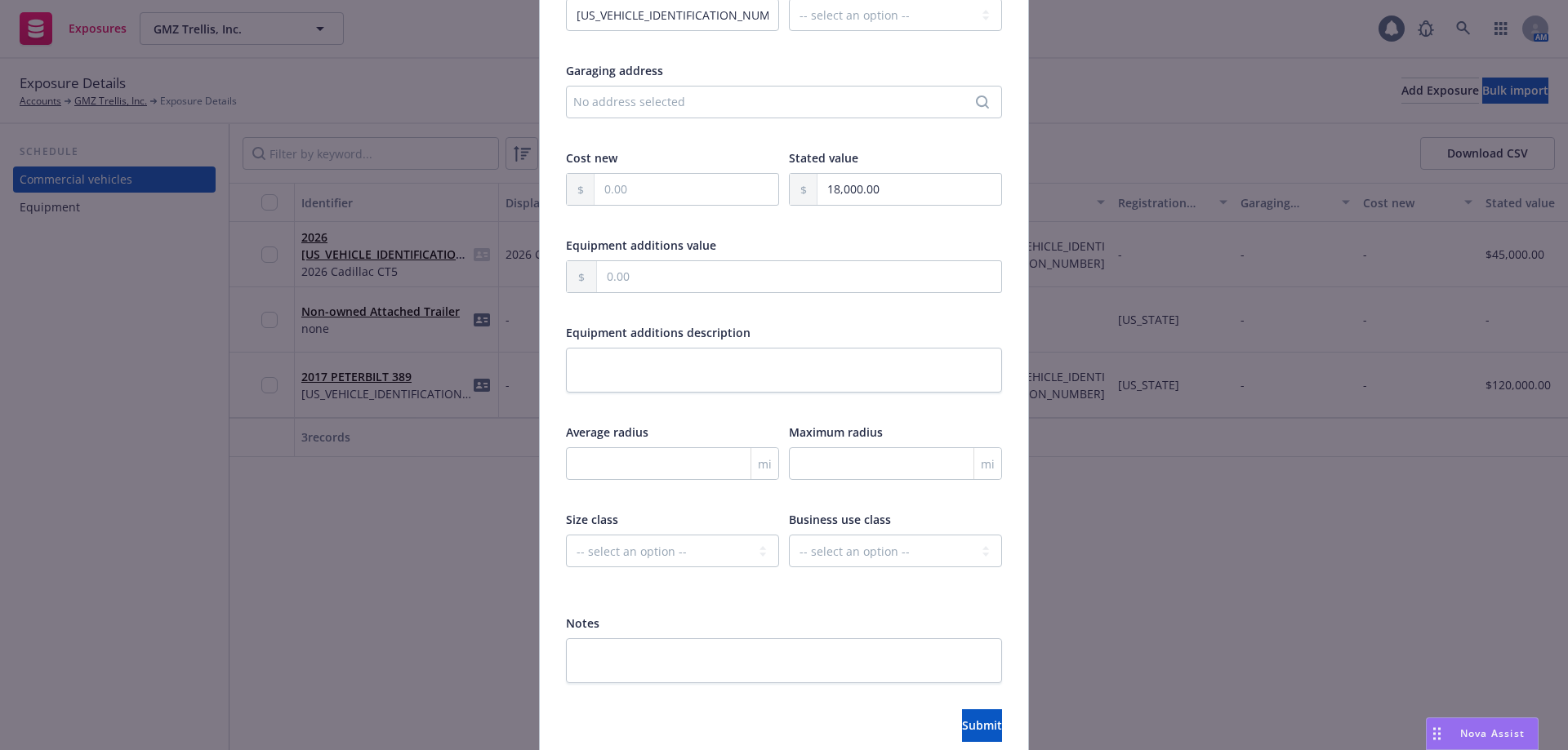
click at [761, 232] on div "Year 2017 Make Ford Model Edge VIN 2FMPK4J99HBB37991 Registration state -- sele…" at bounding box center [783, 238] width 436 height 701
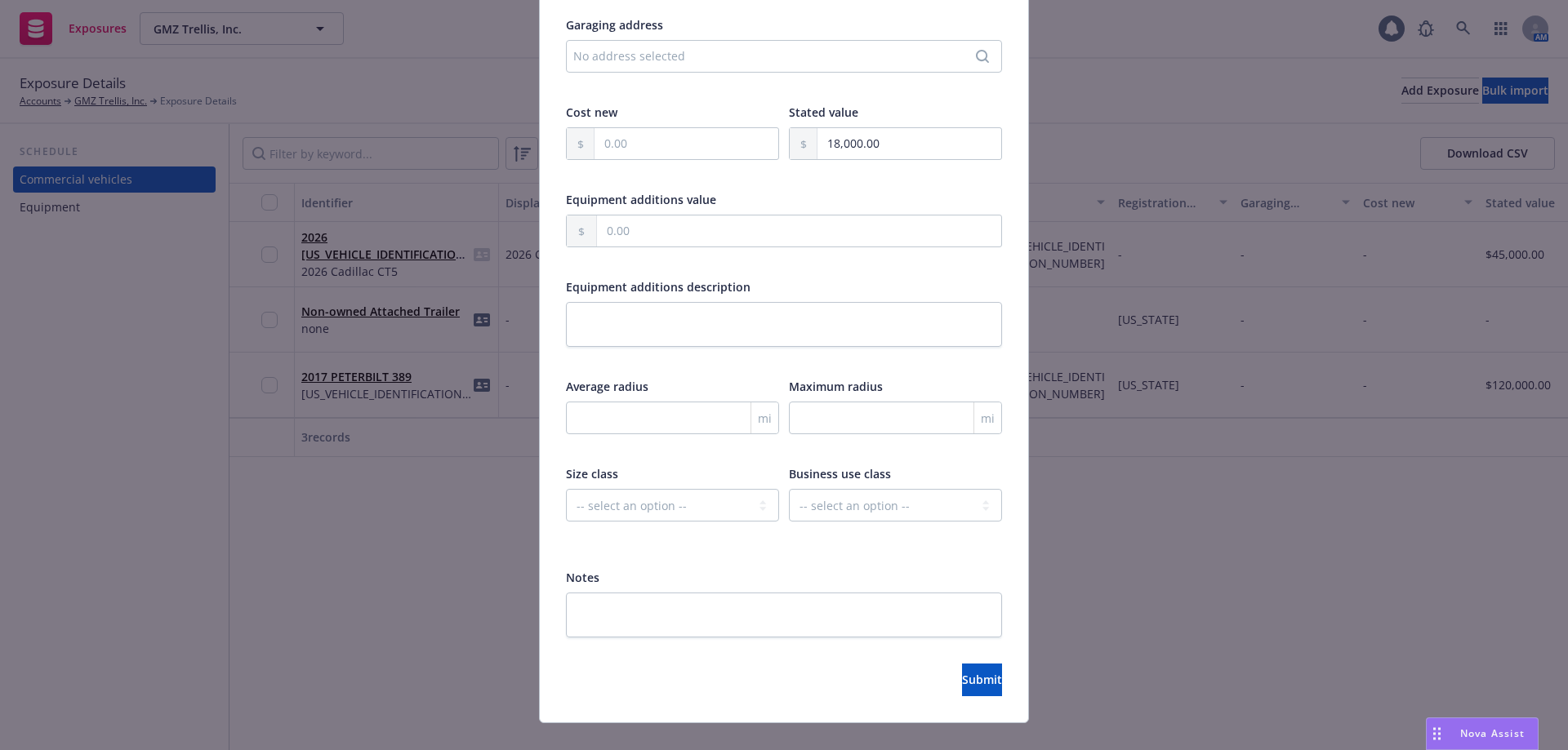
scroll to position [479, 0]
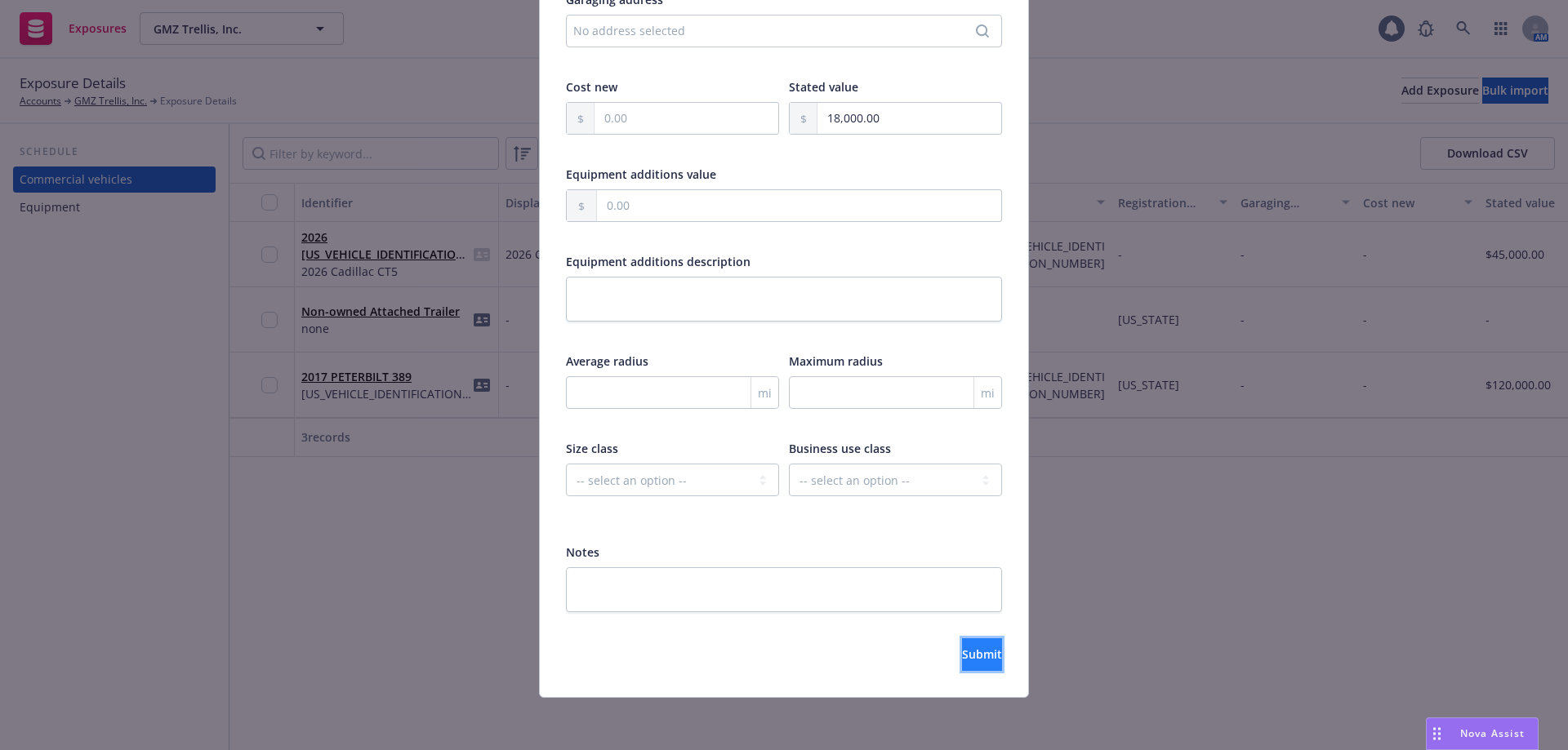
click at [962, 650] on button "Submit" at bounding box center [982, 655] width 40 height 33
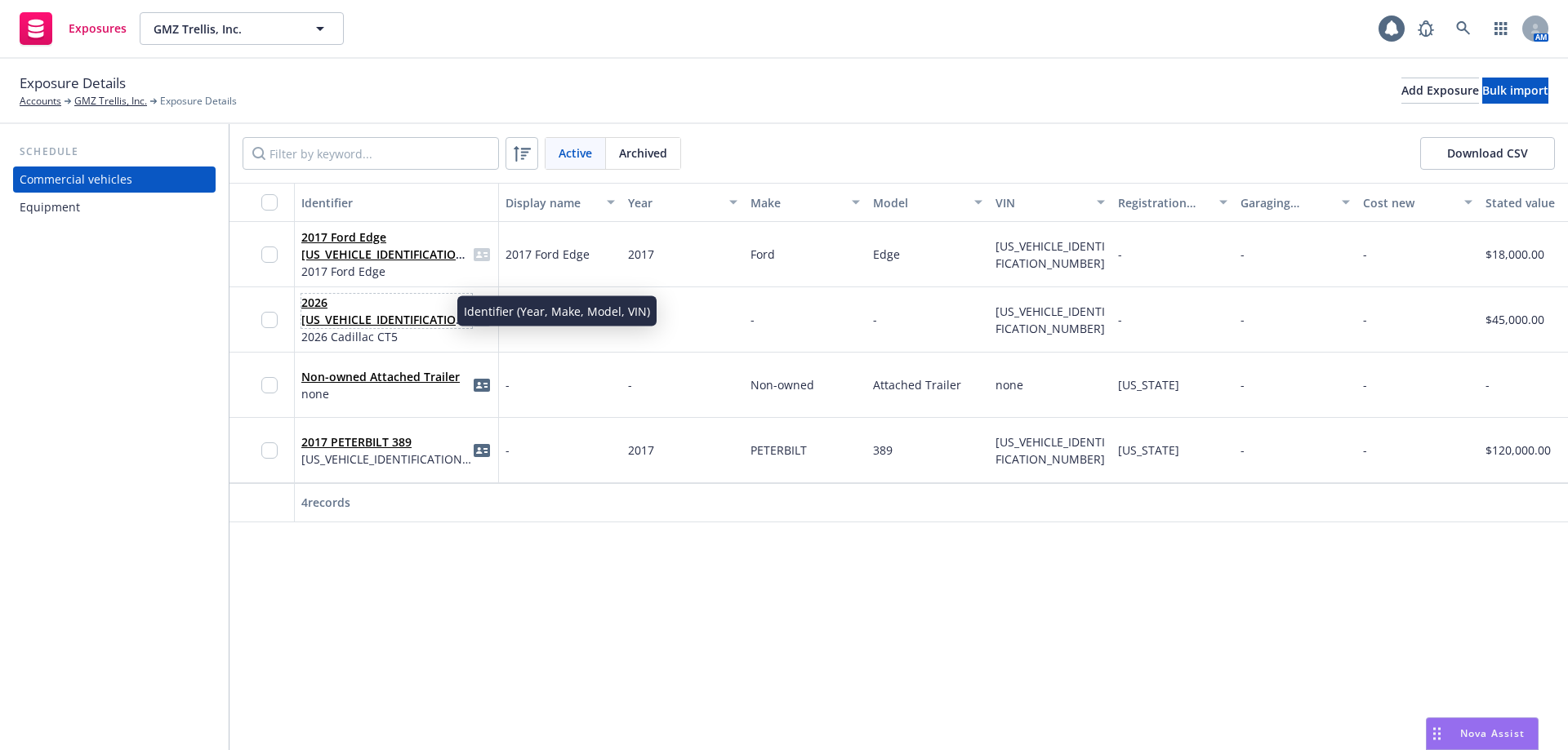
click at [323, 313] on link "2026 1G6DN5RK7T0102441" at bounding box center [386, 320] width 168 height 50
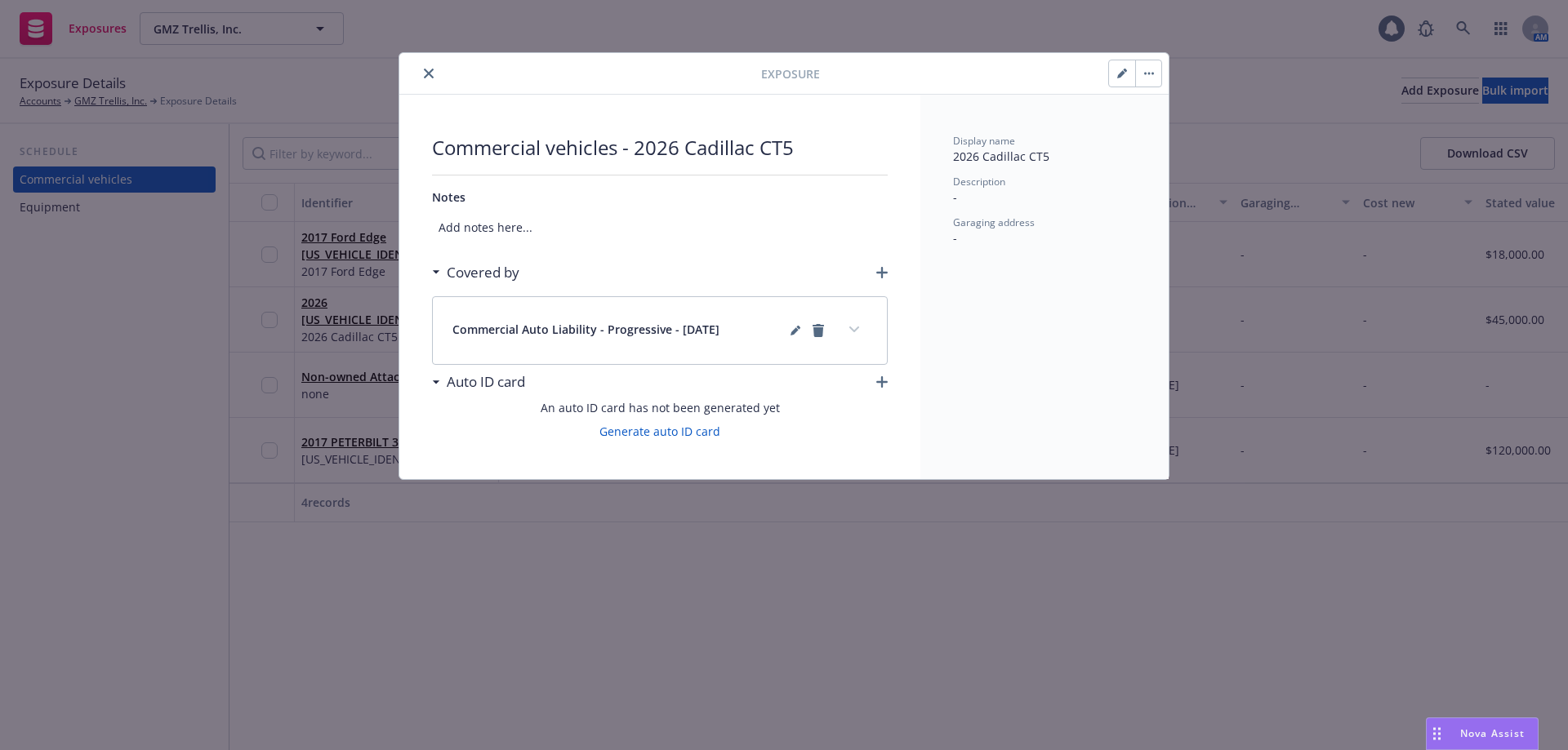
click at [1122, 73] on icon "button" at bounding box center [1120, 74] width 8 height 8
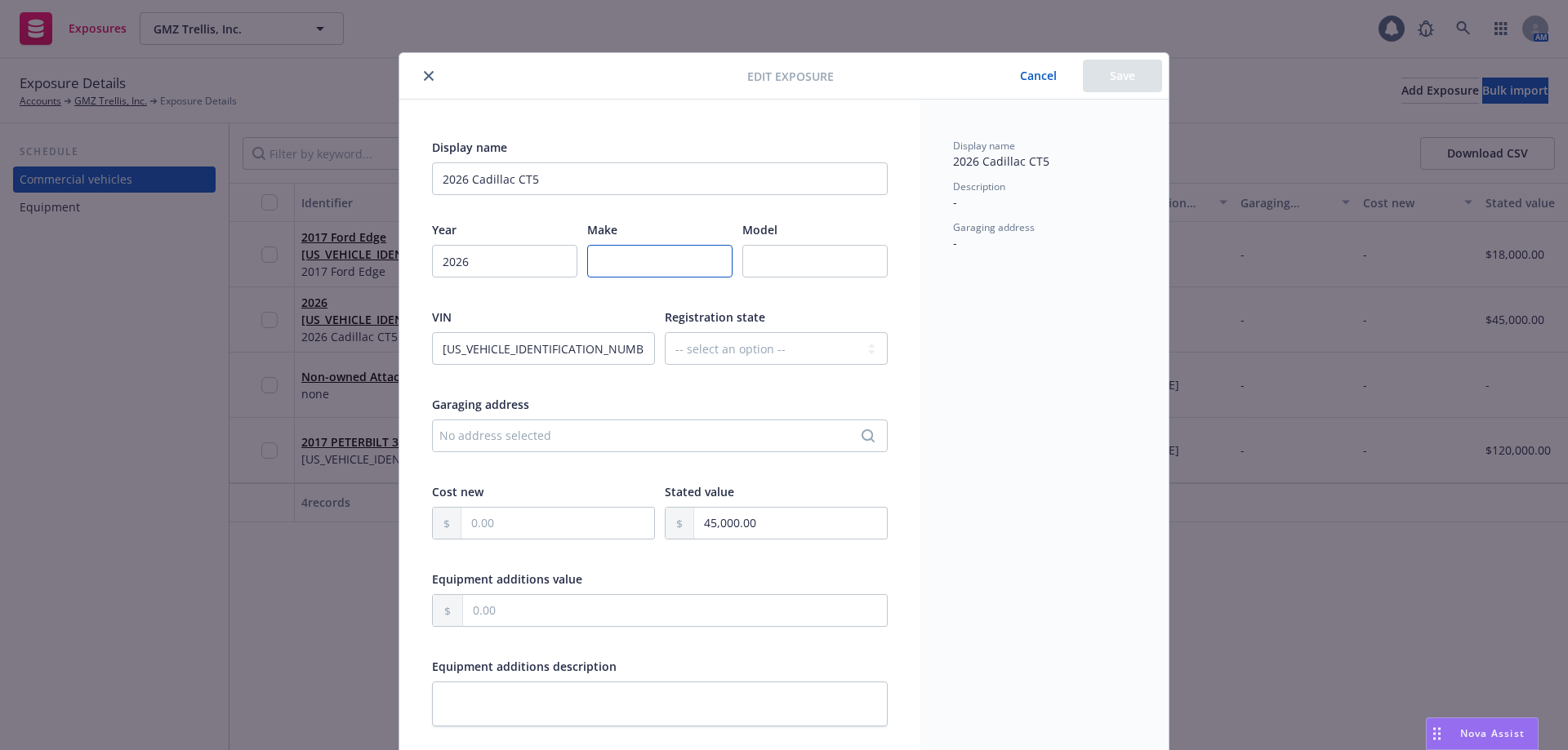
click at [644, 261] on input "text" at bounding box center [659, 261] width 145 height 33
type input "Cadillac"
click at [807, 264] on input "text" at bounding box center [814, 261] width 145 height 33
type input "CT5"
click at [1093, 75] on button "Save" at bounding box center [1123, 76] width 79 height 33
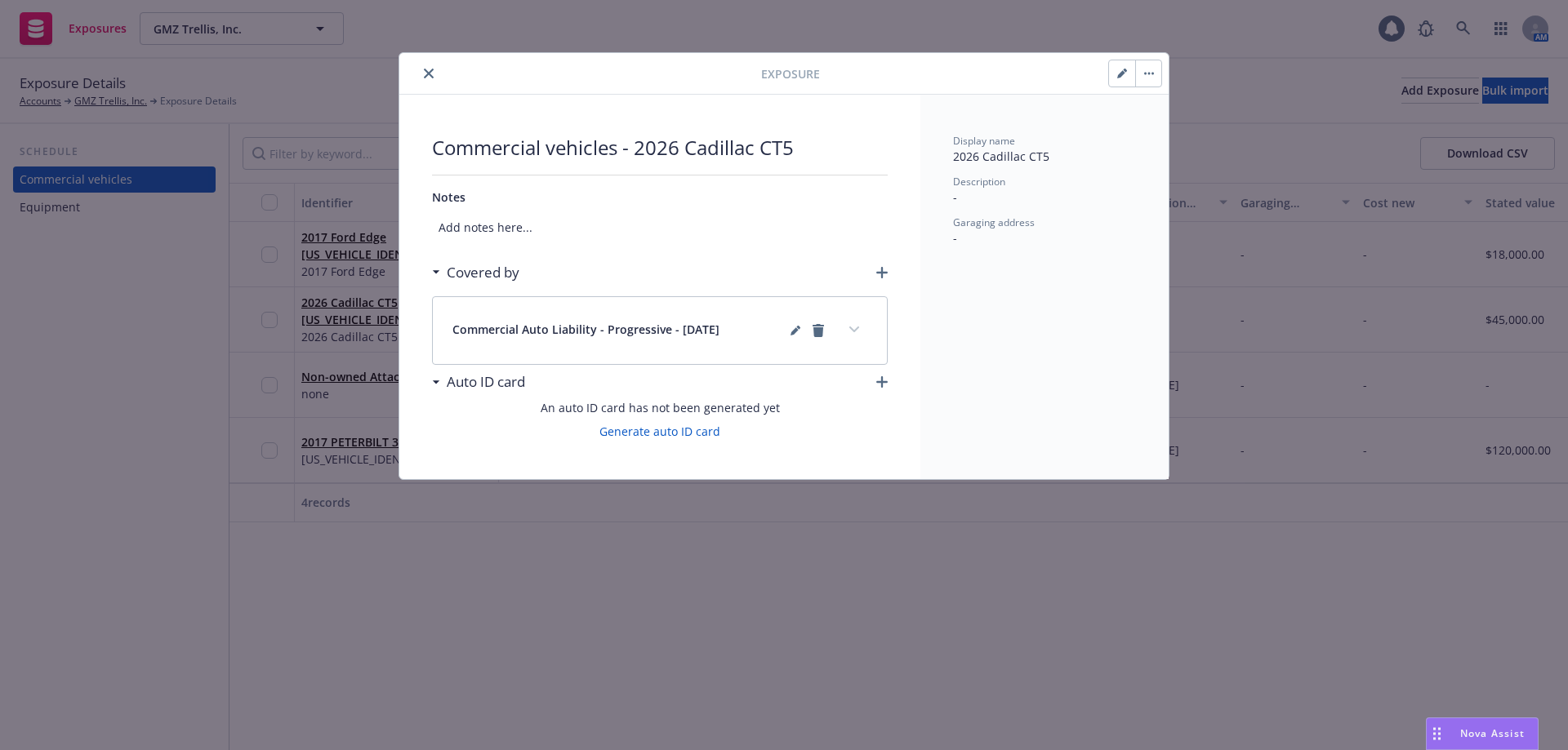
click at [431, 74] on icon "close" at bounding box center [428, 73] width 9 height 9
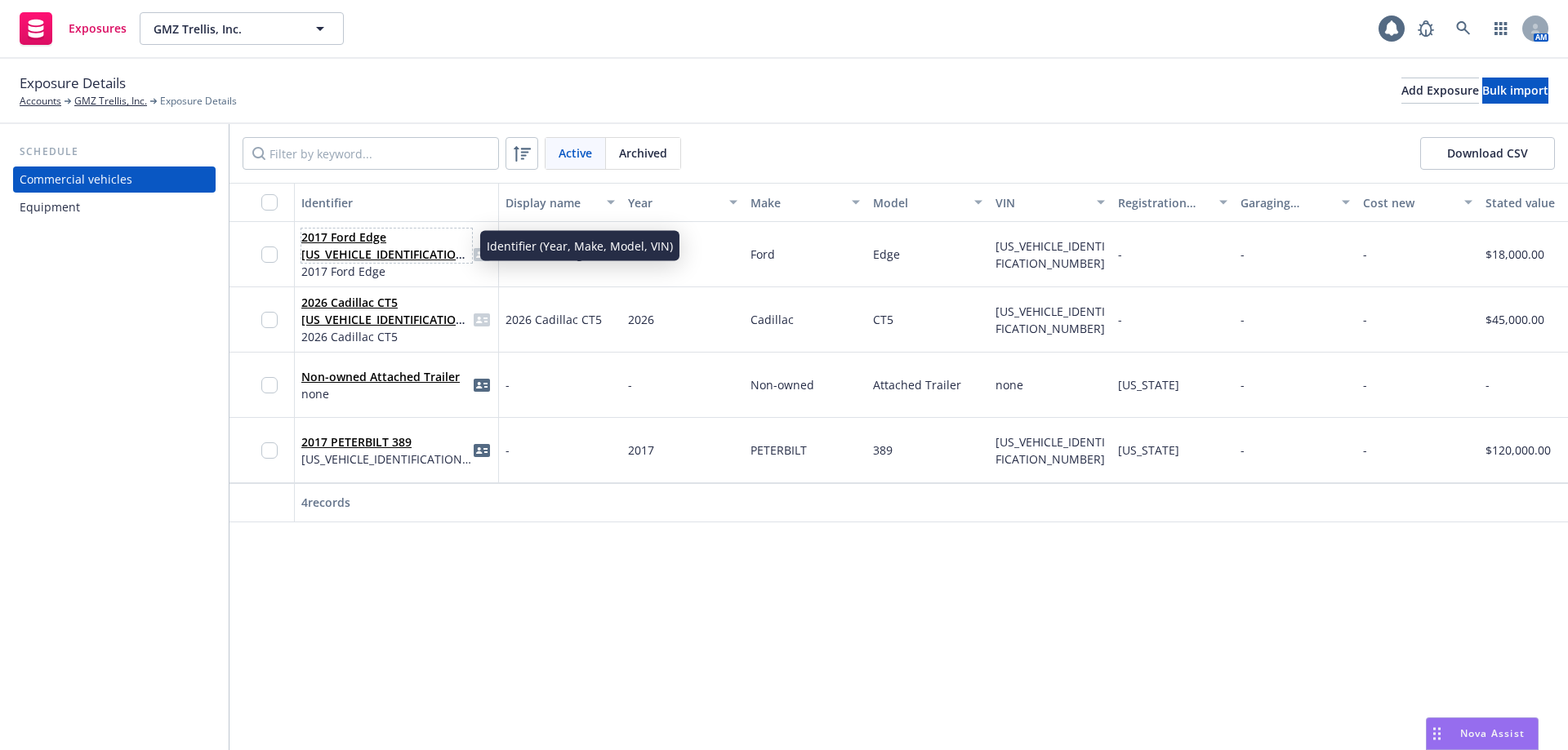
click at [346, 252] on link "2017 Ford Edge 2FMPK4J99HBB37991" at bounding box center [386, 254] width 168 height 50
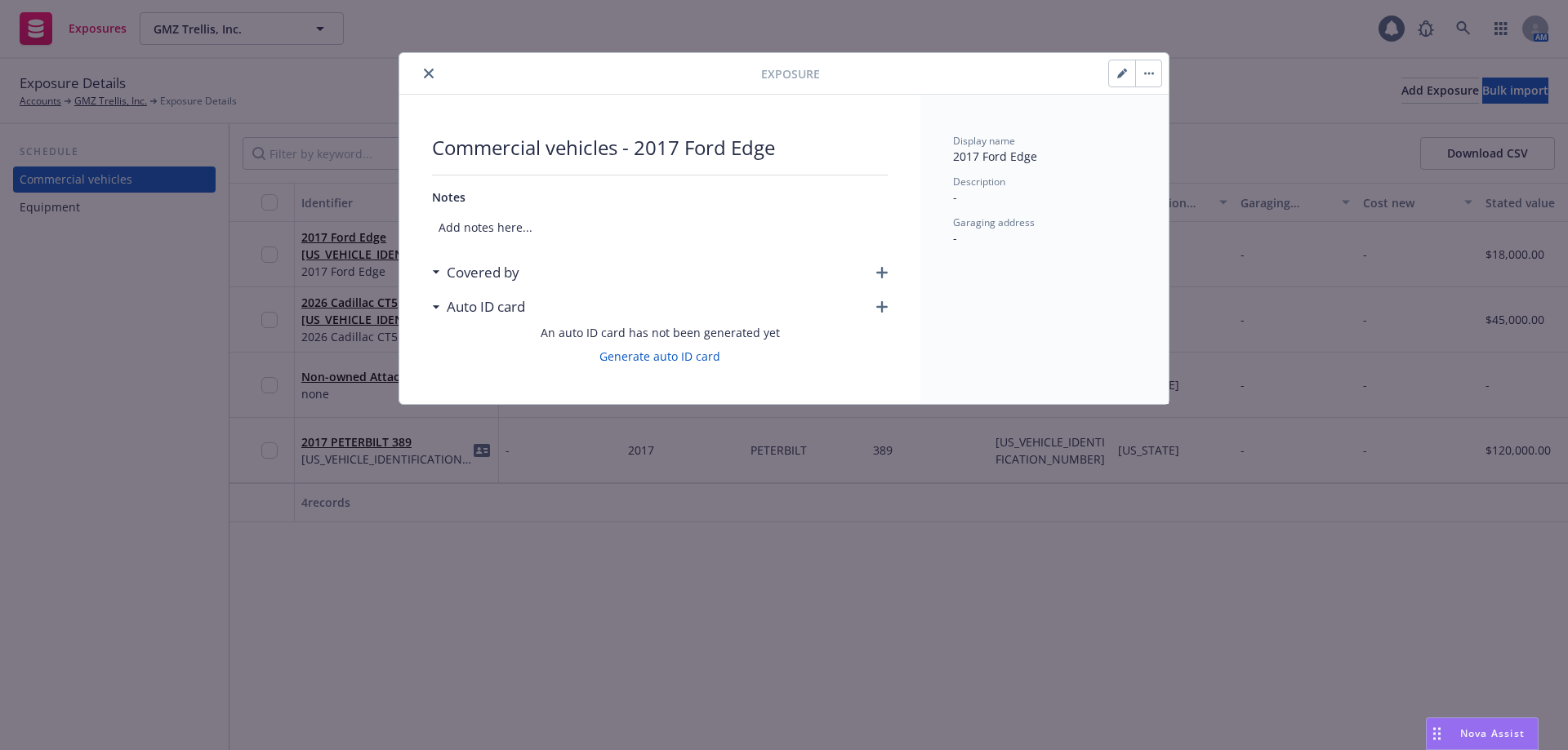
click at [876, 272] on icon "button" at bounding box center [881, 272] width 11 height 11
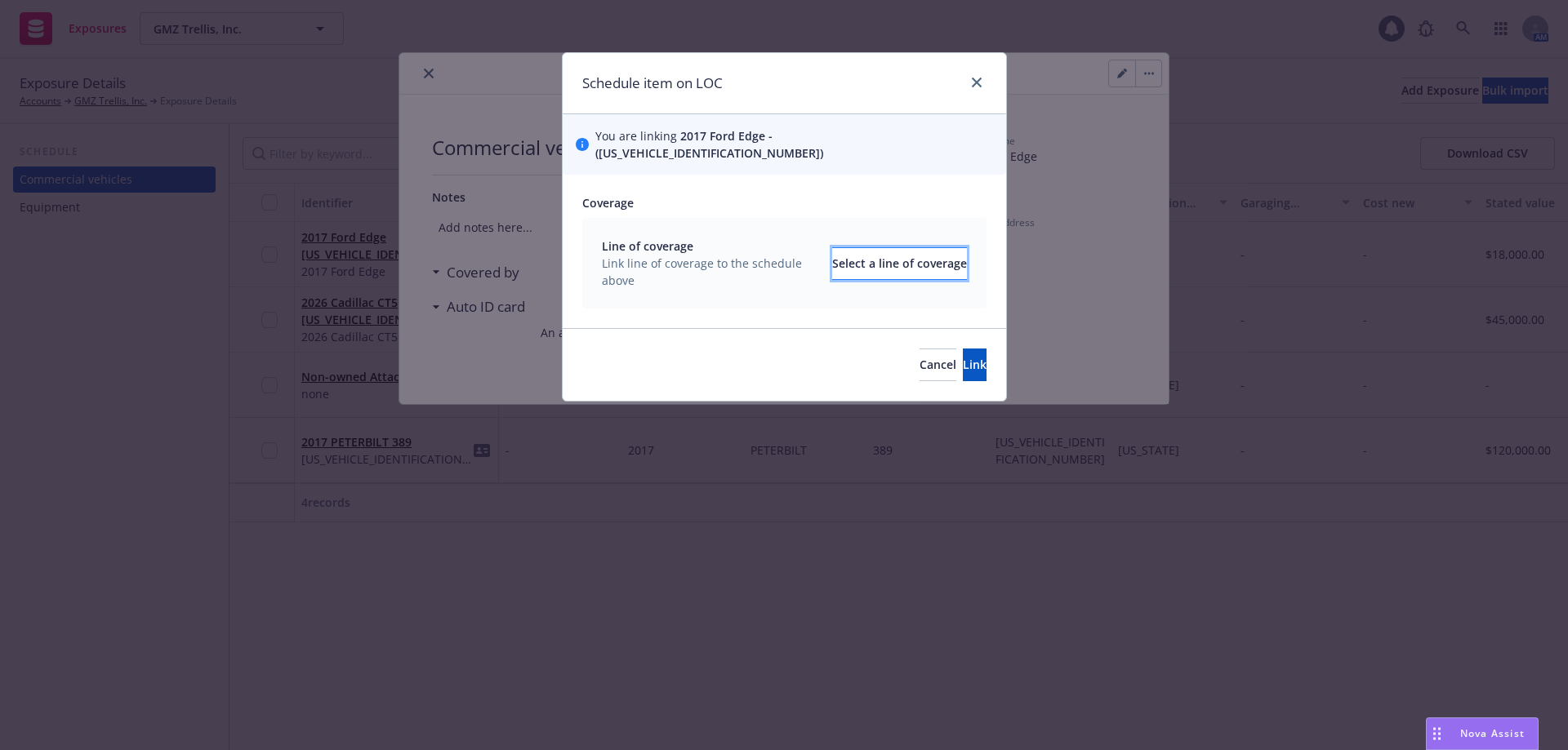
click at [887, 248] on div "Select a line of coverage" at bounding box center [899, 264] width 135 height 31
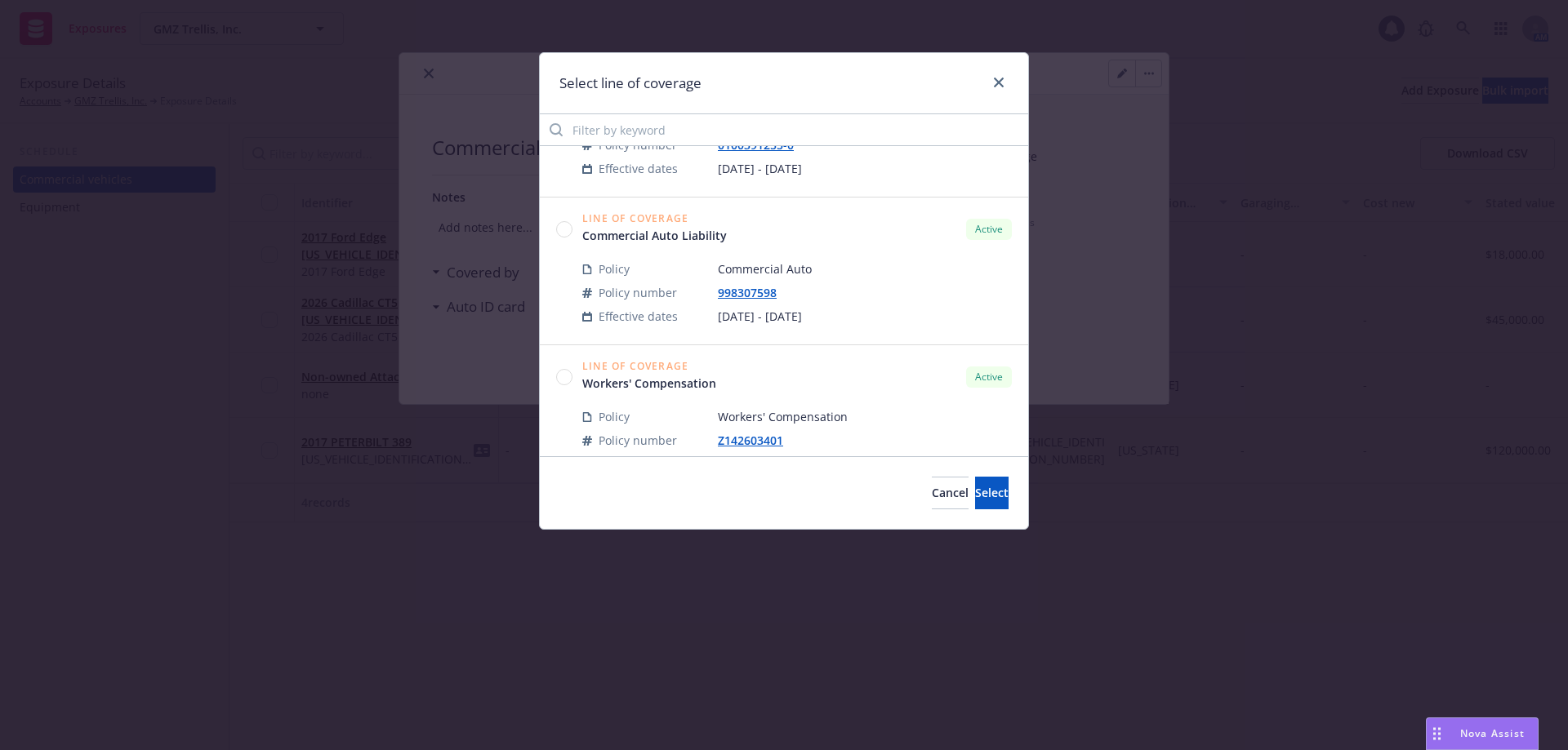
scroll to position [245, 0]
click at [566, 229] on circle at bounding box center [565, 228] width 15 height 15
click at [991, 496] on button "Select" at bounding box center [991, 493] width 34 height 33
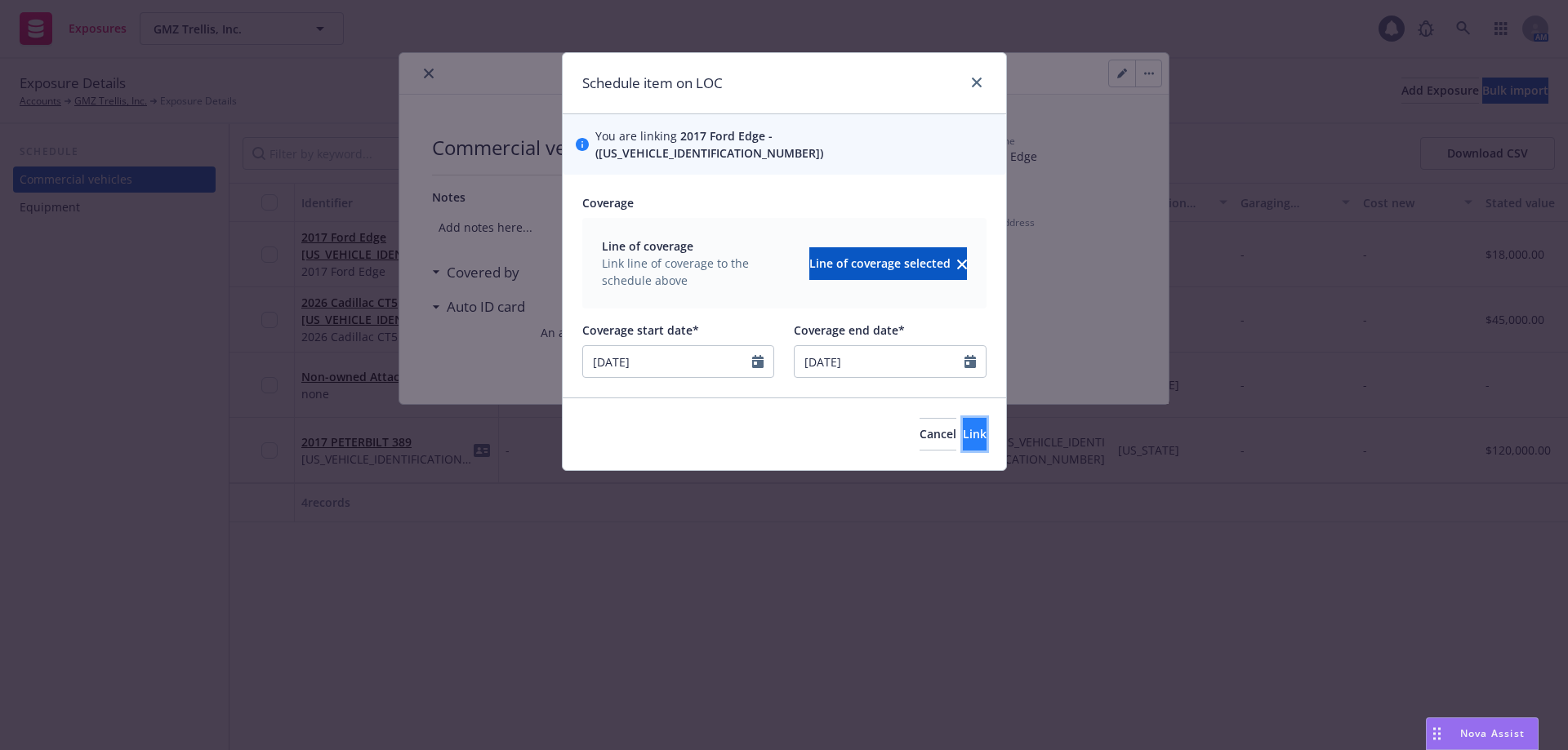
click at [963, 426] on span "Link" at bounding box center [975, 434] width 24 height 15
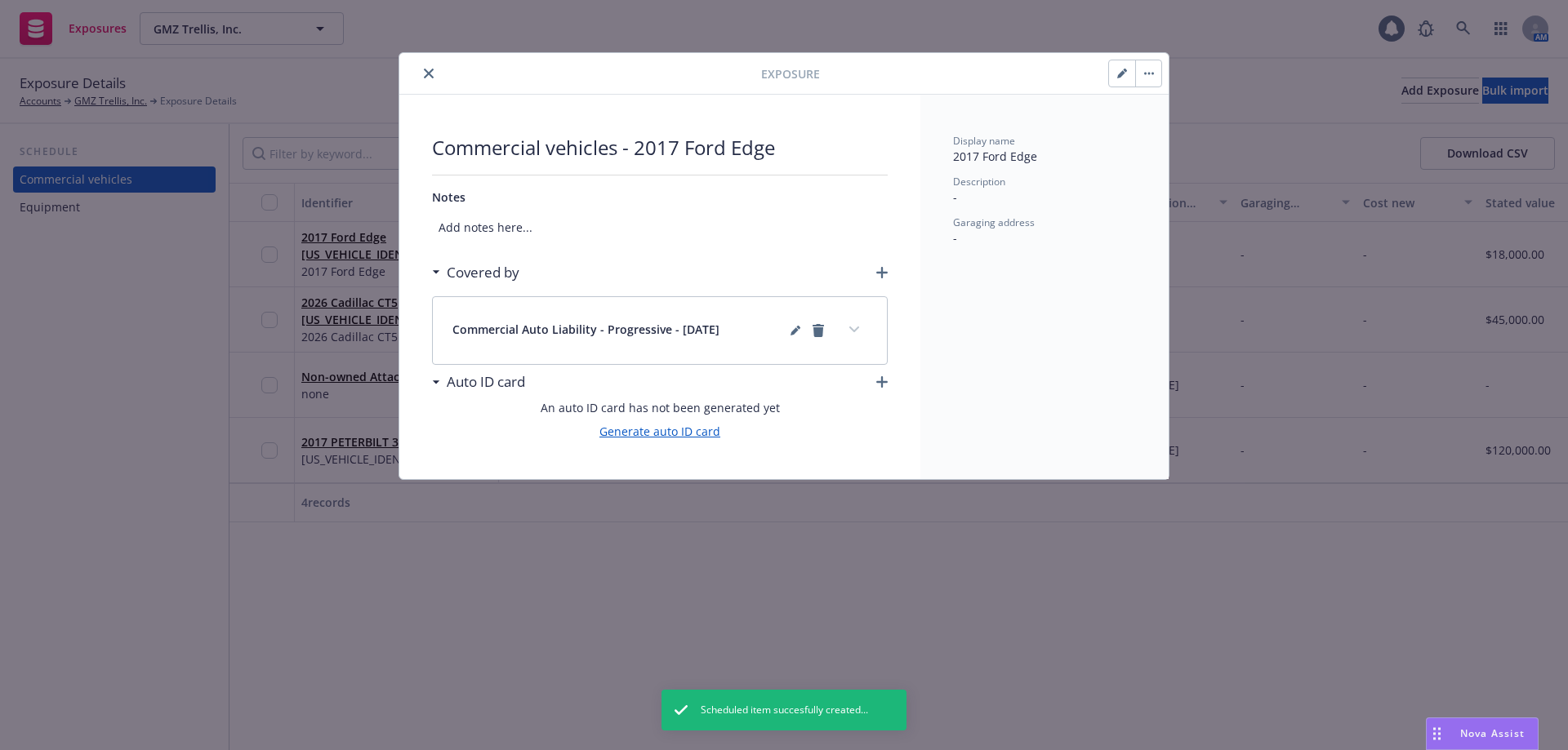
click at [676, 433] on link "Generate auto ID card" at bounding box center [659, 431] width 121 height 17
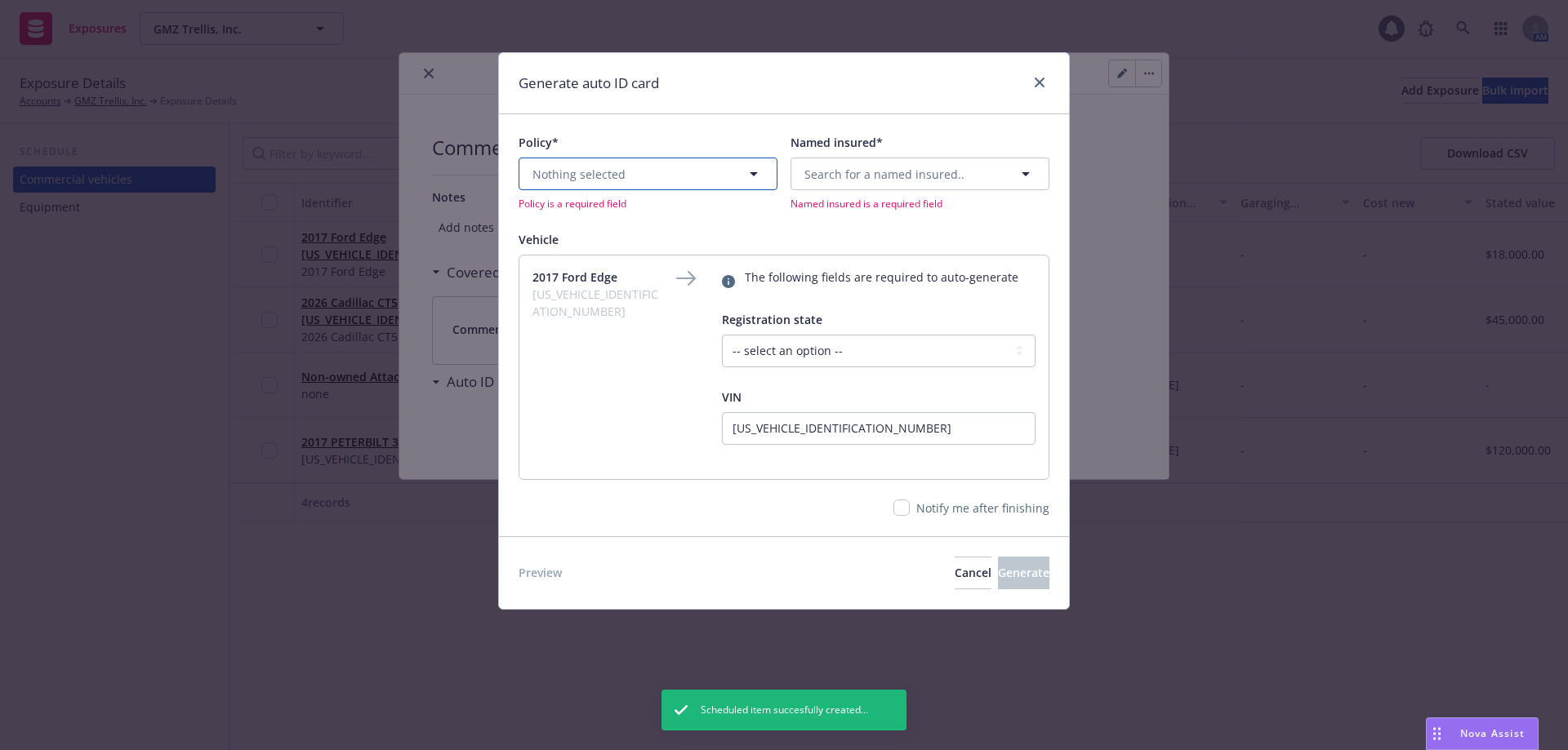
click at [599, 179] on span "Nothing selected" at bounding box center [579, 174] width 93 height 17
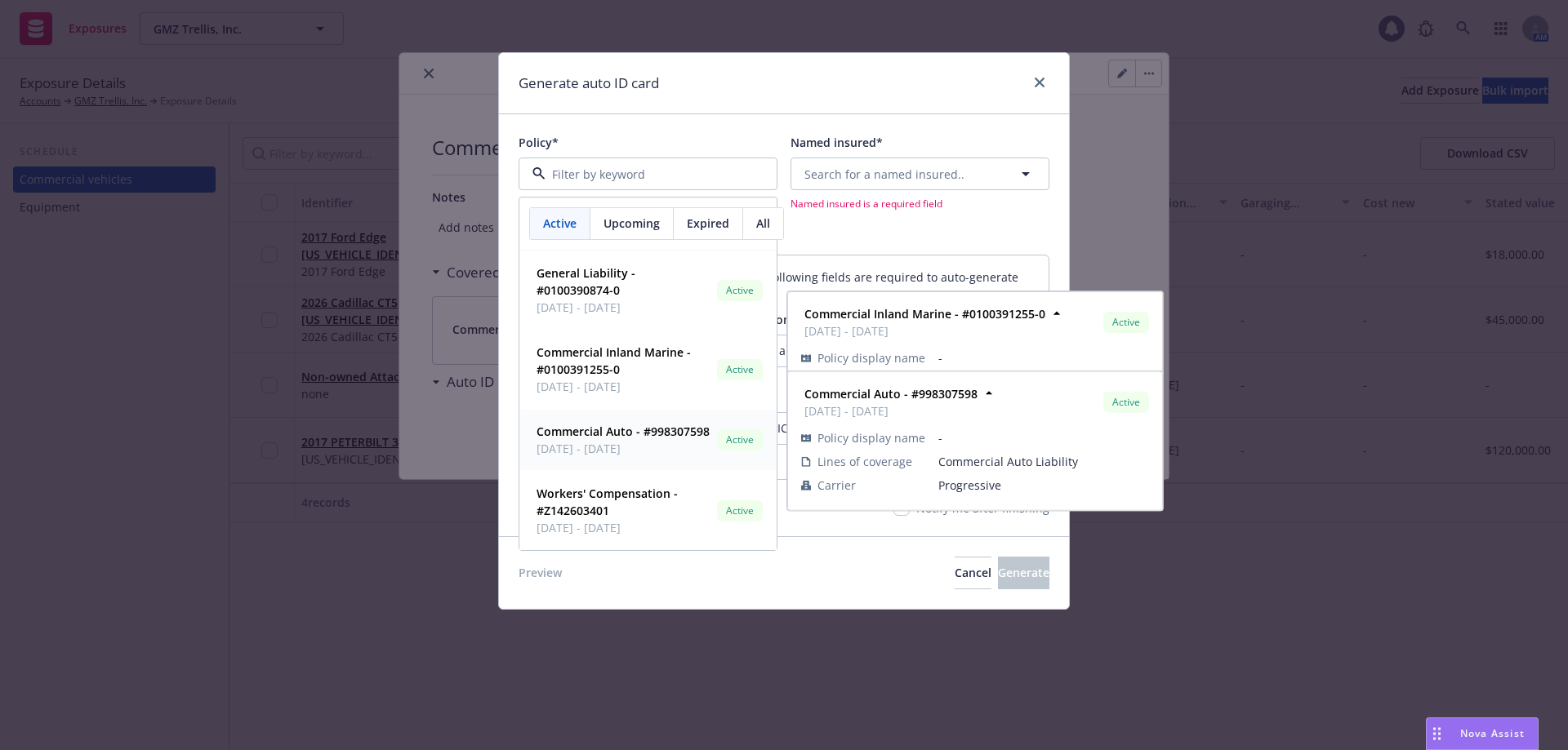
click at [566, 435] on strong "Commercial Auto - #998307598" at bounding box center [622, 431] width 173 height 15
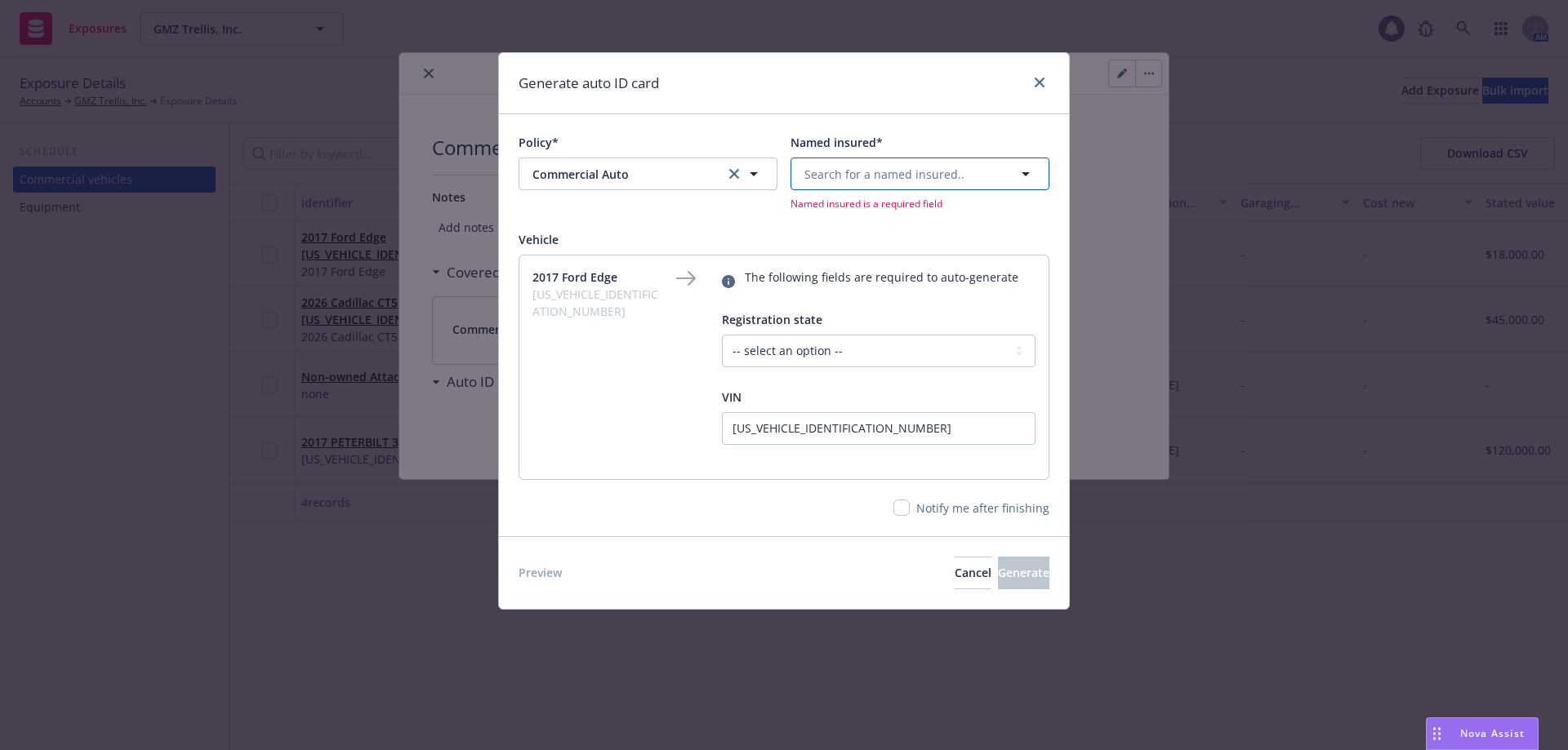
click at [870, 183] on button "Search for a named insured.." at bounding box center [920, 174] width 259 height 33
click at [868, 229] on span "8865 West California Avenue, Fresno, CA, 93706, USA" at bounding box center [891, 237] width 165 height 17
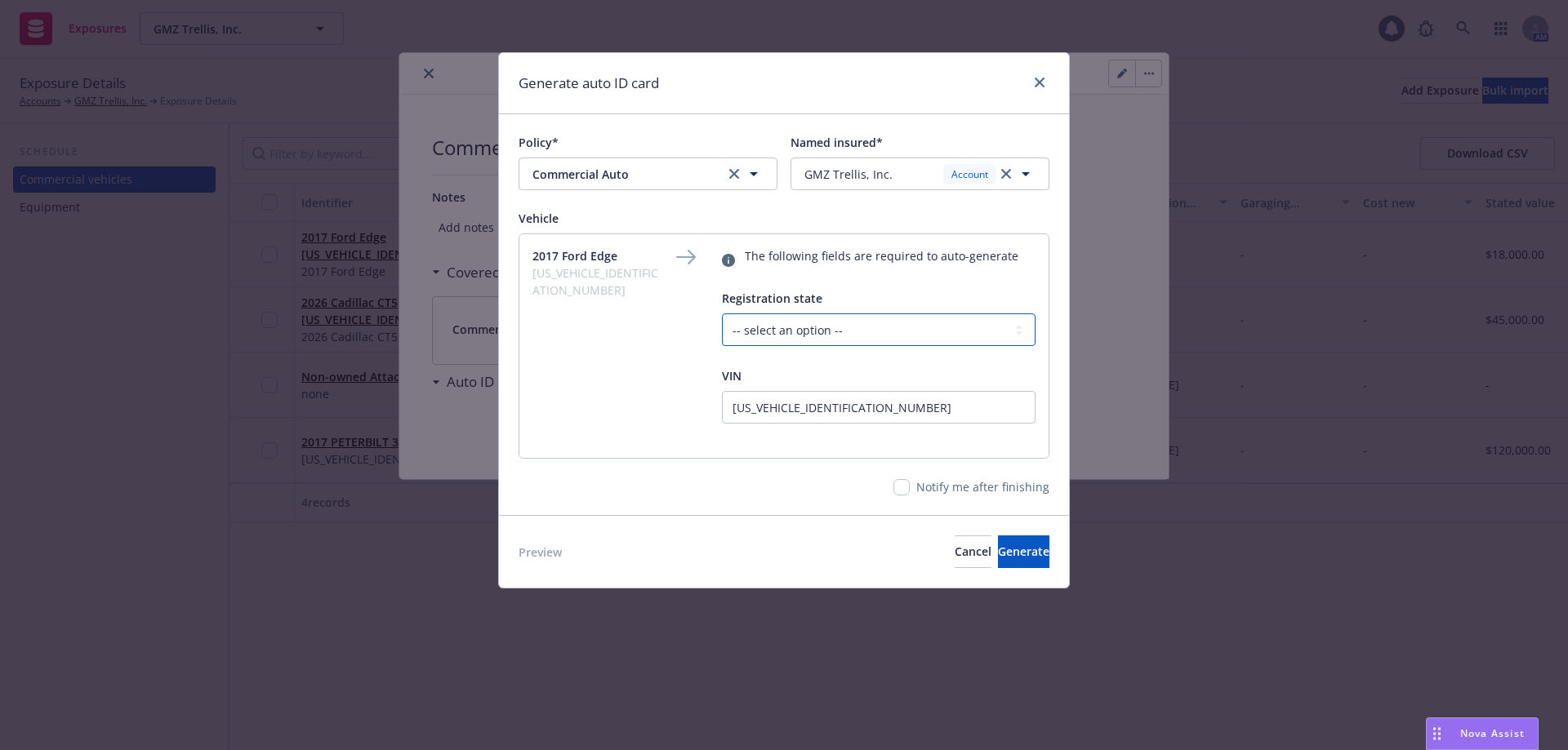
click at [814, 330] on select "-- select an option -- Alaska Alabama Arkansas American Samoa Arizona Californi…" at bounding box center [879, 330] width 314 height 33
select select "CA"
click at [722, 314] on select "-- select an option -- Alaska Alabama Arkansas American Samoa Arizona Californi…" at bounding box center [879, 330] width 314 height 33
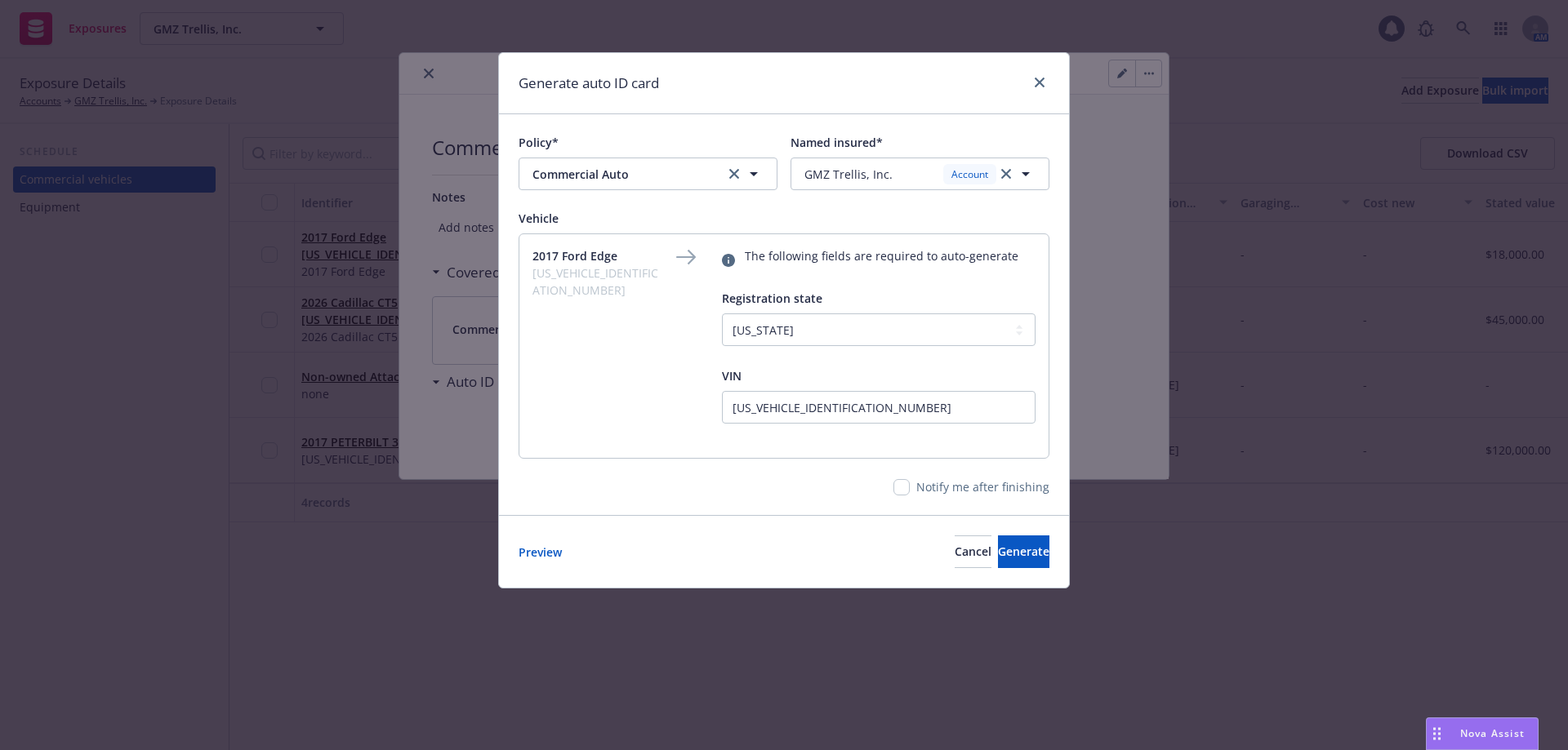
click at [655, 439] on div "2017 Ford Edge 2FMPK4J99HBB37991 The following fields are required to auto-gene…" at bounding box center [783, 346] width 503 height 198
click at [1010, 557] on span "Generate" at bounding box center [1024, 552] width 52 height 15
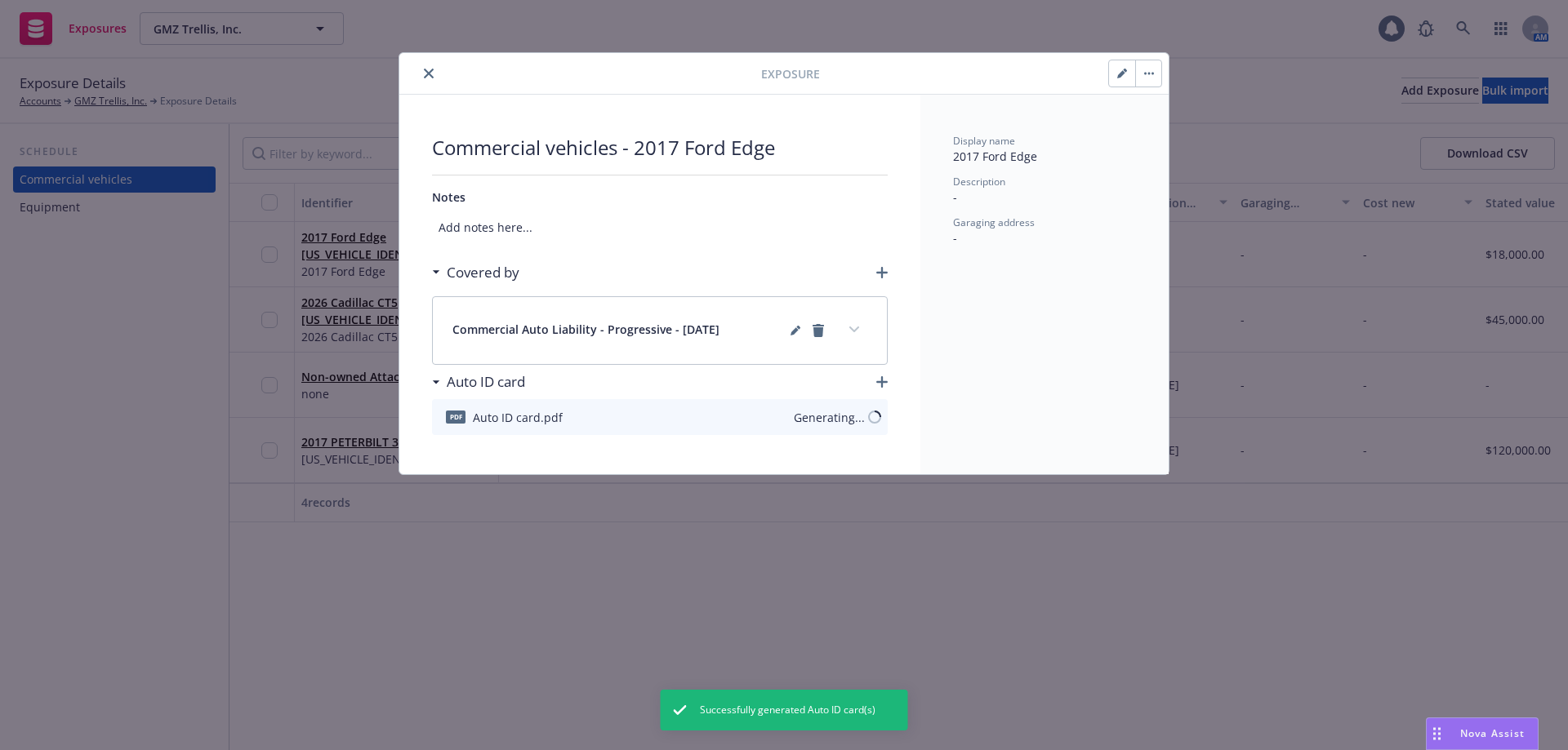
click at [432, 73] on icon "close" at bounding box center [428, 73] width 9 height 9
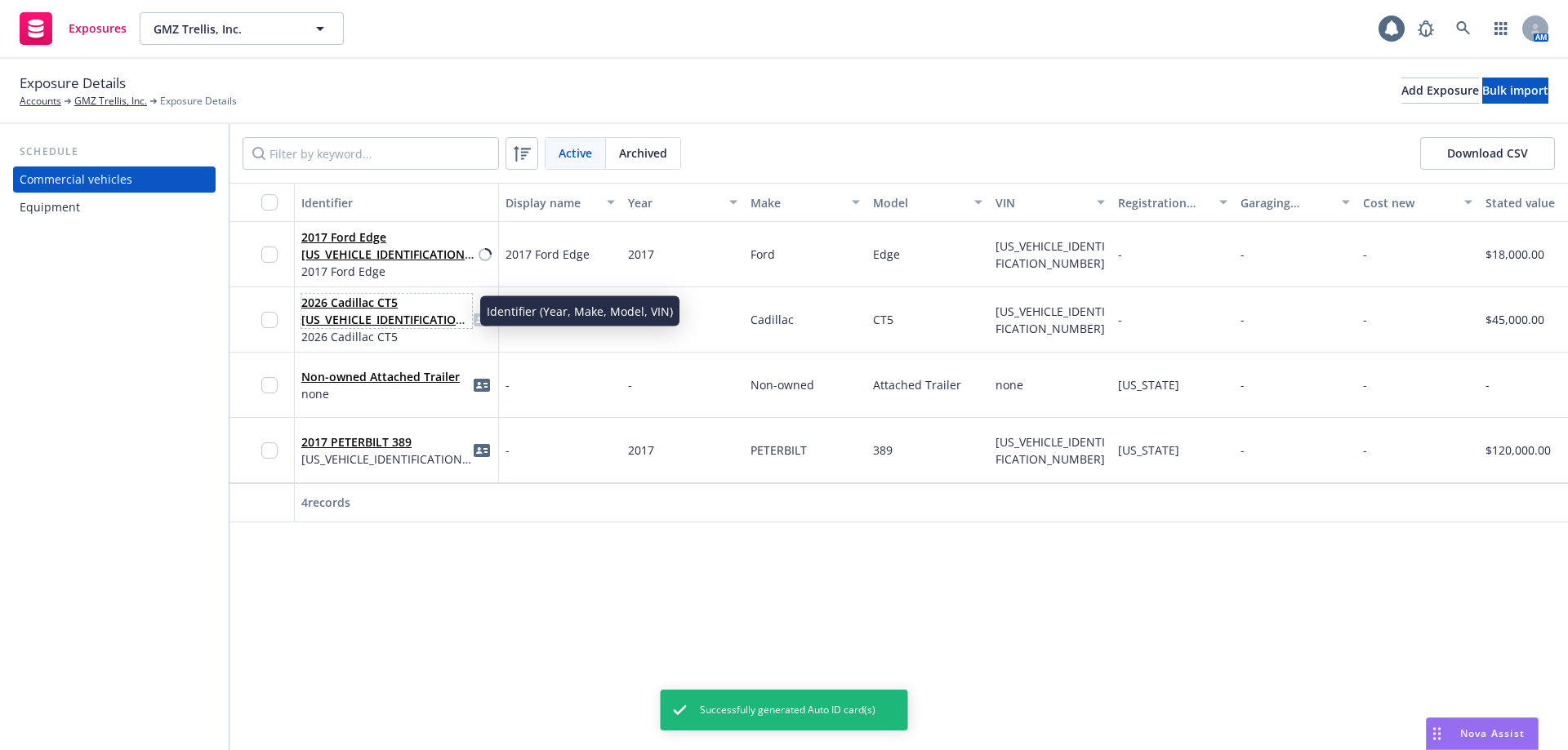
click at [367, 320] on link "2026 Cadillac CT5 1G6DN5RK7T0102441" at bounding box center [386, 320] width 168 height 50
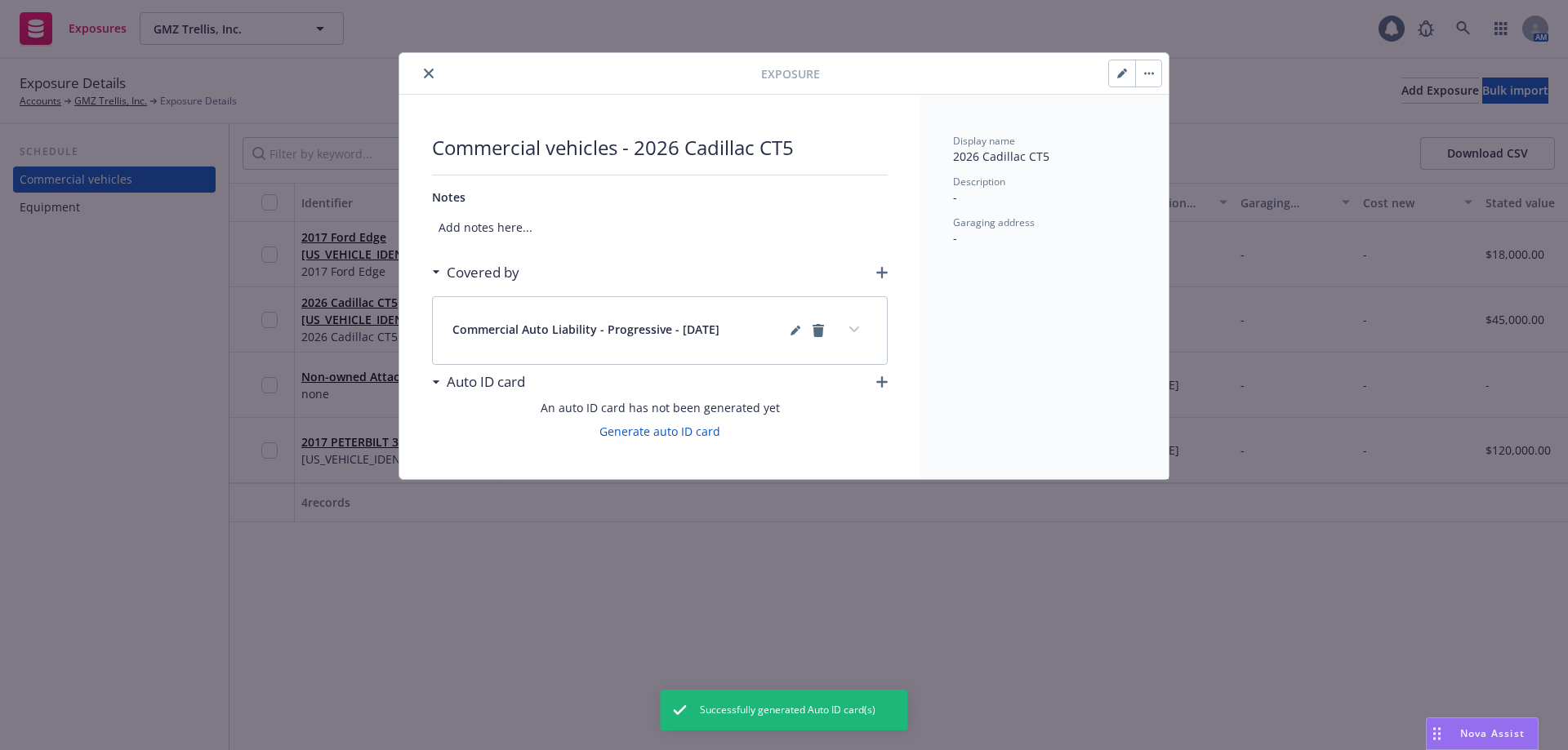
click at [421, 73] on button "close" at bounding box center [428, 73] width 20 height 20
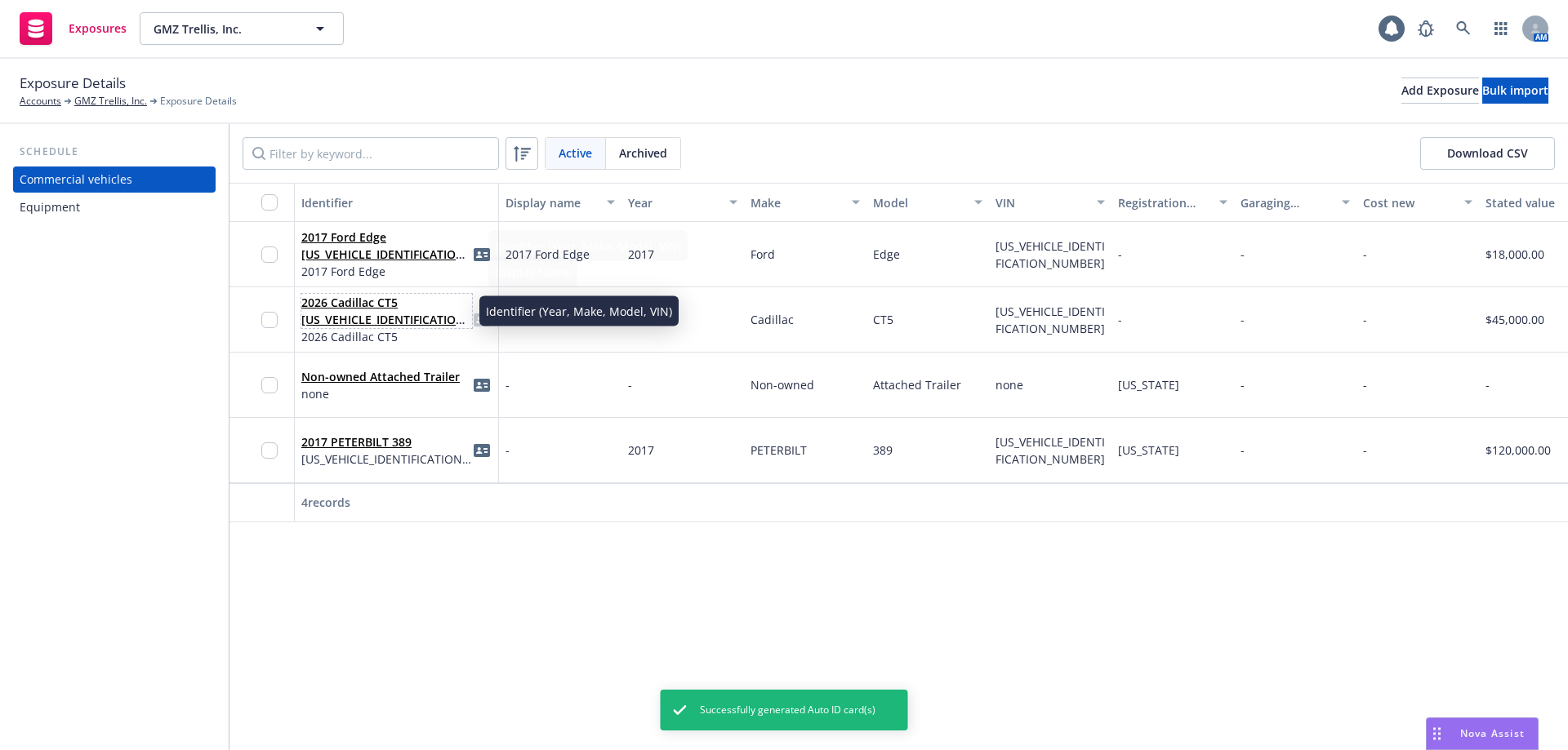
click at [378, 316] on link "2026 Cadillac CT5 1G6DN5RK7T0102441" at bounding box center [386, 320] width 168 height 50
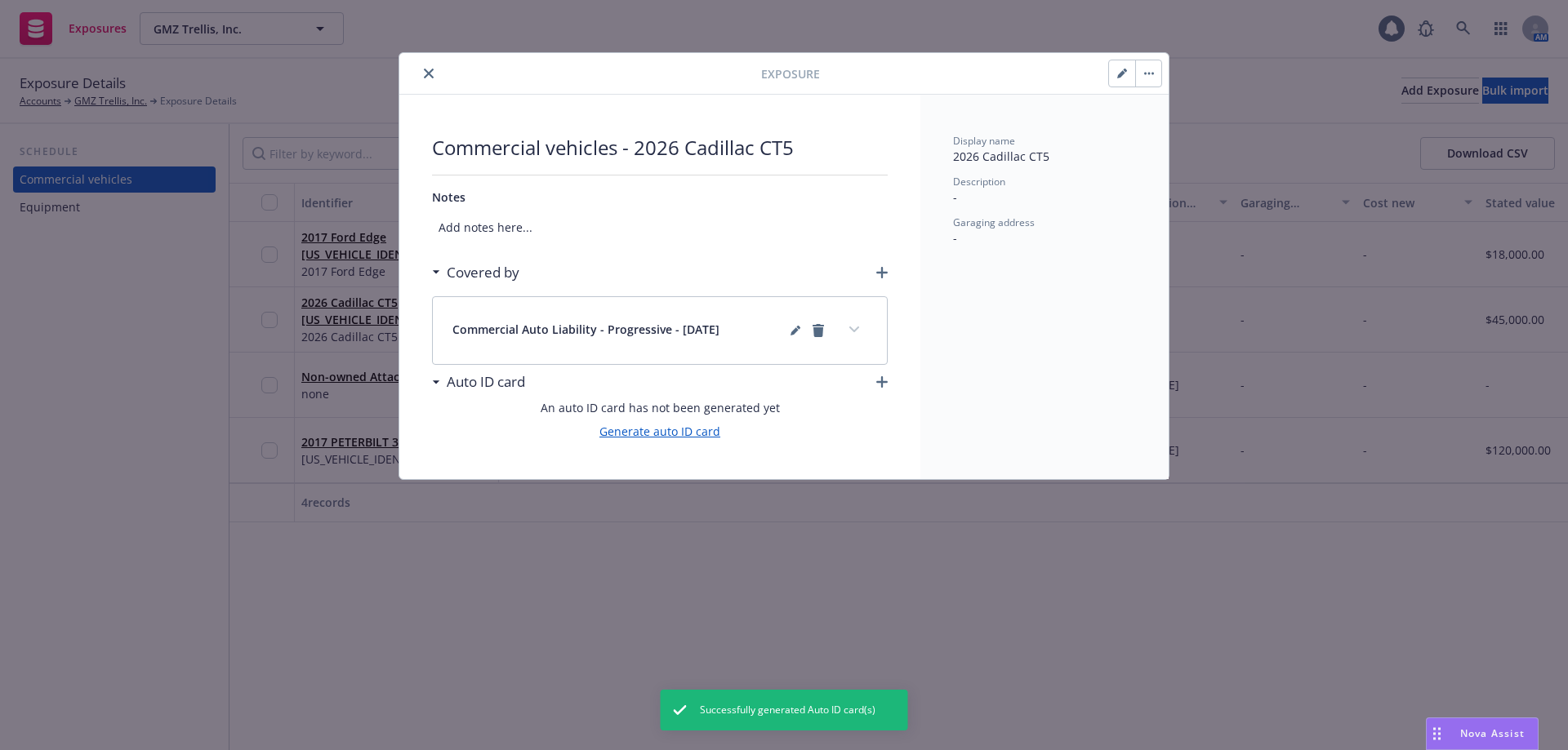
click at [646, 435] on link "Generate auto ID card" at bounding box center [659, 431] width 121 height 17
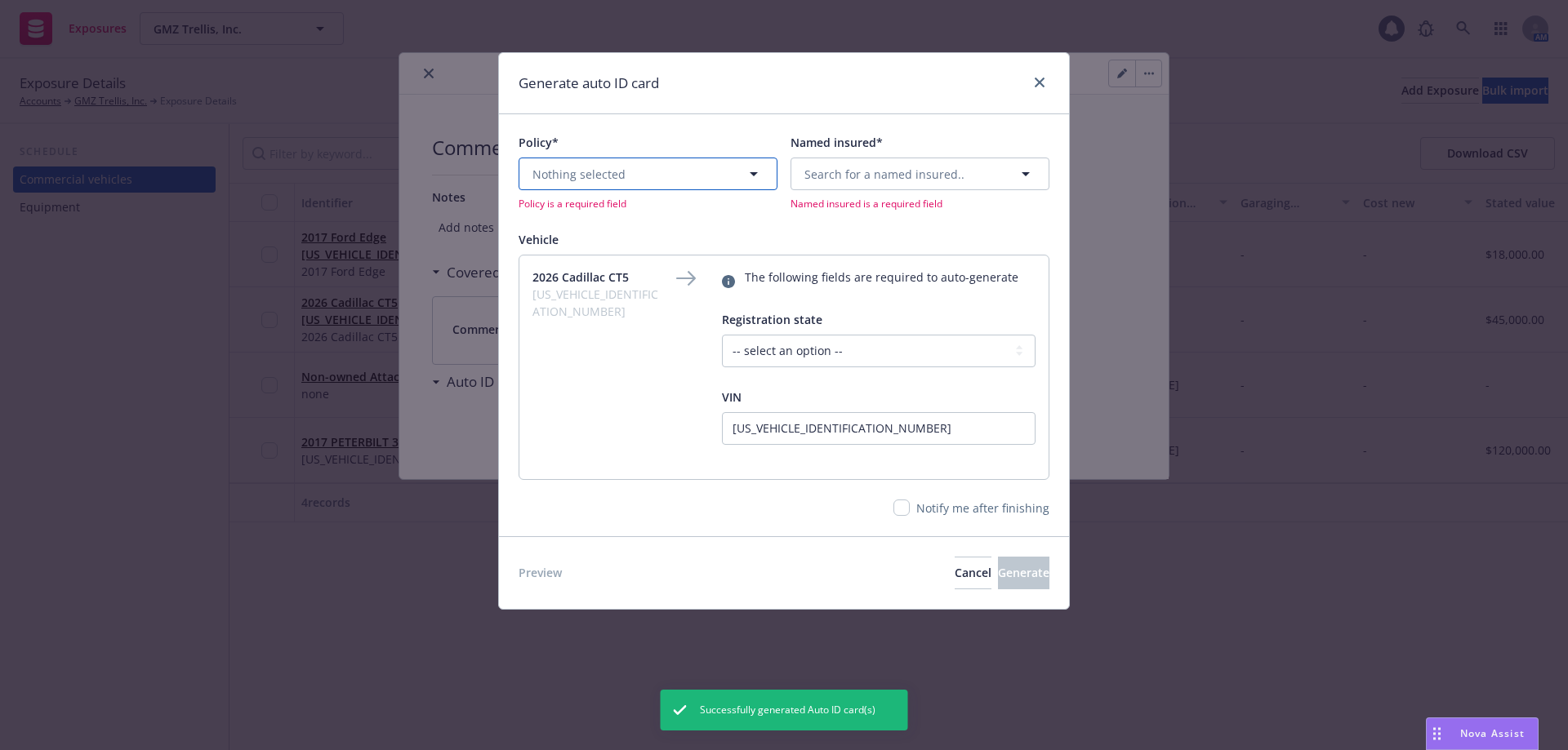
click at [619, 169] on span "Nothing selected" at bounding box center [579, 174] width 93 height 17
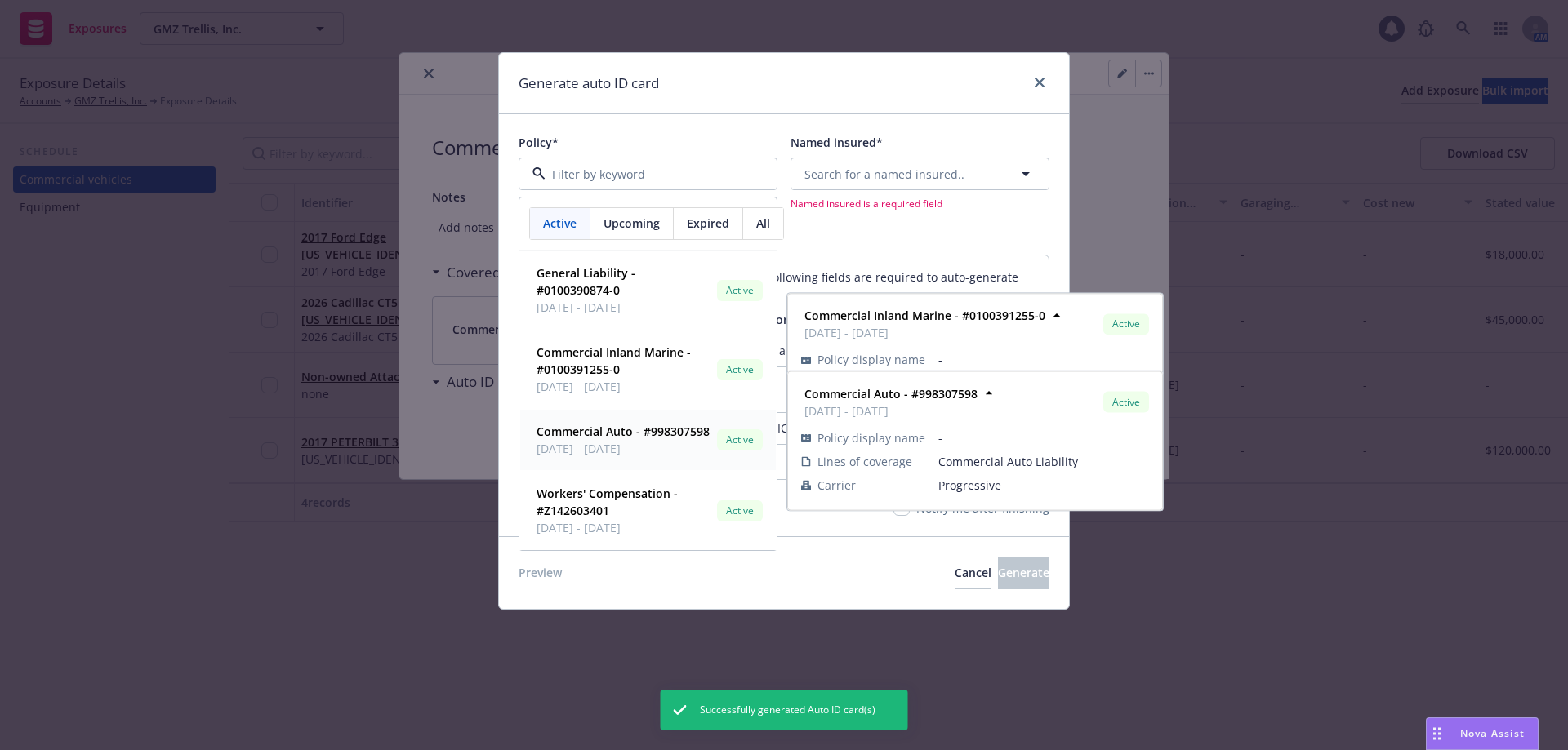
click at [591, 450] on span "06/02/2025 - 12/02/2025" at bounding box center [622, 448] width 173 height 17
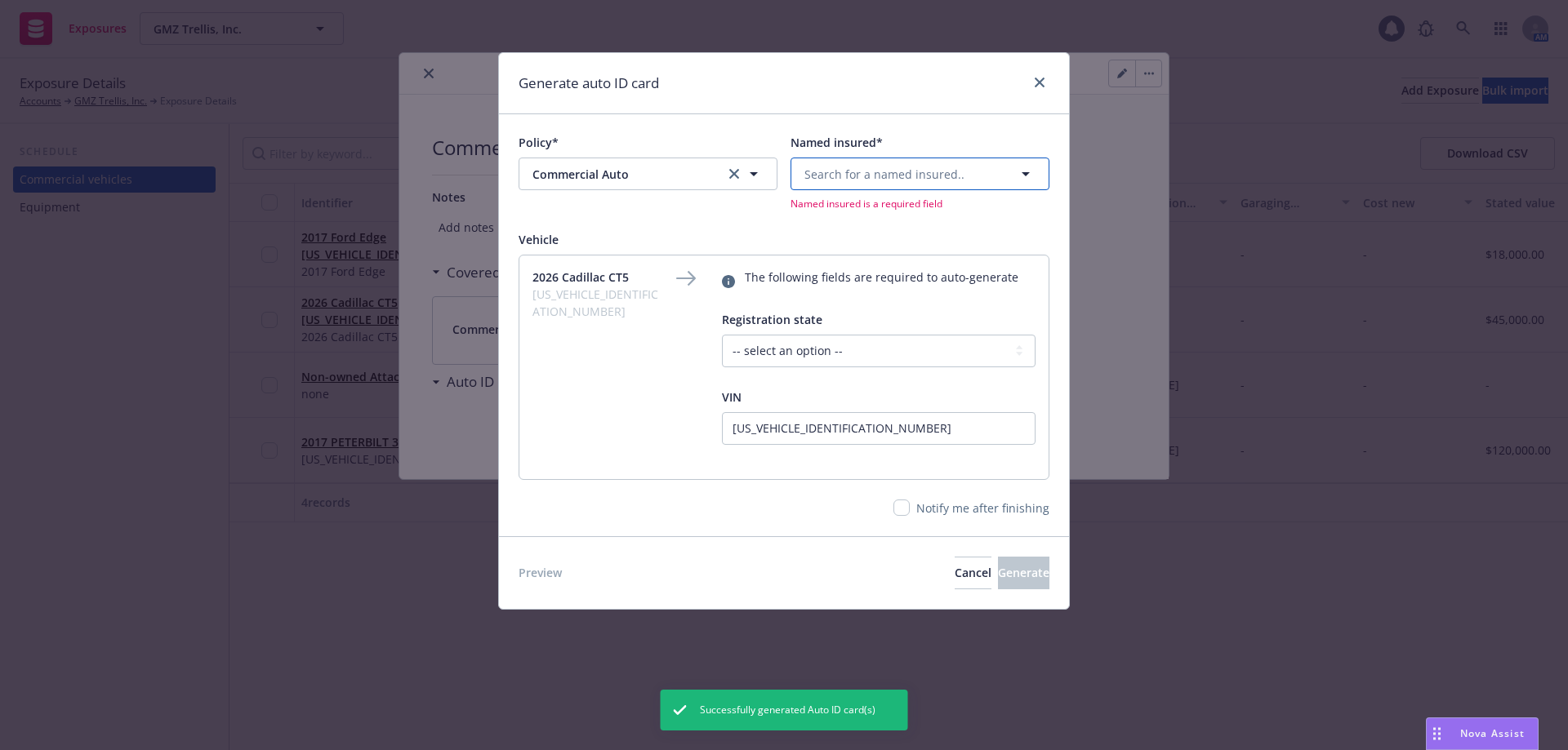
click at [932, 172] on span "Search for a named insured.." at bounding box center [885, 174] width 160 height 17
click at [903, 228] on span "GMZ Trellis, Inc." at bounding box center [891, 220] width 165 height 17
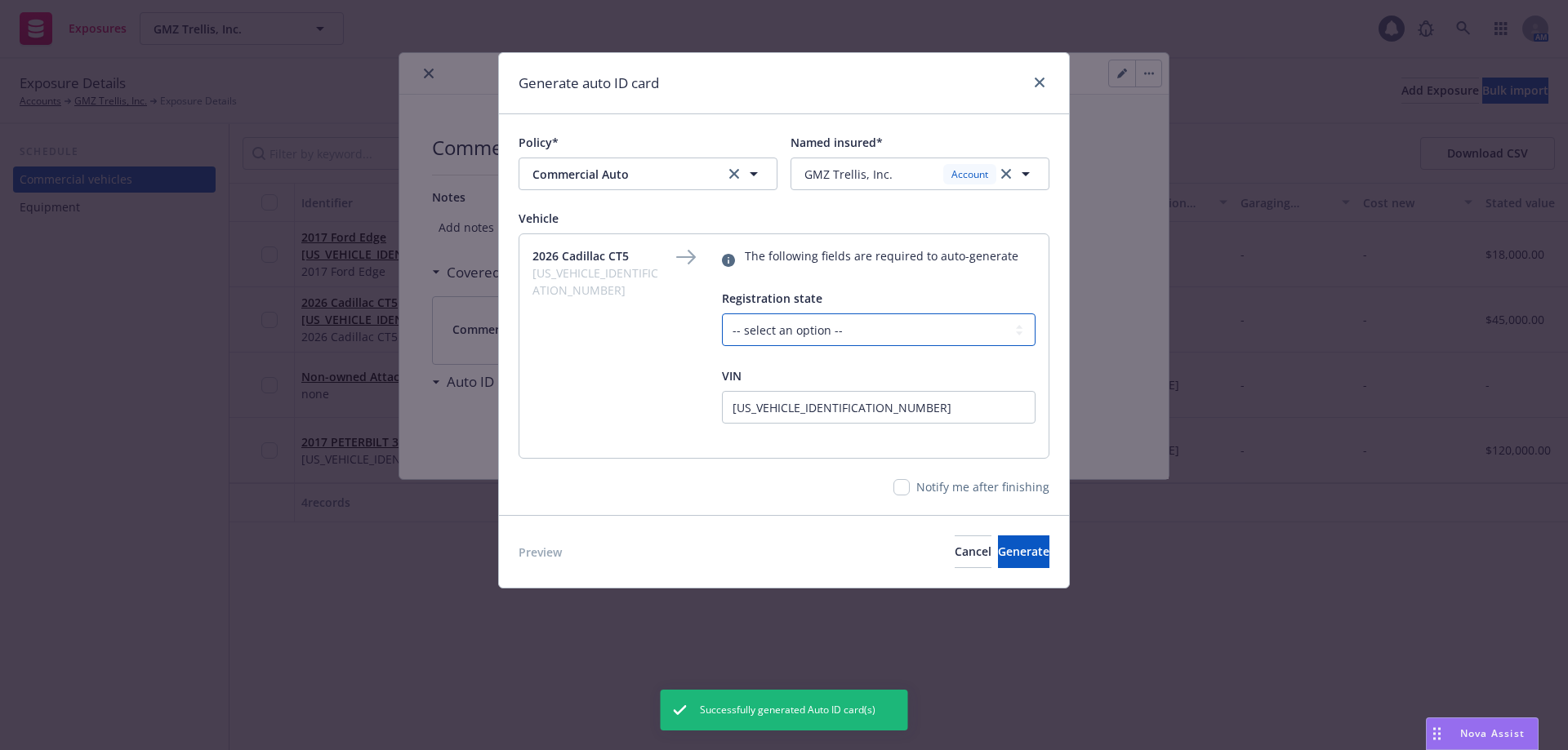
click at [851, 327] on select "-- select an option -- Alaska Alabama Arkansas American Samoa Arizona Californi…" at bounding box center [879, 330] width 314 height 33
select select "CA"
click at [722, 314] on select "-- select an option -- Alaska Alabama Arkansas American Samoa Arizona Californi…" at bounding box center [879, 330] width 314 height 33
click at [998, 544] on span "Generate" at bounding box center [1024, 552] width 52 height 15
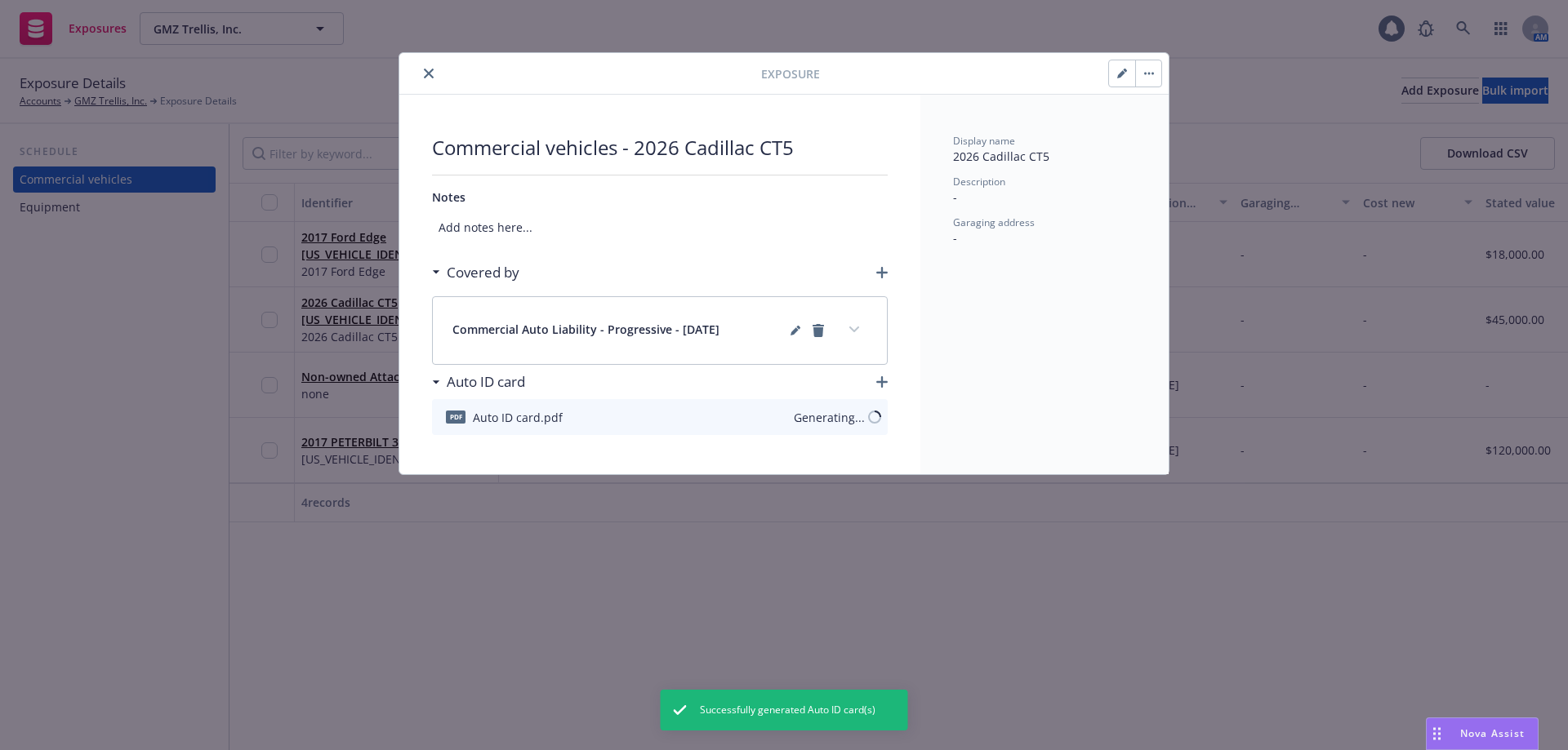
click at [432, 70] on icon "close" at bounding box center [428, 73] width 9 height 9
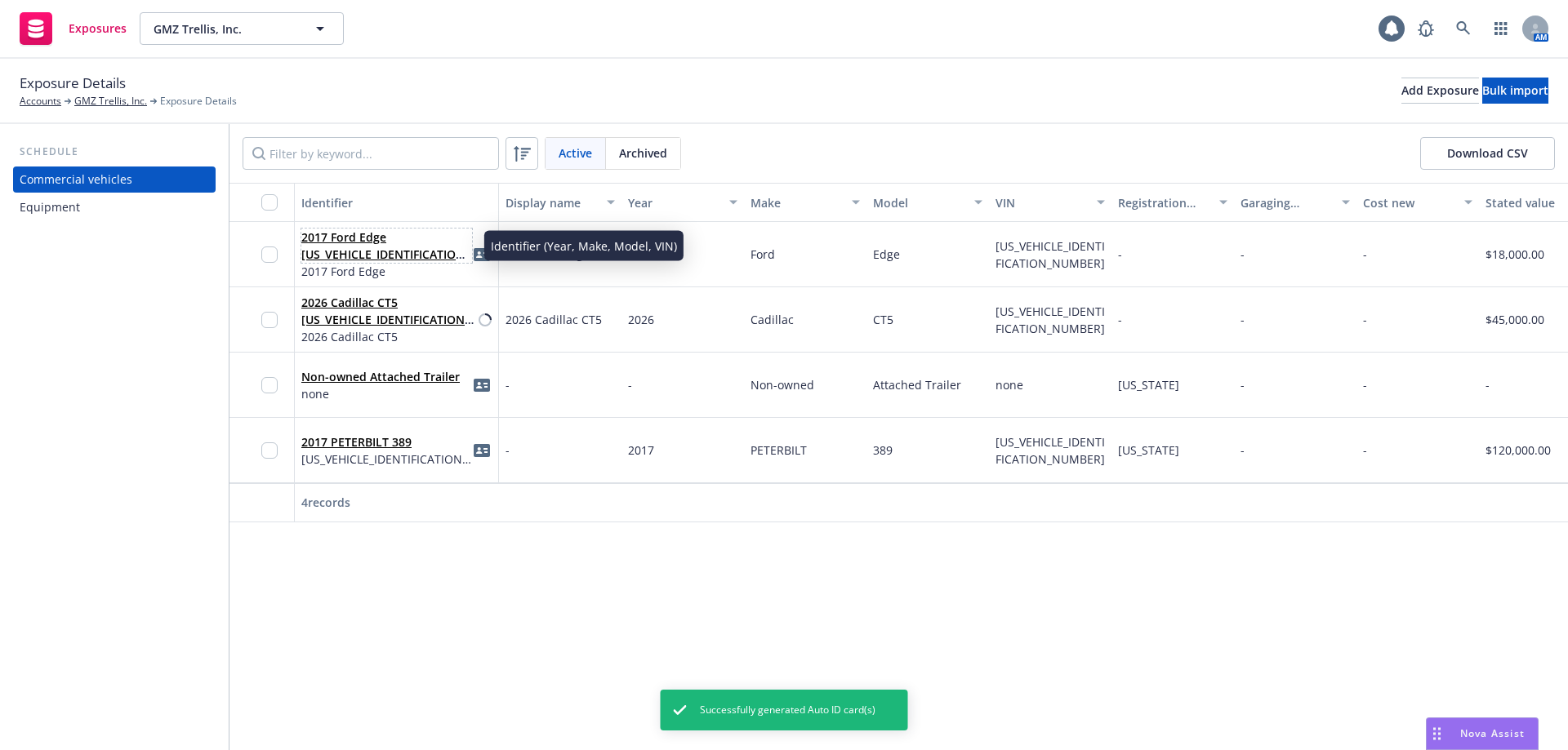
click at [471, 252] on span "2017 Ford Edge 2FMPK4J99HBB37991" at bounding box center [387, 246] width 171 height 34
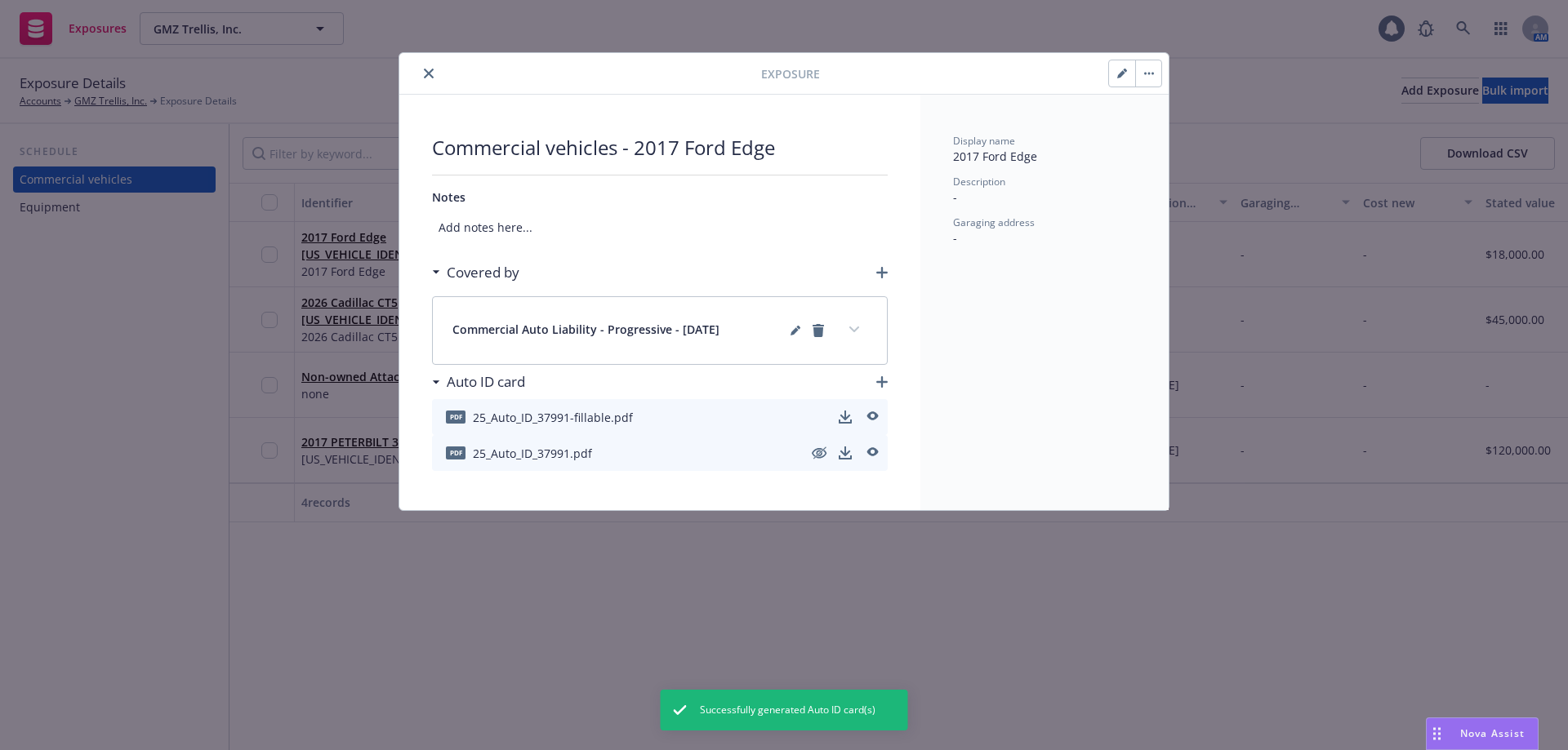
click at [433, 71] on button "close" at bounding box center [428, 73] width 20 height 20
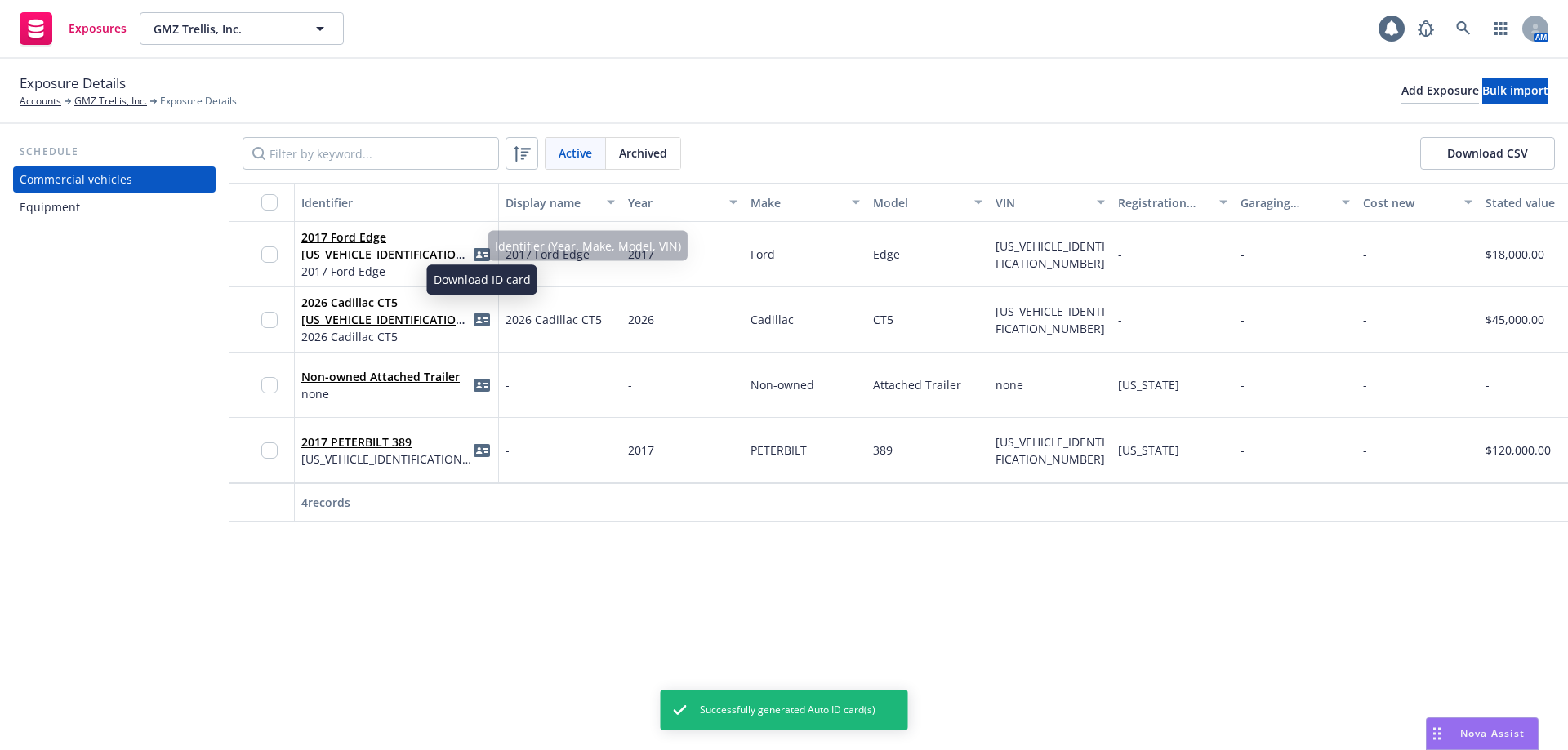
click at [483, 256] on body "Exposures GMZ Trellis, Inc. GMZ Trellis, Inc. 1 AM Exposure Details Accounts GM…" at bounding box center [784, 375] width 1568 height 750
click at [481, 254] on icon "idCard" at bounding box center [481, 254] width 16 height 13
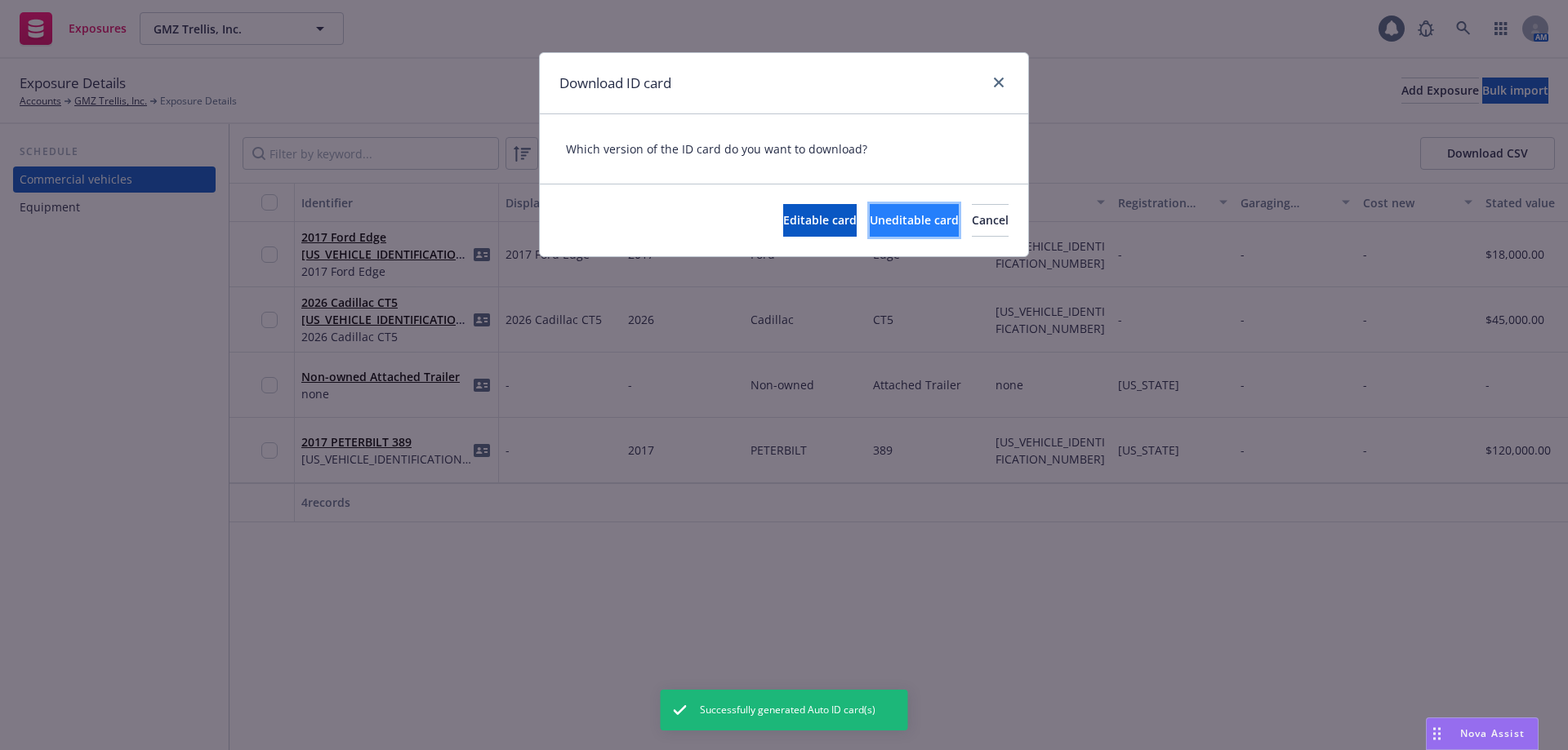
click at [870, 220] on span "Uneditable card" at bounding box center [915, 220] width 89 height 15
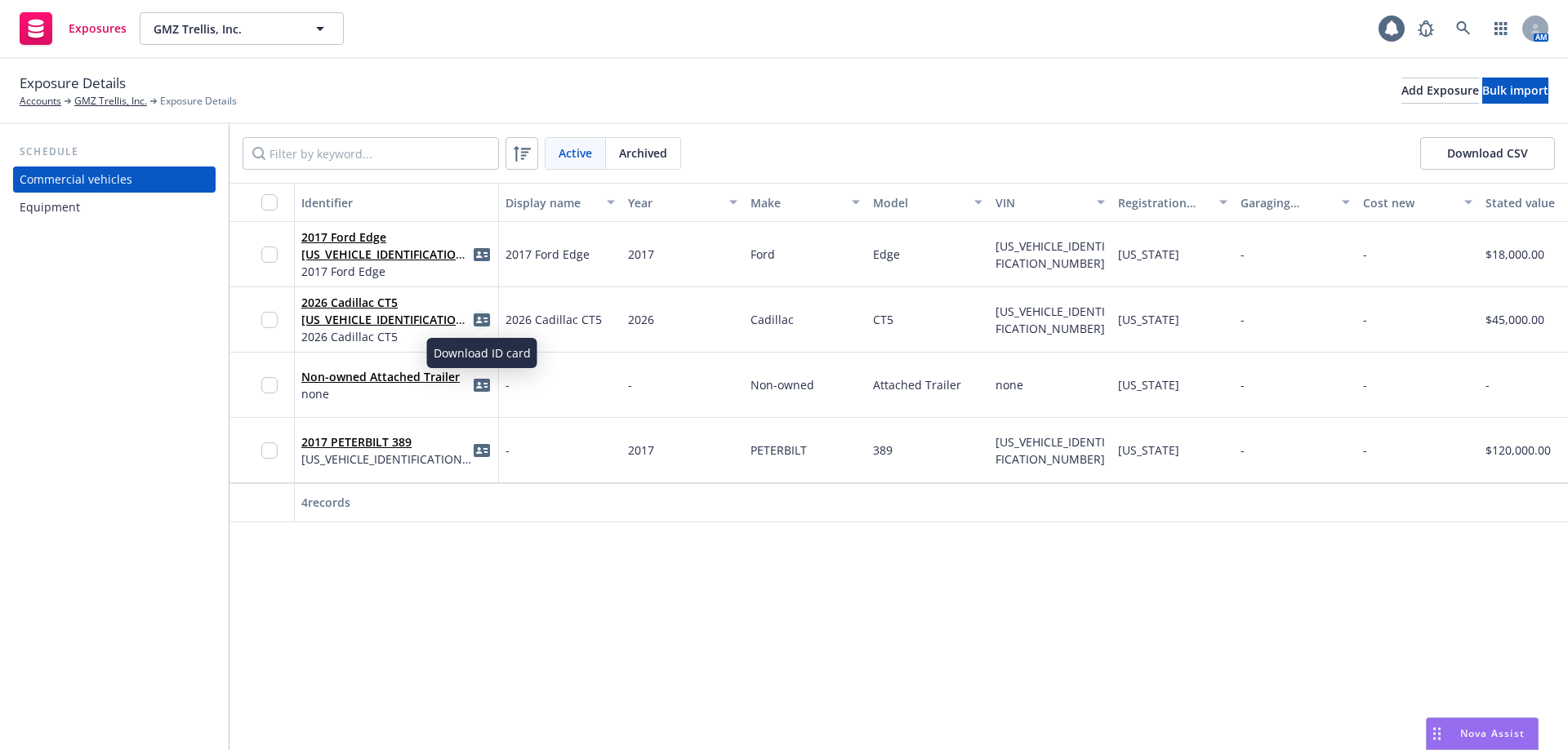
click at [477, 315] on icon "idCard" at bounding box center [481, 320] width 16 height 13
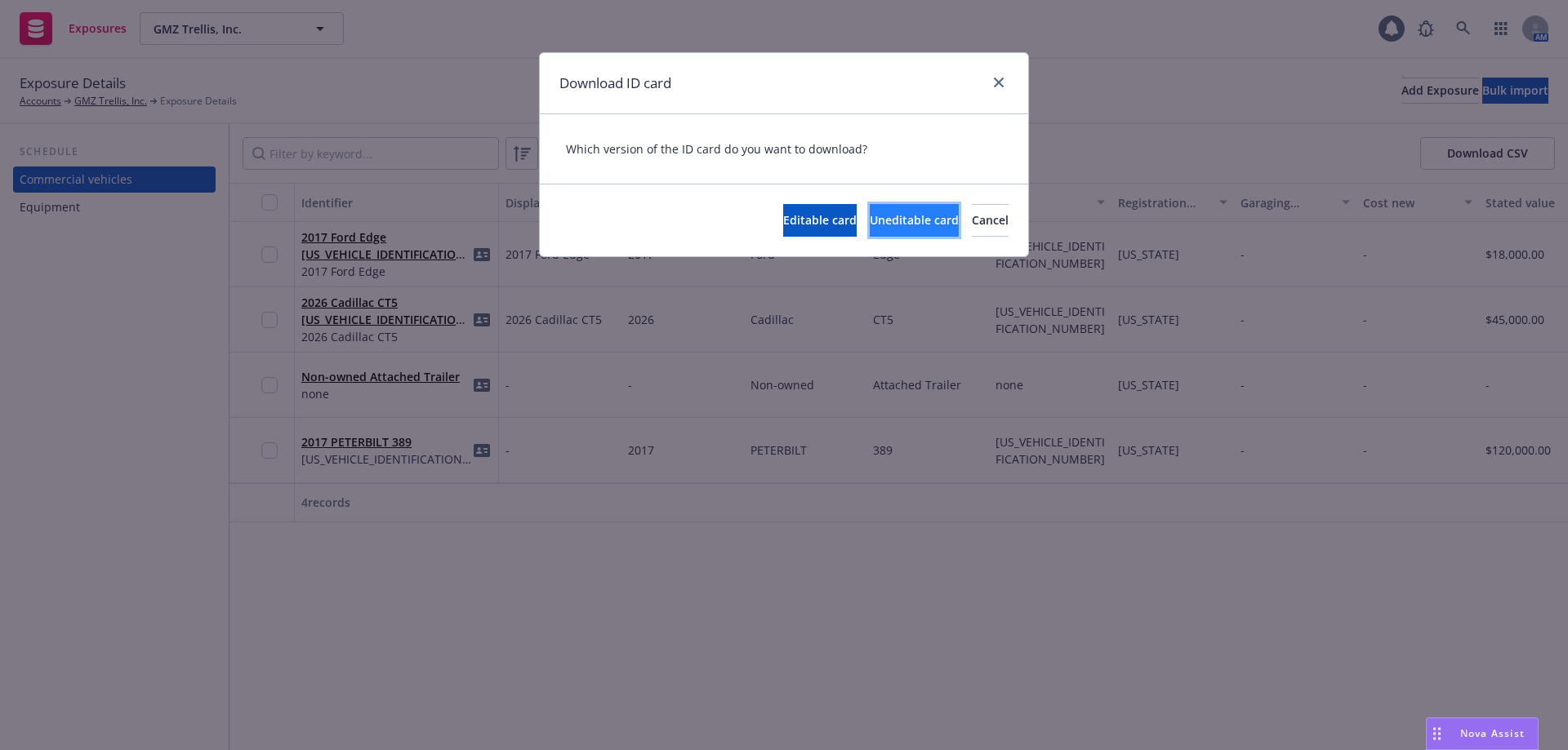
click at [870, 213] on span "Uneditable card" at bounding box center [915, 220] width 89 height 15
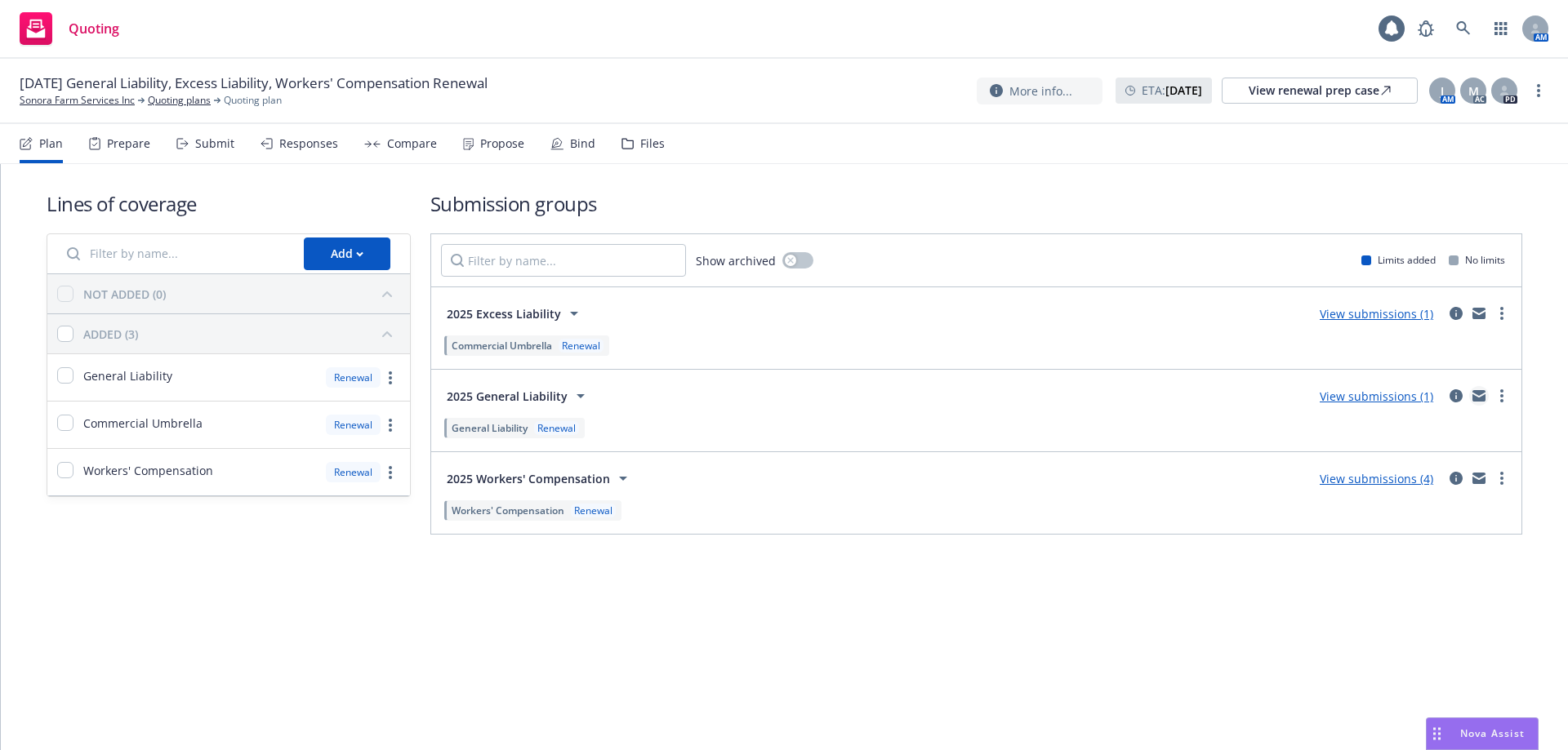
click at [1474, 395] on icon "mail" at bounding box center [1479, 398] width 13 height 8
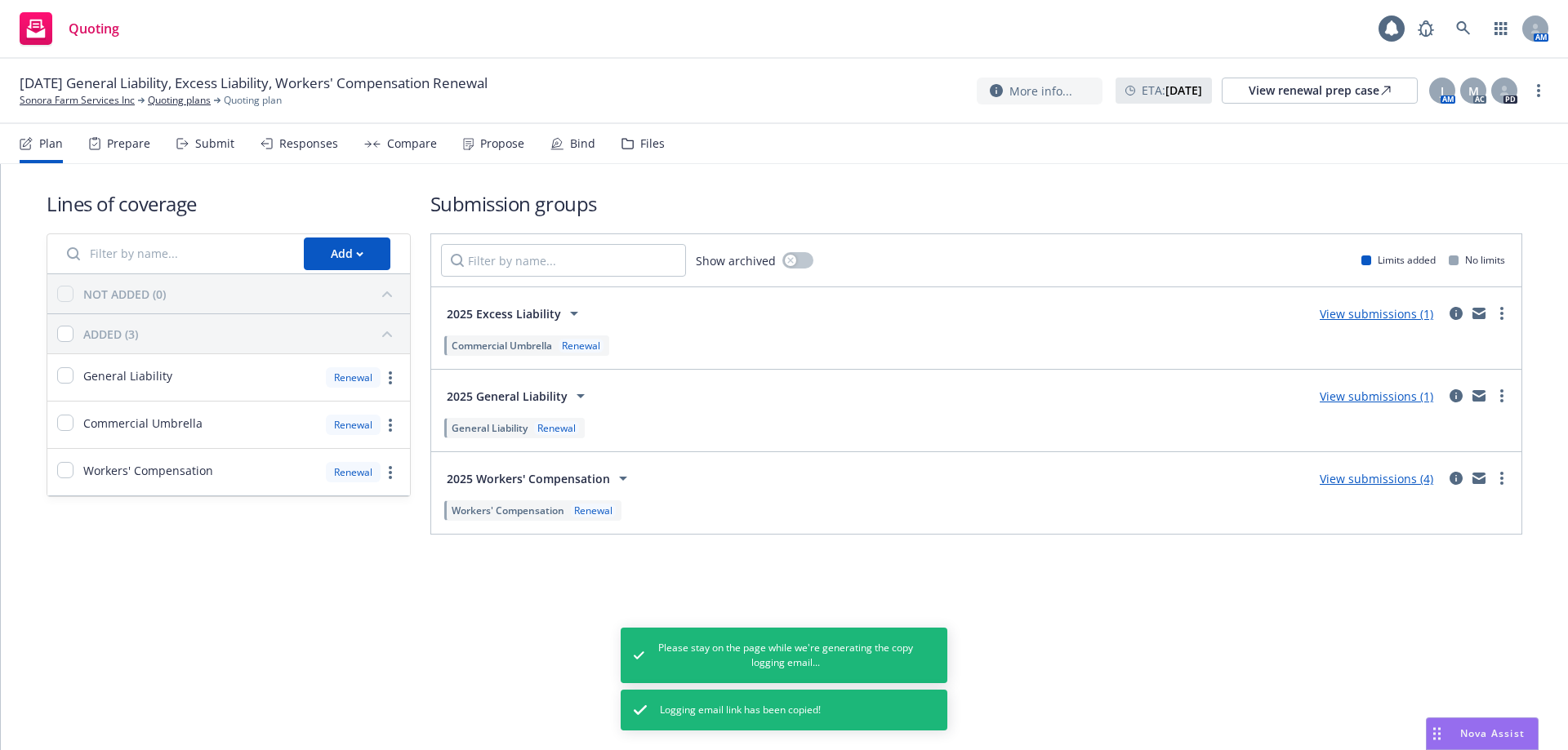
click at [481, 140] on div "Propose" at bounding box center [502, 143] width 44 height 13
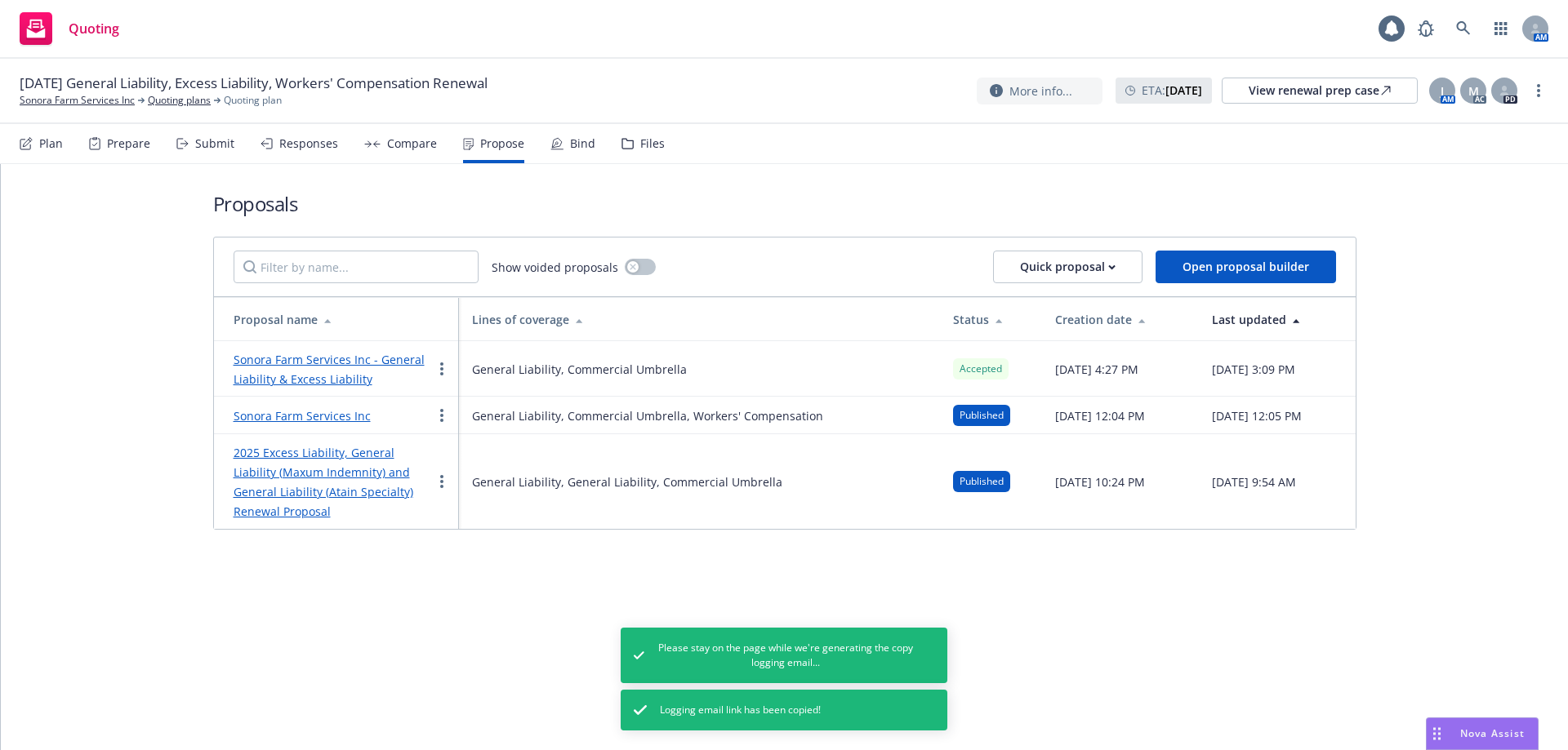
click at [575, 146] on div "Bind" at bounding box center [582, 143] width 25 height 13
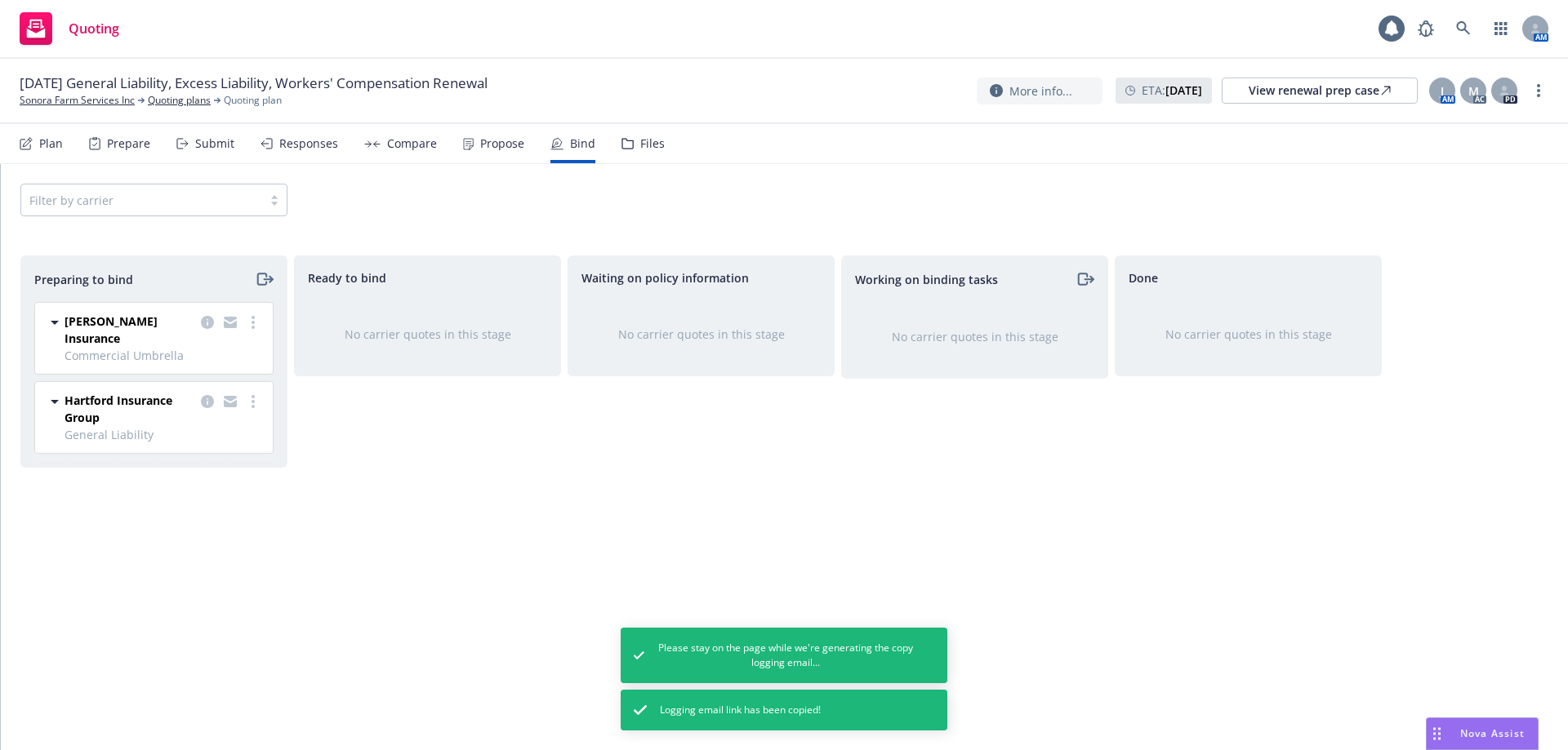
click at [48, 392] on icon at bounding box center [54, 401] width 20 height 20
click at [52, 392] on icon at bounding box center [54, 401] width 20 height 20
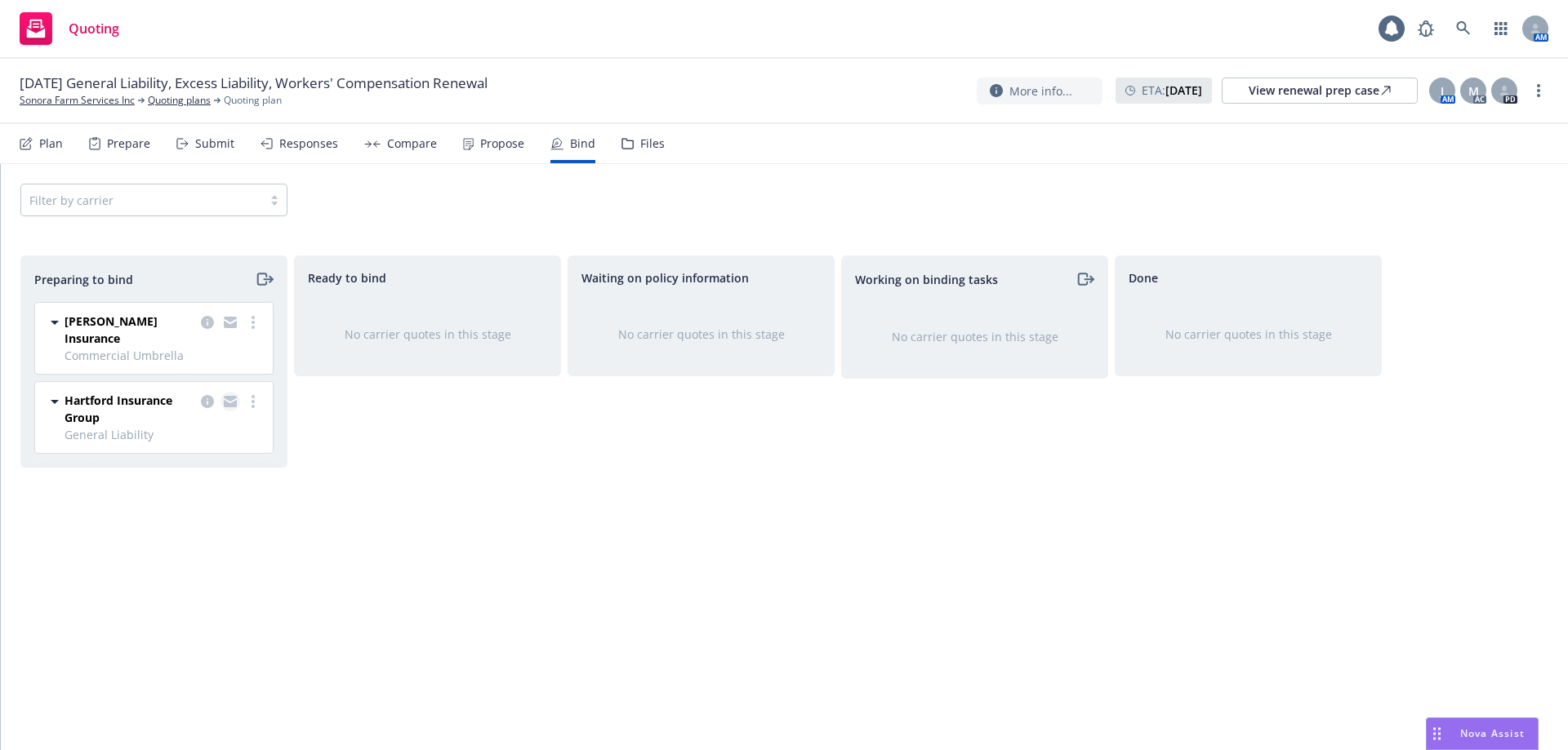
click at [232, 396] on icon "copy logging email" at bounding box center [230, 401] width 13 height 11
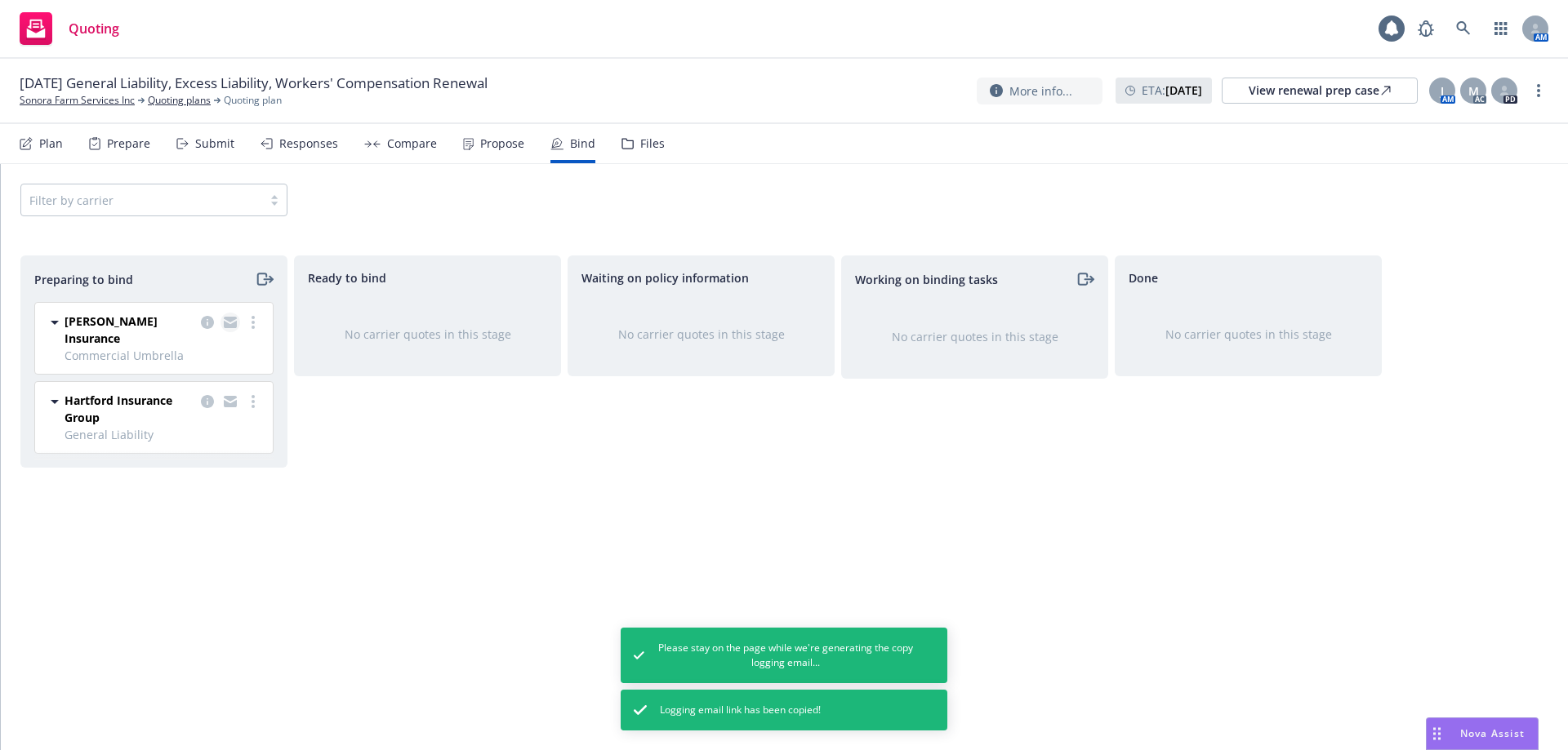
click at [230, 322] on icon "copy logging email" at bounding box center [230, 322] width 13 height 11
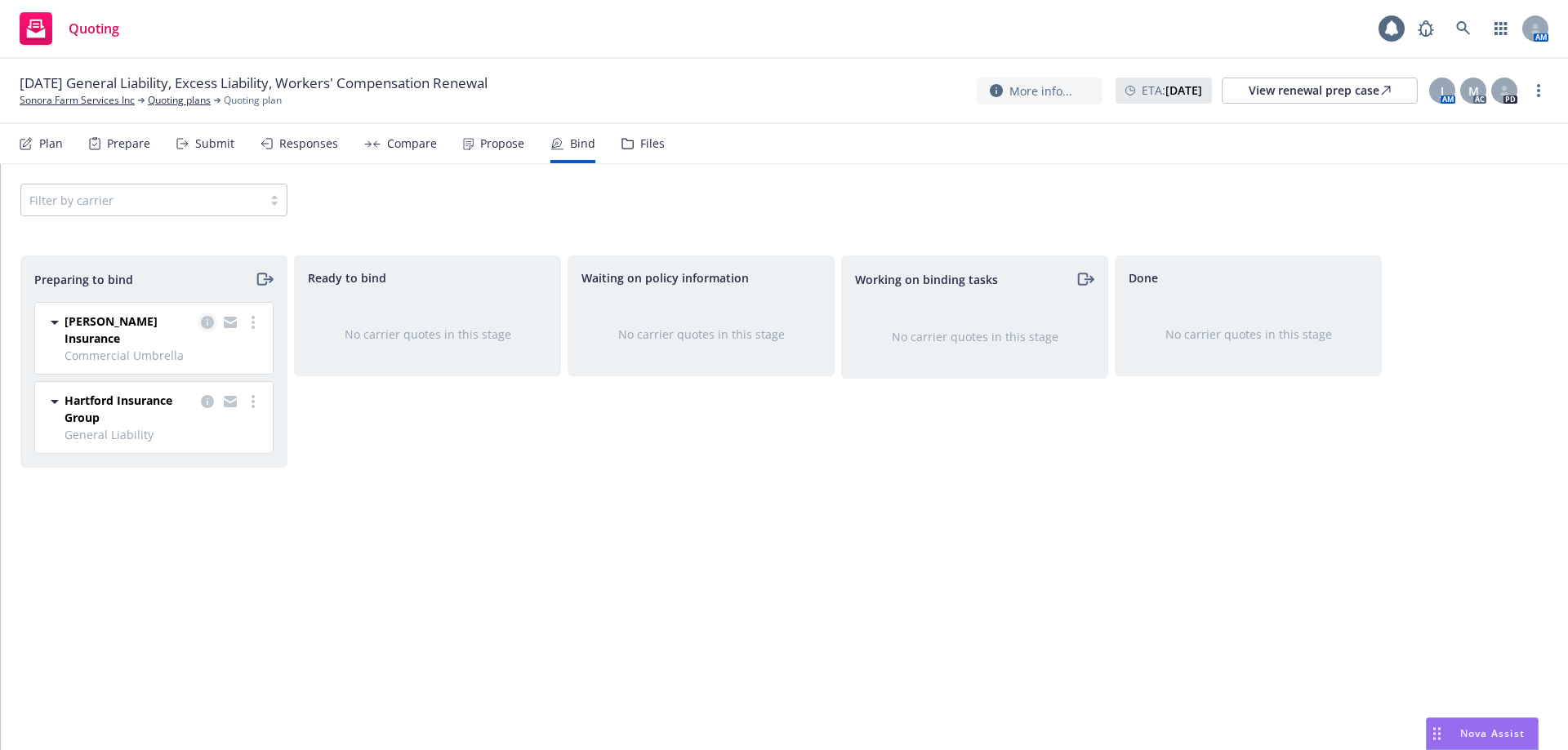
click at [207, 324] on icon "copy logging email" at bounding box center [207, 322] width 13 height 13
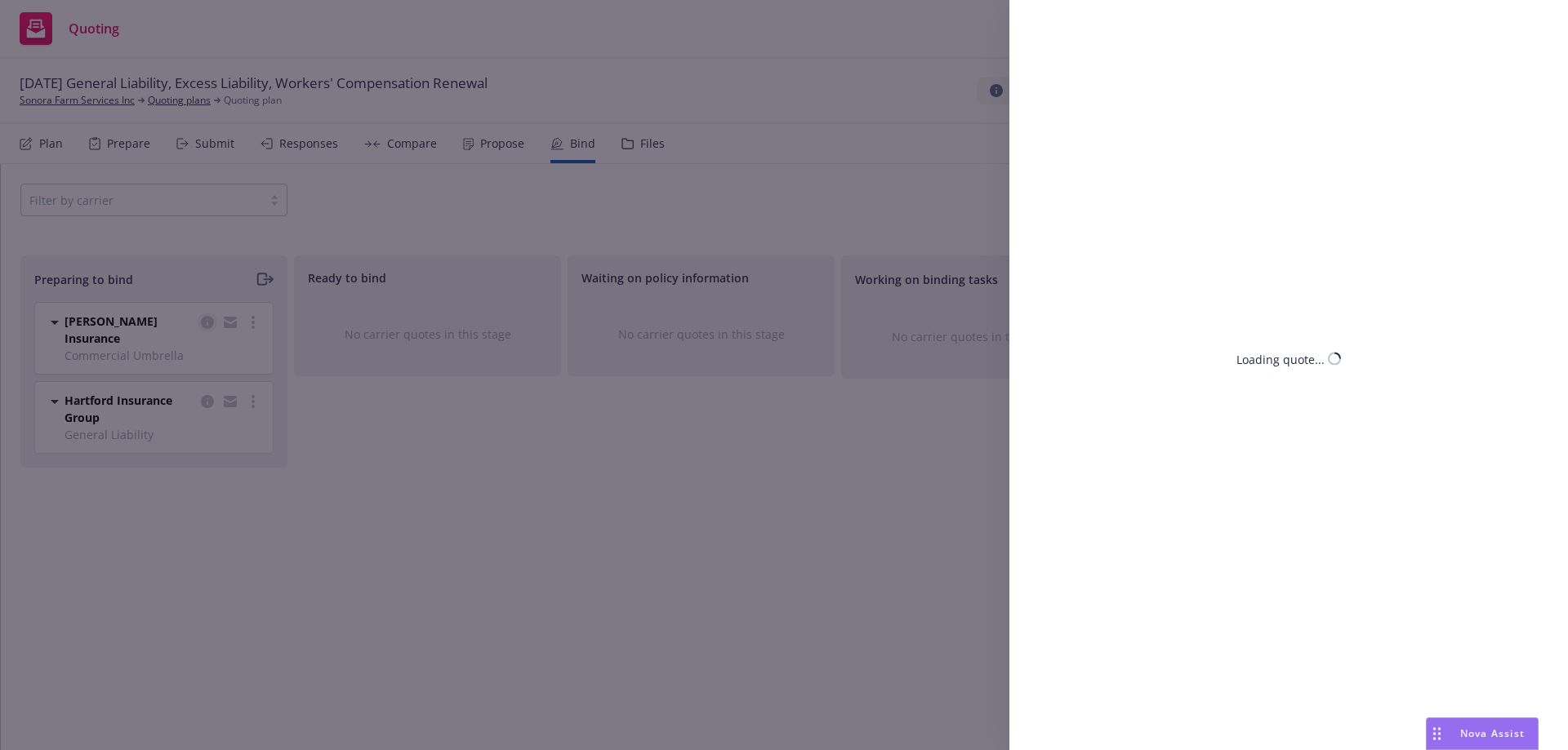
select select "CA"
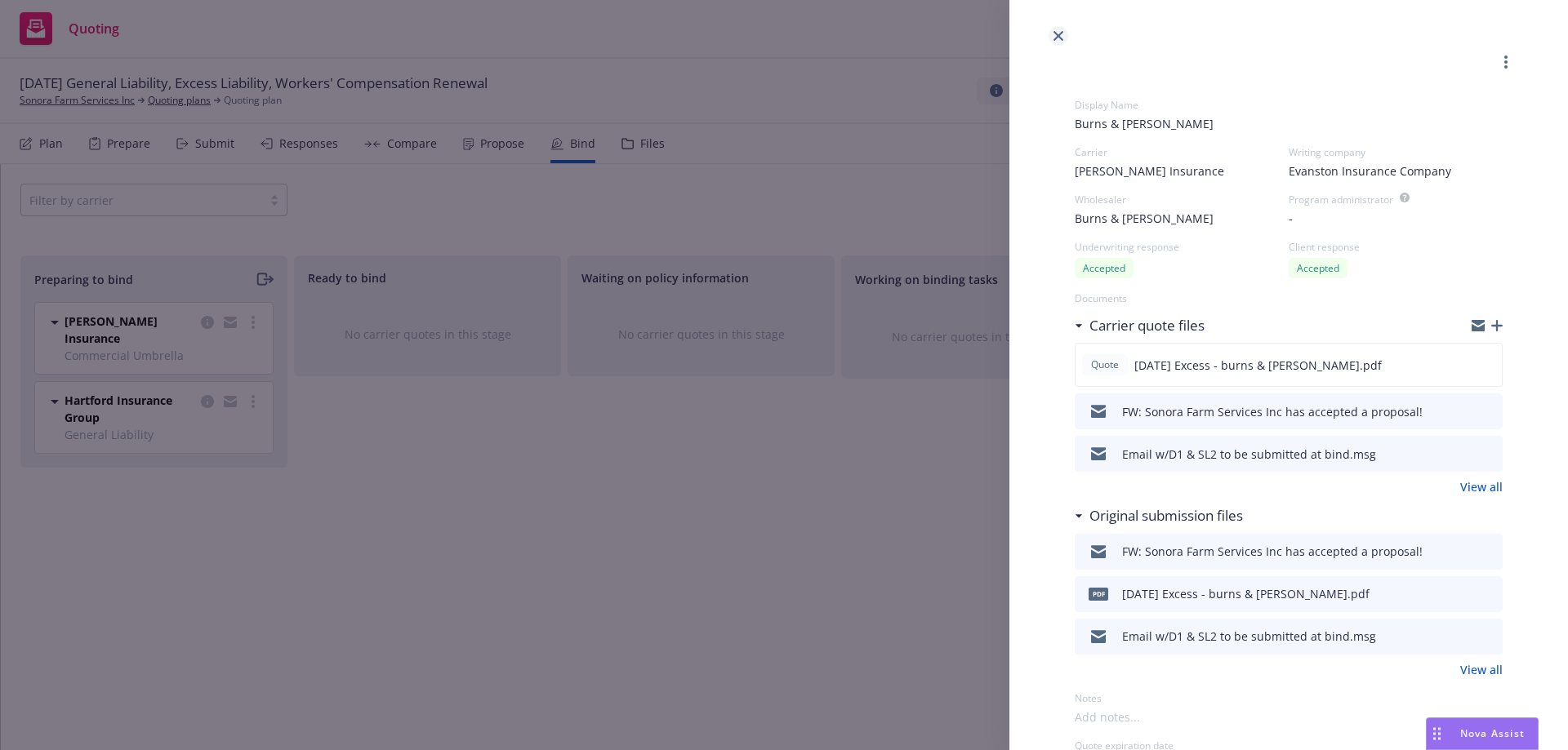
click at [1054, 41] on link "close" at bounding box center [1058, 35] width 20 height 20
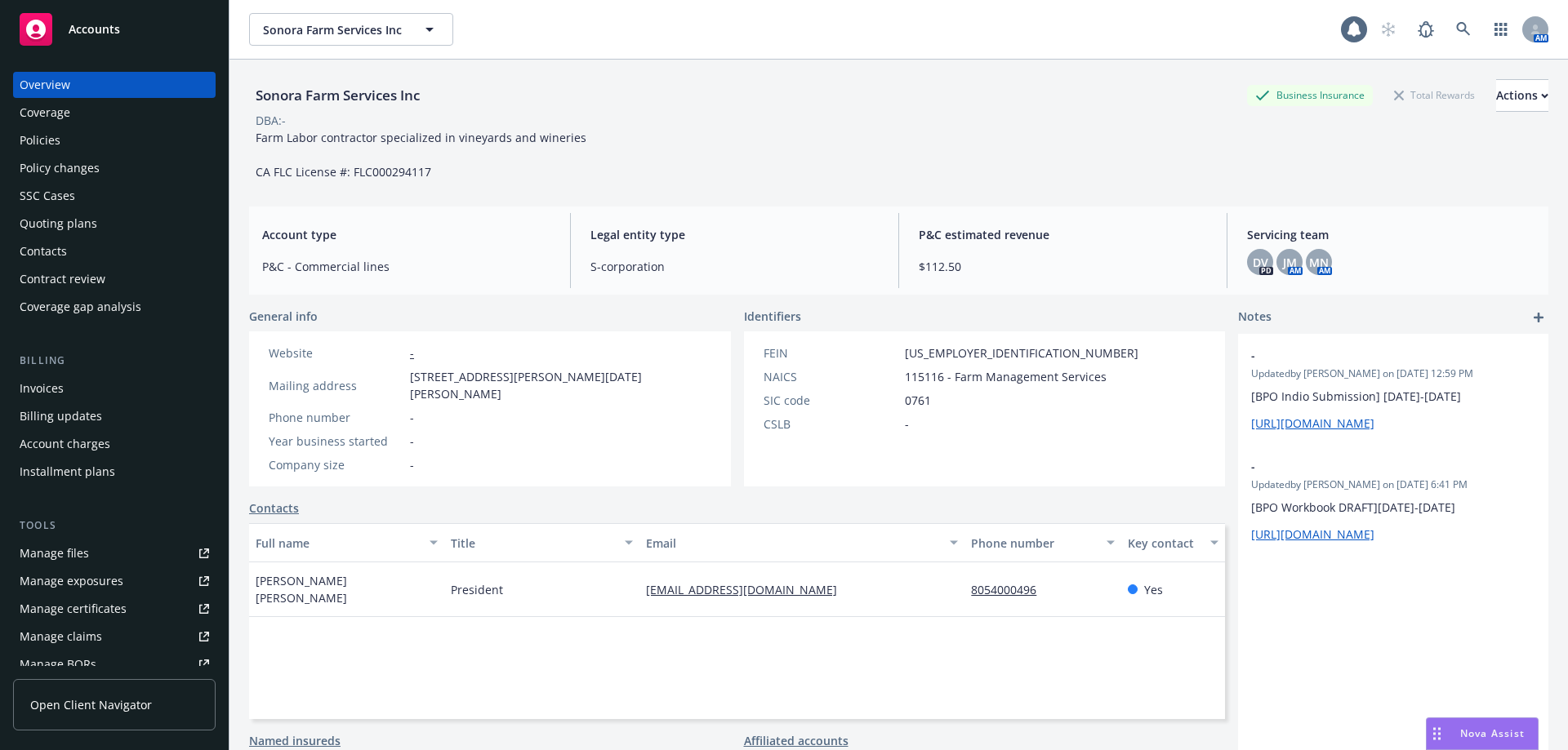
click at [57, 152] on div "Policies" at bounding box center [40, 140] width 40 height 26
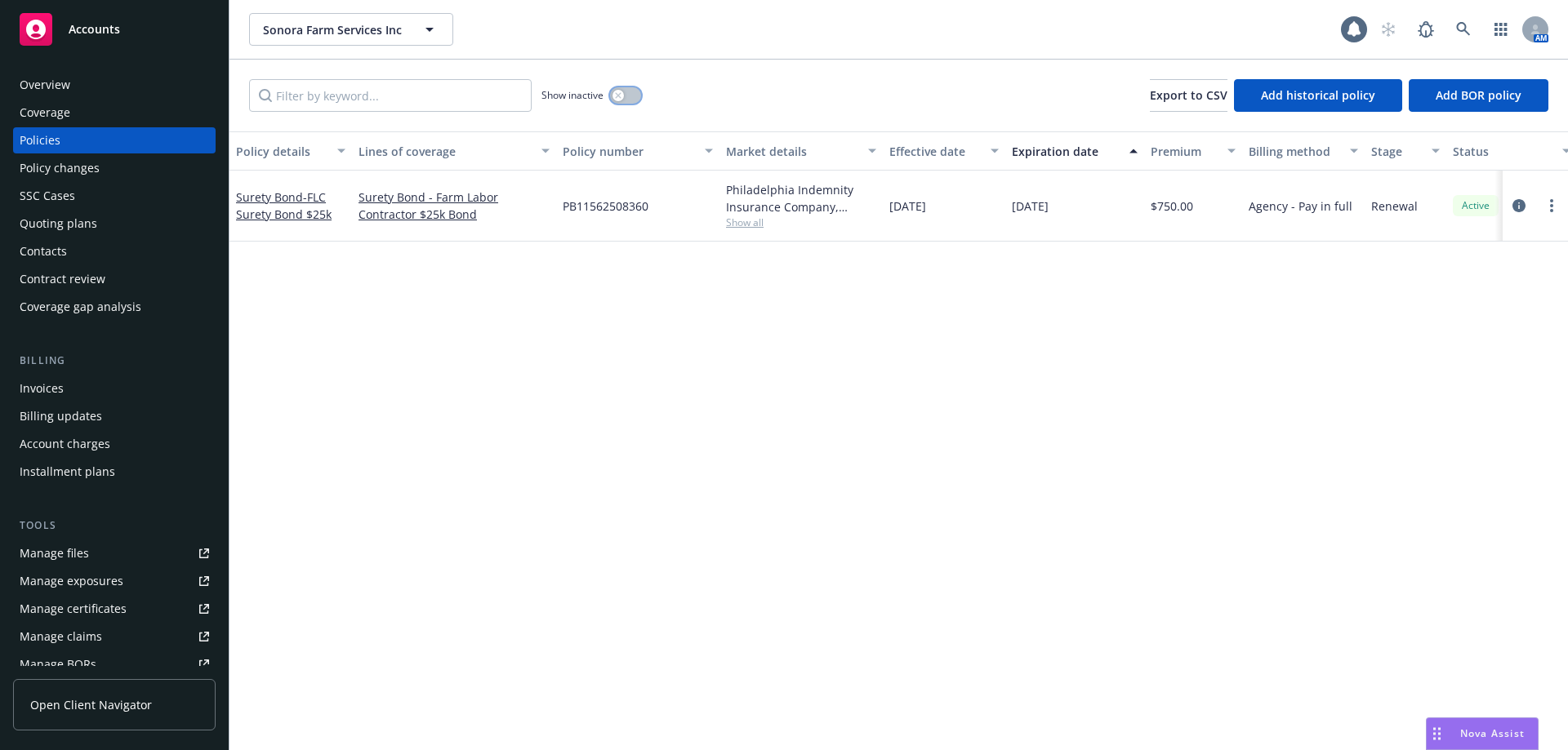
click at [616, 89] on button "button" at bounding box center [626, 95] width 31 height 16
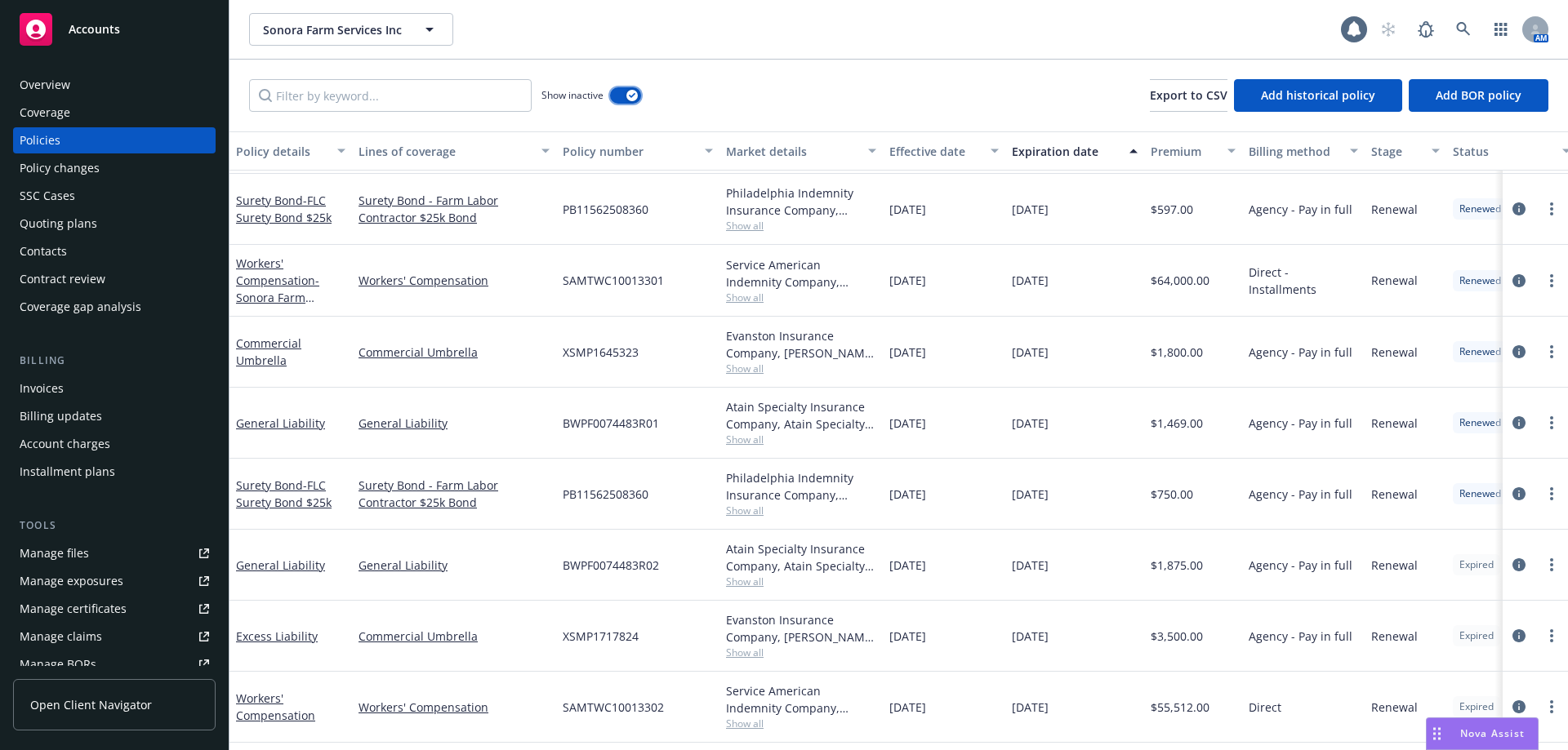
scroll to position [529, 0]
